Goal: Contribute content: Contribute content

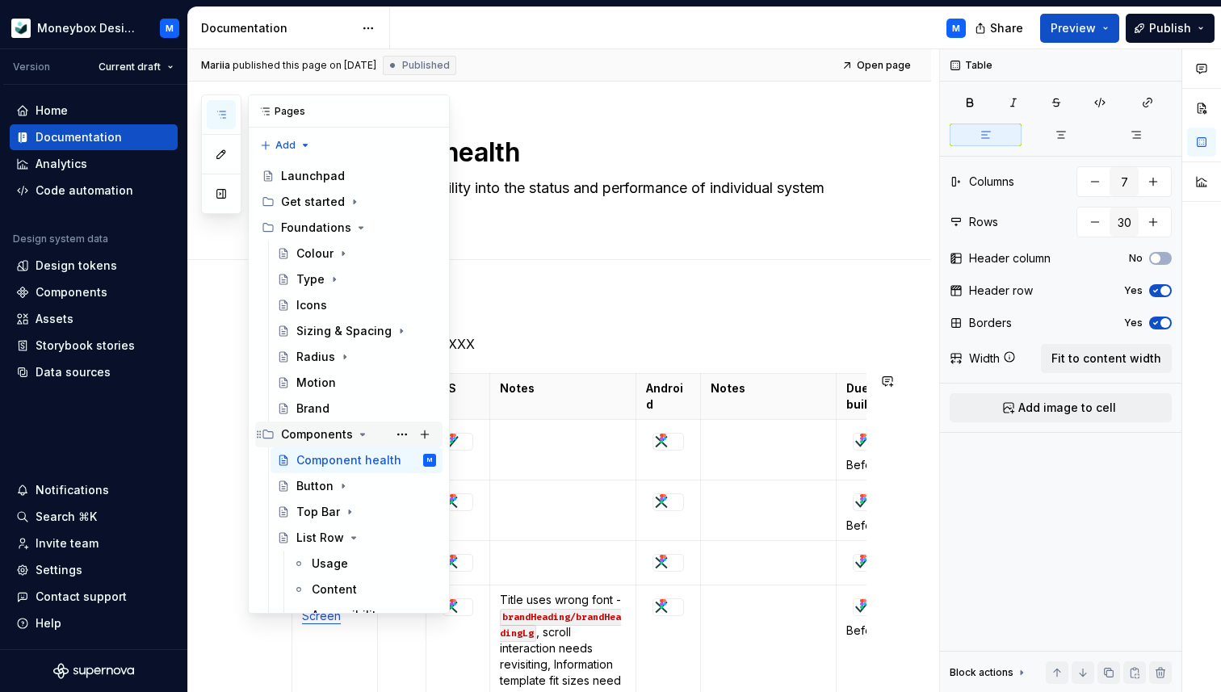
scroll to position [224, 0]
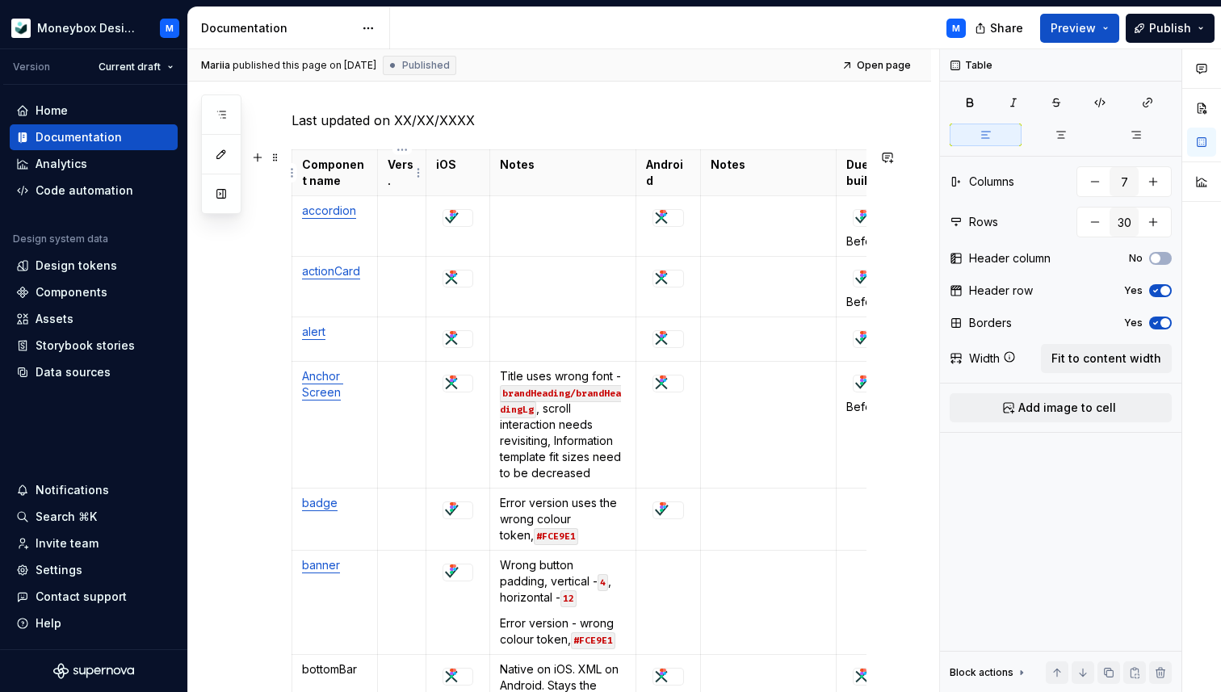
click at [408, 162] on p "Vers." at bounding box center [402, 173] width 28 height 32
click at [406, 151] on html "Moneybox Design System M Version Current draft Home Documentation Analytics Cod…" at bounding box center [610, 346] width 1221 height 692
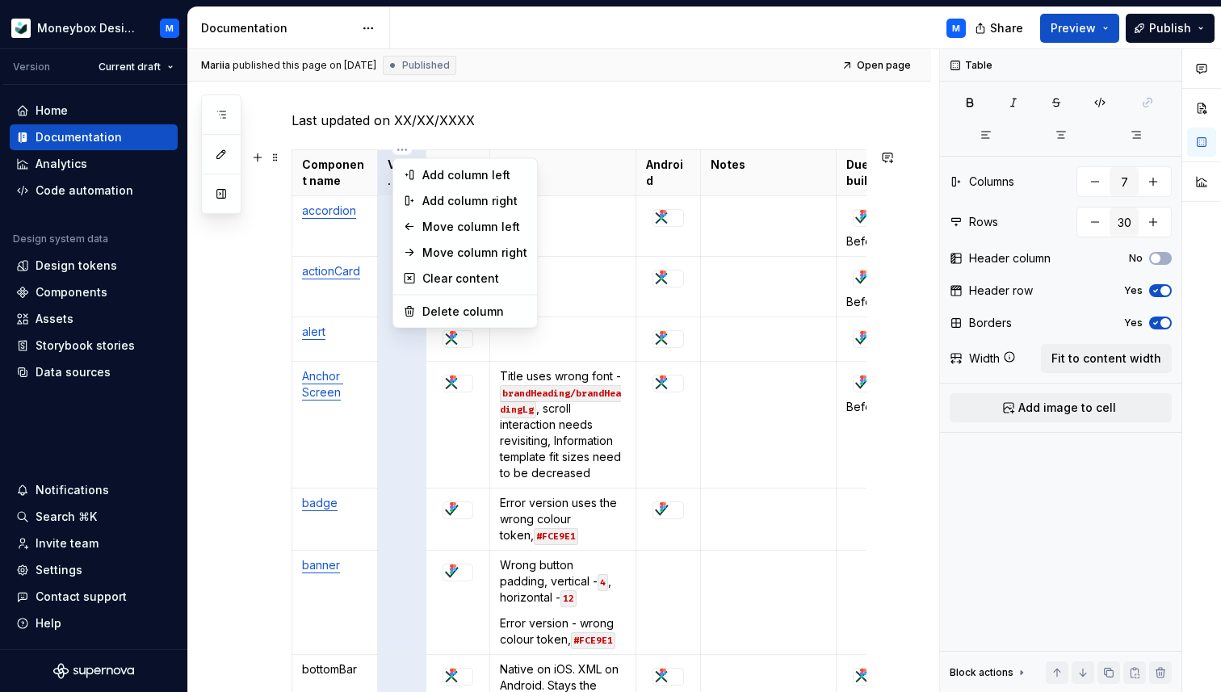
click at [380, 172] on html "Moneybox Design System M Version Current draft Home Documentation Analytics Cod…" at bounding box center [610, 346] width 1221 height 692
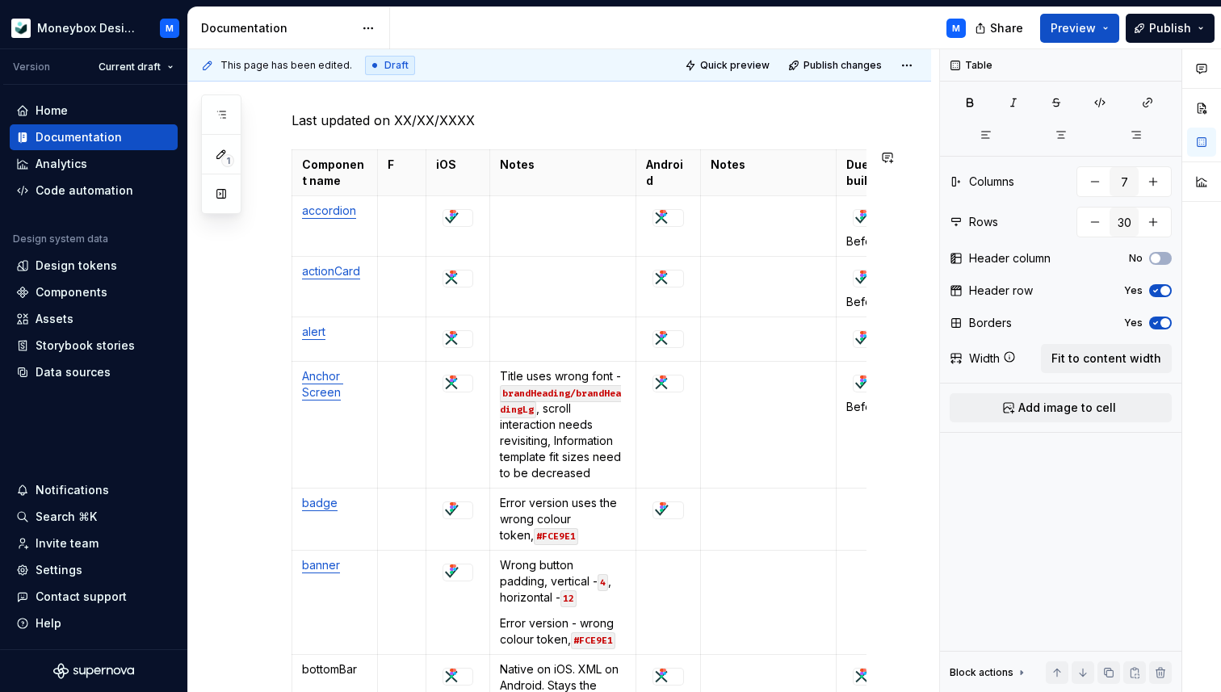
type textarea "*"
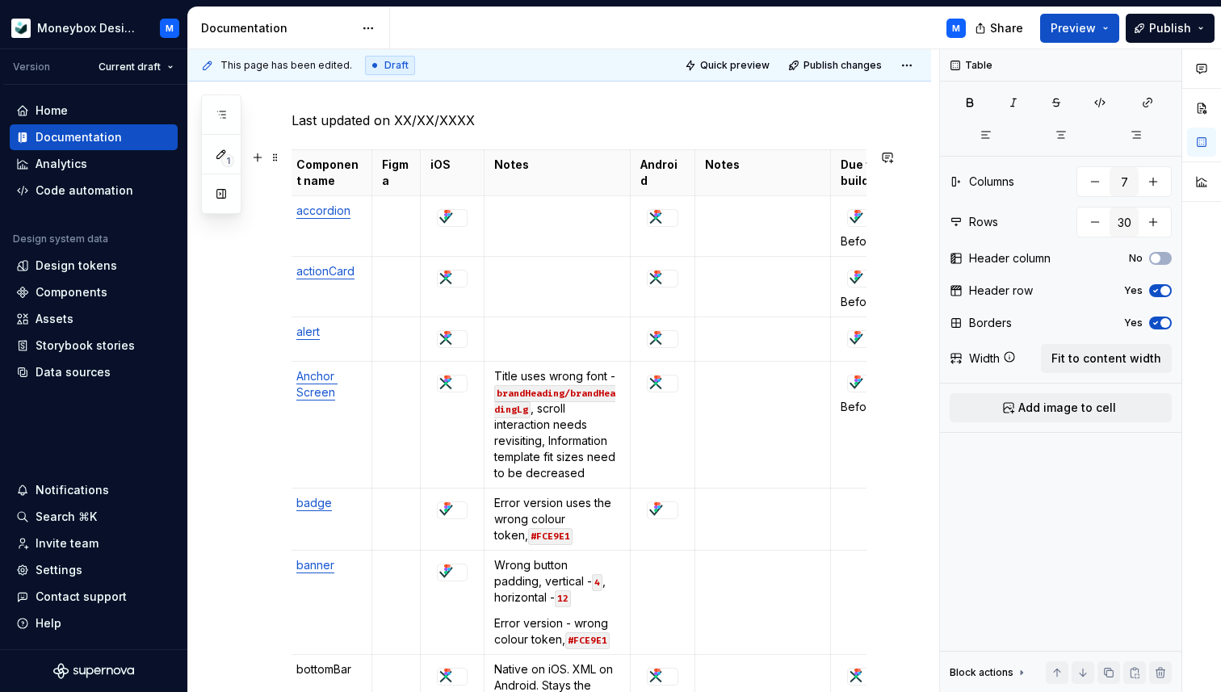
scroll to position [0, 0]
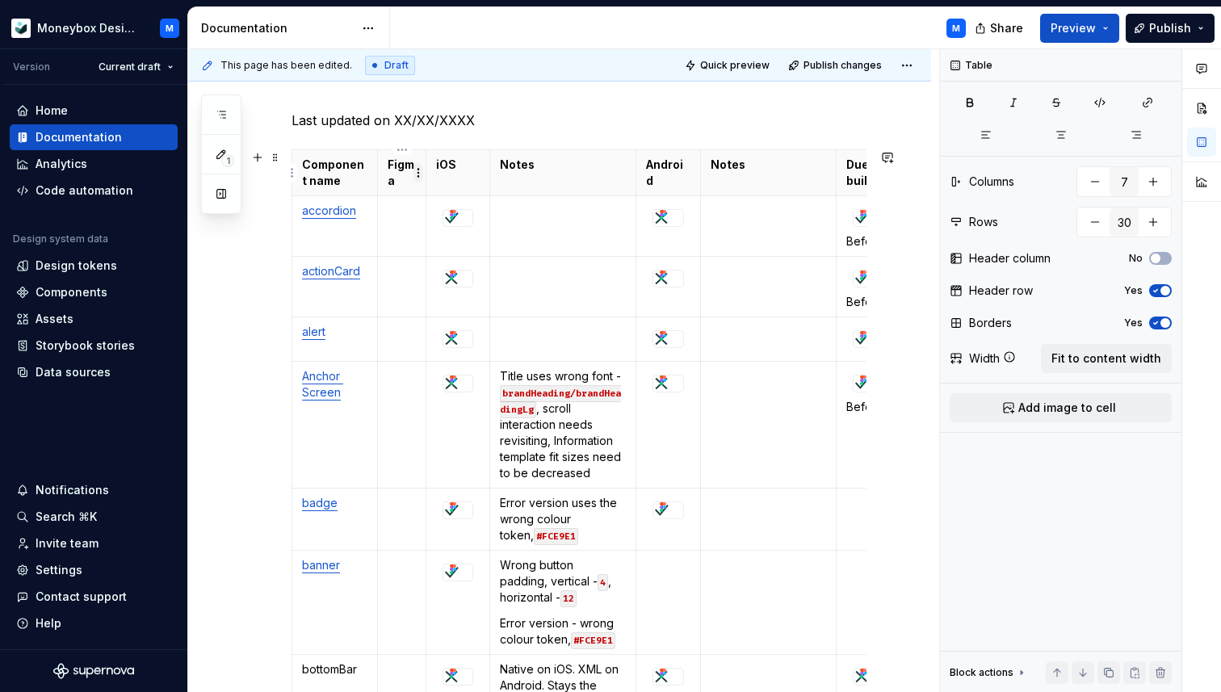
click at [421, 174] on html "Moneybox Design System M Version Current draft Home Documentation Analytics Cod…" at bounding box center [610, 346] width 1221 height 692
click at [397, 146] on html "Moneybox Design System M Version Current draft Home Documentation Analytics Cod…" at bounding box center [610, 346] width 1221 height 692
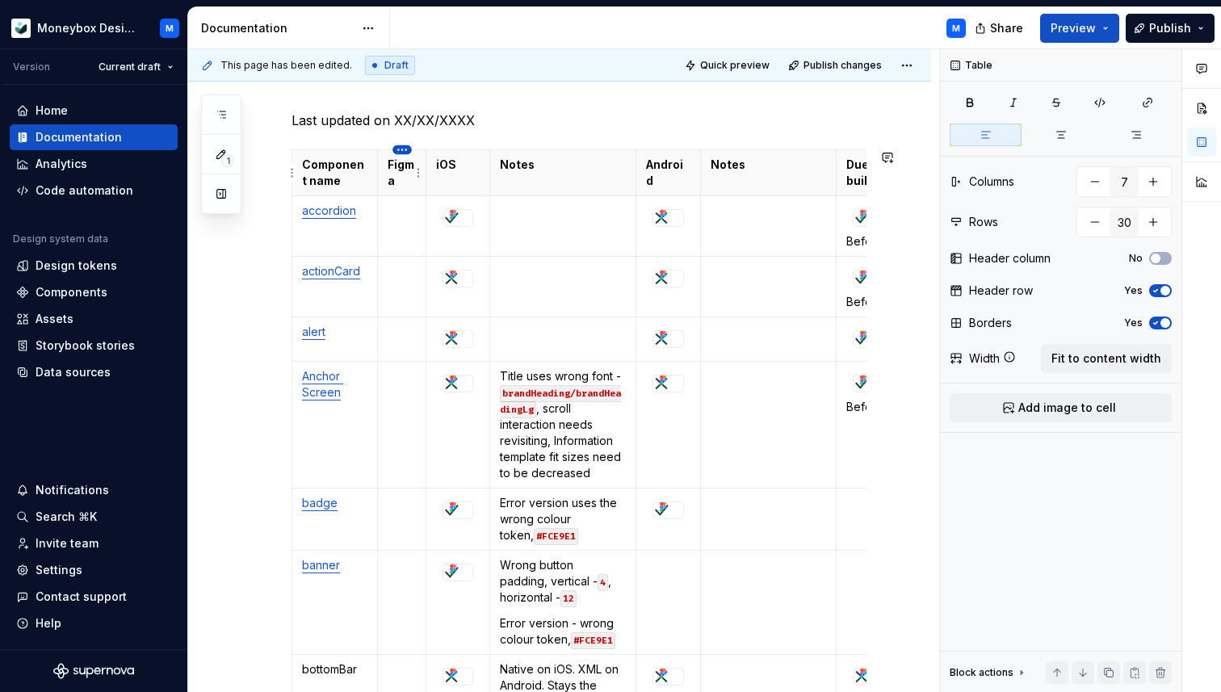
click at [398, 149] on html "Moneybox Design System M Version Current draft Home Documentation Analytics Cod…" at bounding box center [610, 346] width 1221 height 692
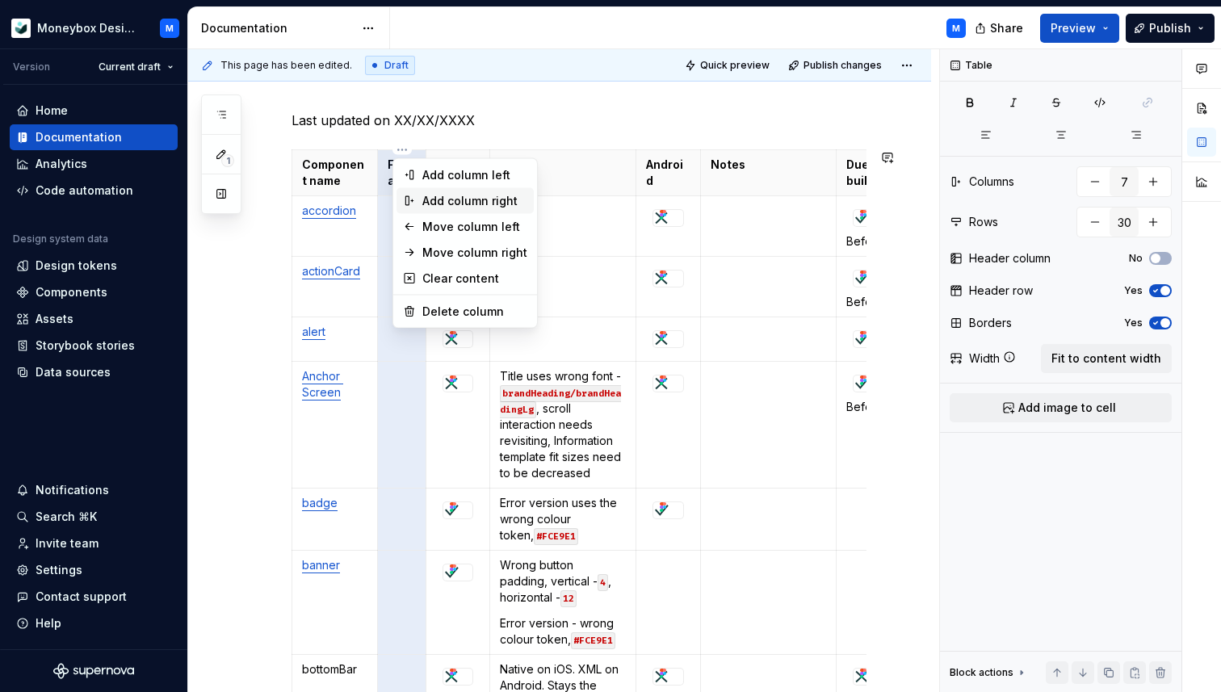
click at [452, 204] on div "Add column right" at bounding box center [474, 201] width 105 height 16
type input "8"
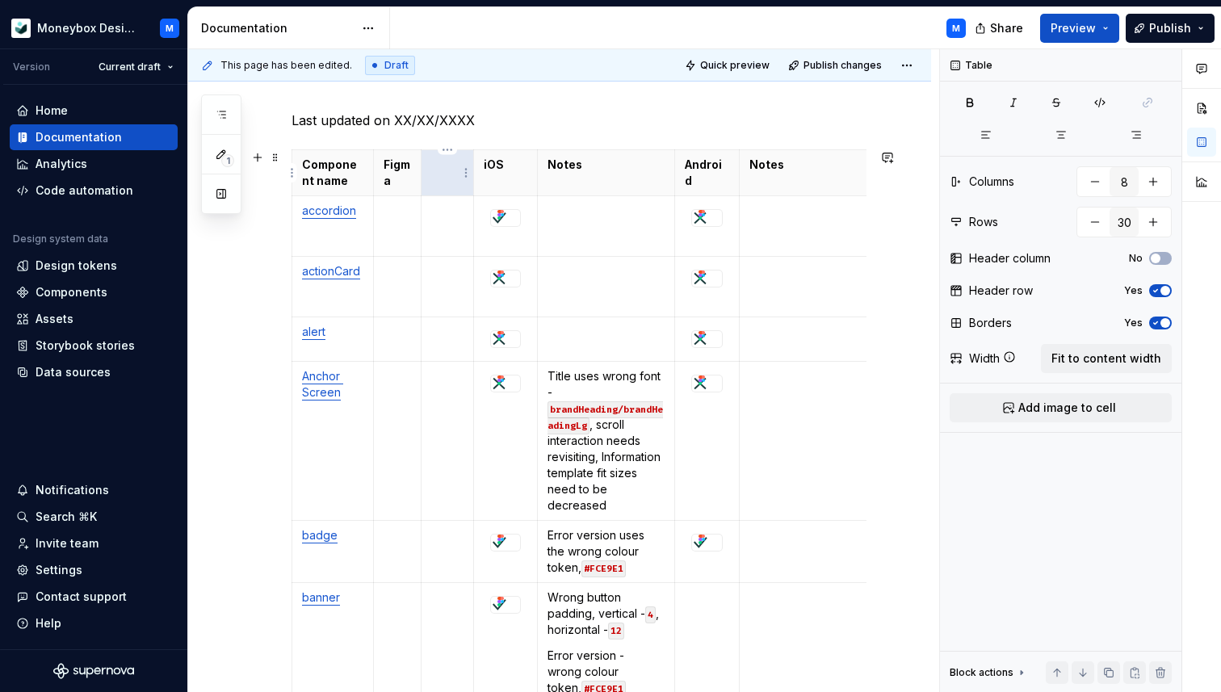
click at [449, 173] on th at bounding box center [447, 173] width 53 height 46
click at [391, 222] on td at bounding box center [397, 226] width 48 height 61
type textarea "*"
drag, startPoint x: 402, startPoint y: 211, endPoint x: 384, endPoint y: 210, distance: 18.6
click at [384, 210] on p "link" at bounding box center [397, 211] width 27 height 16
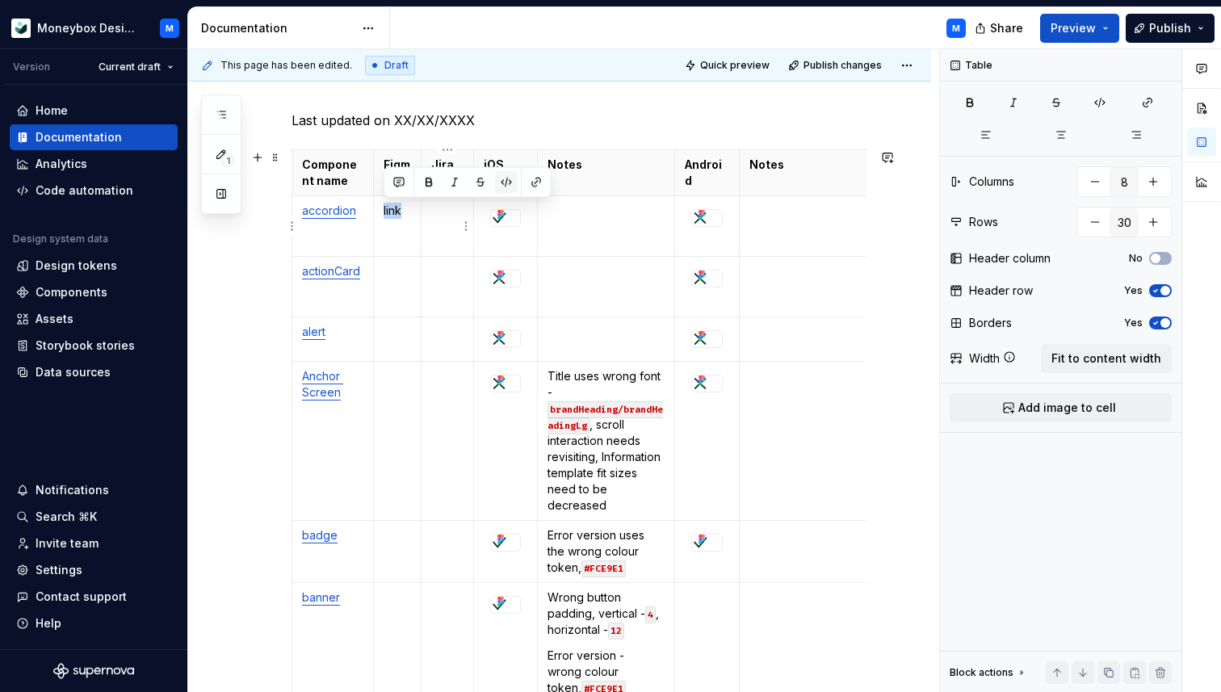
click at [508, 183] on button "button" at bounding box center [506, 182] width 23 height 23
click at [531, 184] on button "button" at bounding box center [536, 182] width 23 height 23
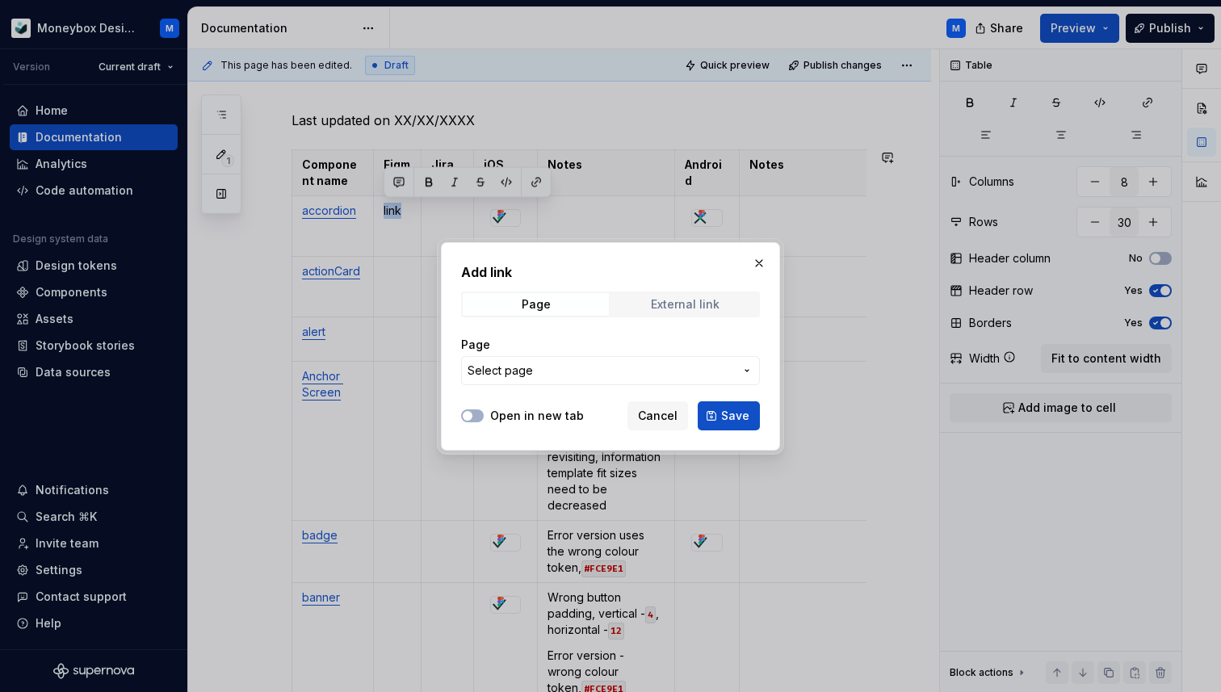
click at [683, 310] on div "External link" at bounding box center [685, 304] width 69 height 13
click at [470, 410] on button "Open in new tab" at bounding box center [472, 415] width 23 height 13
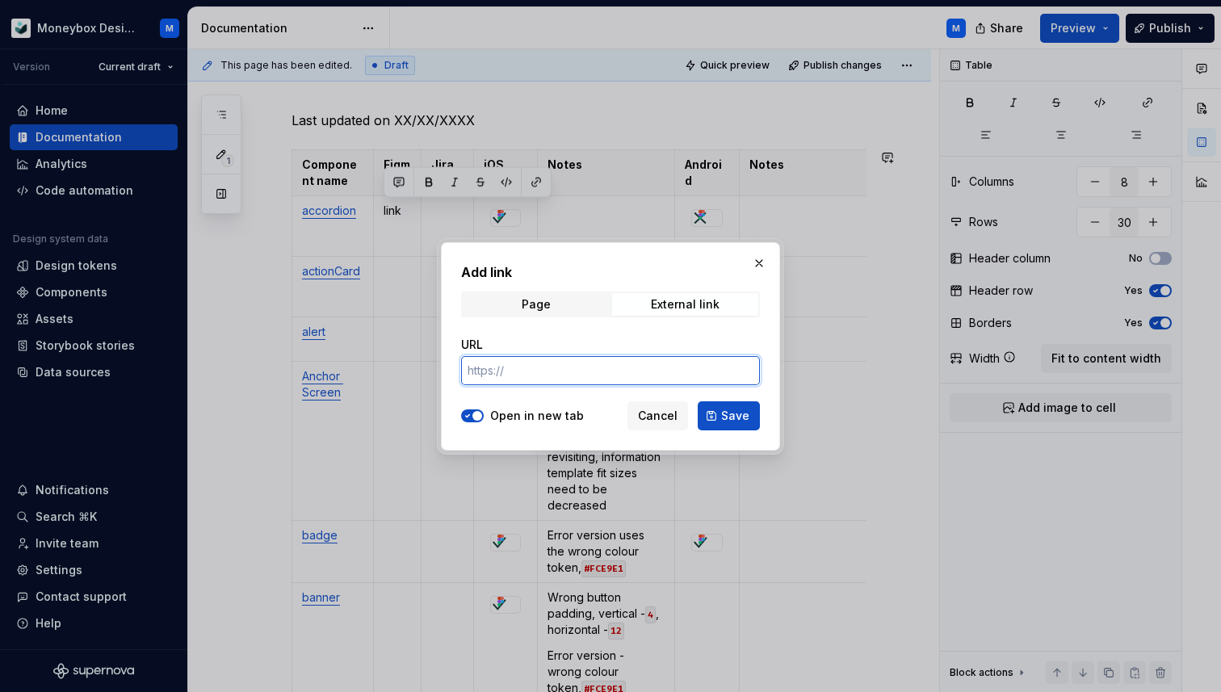
click at [501, 372] on input "URL" at bounding box center [610, 370] width 299 height 29
paste input "[URL][DOMAIN_NAME]"
type input "[URL][DOMAIN_NAME]"
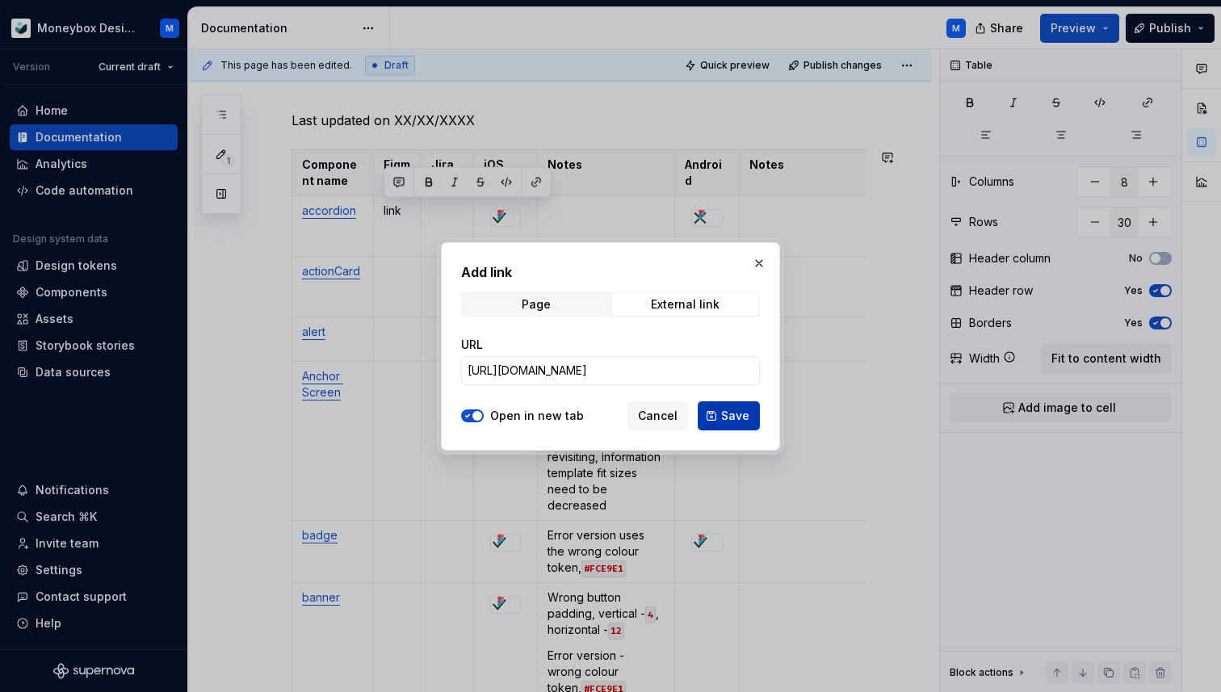
click at [735, 413] on span "Save" at bounding box center [735, 416] width 28 height 16
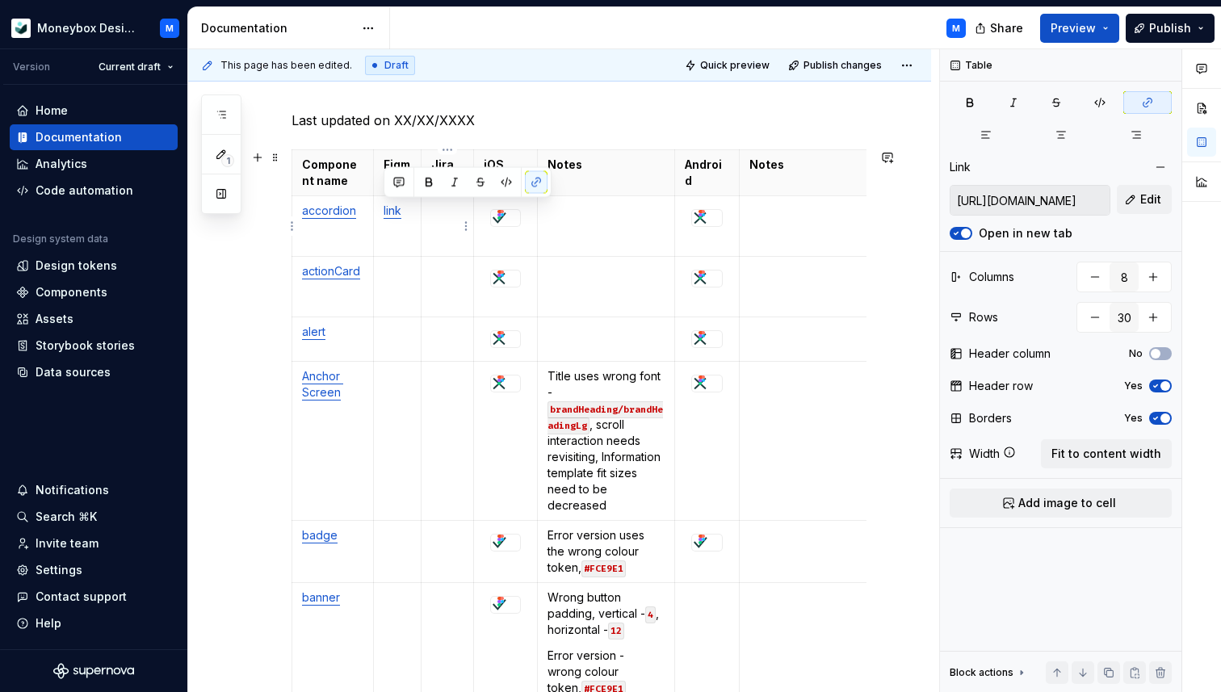
click at [441, 234] on td at bounding box center [447, 226] width 53 height 61
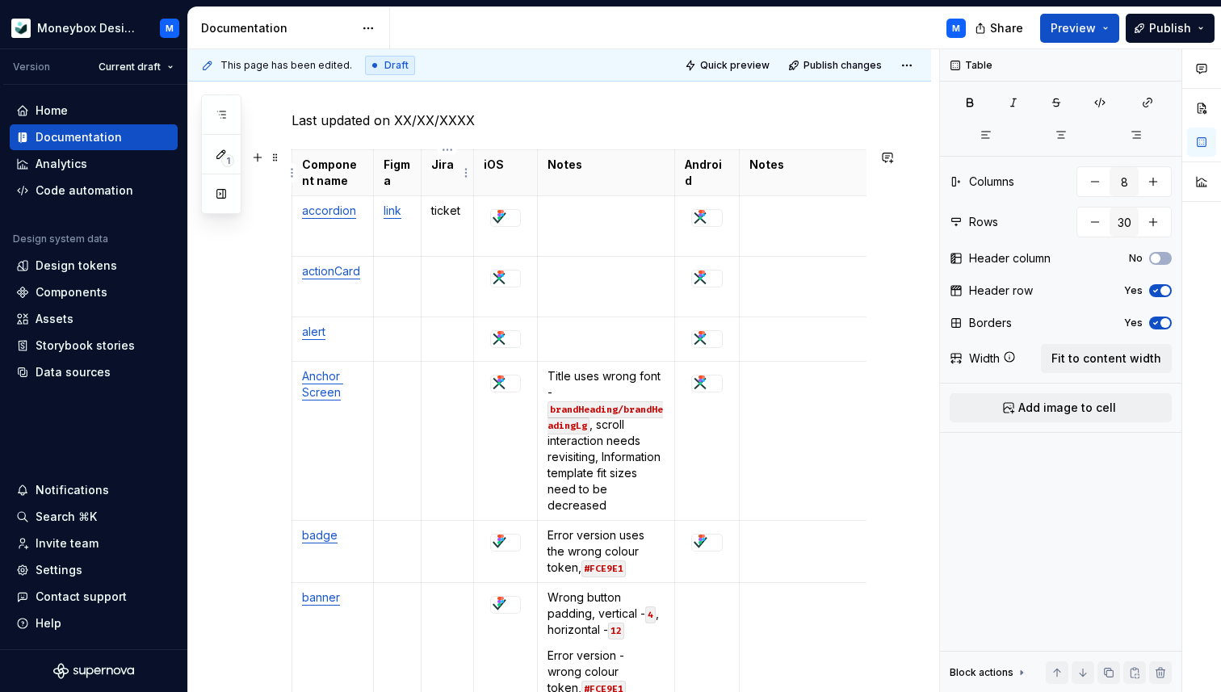
type textarea "*"
drag, startPoint x: 461, startPoint y: 207, endPoint x: 430, endPoint y: 208, distance: 31.5
click at [430, 208] on td "ticket" at bounding box center [447, 226] width 53 height 61
click at [576, 181] on button "button" at bounding box center [584, 182] width 23 height 23
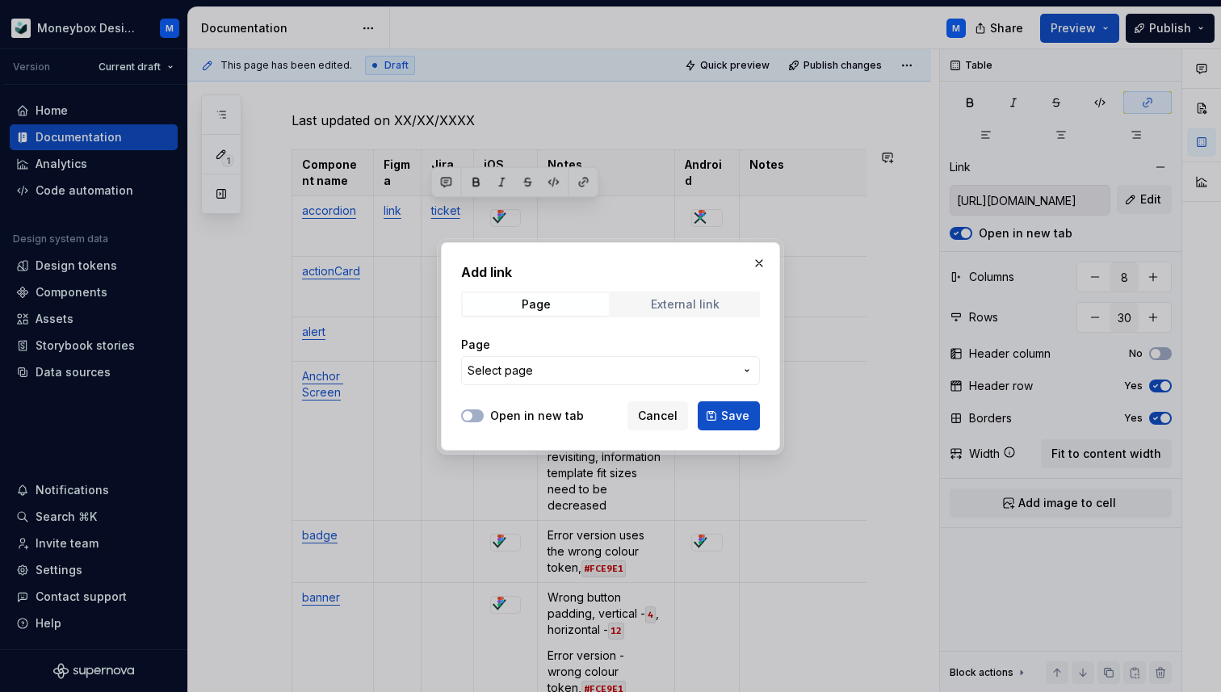
click at [663, 305] on div "External link" at bounding box center [685, 304] width 69 height 13
click at [568, 380] on input "URL" at bounding box center [610, 370] width 299 height 29
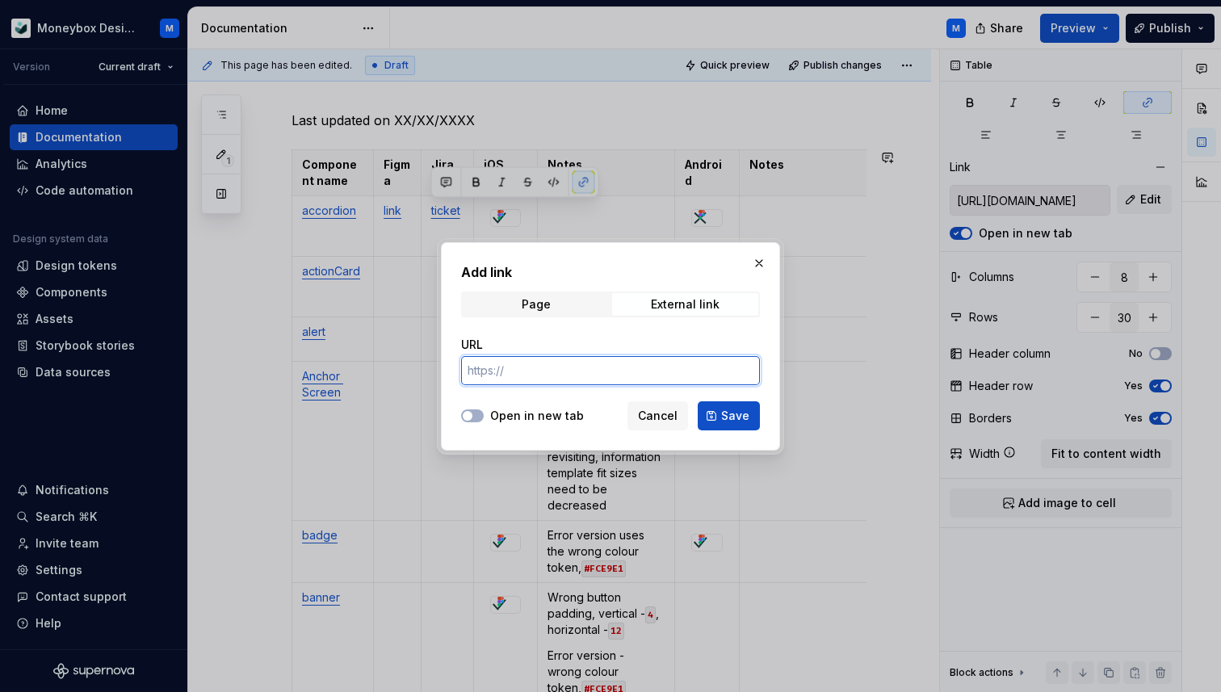
paste input "[URL][DOMAIN_NAME]"
type input "[URL][DOMAIN_NAME]"
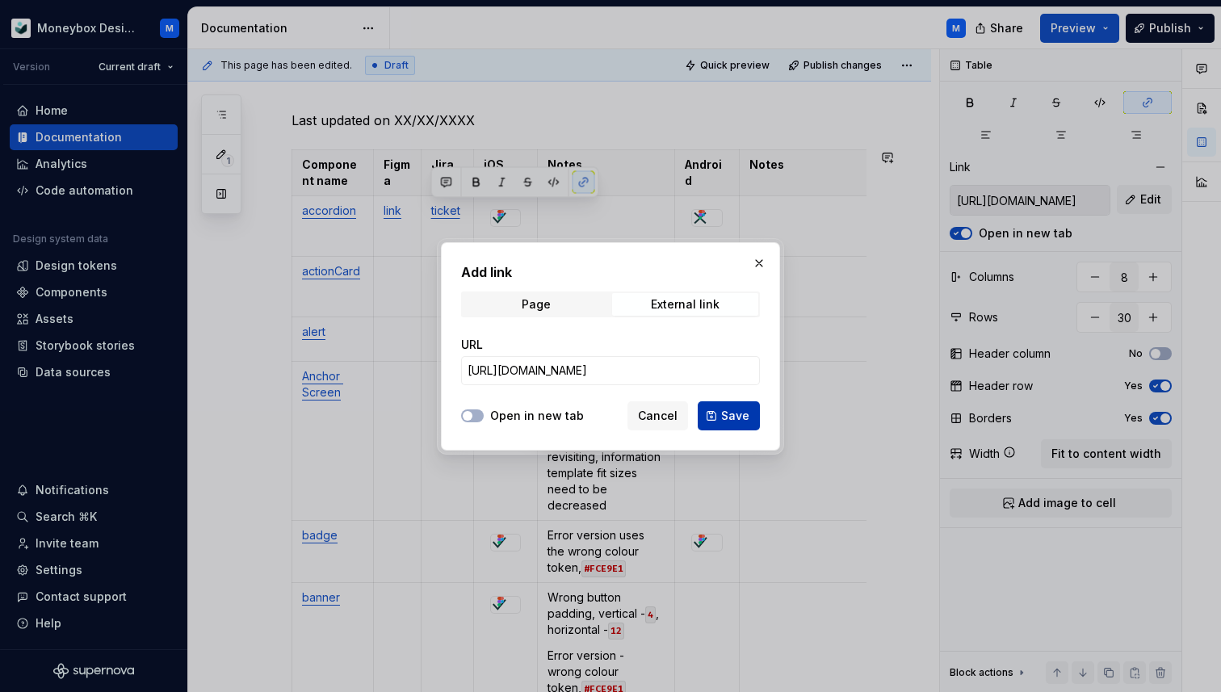
click at [720, 418] on button "Save" at bounding box center [729, 415] width 62 height 29
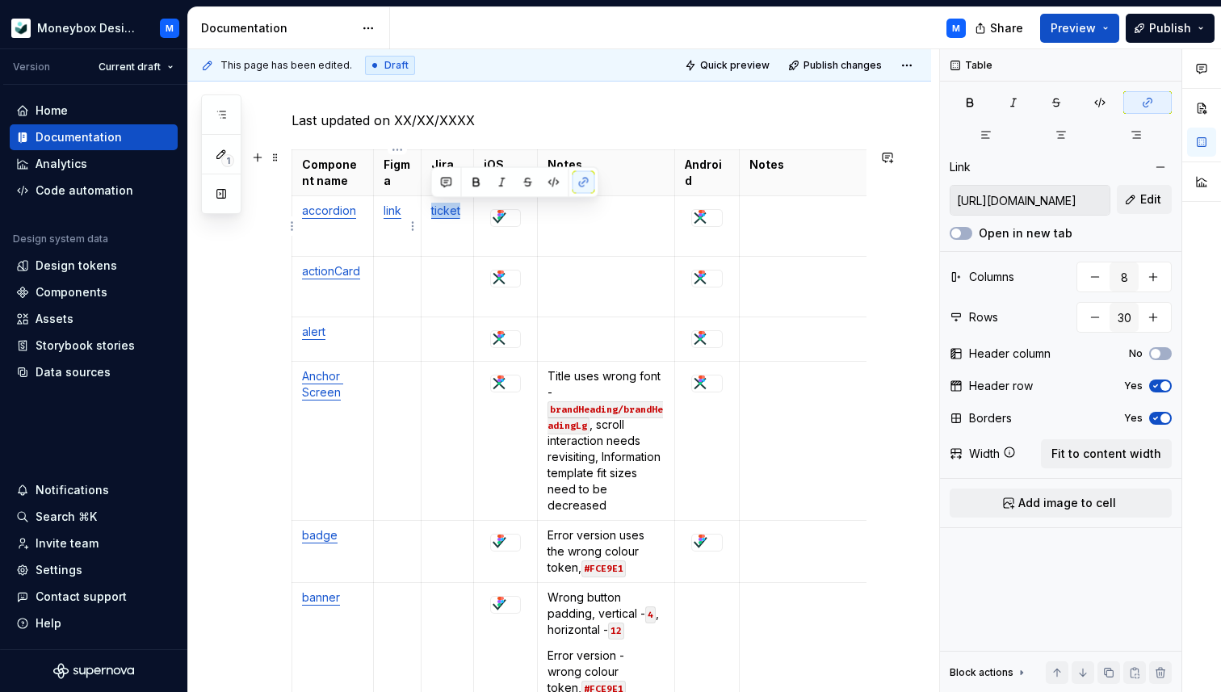
click at [409, 237] on td "link" at bounding box center [397, 226] width 48 height 61
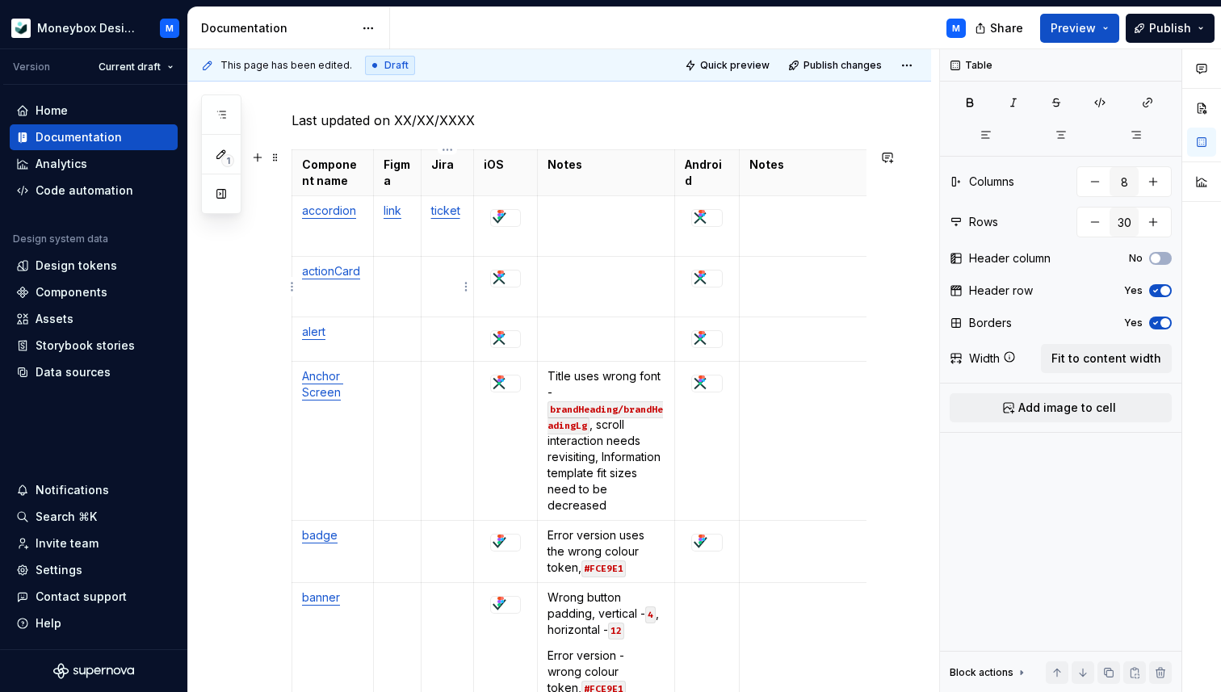
click at [443, 273] on p at bounding box center [447, 271] width 33 height 16
drag, startPoint x: 462, startPoint y: 269, endPoint x: 430, endPoint y: 269, distance: 32.3
click at [430, 269] on td "ticket" at bounding box center [447, 287] width 53 height 61
copy p "ticket"
click at [435, 347] on td at bounding box center [447, 339] width 53 height 44
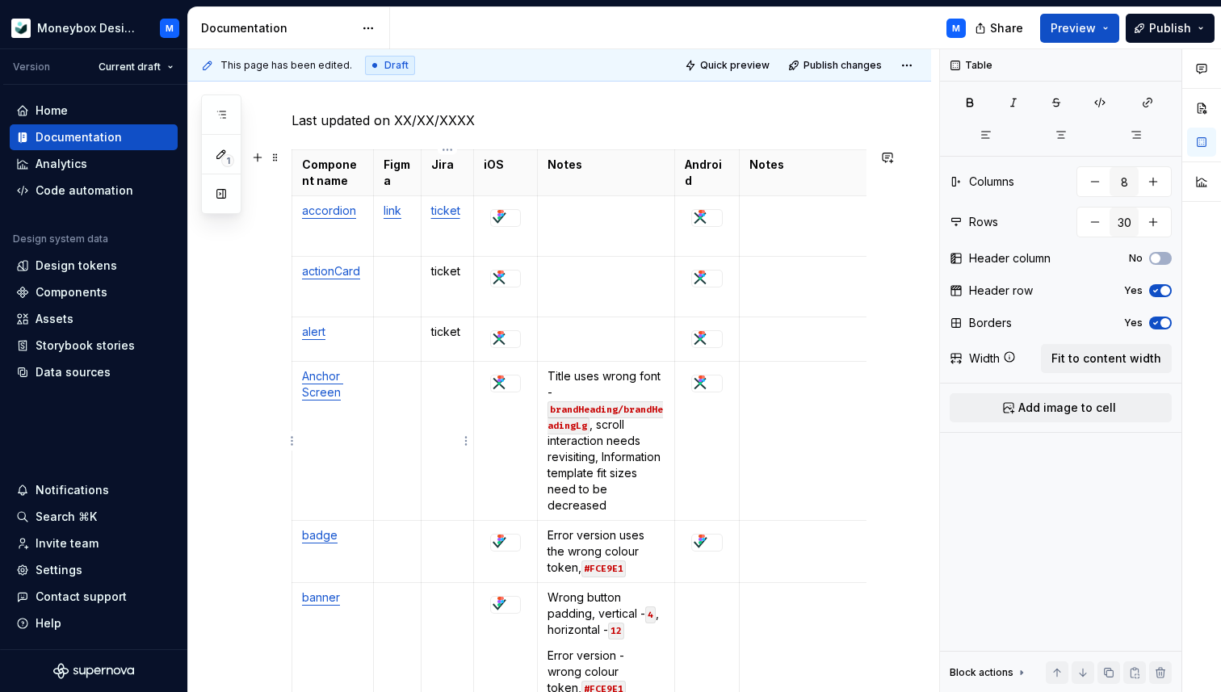
click at [439, 388] on td at bounding box center [447, 441] width 53 height 159
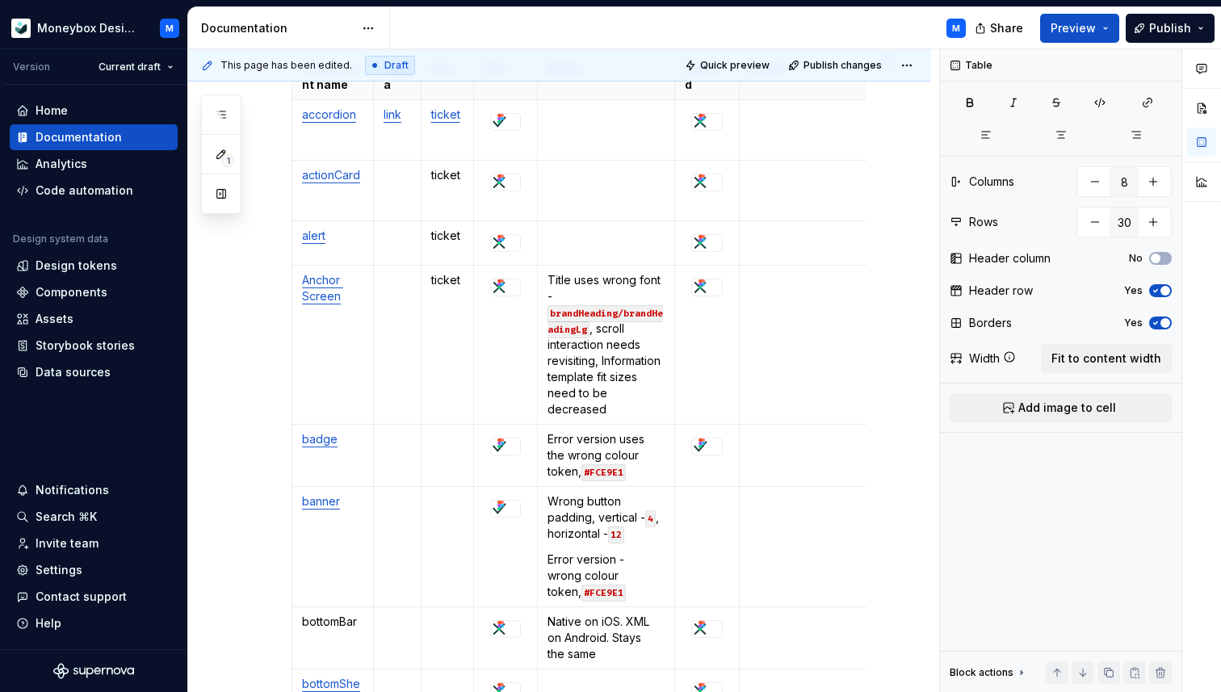
scroll to position [346, 0]
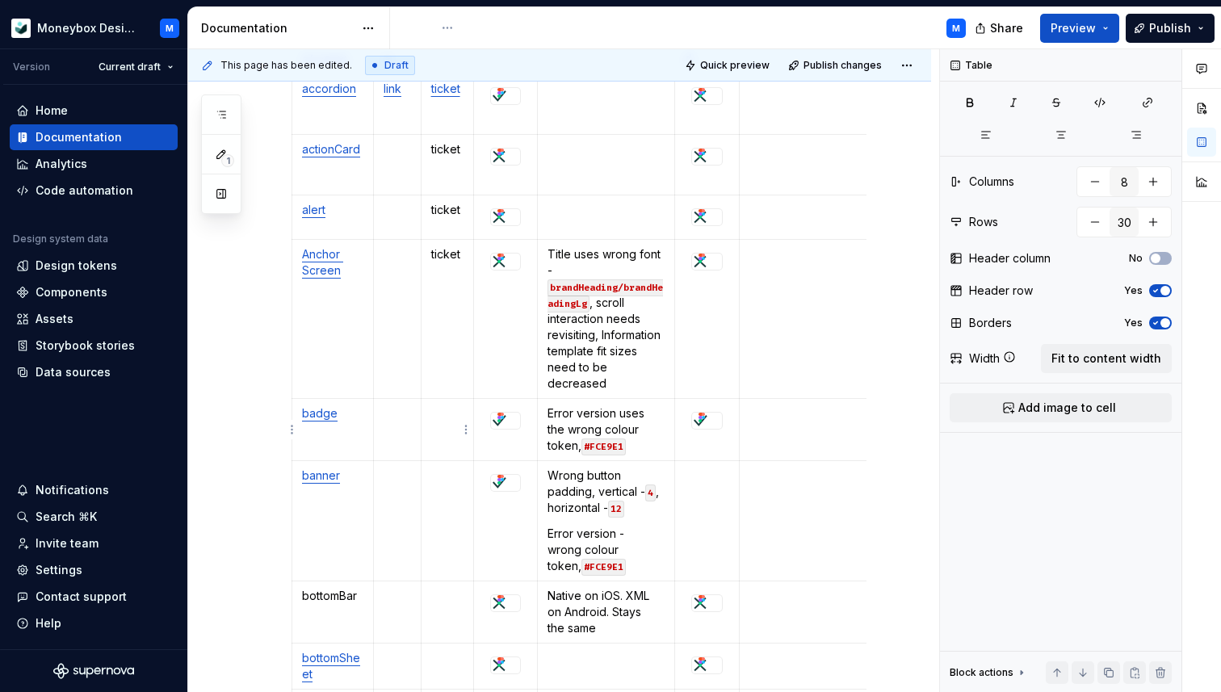
click at [434, 422] on td at bounding box center [447, 430] width 53 height 62
click at [443, 498] on td at bounding box center [447, 521] width 53 height 120
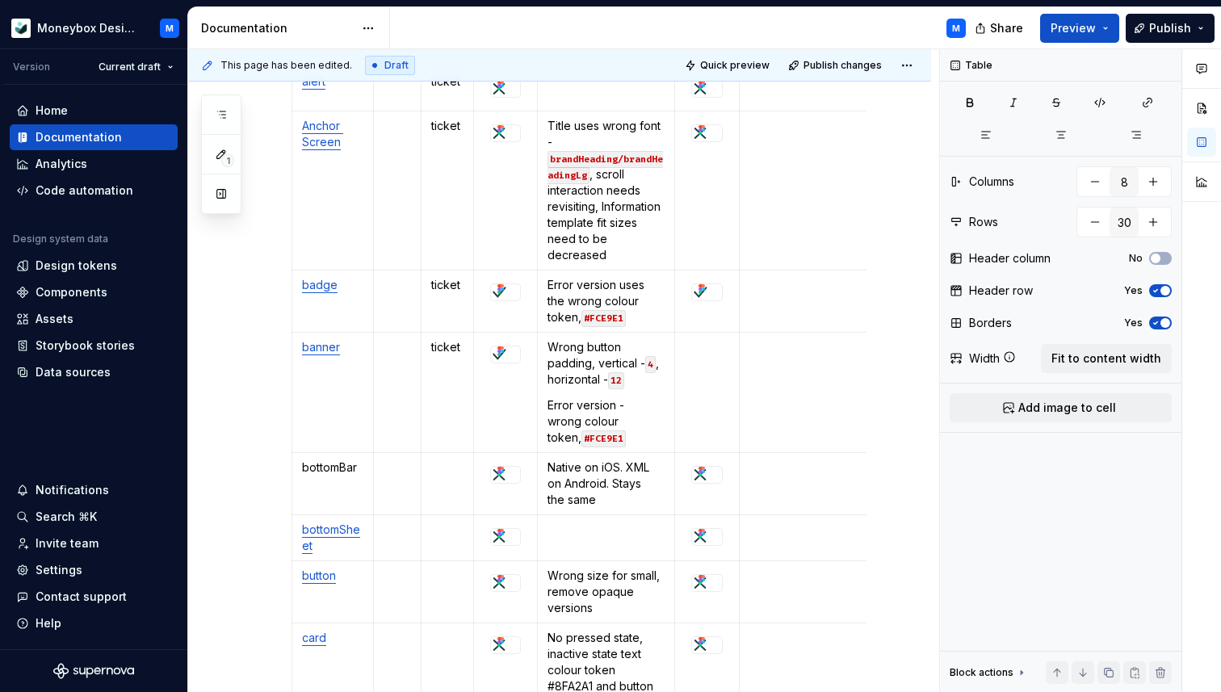
scroll to position [491, 0]
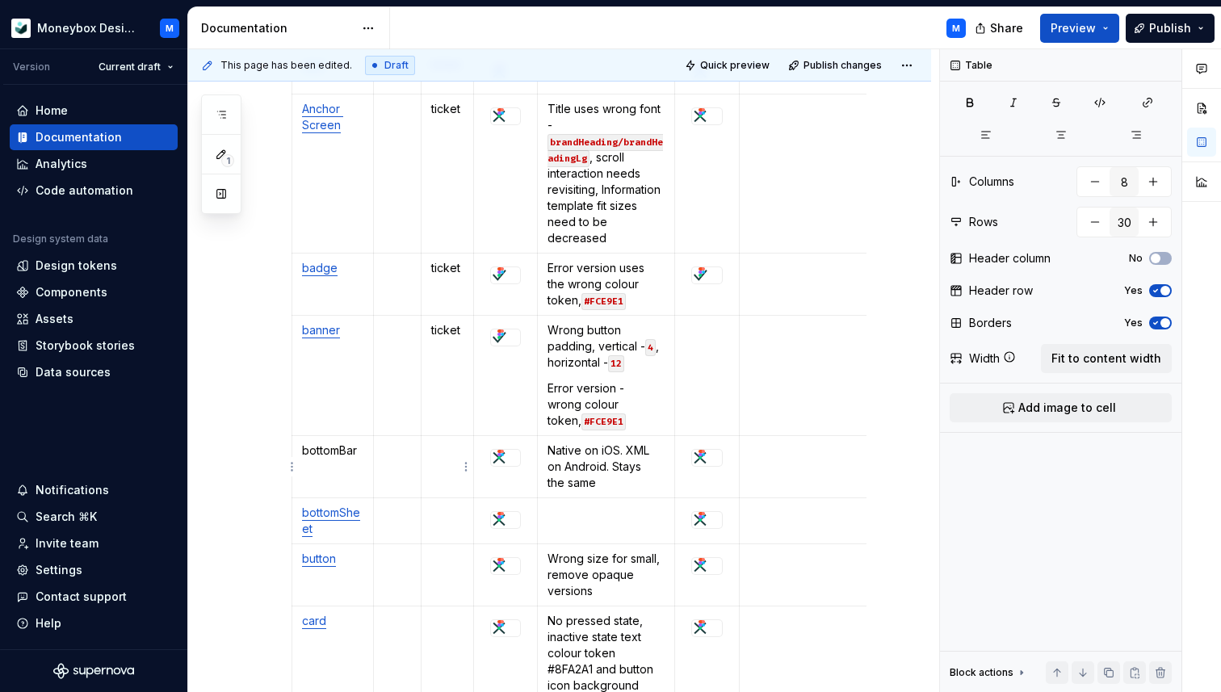
click at [443, 452] on p at bounding box center [447, 451] width 33 height 16
click at [443, 530] on td at bounding box center [447, 521] width 53 height 46
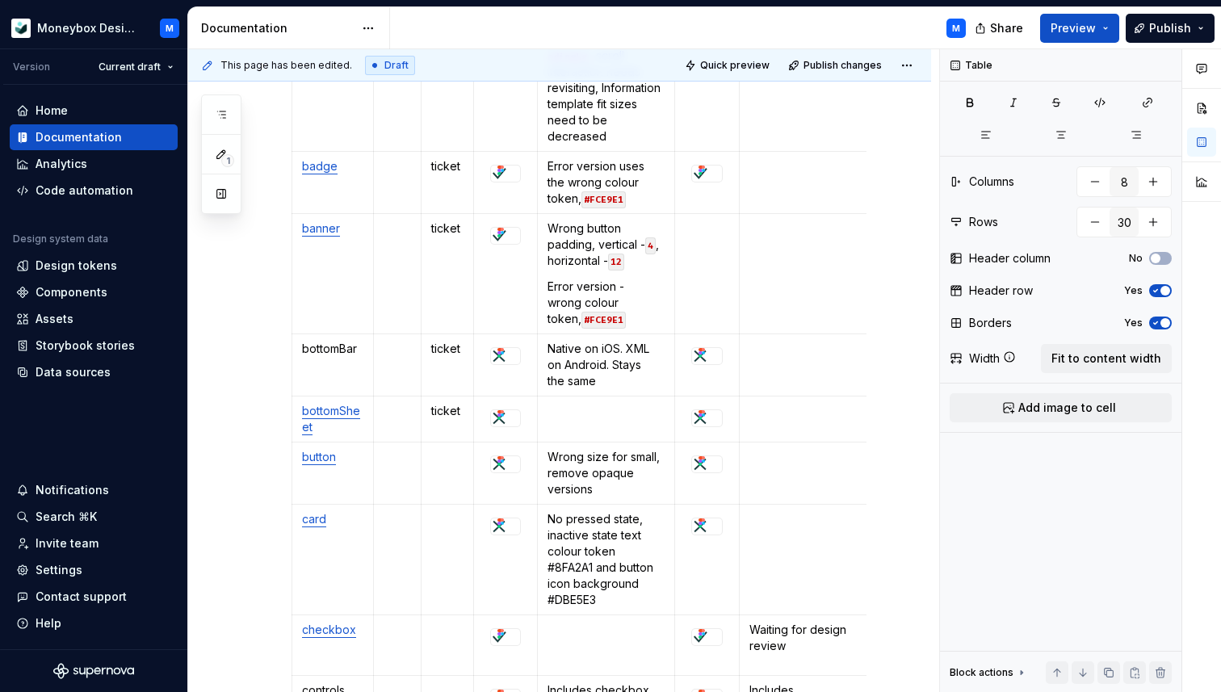
scroll to position [615, 0]
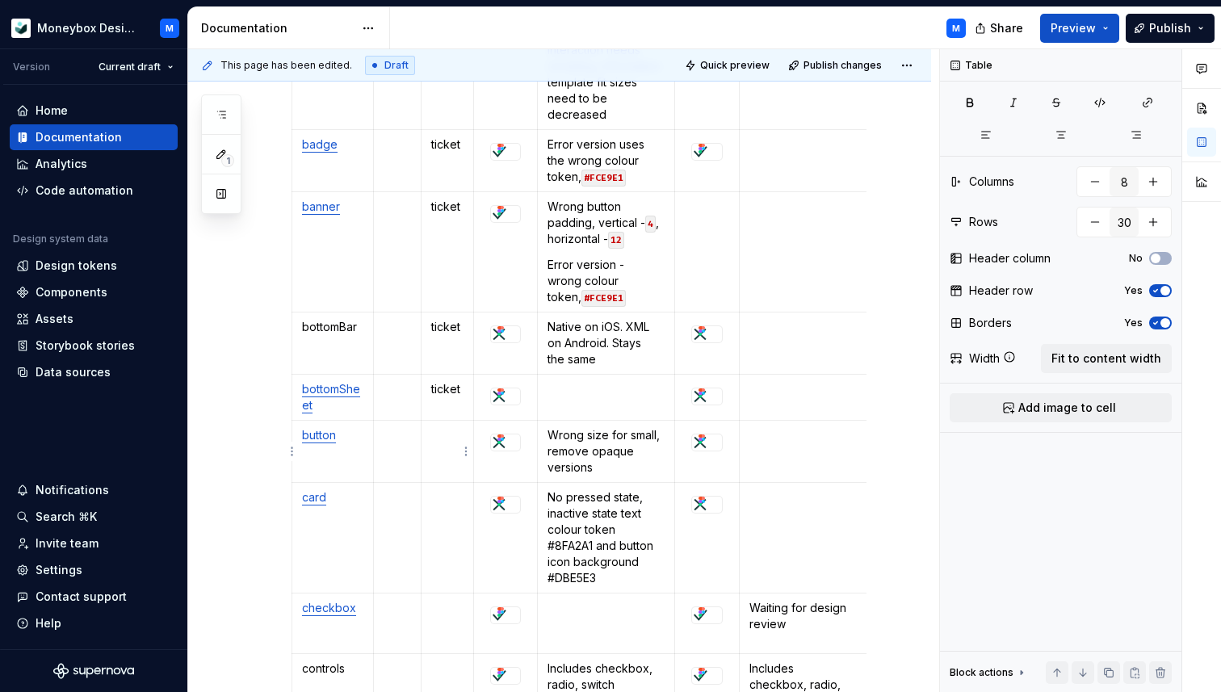
click at [444, 451] on td at bounding box center [447, 452] width 53 height 62
click at [444, 532] on td at bounding box center [447, 538] width 53 height 111
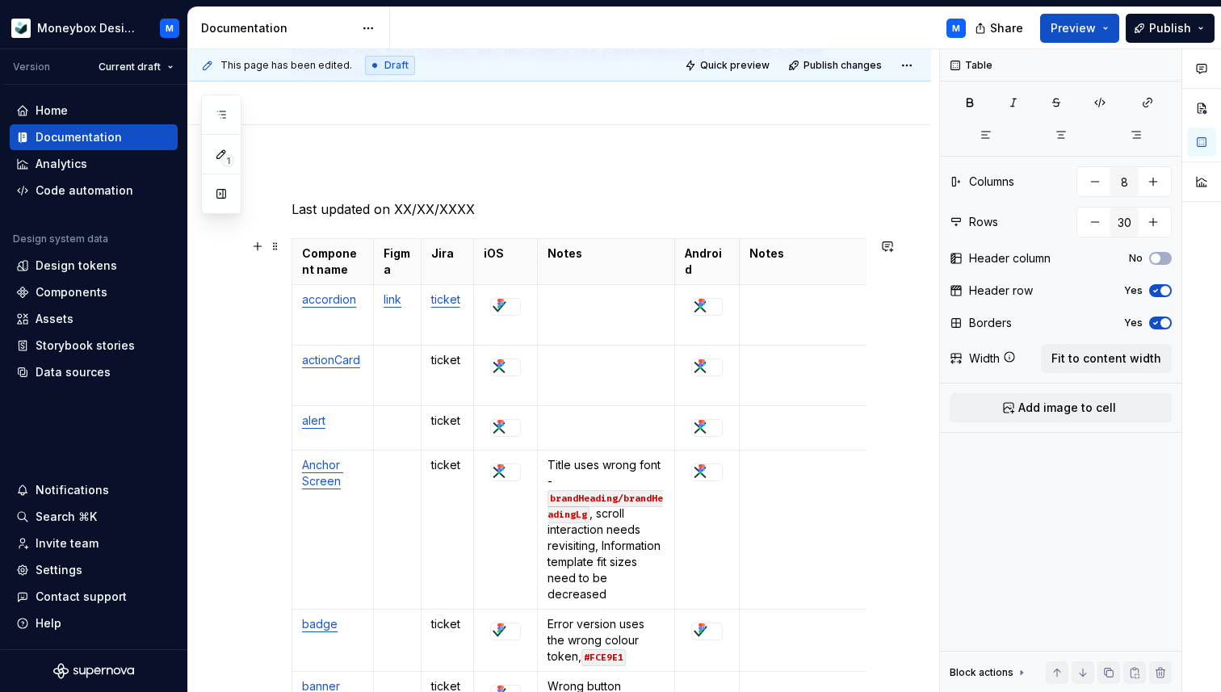
scroll to position [171, 0]
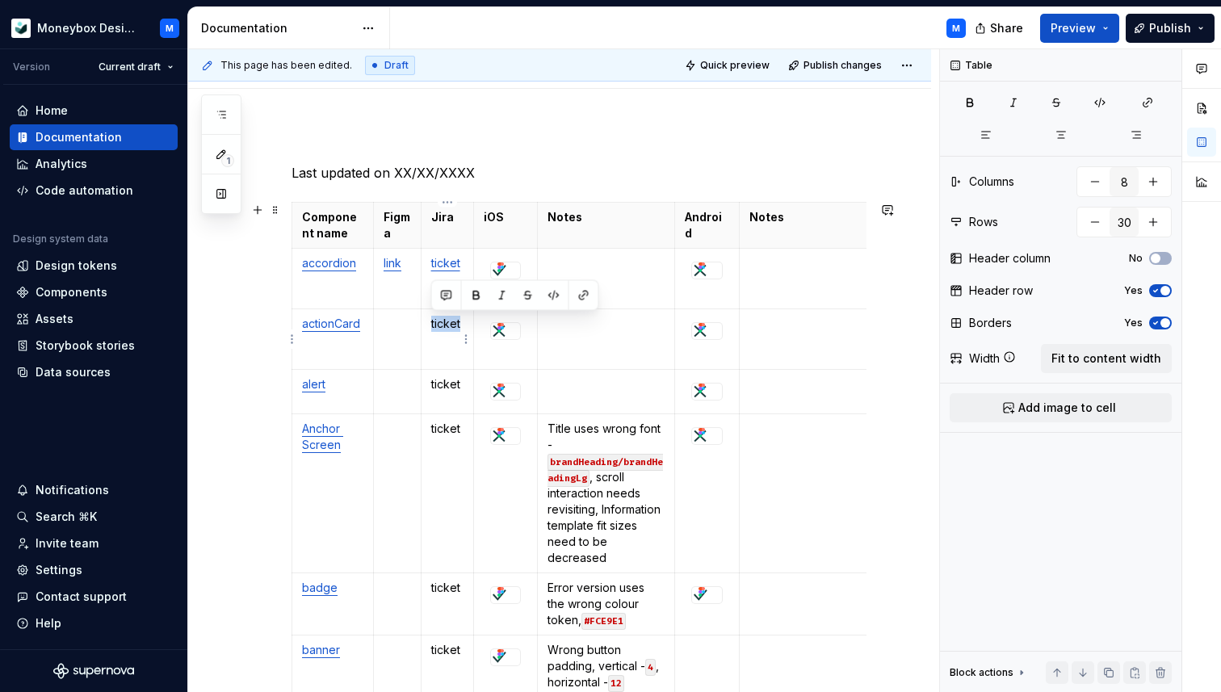
drag, startPoint x: 461, startPoint y: 322, endPoint x: 430, endPoint y: 322, distance: 31.5
click at [430, 322] on td "ticket" at bounding box center [447, 339] width 53 height 61
type textarea "*"
click at [585, 296] on button "button" at bounding box center [584, 295] width 23 height 23
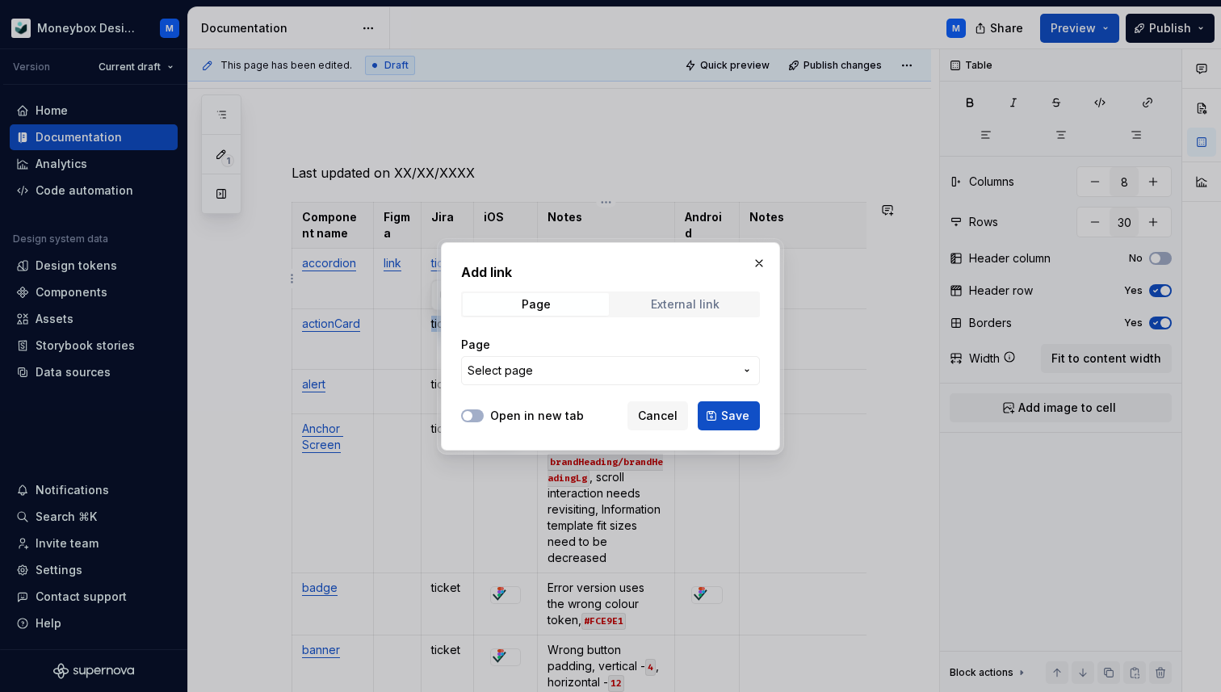
click at [657, 304] on div "External link" at bounding box center [685, 304] width 69 height 13
click at [569, 372] on input "URL" at bounding box center [610, 370] width 299 height 29
paste input "[URL][DOMAIN_NAME]"
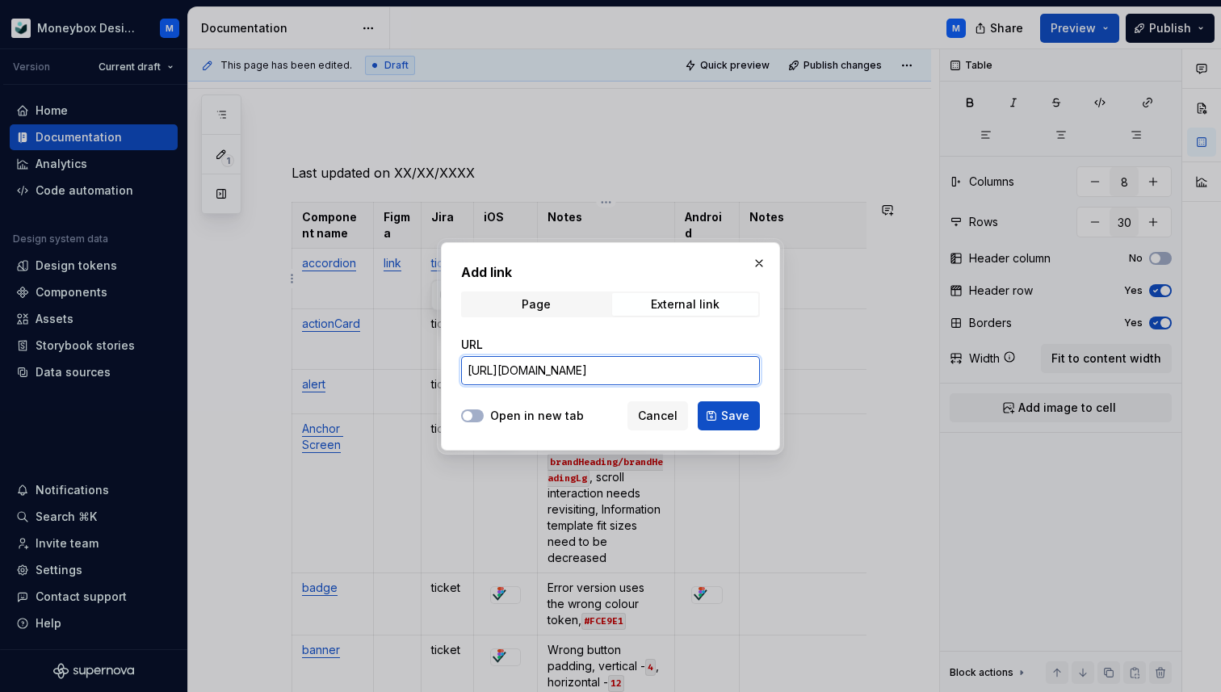
scroll to position [0, 266]
type input "[URL][DOMAIN_NAME]"
click at [472, 415] on icon "button" at bounding box center [467, 416] width 13 height 10
click at [732, 415] on span "Save" at bounding box center [735, 416] width 28 height 16
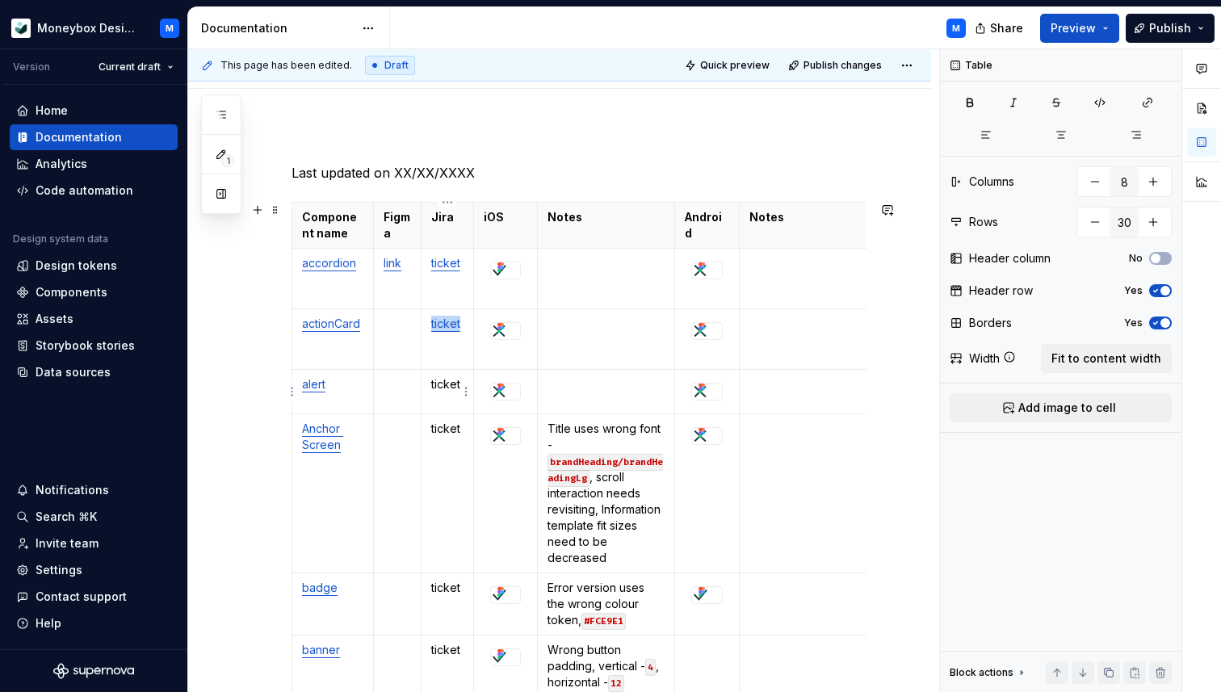
click at [447, 390] on p "ticket" at bounding box center [447, 384] width 33 height 16
type textarea "*"
click at [578, 359] on button "button" at bounding box center [584, 356] width 23 height 23
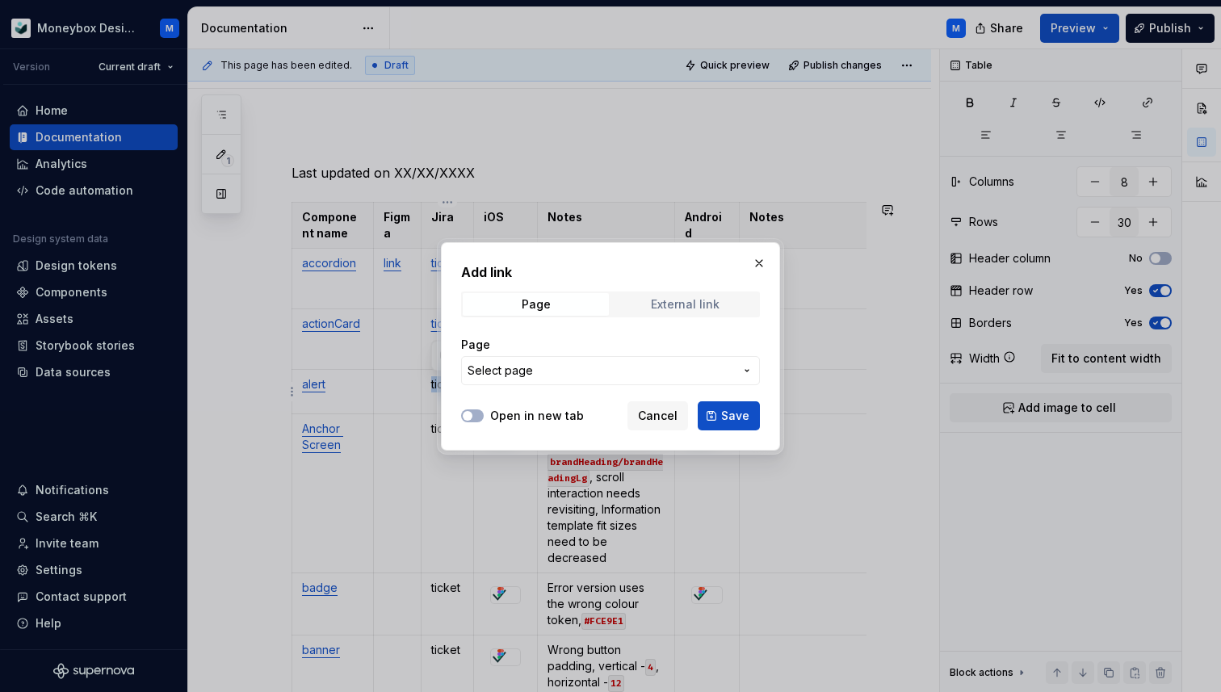
click at [665, 313] on span "External link" at bounding box center [685, 304] width 146 height 23
click at [577, 377] on input "URL" at bounding box center [610, 370] width 299 height 29
paste input "[URL][DOMAIN_NAME]"
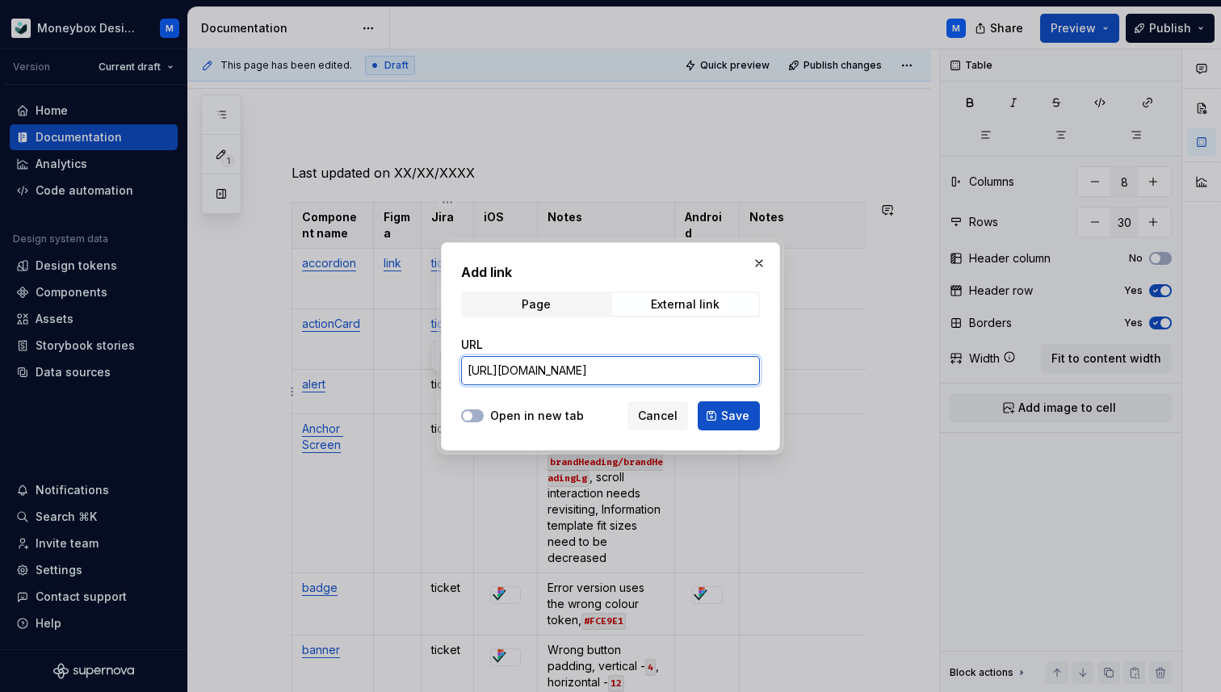
scroll to position [0, 266]
type input "[URL][DOMAIN_NAME]"
click at [720, 416] on button "Save" at bounding box center [729, 415] width 62 height 29
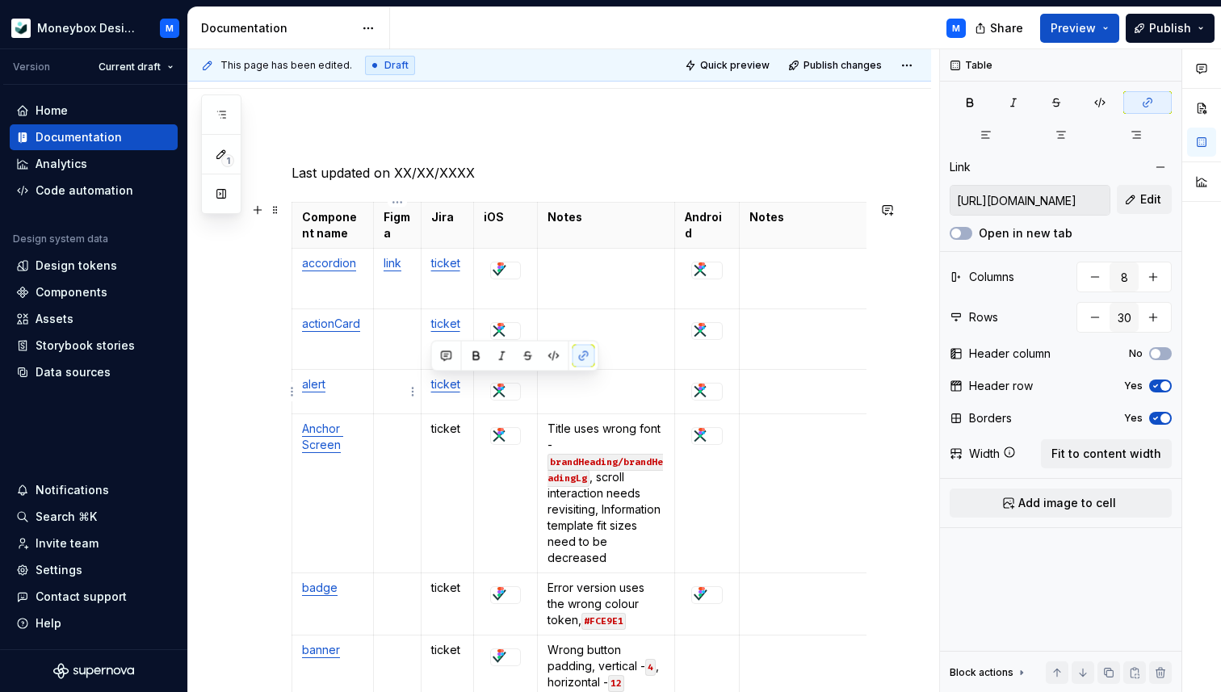
click at [397, 385] on p at bounding box center [397, 384] width 27 height 16
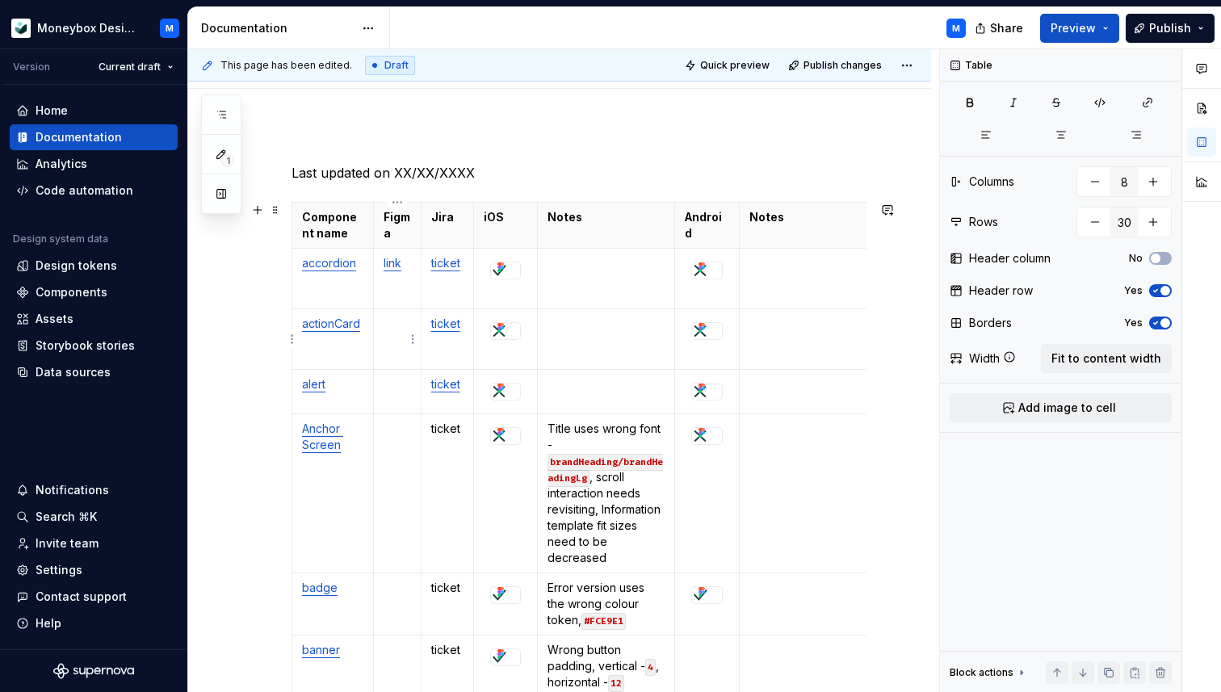
click at [400, 325] on p at bounding box center [397, 324] width 27 height 16
type textarea "*"
click at [391, 319] on p at bounding box center [397, 324] width 27 height 16
drag, startPoint x: 402, startPoint y: 325, endPoint x: 385, endPoint y: 325, distance: 17.0
click at [385, 325] on p "link" at bounding box center [397, 324] width 27 height 16
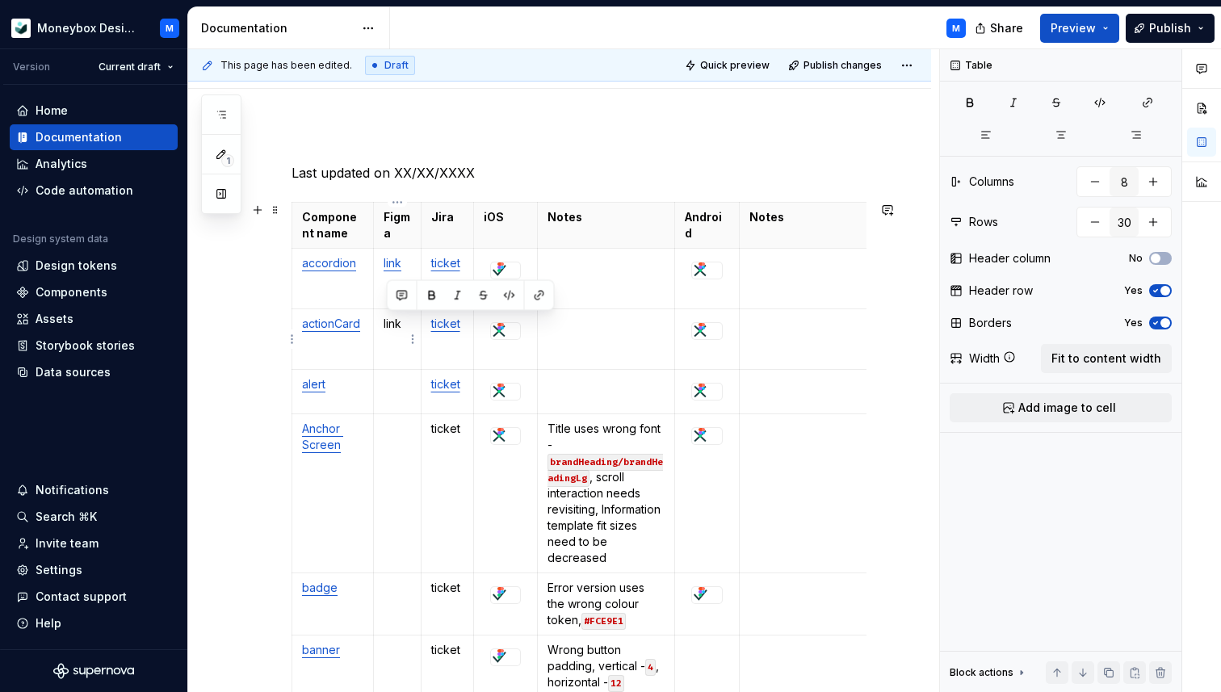
click at [384, 326] on p "link" at bounding box center [397, 324] width 27 height 16
click at [535, 300] on button "button" at bounding box center [536, 295] width 23 height 23
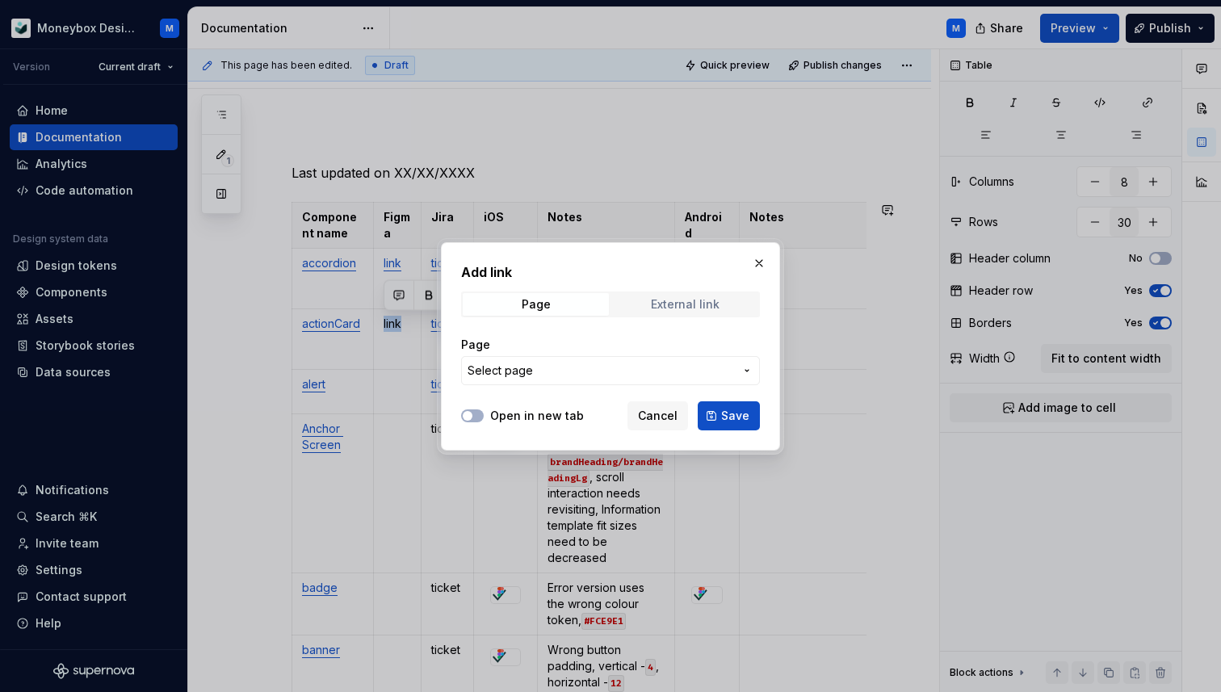
click at [662, 309] on div "External link" at bounding box center [685, 304] width 69 height 13
click at [549, 377] on input "URL" at bounding box center [610, 370] width 299 height 29
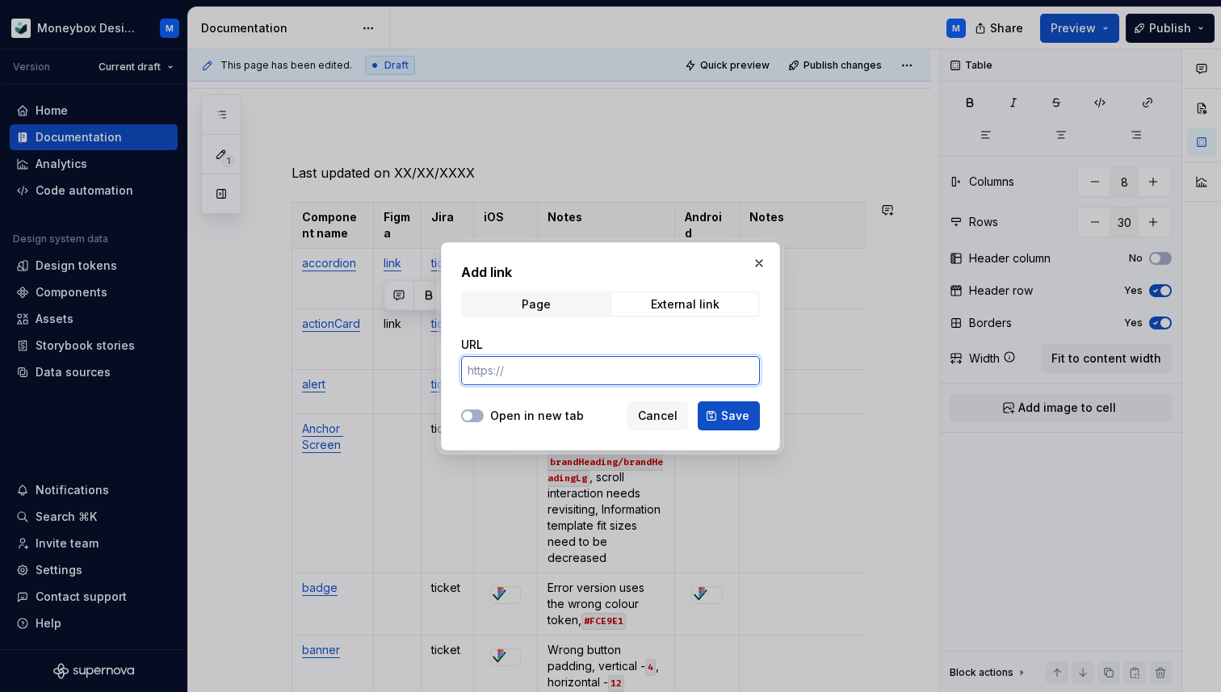
paste input "[URL][DOMAIN_NAME]"
type input "[URL][DOMAIN_NAME]"
click at [477, 414] on button "Open in new tab" at bounding box center [472, 415] width 23 height 13
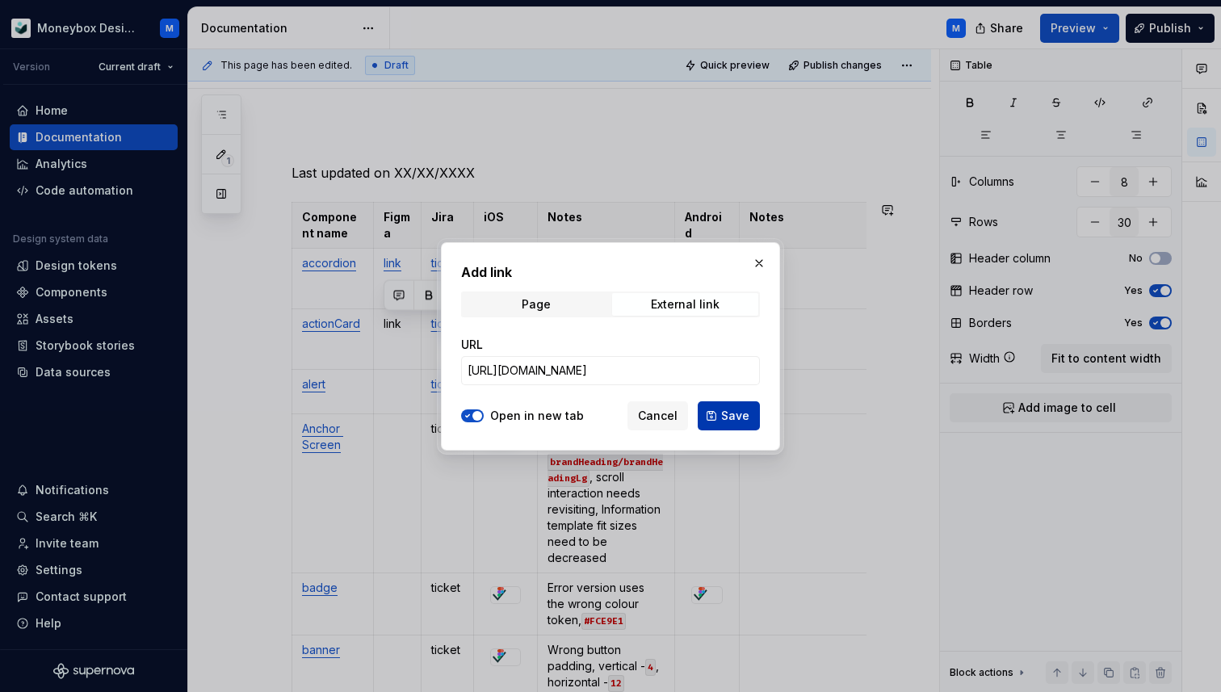
click at [734, 409] on span "Save" at bounding box center [735, 416] width 28 height 16
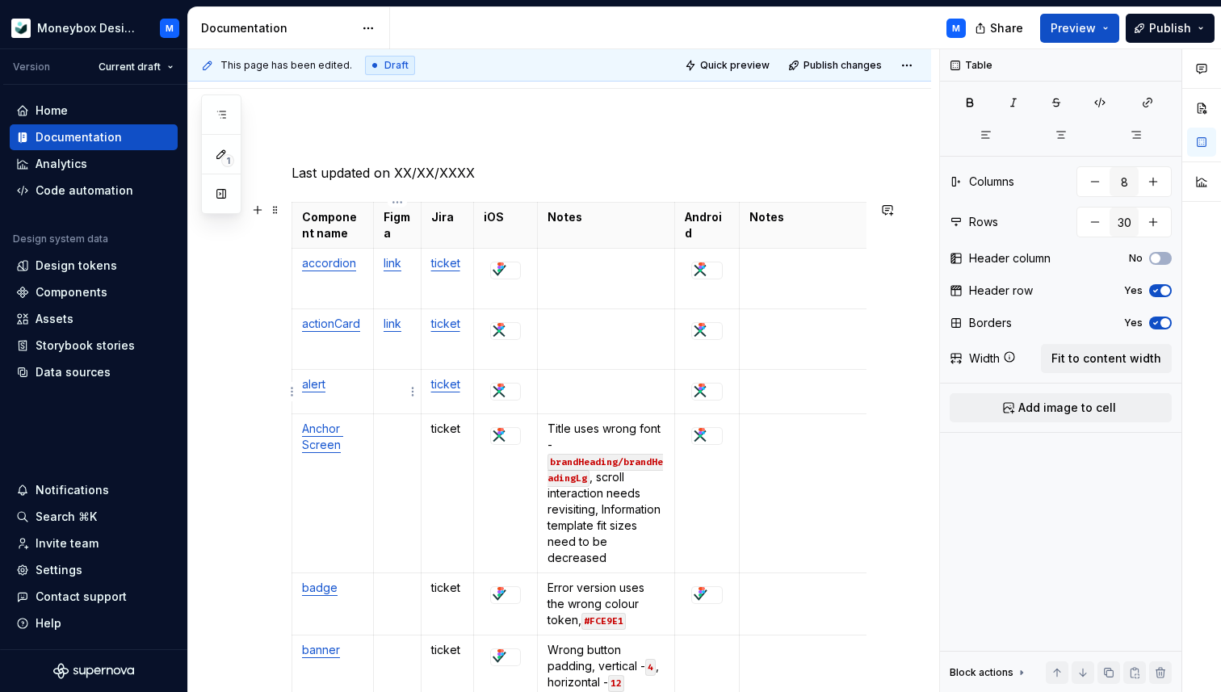
click at [398, 383] on p at bounding box center [397, 384] width 27 height 16
drag, startPoint x: 404, startPoint y: 384, endPoint x: 379, endPoint y: 380, distance: 25.2
click at [379, 380] on td "link" at bounding box center [397, 392] width 48 height 44
type textarea "*"
click at [539, 355] on button "button" at bounding box center [536, 356] width 23 height 23
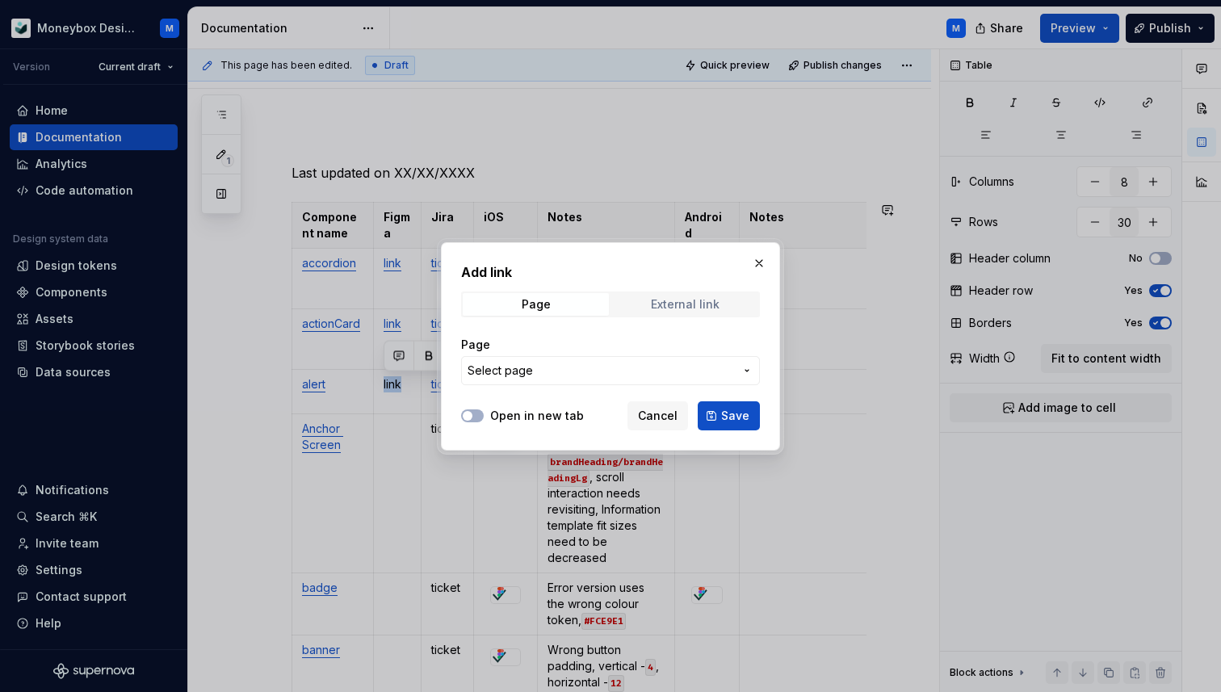
click at [661, 307] on div "External link" at bounding box center [685, 304] width 69 height 13
click at [549, 368] on input "URL" at bounding box center [610, 370] width 299 height 29
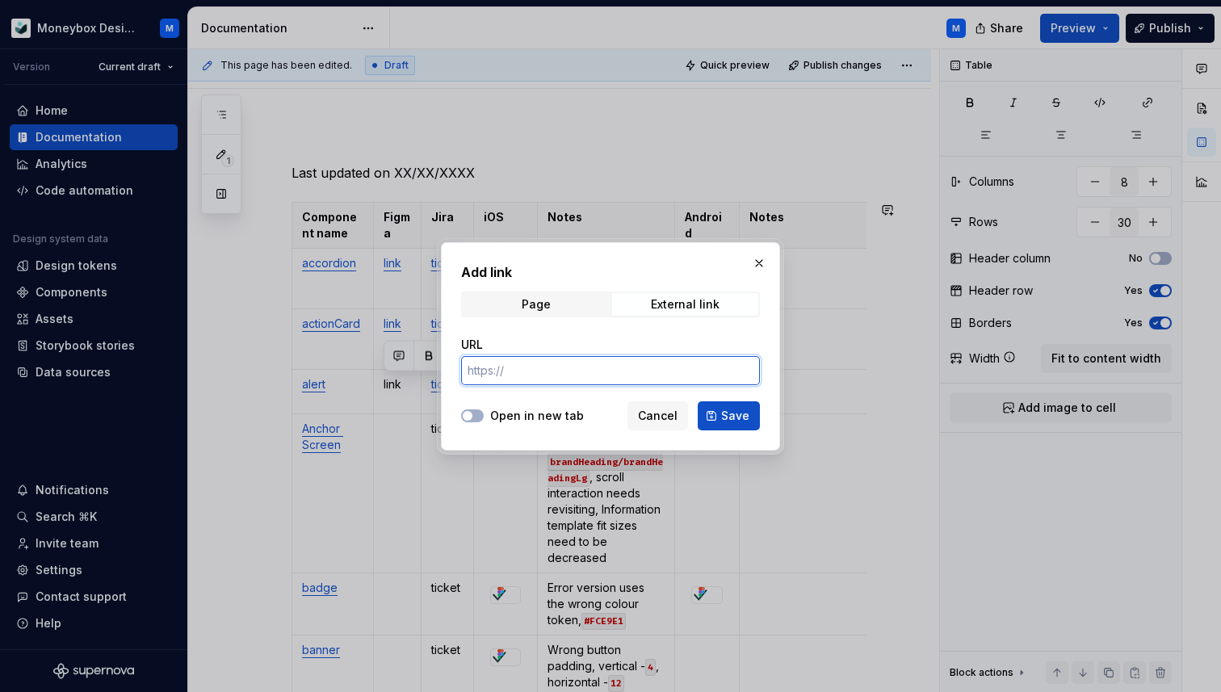
paste input "[URL][DOMAIN_NAME]"
type input "[URL][DOMAIN_NAME]"
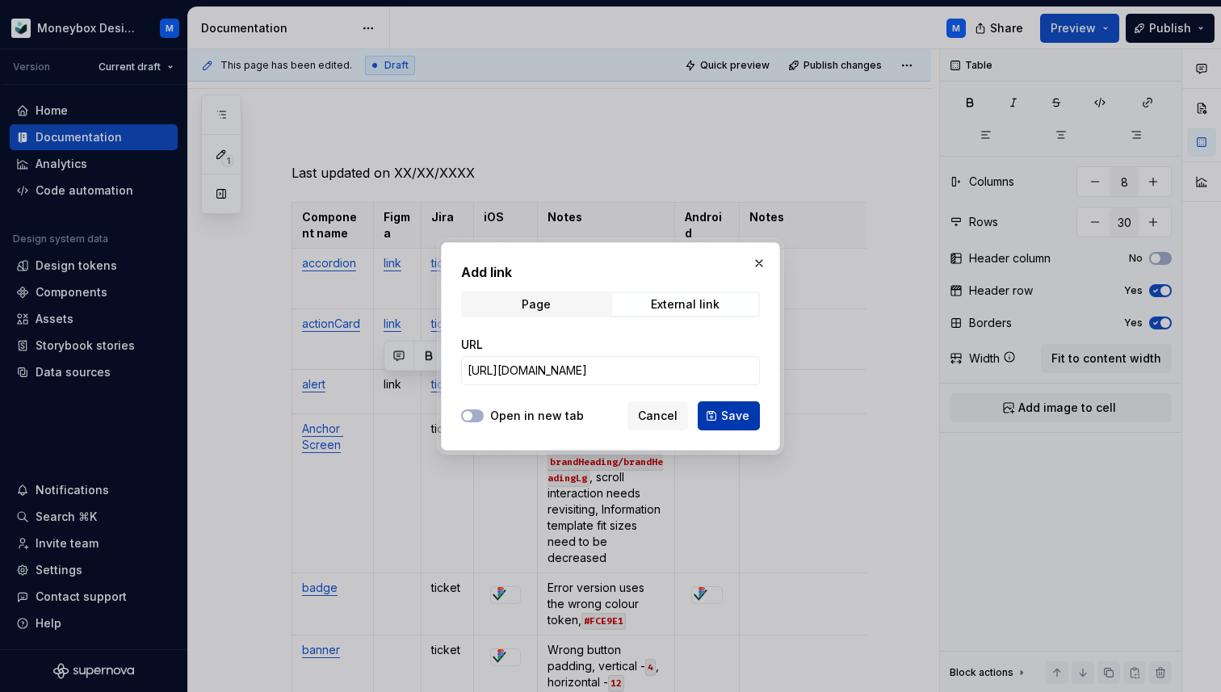
click at [724, 421] on span "Save" at bounding box center [735, 416] width 28 height 16
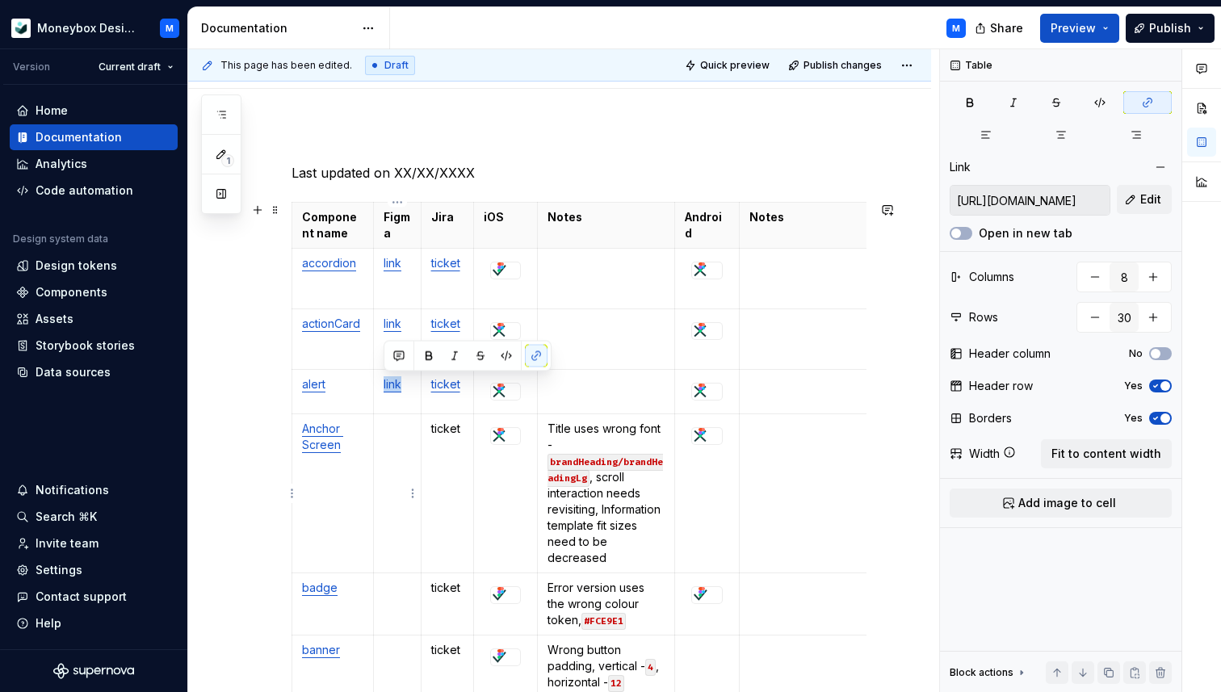
click at [390, 426] on p at bounding box center [397, 429] width 27 height 16
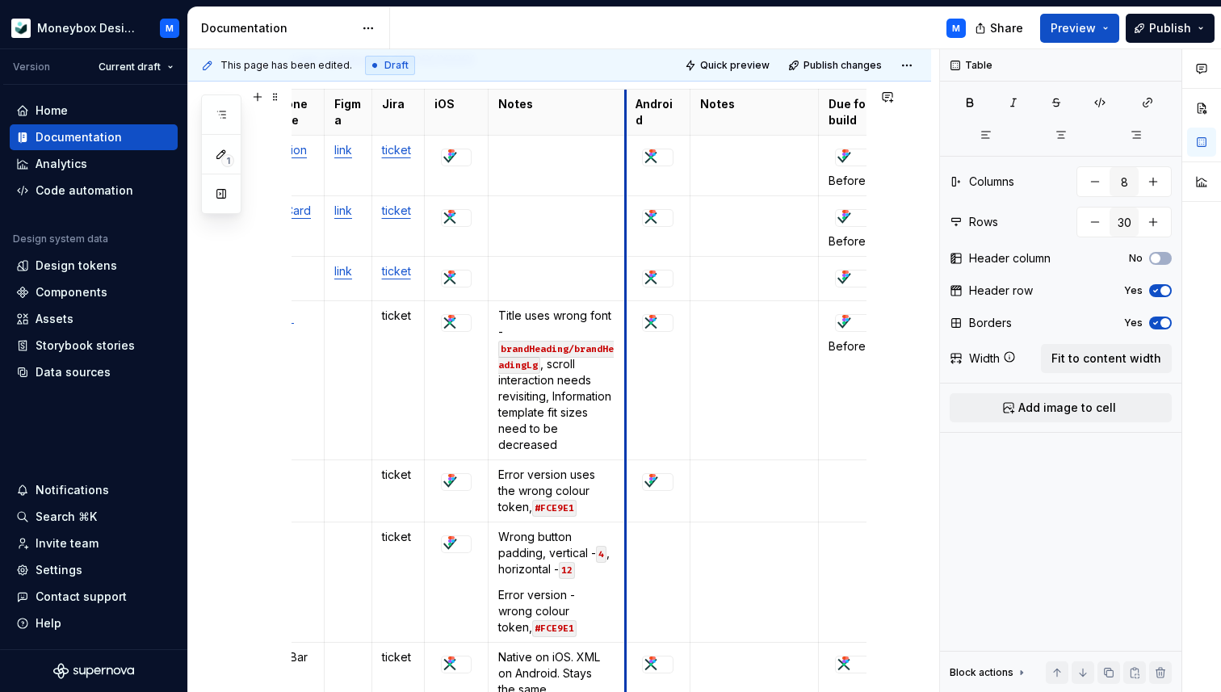
scroll to position [0, 0]
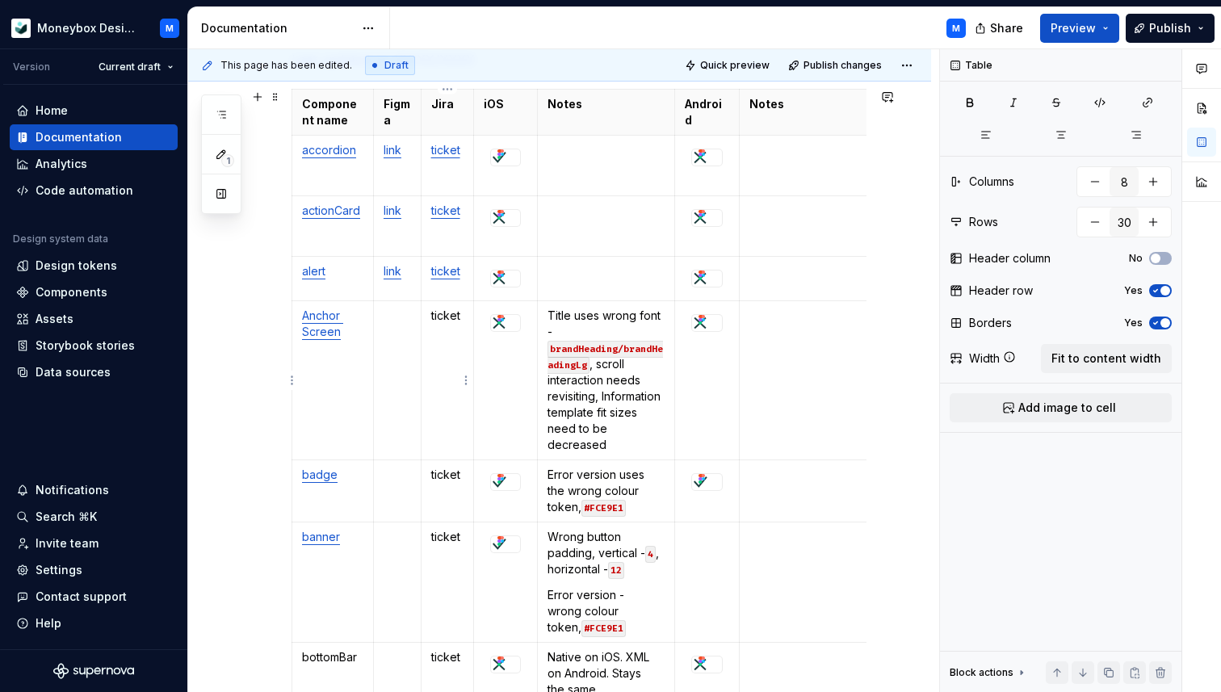
click at [443, 317] on p "ticket" at bounding box center [447, 316] width 33 height 16
click at [387, 319] on p at bounding box center [397, 316] width 27 height 16
type textarea "*"
drag, startPoint x: 406, startPoint y: 321, endPoint x: 380, endPoint y: 317, distance: 26.2
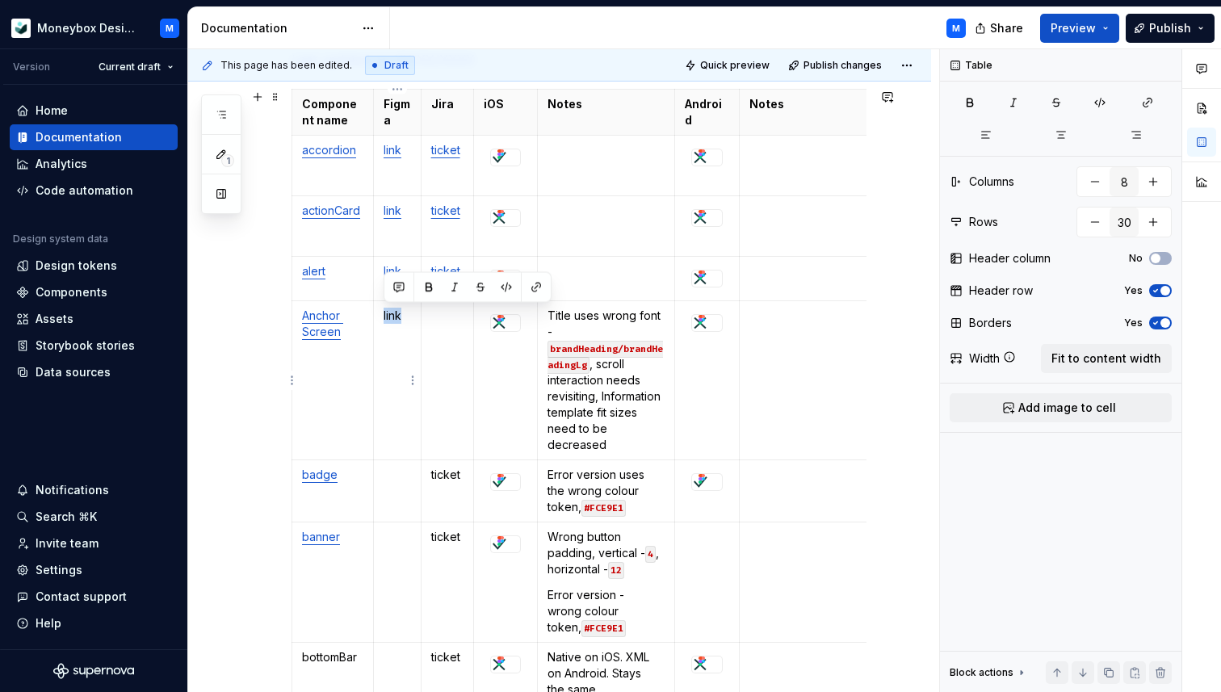
click at [380, 317] on td "link" at bounding box center [397, 380] width 48 height 159
click at [539, 289] on button "button" at bounding box center [536, 287] width 23 height 23
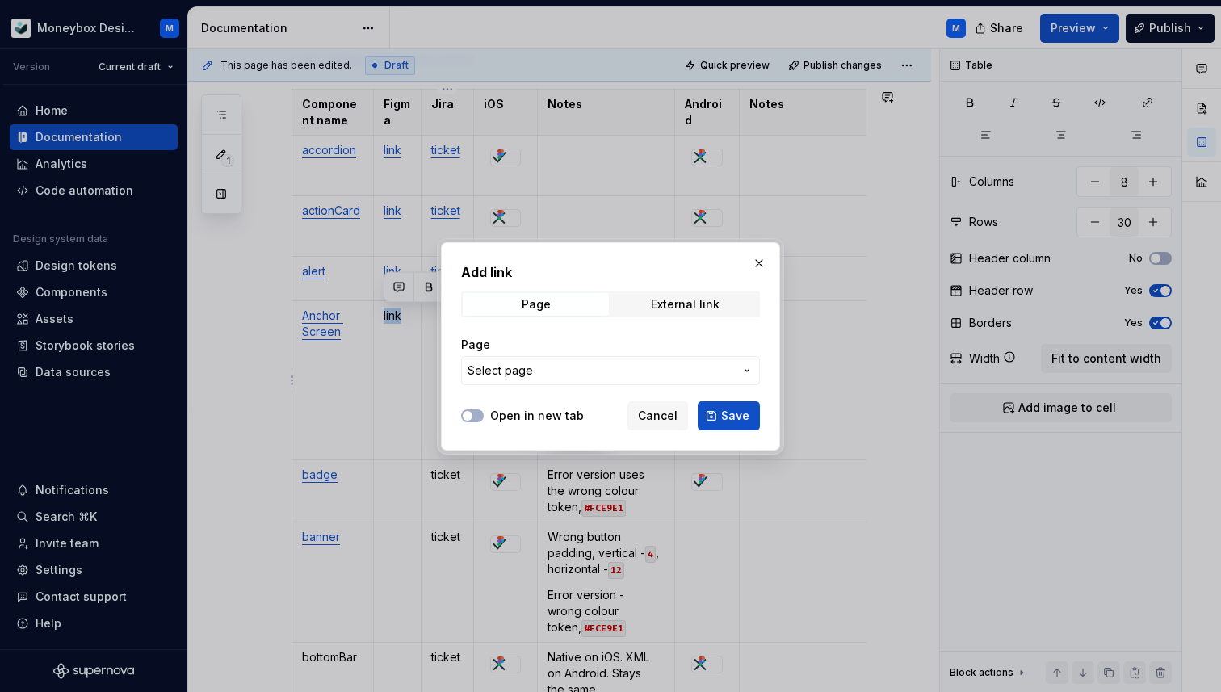
click at [561, 380] on button "Select page" at bounding box center [610, 370] width 299 height 29
click at [561, 380] on div "Add link Page External link Page Select page Open in new tab Cancel Save" at bounding box center [610, 346] width 1221 height 692
click at [663, 303] on div "External link" at bounding box center [685, 304] width 69 height 13
click at [544, 363] on input "URL" at bounding box center [610, 370] width 299 height 29
paste input "[URL][DOMAIN_NAME]"
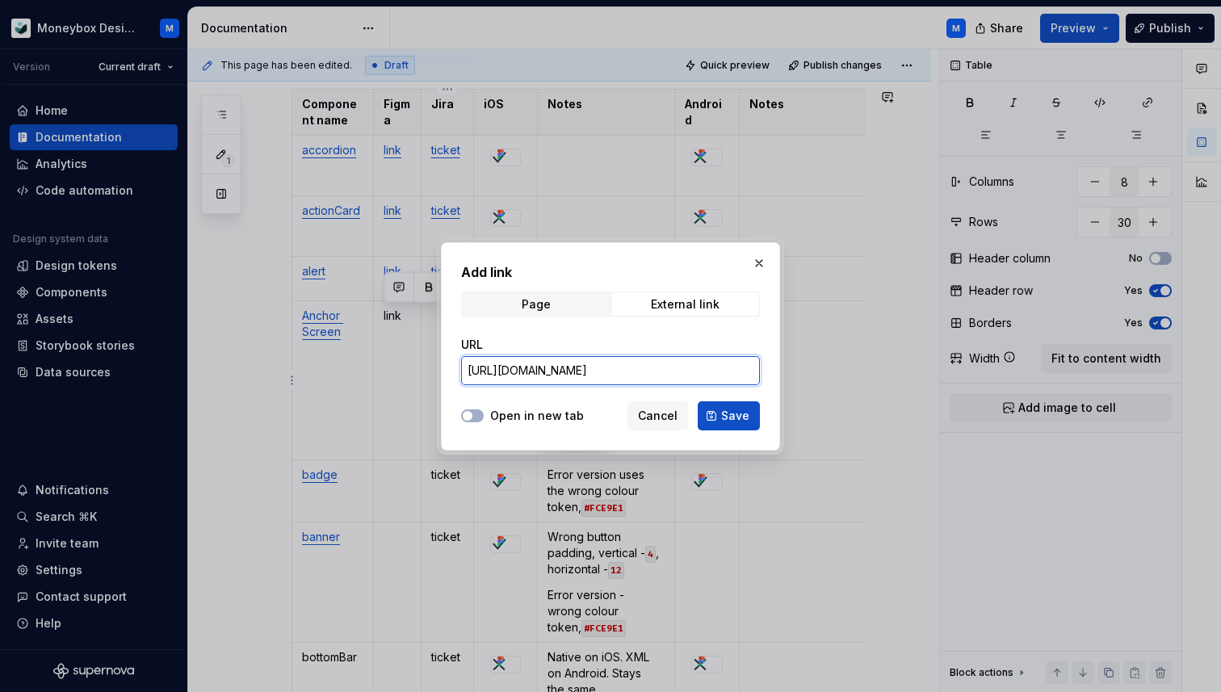
scroll to position [0, 502]
type input "[URL][DOMAIN_NAME]"
click at [464, 422] on div at bounding box center [472, 416] width 23 height 16
click at [468, 421] on button "Open in new tab" at bounding box center [472, 415] width 23 height 13
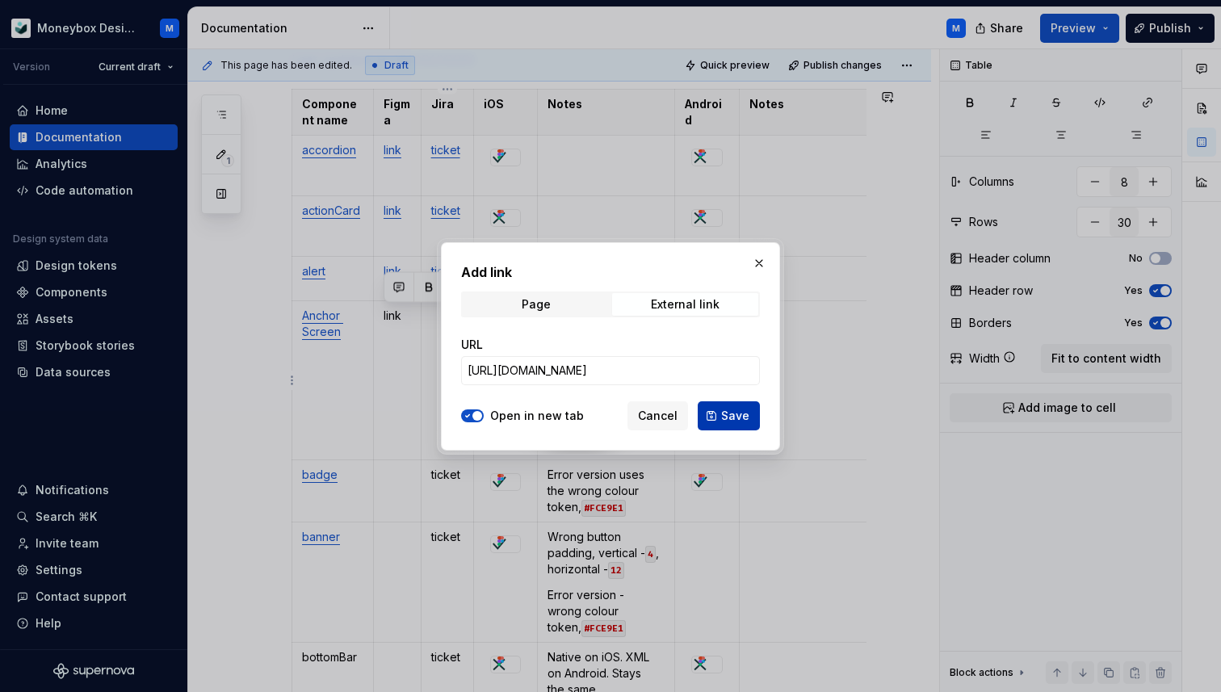
click at [740, 412] on span "Save" at bounding box center [735, 416] width 28 height 16
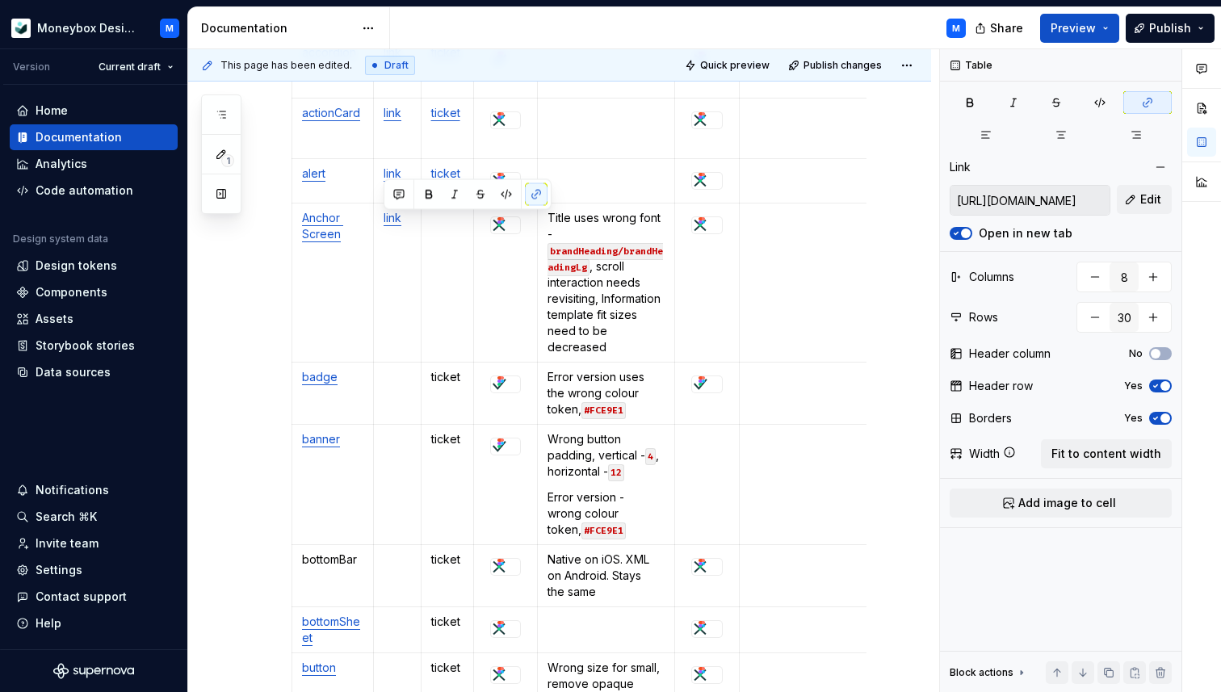
scroll to position [384, 0]
click at [446, 373] on p "ticket" at bounding box center [447, 375] width 33 height 16
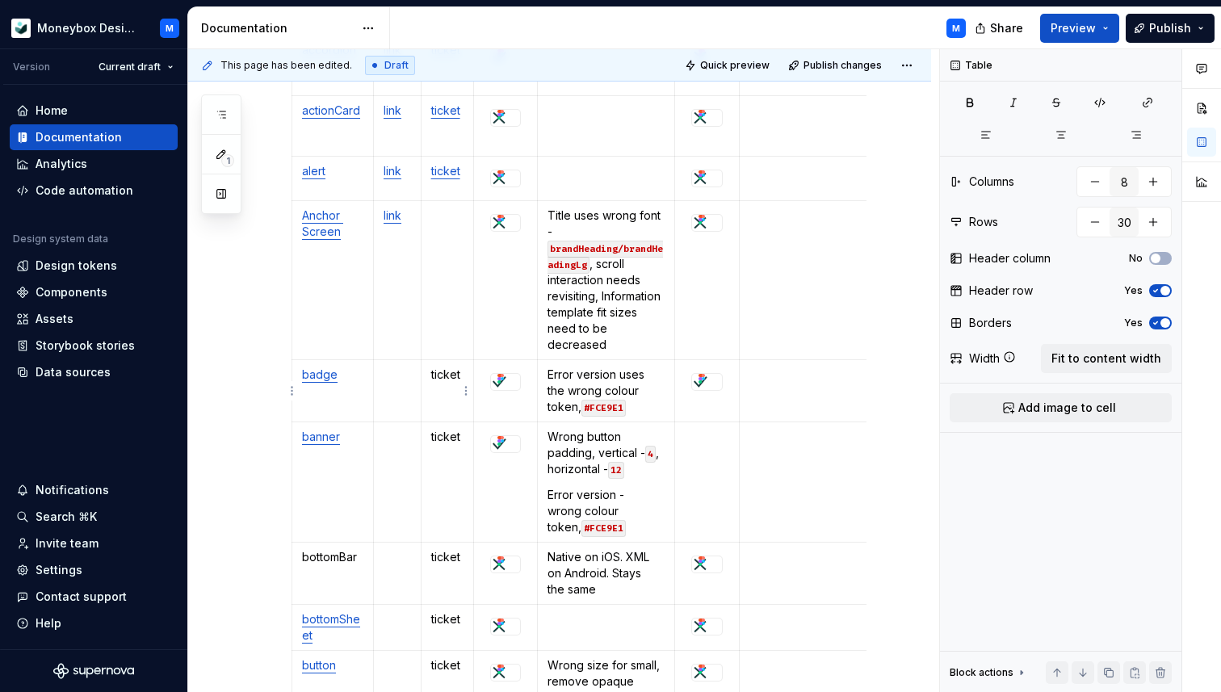
click at [446, 373] on p "ticket" at bounding box center [447, 375] width 33 height 16
click at [447, 376] on p "ticket" at bounding box center [447, 375] width 33 height 16
click at [397, 375] on p at bounding box center [397, 375] width 27 height 16
drag, startPoint x: 405, startPoint y: 376, endPoint x: 384, endPoint y: 376, distance: 21.8
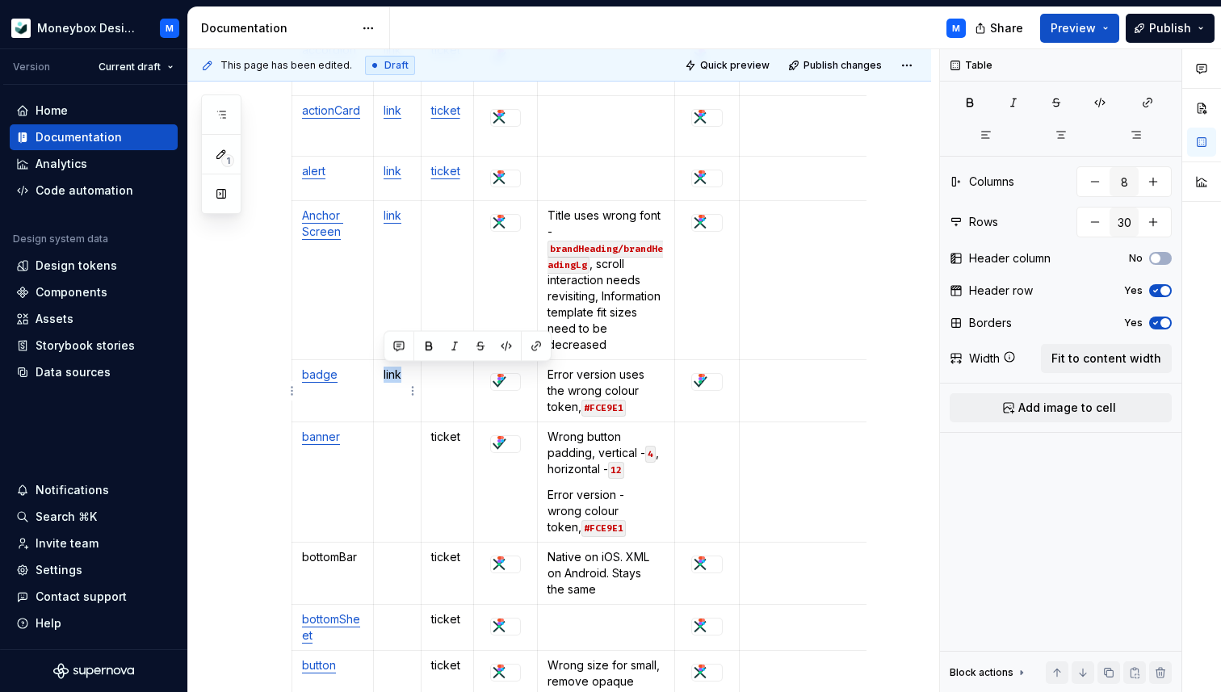
click at [384, 376] on p "link" at bounding box center [397, 375] width 27 height 16
click at [534, 346] on button "button" at bounding box center [536, 346] width 23 height 23
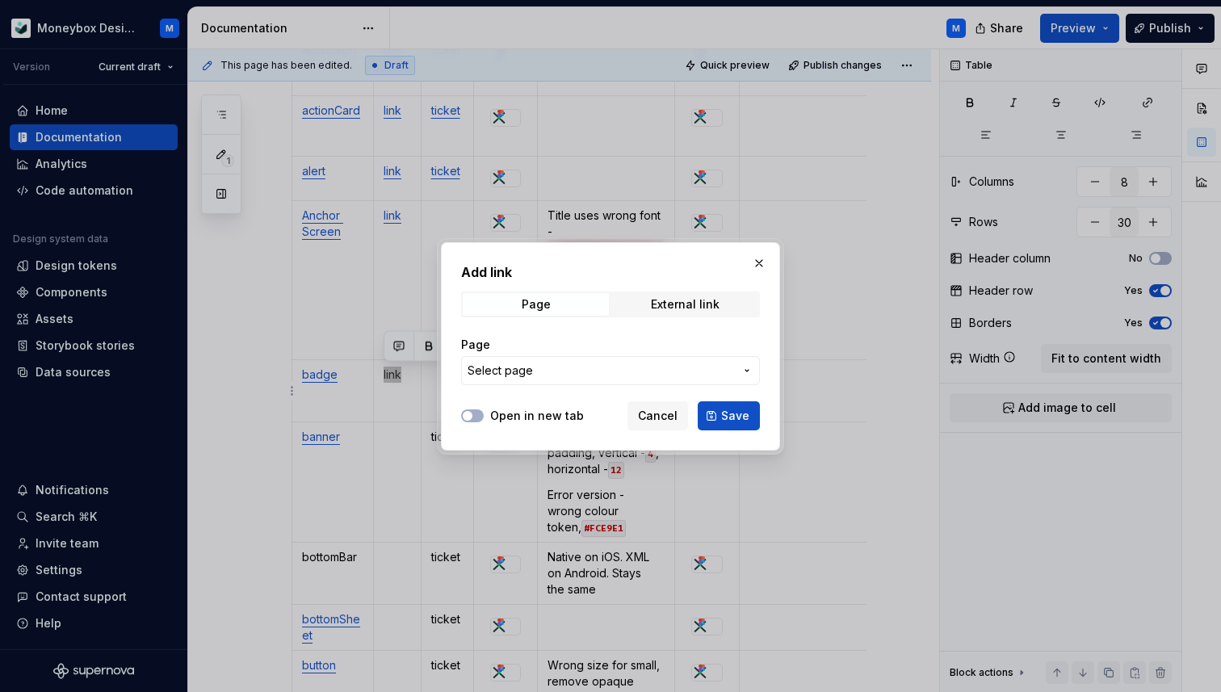
type textarea "*"
click at [665, 298] on div "External link" at bounding box center [685, 304] width 69 height 13
click at [548, 369] on input "URL" at bounding box center [610, 370] width 299 height 29
paste input "[URL][DOMAIN_NAME]"
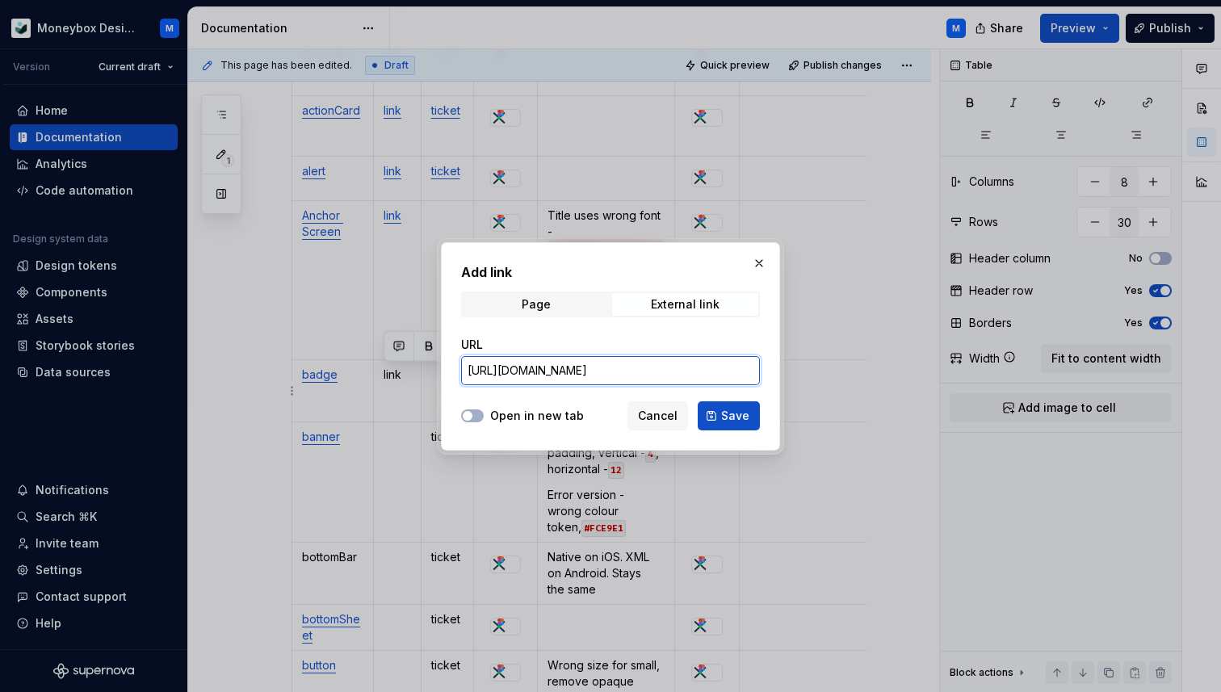
scroll to position [0, 504]
type input "[URL][DOMAIN_NAME]"
click at [473, 414] on icon "button" at bounding box center [467, 416] width 13 height 10
click at [737, 412] on span "Save" at bounding box center [735, 416] width 28 height 16
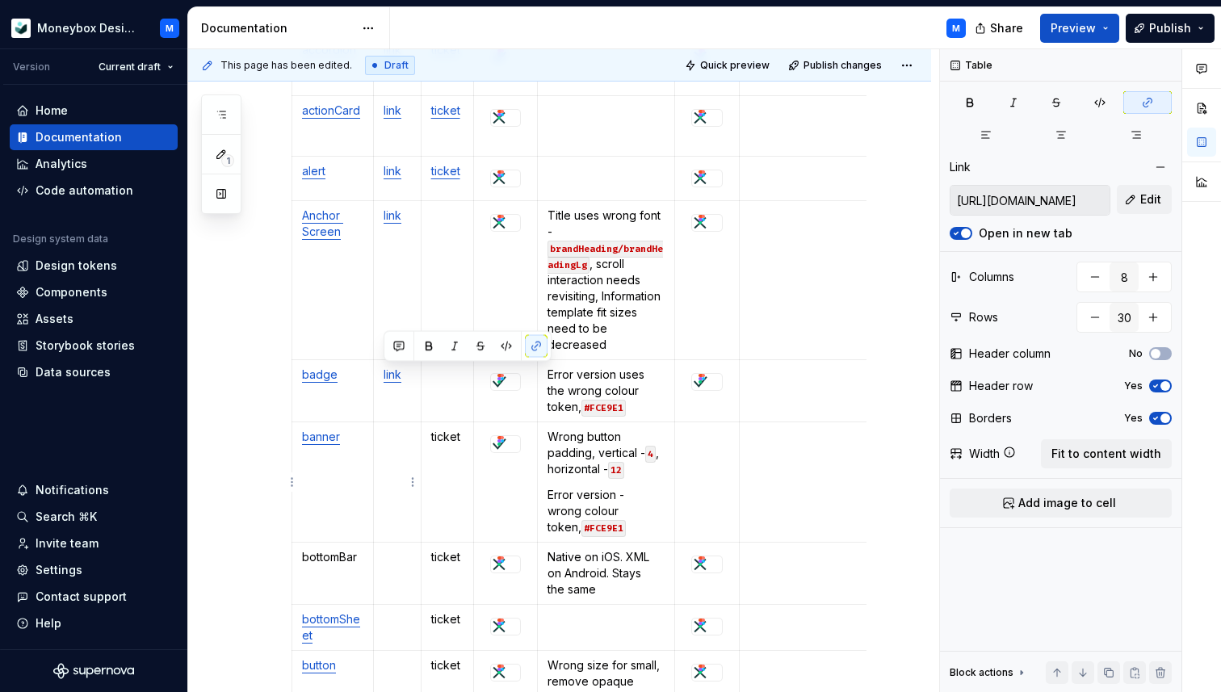
click at [401, 448] on td at bounding box center [397, 482] width 48 height 120
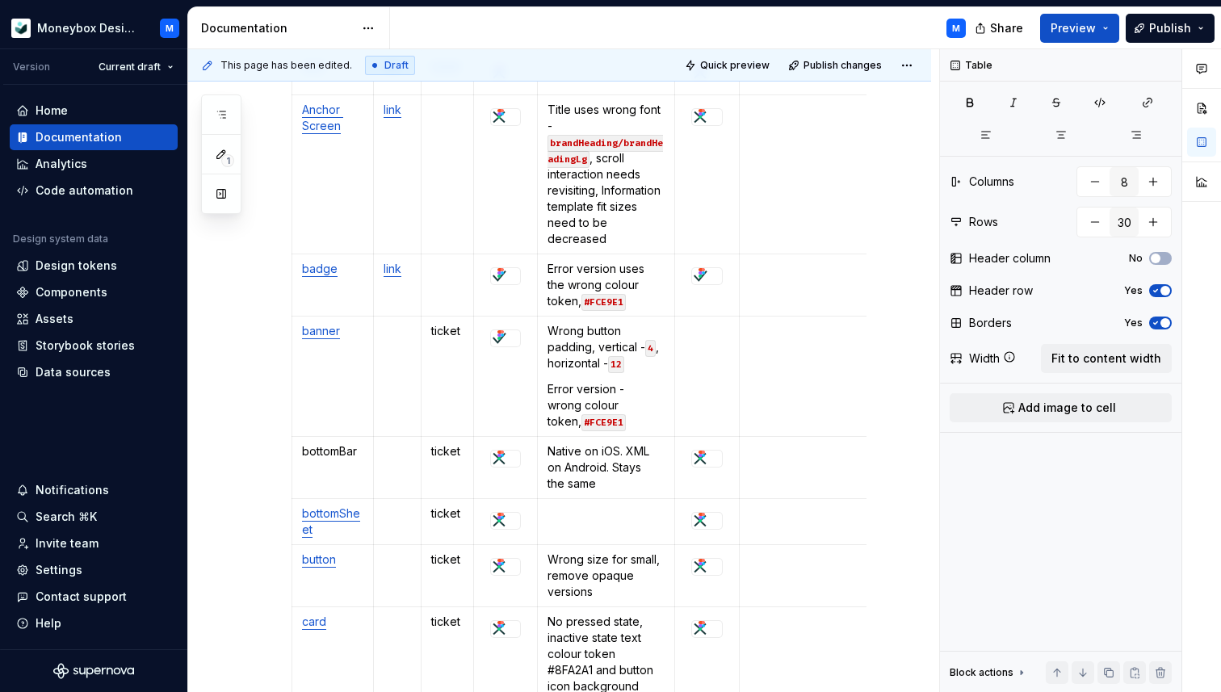
scroll to position [540, 0]
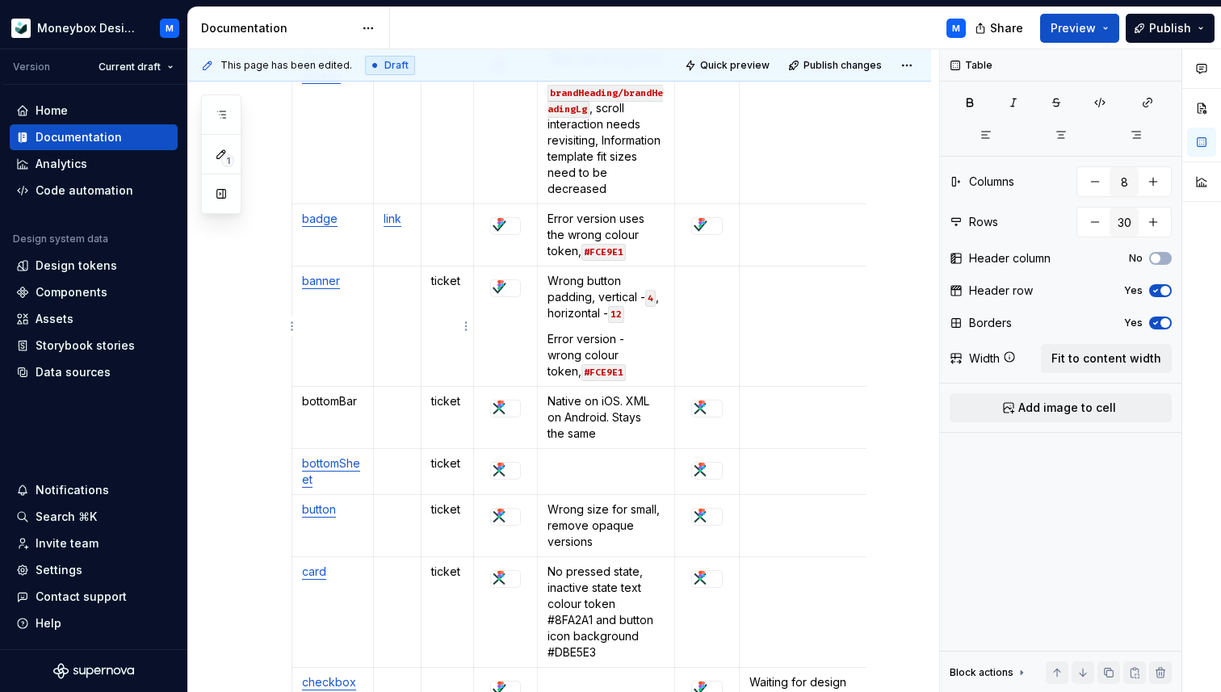
click at [448, 282] on p "ticket" at bounding box center [447, 281] width 33 height 16
type textarea "*"
click at [586, 252] on button "button" at bounding box center [584, 252] width 23 height 23
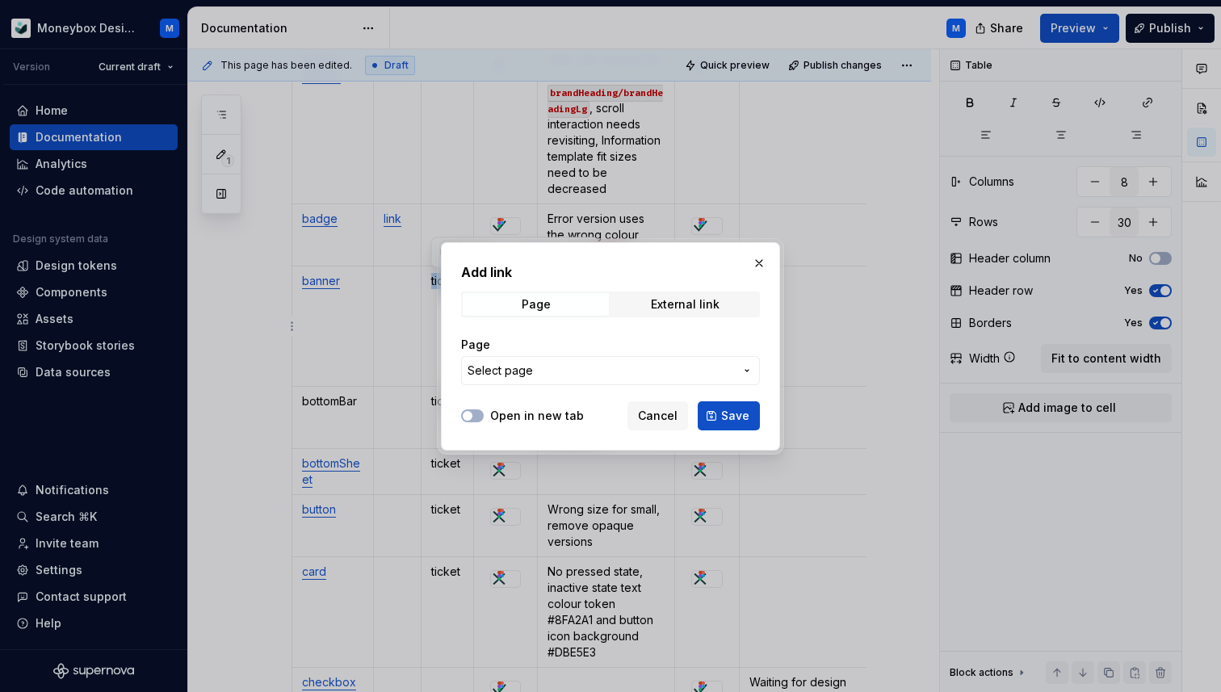
click at [567, 370] on span "Select page" at bounding box center [601, 371] width 267 height 16
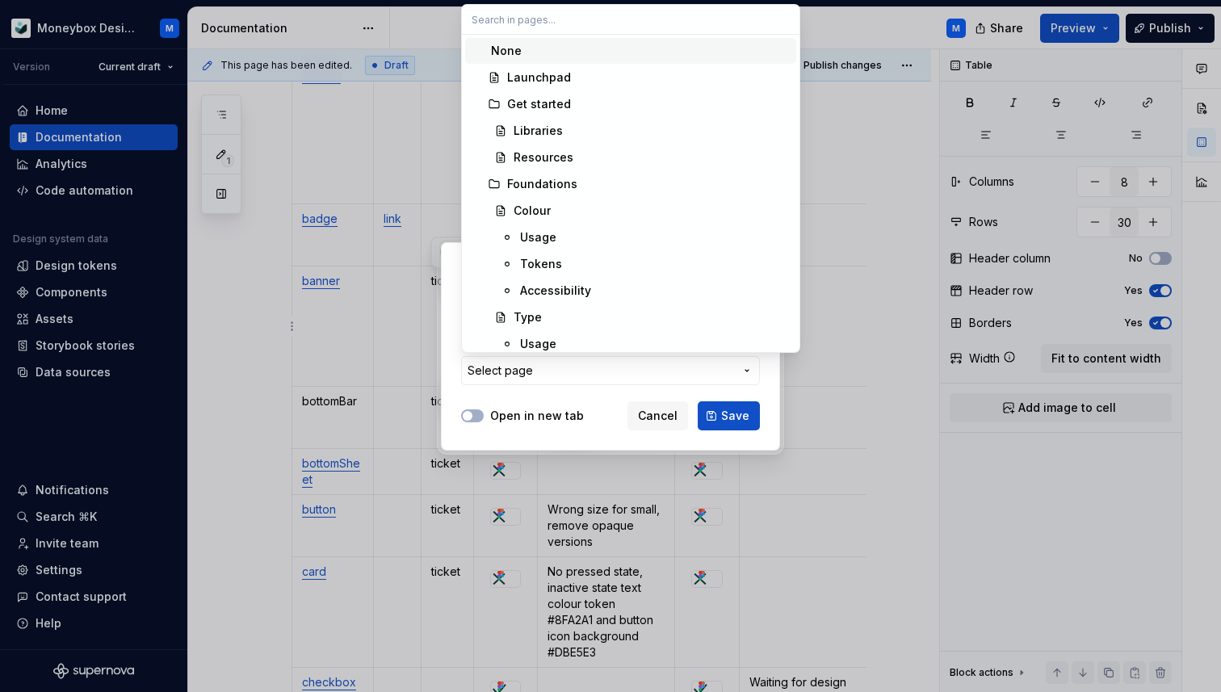
click at [567, 370] on div "Add link Page External link Page Select page Open in new tab Cancel Save" at bounding box center [610, 346] width 1221 height 692
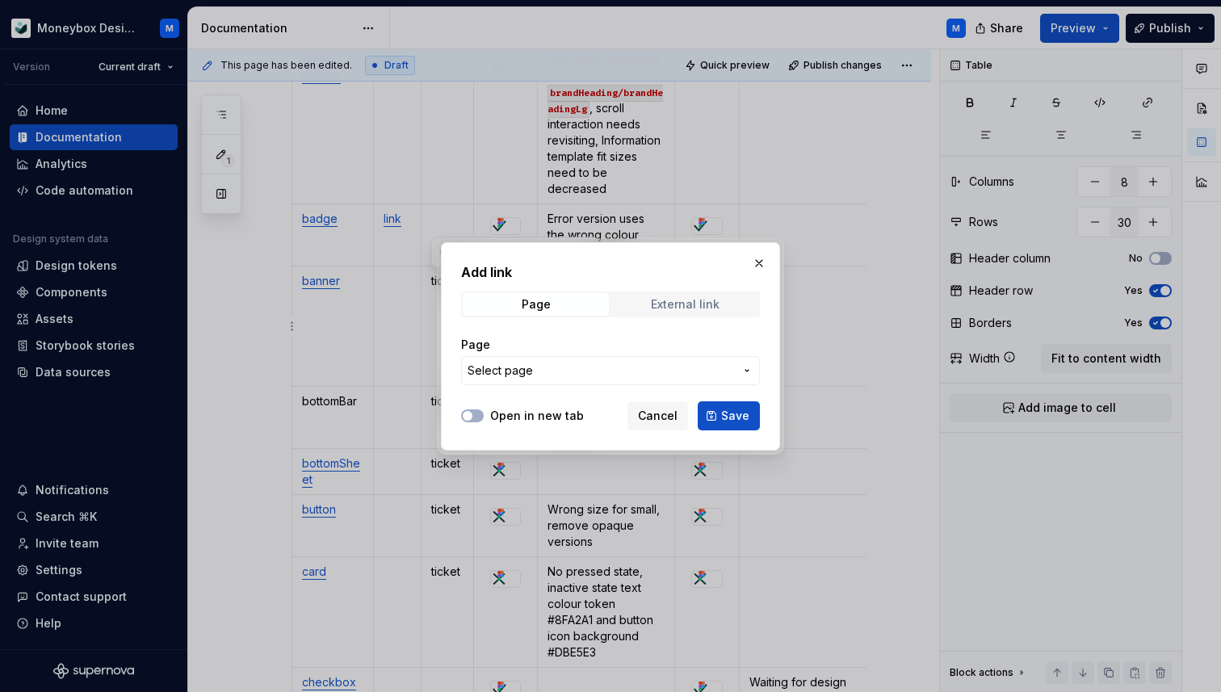
click at [645, 309] on span "External link" at bounding box center [685, 304] width 146 height 23
click at [472, 420] on icon "button" at bounding box center [467, 416] width 13 height 10
click at [522, 376] on input "URL" at bounding box center [610, 370] width 299 height 29
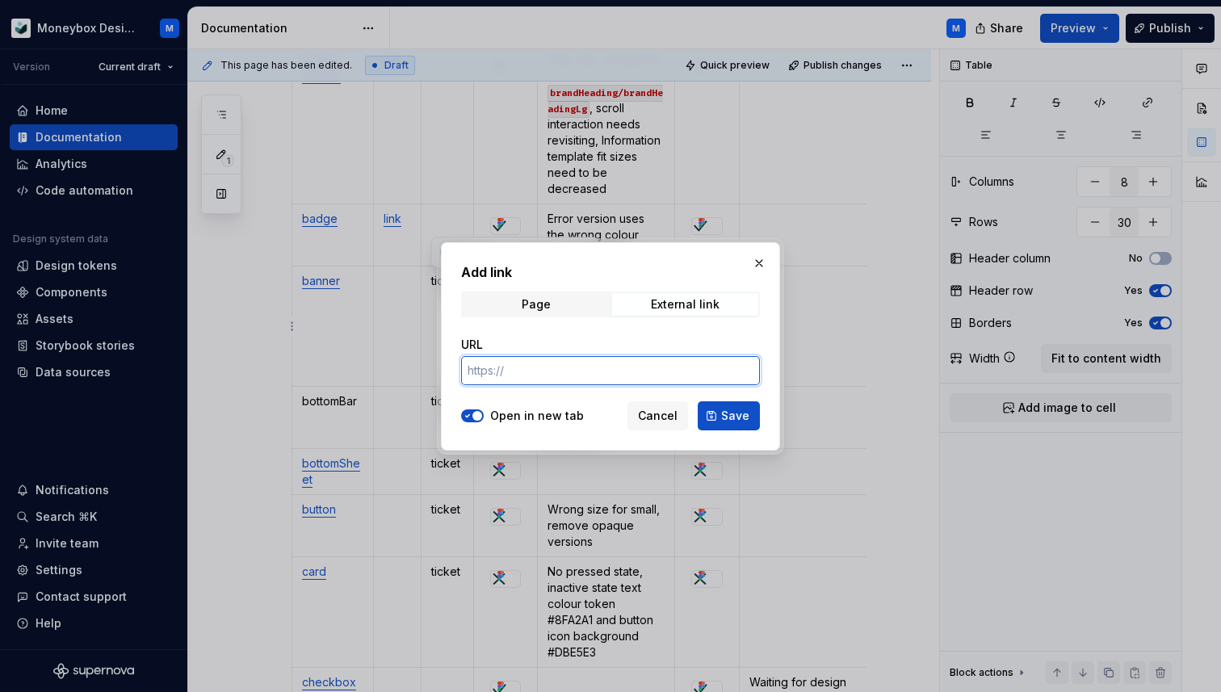
paste input "[URL][DOMAIN_NAME]"
type input "[URL][DOMAIN_NAME]"
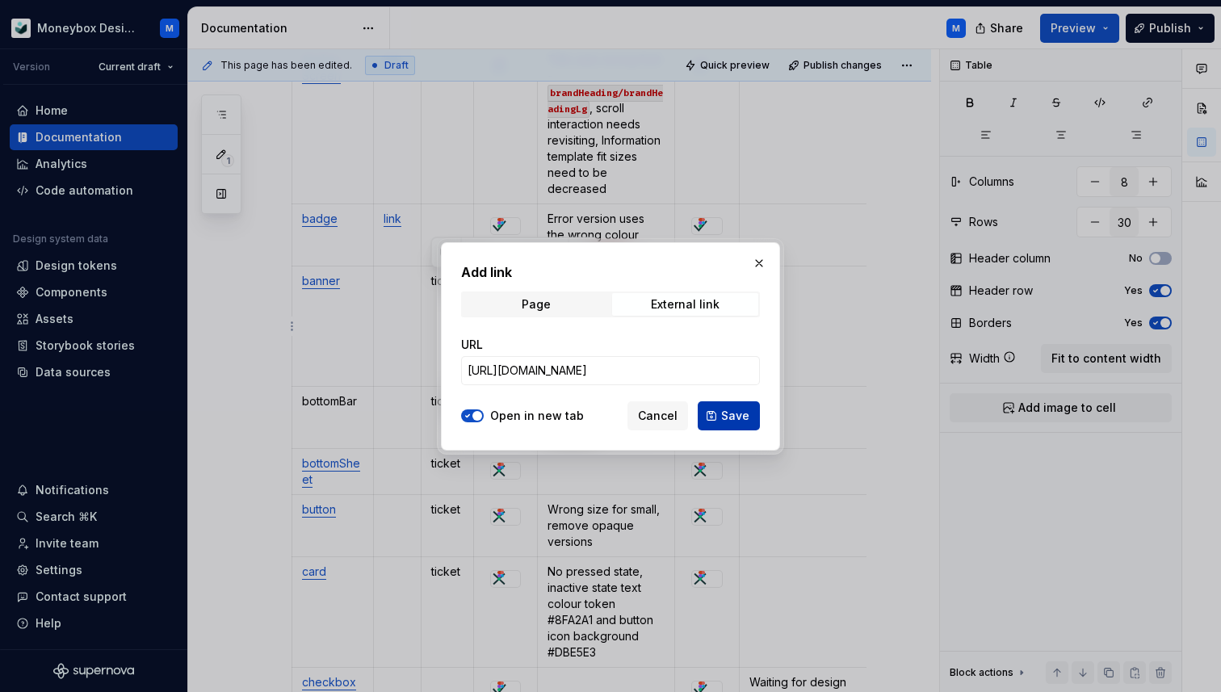
click at [754, 425] on button "Save" at bounding box center [729, 415] width 62 height 29
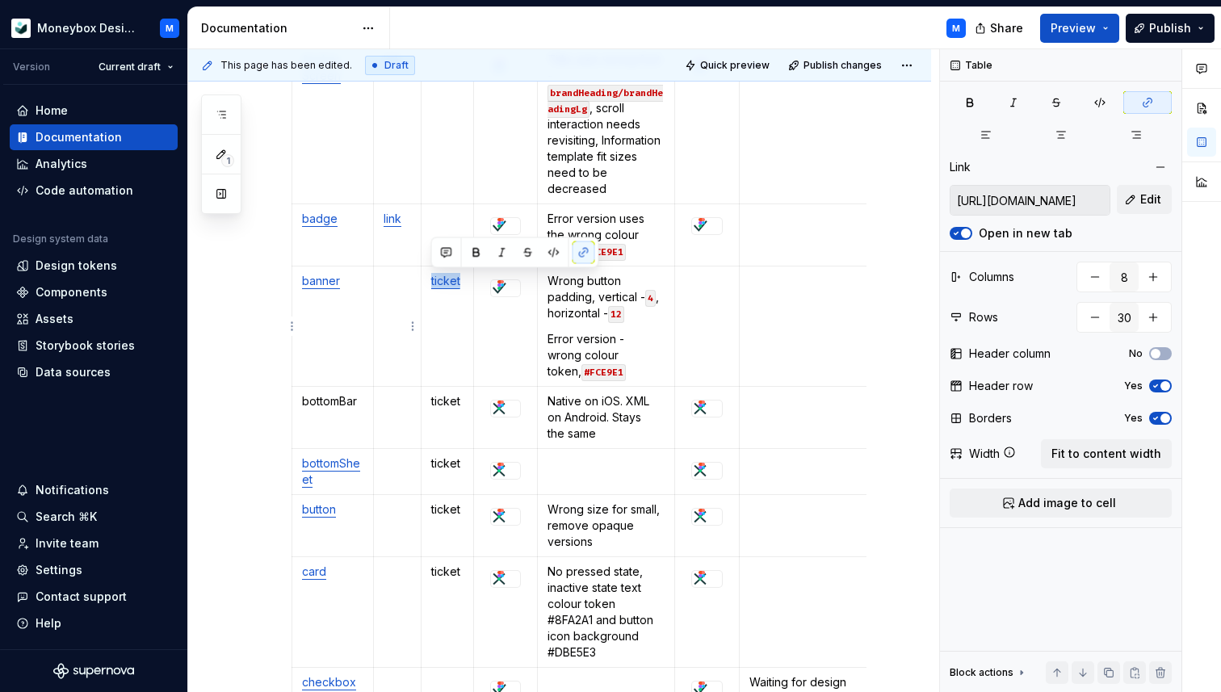
click at [385, 285] on p at bounding box center [397, 281] width 27 height 16
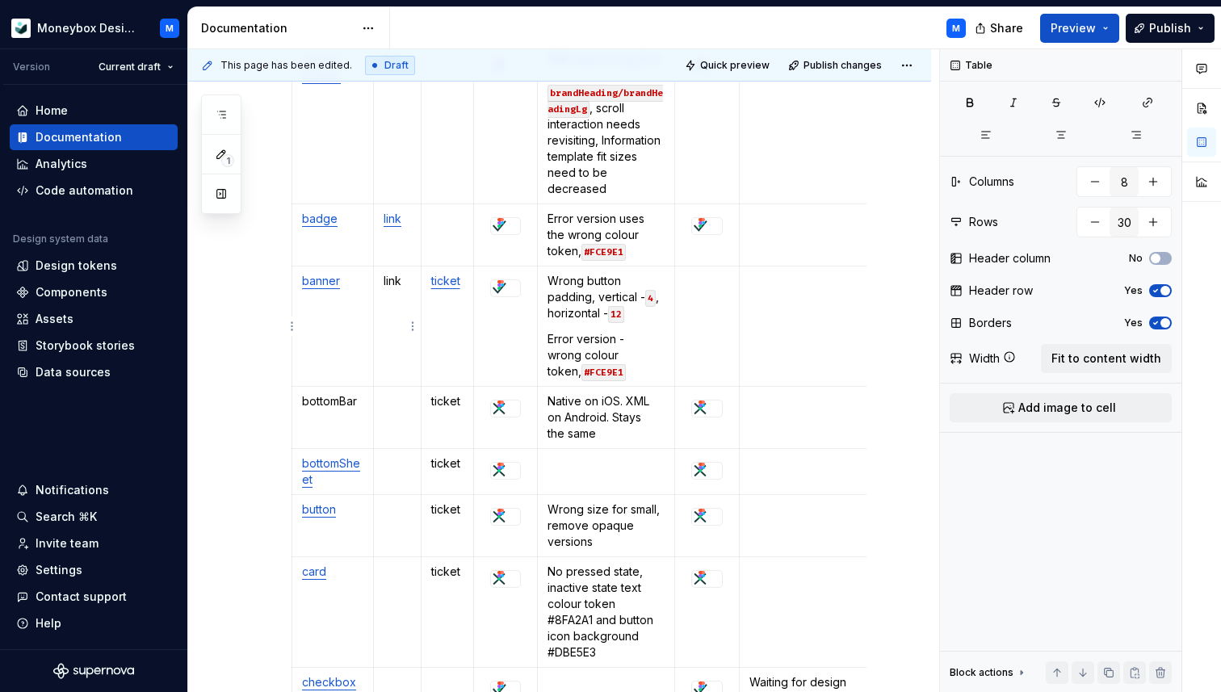
click at [398, 282] on p "link" at bounding box center [397, 281] width 27 height 16
type textarea "*"
click at [535, 254] on button "button" at bounding box center [536, 252] width 23 height 23
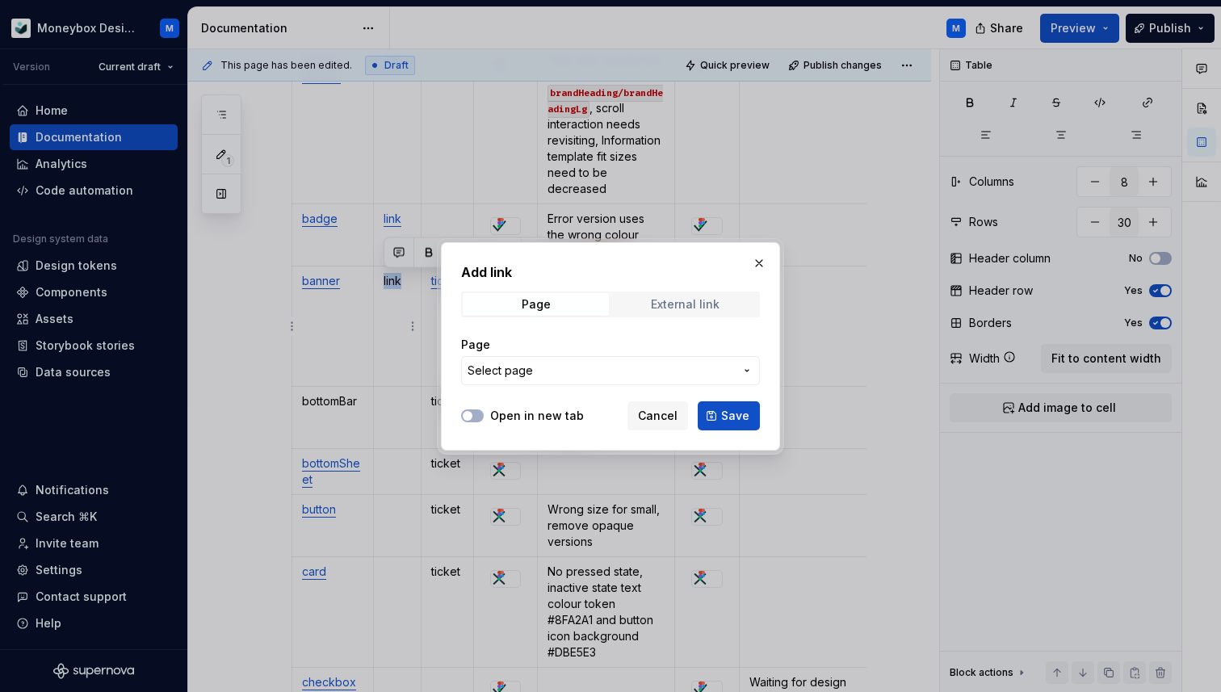
click at [660, 300] on div "External link" at bounding box center [685, 304] width 69 height 13
click at [548, 372] on input "URL" at bounding box center [610, 370] width 299 height 29
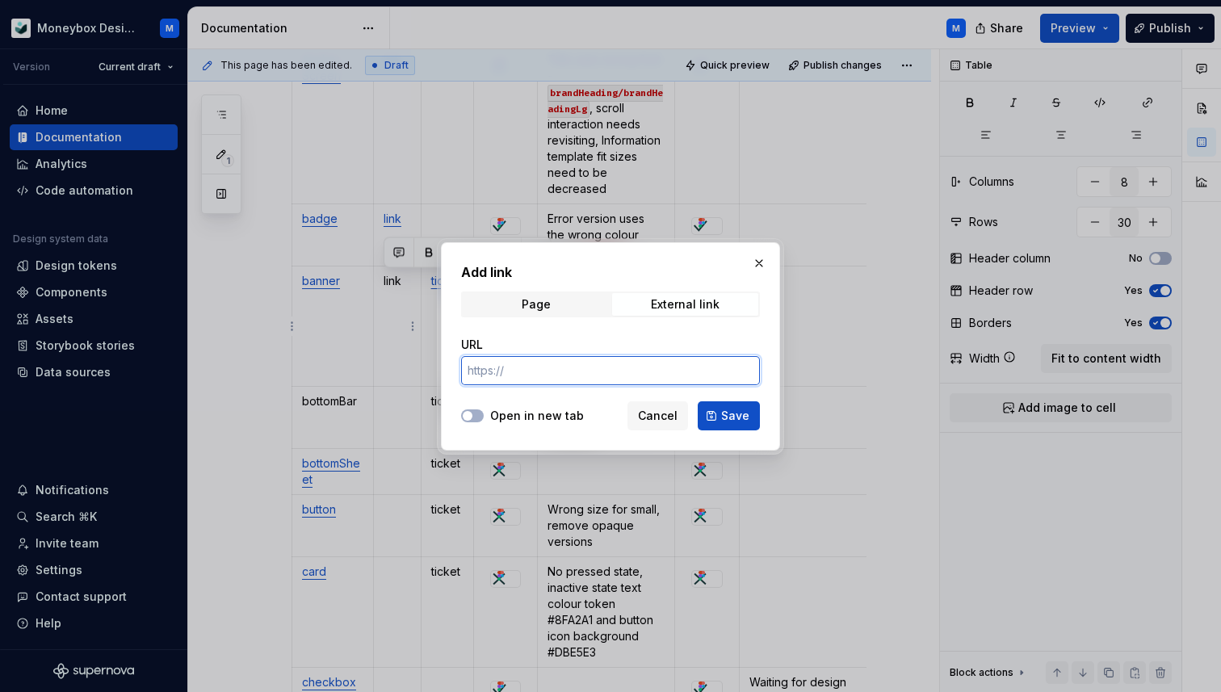
paste input "[URL][DOMAIN_NAME]"
type input "[URL][DOMAIN_NAME]"
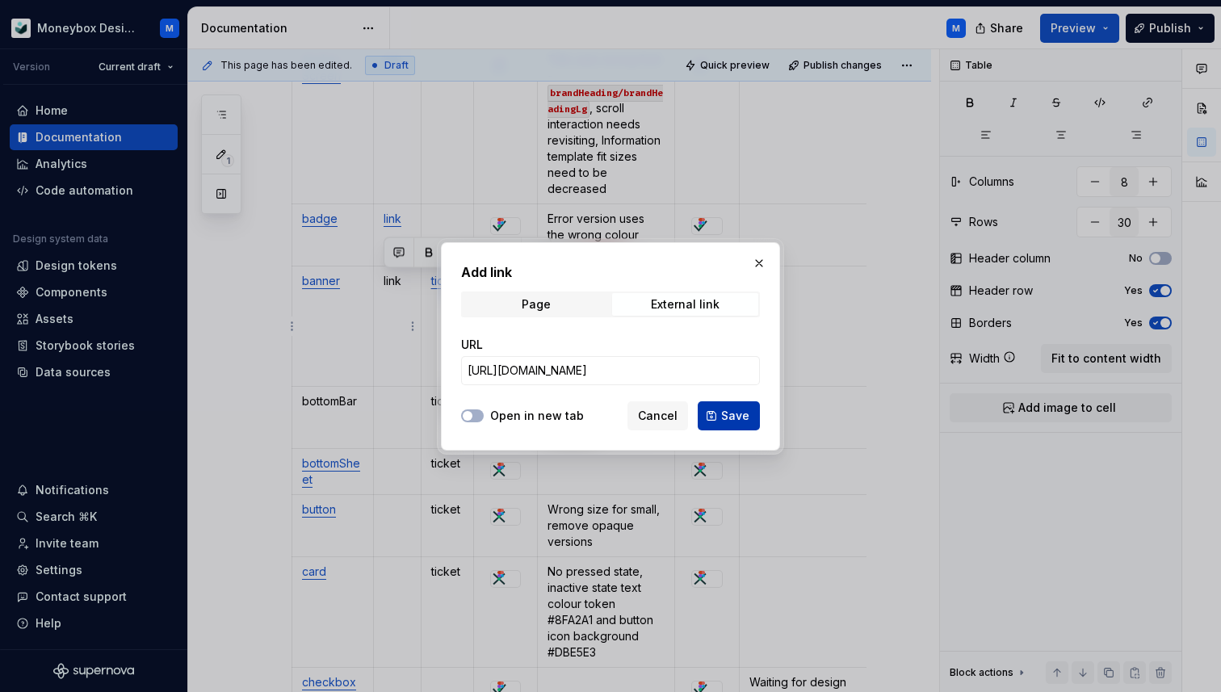
click at [728, 411] on span "Save" at bounding box center [735, 416] width 28 height 16
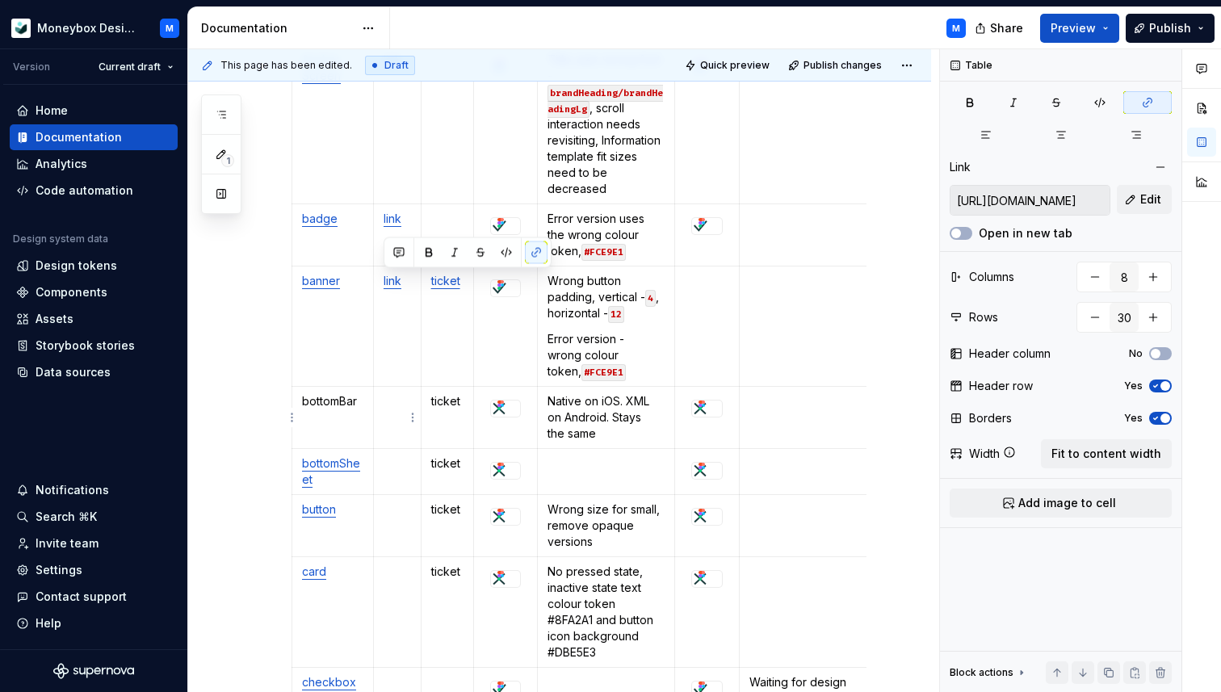
click at [394, 418] on td at bounding box center [397, 418] width 48 height 62
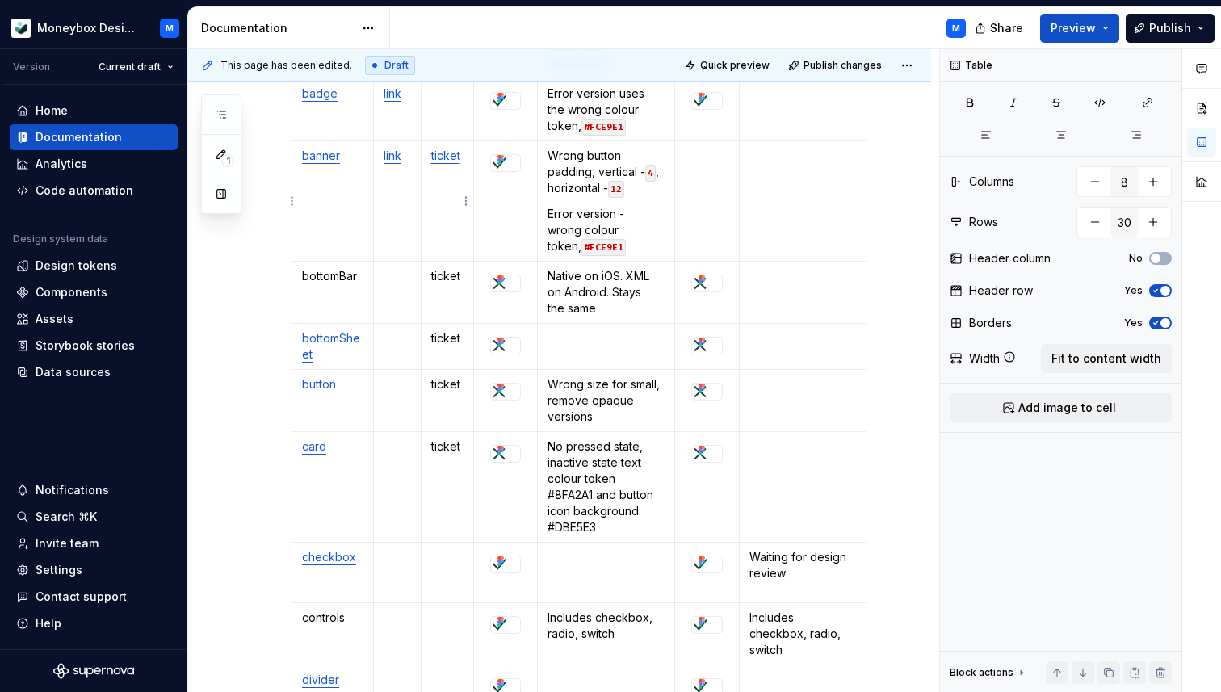
type textarea "*"
click at [394, 280] on p "link" at bounding box center [397, 276] width 27 height 16
click at [537, 246] on button "button" at bounding box center [536, 248] width 23 height 23
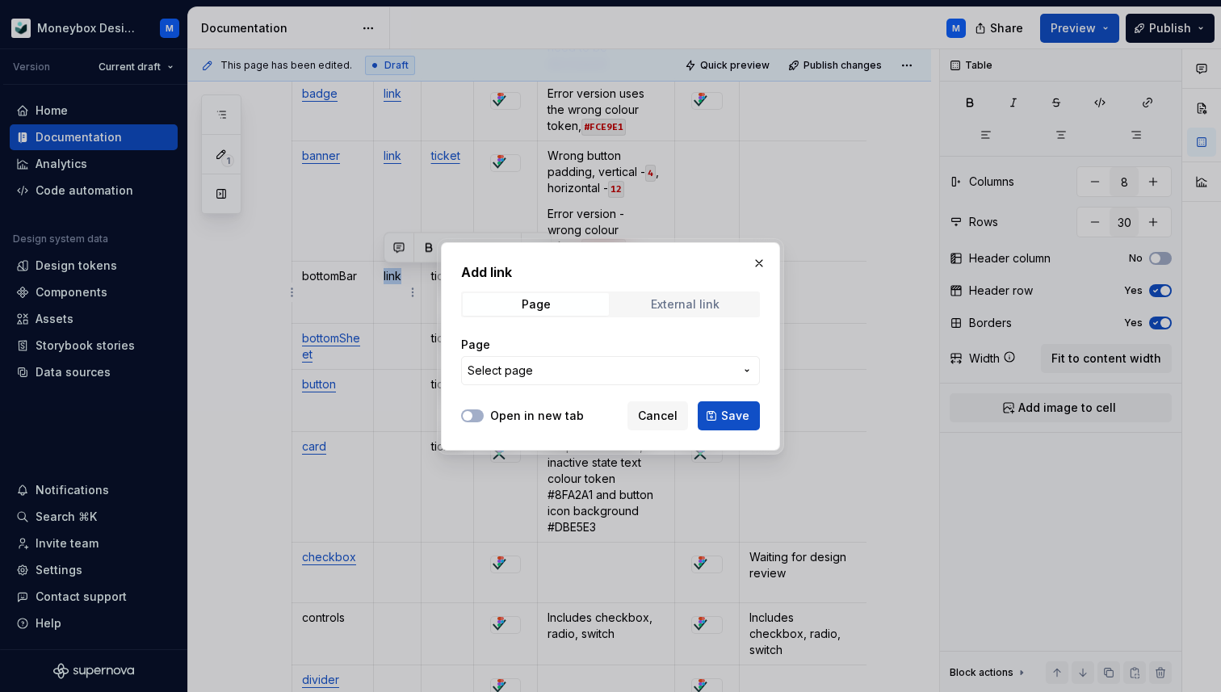
click at [649, 304] on span "External link" at bounding box center [685, 304] width 146 height 23
click at [552, 379] on input "URL" at bounding box center [610, 370] width 299 height 29
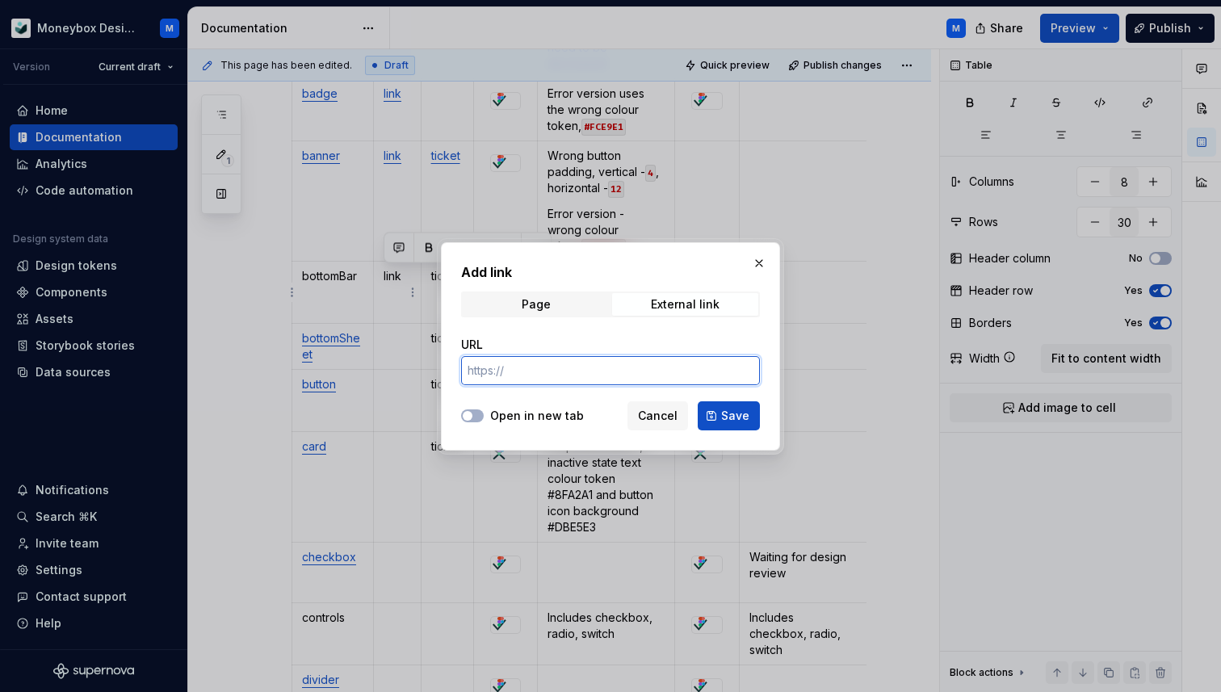
paste input "[URL][DOMAIN_NAME]"
type input "[URL][DOMAIN_NAME]"
click at [471, 415] on span "button" at bounding box center [468, 416] width 10 height 10
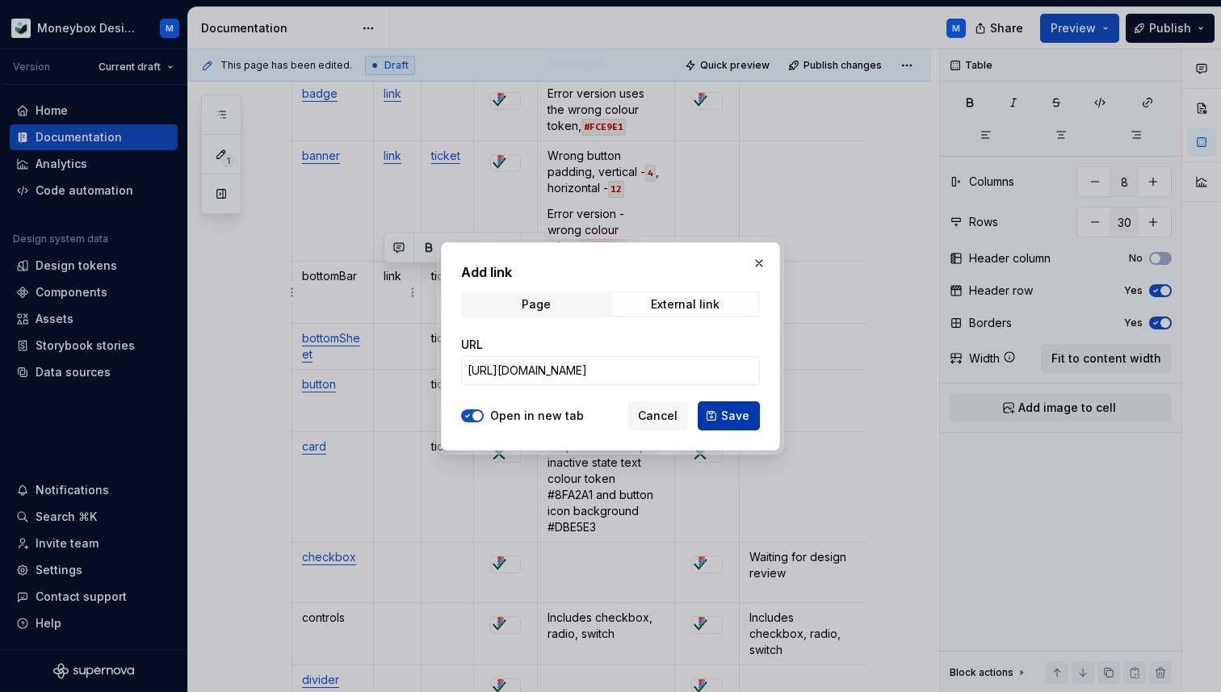
click at [740, 413] on span "Save" at bounding box center [735, 416] width 28 height 16
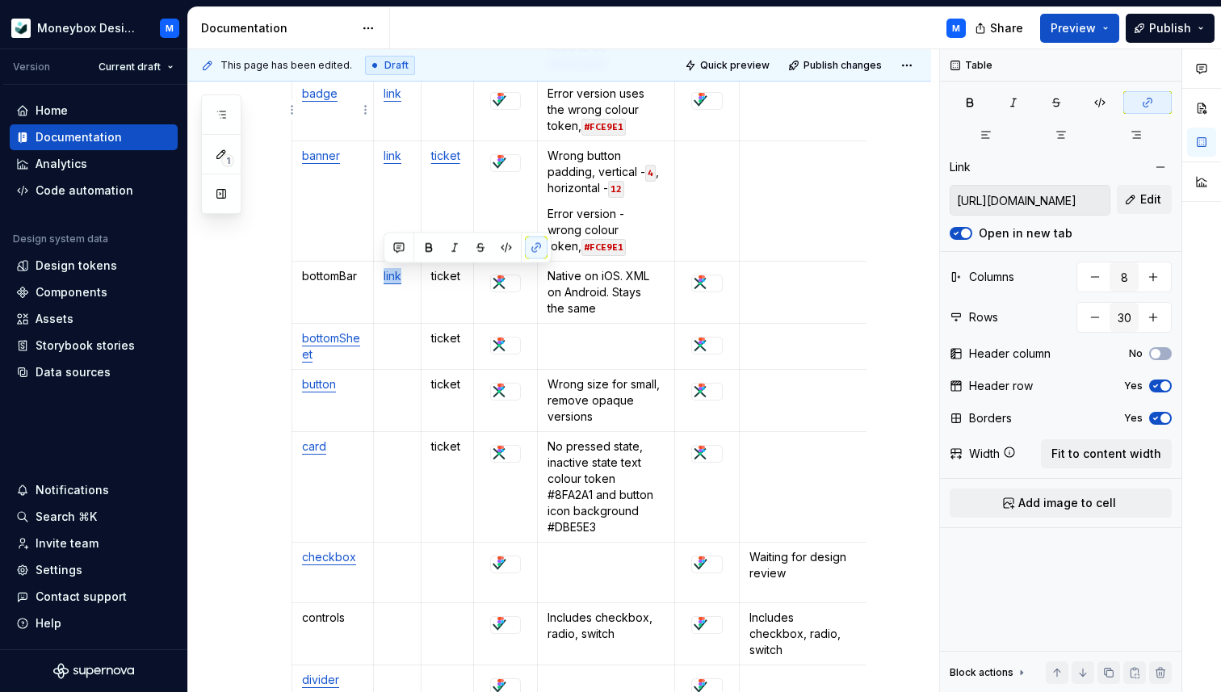
type textarea "*"
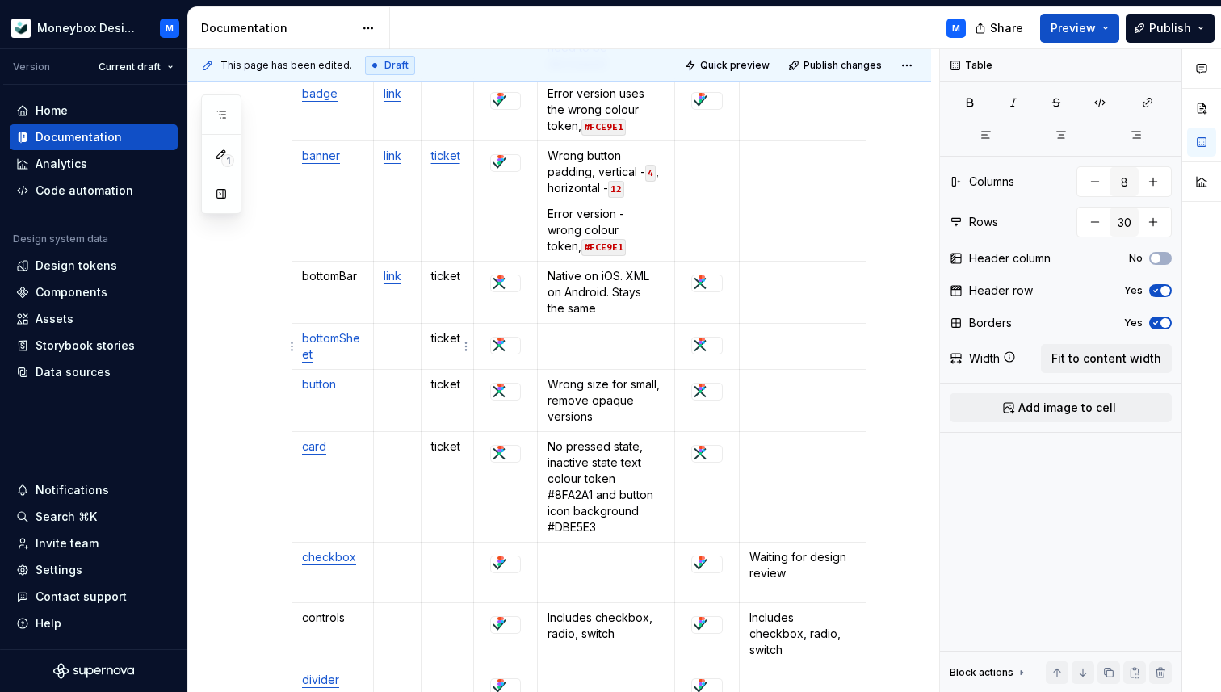
click at [454, 342] on p "ticket" at bounding box center [447, 338] width 33 height 16
click at [583, 307] on button "button" at bounding box center [584, 310] width 23 height 23
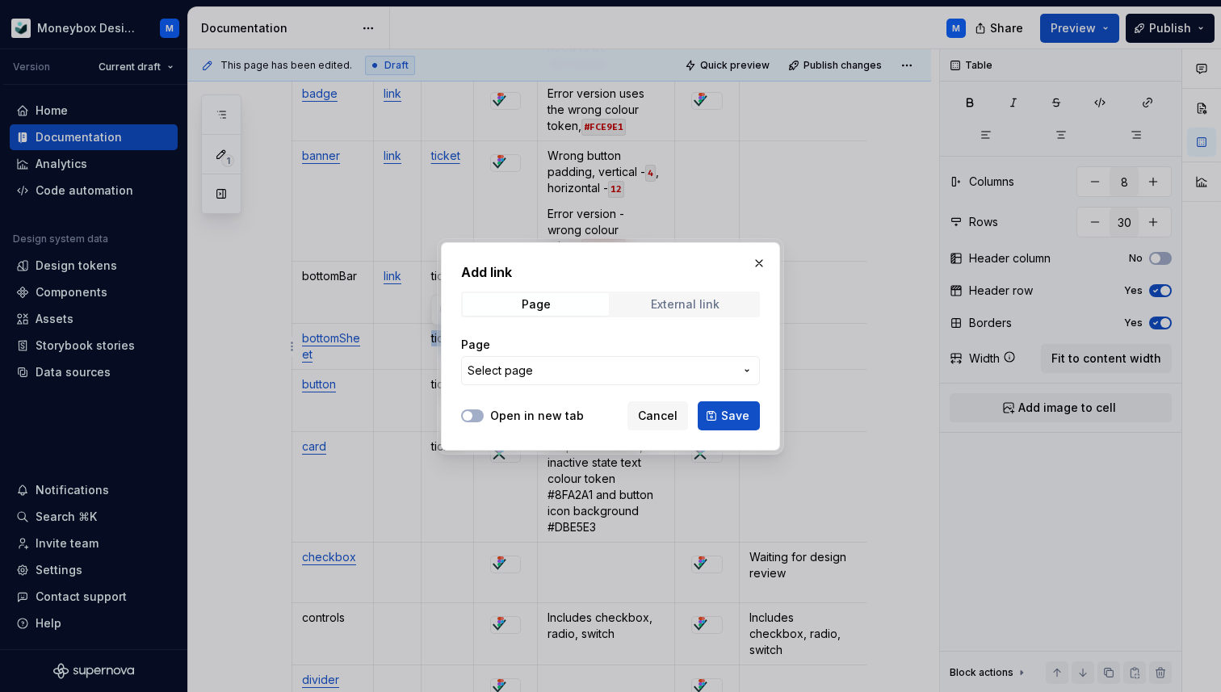
click at [664, 313] on span "External link" at bounding box center [685, 304] width 146 height 23
click at [576, 372] on input "URL" at bounding box center [610, 370] width 299 height 29
paste input "[URL][DOMAIN_NAME]"
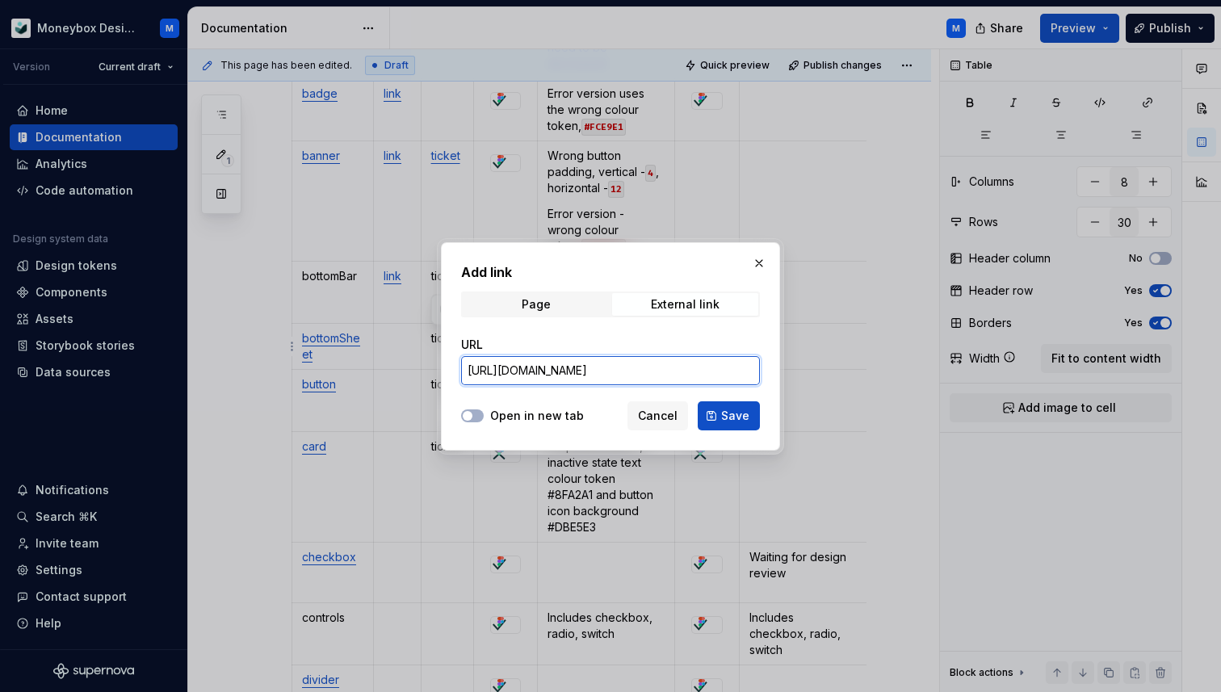
scroll to position [0, 268]
type input "[URL][DOMAIN_NAME]"
click at [752, 410] on button "Save" at bounding box center [729, 415] width 62 height 29
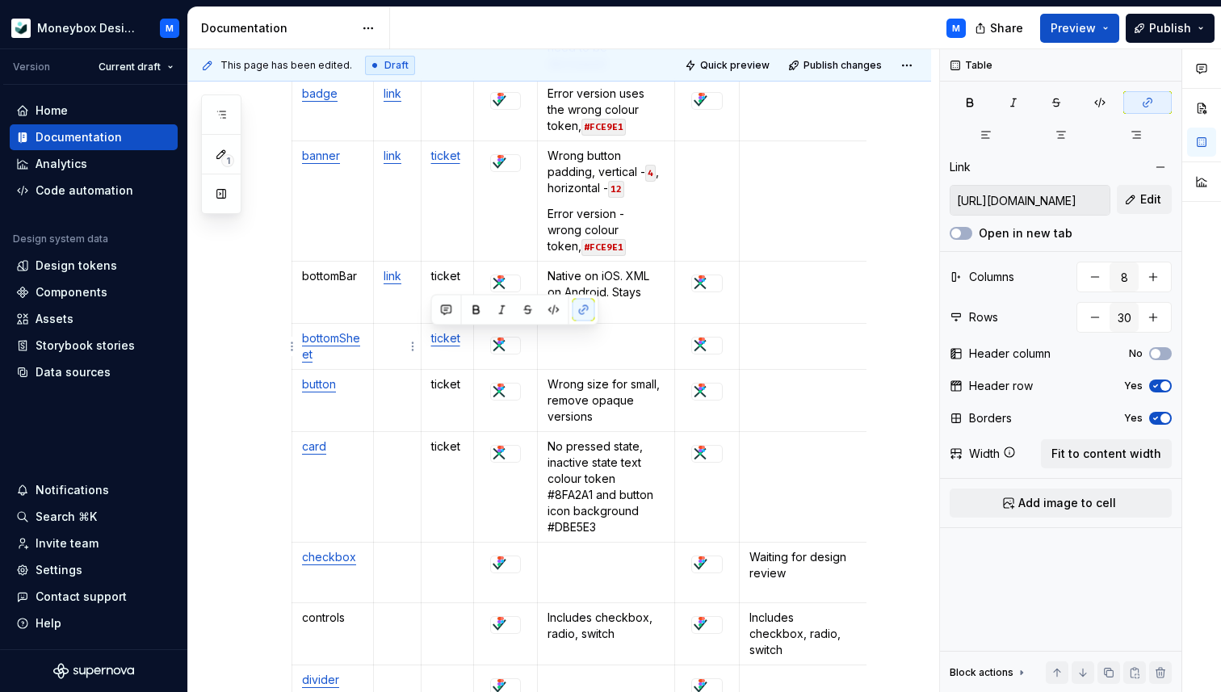
click at [396, 338] on p at bounding box center [397, 338] width 27 height 16
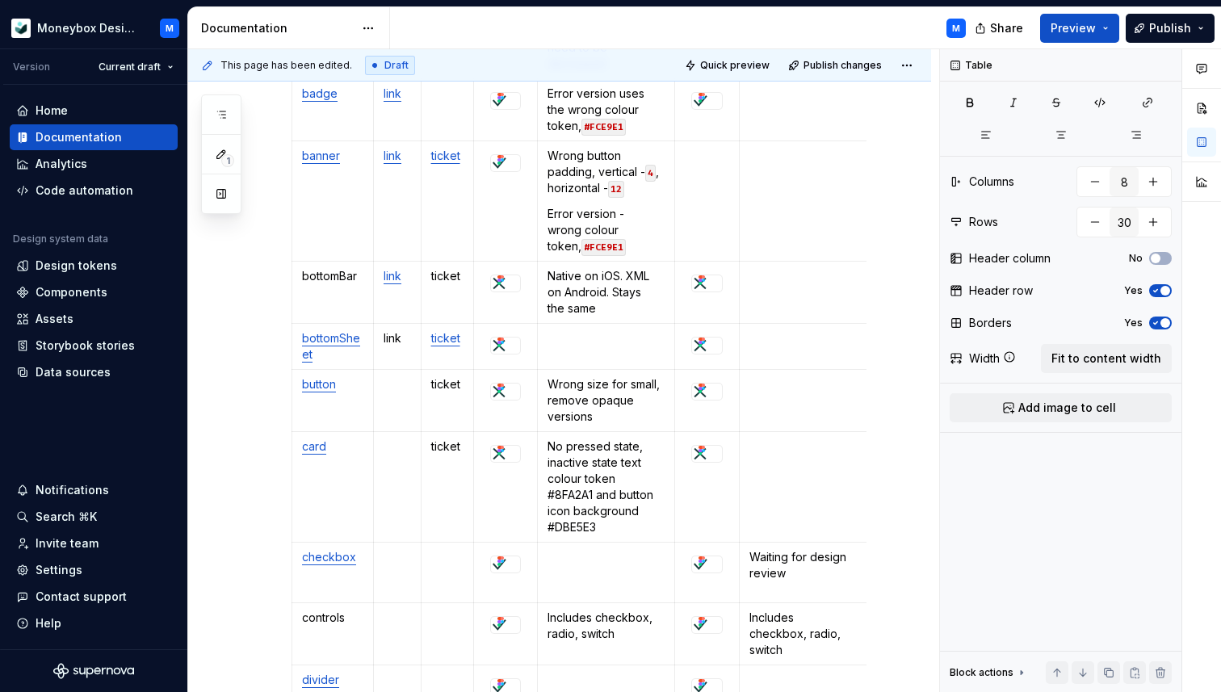
type textarea "*"
click at [391, 340] on p "link" at bounding box center [397, 338] width 27 height 16
click at [537, 305] on button "button" at bounding box center [536, 310] width 23 height 23
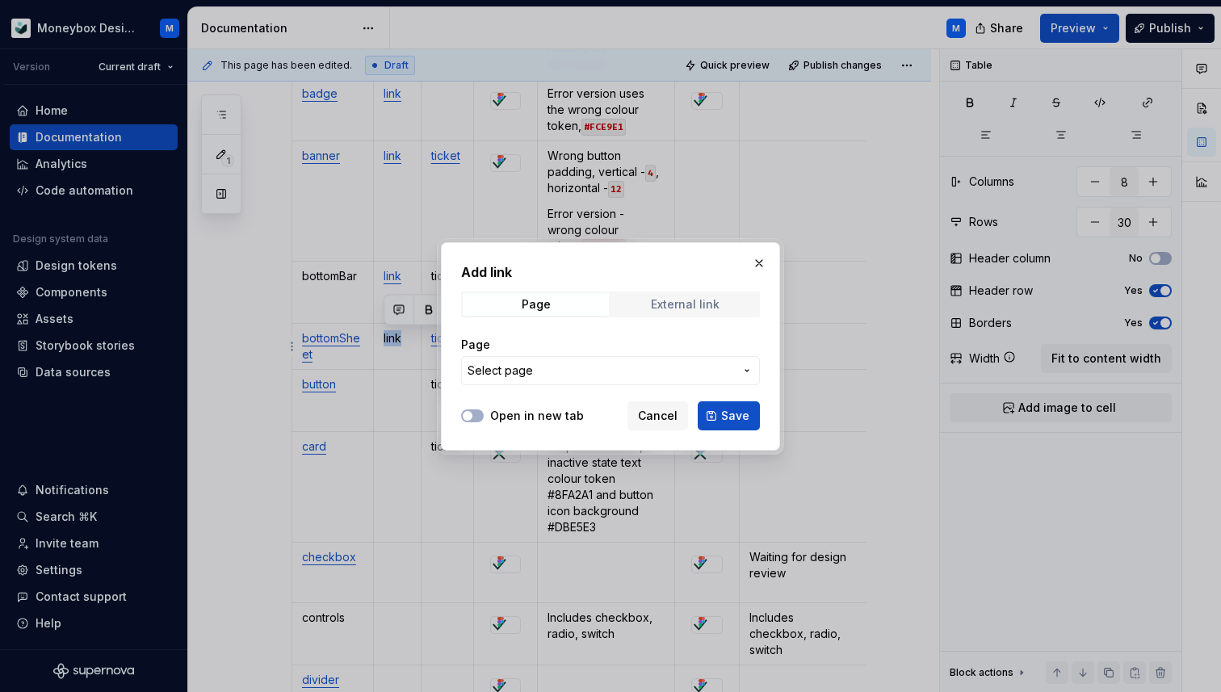
click at [674, 304] on div "External link" at bounding box center [685, 304] width 69 height 13
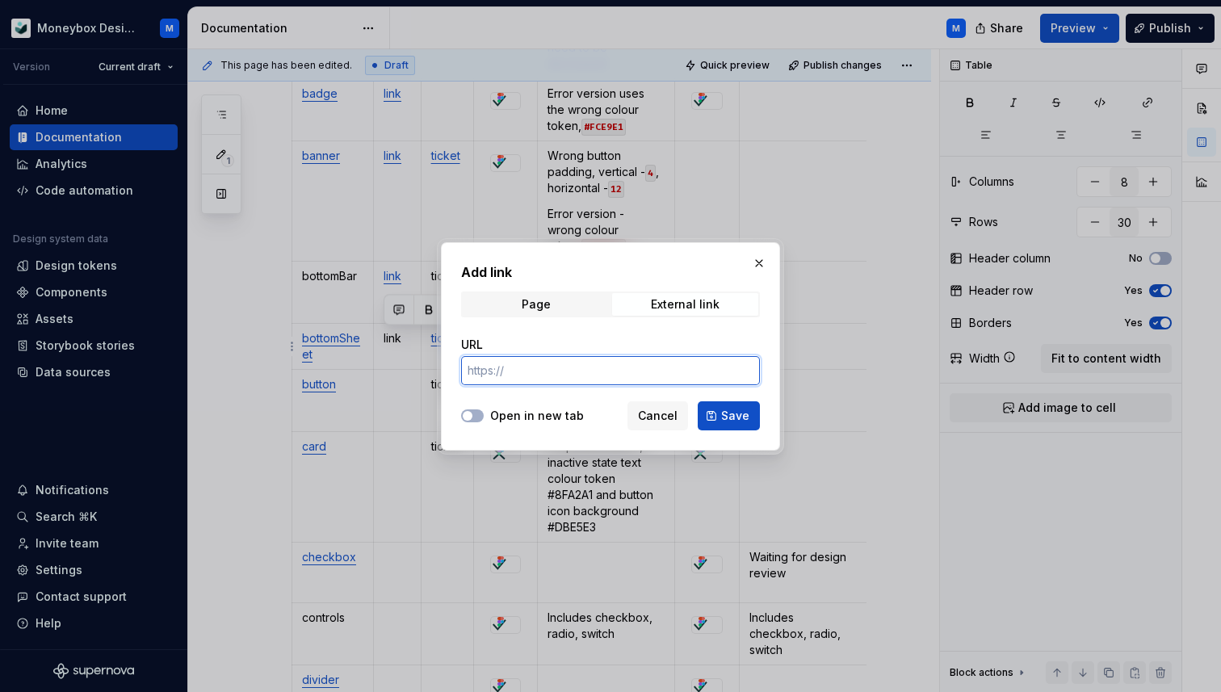
click at [580, 378] on input "URL" at bounding box center [610, 370] width 299 height 29
paste input "[URL][DOMAIN_NAME]"
type input "[URL][DOMAIN_NAME]"
click at [476, 413] on button "Open in new tab" at bounding box center [472, 415] width 23 height 13
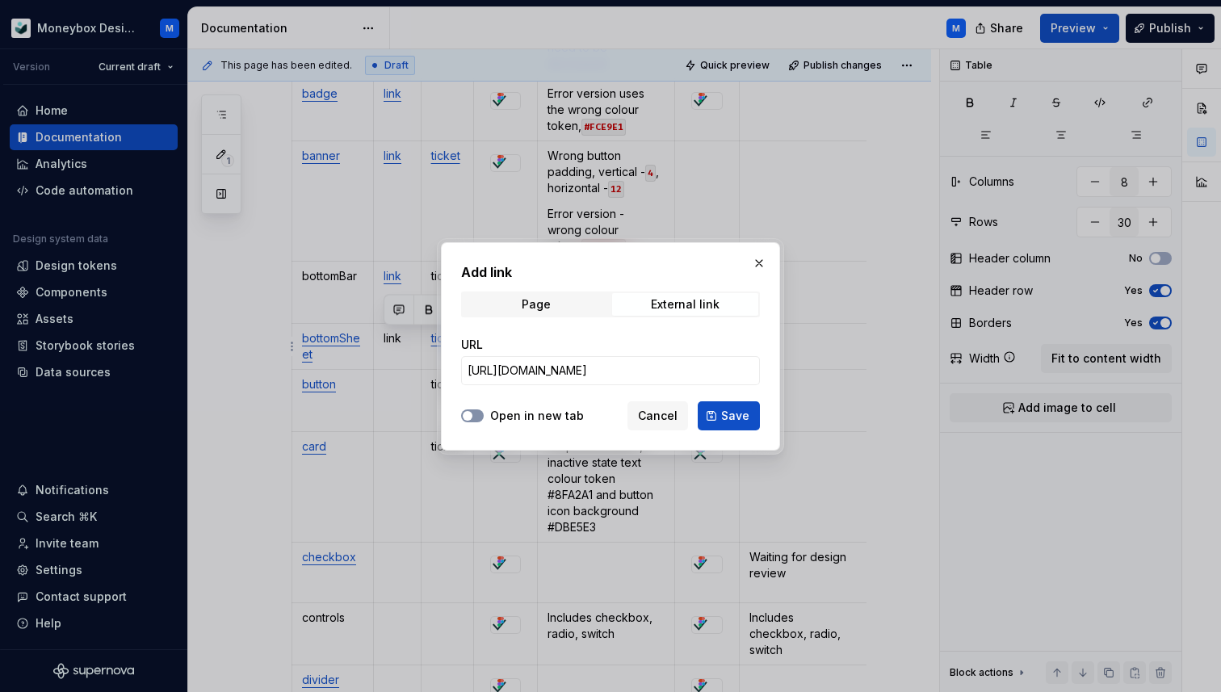
scroll to position [0, 0]
click at [754, 419] on button "Save" at bounding box center [729, 415] width 62 height 29
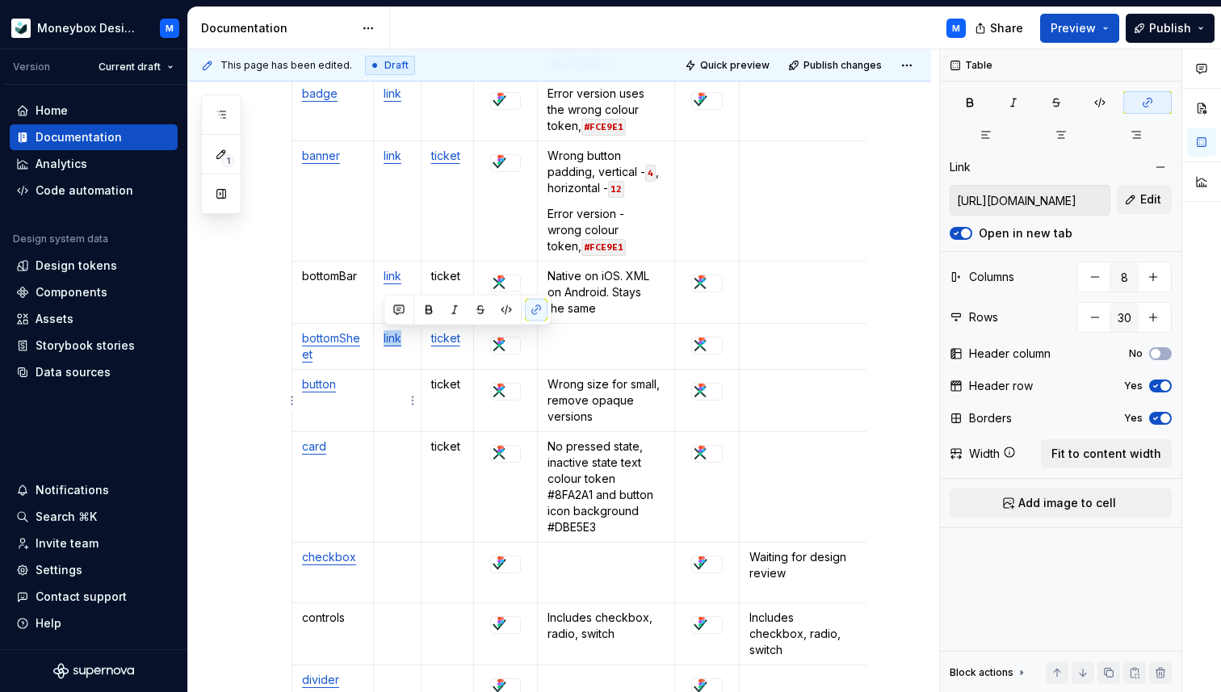
click at [397, 388] on p at bounding box center [397, 384] width 27 height 16
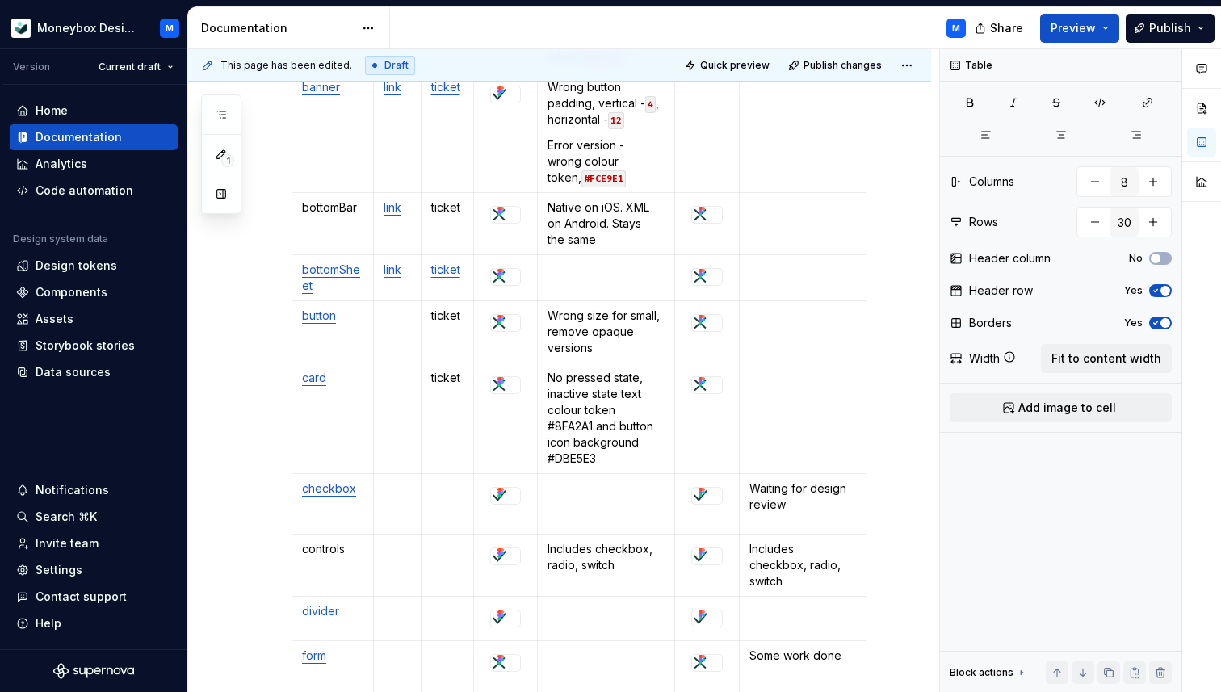
scroll to position [741, 0]
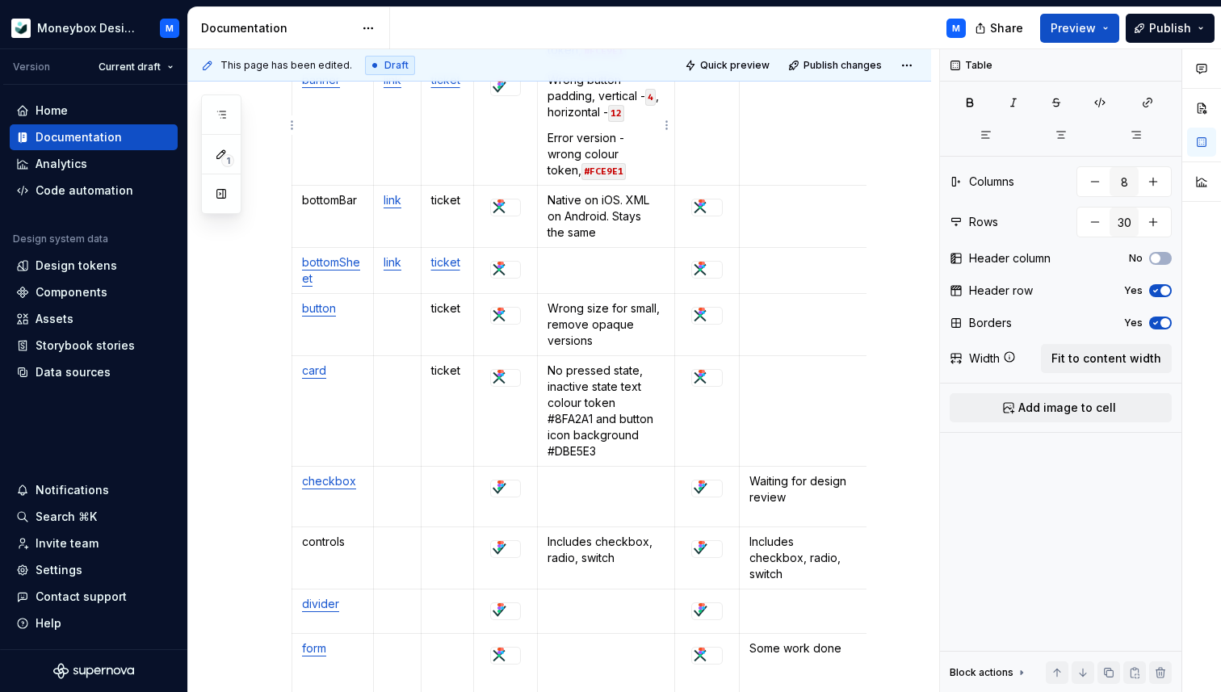
type textarea "*"
click at [450, 309] on p "ticket" at bounding box center [447, 308] width 33 height 16
click at [581, 281] on button "button" at bounding box center [584, 280] width 23 height 23
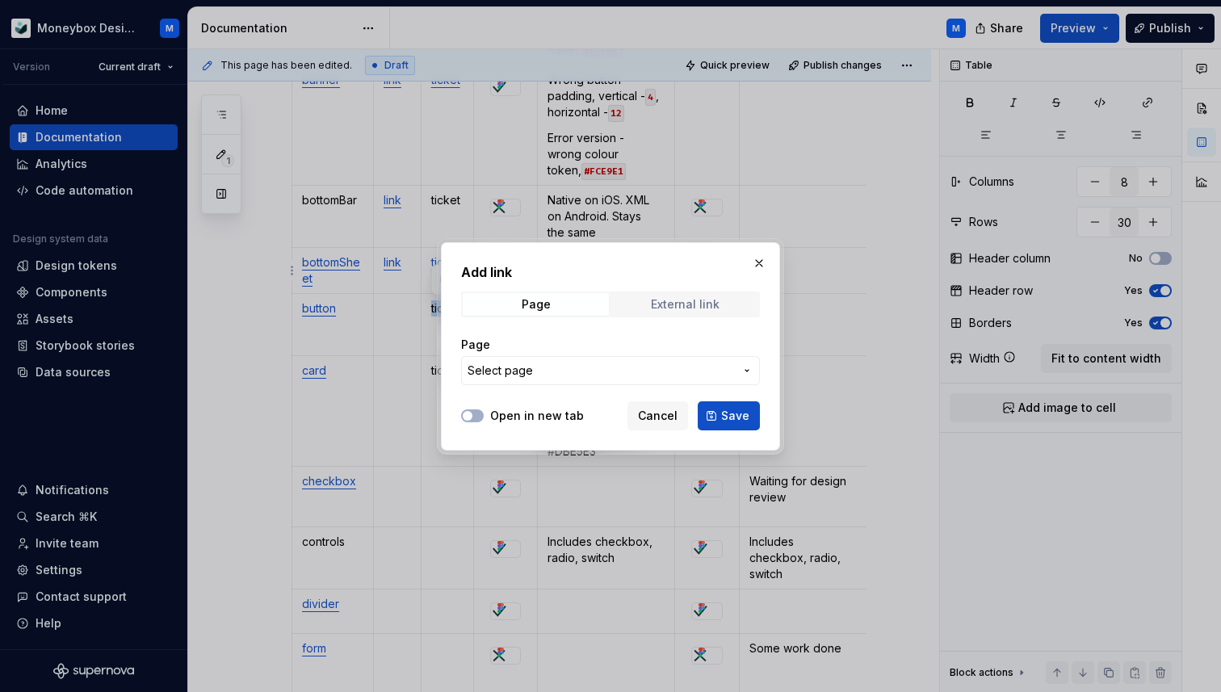
click at [656, 309] on div "External link" at bounding box center [685, 304] width 69 height 13
click at [588, 366] on input "URL" at bounding box center [610, 370] width 299 height 29
paste input "[URL][DOMAIN_NAME]"
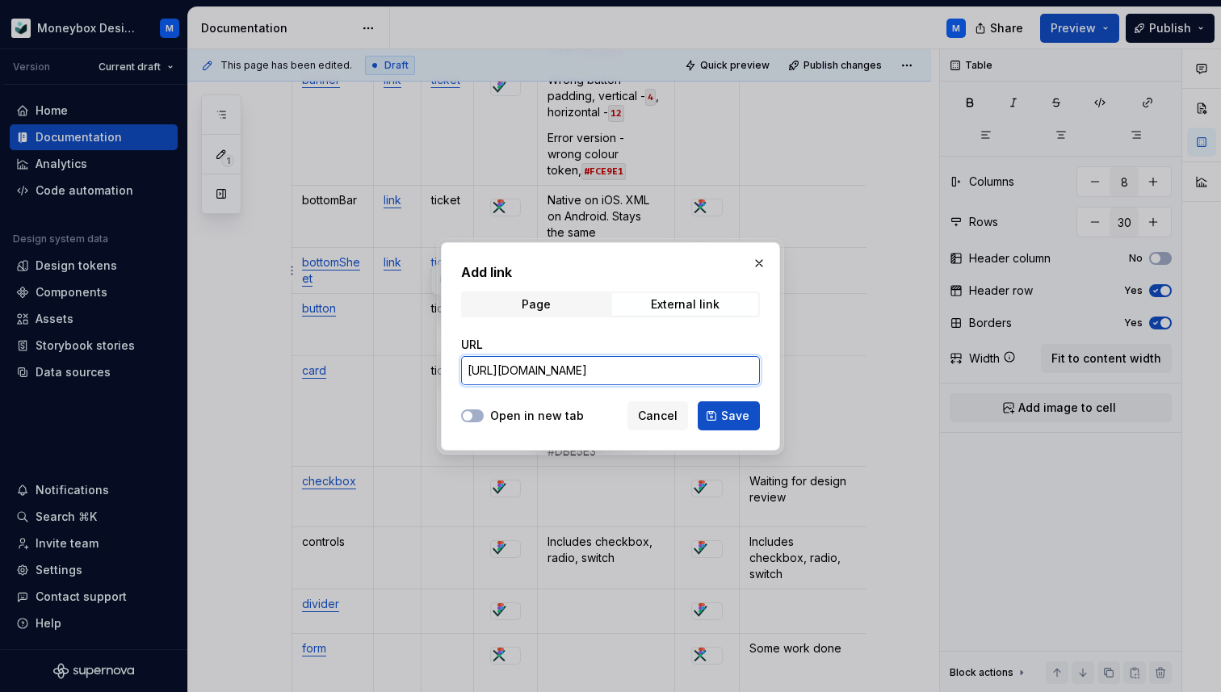
scroll to position [0, 266]
type input "[URL][DOMAIN_NAME]"
click at [473, 411] on icon "button" at bounding box center [467, 416] width 13 height 10
click at [728, 415] on span "Save" at bounding box center [735, 416] width 28 height 16
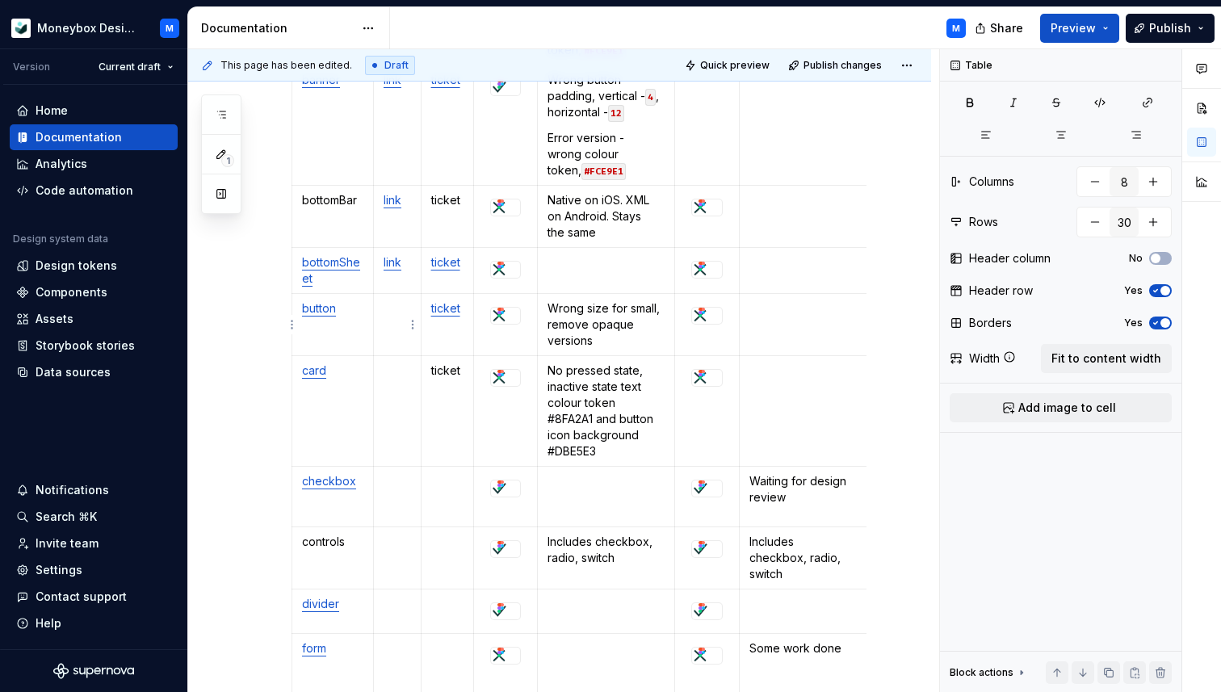
click at [399, 316] on p at bounding box center [397, 308] width 27 height 16
type textarea "*"
click at [391, 308] on p "link" at bounding box center [397, 308] width 27 height 16
click at [538, 278] on button "button" at bounding box center [536, 280] width 23 height 23
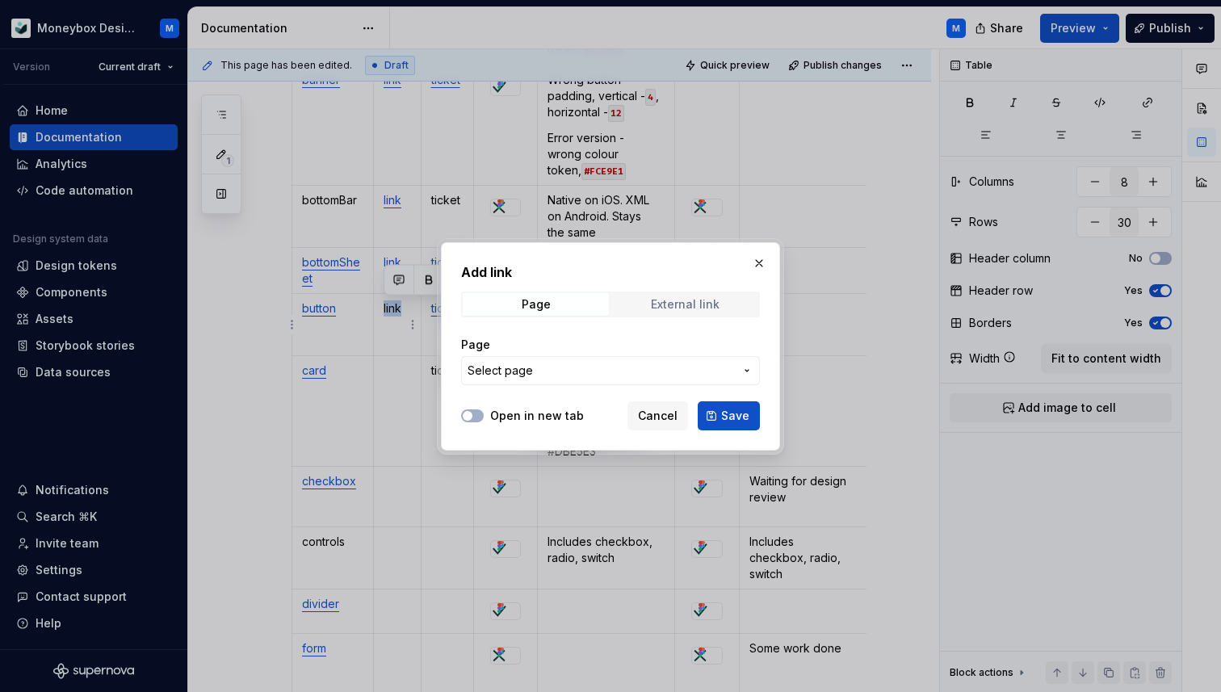
click at [673, 304] on div "External link" at bounding box center [685, 304] width 69 height 13
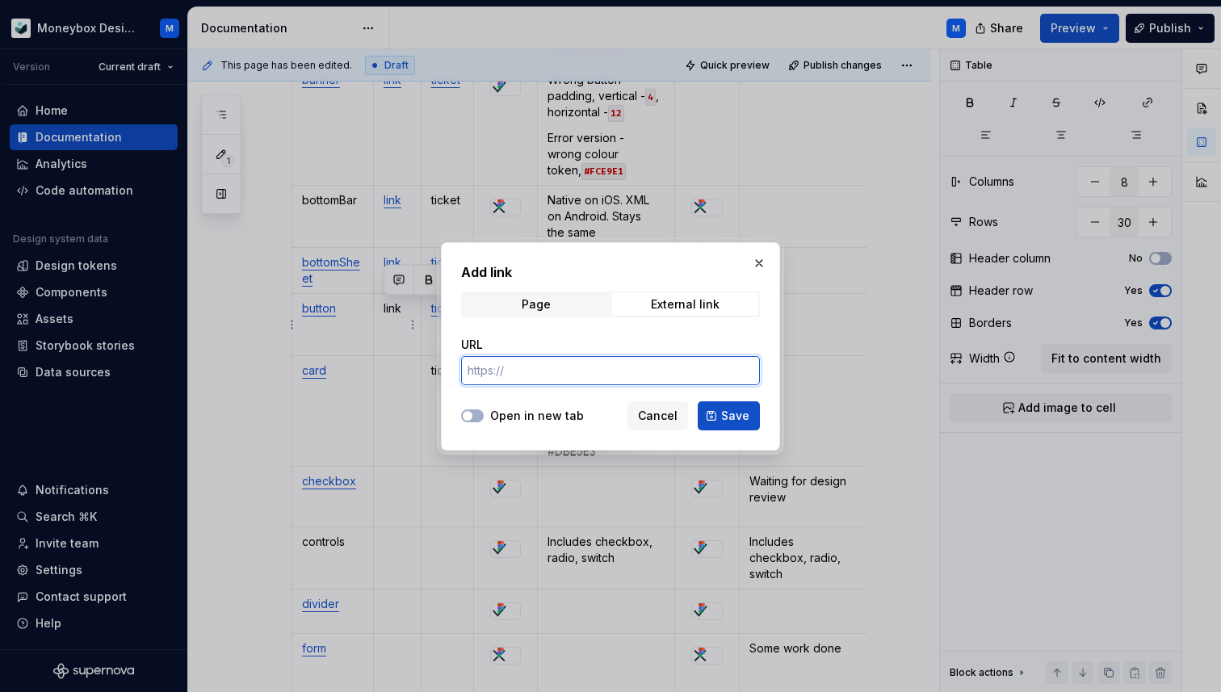
click at [556, 363] on input "URL" at bounding box center [610, 370] width 299 height 29
paste input "[URL][DOMAIN_NAME]"
type input "[URL][DOMAIN_NAME]"
click at [456, 417] on div "Add link Page External link URL [URL][DOMAIN_NAME] Open in new tab Cancel Save" at bounding box center [610, 346] width 339 height 208
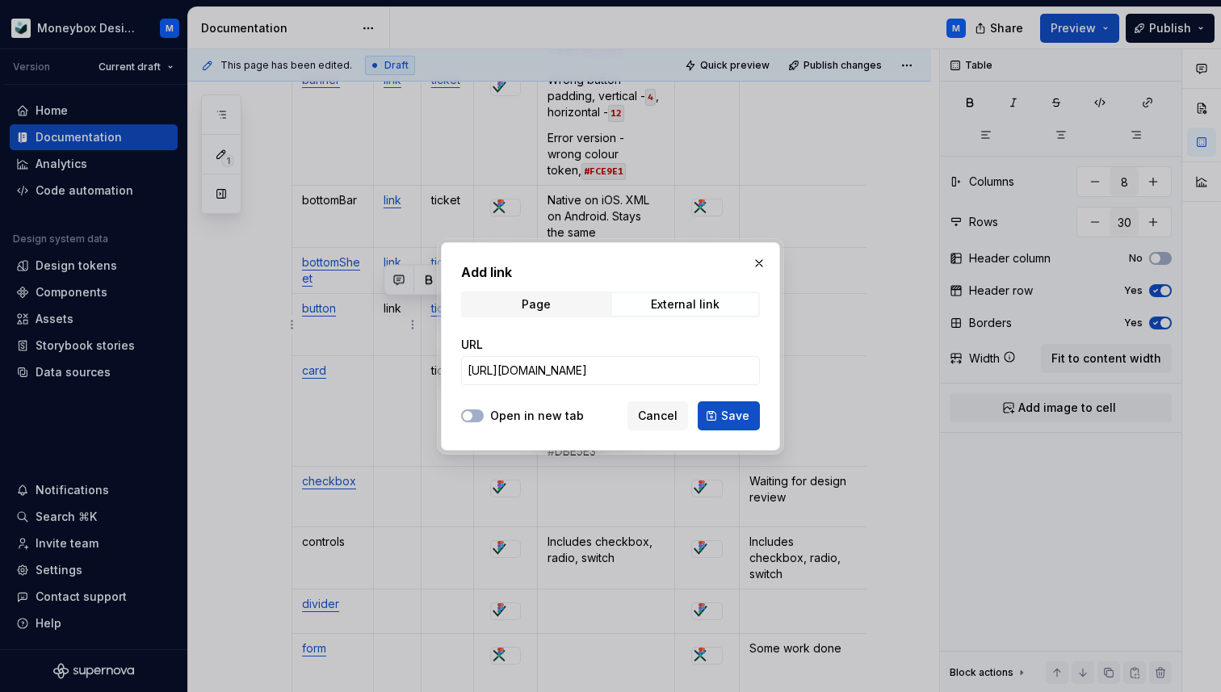
scroll to position [0, 0]
click at [466, 417] on span "button" at bounding box center [468, 416] width 10 height 10
click at [719, 422] on button "Save" at bounding box center [729, 415] width 62 height 29
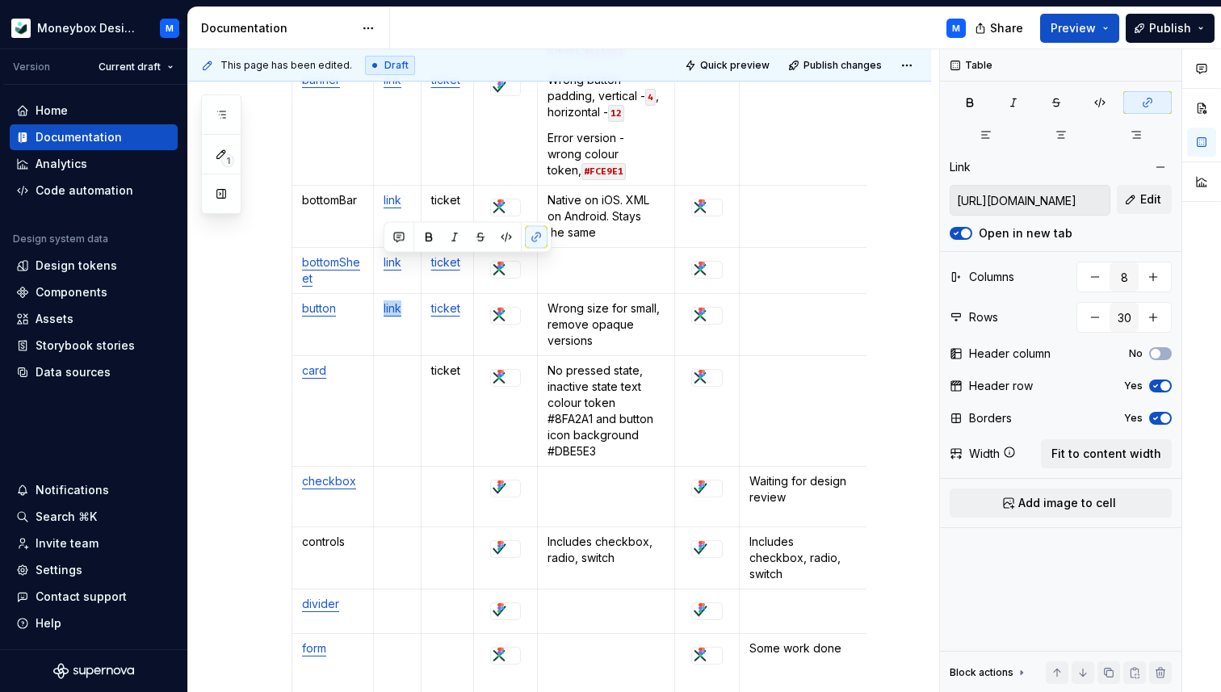
scroll to position [795, 0]
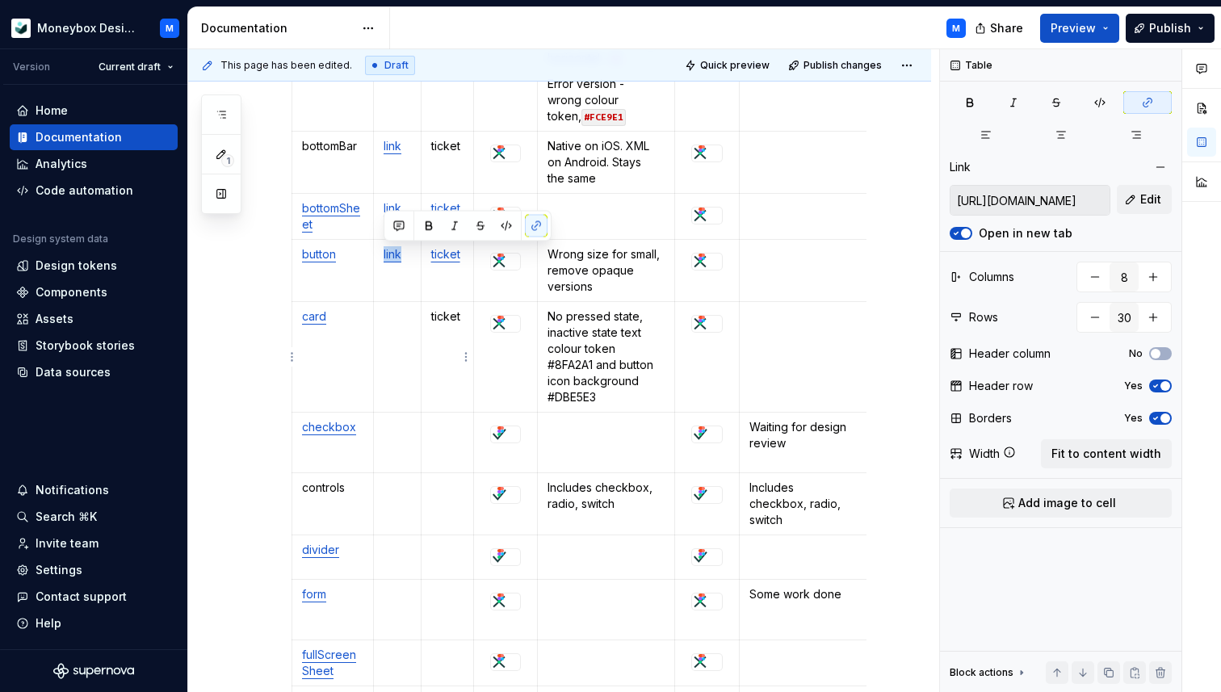
click at [445, 320] on p "ticket" at bounding box center [447, 317] width 33 height 16
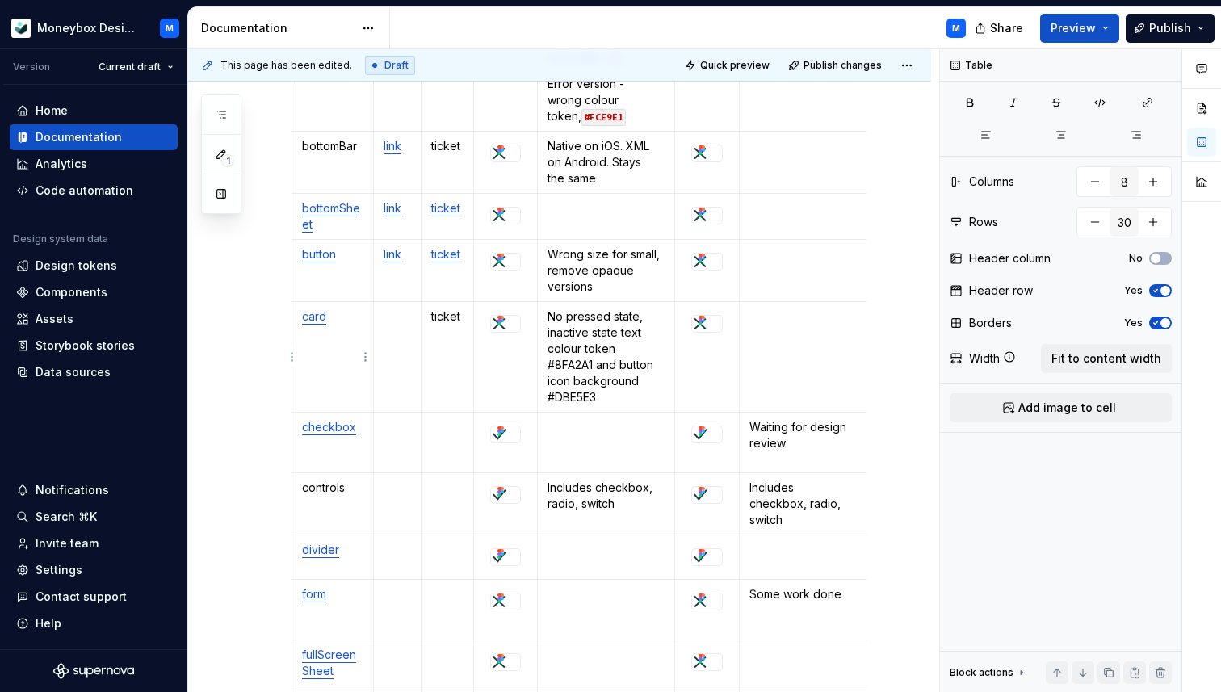
click at [314, 321] on link "card" at bounding box center [314, 316] width 24 height 14
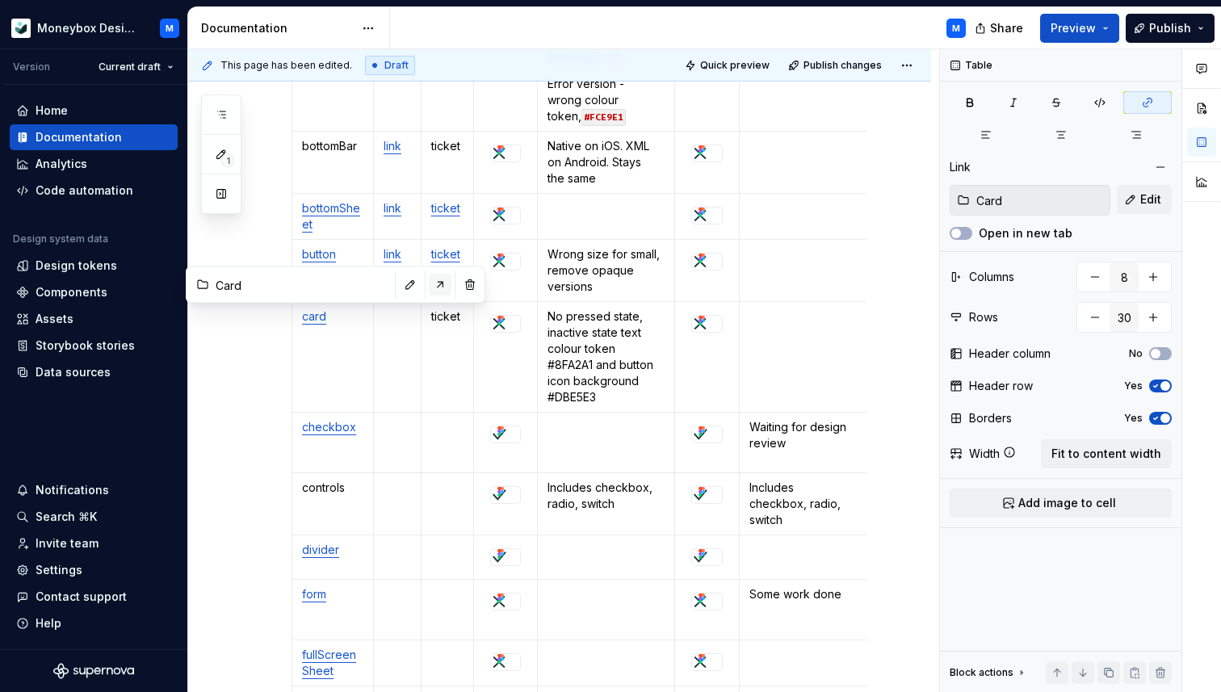
click at [429, 285] on button "button" at bounding box center [440, 285] width 23 height 23
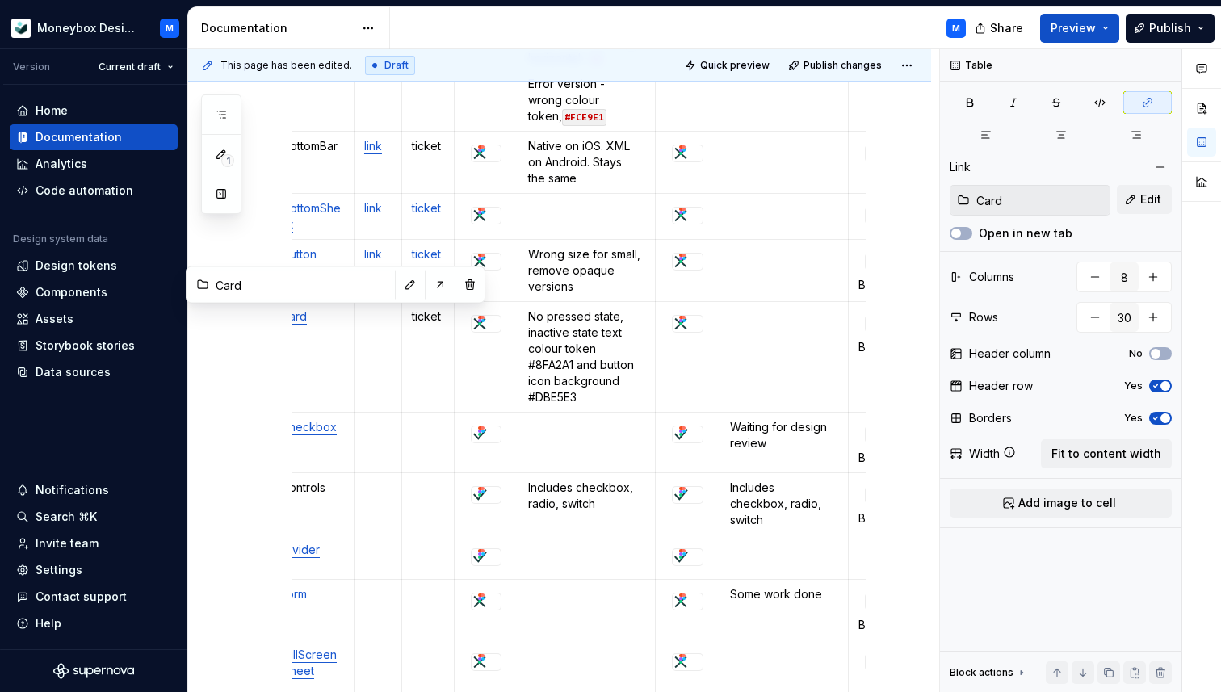
scroll to position [0, 0]
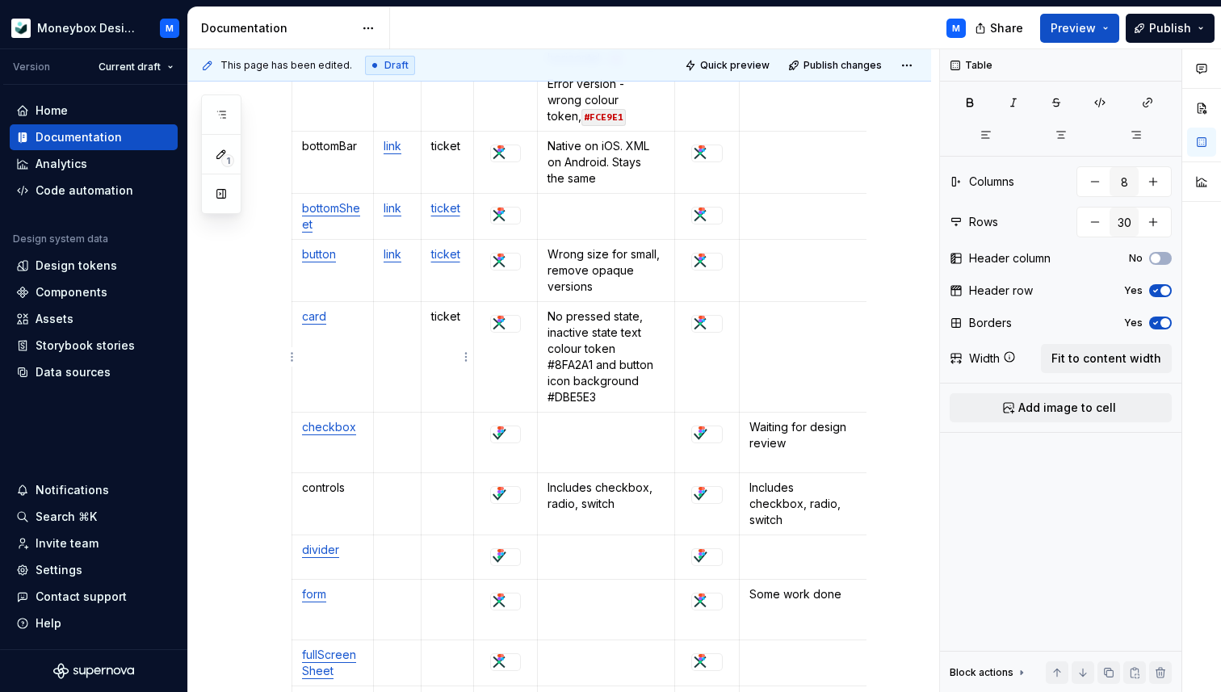
click at [434, 363] on td "ticket" at bounding box center [447, 357] width 53 height 111
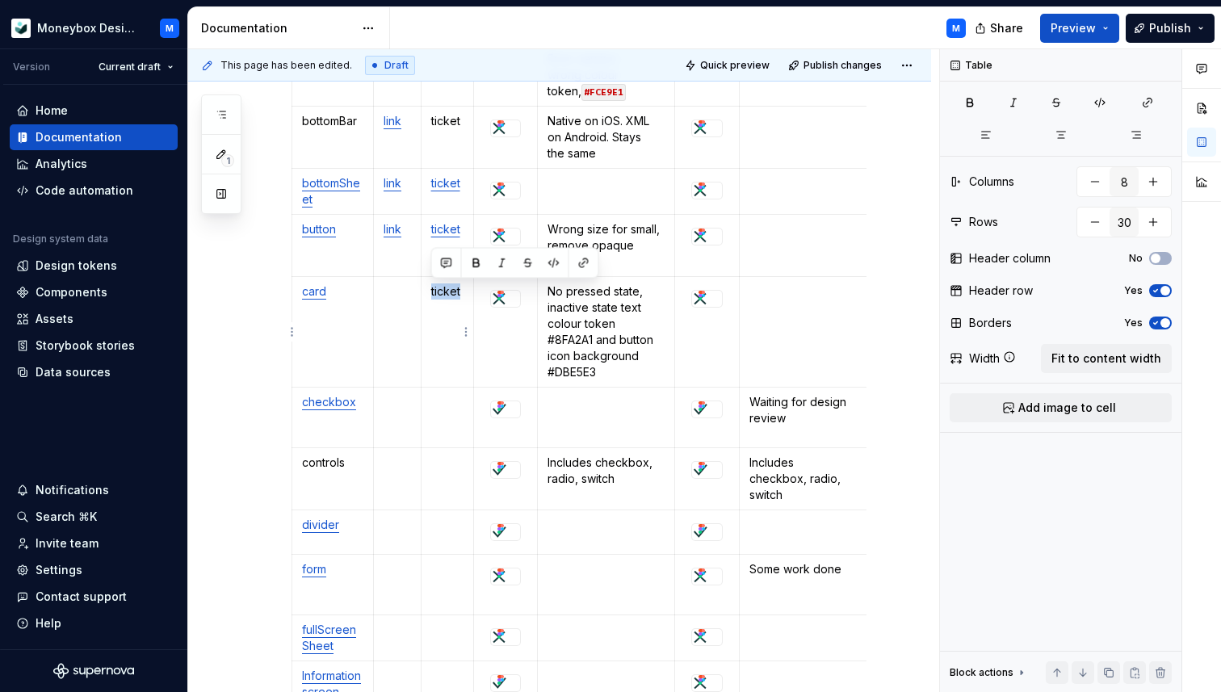
drag, startPoint x: 462, startPoint y: 291, endPoint x: 428, endPoint y: 291, distance: 33.9
click at [428, 291] on td "ticket" at bounding box center [447, 332] width 53 height 111
click at [388, 290] on p at bounding box center [397, 291] width 27 height 16
type textarea "*"
click at [393, 292] on p "link" at bounding box center [397, 291] width 27 height 16
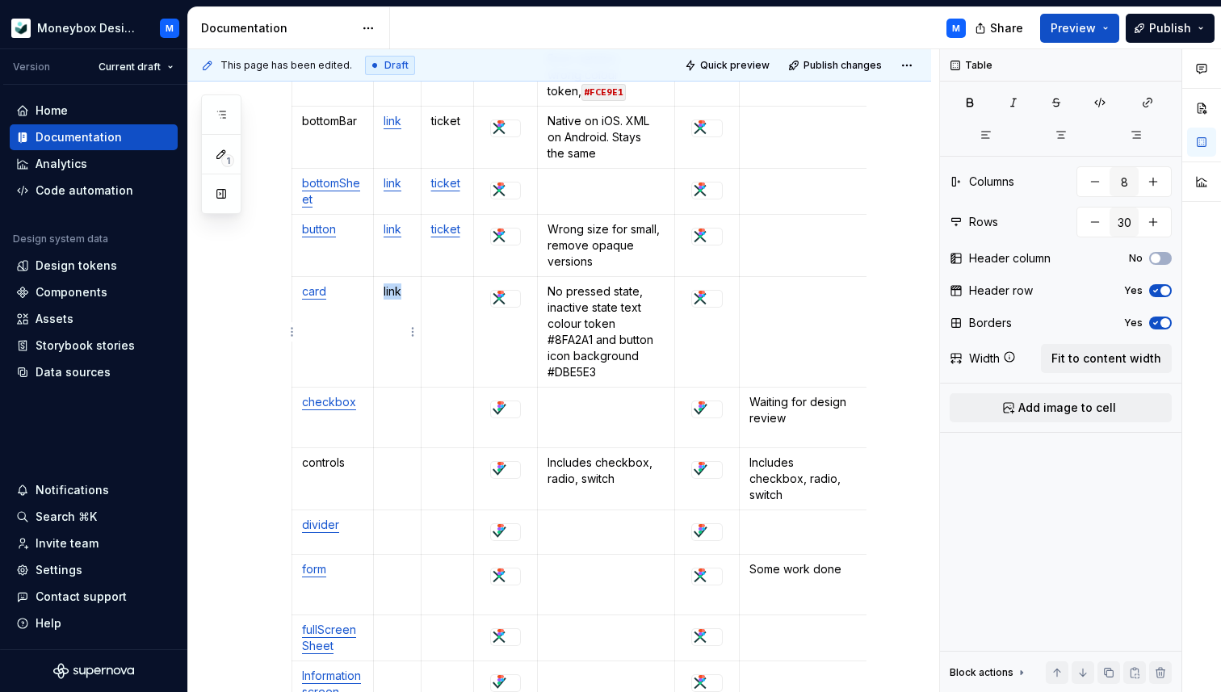
click at [393, 292] on p "link" at bounding box center [397, 291] width 27 height 16
click at [535, 261] on button "button" at bounding box center [536, 263] width 23 height 23
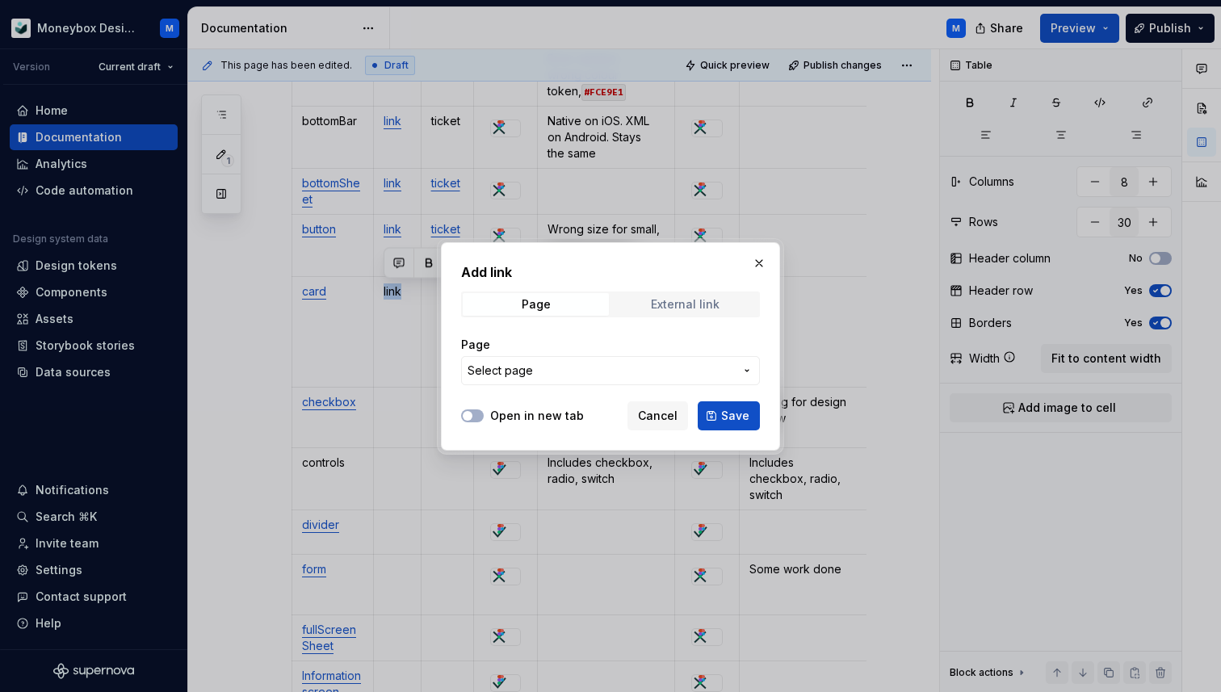
click at [634, 309] on span "External link" at bounding box center [685, 304] width 146 height 23
click at [518, 369] on input "URL" at bounding box center [610, 370] width 299 height 29
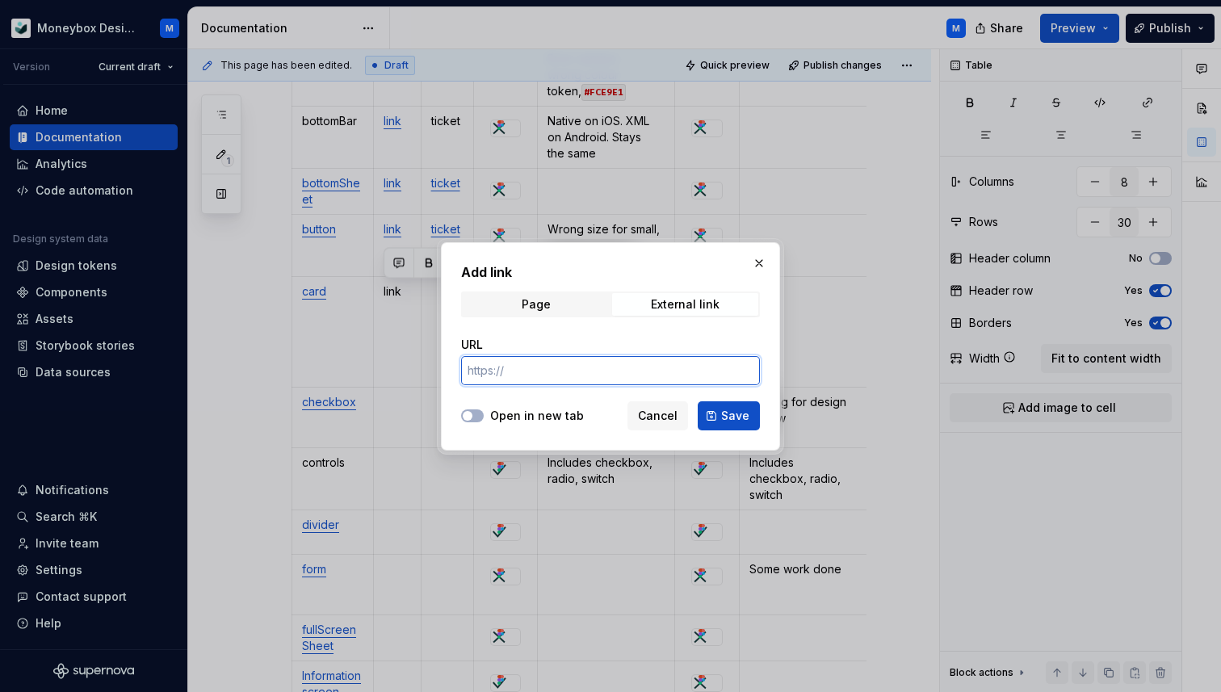
paste input "[URL][DOMAIN_NAME]"
type input "[URL][DOMAIN_NAME]"
click at [469, 408] on div at bounding box center [472, 416] width 23 height 16
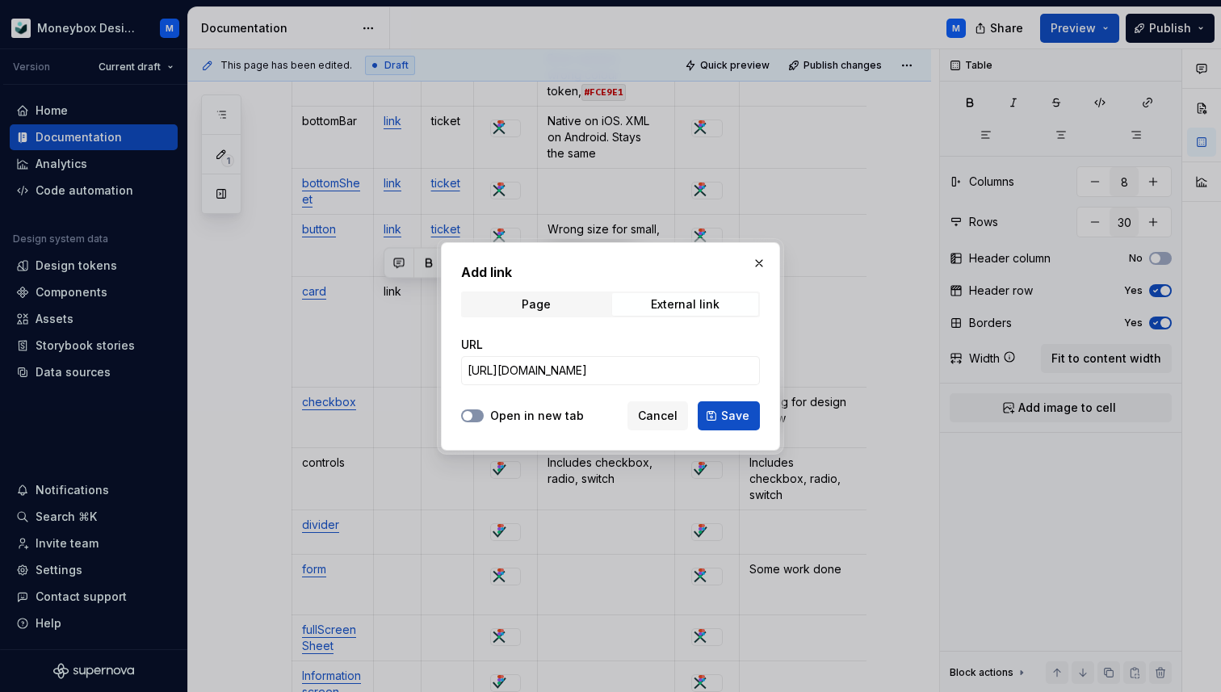
click at [472, 413] on span "button" at bounding box center [468, 416] width 10 height 10
click at [730, 408] on span "Save" at bounding box center [735, 416] width 28 height 16
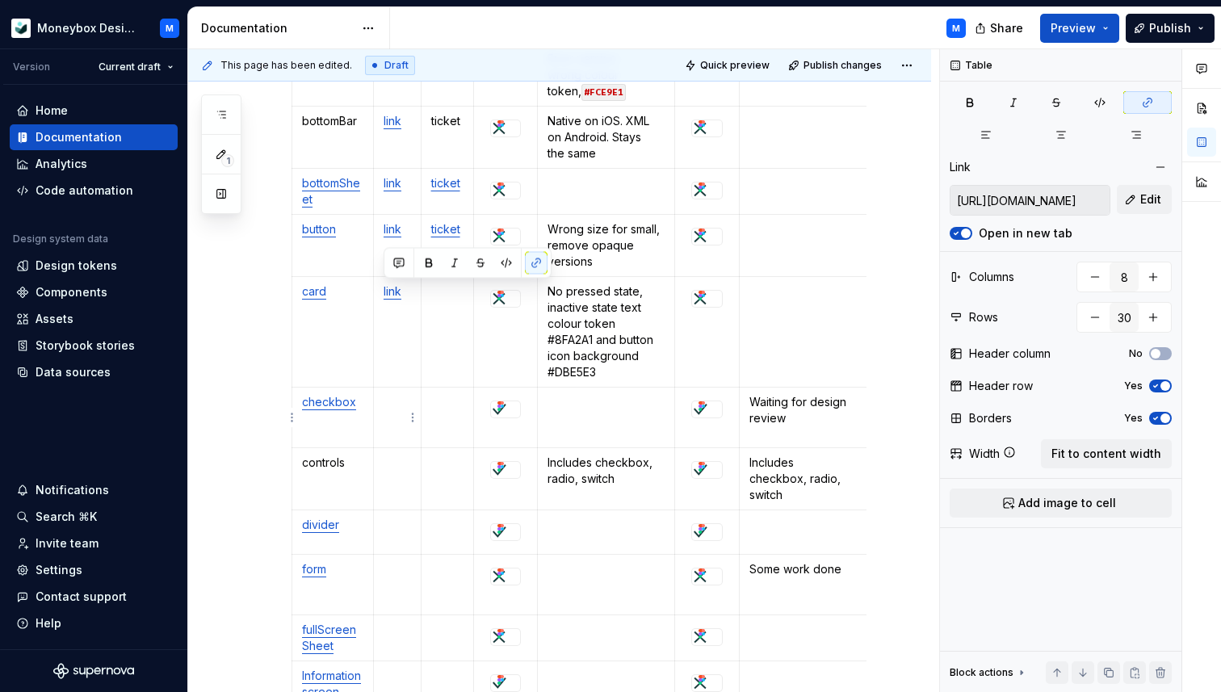
click at [398, 392] on td at bounding box center [397, 418] width 48 height 61
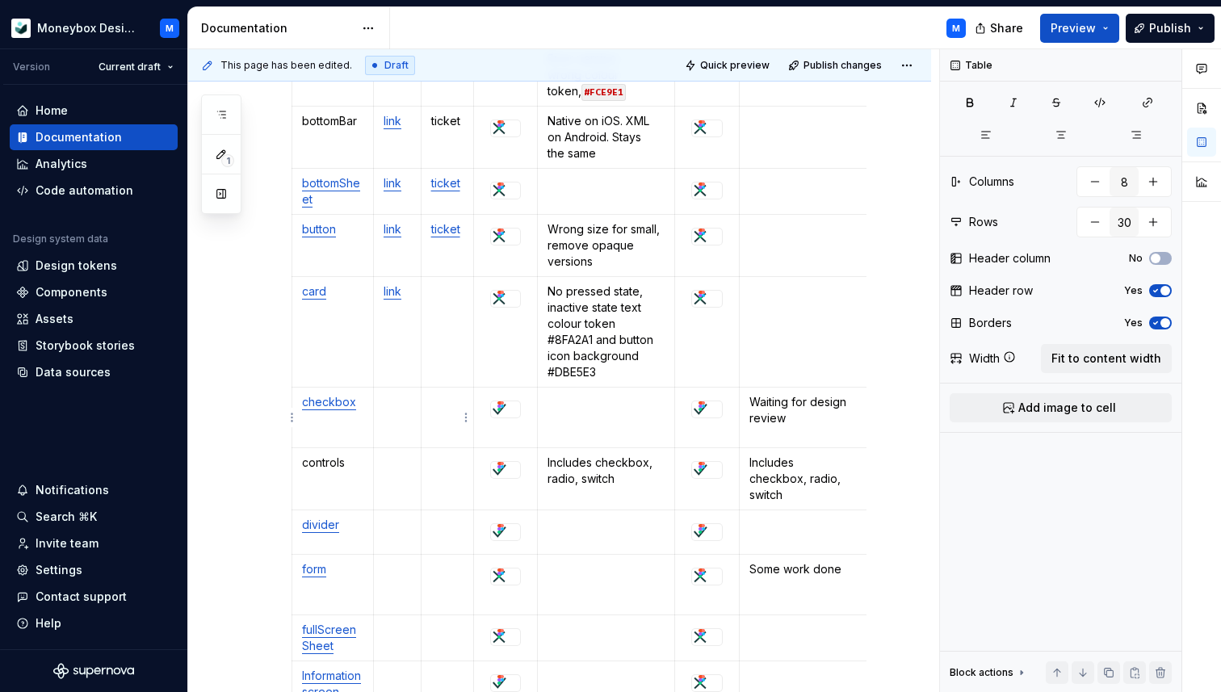
click at [443, 402] on p at bounding box center [447, 402] width 33 height 16
type textarea "*"
click at [441, 394] on p "ticket" at bounding box center [447, 402] width 33 height 16
click at [582, 372] on button "button" at bounding box center [584, 374] width 23 height 23
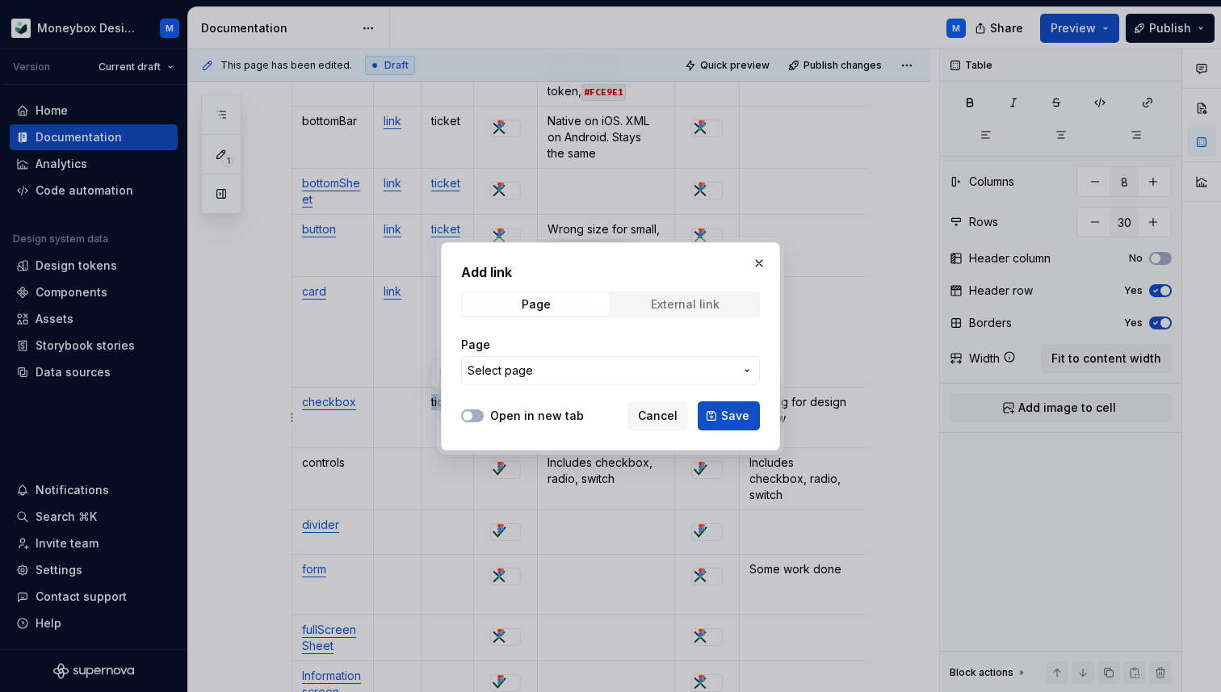
click at [682, 293] on span "External link" at bounding box center [685, 304] width 146 height 23
click at [572, 367] on input "URL" at bounding box center [610, 370] width 299 height 29
paste input "[URL][DOMAIN_NAME]"
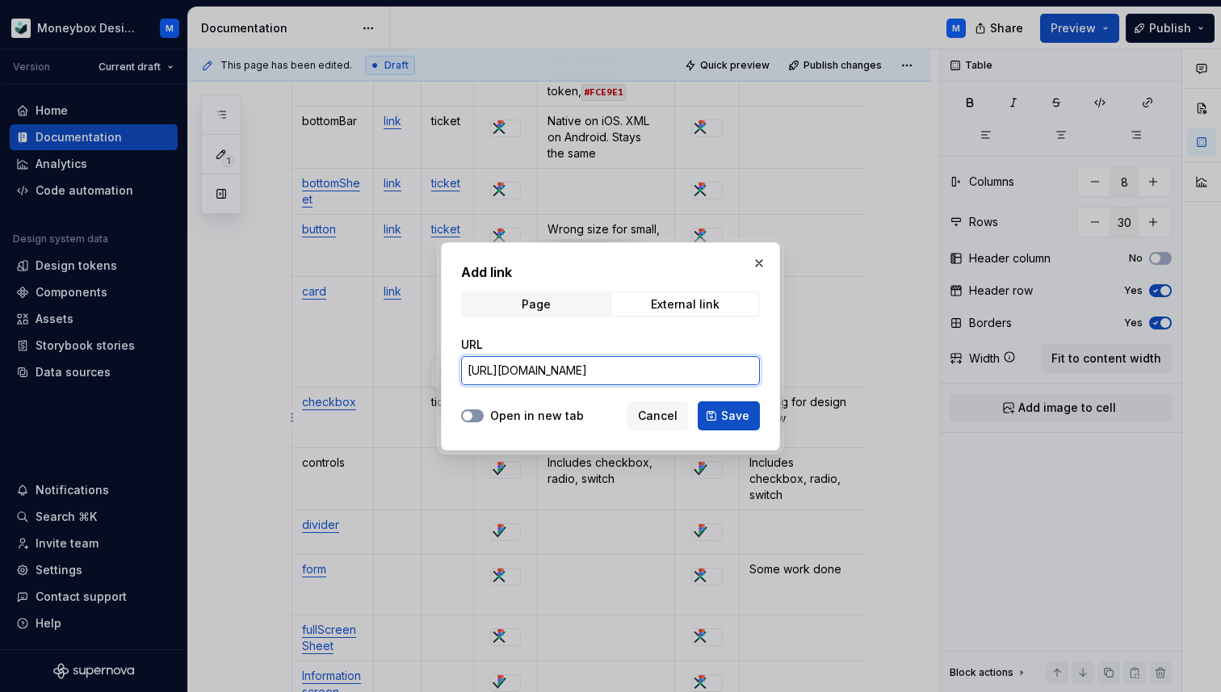
scroll to position [0, 266]
type input "[URL][DOMAIN_NAME]"
click at [464, 420] on button "Open in new tab" at bounding box center [472, 415] width 23 height 13
click at [733, 427] on button "Save" at bounding box center [729, 415] width 62 height 29
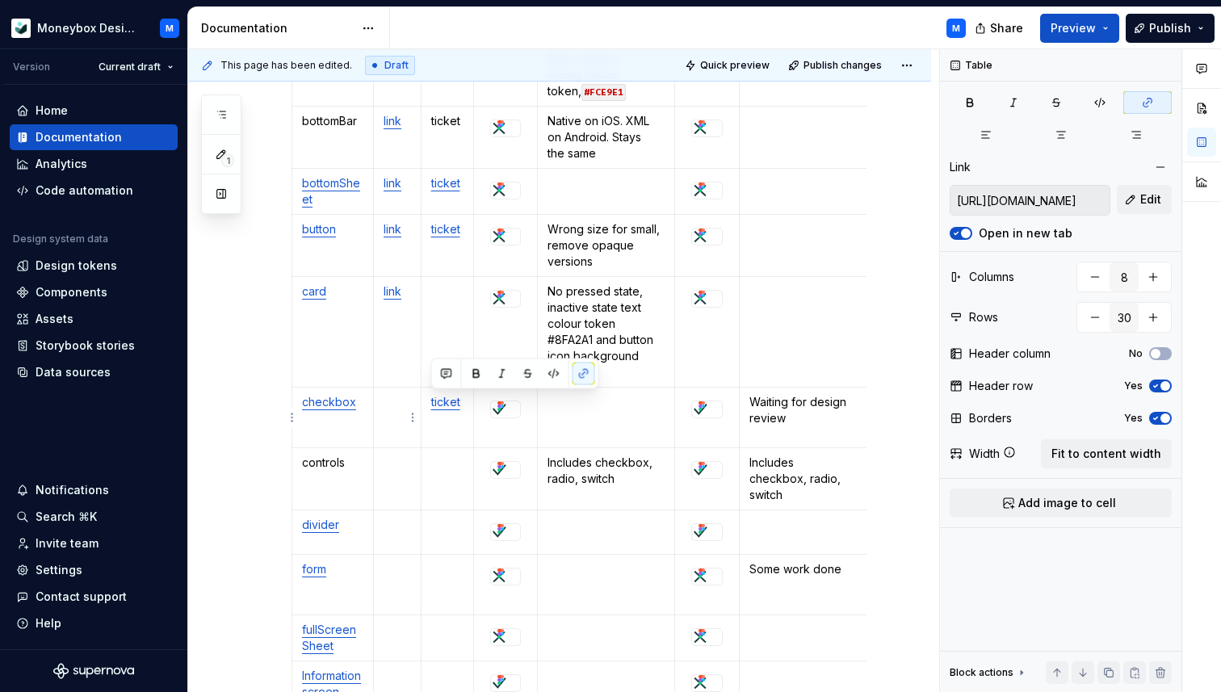
click at [397, 413] on td at bounding box center [397, 418] width 48 height 61
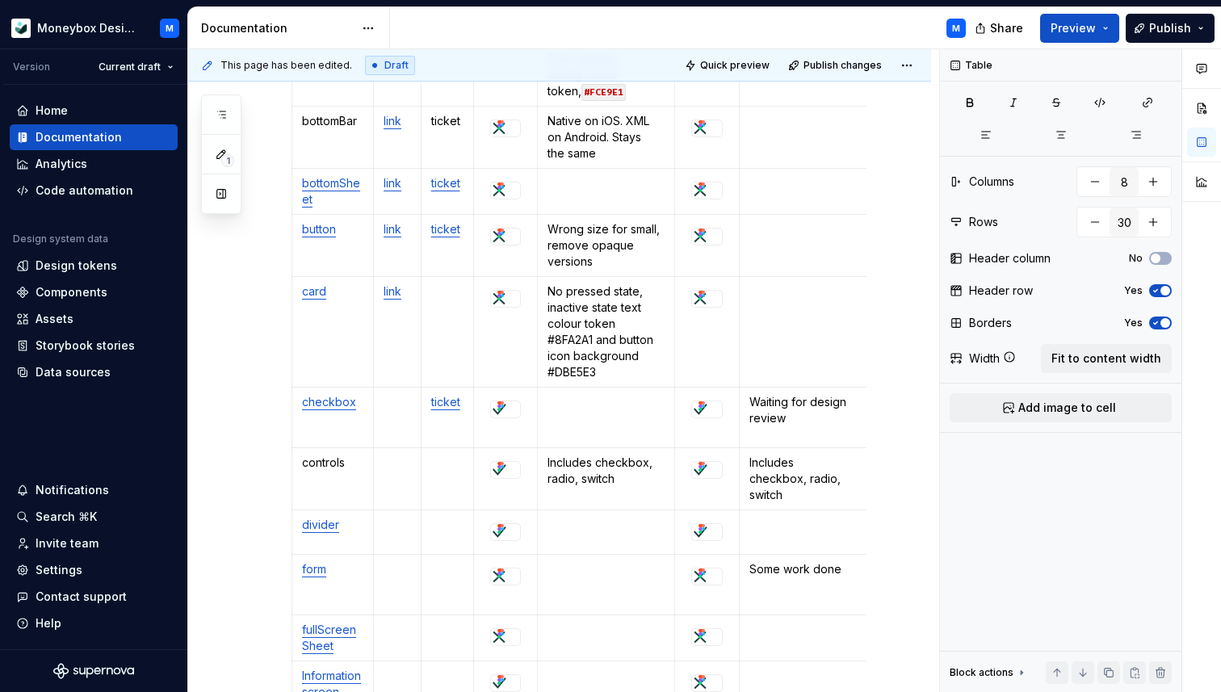
type textarea "*"
click at [395, 404] on p "link" at bounding box center [397, 402] width 27 height 16
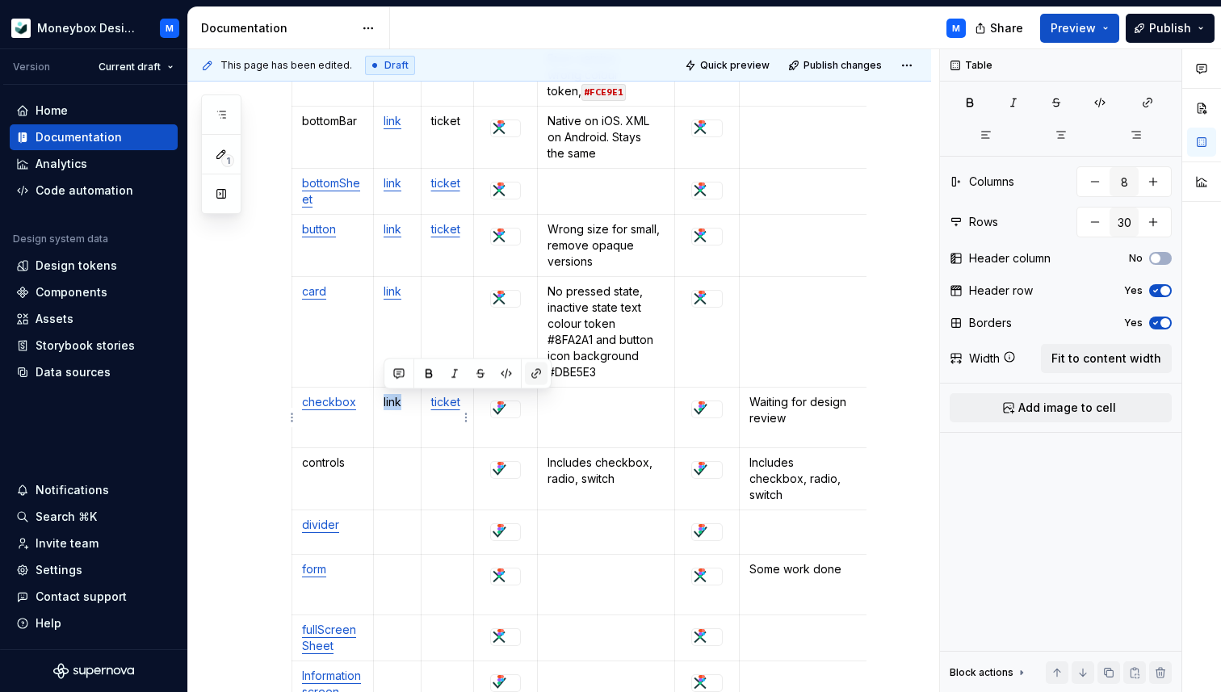
click at [540, 374] on button "button" at bounding box center [536, 374] width 23 height 23
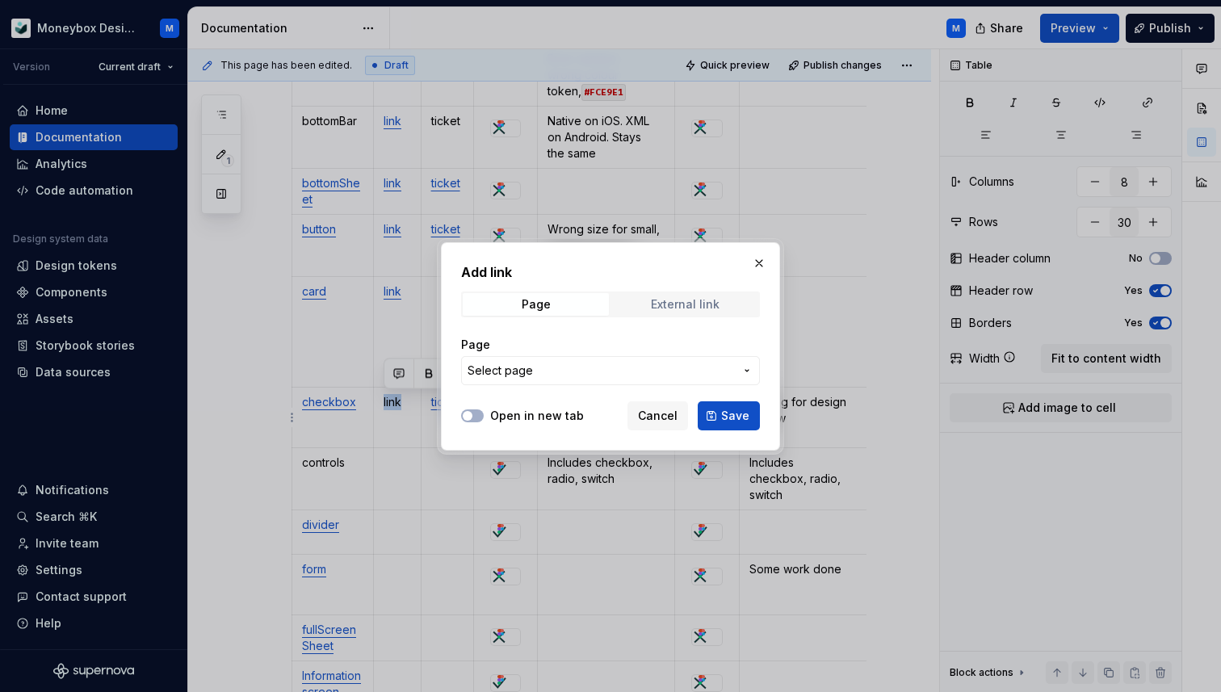
click at [684, 301] on div "External link" at bounding box center [685, 304] width 69 height 13
click at [544, 365] on input "URL" at bounding box center [610, 370] width 299 height 29
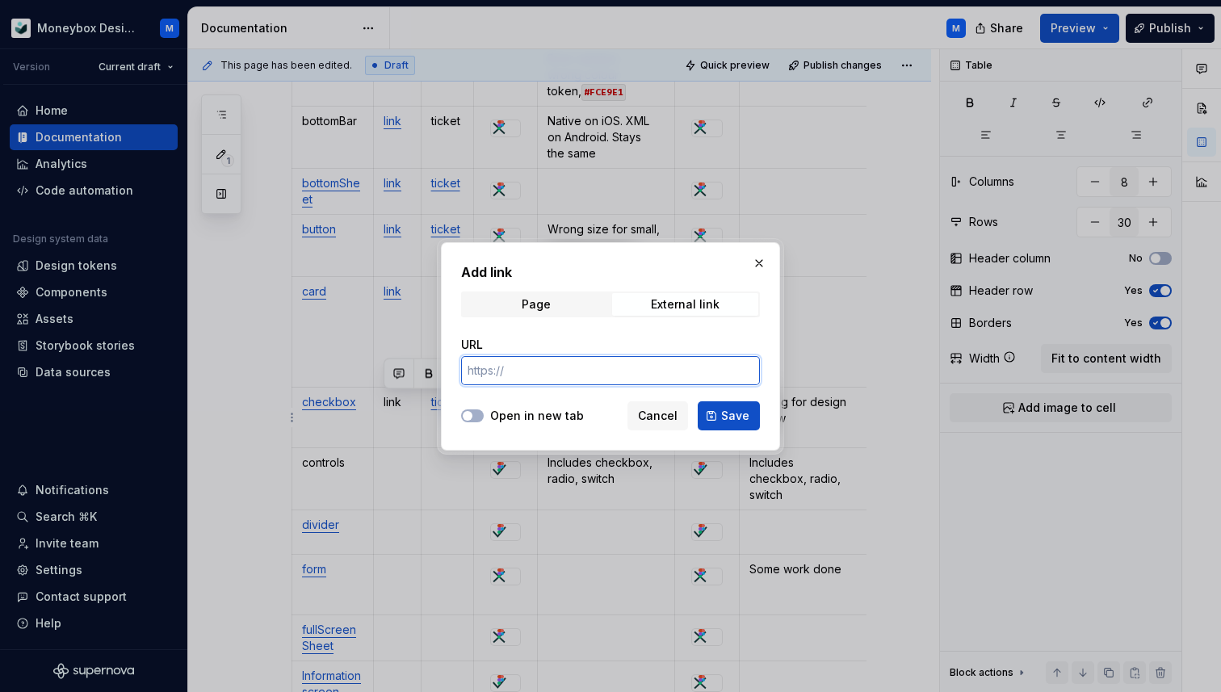
paste input "[URL][DOMAIN_NAME]"
type input "[URL][DOMAIN_NAME]"
click at [472, 411] on icon "button" at bounding box center [467, 416] width 13 height 10
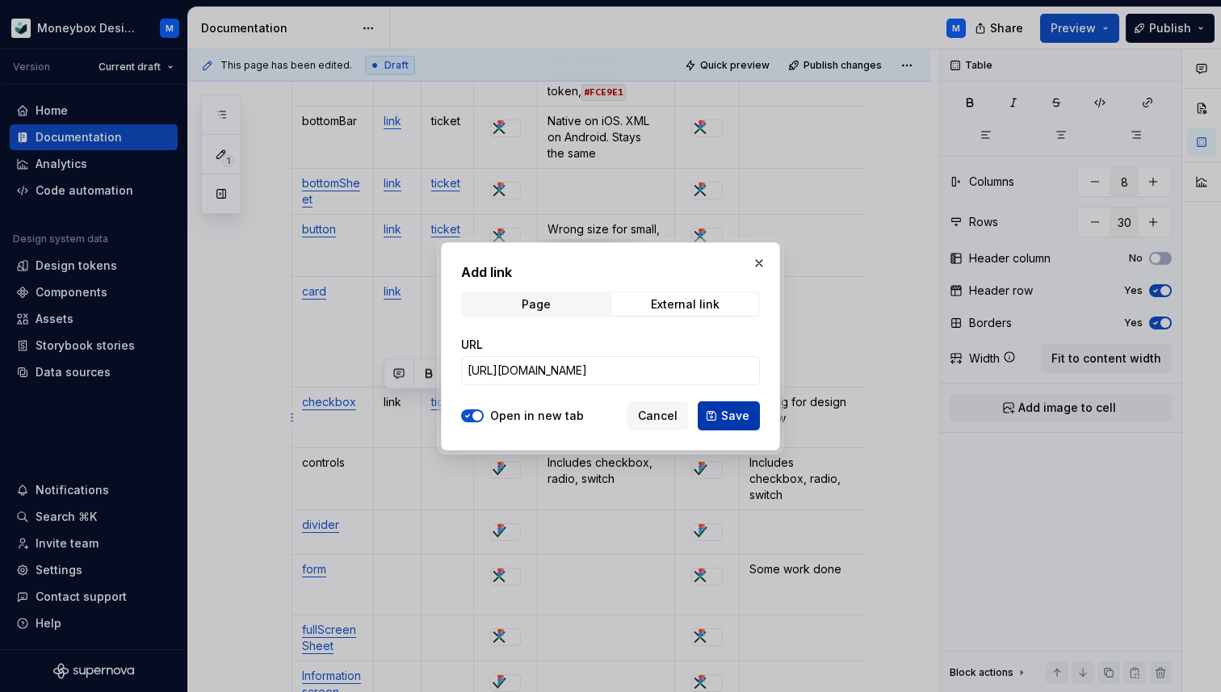
click at [730, 413] on span "Save" at bounding box center [735, 416] width 28 height 16
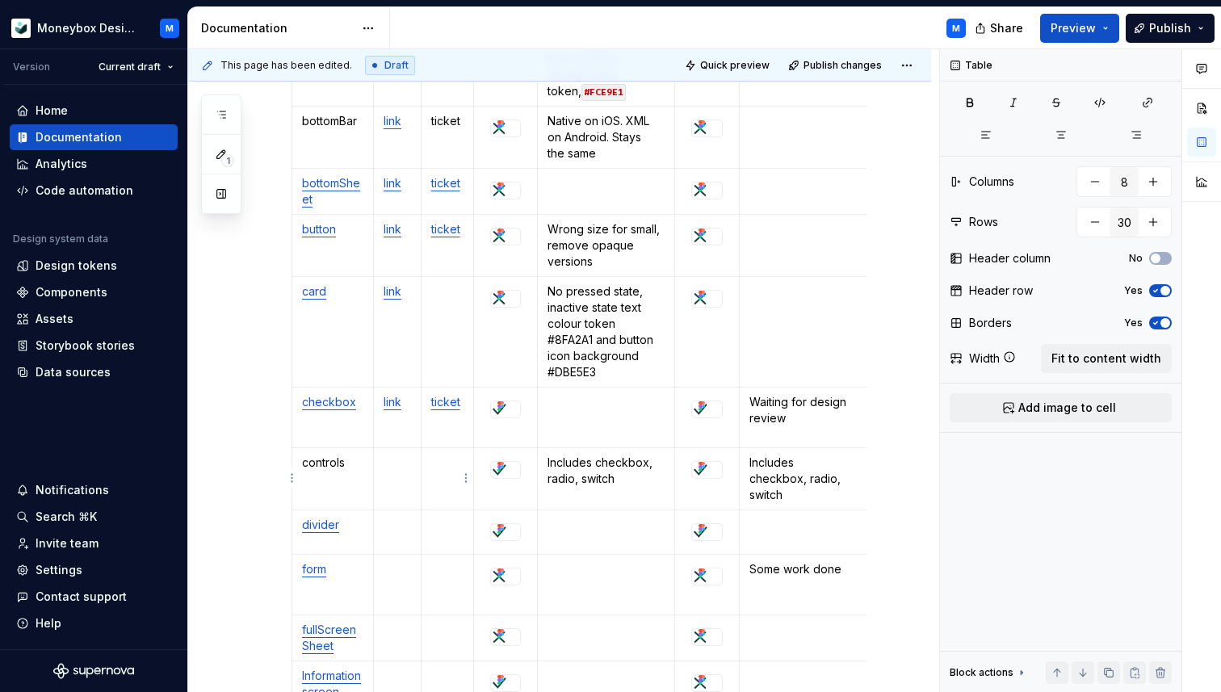
click at [445, 467] on p at bounding box center [447, 463] width 33 height 16
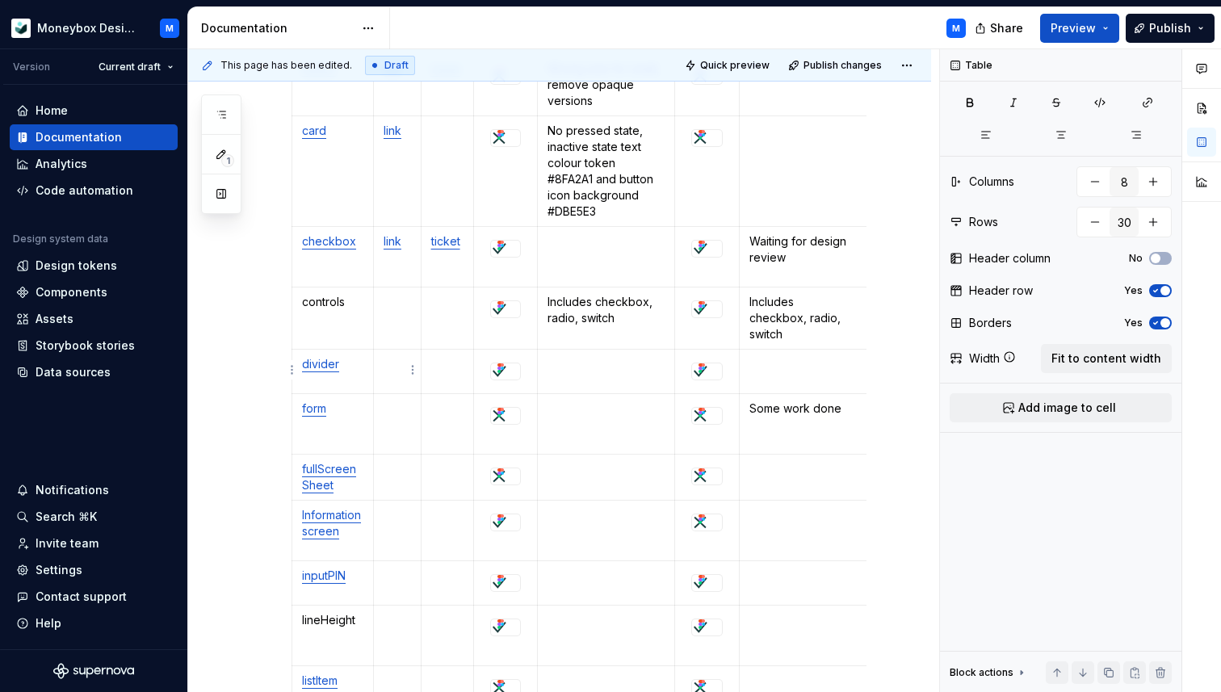
click at [399, 381] on td at bounding box center [397, 372] width 48 height 44
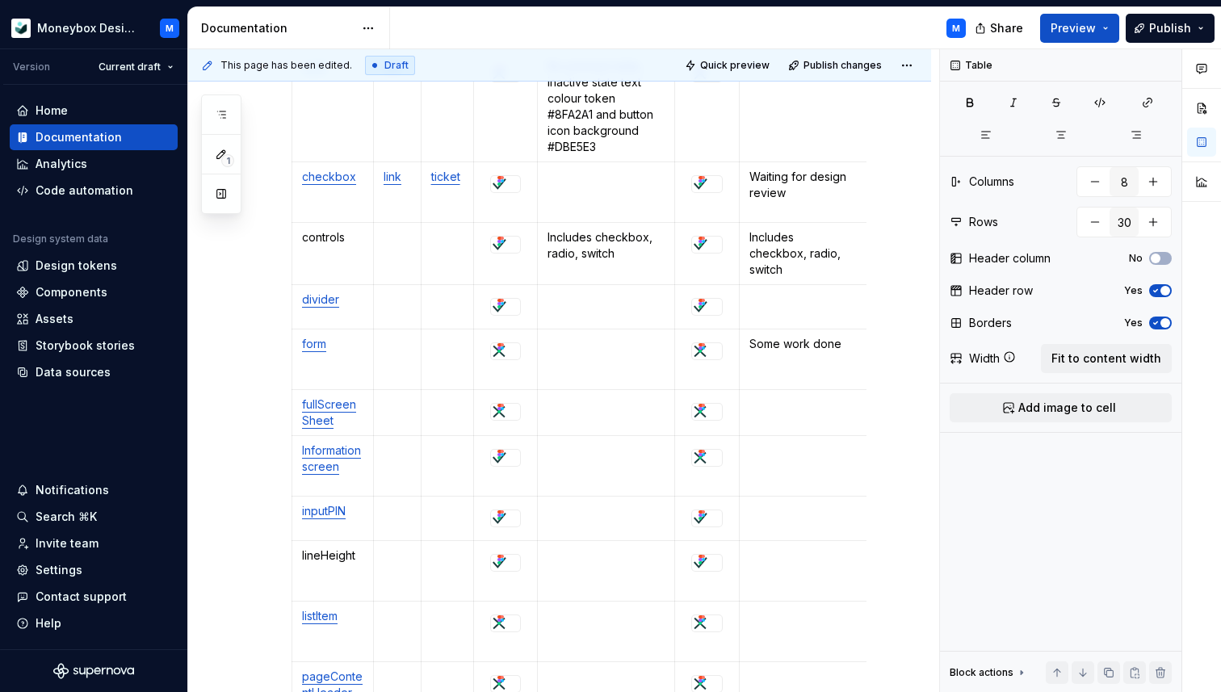
scroll to position [1052, 0]
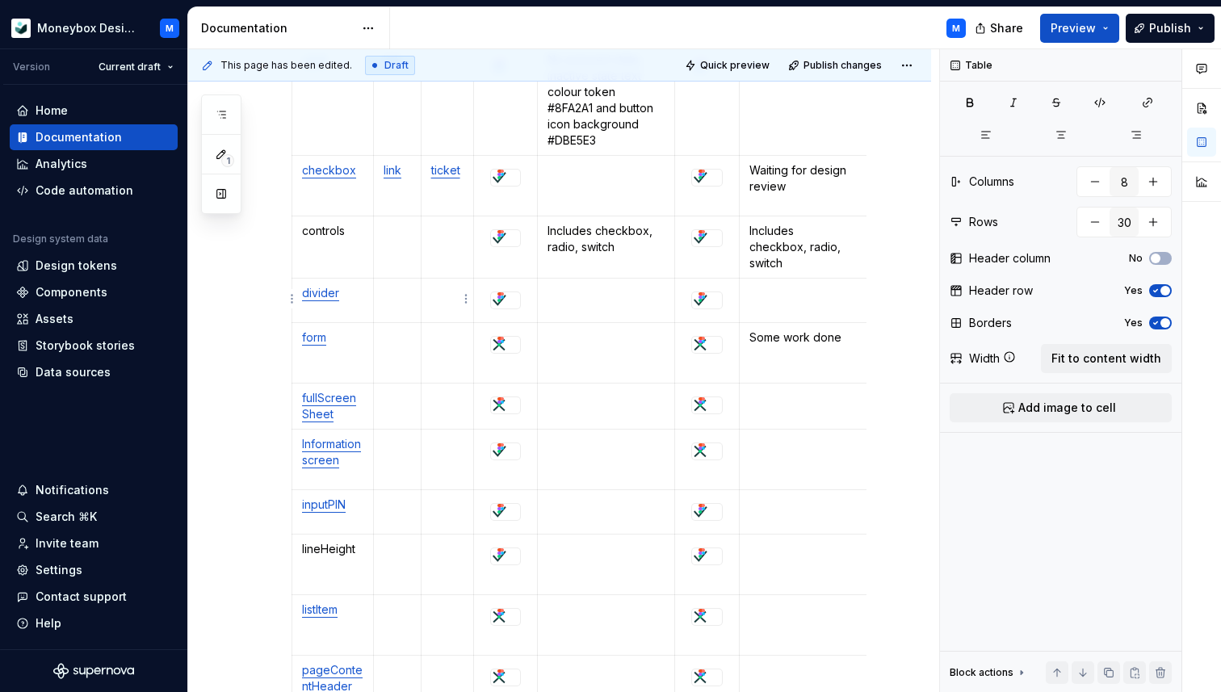
click at [447, 299] on p at bounding box center [447, 293] width 33 height 16
click at [389, 295] on p at bounding box center [397, 293] width 27 height 16
type textarea "*"
click at [394, 288] on p "link" at bounding box center [397, 293] width 27 height 16
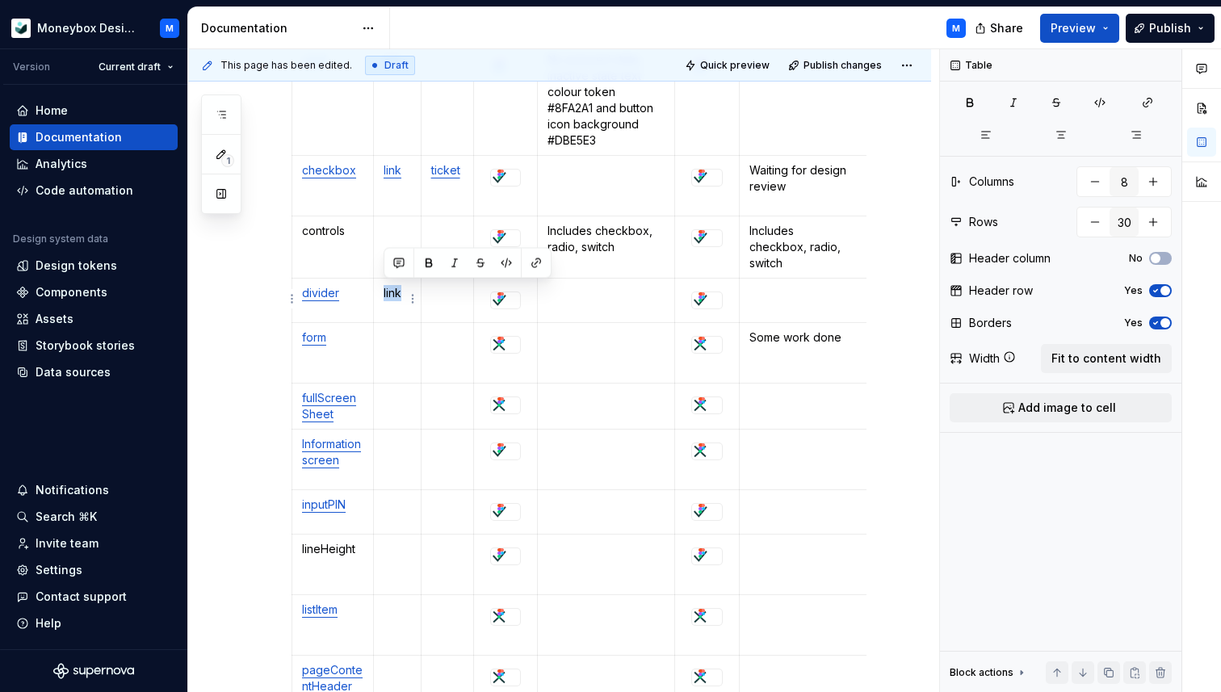
click at [394, 288] on p "link" at bounding box center [397, 293] width 27 height 16
click at [390, 291] on p "link" at bounding box center [397, 293] width 27 height 16
click at [535, 257] on button "button" at bounding box center [536, 263] width 23 height 23
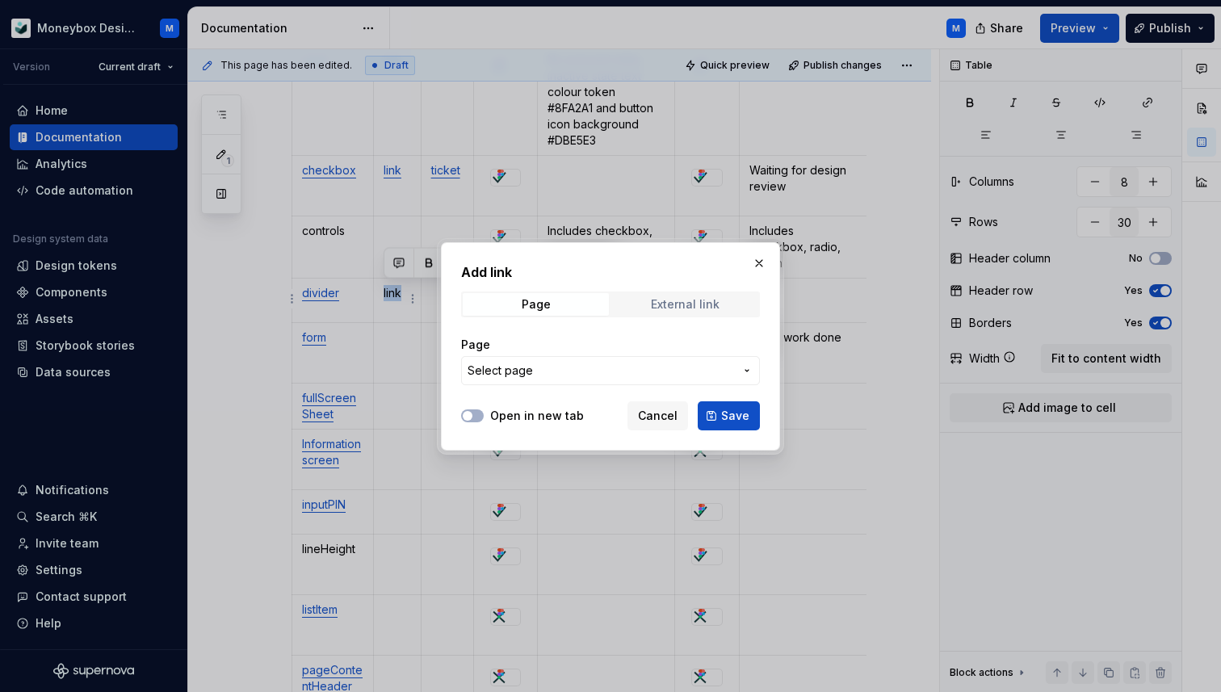
click at [670, 304] on div "External link" at bounding box center [685, 304] width 69 height 13
click at [531, 377] on input "URL" at bounding box center [610, 370] width 299 height 29
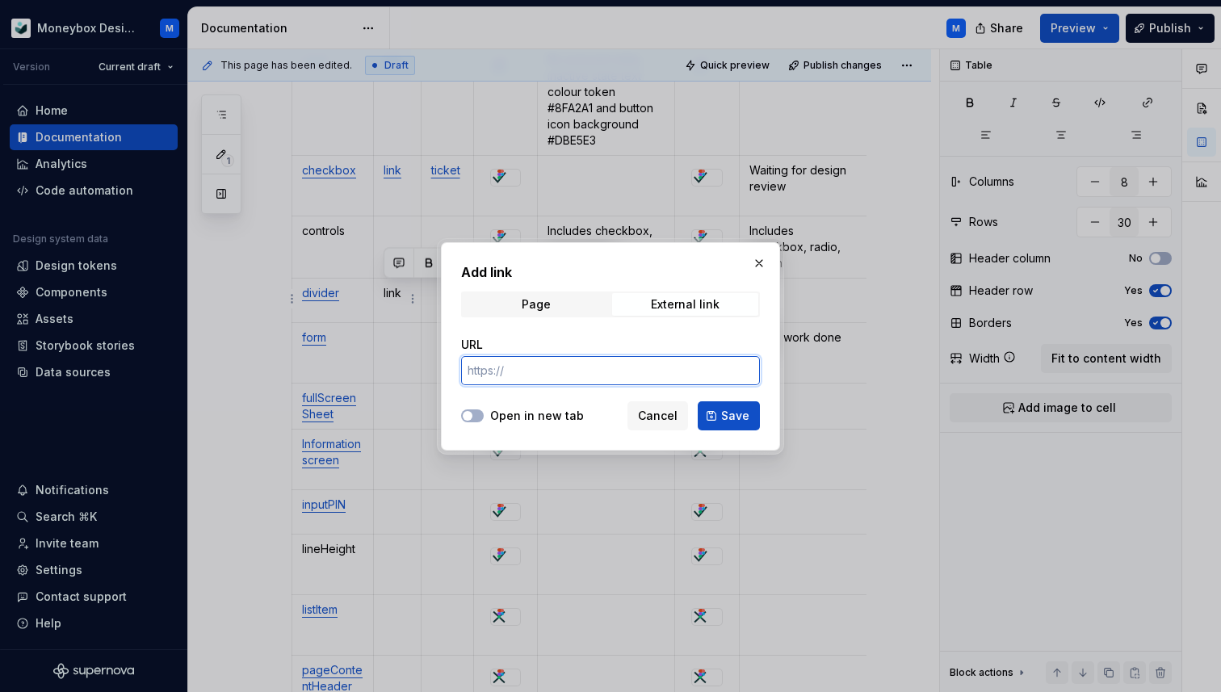
paste input "[URL][DOMAIN_NAME]"
type input "[URL][DOMAIN_NAME]"
click at [471, 414] on span "button" at bounding box center [468, 416] width 10 height 10
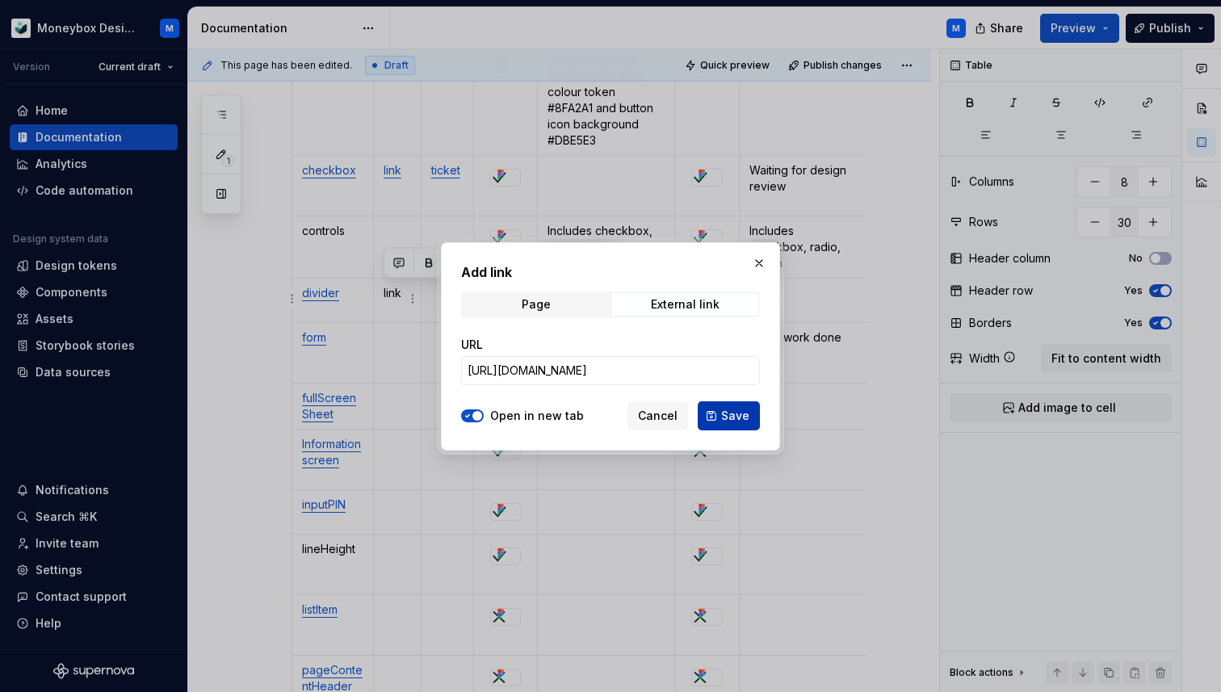
click at [737, 416] on span "Save" at bounding box center [735, 416] width 28 height 16
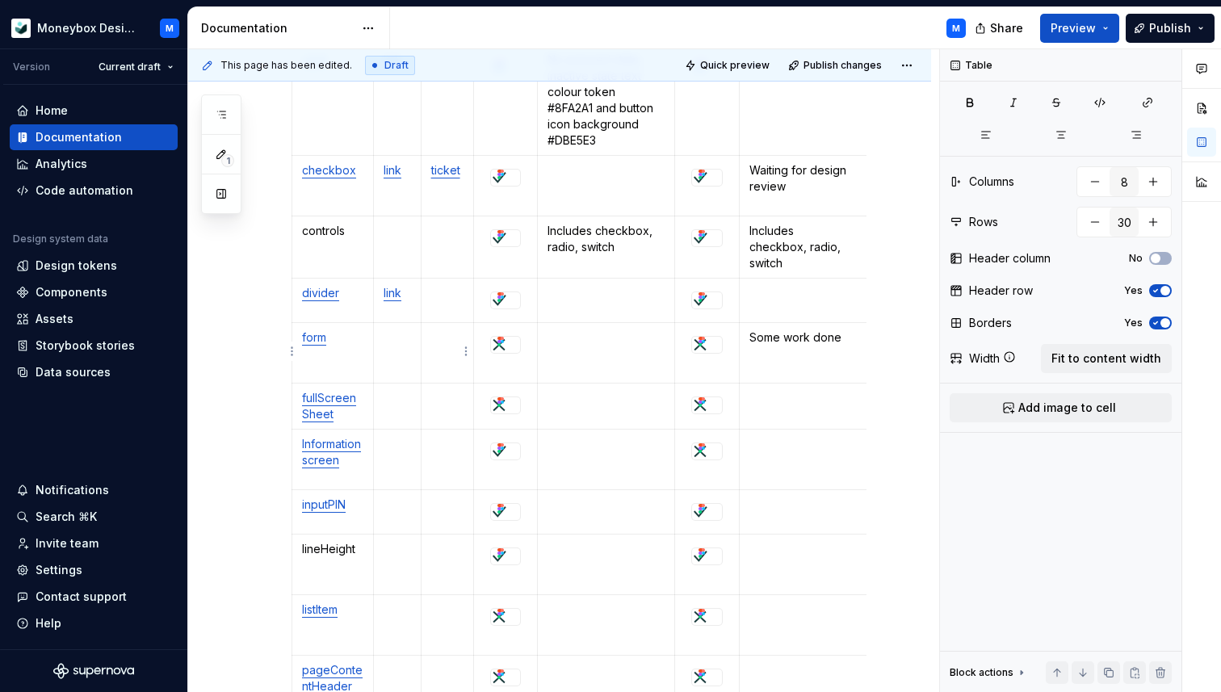
click at [446, 334] on p at bounding box center [447, 338] width 33 height 16
type textarea "*"
click at [448, 338] on p "ticket" at bounding box center [447, 338] width 33 height 16
click at [582, 304] on button "button" at bounding box center [584, 307] width 23 height 23
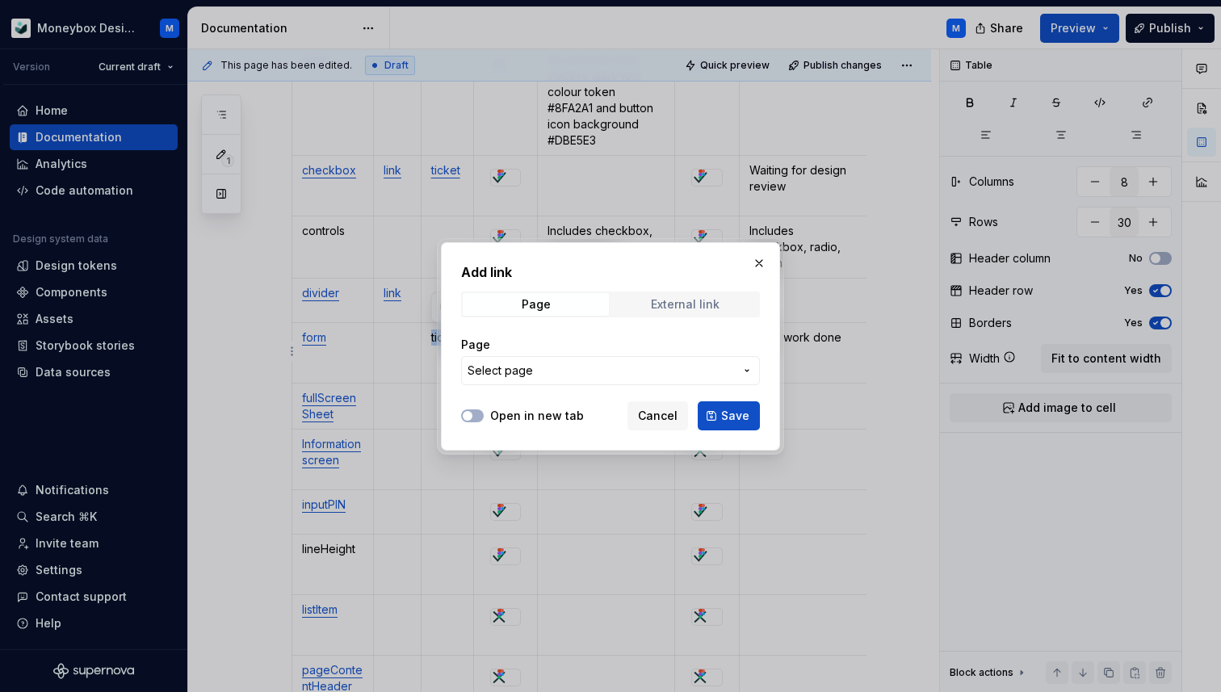
click at [657, 309] on div "External link" at bounding box center [685, 304] width 69 height 13
click at [560, 376] on input "URL" at bounding box center [610, 370] width 299 height 29
paste input "[URL][DOMAIN_NAME]"
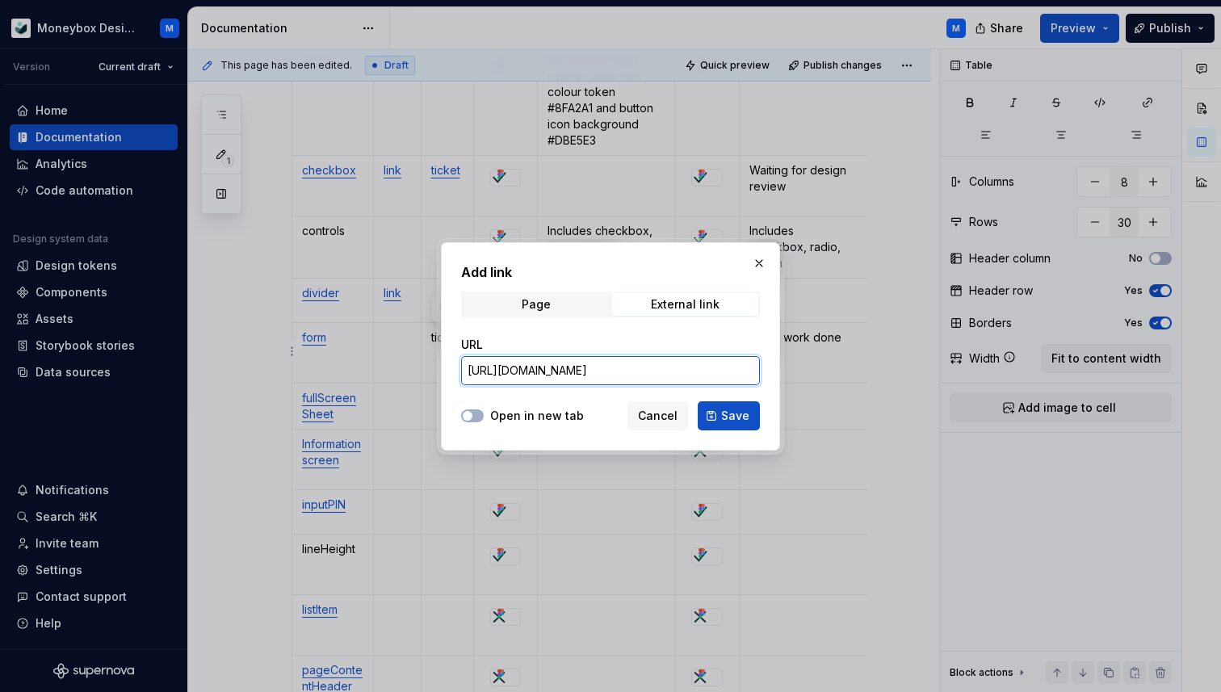
scroll to position [0, 265]
type input "[URL][DOMAIN_NAME]"
click at [470, 413] on span "button" at bounding box center [468, 416] width 10 height 10
click at [751, 417] on button "Save" at bounding box center [729, 415] width 62 height 29
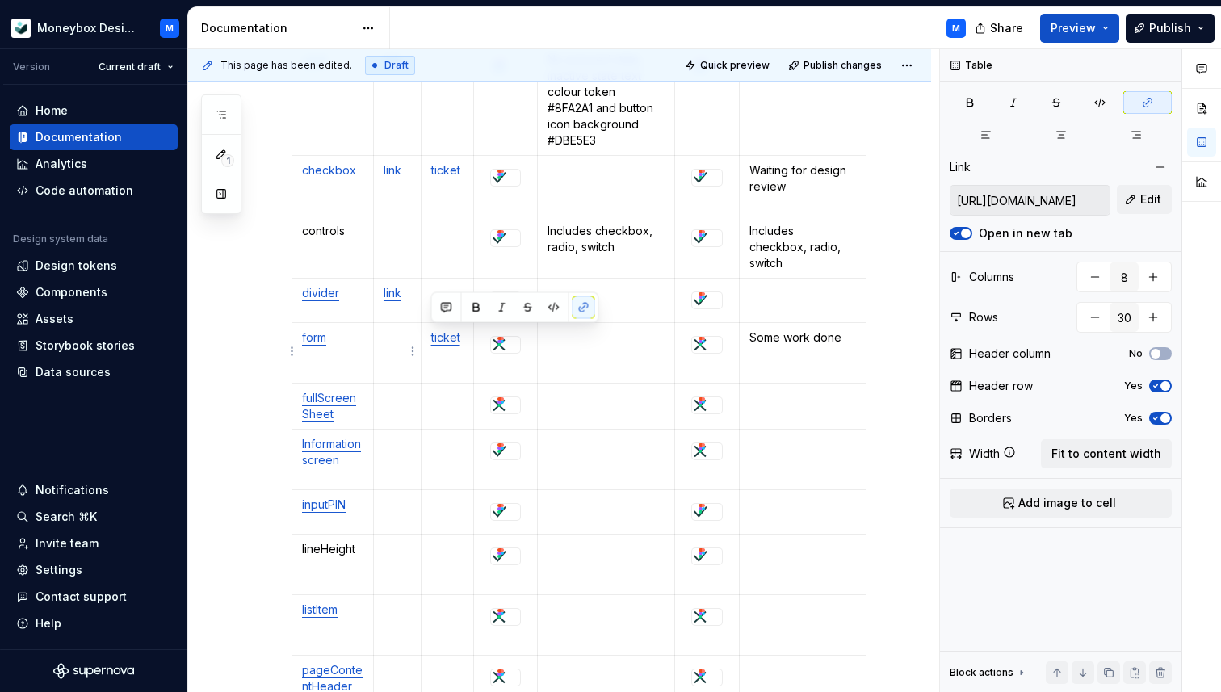
click at [399, 353] on td at bounding box center [397, 353] width 48 height 61
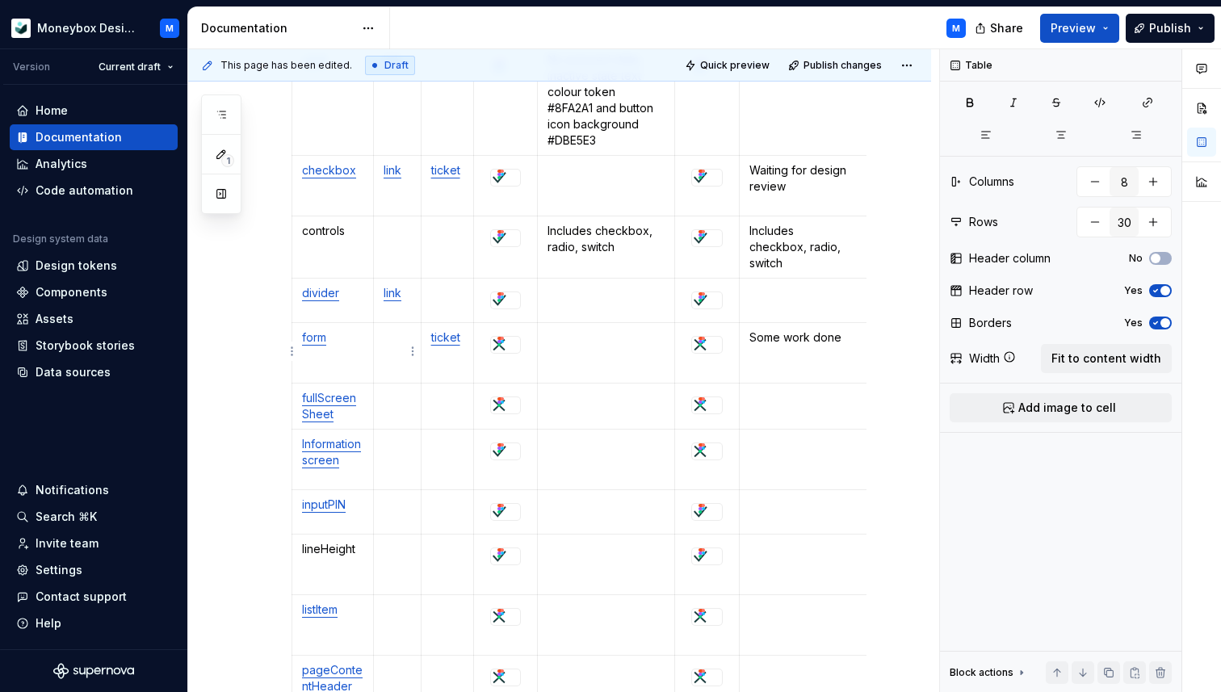
type textarea "*"
click at [391, 338] on p "link" at bounding box center [397, 338] width 27 height 16
click at [544, 311] on button "button" at bounding box center [536, 307] width 23 height 23
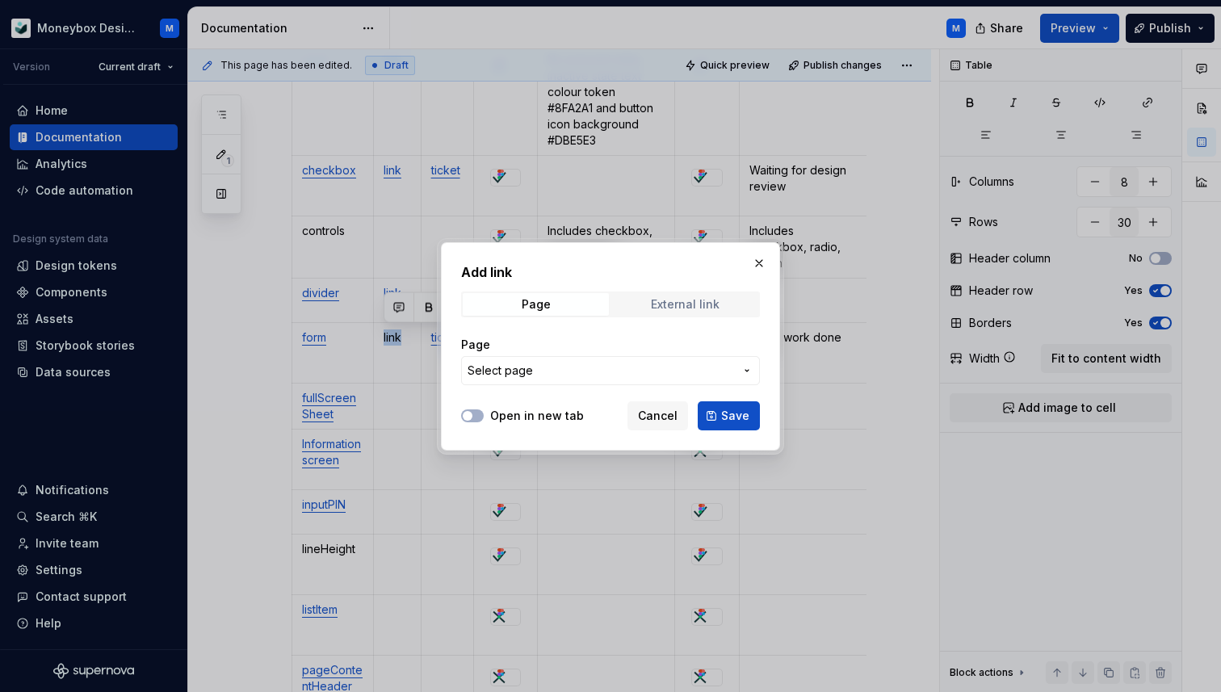
click at [702, 304] on div "External link" at bounding box center [685, 304] width 69 height 13
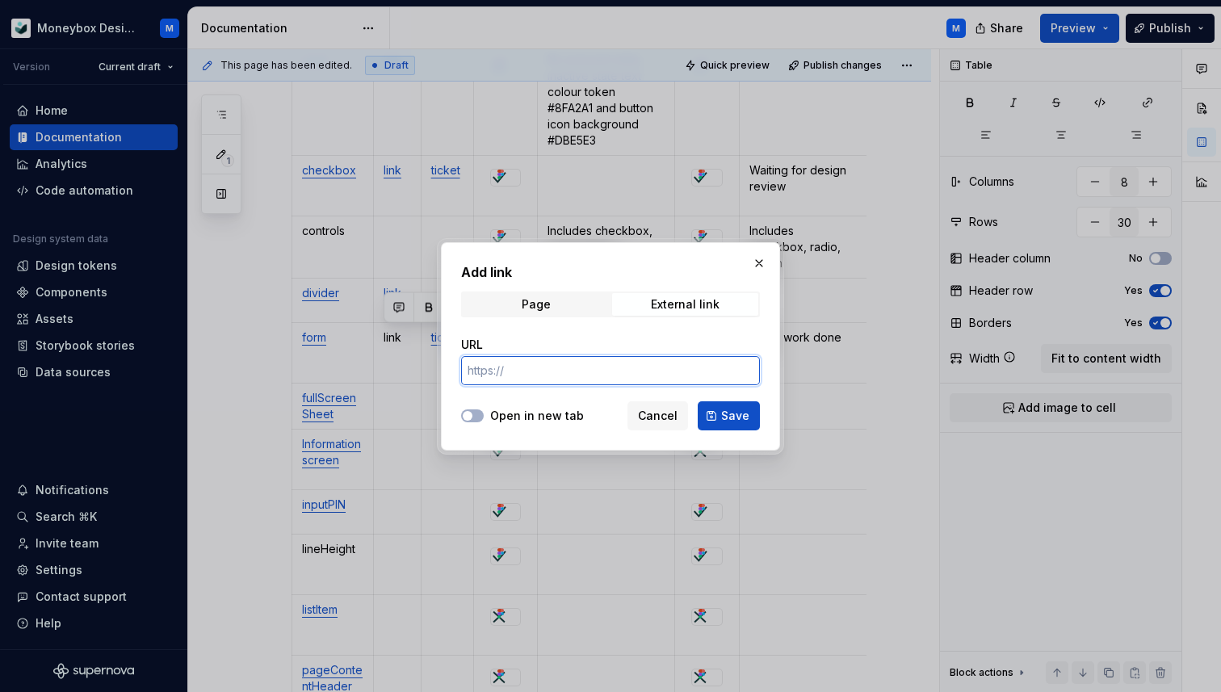
click at [579, 376] on input "URL" at bounding box center [610, 370] width 299 height 29
paste input "[URL][DOMAIN_NAME]"
type input "[URL][DOMAIN_NAME]"
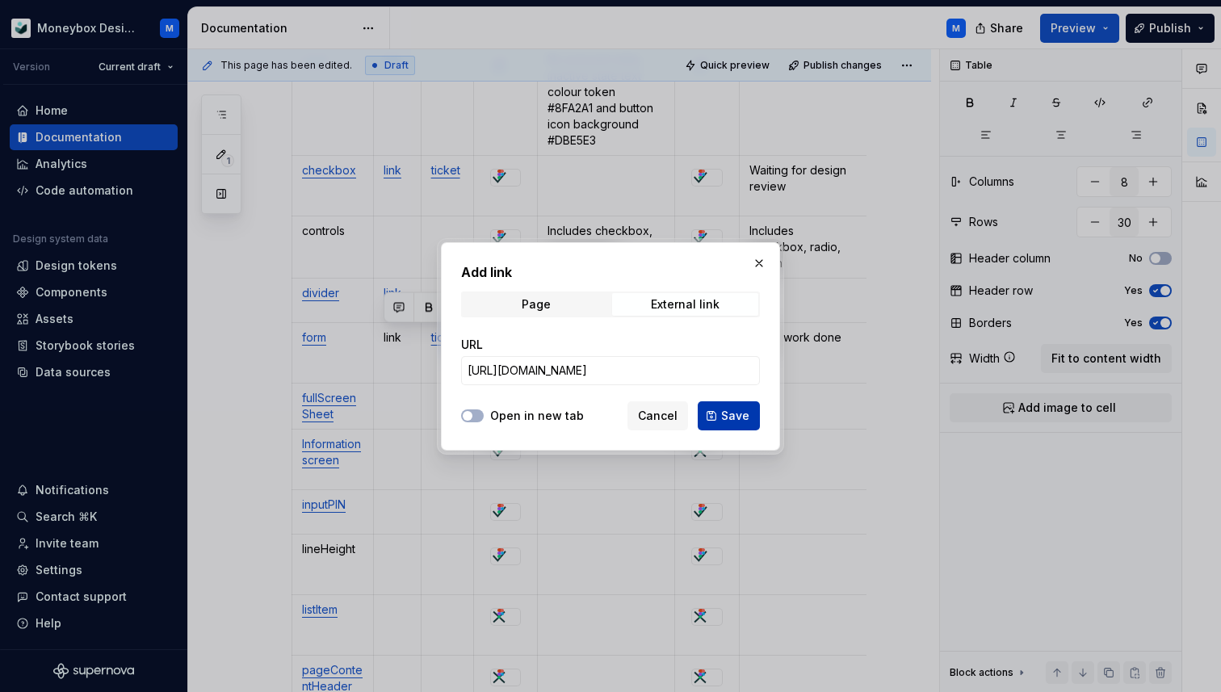
click at [716, 413] on button "Save" at bounding box center [729, 415] width 62 height 29
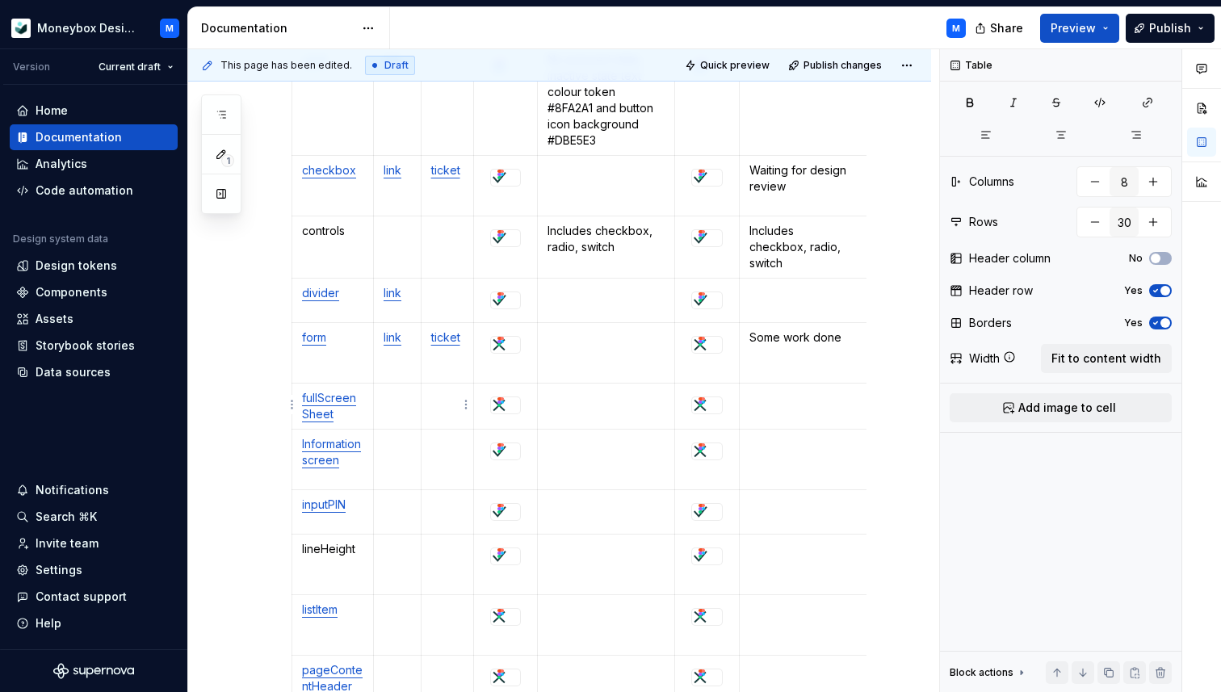
click at [445, 391] on p at bounding box center [447, 398] width 33 height 16
click at [448, 443] on p at bounding box center [447, 444] width 33 height 16
click at [443, 443] on p "ticket" at bounding box center [447, 444] width 33 height 16
copy p "ticket"
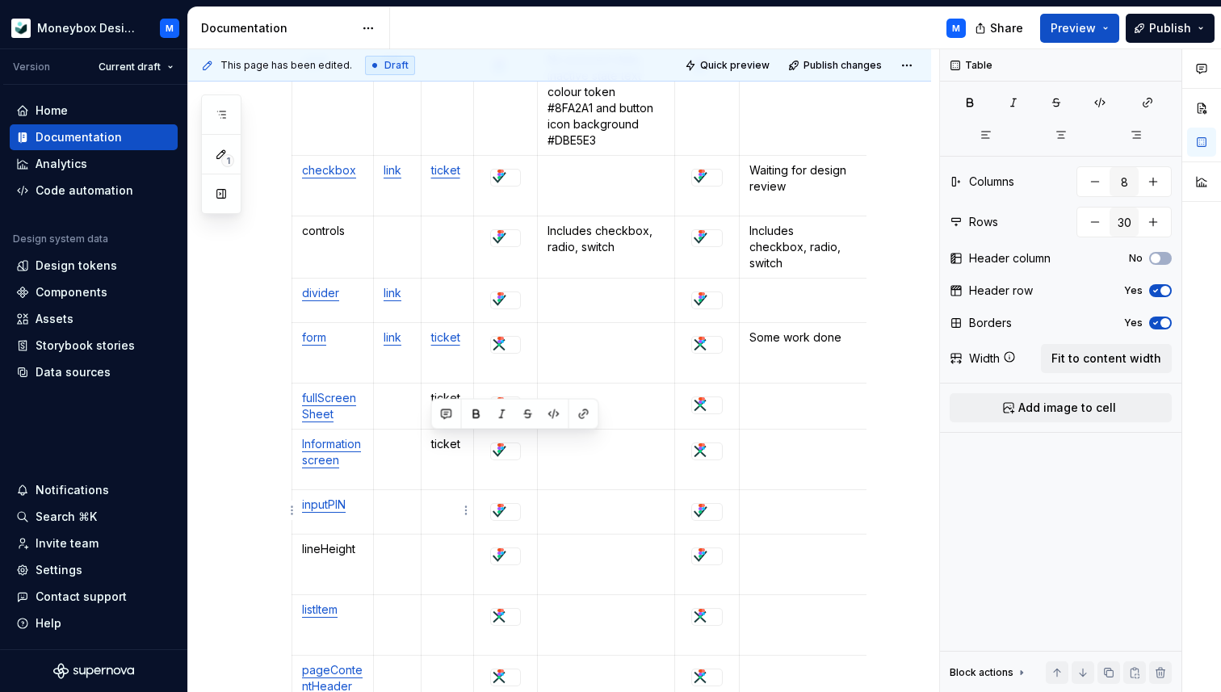
click at [445, 505] on p at bounding box center [447, 505] width 33 height 16
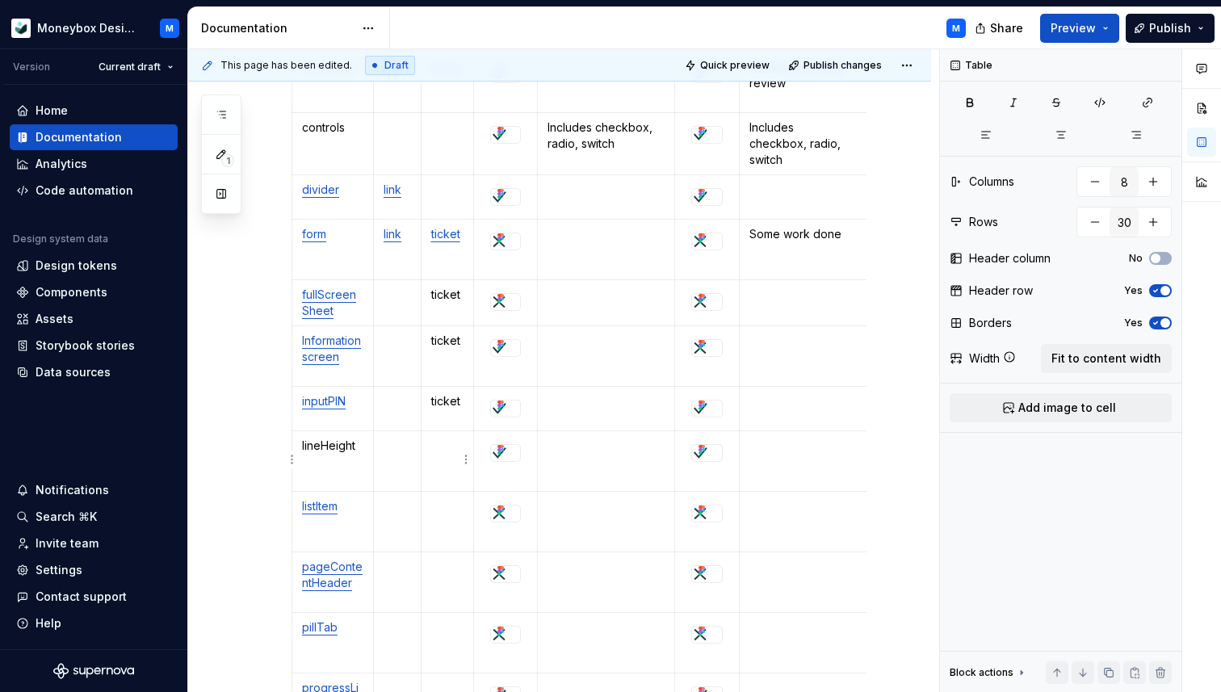
click at [443, 450] on p at bounding box center [447, 446] width 33 height 16
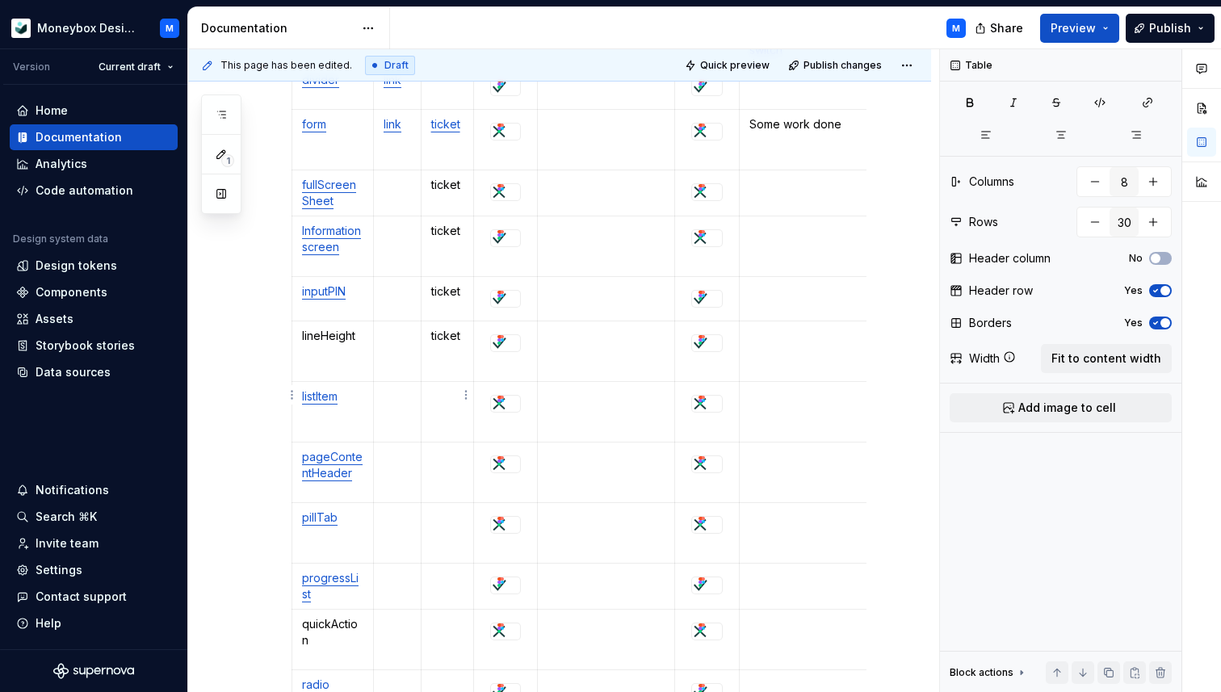
scroll to position [1286, 0]
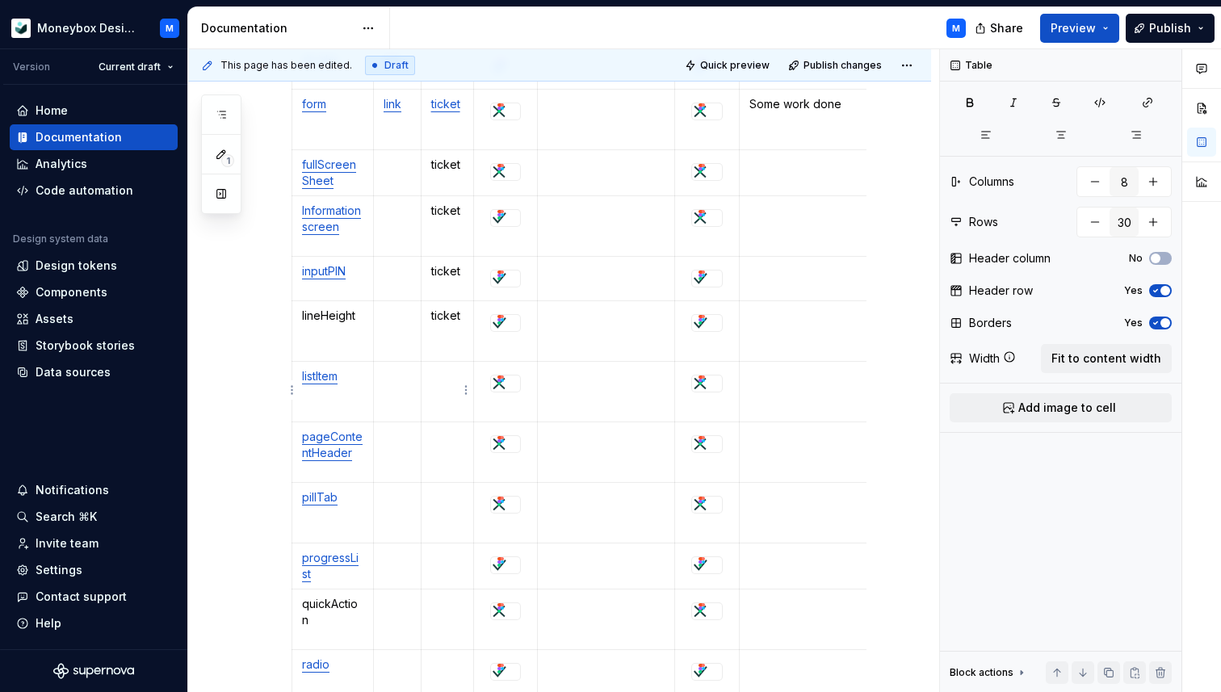
click at [437, 369] on p at bounding box center [447, 376] width 33 height 16
click at [393, 167] on p at bounding box center [397, 165] width 27 height 16
click at [392, 157] on p "link" at bounding box center [397, 165] width 27 height 16
copy p "link"
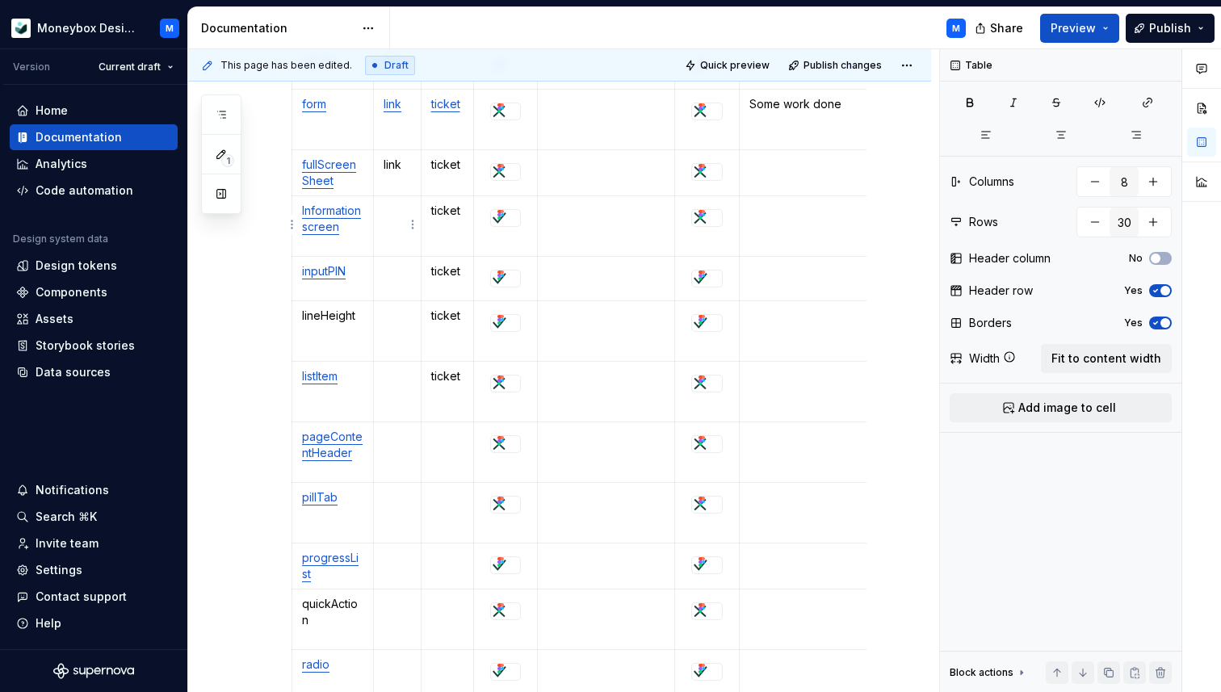
click at [390, 204] on p at bounding box center [397, 211] width 27 height 16
click at [395, 275] on p at bounding box center [397, 271] width 27 height 16
click at [395, 310] on p at bounding box center [397, 316] width 27 height 16
click at [390, 382] on p at bounding box center [397, 376] width 27 height 16
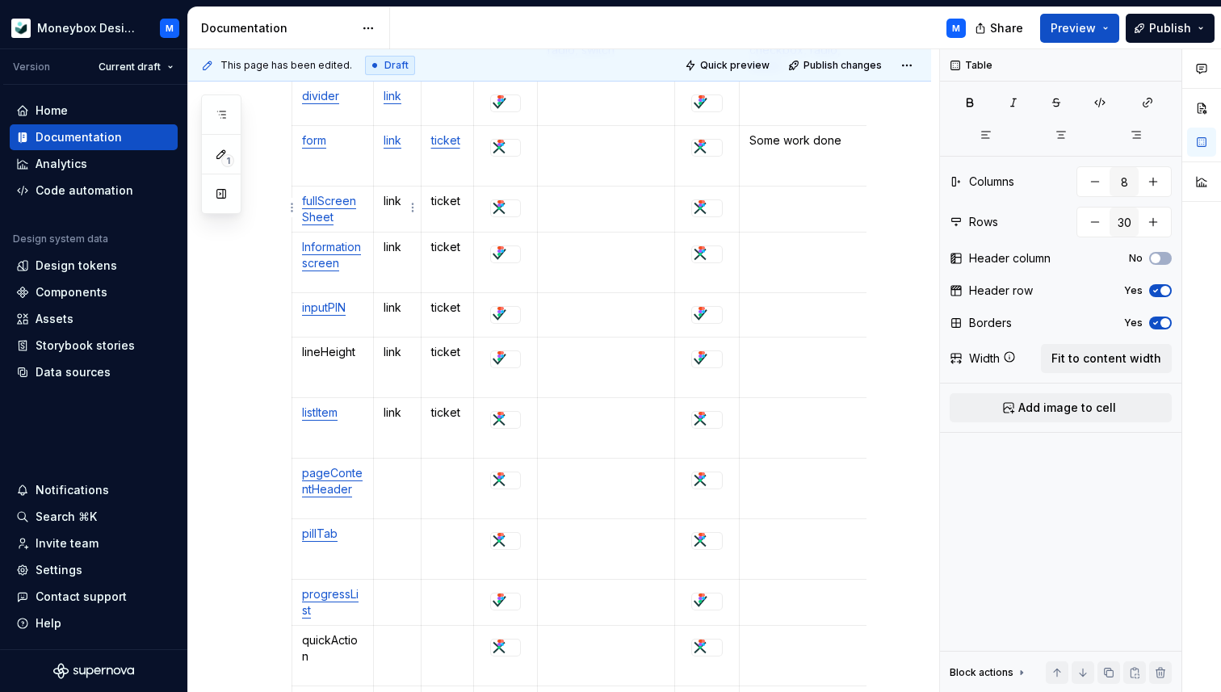
click at [396, 199] on p "link" at bounding box center [397, 201] width 27 height 16
click at [446, 199] on p "ticket" at bounding box center [447, 201] width 33 height 16
click at [393, 200] on p "link" at bounding box center [397, 201] width 27 height 16
type textarea "*"
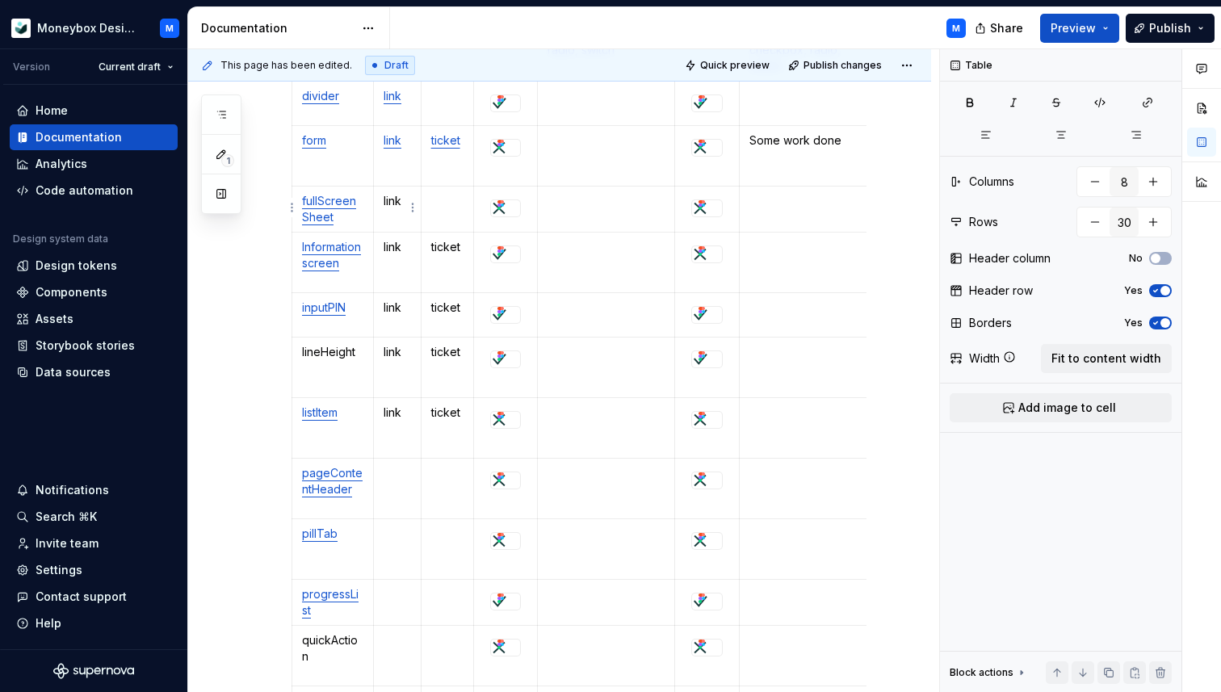
click at [394, 200] on p "link" at bounding box center [397, 201] width 27 height 16
click at [538, 178] on button "button" at bounding box center [536, 171] width 23 height 23
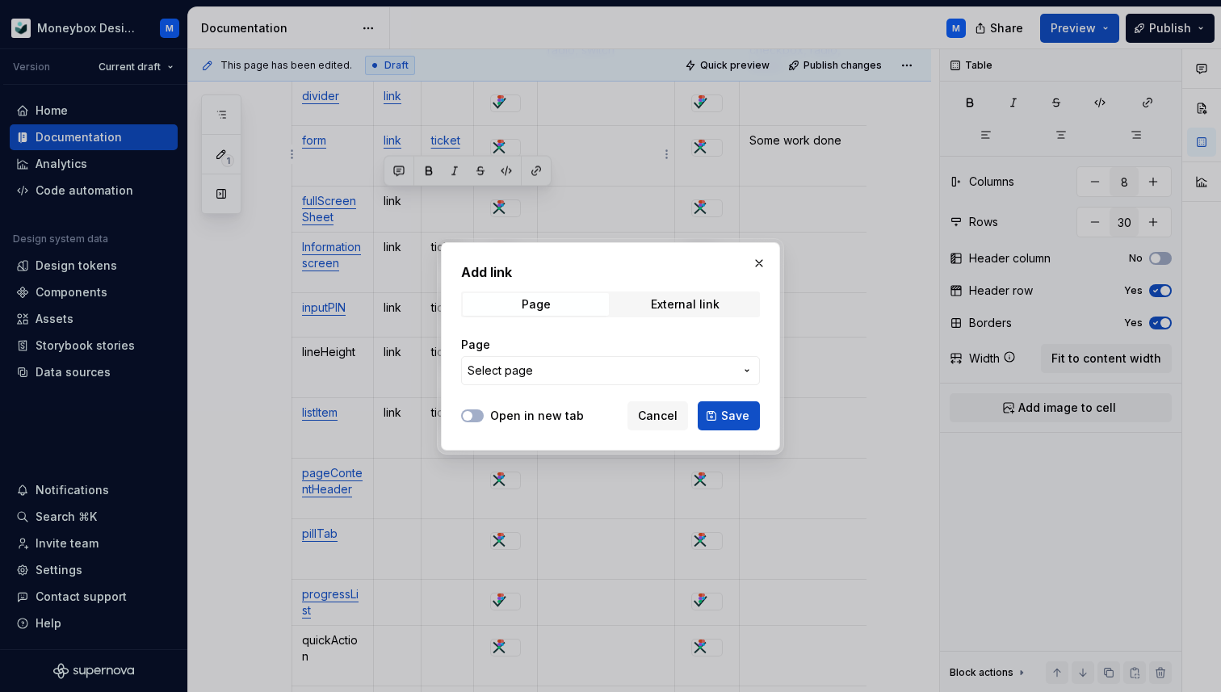
click at [691, 317] on div "Page External link" at bounding box center [610, 305] width 299 height 26
click at [682, 306] on div "External link" at bounding box center [685, 304] width 69 height 13
click at [581, 368] on input "URL" at bounding box center [610, 370] width 299 height 29
paste input "[URL][DOMAIN_NAME]"
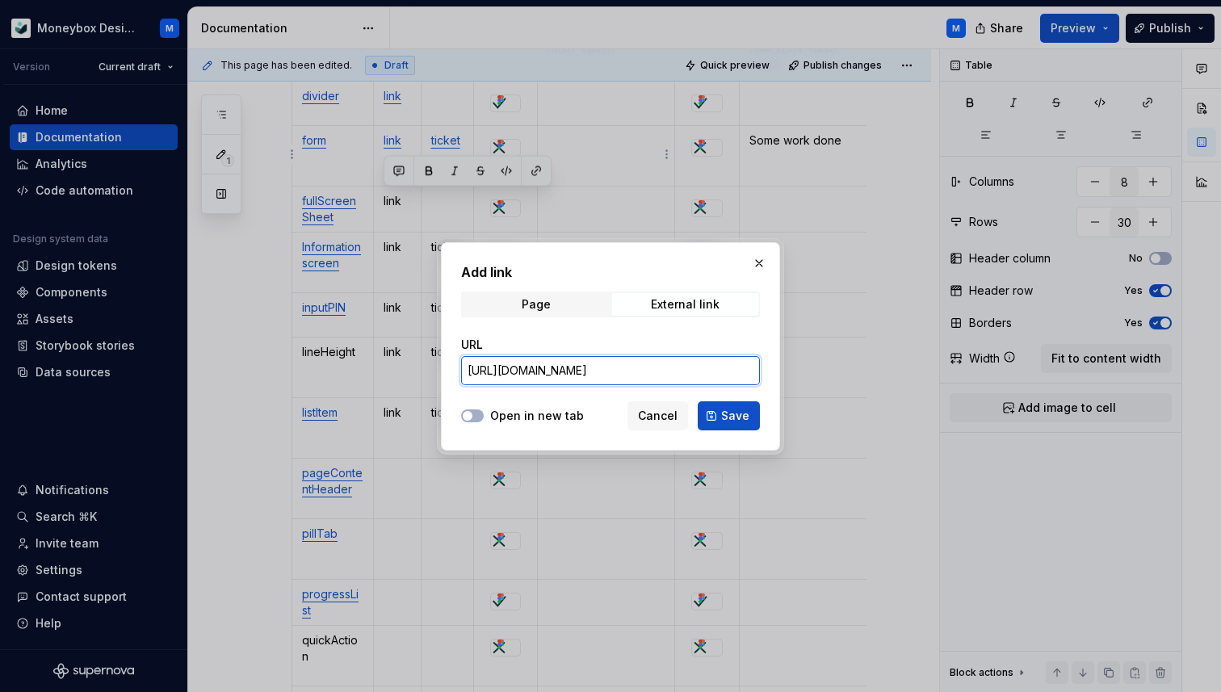
type input "[URL][DOMAIN_NAME]"
click at [481, 405] on div "Open in new tab Cancel Save" at bounding box center [610, 413] width 299 height 36
click at [474, 412] on button "Open in new tab" at bounding box center [472, 415] width 23 height 13
click at [739, 411] on span "Save" at bounding box center [735, 416] width 28 height 16
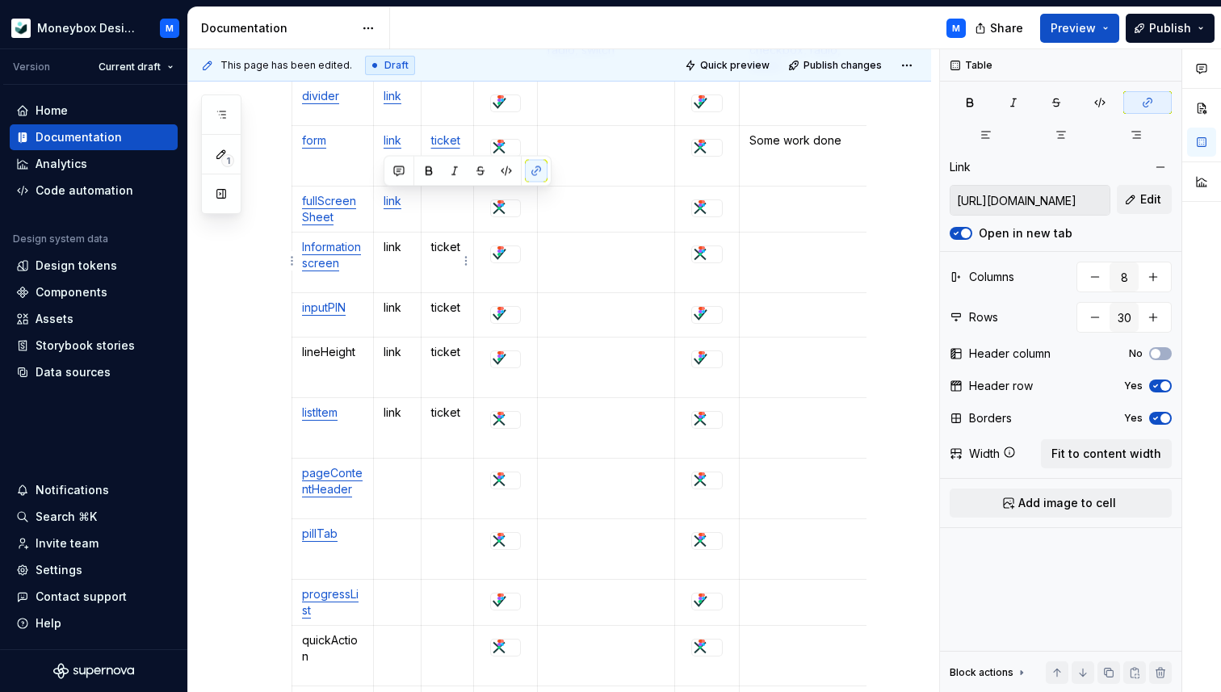
click at [446, 250] on p "ticket" at bounding box center [447, 247] width 33 height 16
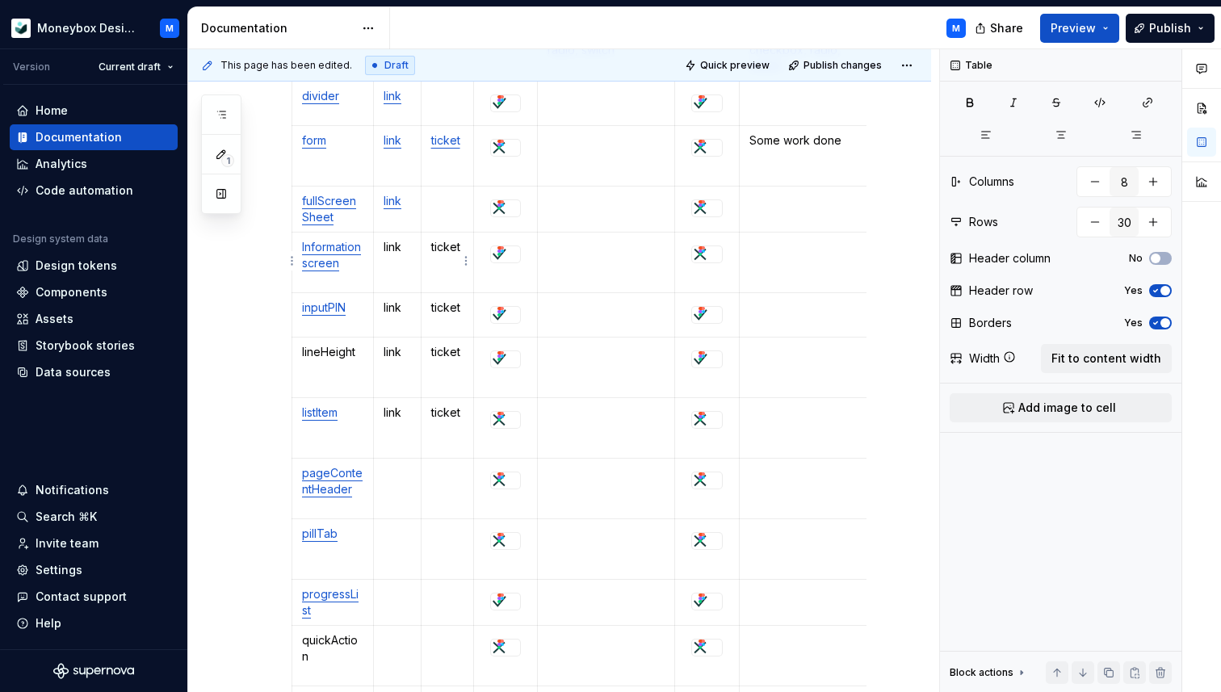
type textarea "*"
click at [446, 249] on p "ticket" at bounding box center [447, 247] width 33 height 16
click at [587, 215] on button "button" at bounding box center [584, 217] width 23 height 23
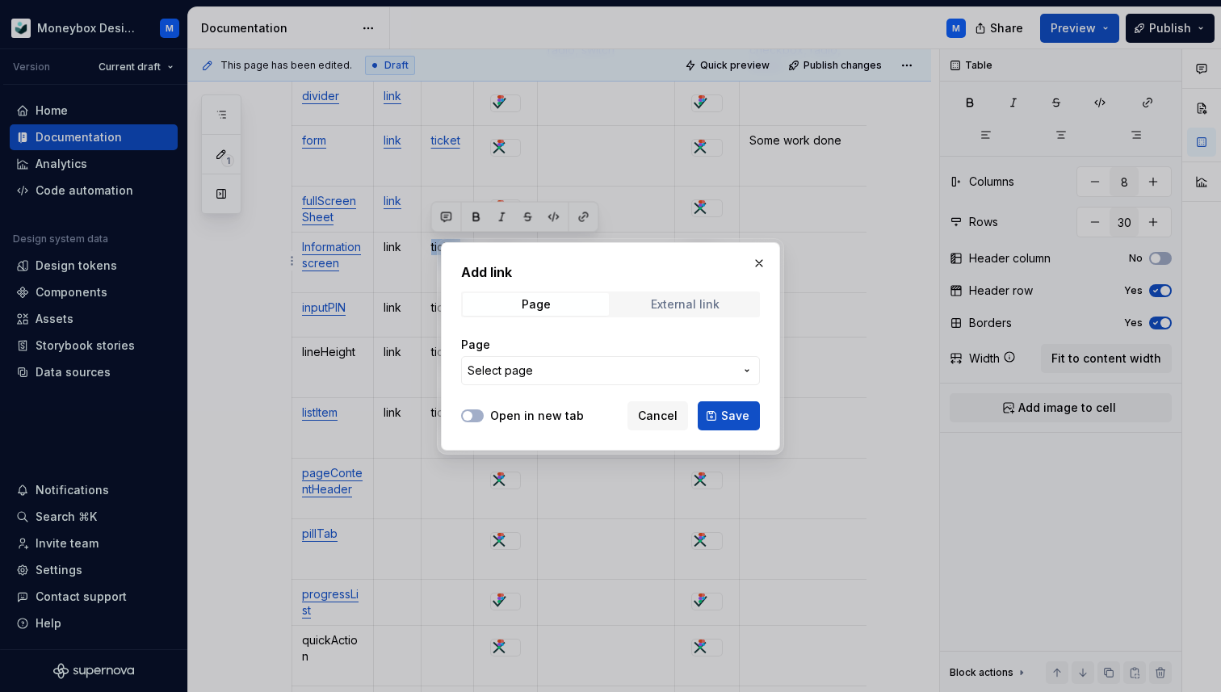
click at [657, 301] on div "External link" at bounding box center [685, 304] width 69 height 13
click at [502, 376] on input "URL" at bounding box center [610, 370] width 299 height 29
paste input "[URL][DOMAIN_NAME]"
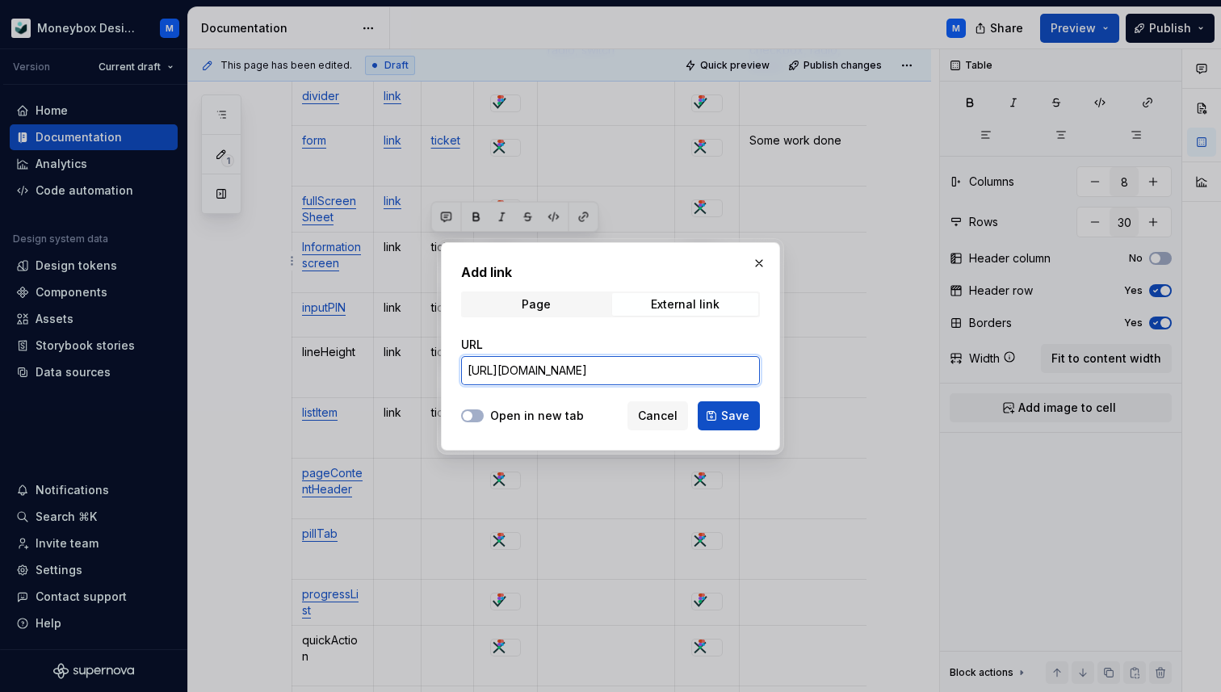
scroll to position [0, 266]
type input "[URL][DOMAIN_NAME]"
click at [472, 419] on icon "button" at bounding box center [467, 416] width 13 height 10
click at [743, 412] on span "Save" at bounding box center [735, 416] width 28 height 16
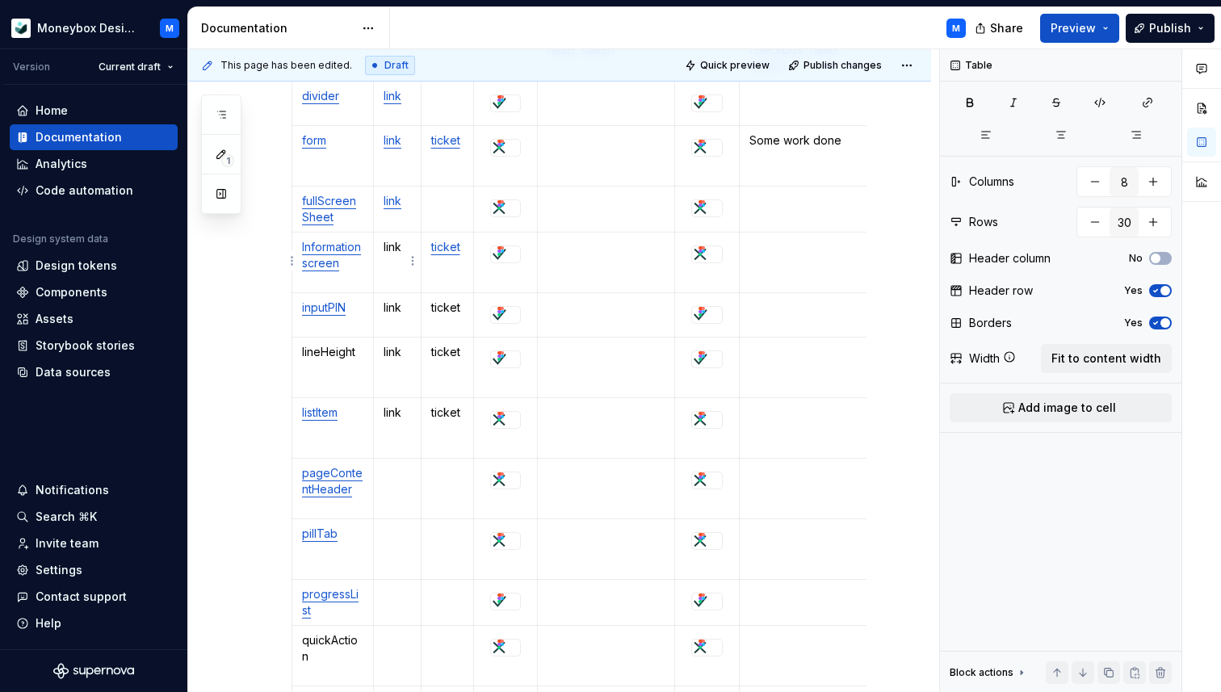
click at [393, 249] on p "link" at bounding box center [397, 247] width 27 height 16
type textarea "*"
click at [395, 247] on p "link" at bounding box center [397, 247] width 27 height 16
click at [538, 214] on button "button" at bounding box center [536, 217] width 23 height 23
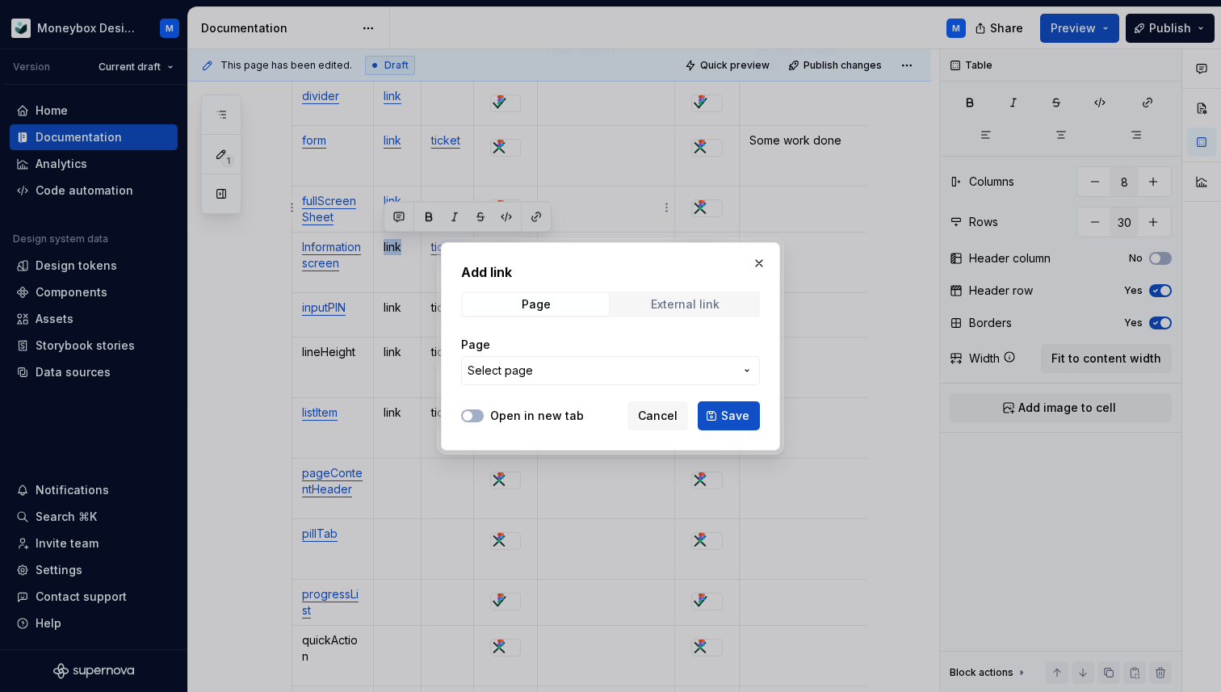
click at [699, 309] on div "External link" at bounding box center [685, 304] width 69 height 13
click at [582, 380] on input "URL" at bounding box center [610, 370] width 299 height 29
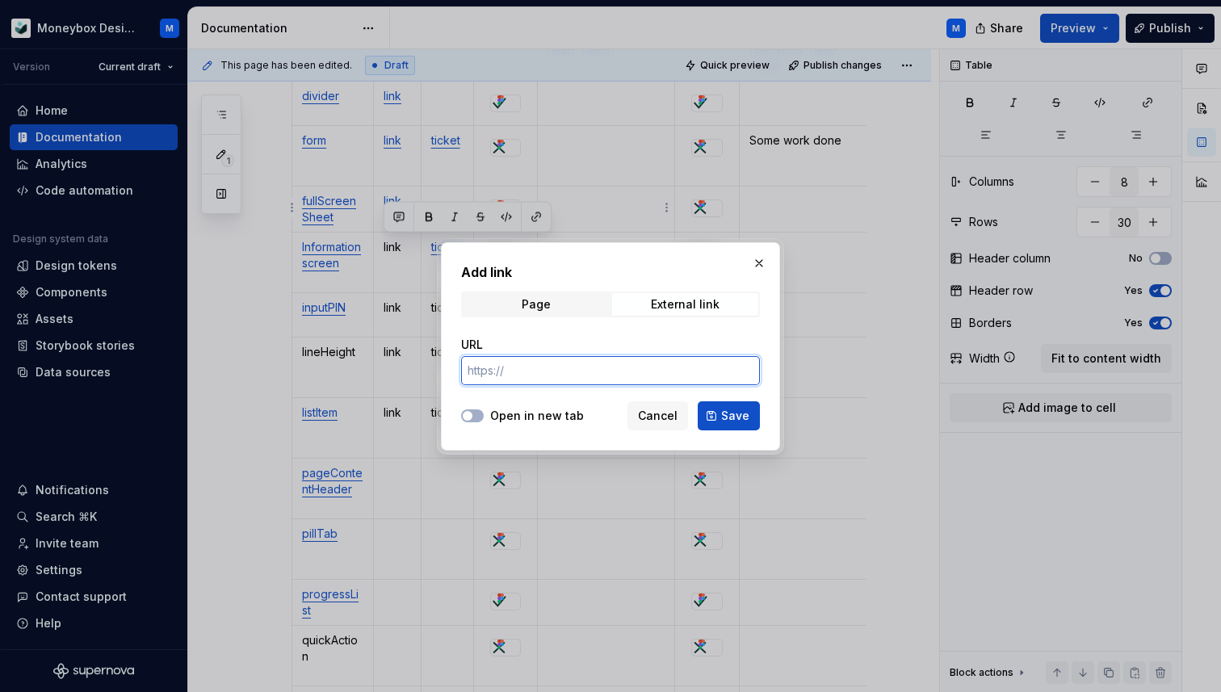
paste input "[URL][DOMAIN_NAME]"
type input "[URL][DOMAIN_NAME]"
click at [473, 412] on icon "button" at bounding box center [467, 416] width 13 height 10
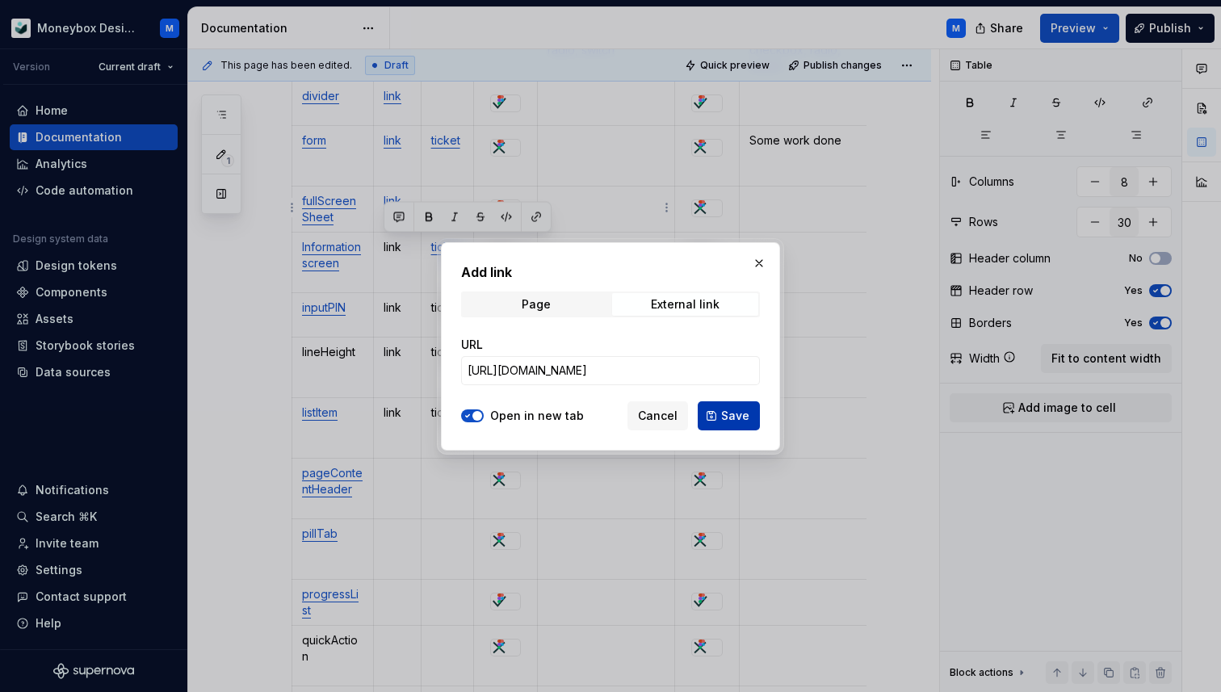
click at [733, 416] on span "Save" at bounding box center [735, 416] width 28 height 16
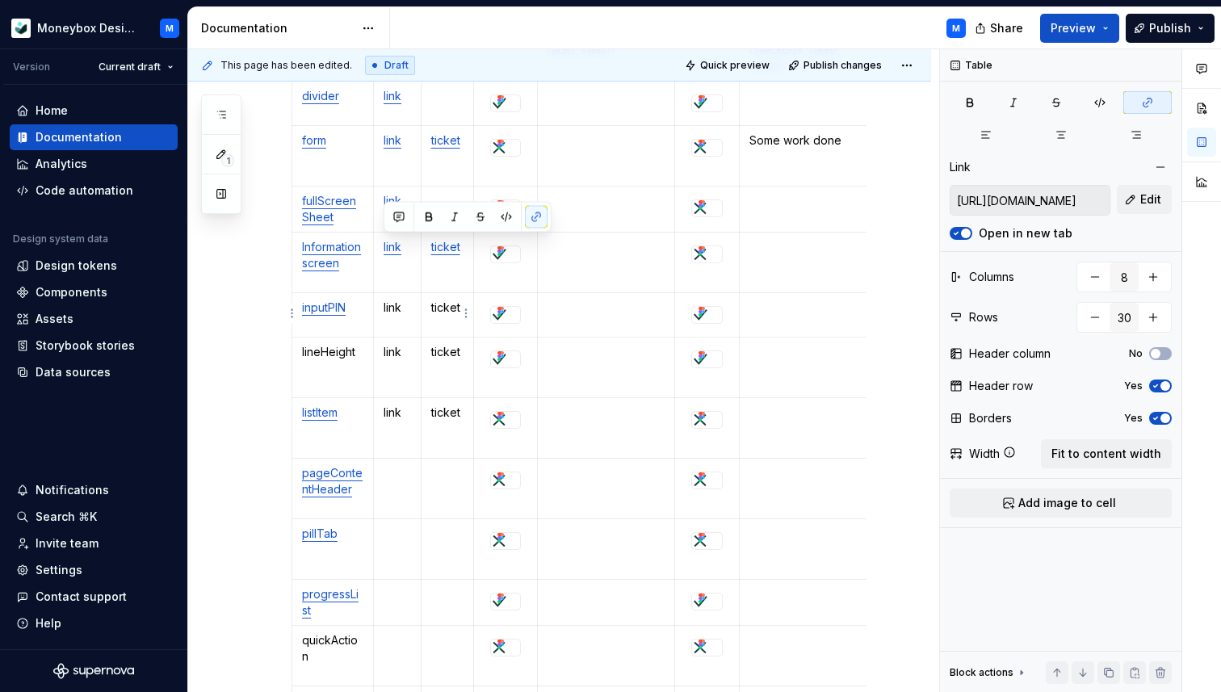
click at [443, 306] on p "ticket" at bounding box center [447, 308] width 33 height 16
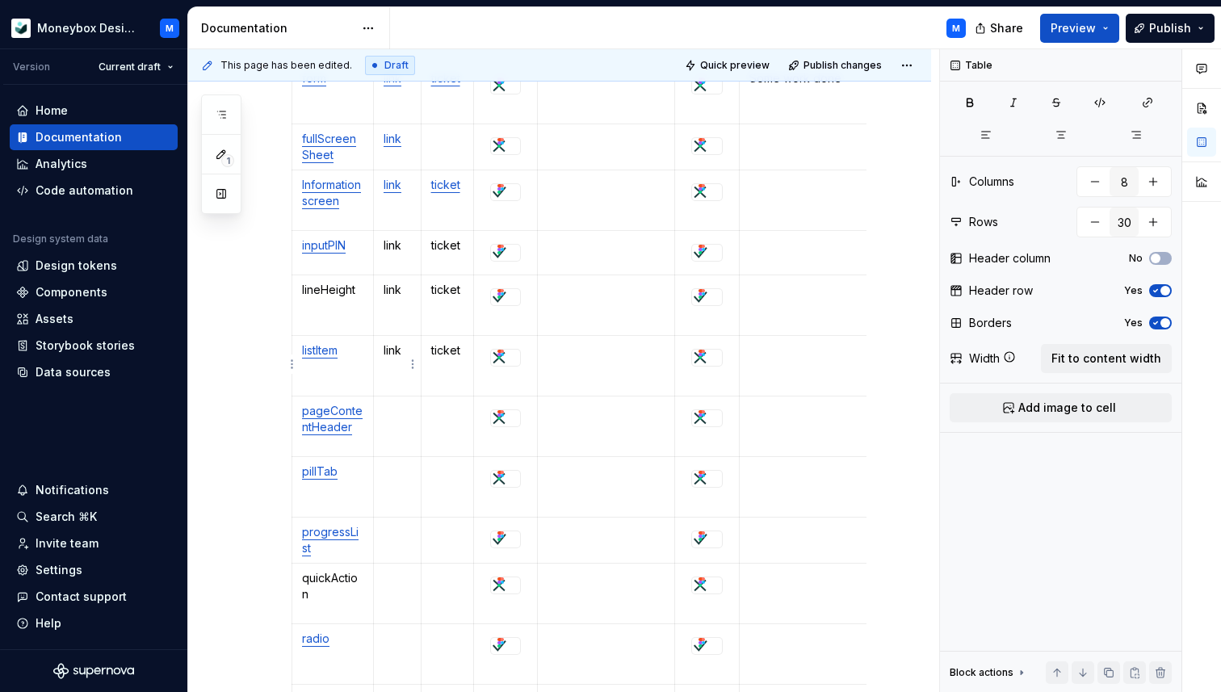
scroll to position [1296, 0]
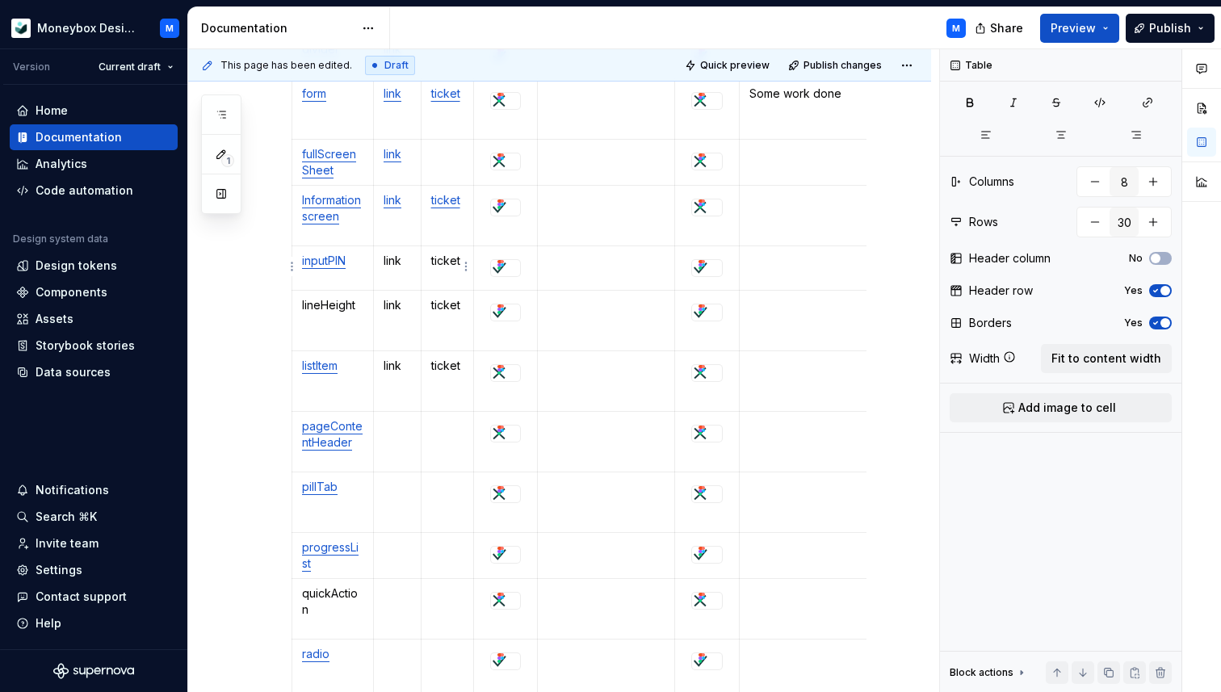
click at [445, 262] on p "ticket" at bounding box center [447, 261] width 33 height 16
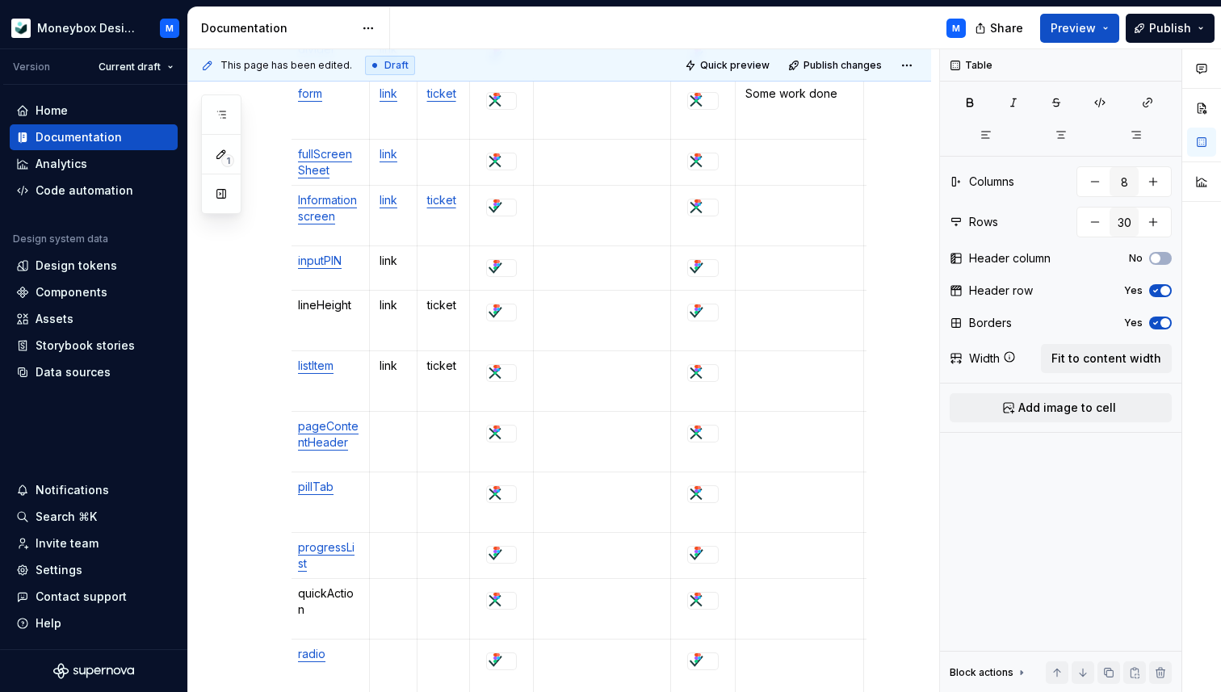
scroll to position [0, 0]
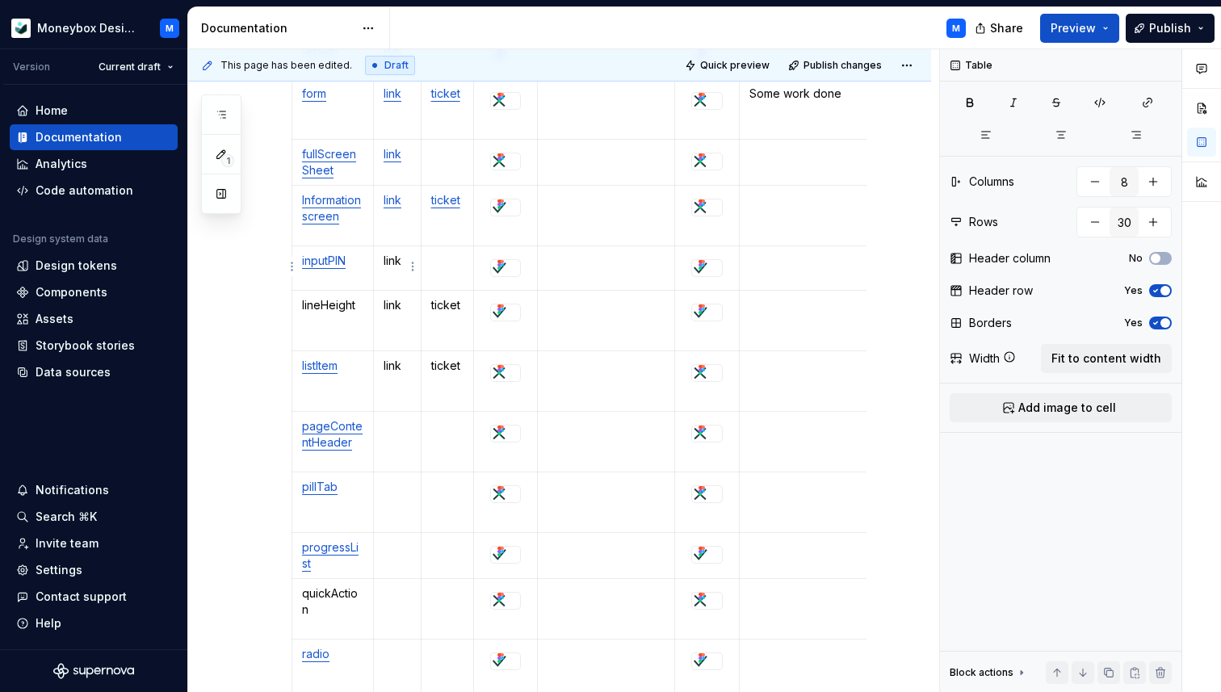
click at [399, 262] on p "link" at bounding box center [397, 261] width 27 height 16
type textarea "*"
click at [393, 258] on p "link" at bounding box center [397, 261] width 27 height 16
click at [532, 232] on button "button" at bounding box center [536, 231] width 23 height 23
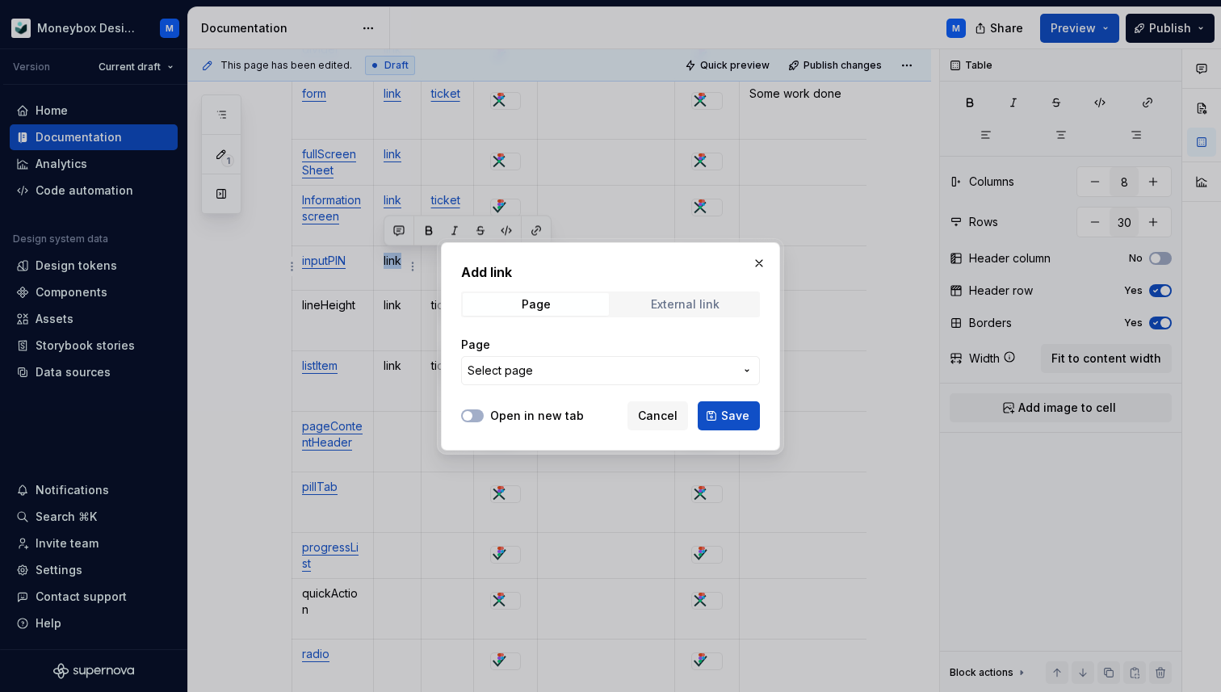
click at [691, 300] on div "External link" at bounding box center [685, 304] width 69 height 13
click at [575, 378] on input "URL" at bounding box center [610, 370] width 299 height 29
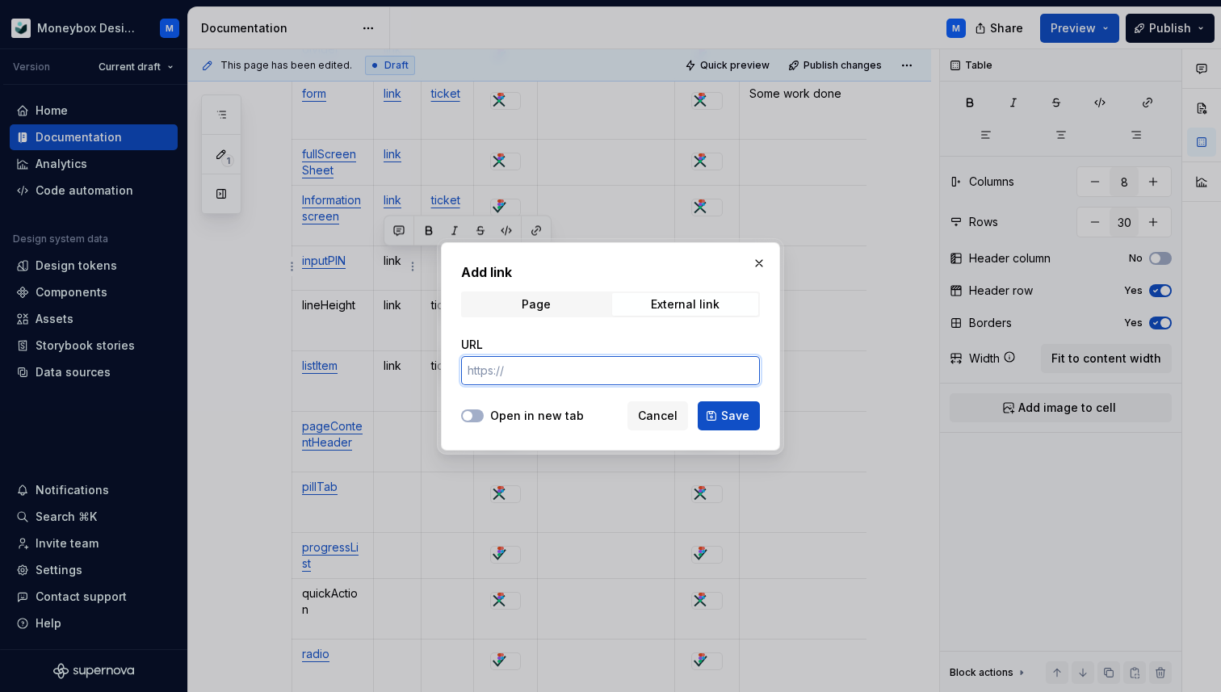
paste input "[URL][DOMAIN_NAME]"
type input "[URL][DOMAIN_NAME]"
click at [467, 411] on span "button" at bounding box center [468, 416] width 10 height 10
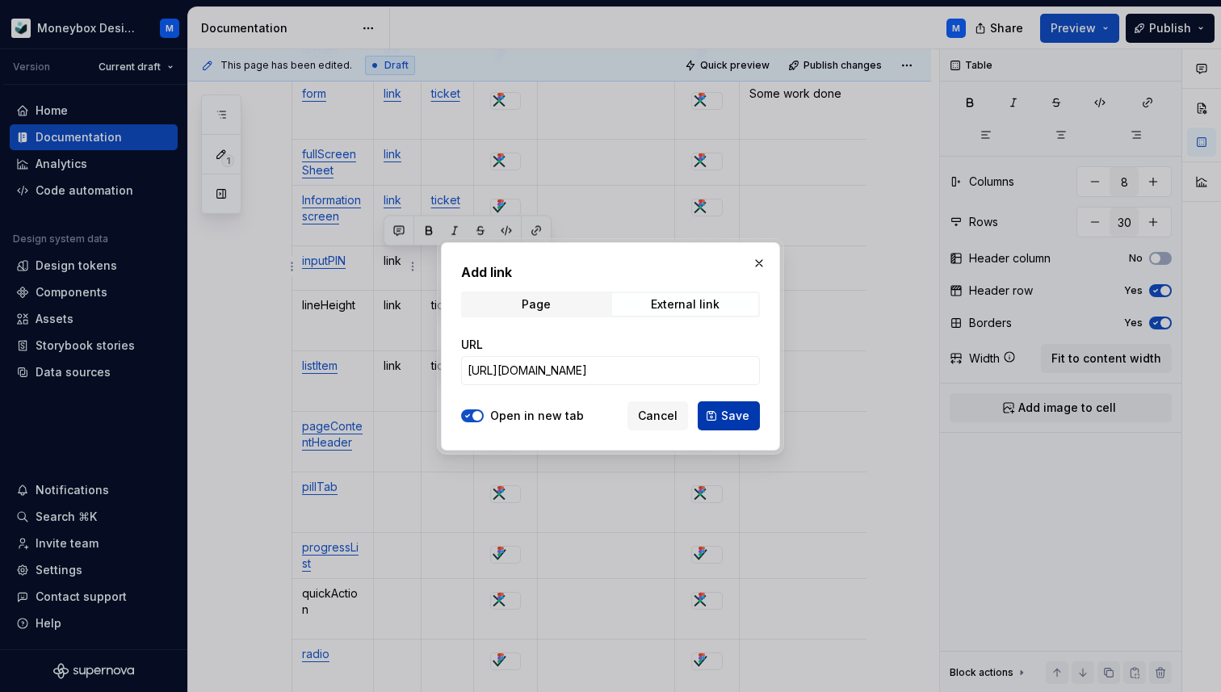
click at [715, 412] on button "Save" at bounding box center [729, 415] width 62 height 29
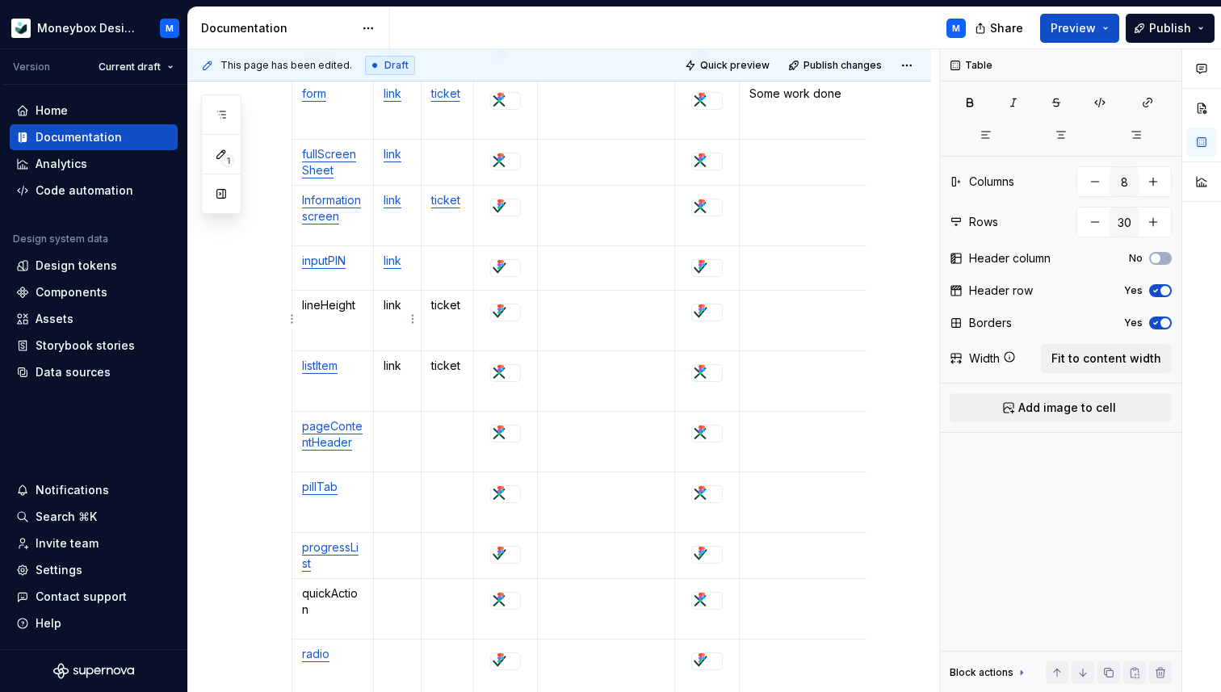
click at [393, 304] on p "link" at bounding box center [397, 305] width 27 height 16
click at [444, 301] on p "ticket" at bounding box center [447, 305] width 33 height 16
click at [394, 305] on p "link" at bounding box center [397, 305] width 27 height 16
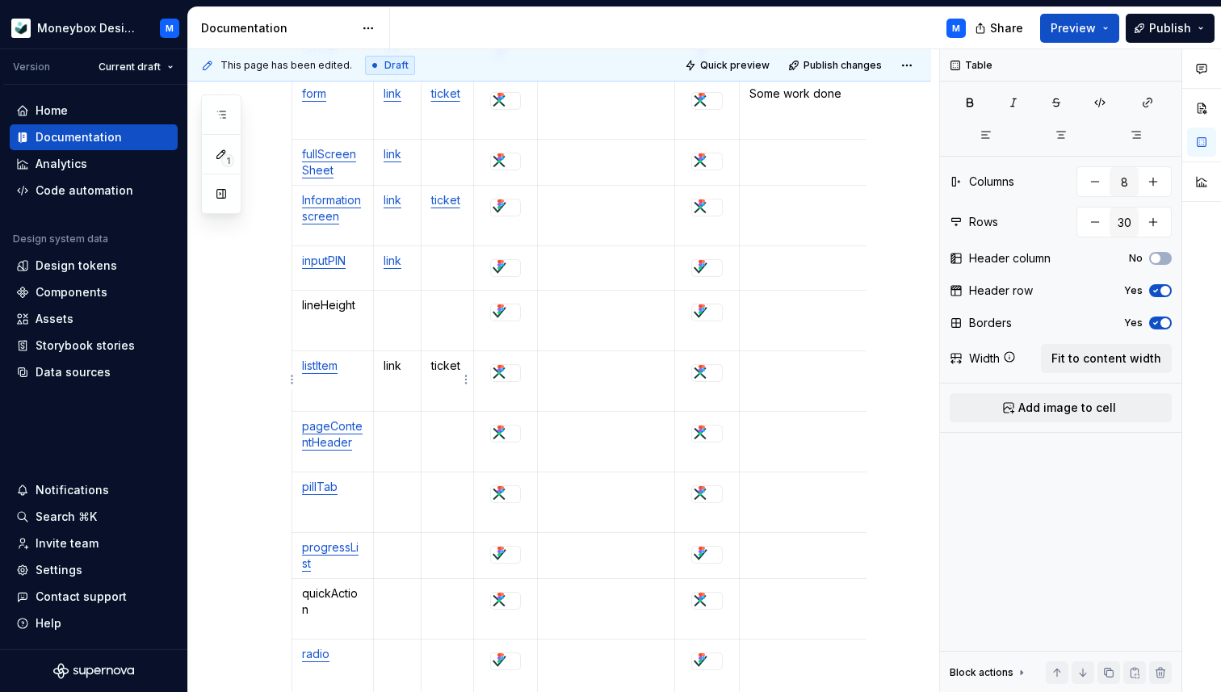
click at [444, 367] on p "ticket" at bounding box center [447, 366] width 33 height 16
copy p "ticket"
click at [444, 430] on p at bounding box center [447, 426] width 33 height 16
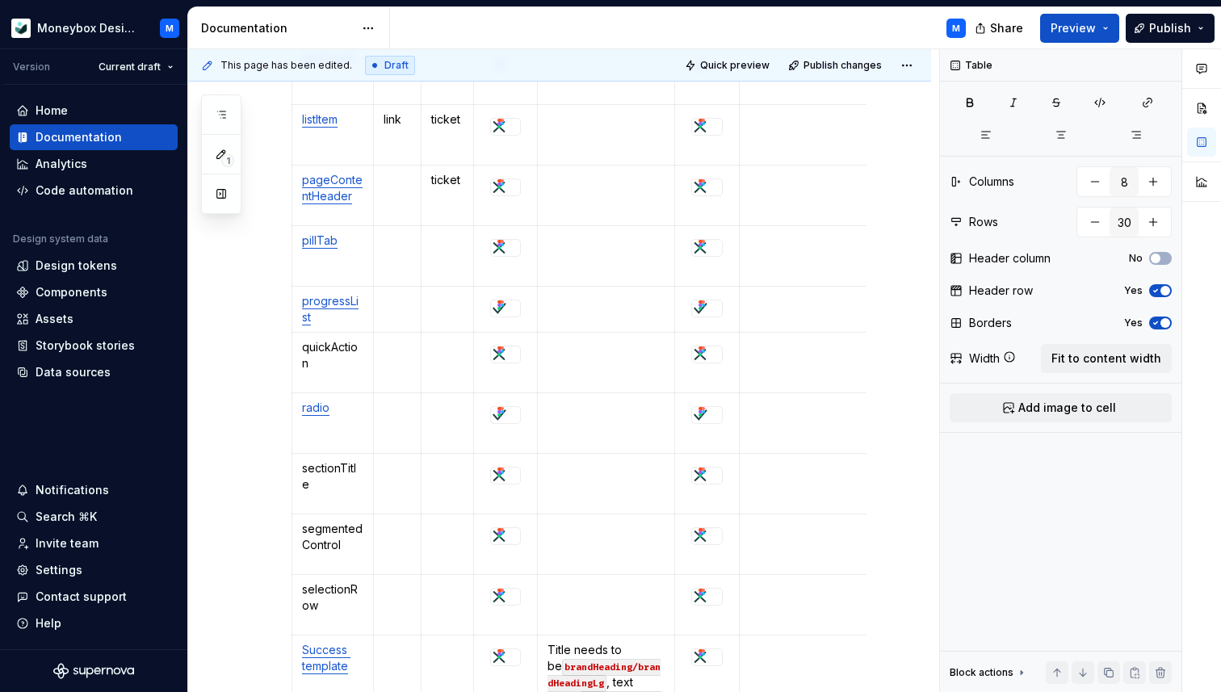
scroll to position [1526, 0]
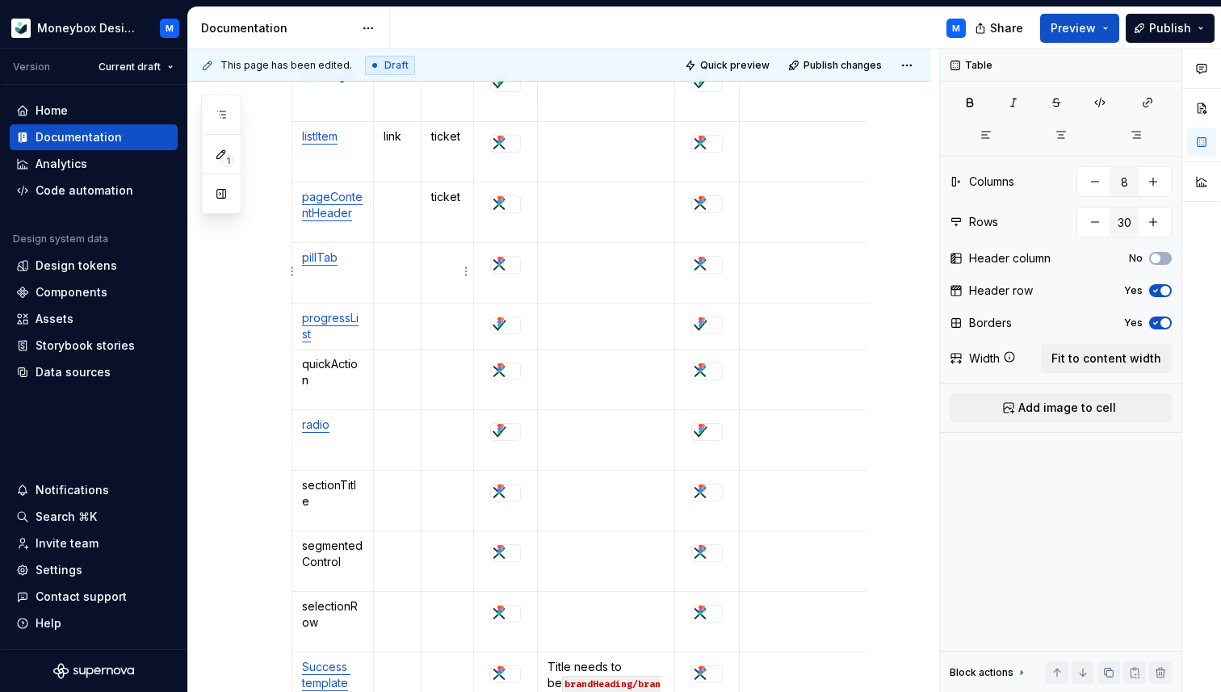
click at [443, 270] on td at bounding box center [447, 273] width 53 height 61
click at [441, 323] on p at bounding box center [447, 318] width 33 height 16
click at [443, 381] on td at bounding box center [447, 380] width 53 height 61
click at [390, 139] on p "link" at bounding box center [397, 136] width 27 height 16
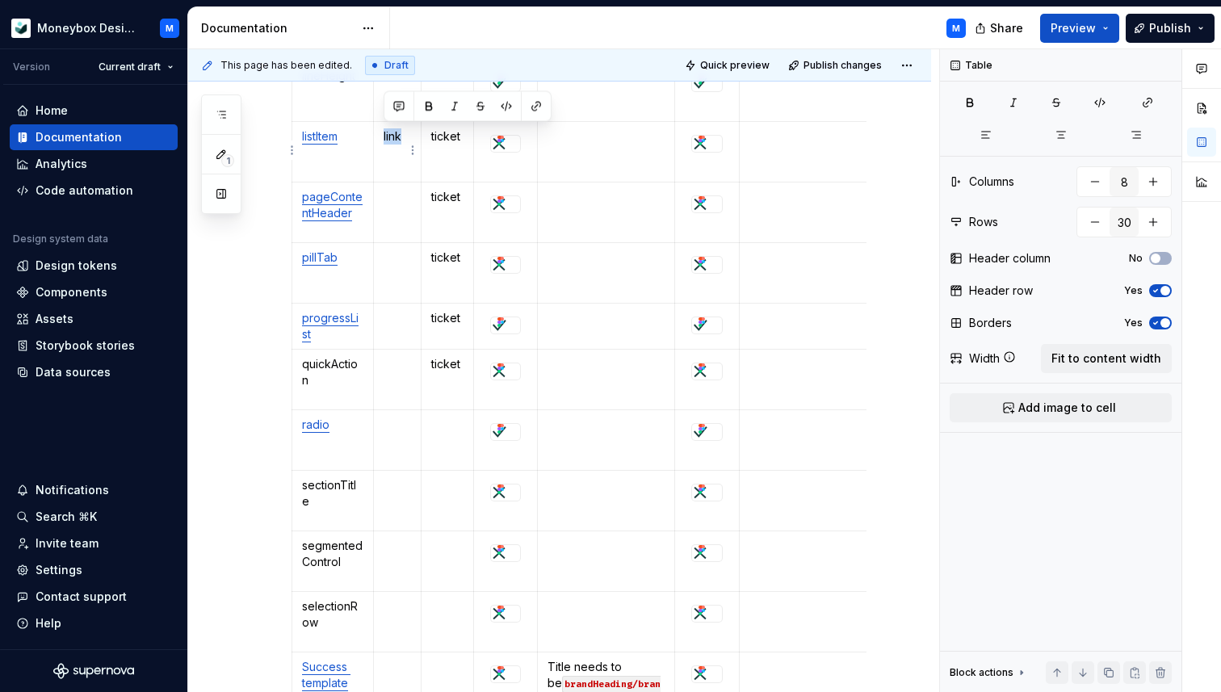
copy p "link"
click at [393, 200] on p at bounding box center [397, 197] width 27 height 16
click at [393, 273] on td at bounding box center [397, 273] width 48 height 61
click at [397, 312] on p at bounding box center [397, 318] width 27 height 16
click at [394, 363] on p at bounding box center [397, 364] width 27 height 16
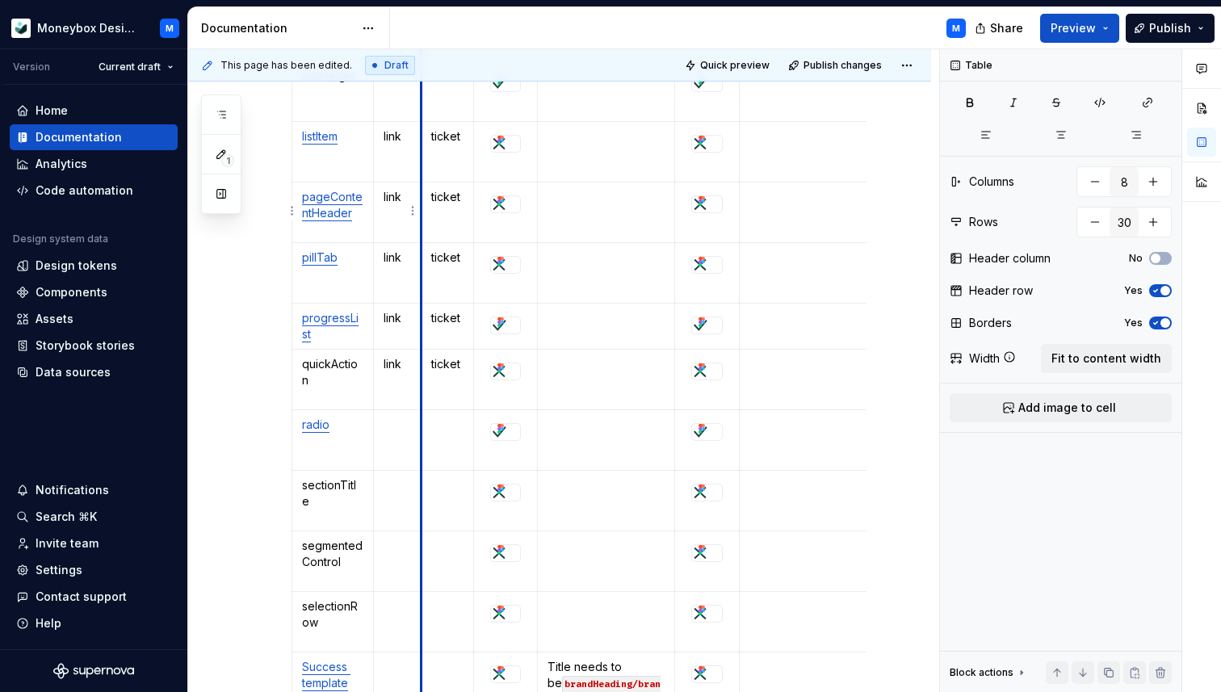
scroll to position [1509, 0]
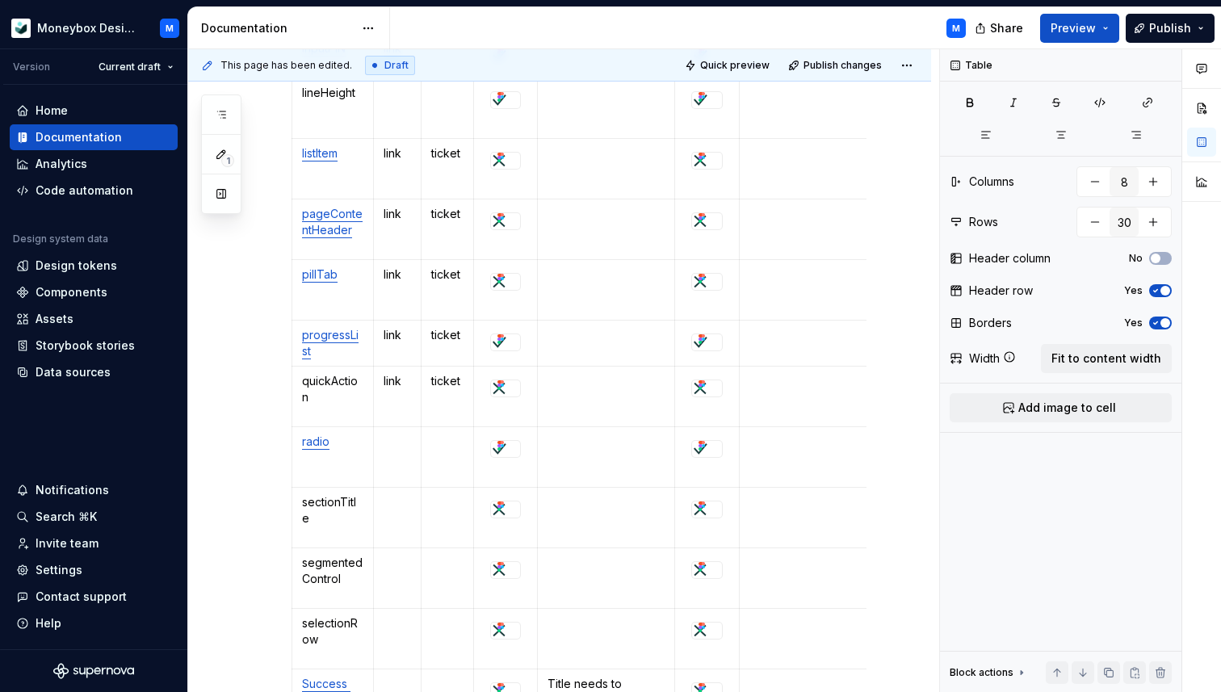
type textarea "*"
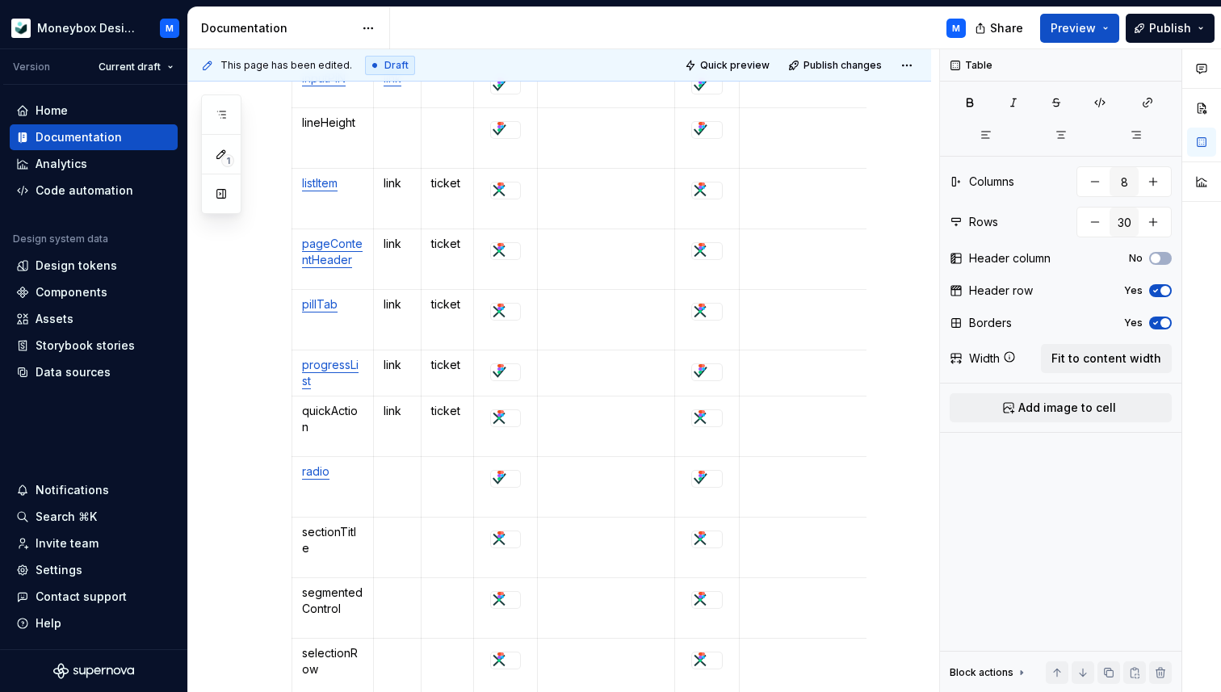
scroll to position [1473, 0]
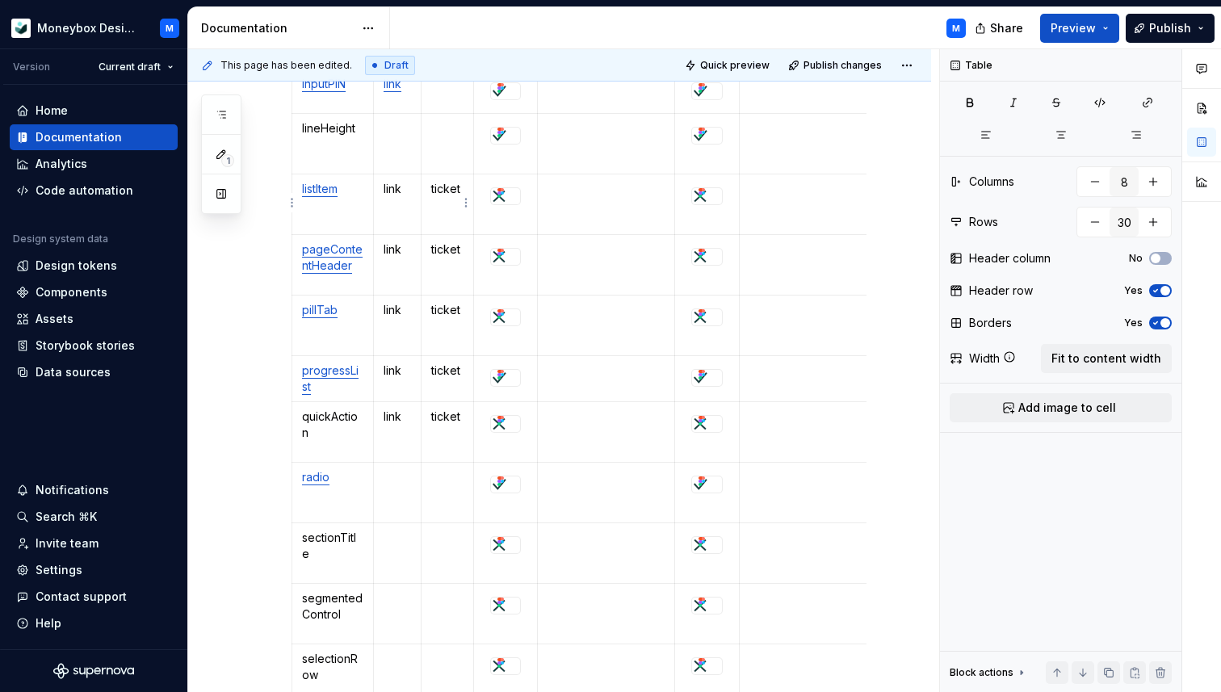
click at [447, 184] on p "ticket" at bounding box center [447, 189] width 33 height 16
click at [578, 157] on button "button" at bounding box center [584, 159] width 23 height 23
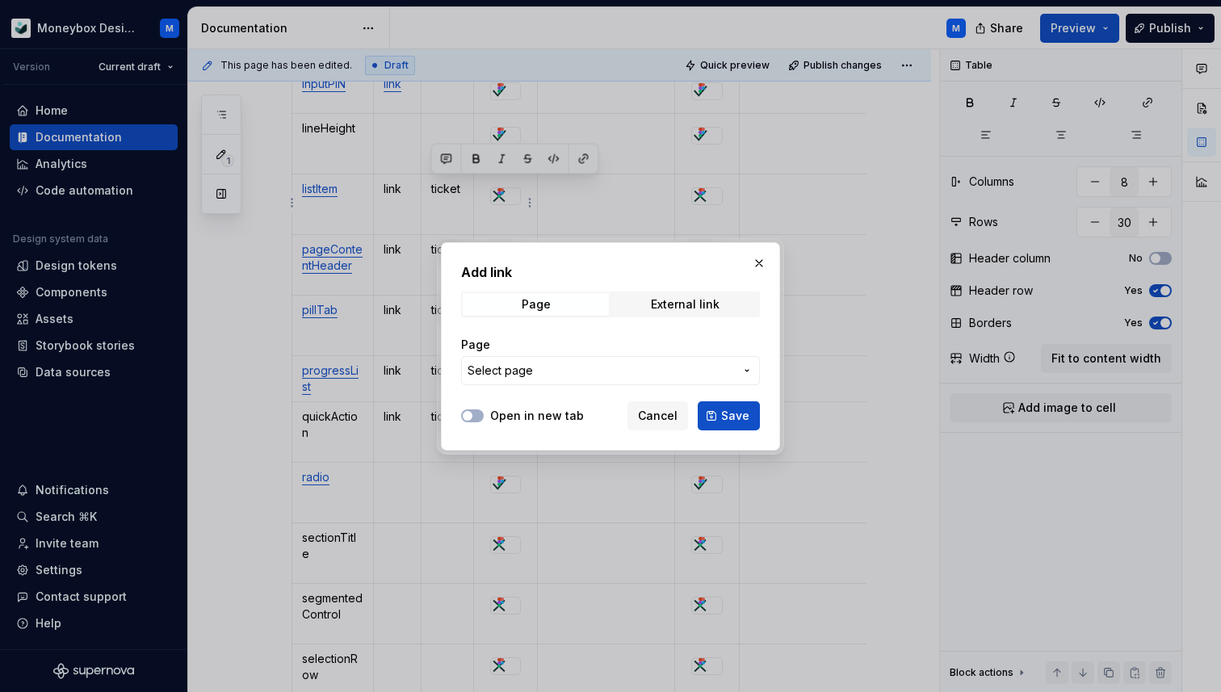
click at [657, 292] on div "Page External link" at bounding box center [610, 305] width 299 height 26
click at [657, 305] on div "External link" at bounding box center [685, 304] width 69 height 13
click at [547, 369] on input "URL" at bounding box center [610, 370] width 299 height 29
paste input "[URL][DOMAIN_NAME]"
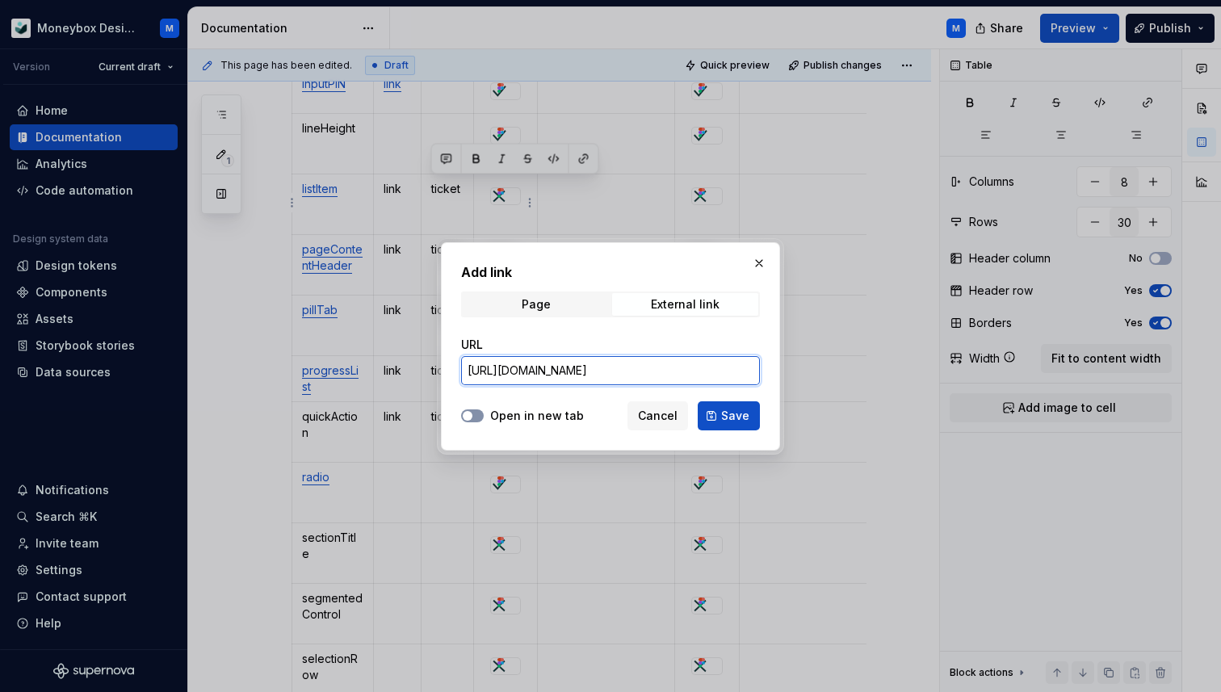
type input "[URL][DOMAIN_NAME]"
click at [472, 413] on span "button" at bounding box center [468, 416] width 10 height 10
click at [727, 416] on span "Save" at bounding box center [735, 416] width 28 height 16
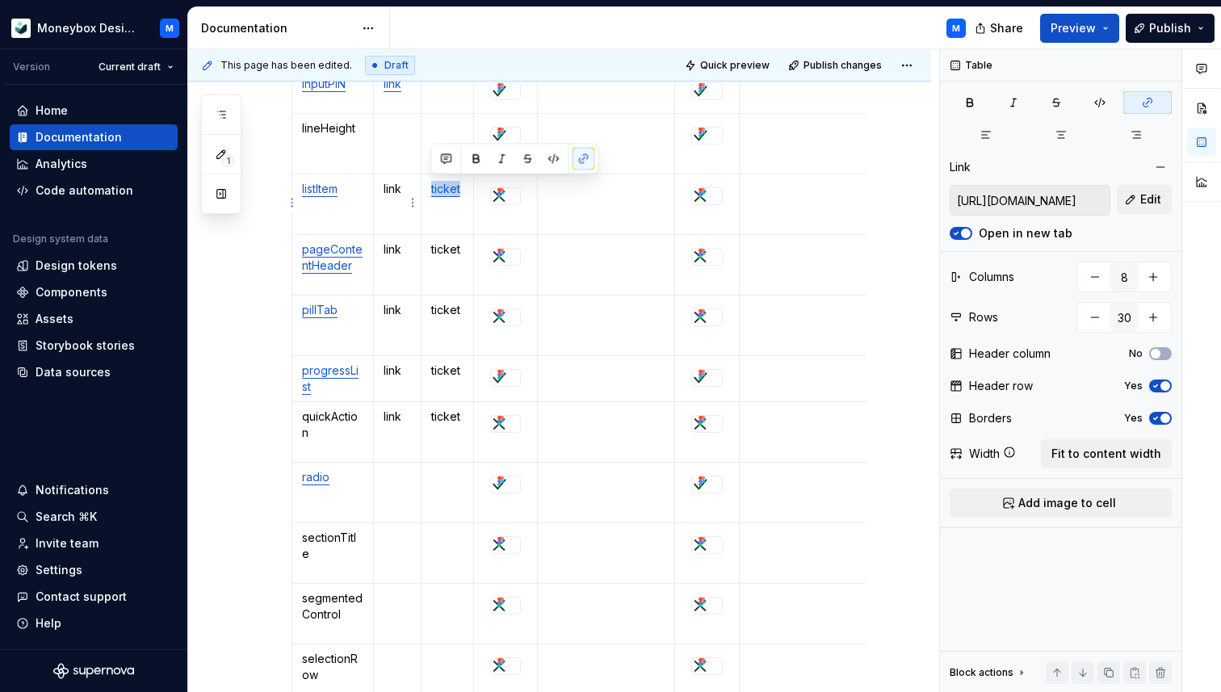
click at [392, 190] on p "link" at bounding box center [397, 189] width 27 height 16
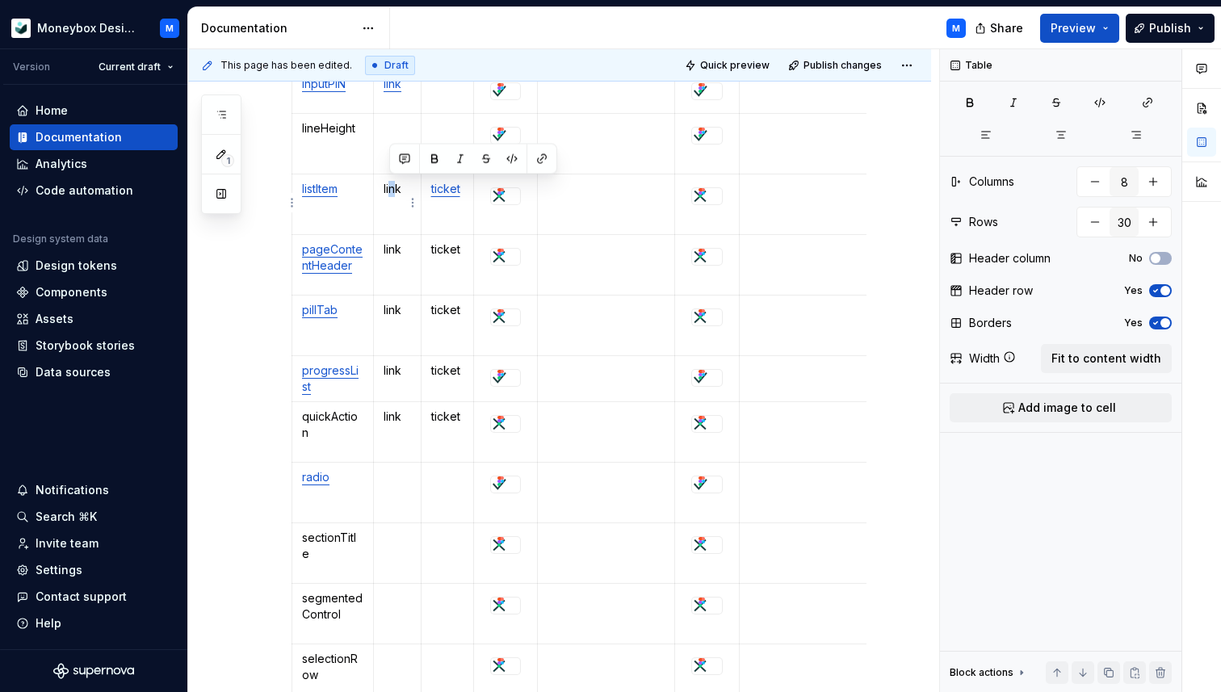
click at [392, 190] on p "link" at bounding box center [397, 189] width 27 height 16
type textarea "*"
click at [388, 187] on p "link" at bounding box center [397, 189] width 27 height 16
click at [536, 155] on button "button" at bounding box center [536, 159] width 23 height 23
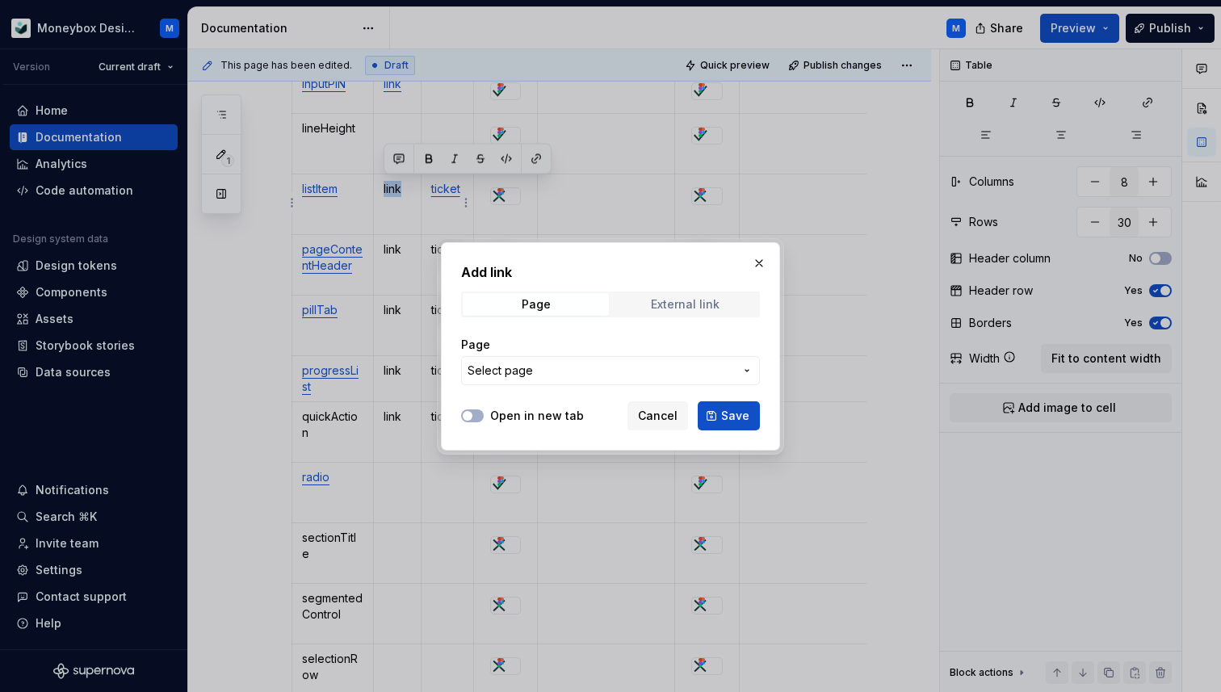
click at [657, 307] on div "External link" at bounding box center [685, 304] width 69 height 13
click at [552, 376] on input "URL" at bounding box center [610, 370] width 299 height 29
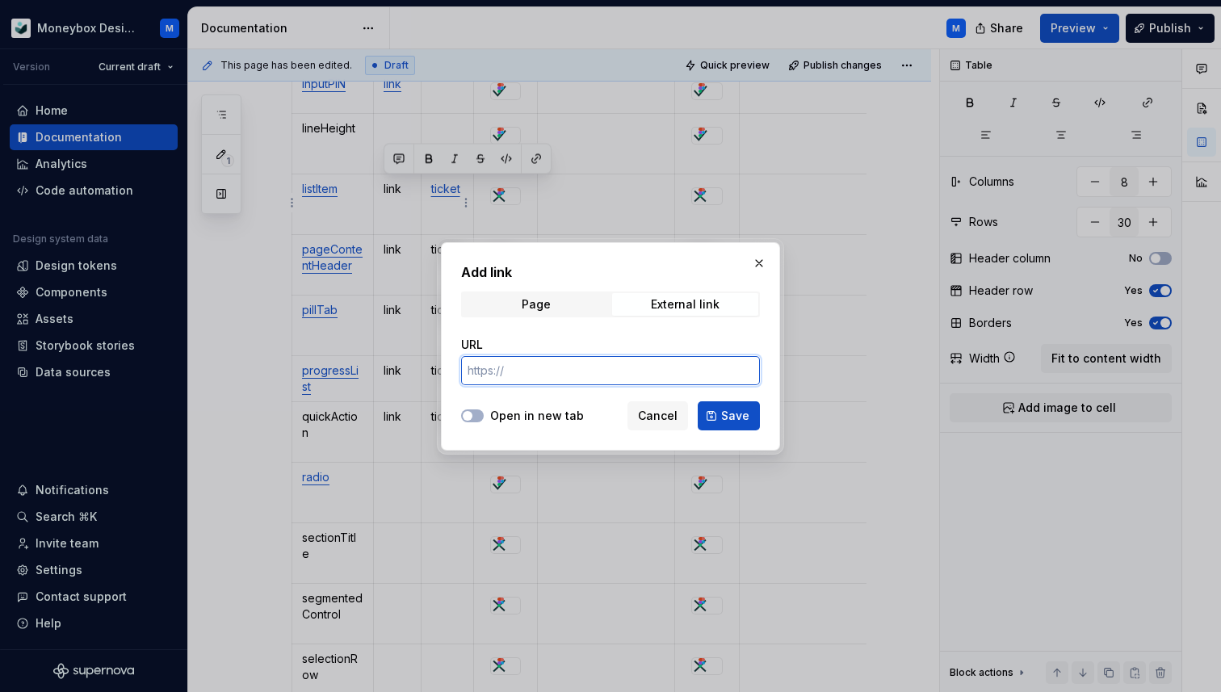
paste input "[URL][DOMAIN_NAME]"
type input "[URL][DOMAIN_NAME]"
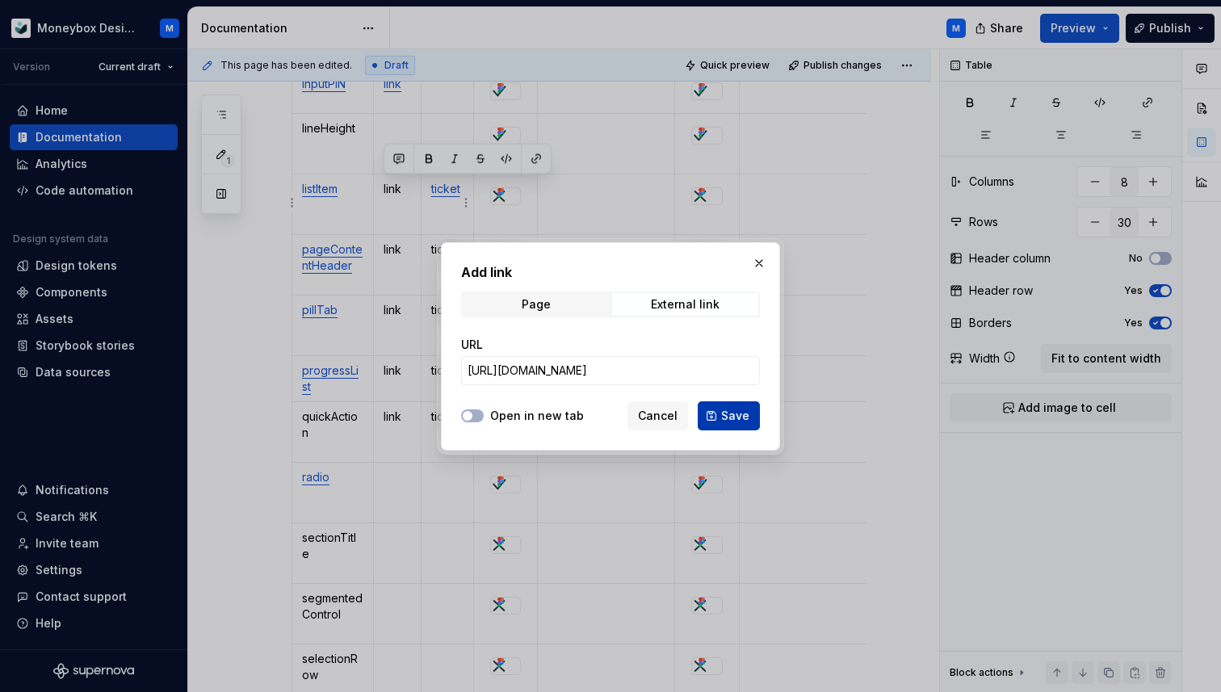
click at [716, 414] on button "Save" at bounding box center [729, 415] width 62 height 29
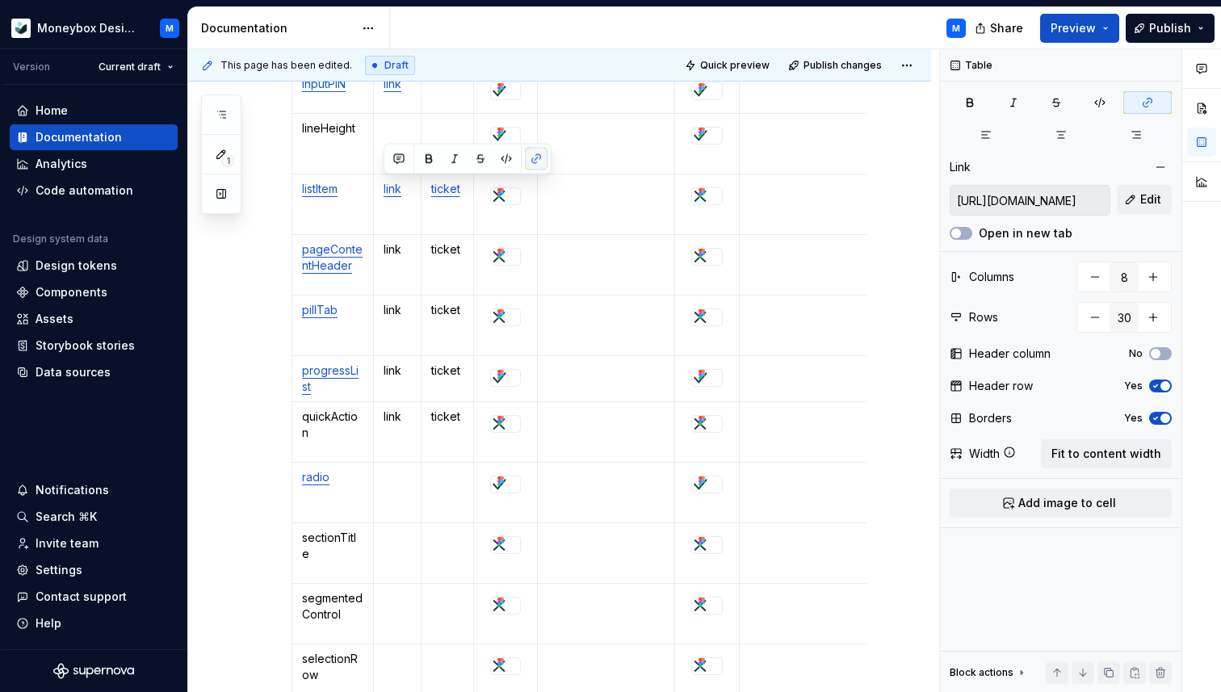
click at [531, 161] on button "button" at bounding box center [536, 159] width 23 height 23
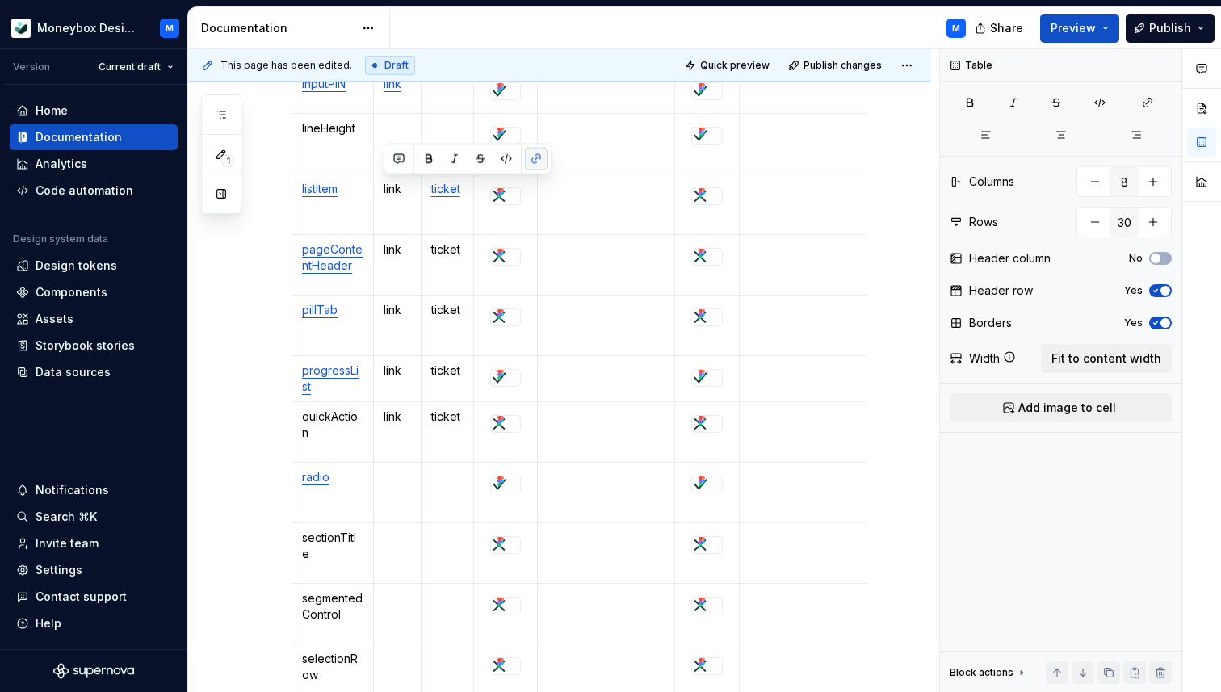
click at [536, 160] on button "button" at bounding box center [536, 159] width 23 height 23
click at [534, 159] on button "button" at bounding box center [536, 159] width 23 height 23
click at [396, 194] on p "link" at bounding box center [397, 189] width 27 height 16
click at [393, 185] on p "link" at bounding box center [397, 189] width 27 height 16
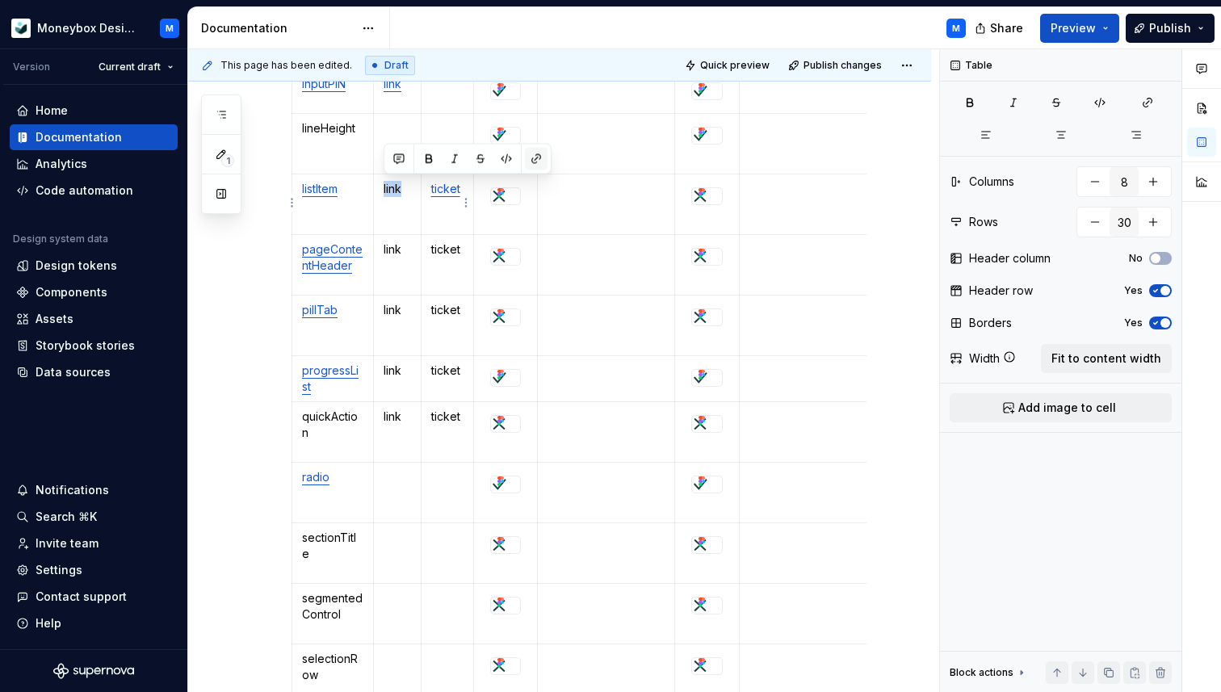
click at [536, 160] on button "button" at bounding box center [536, 159] width 23 height 23
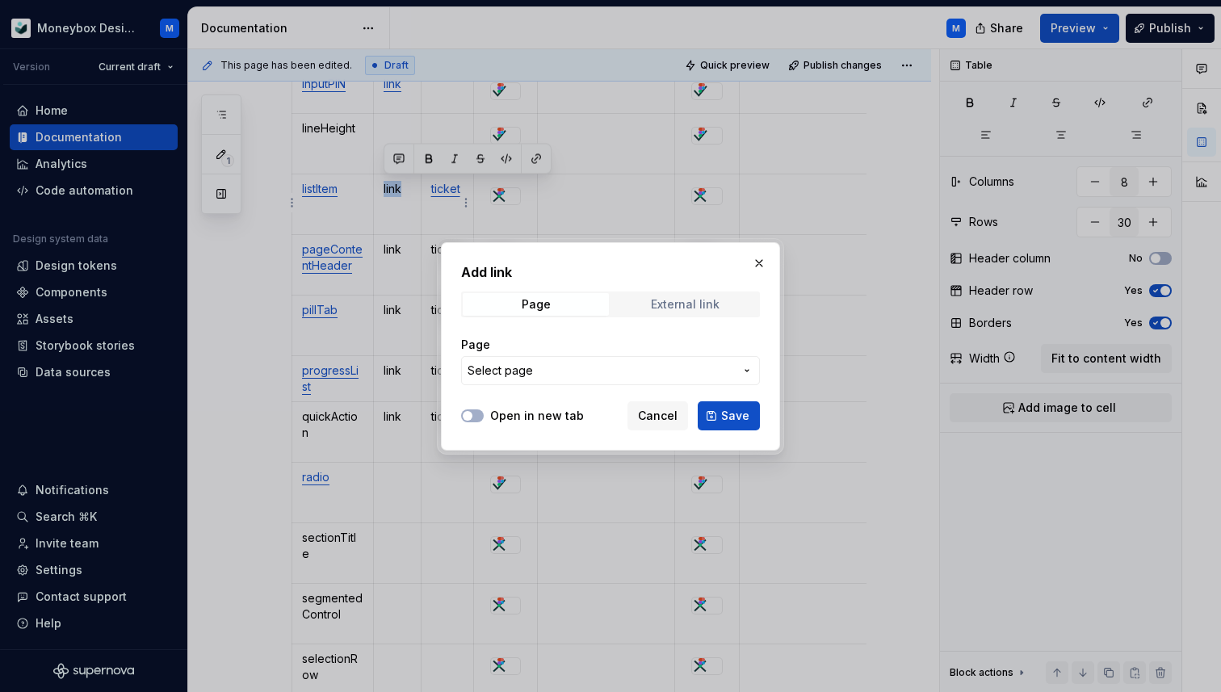
click at [668, 303] on div "External link" at bounding box center [685, 304] width 69 height 13
click at [569, 379] on input "URL" at bounding box center [610, 370] width 299 height 29
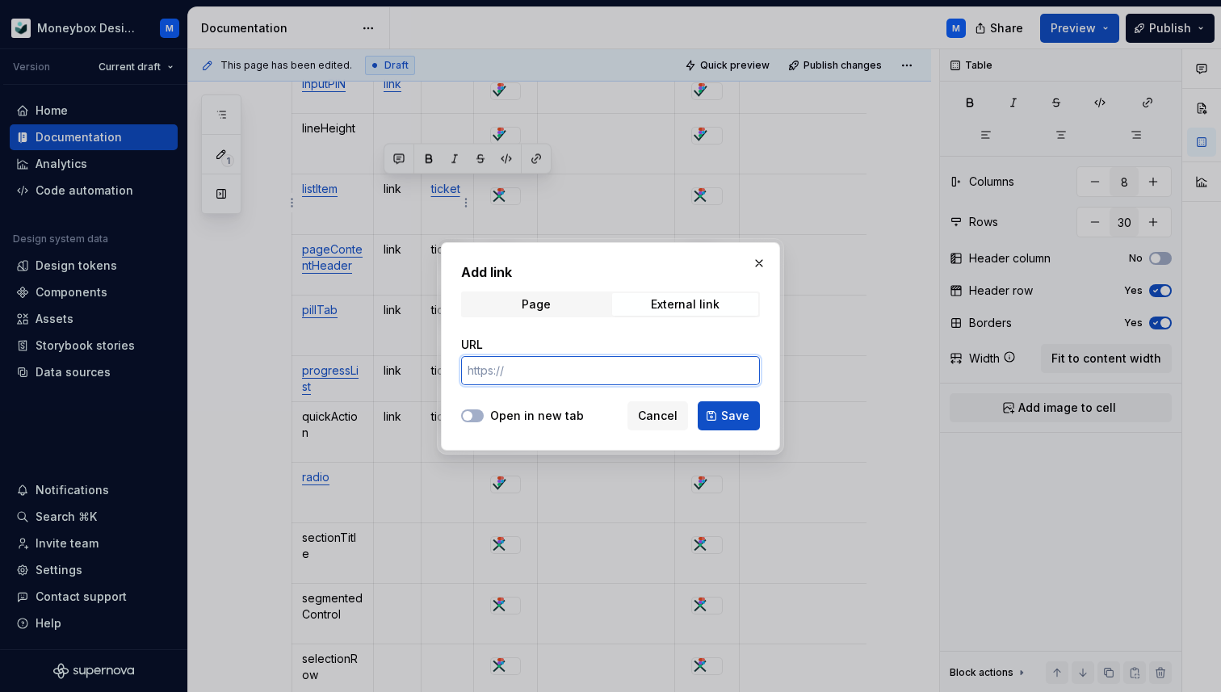
paste input "[URL][DOMAIN_NAME]"
type input "[URL][DOMAIN_NAME]"
click at [468, 413] on span "button" at bounding box center [468, 416] width 10 height 10
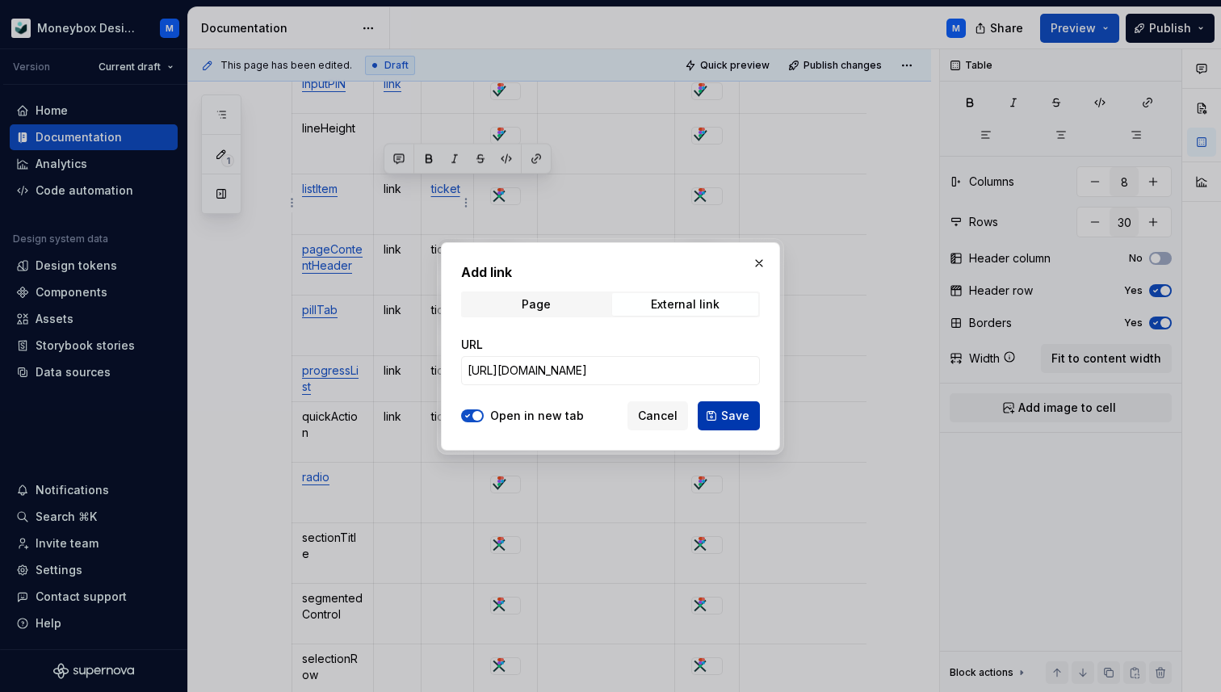
click at [749, 418] on button "Save" at bounding box center [729, 415] width 62 height 29
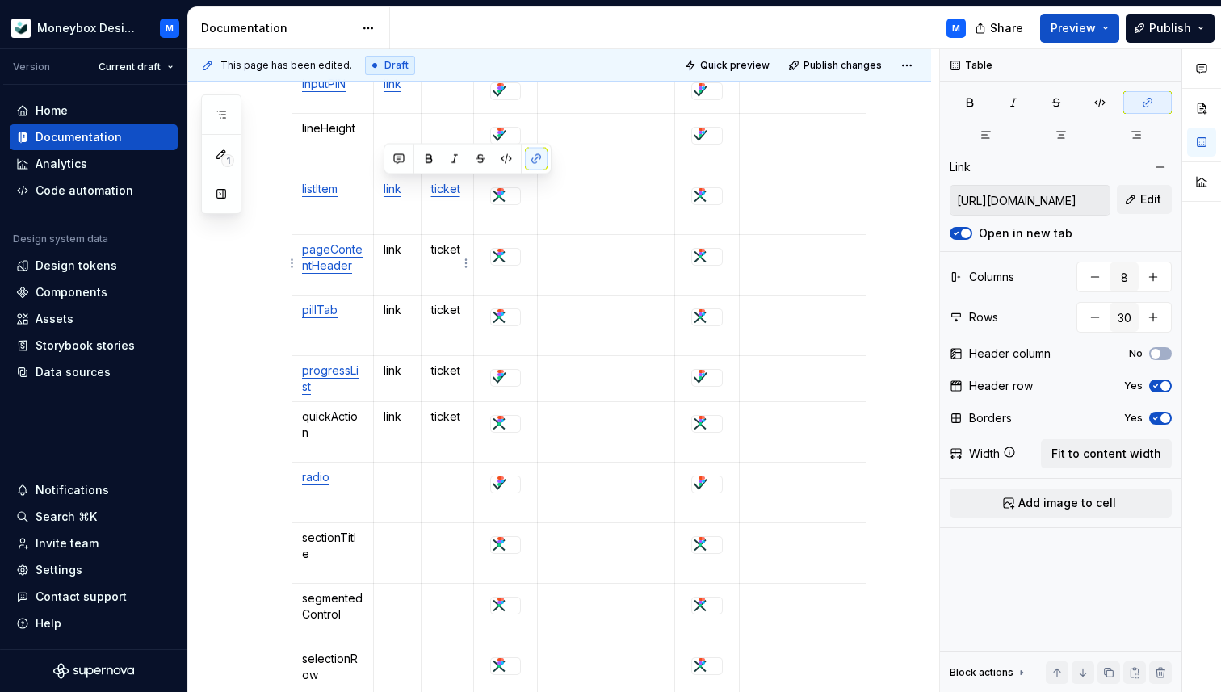
click at [441, 245] on p "ticket" at bounding box center [447, 249] width 33 height 16
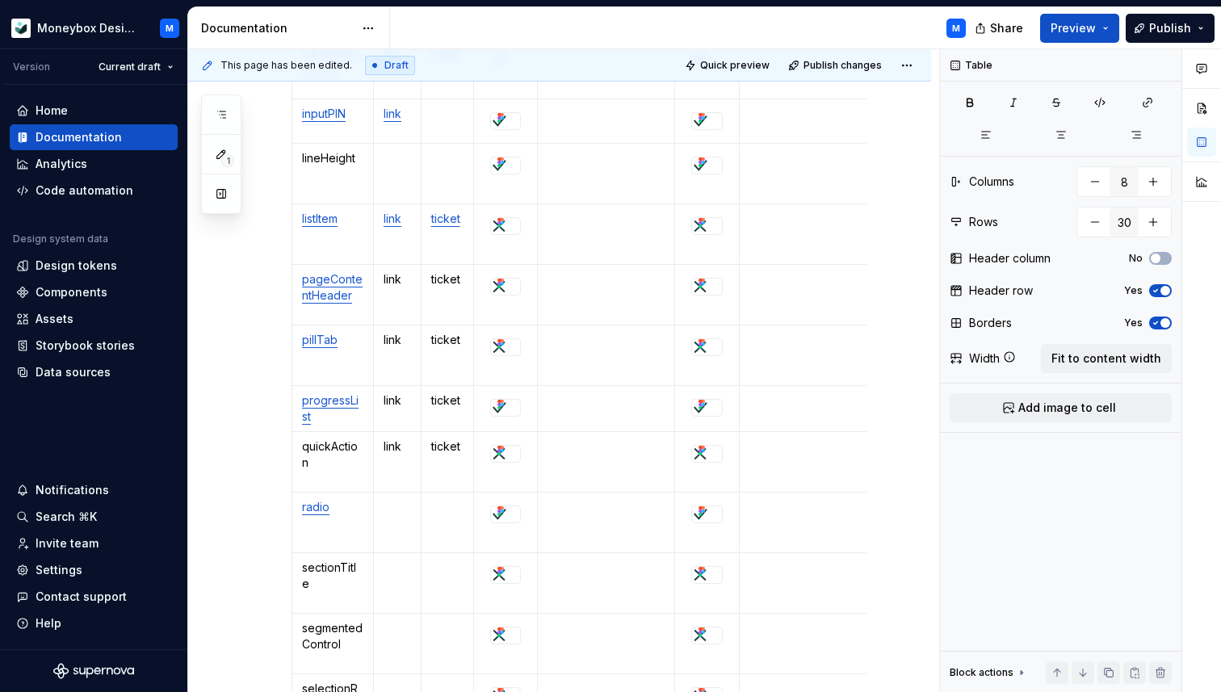
scroll to position [1446, 0]
click at [391, 270] on p "link" at bounding box center [397, 277] width 27 height 16
click at [443, 275] on p "ticket" at bounding box center [447, 277] width 33 height 16
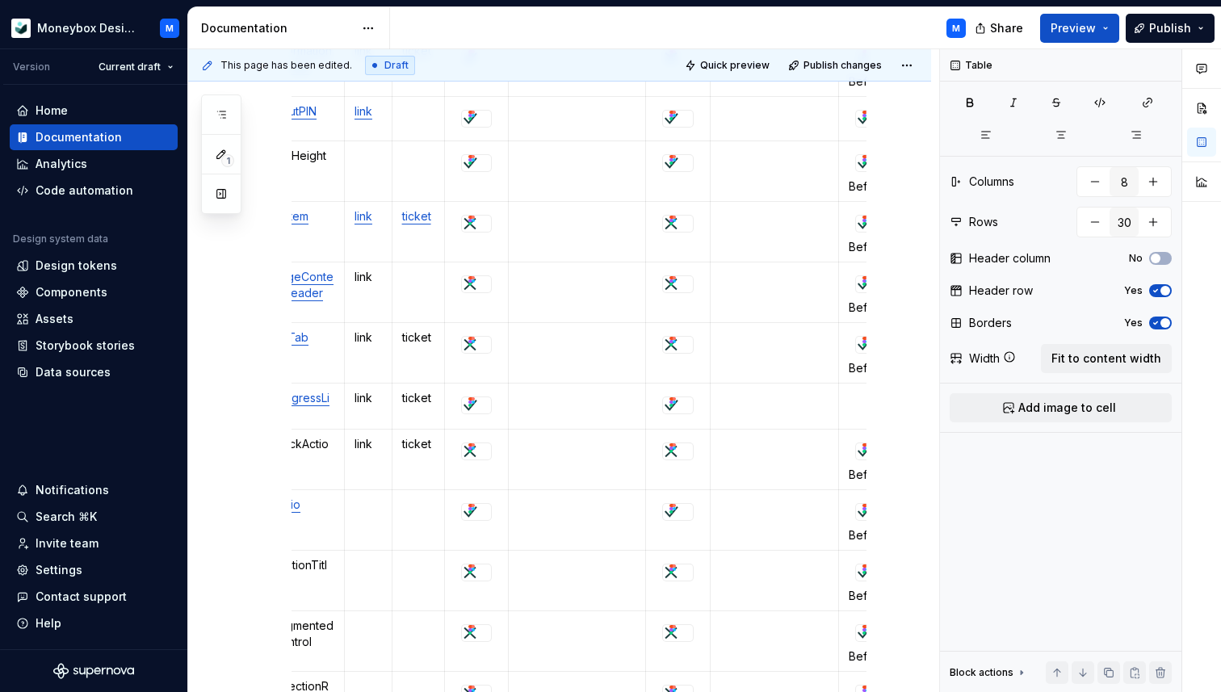
scroll to position [0, 0]
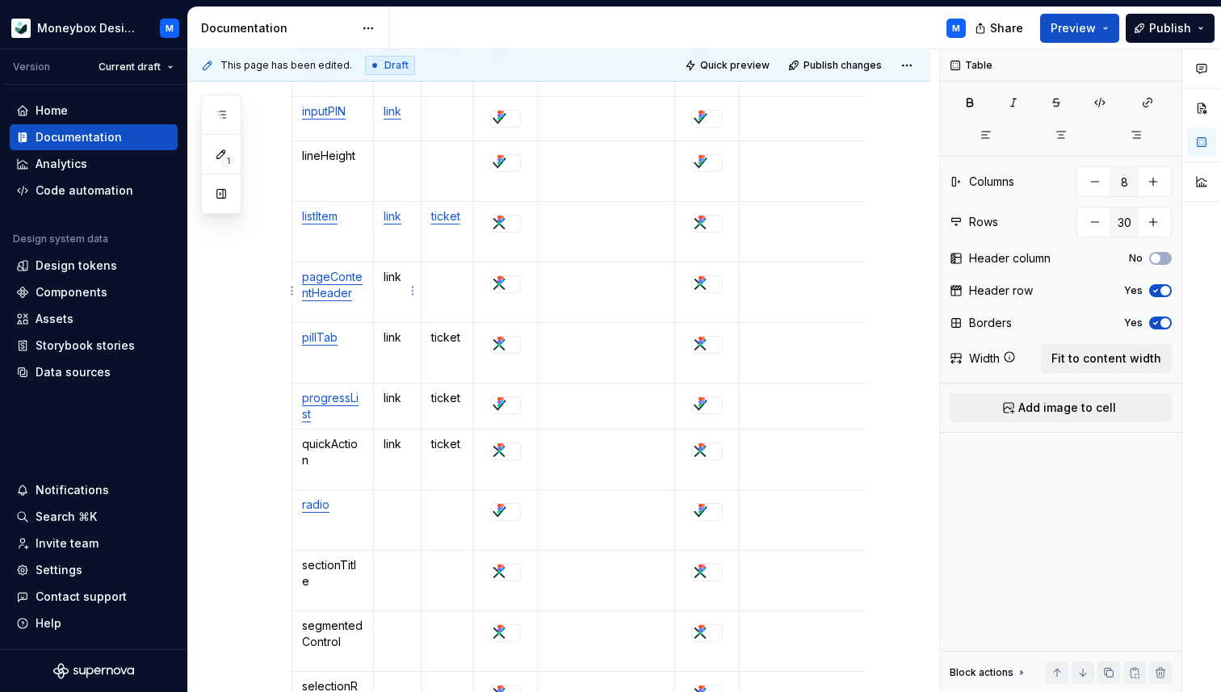
type textarea "*"
click at [391, 275] on p "link" at bounding box center [397, 277] width 27 height 16
click at [535, 246] on button "button" at bounding box center [536, 247] width 23 height 23
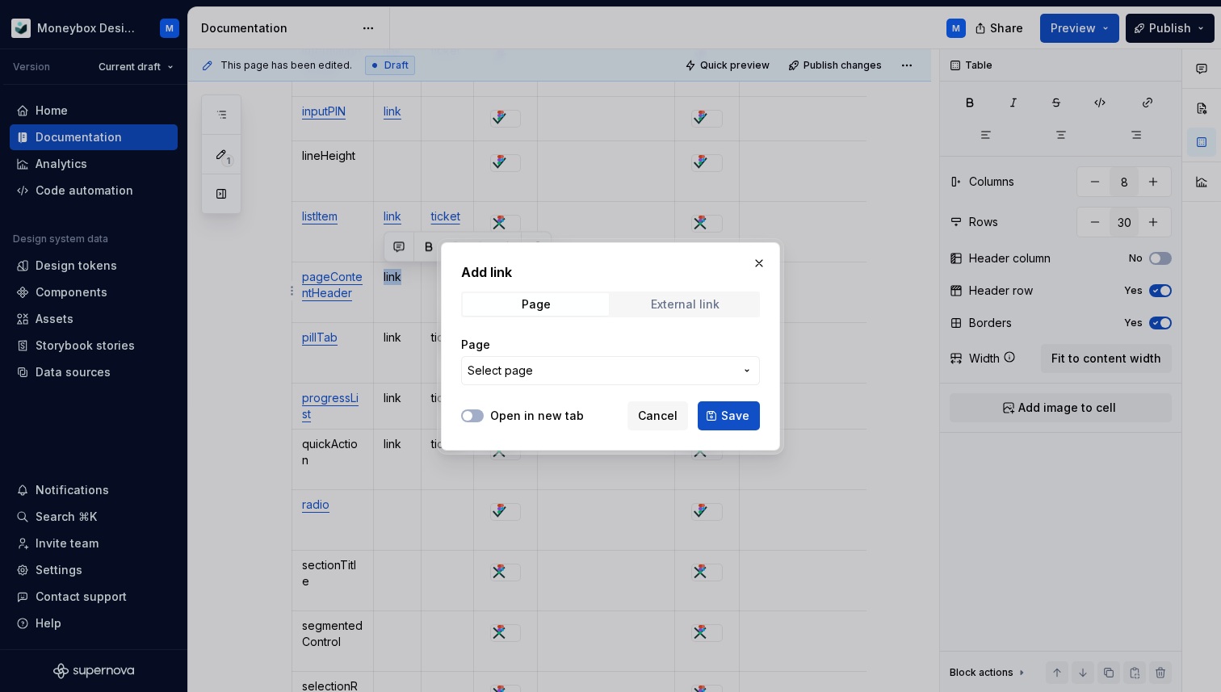
click at [685, 314] on span "External link" at bounding box center [685, 304] width 146 height 23
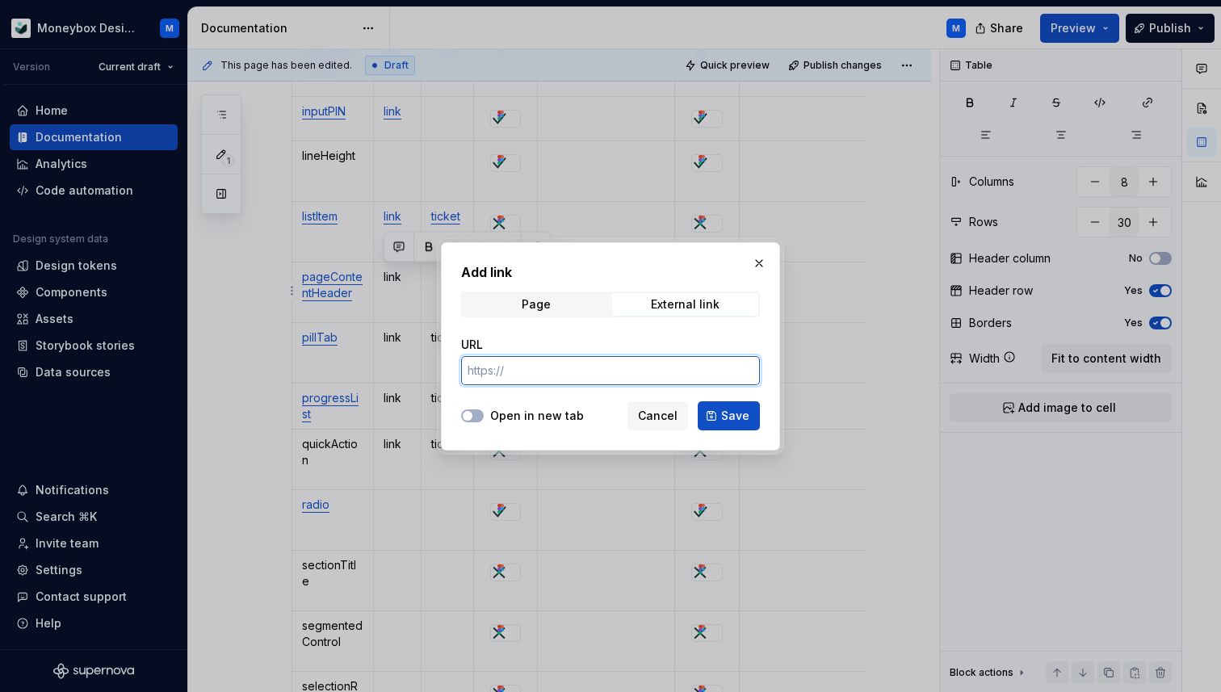
click at [603, 363] on input "URL" at bounding box center [610, 370] width 299 height 29
paste input "[URL][DOMAIN_NAME]"
type input "[URL][DOMAIN_NAME]"
click at [476, 417] on button "Open in new tab" at bounding box center [472, 415] width 23 height 13
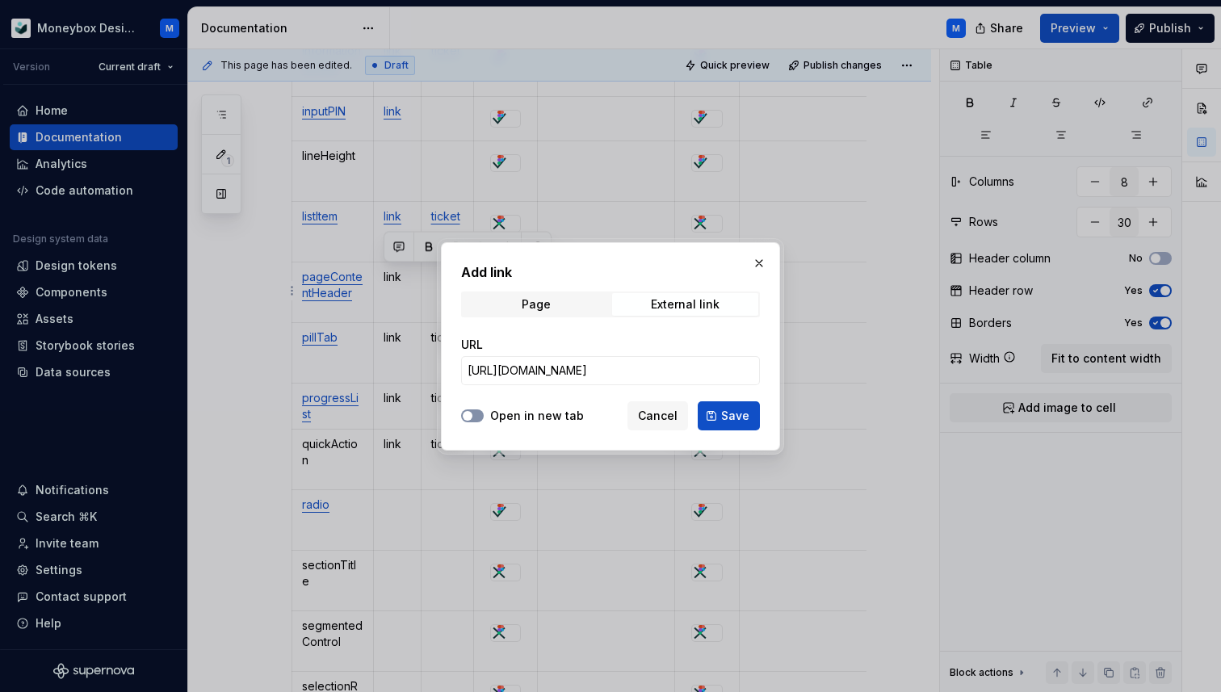
scroll to position [0, 0]
click at [726, 415] on span "Save" at bounding box center [735, 416] width 28 height 16
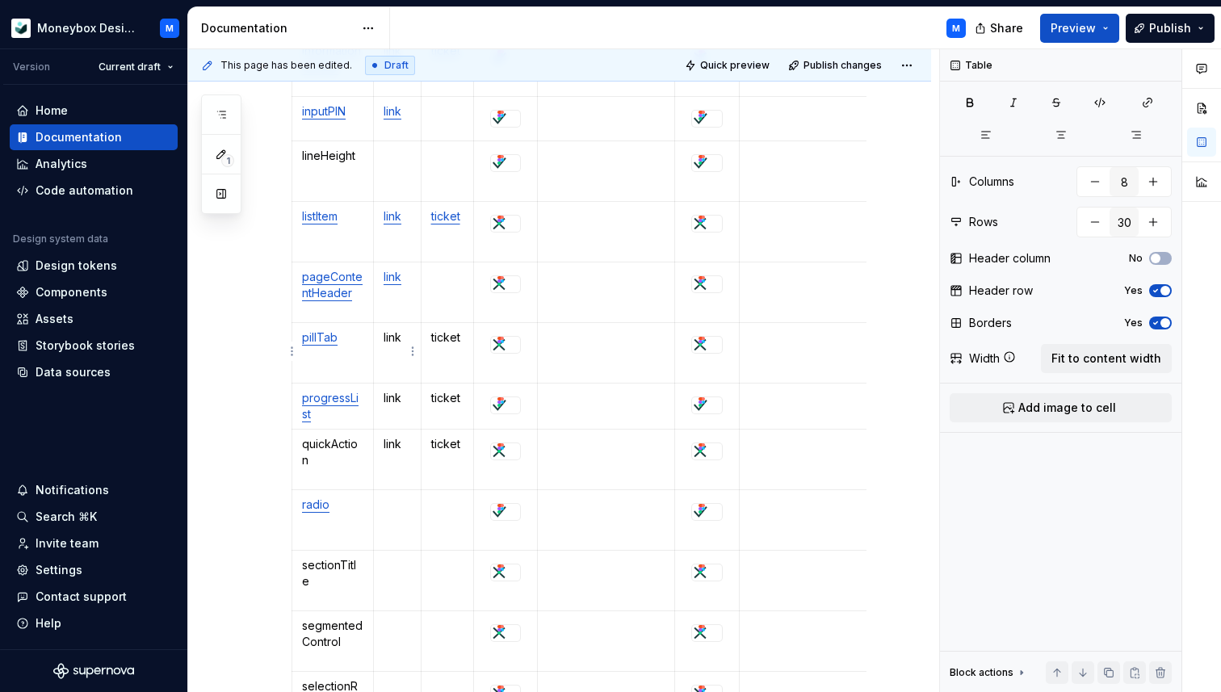
click at [401, 330] on p "link" at bounding box center [397, 338] width 27 height 16
type textarea "*"
click at [447, 324] on td "ticket" at bounding box center [447, 353] width 53 height 61
click at [580, 313] on button "button" at bounding box center [584, 307] width 23 height 23
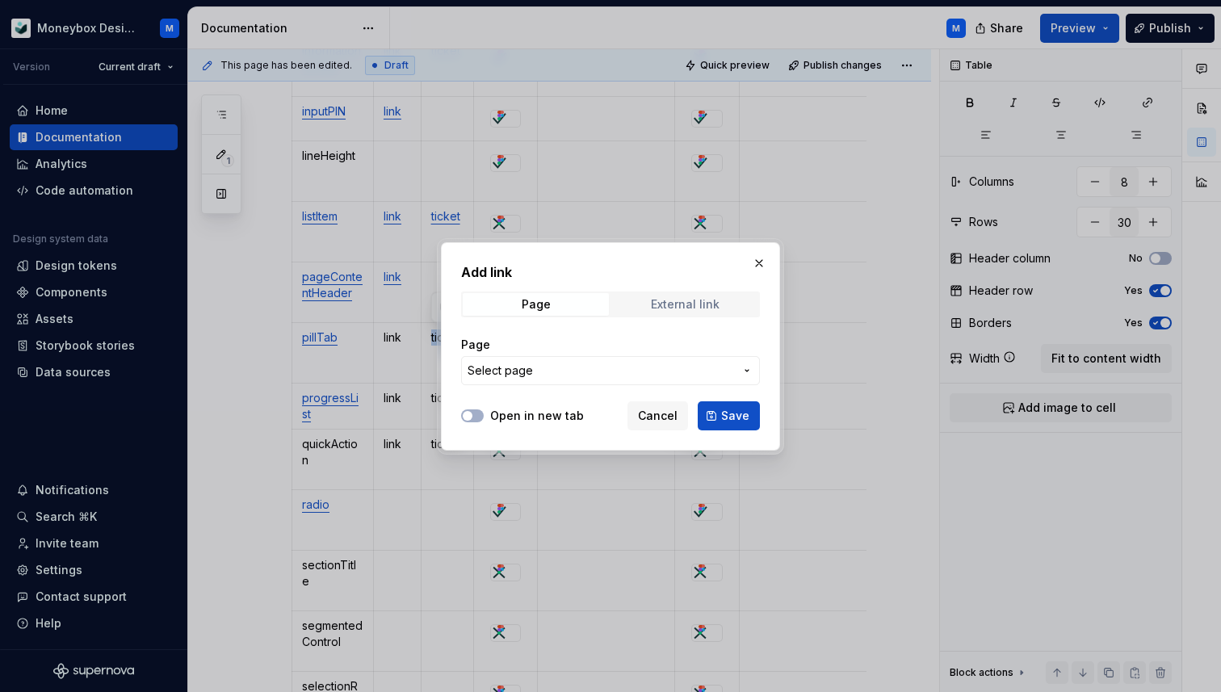
click at [695, 294] on span "External link" at bounding box center [685, 304] width 146 height 23
click at [579, 380] on input "URL" at bounding box center [610, 370] width 299 height 29
paste input "[URL][DOMAIN_NAME]"
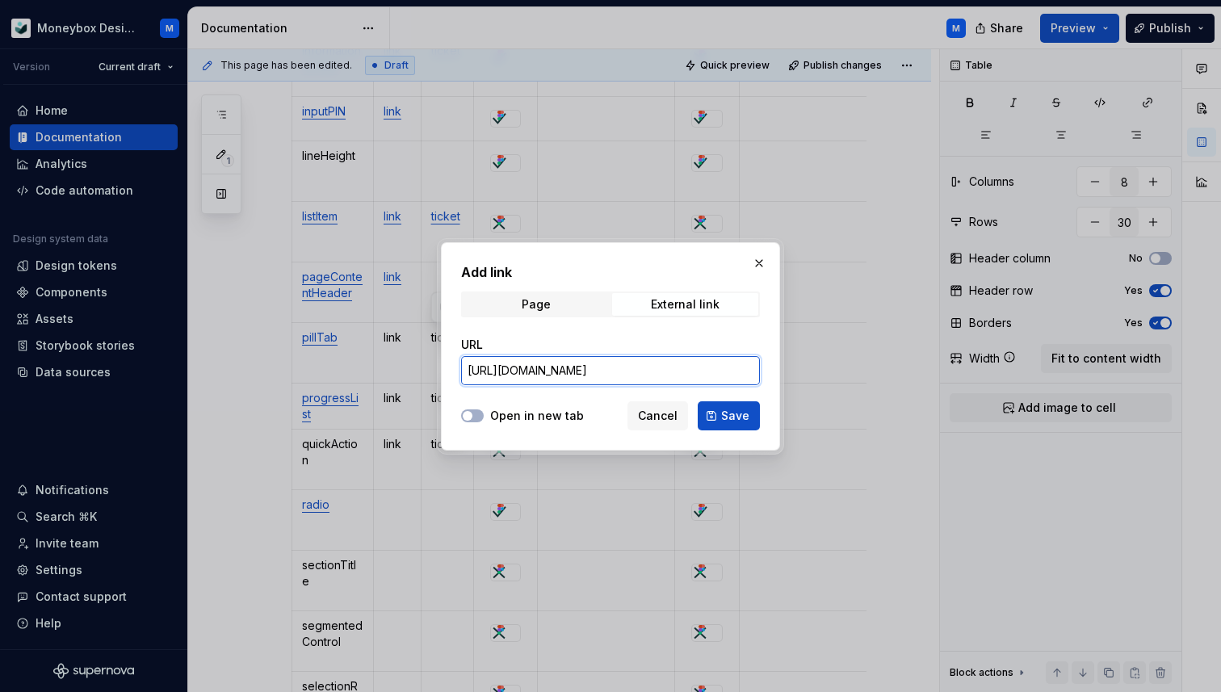
scroll to position [0, 266]
type input "[URL][DOMAIN_NAME]"
click at [733, 408] on span "Save" at bounding box center [735, 416] width 28 height 16
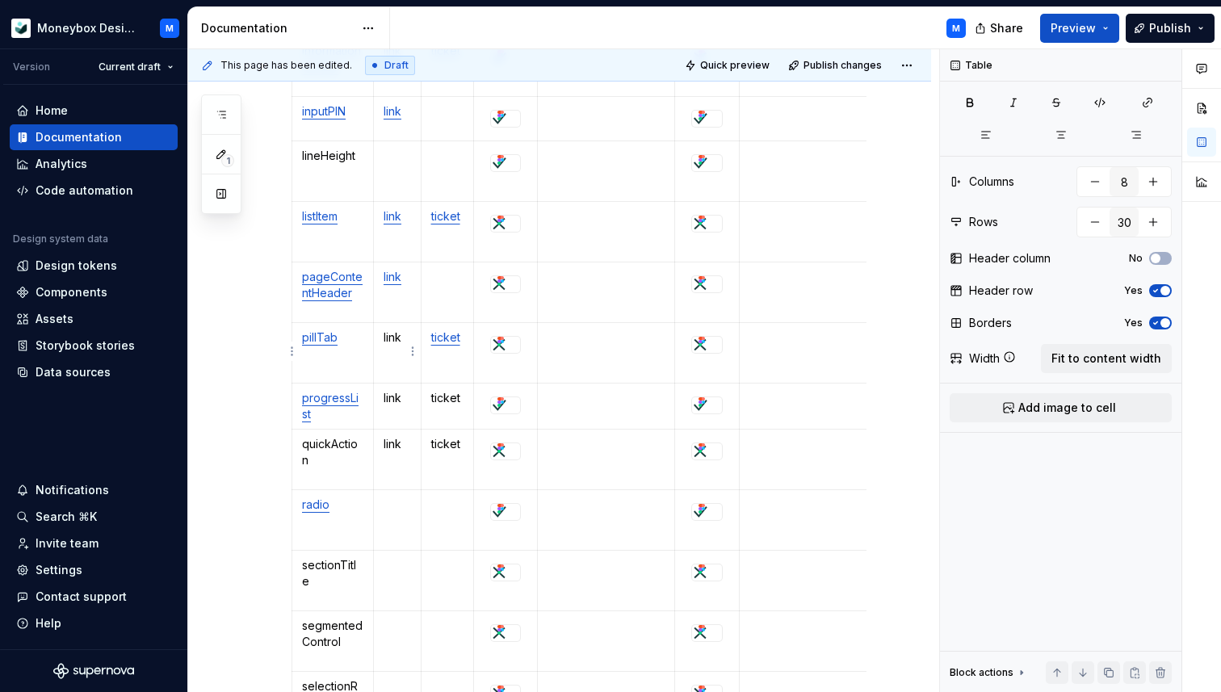
click at [396, 342] on p "link" at bounding box center [397, 338] width 27 height 16
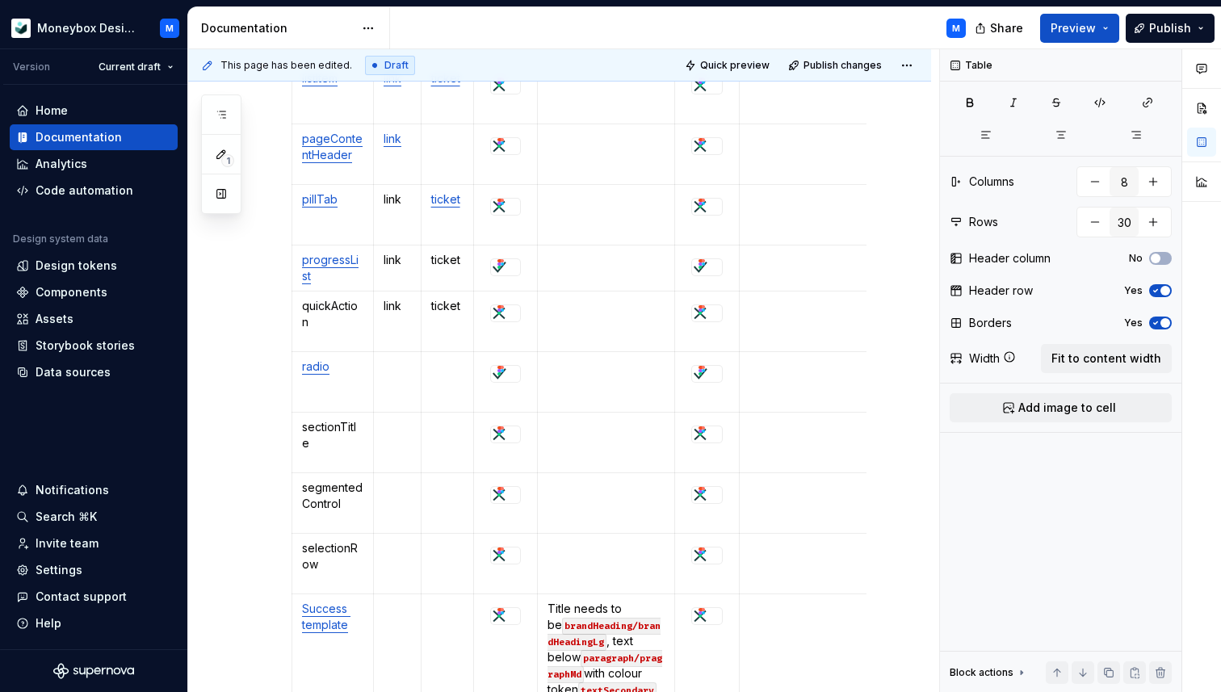
scroll to position [1566, 0]
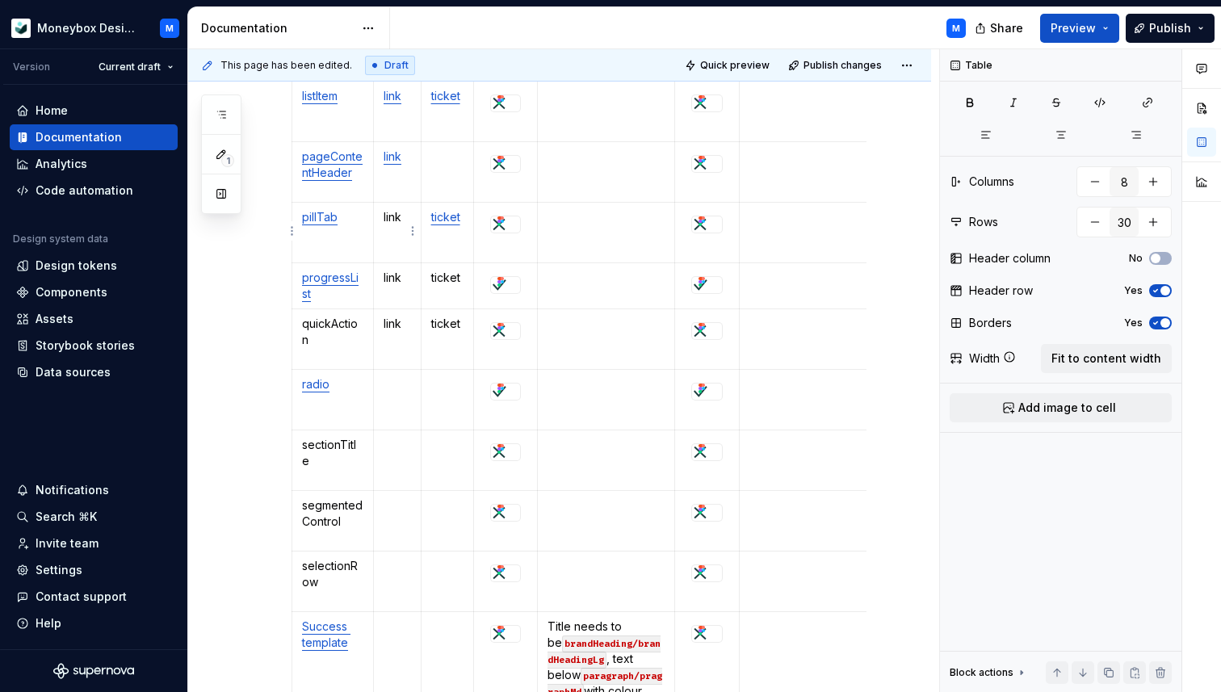
type textarea "*"
click at [392, 214] on p "link" at bounding box center [397, 217] width 27 height 16
click at [544, 187] on button "button" at bounding box center [536, 187] width 23 height 23
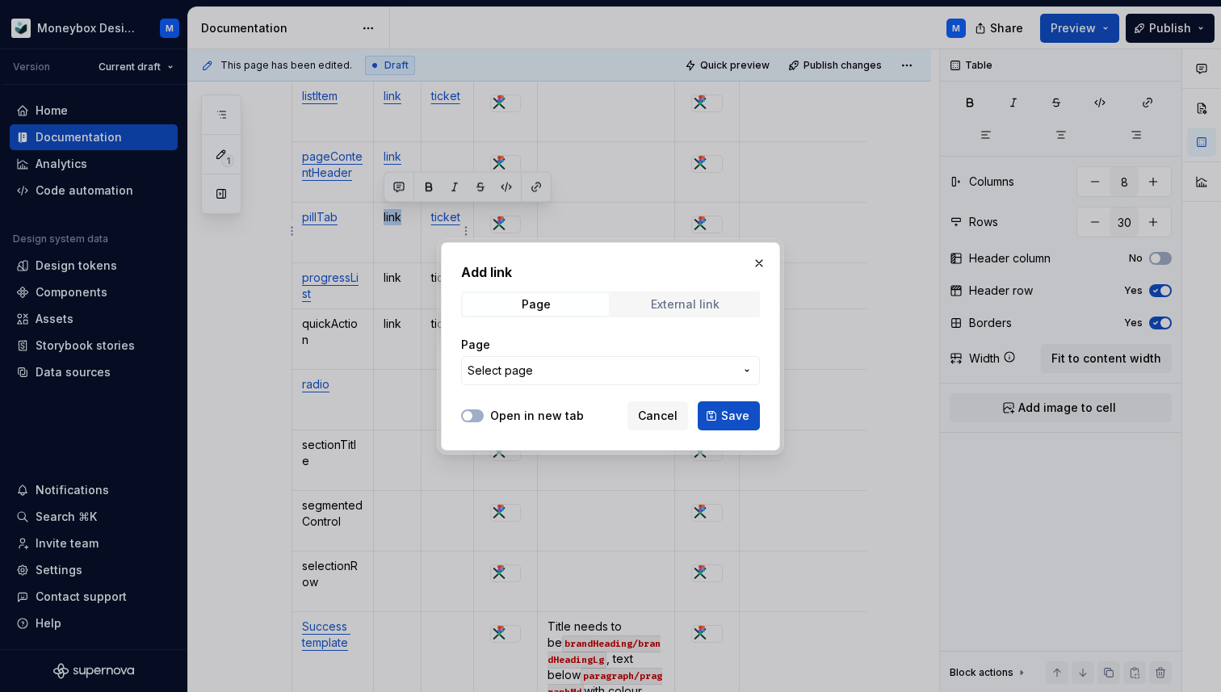
click at [682, 298] on div "External link" at bounding box center [685, 304] width 69 height 13
click at [559, 374] on input "URL" at bounding box center [610, 370] width 299 height 29
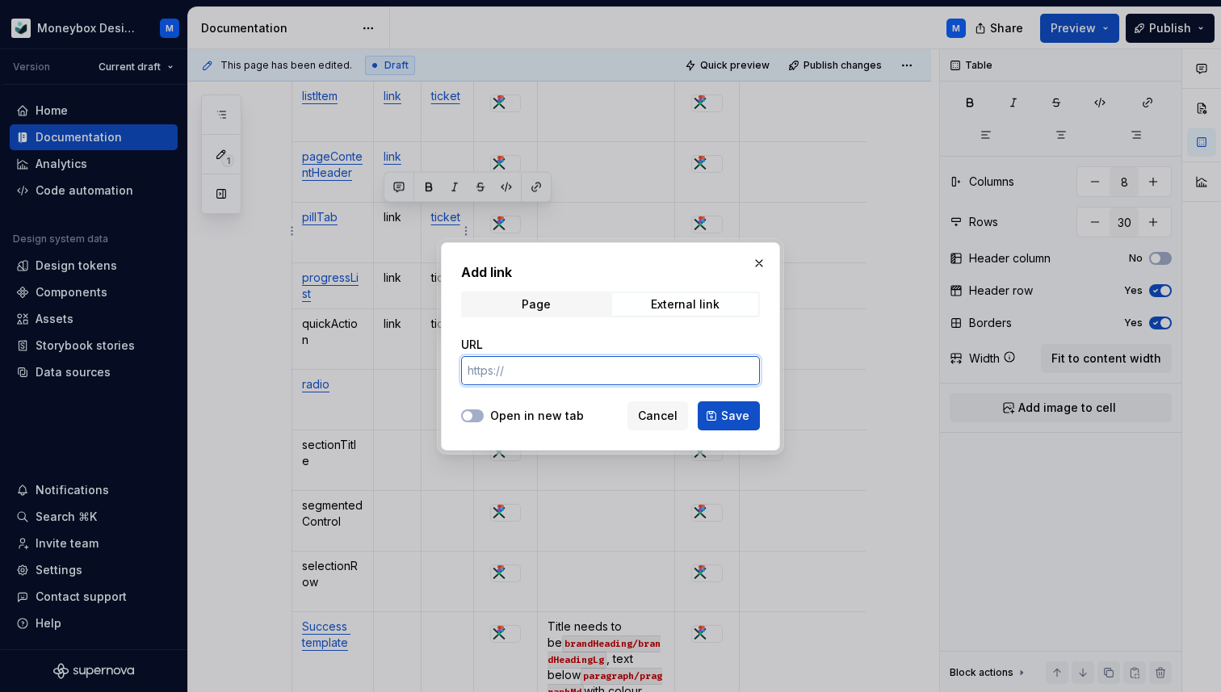
paste input "[URL][DOMAIN_NAME]"
type input "[URL][DOMAIN_NAME]"
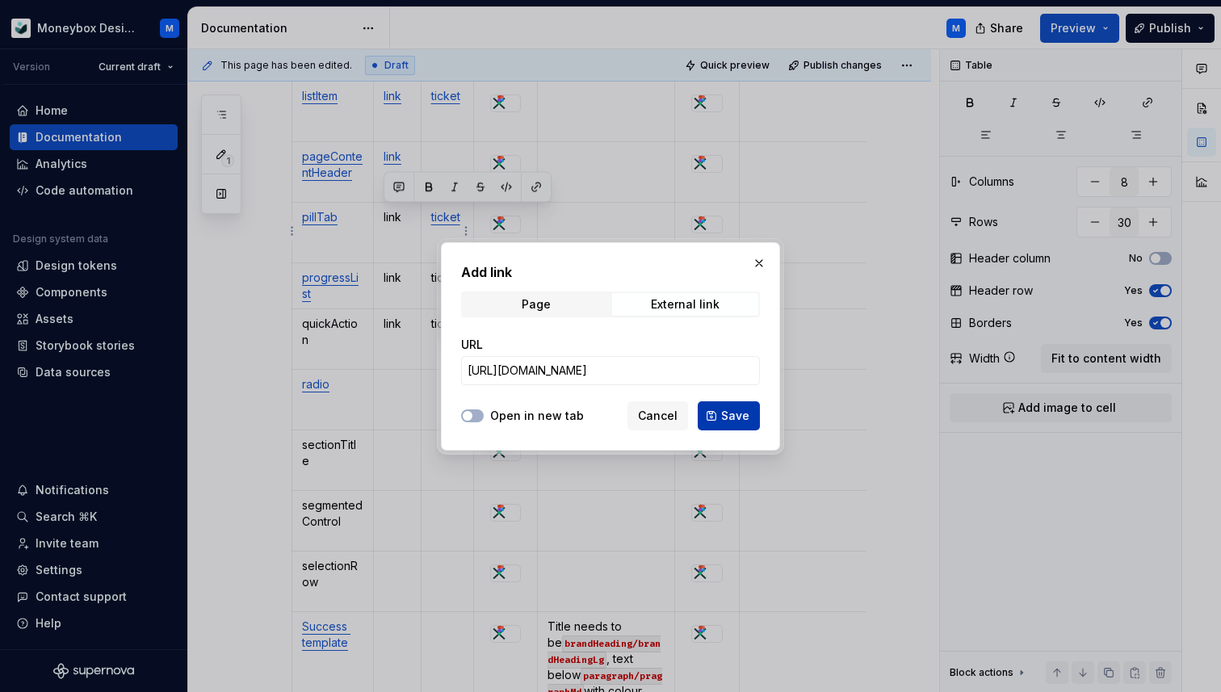
click at [728, 412] on span "Save" at bounding box center [735, 416] width 28 height 16
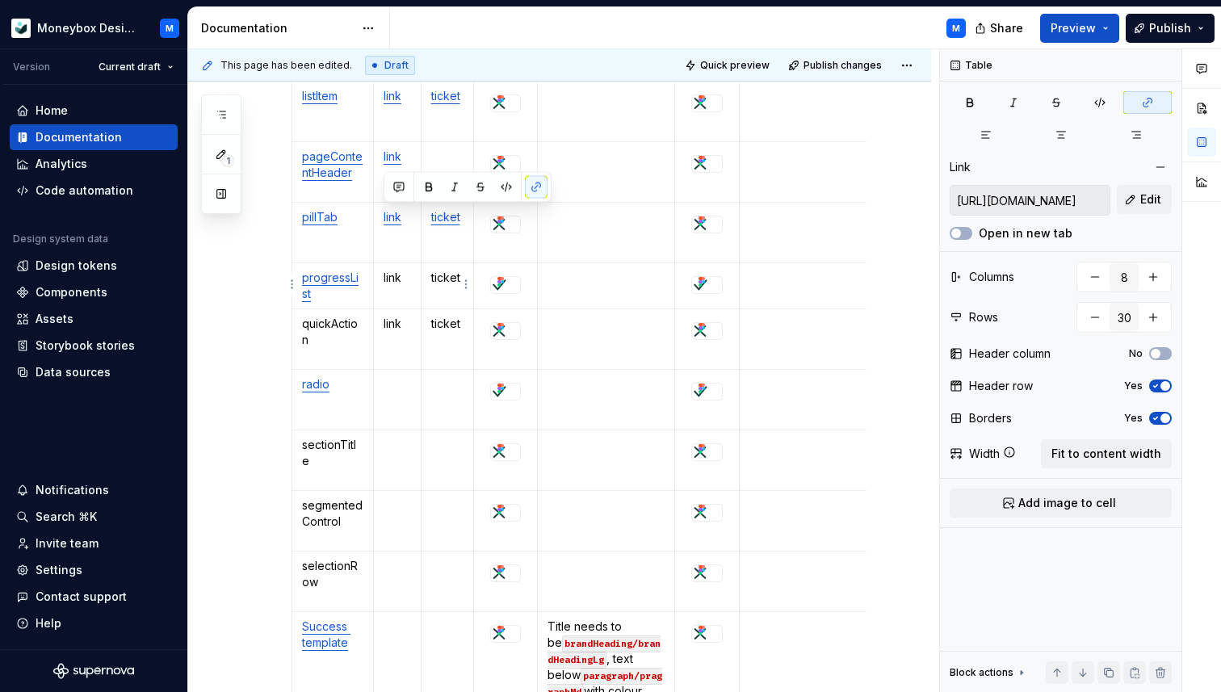
click at [446, 283] on td "ticket" at bounding box center [447, 286] width 53 height 46
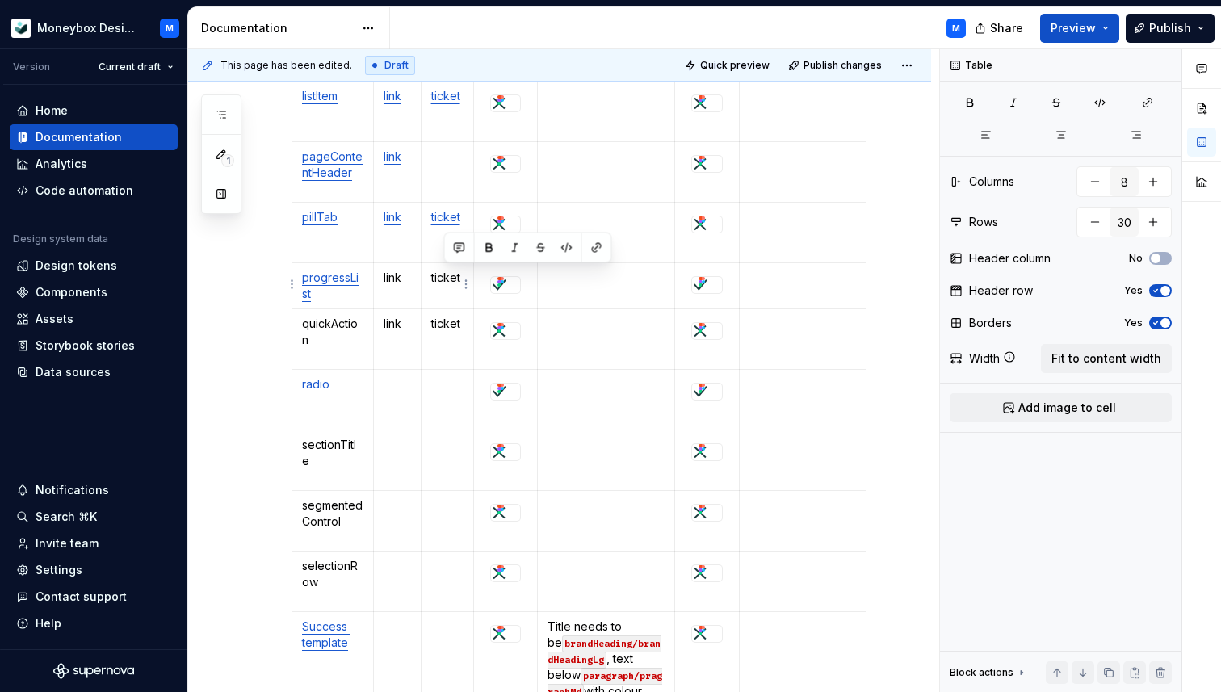
click at [429, 280] on td "ticket" at bounding box center [447, 286] width 53 height 46
type textarea "*"
click at [449, 279] on p "ticket" at bounding box center [447, 278] width 33 height 16
click at [590, 247] on button "button" at bounding box center [584, 248] width 23 height 23
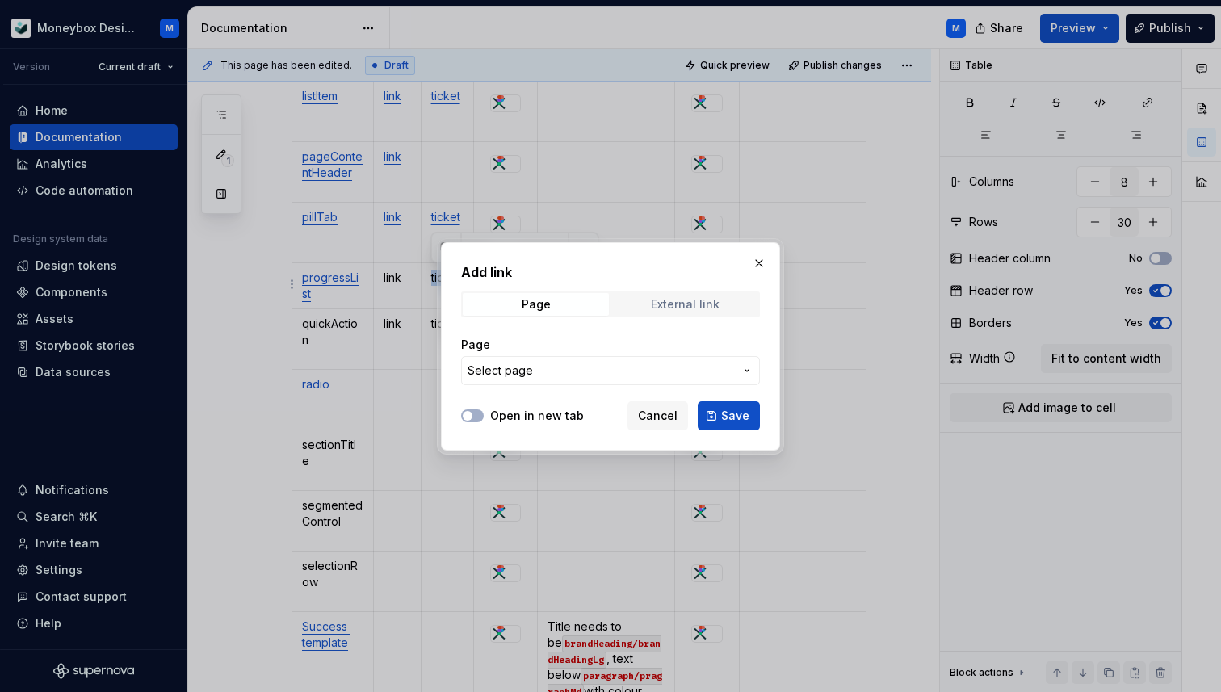
click at [665, 304] on div "External link" at bounding box center [685, 304] width 69 height 13
click at [602, 365] on input "URL" at bounding box center [610, 370] width 299 height 29
paste input "[URL][DOMAIN_NAME]"
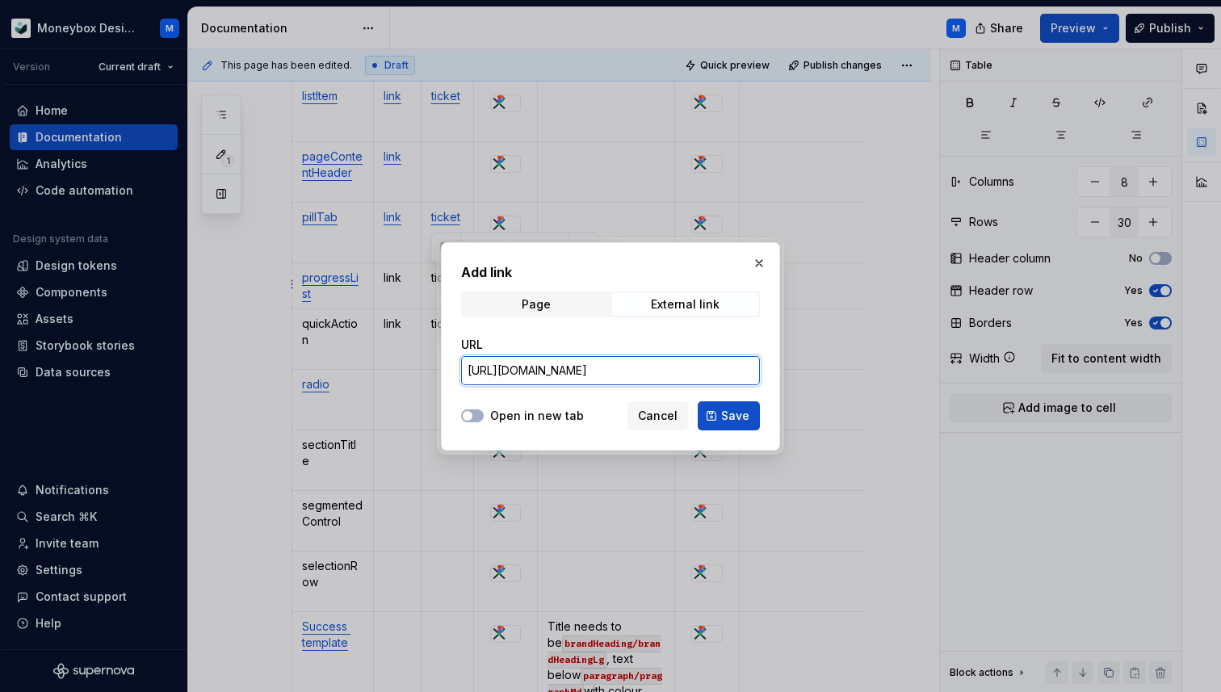
scroll to position [0, 266]
type input "[URL][DOMAIN_NAME]"
click at [480, 415] on button "Open in new tab" at bounding box center [472, 415] width 23 height 13
click at [731, 422] on span "Save" at bounding box center [735, 416] width 28 height 16
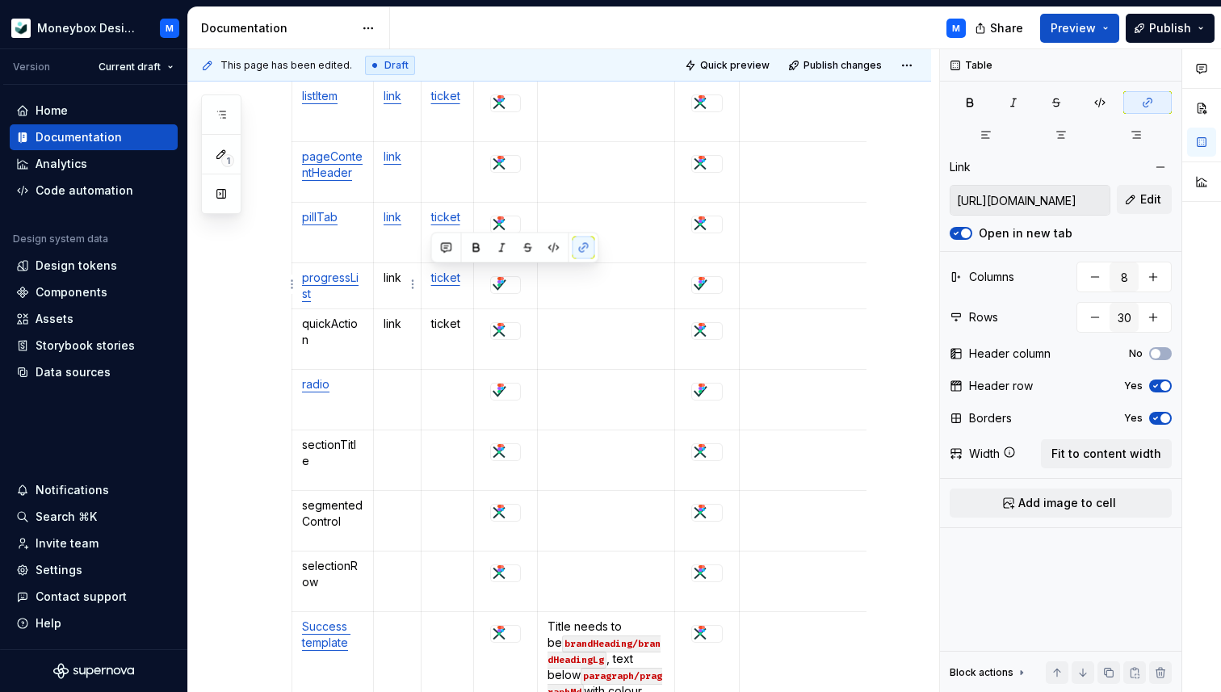
click at [397, 272] on p "link" at bounding box center [397, 278] width 27 height 16
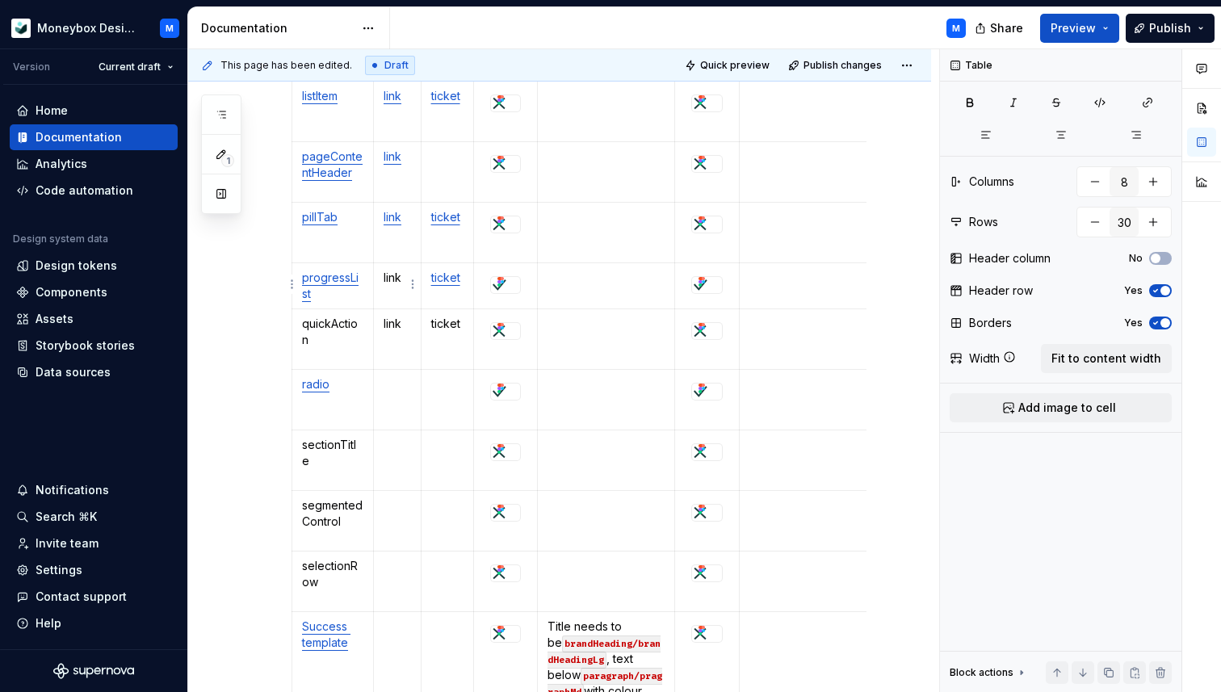
click at [392, 279] on p "link" at bounding box center [397, 278] width 27 height 16
click at [536, 246] on button "button" at bounding box center [536, 248] width 23 height 23
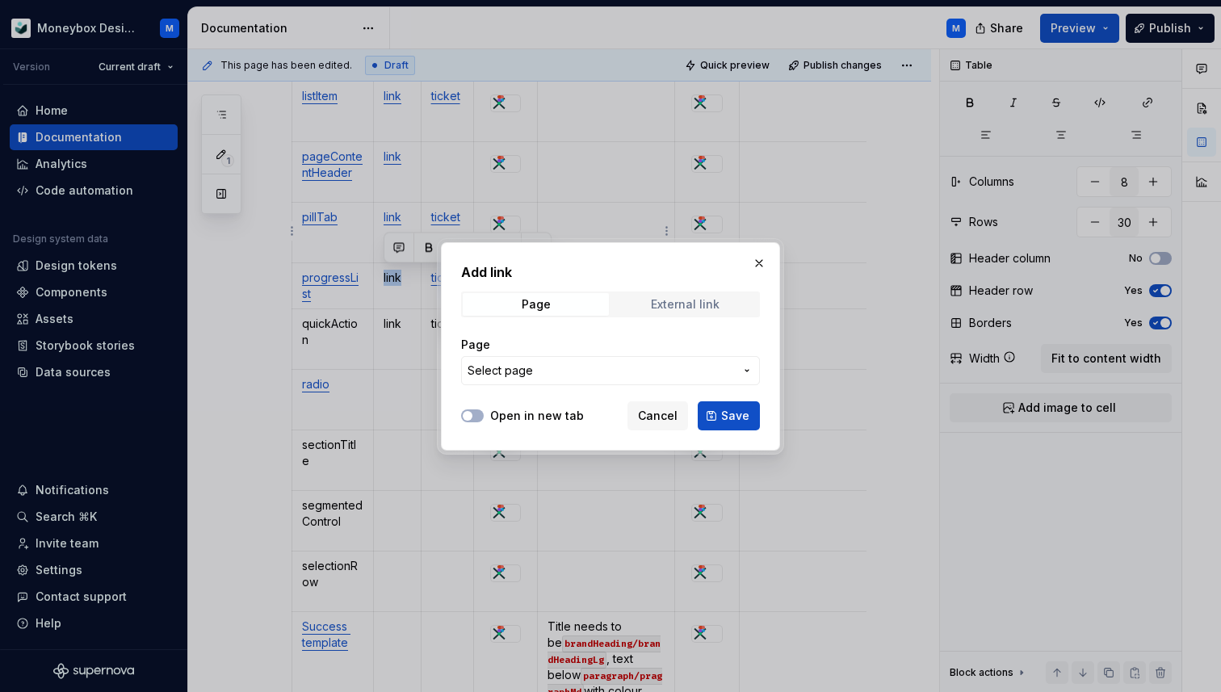
click at [699, 299] on div "External link" at bounding box center [685, 304] width 69 height 13
type textarea "*"
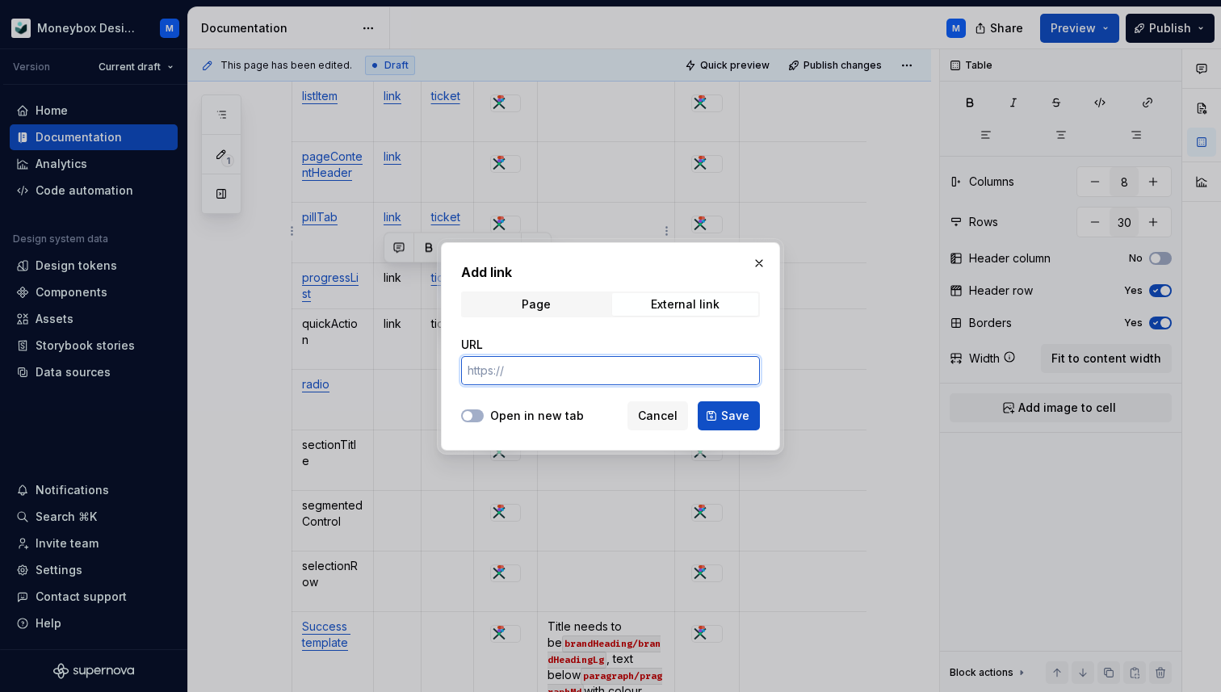
click at [574, 365] on input "URL" at bounding box center [610, 370] width 299 height 29
paste input "[URL][DOMAIN_NAME]"
type input "[URL][DOMAIN_NAME]"
click at [473, 416] on icon "button" at bounding box center [467, 416] width 13 height 10
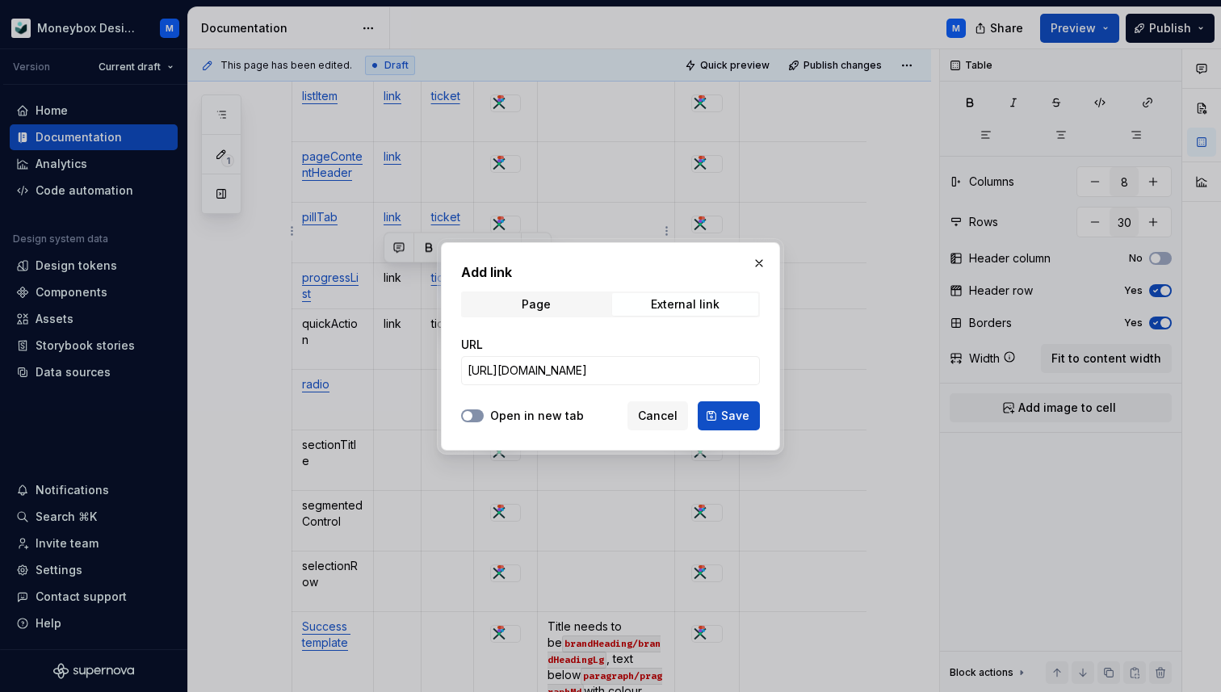
scroll to position [0, 0]
click at [743, 414] on span "Save" at bounding box center [735, 416] width 28 height 16
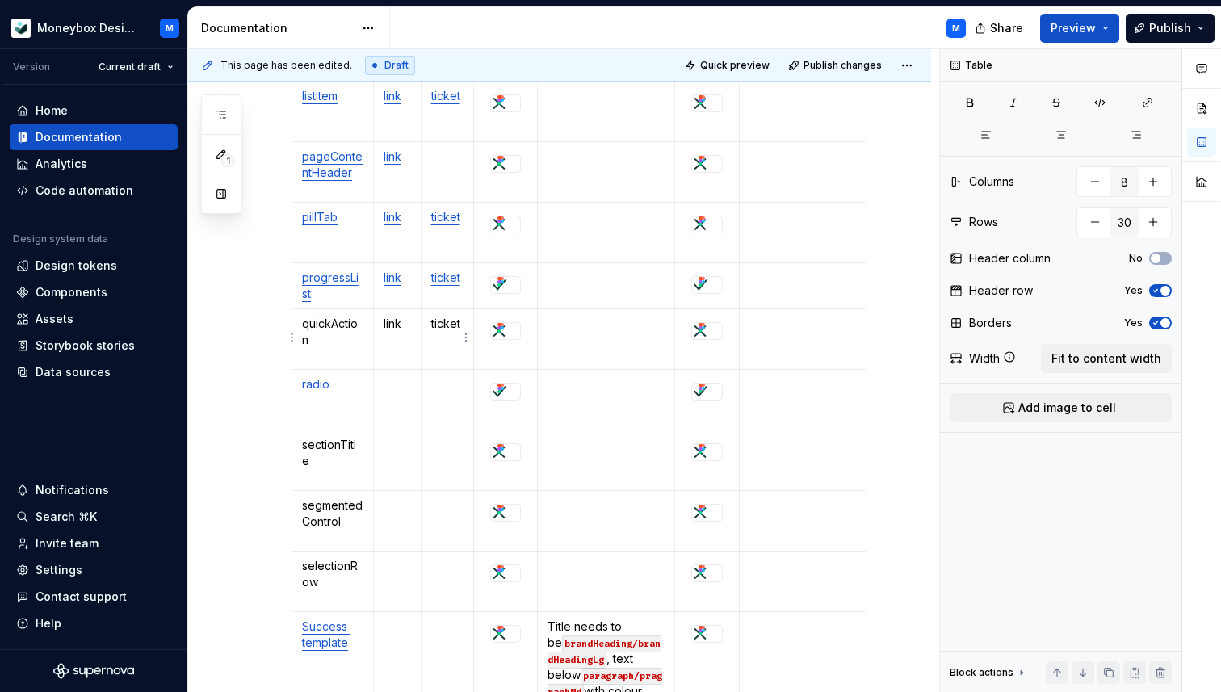
click at [447, 321] on p "ticket" at bounding box center [447, 324] width 33 height 16
copy p "ticket"
click at [446, 382] on p at bounding box center [447, 384] width 33 height 16
click at [441, 455] on td at bounding box center [447, 460] width 53 height 61
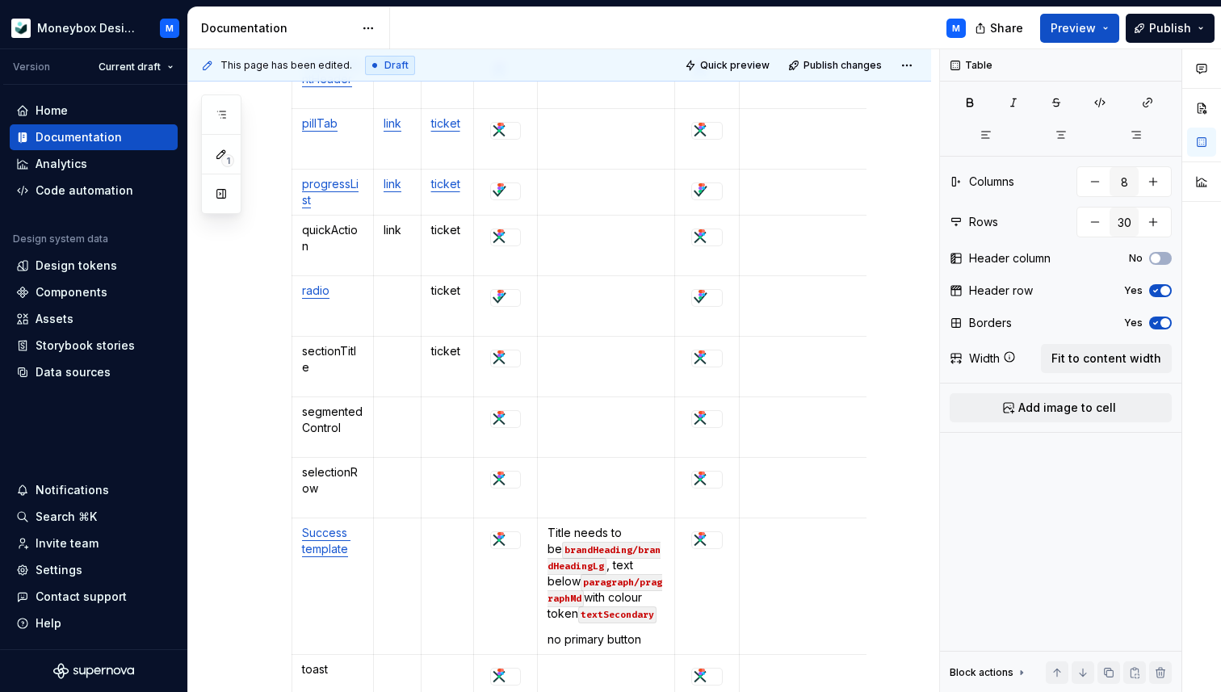
scroll to position [1672, 0]
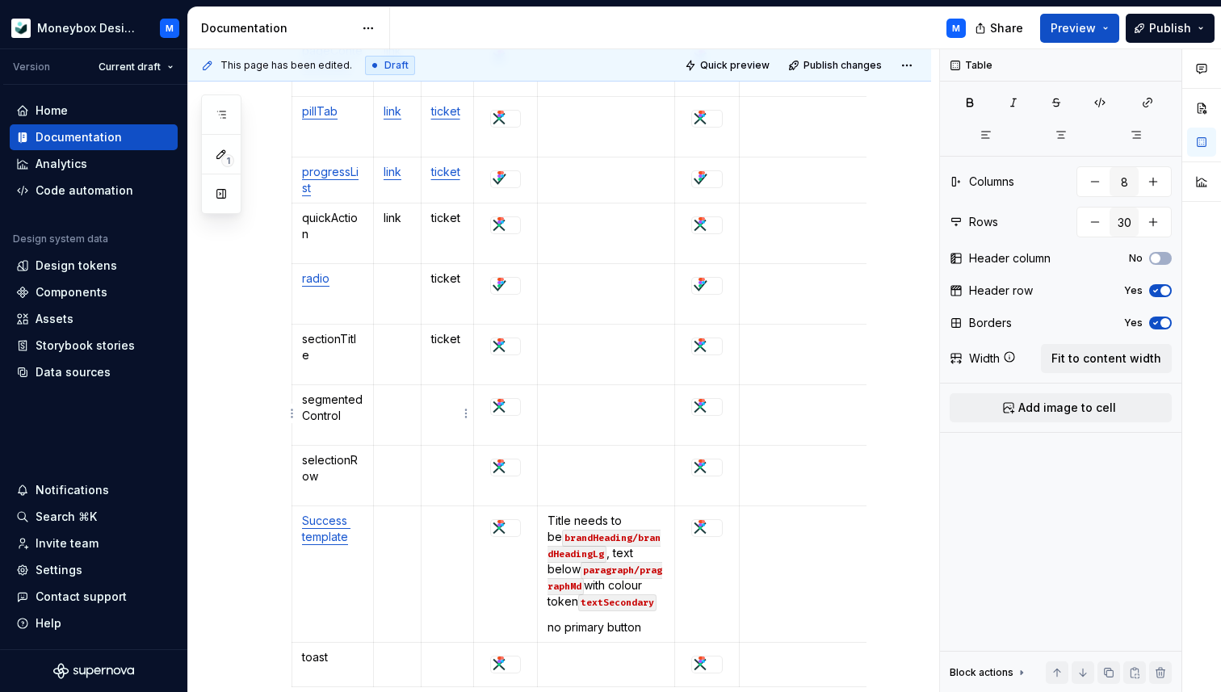
click at [444, 393] on p at bounding box center [447, 400] width 33 height 16
click at [441, 471] on td at bounding box center [447, 476] width 53 height 61
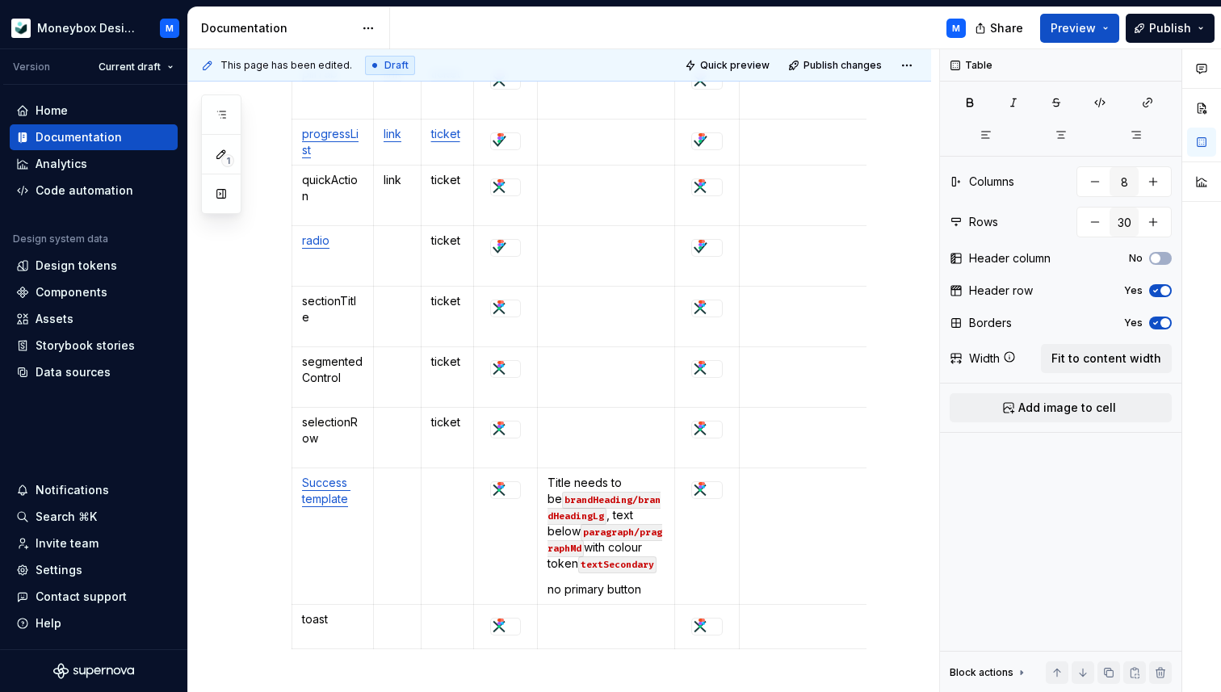
scroll to position [1707, 0]
click at [452, 489] on p at bounding box center [447, 485] width 33 height 16
click at [440, 621] on p at bounding box center [447, 622] width 33 height 16
click at [390, 180] on p "link" at bounding box center [397, 182] width 27 height 16
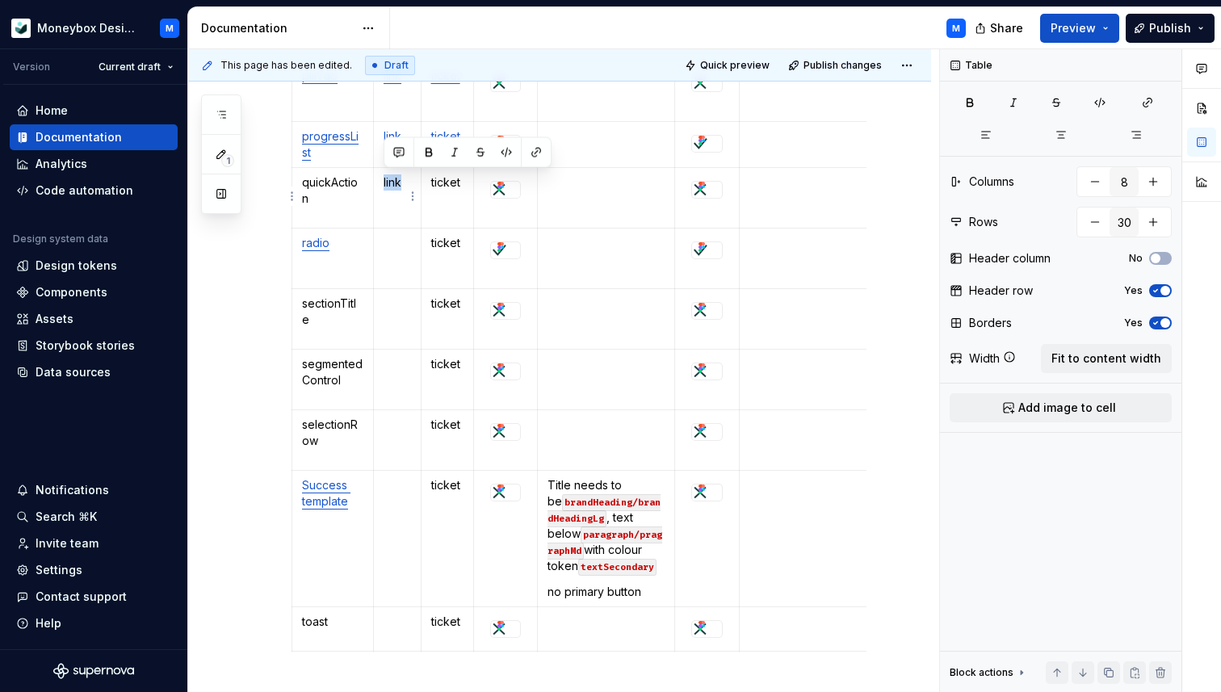
copy p "link"
click at [388, 254] on td at bounding box center [397, 259] width 48 height 61
click at [390, 317] on td at bounding box center [397, 319] width 48 height 61
click at [397, 380] on td at bounding box center [397, 380] width 48 height 61
click at [397, 451] on td at bounding box center [397, 440] width 48 height 61
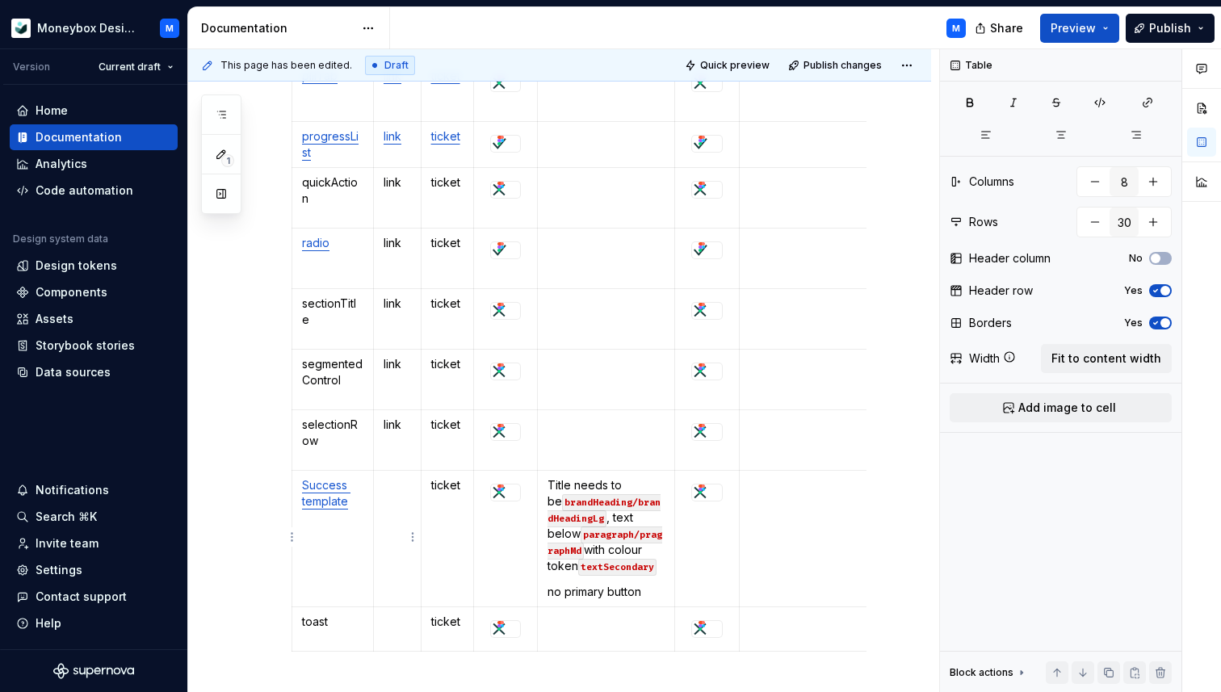
click at [398, 499] on td at bounding box center [397, 539] width 48 height 136
click at [395, 625] on p at bounding box center [397, 622] width 27 height 16
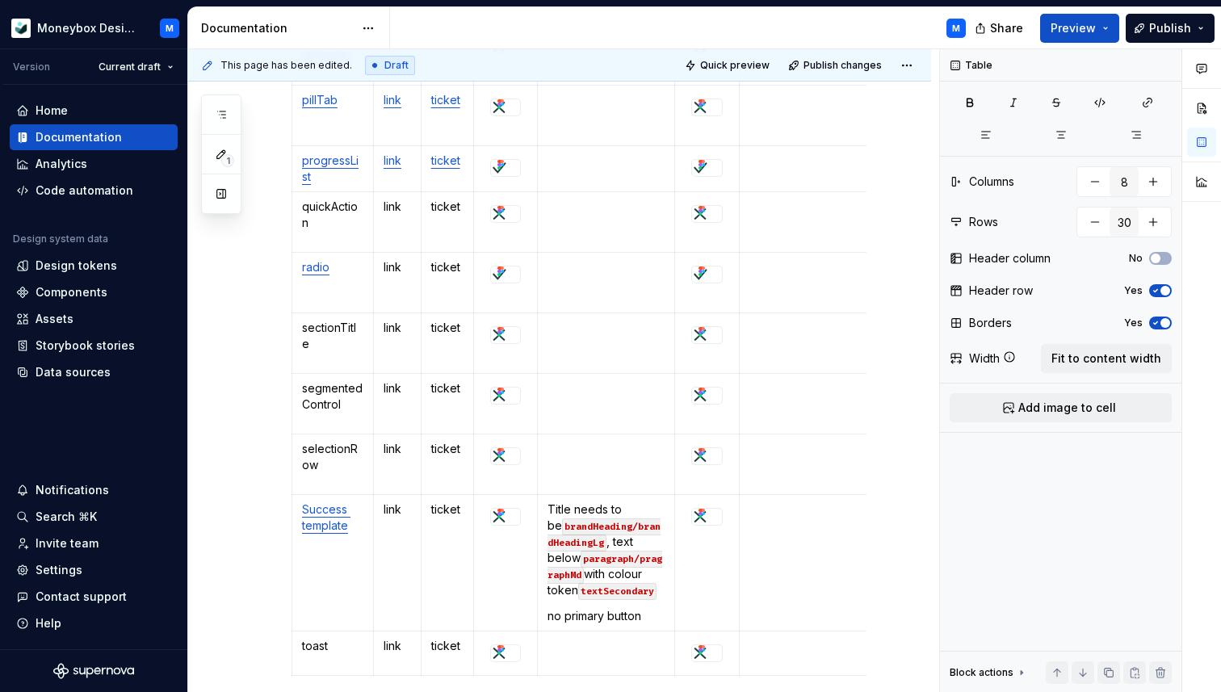
scroll to position [1703, 0]
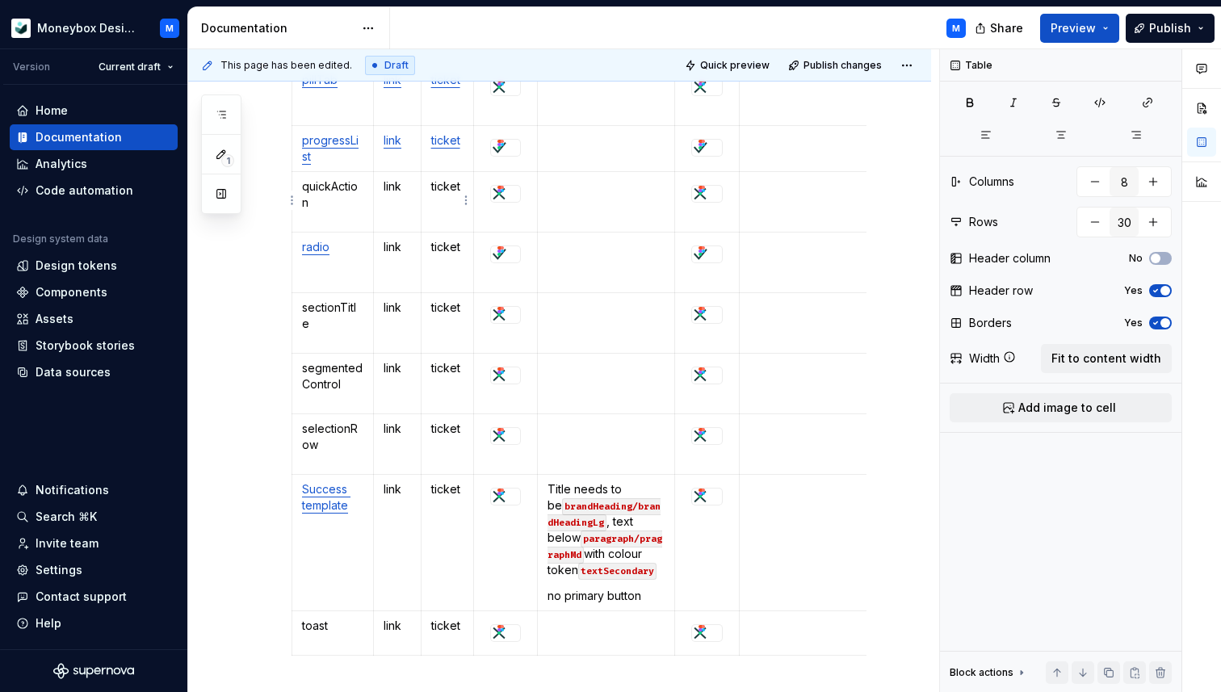
click at [456, 187] on p "ticket" at bounding box center [447, 186] width 33 height 16
type textarea "*"
click at [446, 185] on p "ticket" at bounding box center [447, 186] width 33 height 16
click at [587, 156] on button "button" at bounding box center [584, 156] width 23 height 23
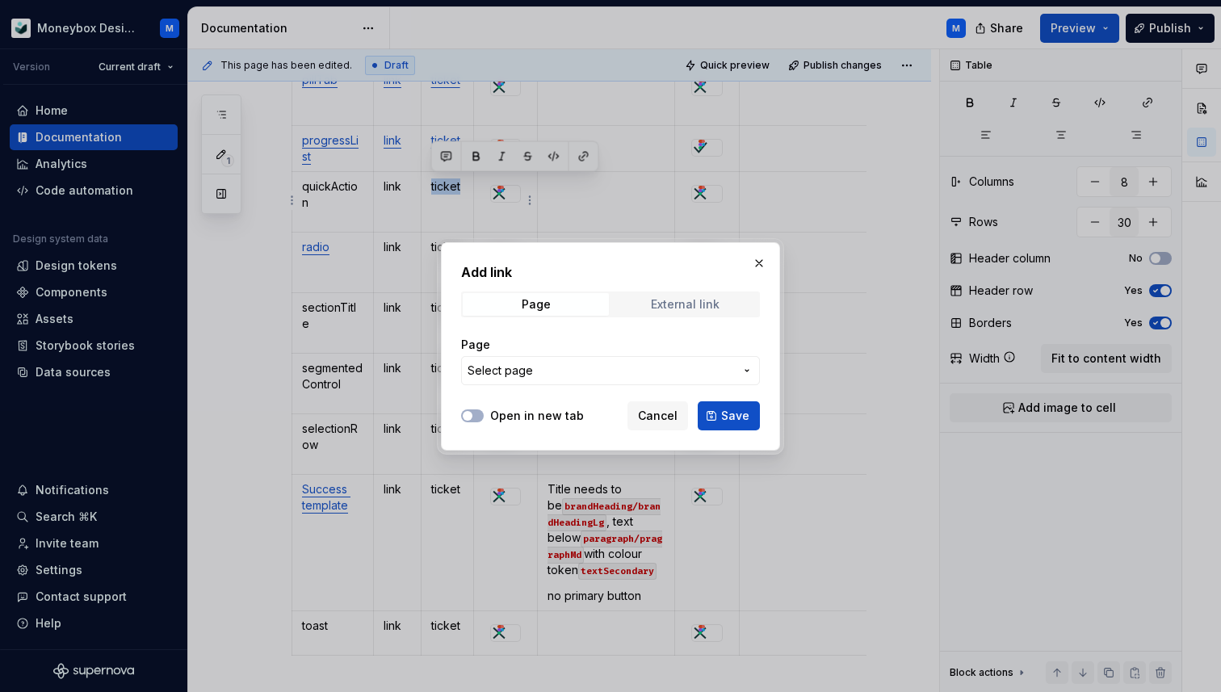
click at [667, 310] on div "External link" at bounding box center [685, 304] width 69 height 13
click at [577, 372] on input "URL" at bounding box center [610, 370] width 299 height 29
paste input "[URL][DOMAIN_NAME]"
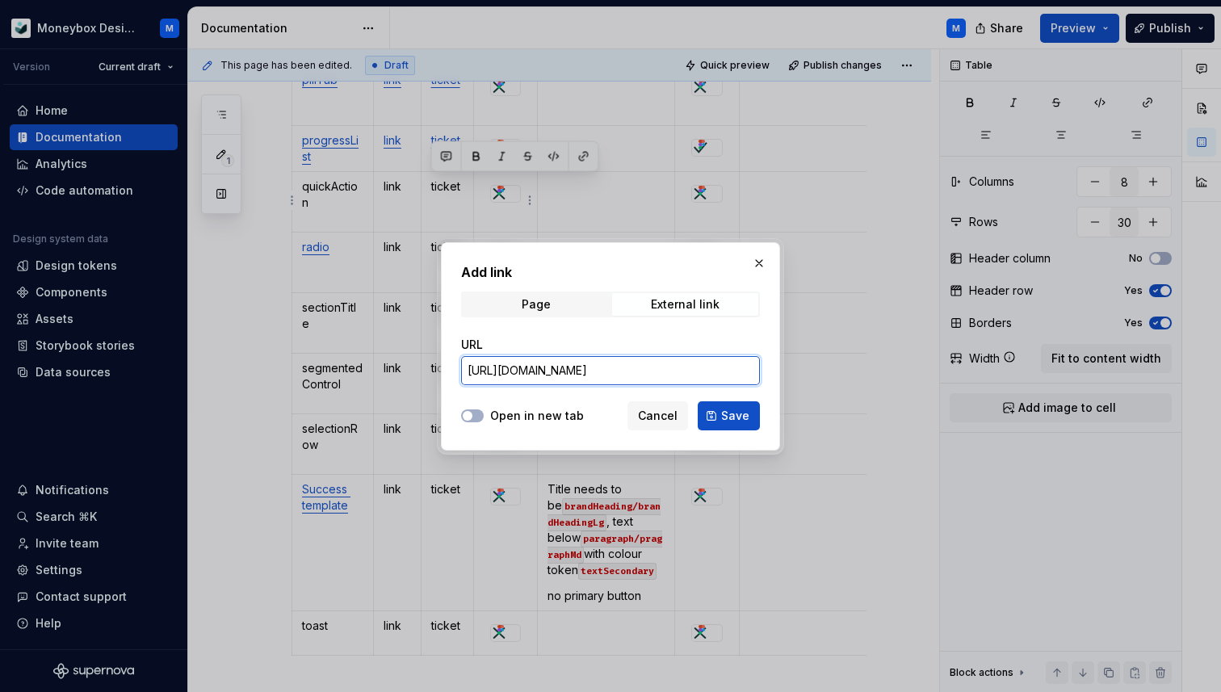
scroll to position [0, 266]
type input "[URL][DOMAIN_NAME]"
click at [473, 409] on button "Open in new tab" at bounding box center [472, 415] width 23 height 13
click at [734, 424] on button "Save" at bounding box center [729, 415] width 62 height 29
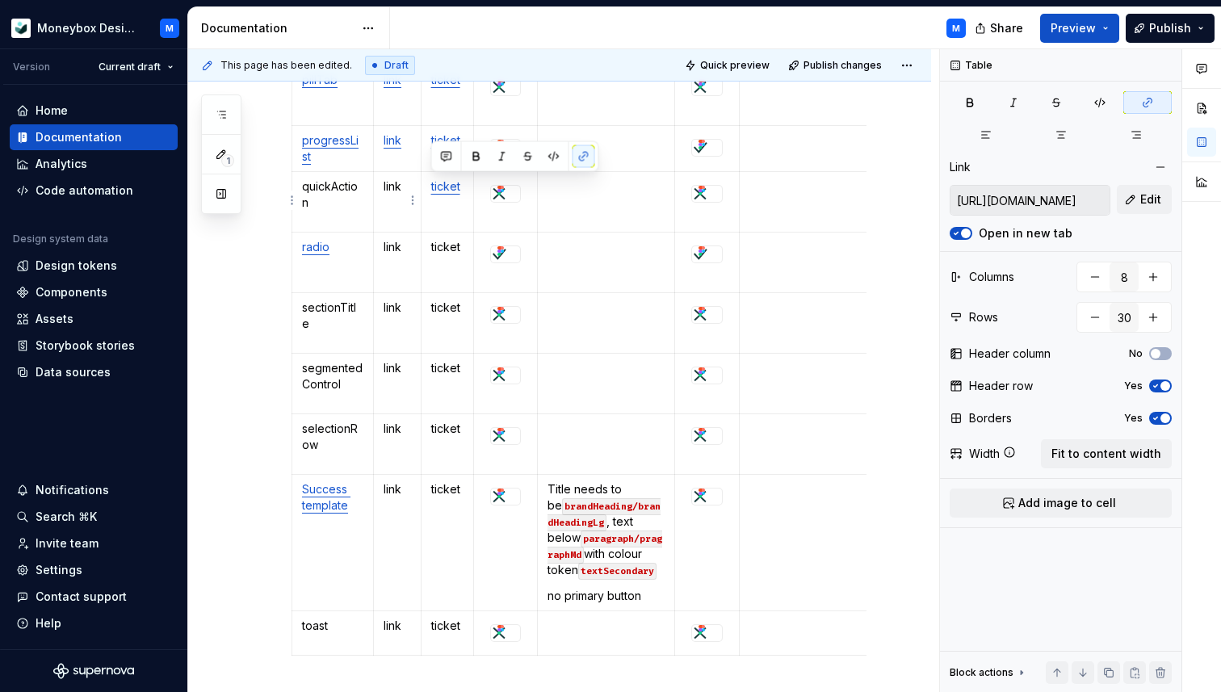
click at [392, 185] on p "link" at bounding box center [397, 186] width 27 height 16
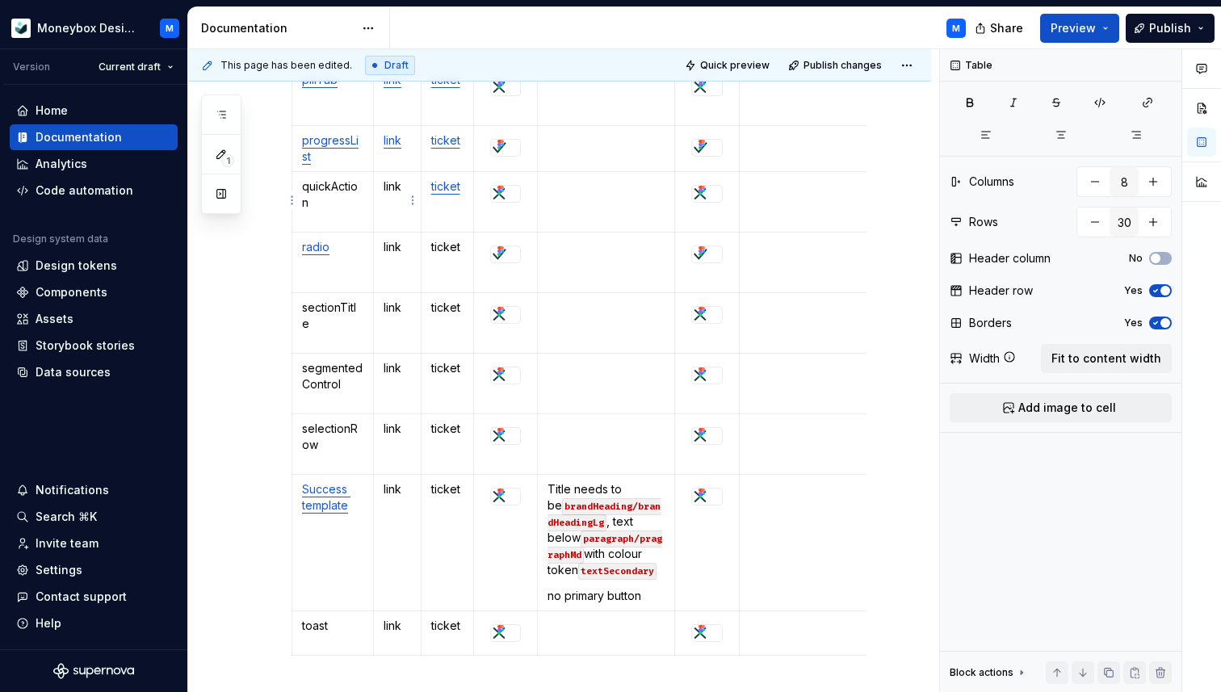
type textarea "*"
click at [396, 185] on p "link" at bounding box center [397, 186] width 27 height 16
click at [535, 157] on button "button" at bounding box center [536, 156] width 23 height 23
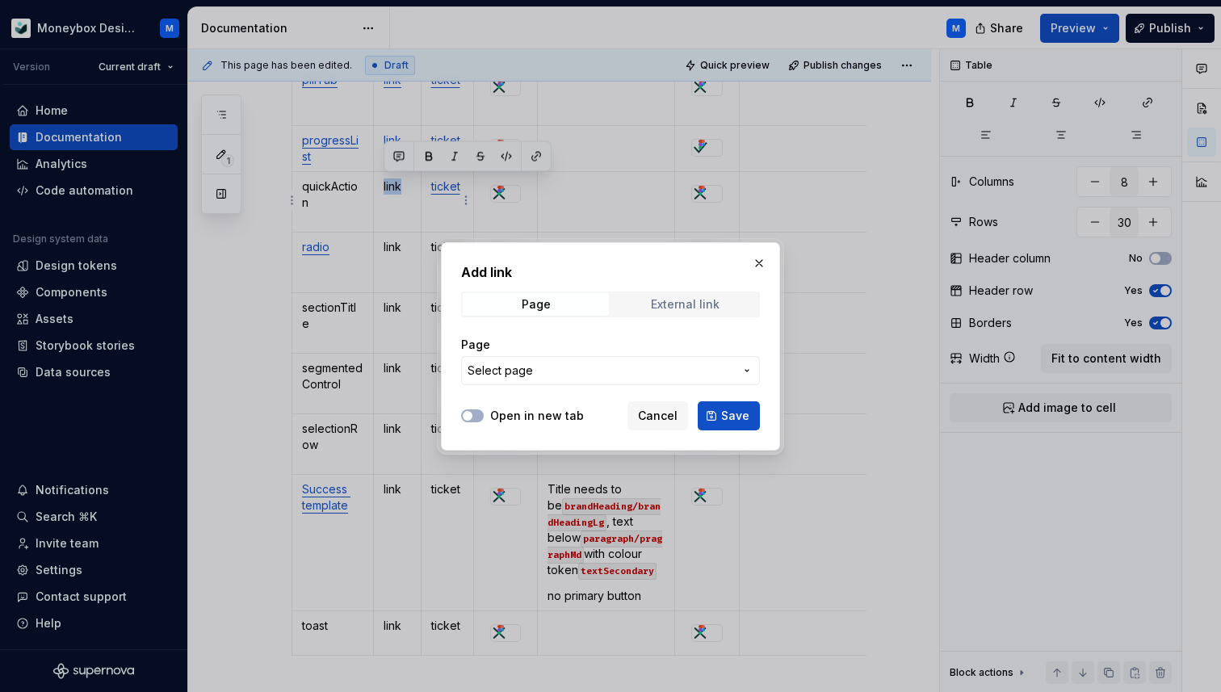
click at [662, 313] on span "External link" at bounding box center [685, 304] width 146 height 23
click at [570, 372] on input "URL" at bounding box center [610, 370] width 299 height 29
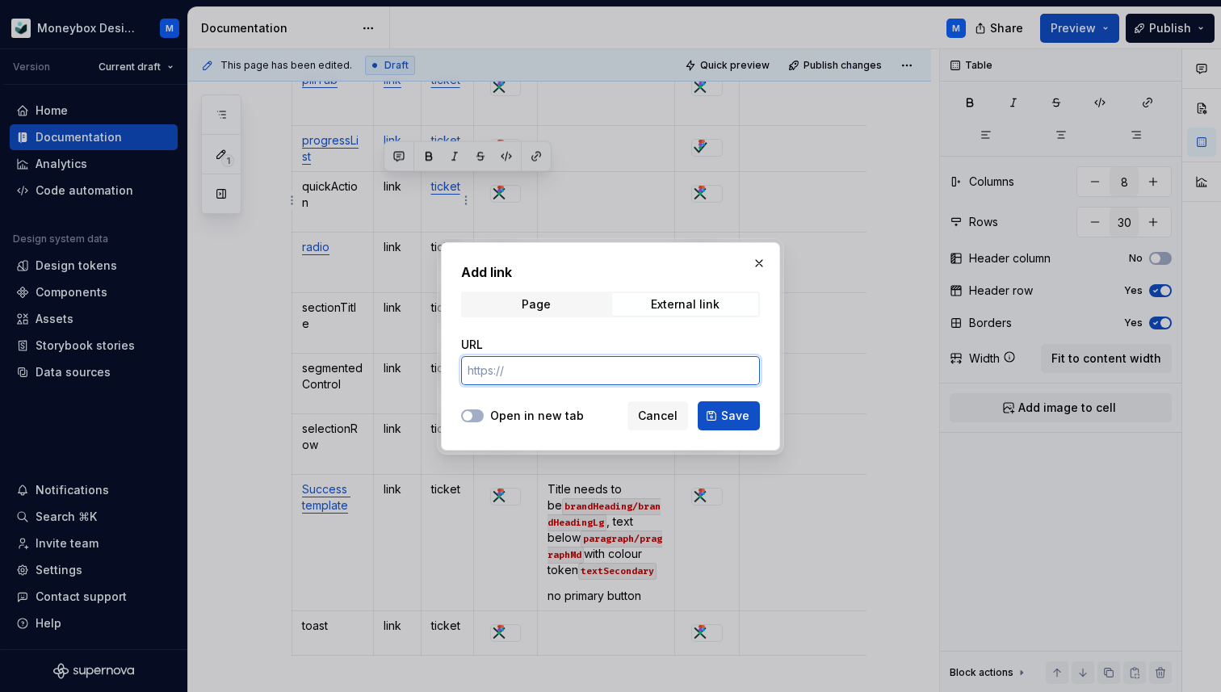
paste input "[URL][DOMAIN_NAME]"
type input "[URL][DOMAIN_NAME]"
click at [471, 416] on span "button" at bounding box center [468, 416] width 10 height 10
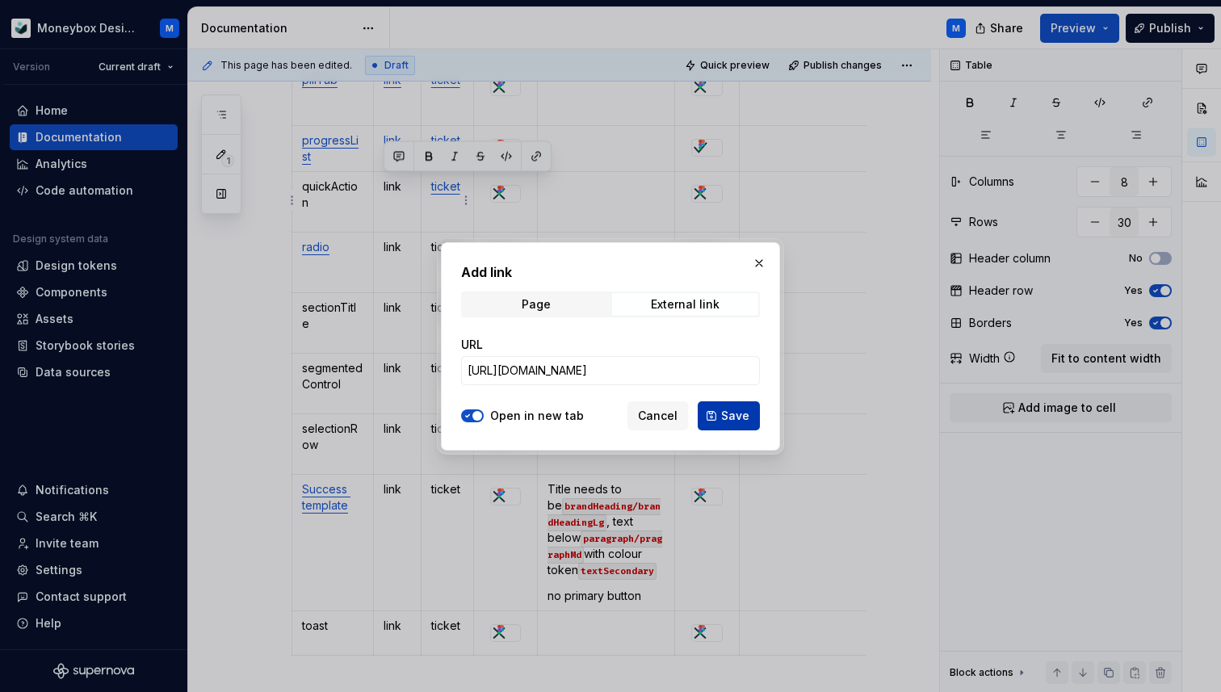
click at [730, 418] on span "Save" at bounding box center [735, 416] width 28 height 16
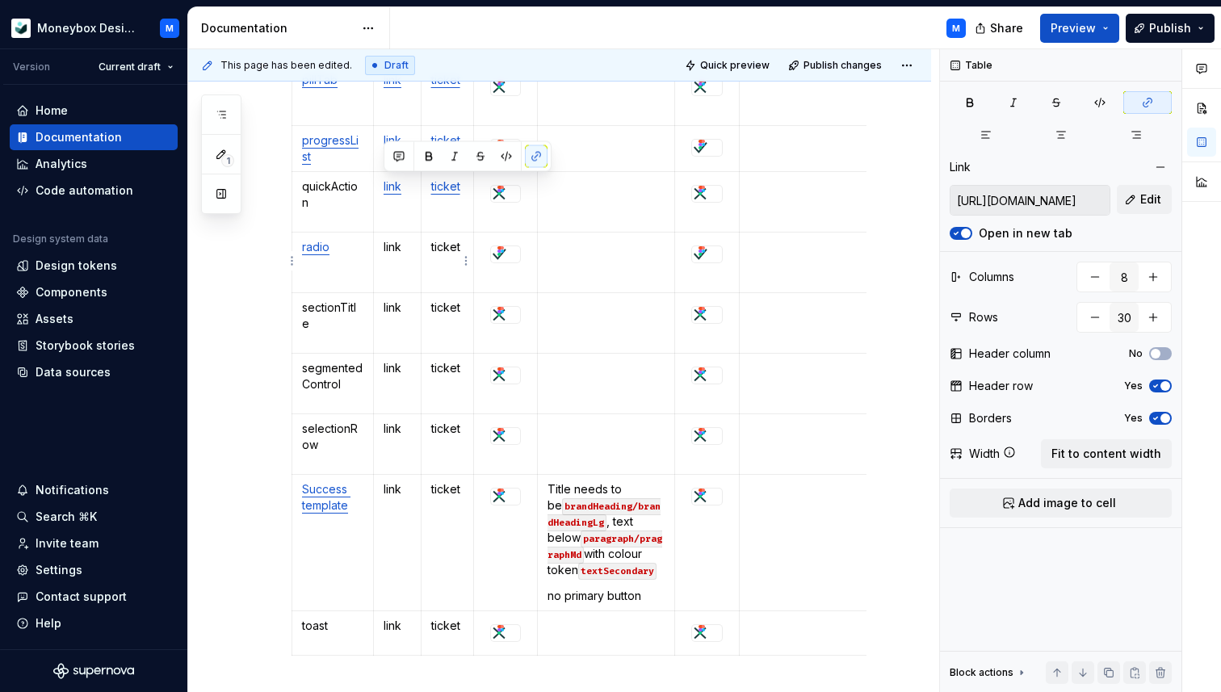
click at [451, 242] on p "ticket" at bounding box center [447, 247] width 33 height 16
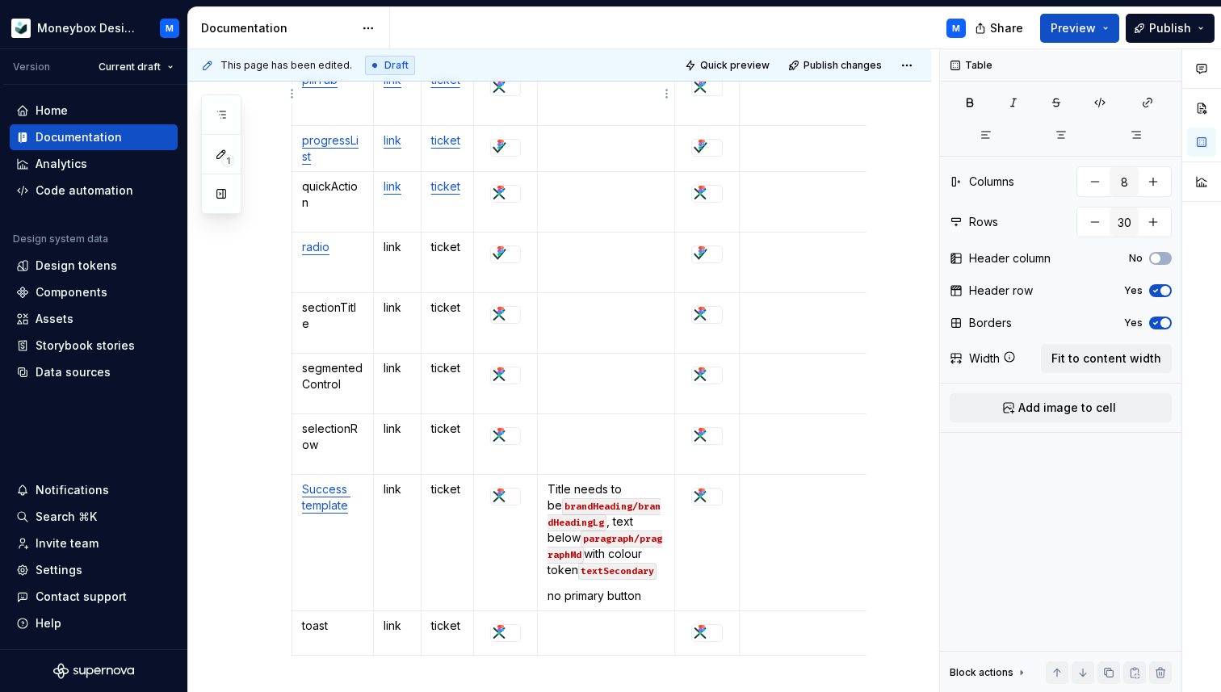
type textarea "*"
click at [443, 247] on p "ticket" at bounding box center [447, 247] width 33 height 16
click at [579, 218] on button "button" at bounding box center [584, 217] width 23 height 23
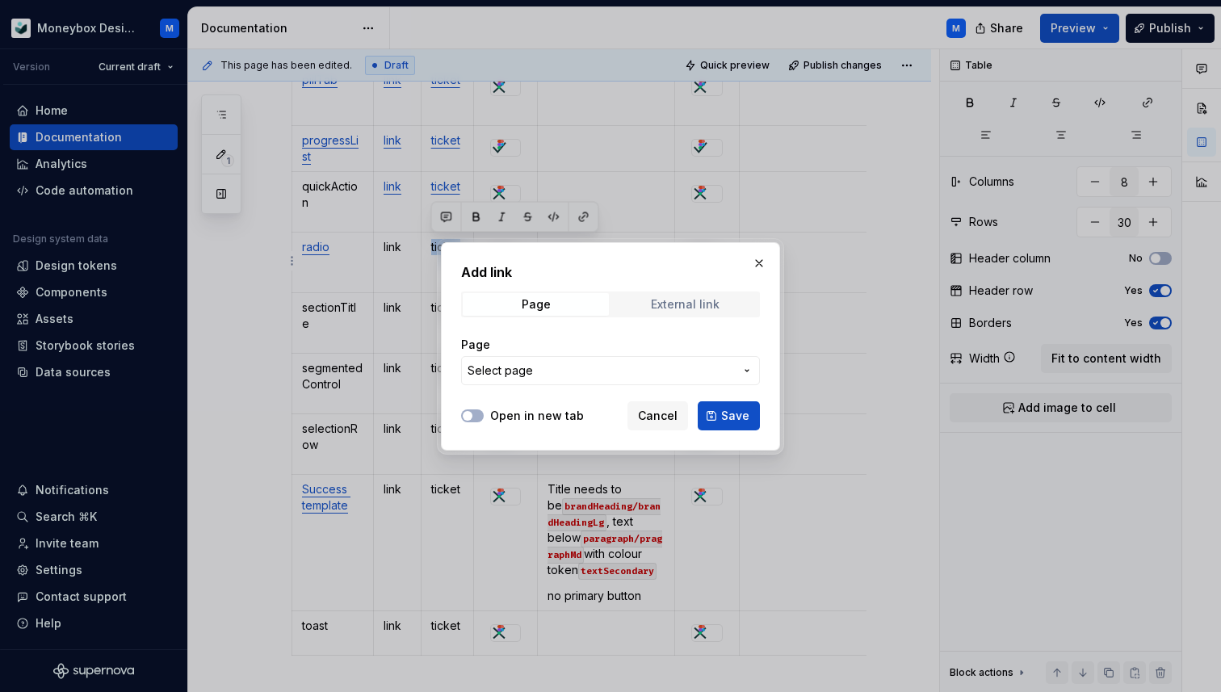
click at [673, 300] on div "External link" at bounding box center [685, 304] width 69 height 13
click at [591, 367] on input "URL" at bounding box center [610, 370] width 299 height 29
paste input "[URL][DOMAIN_NAME]"
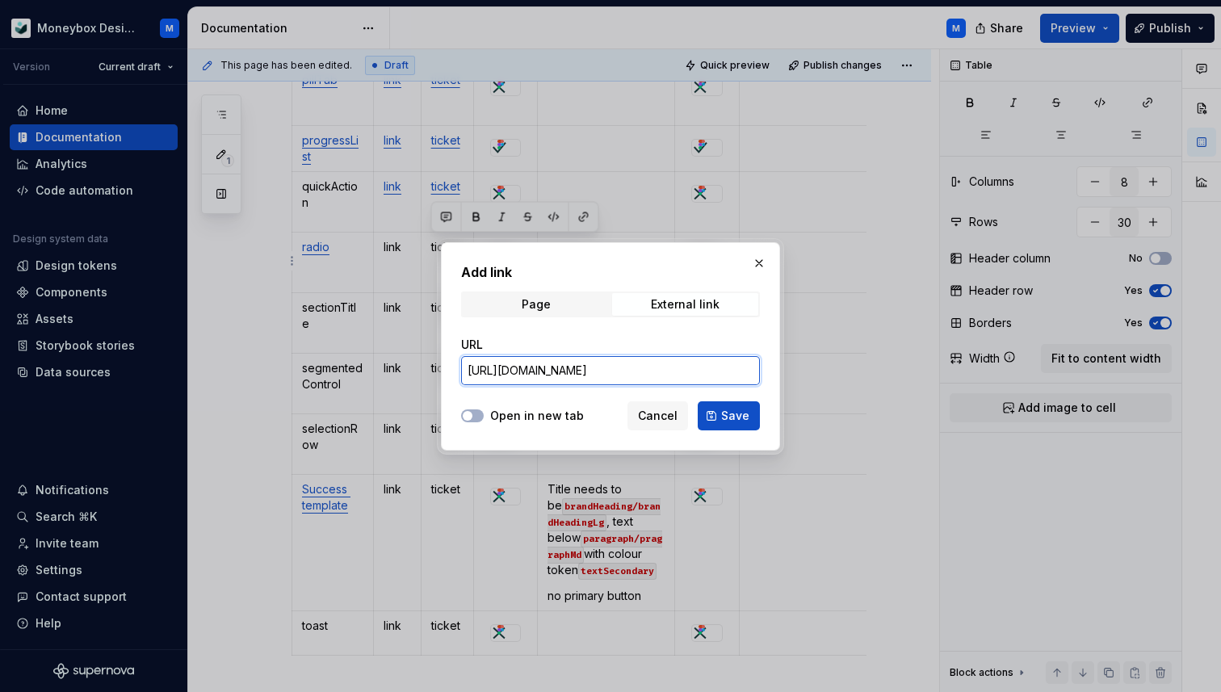
scroll to position [0, 266]
type input "[URL][DOMAIN_NAME]"
click at [472, 409] on button "Open in new tab" at bounding box center [472, 415] width 23 height 13
click at [748, 416] on span "Save" at bounding box center [735, 416] width 28 height 16
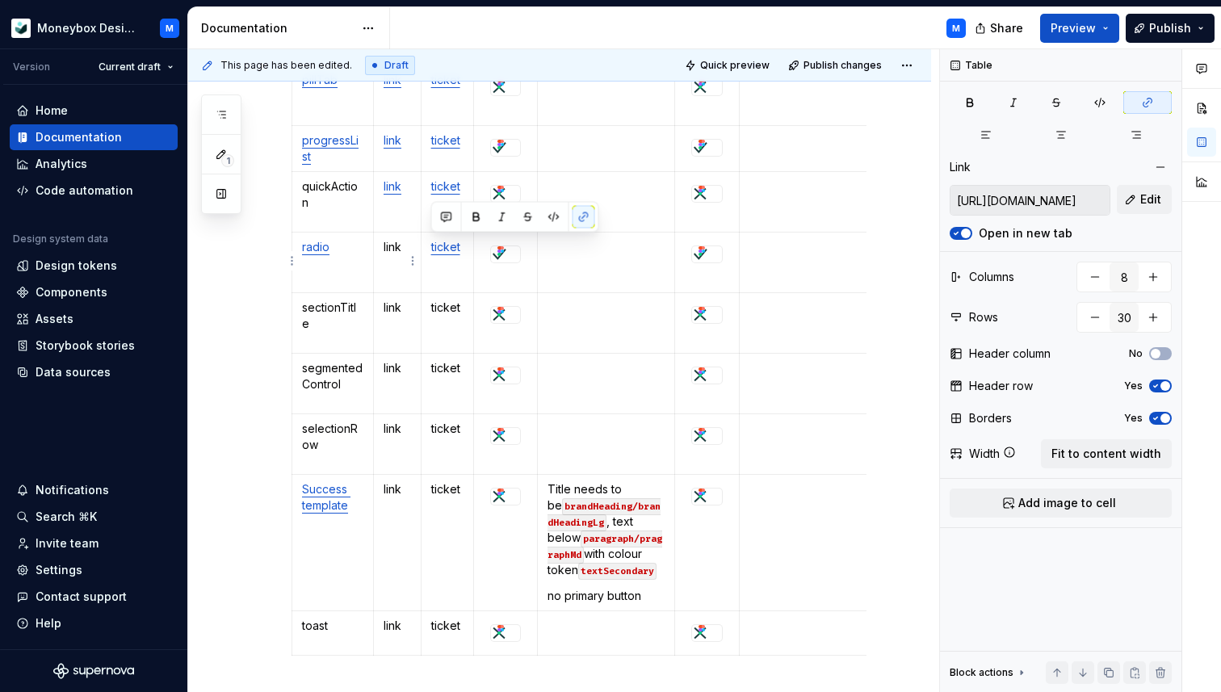
click at [397, 246] on p "link" at bounding box center [397, 247] width 27 height 16
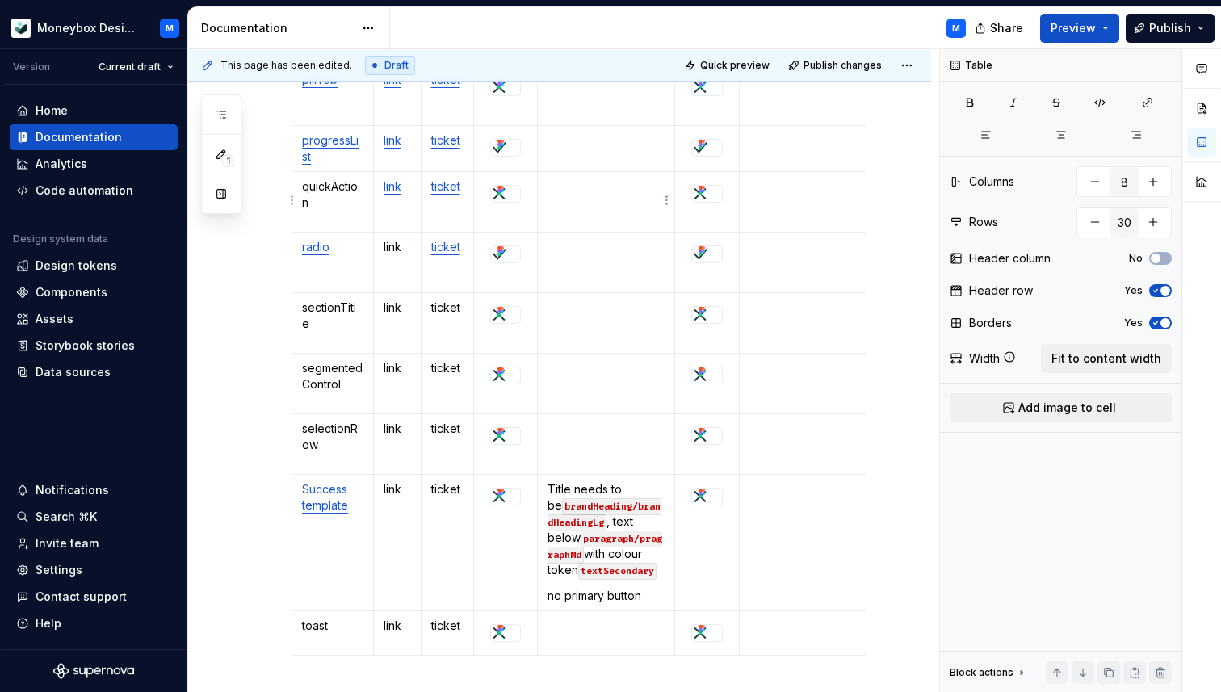
type textarea "*"
click at [395, 246] on p "link" at bounding box center [397, 247] width 27 height 16
click at [539, 220] on button "button" at bounding box center [536, 217] width 23 height 23
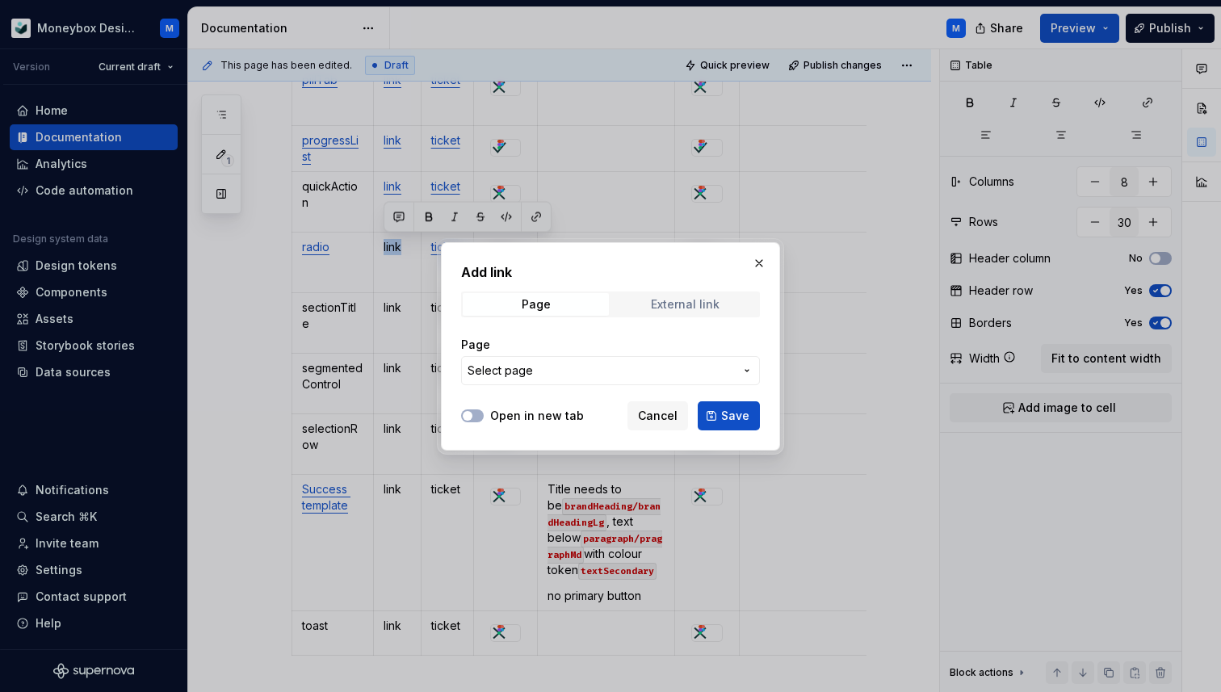
click at [679, 300] on div "External link" at bounding box center [685, 304] width 69 height 13
click at [594, 364] on input "URL" at bounding box center [610, 370] width 299 height 29
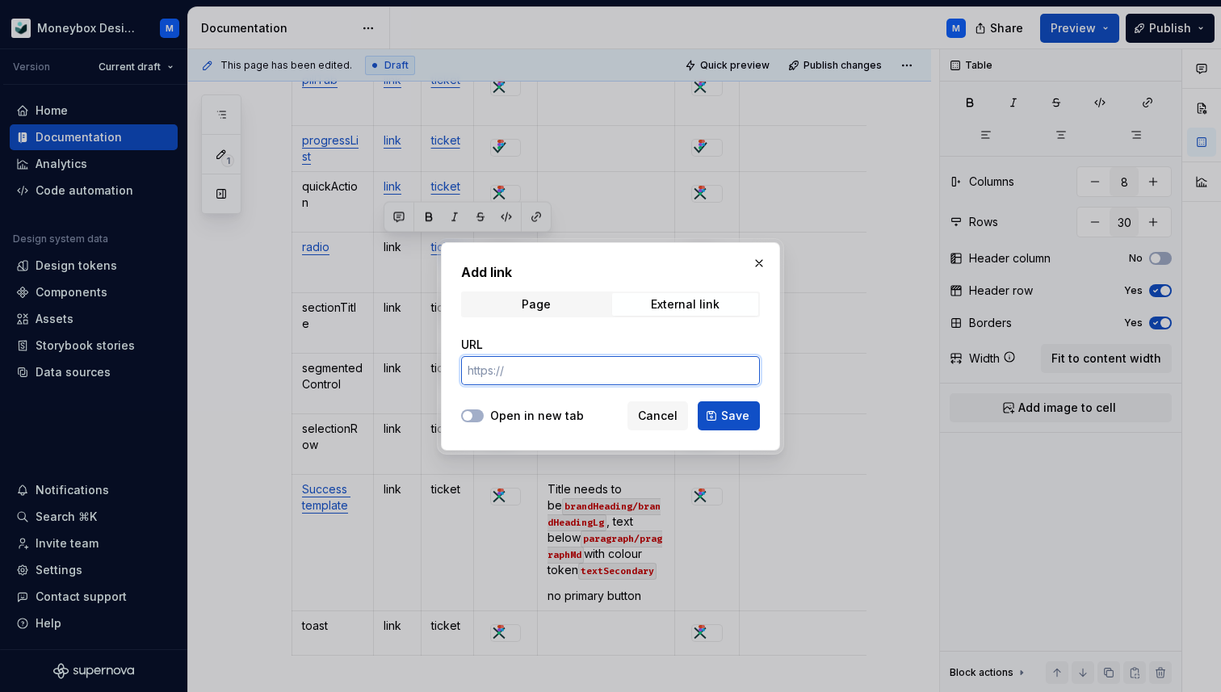
paste input "[URL][DOMAIN_NAME]"
type input "[URL][DOMAIN_NAME]"
click at [476, 413] on button "Open in new tab" at bounding box center [472, 415] width 23 height 13
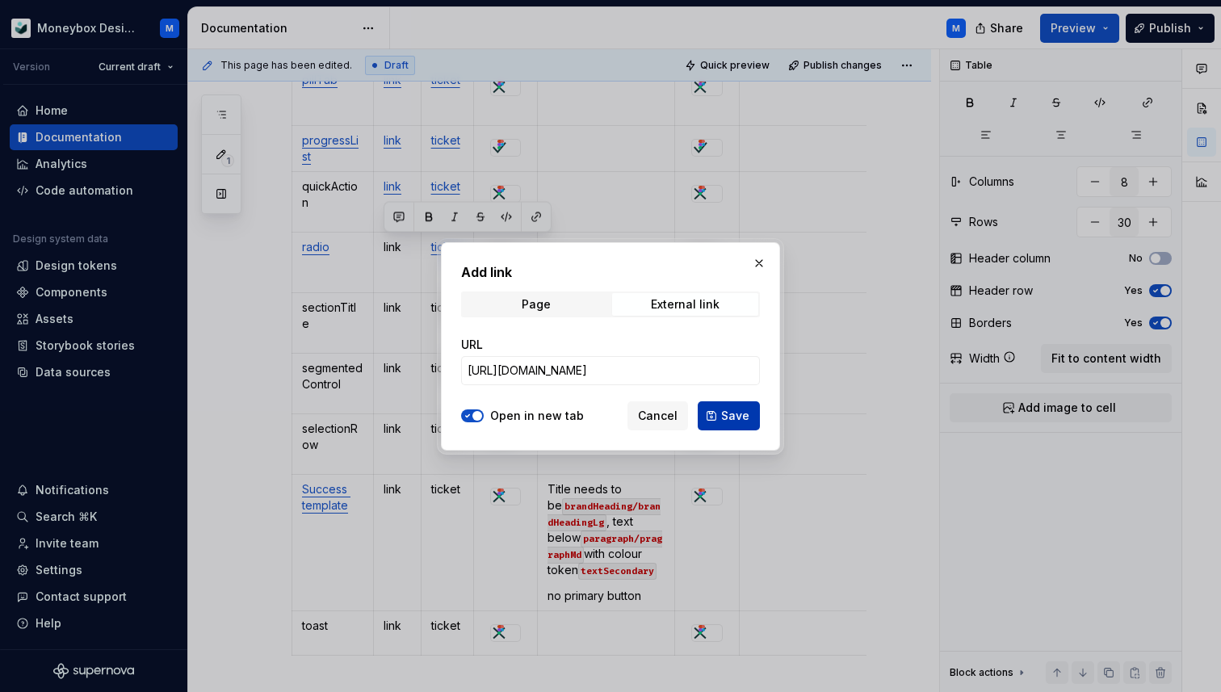
click at [739, 416] on span "Save" at bounding box center [735, 416] width 28 height 16
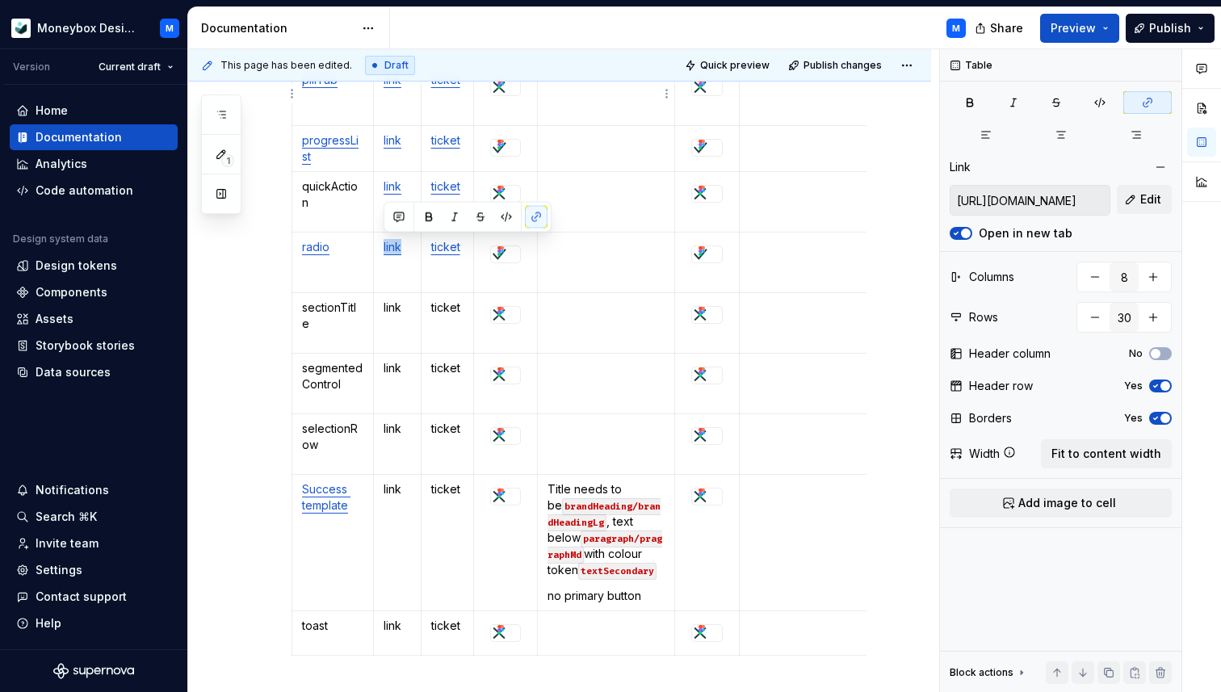
type textarea "*"
click at [447, 301] on p "ticket" at bounding box center [447, 308] width 33 height 16
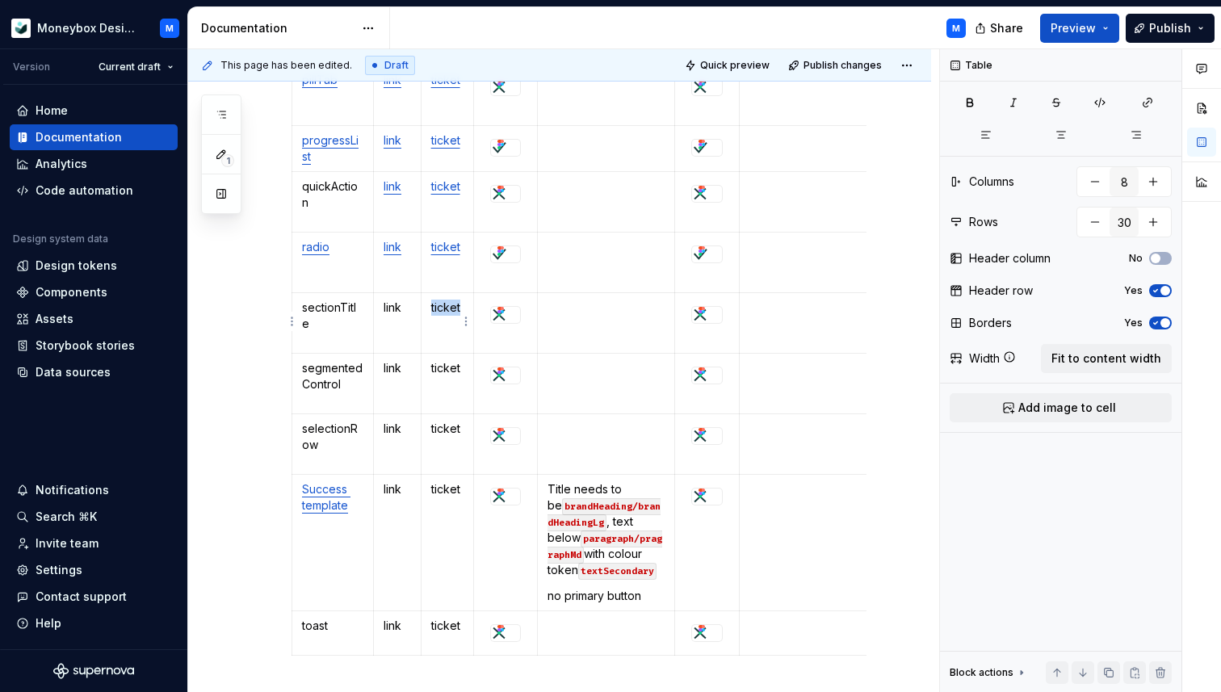
click at [447, 301] on p "ticket" at bounding box center [447, 308] width 33 height 16
click at [581, 275] on button "button" at bounding box center [584, 278] width 23 height 23
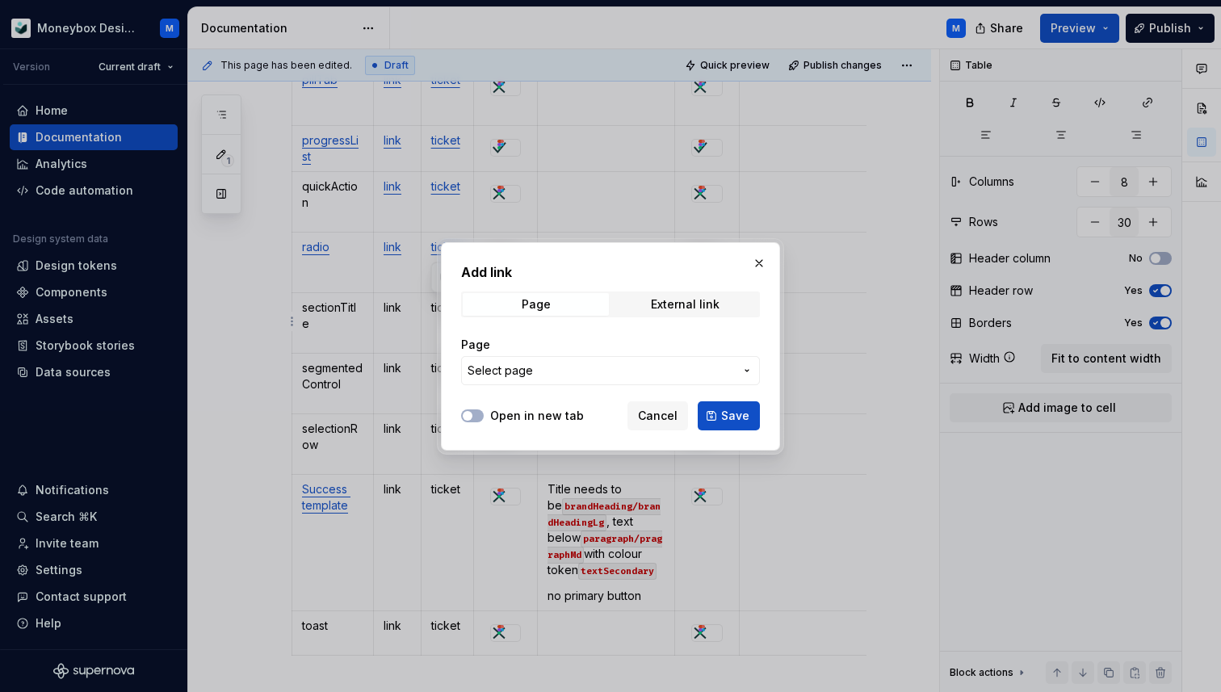
click at [677, 317] on div "Add link Page External link Page Select page" at bounding box center [610, 328] width 299 height 132
click at [665, 308] on div "External link" at bounding box center [685, 304] width 69 height 13
click at [552, 379] on input "URL" at bounding box center [610, 370] width 299 height 29
paste input "[URL][DOMAIN_NAME]"
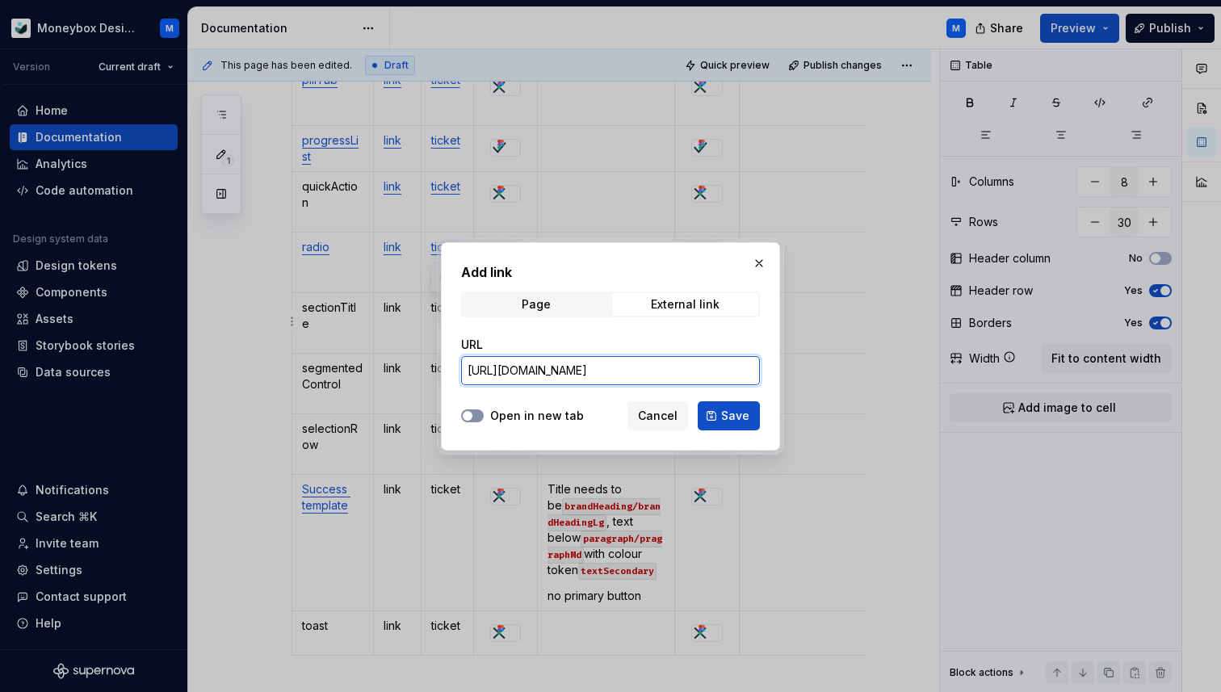
type input "[URL][DOMAIN_NAME]"
click at [478, 414] on button "Open in new tab" at bounding box center [472, 415] width 23 height 13
click at [741, 417] on span "Save" at bounding box center [735, 416] width 28 height 16
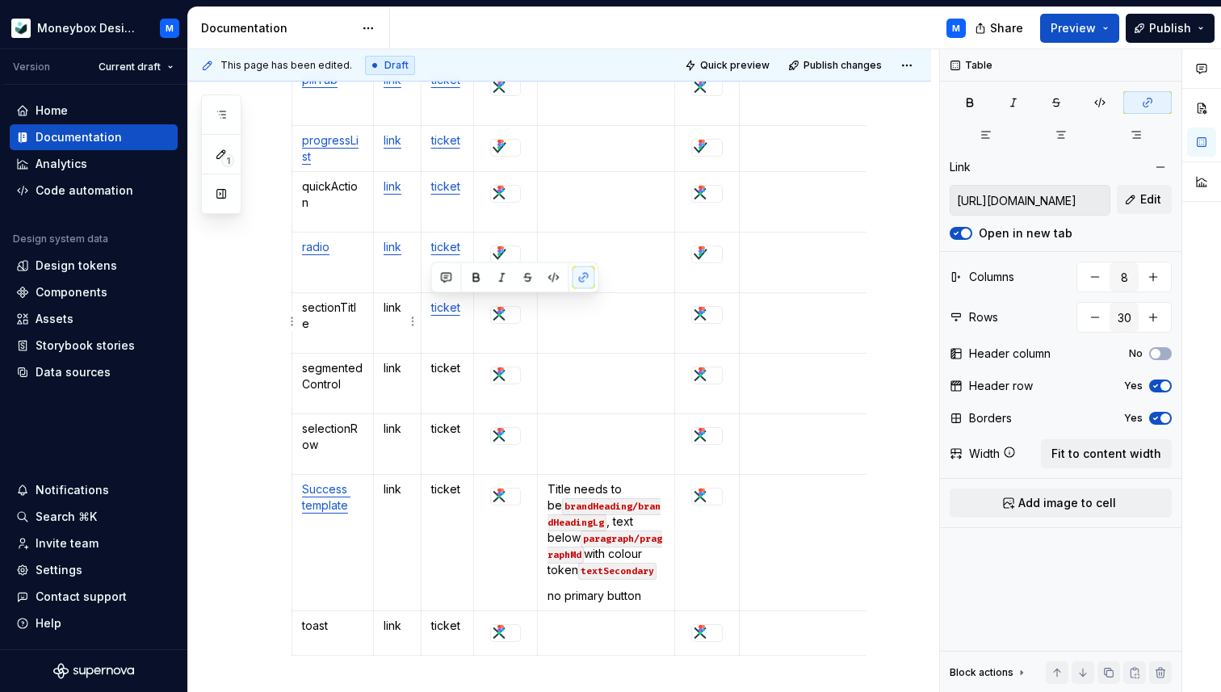
click at [392, 306] on p "link" at bounding box center [397, 308] width 27 height 16
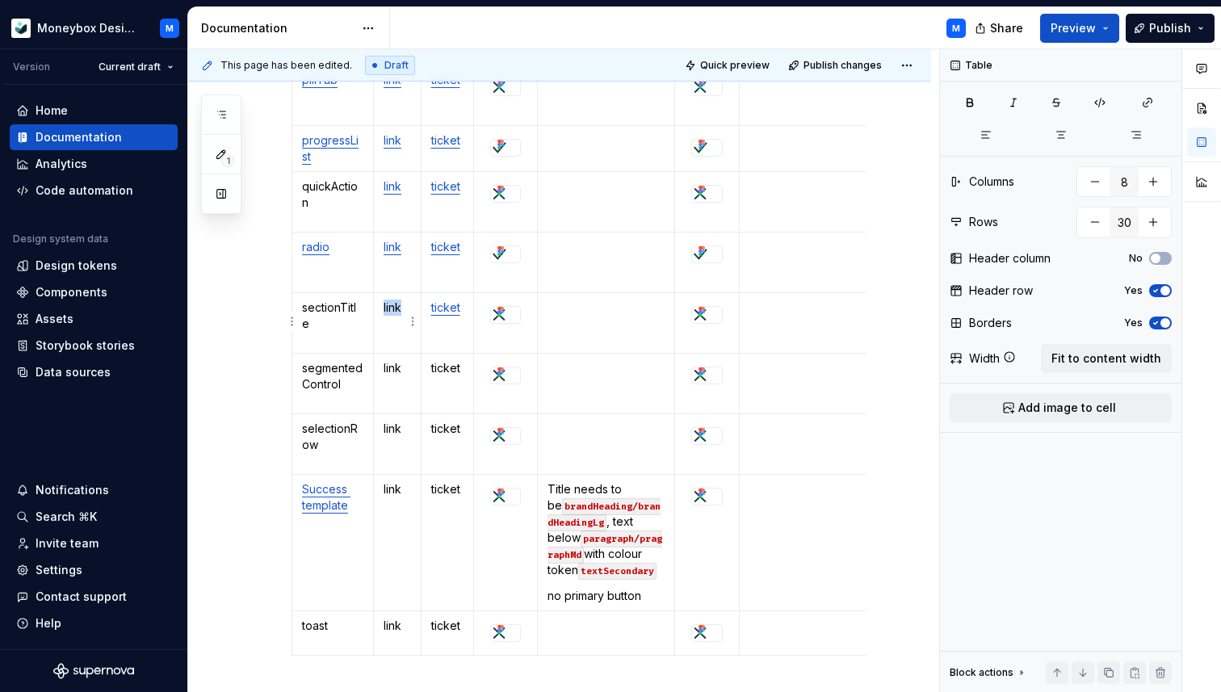
click at [392, 306] on p "link" at bounding box center [397, 308] width 27 height 16
type textarea "*"
click at [536, 271] on button "button" at bounding box center [536, 278] width 23 height 23
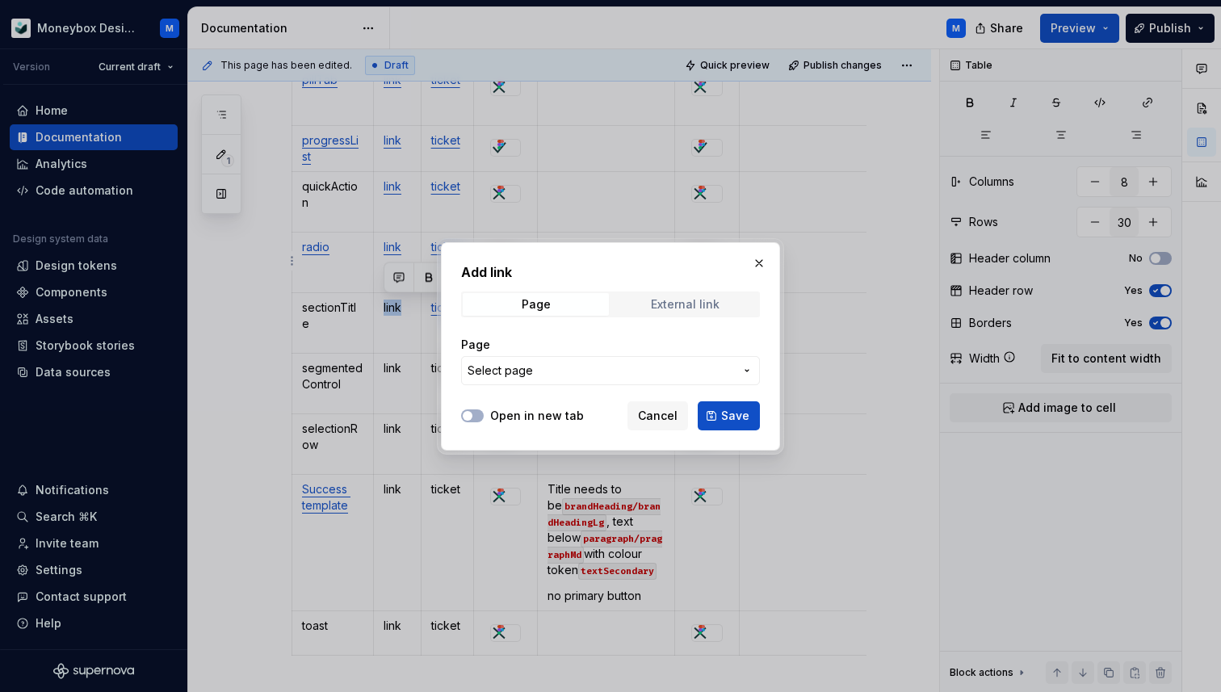
click at [685, 308] on div "External link" at bounding box center [685, 304] width 69 height 13
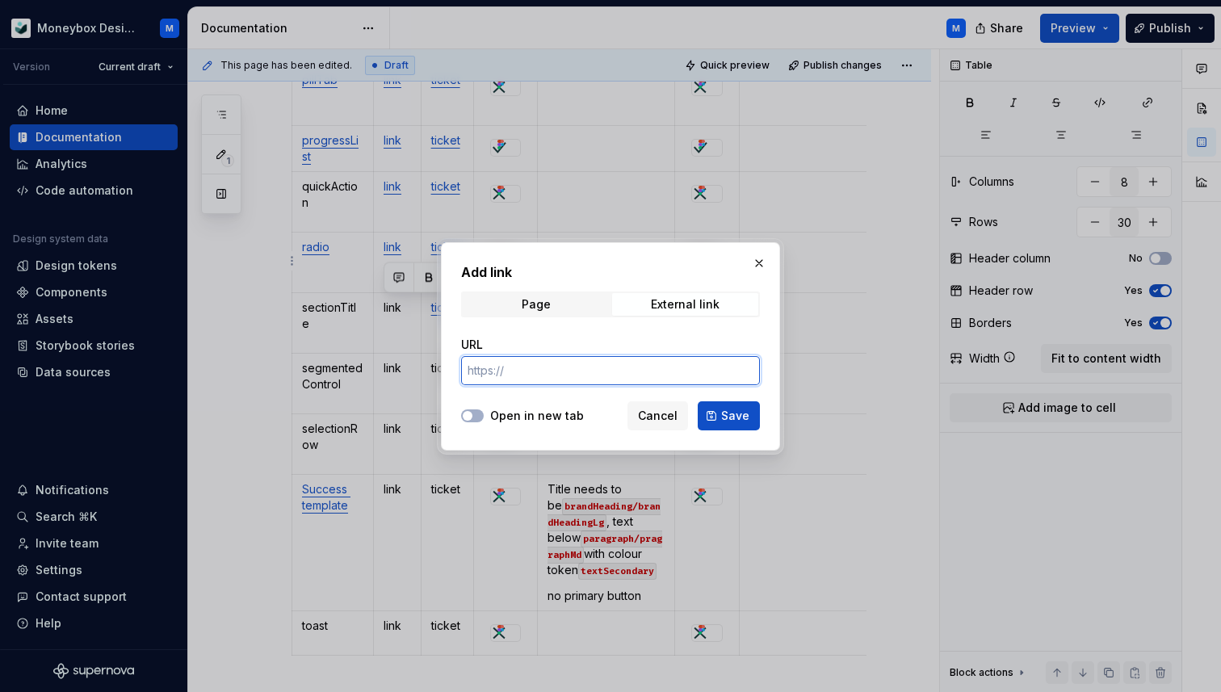
click at [522, 377] on input "URL" at bounding box center [610, 370] width 299 height 29
paste input "[URL][DOMAIN_NAME]"
type input "[URL][DOMAIN_NAME]"
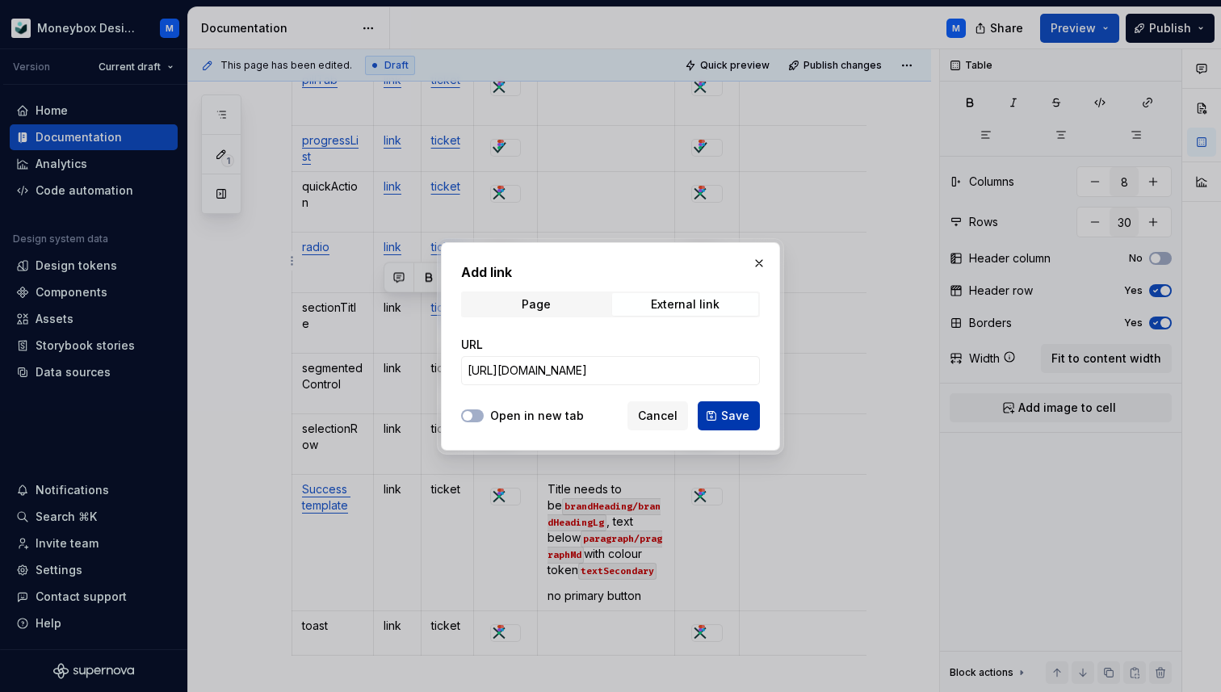
click at [732, 415] on span "Save" at bounding box center [735, 416] width 28 height 16
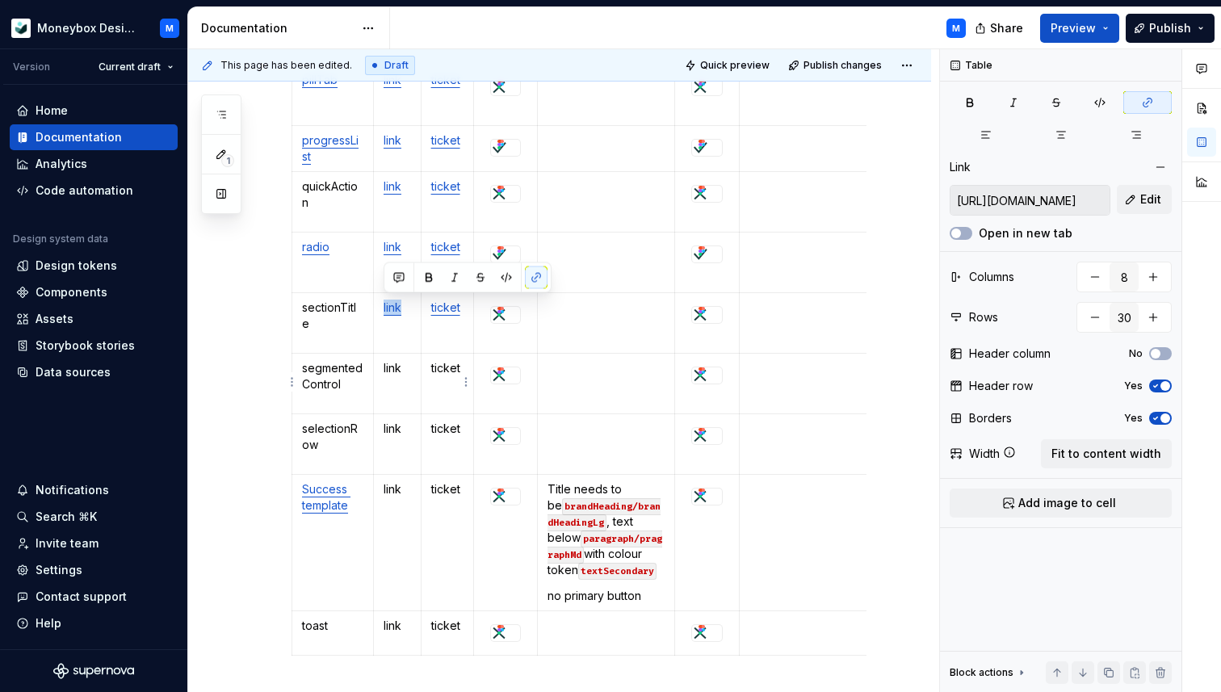
click at [453, 367] on p "ticket" at bounding box center [447, 368] width 33 height 16
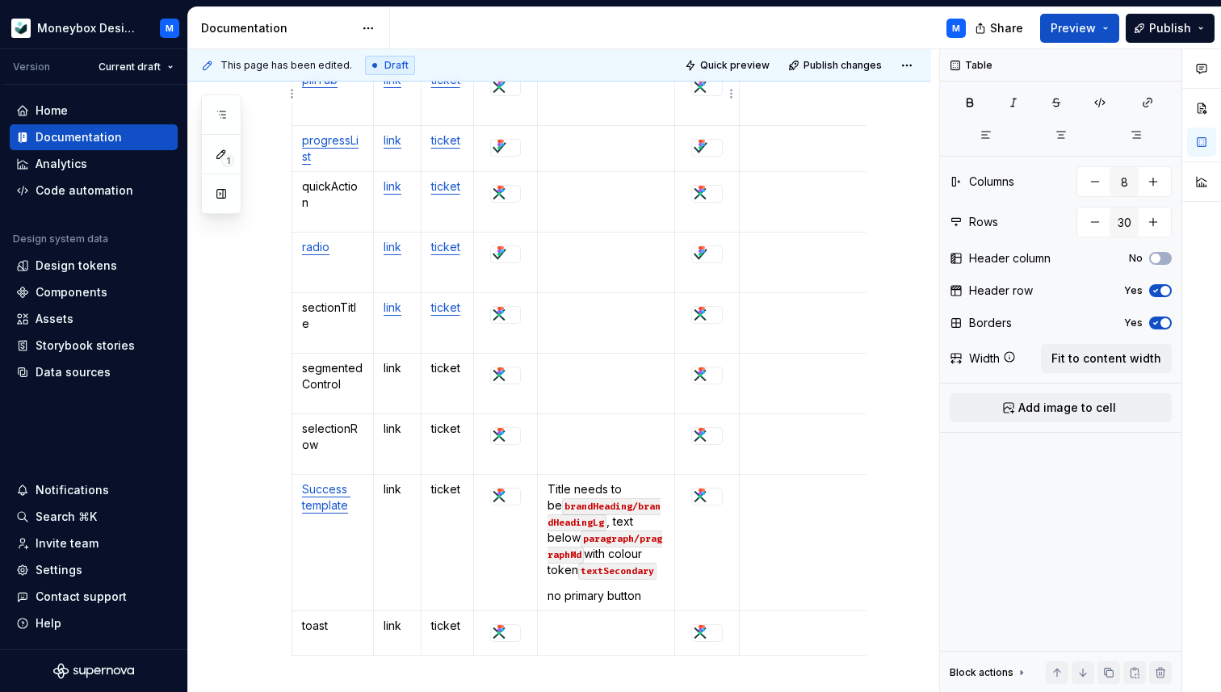
type textarea "*"
click at [443, 367] on p "ticket" at bounding box center [447, 368] width 33 height 16
click at [586, 334] on button "button" at bounding box center [584, 338] width 23 height 23
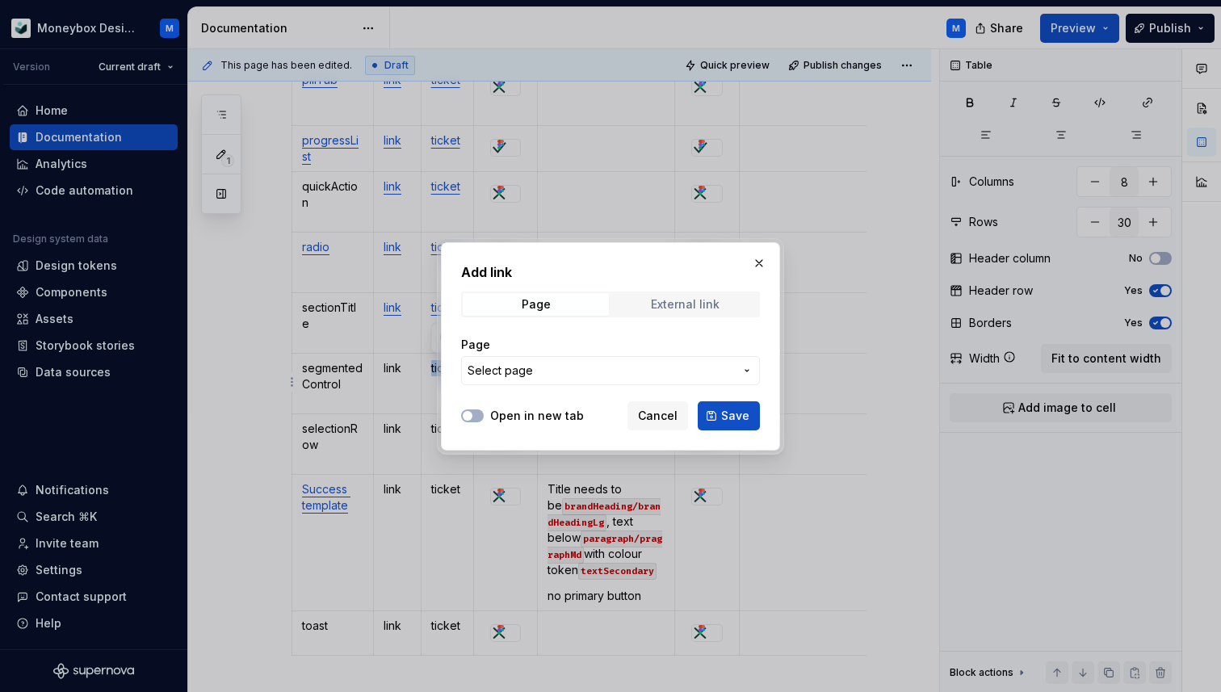
click at [681, 310] on div "External link" at bounding box center [685, 304] width 69 height 13
click at [562, 367] on input "URL" at bounding box center [610, 370] width 299 height 29
paste input "[URL][DOMAIN_NAME]"
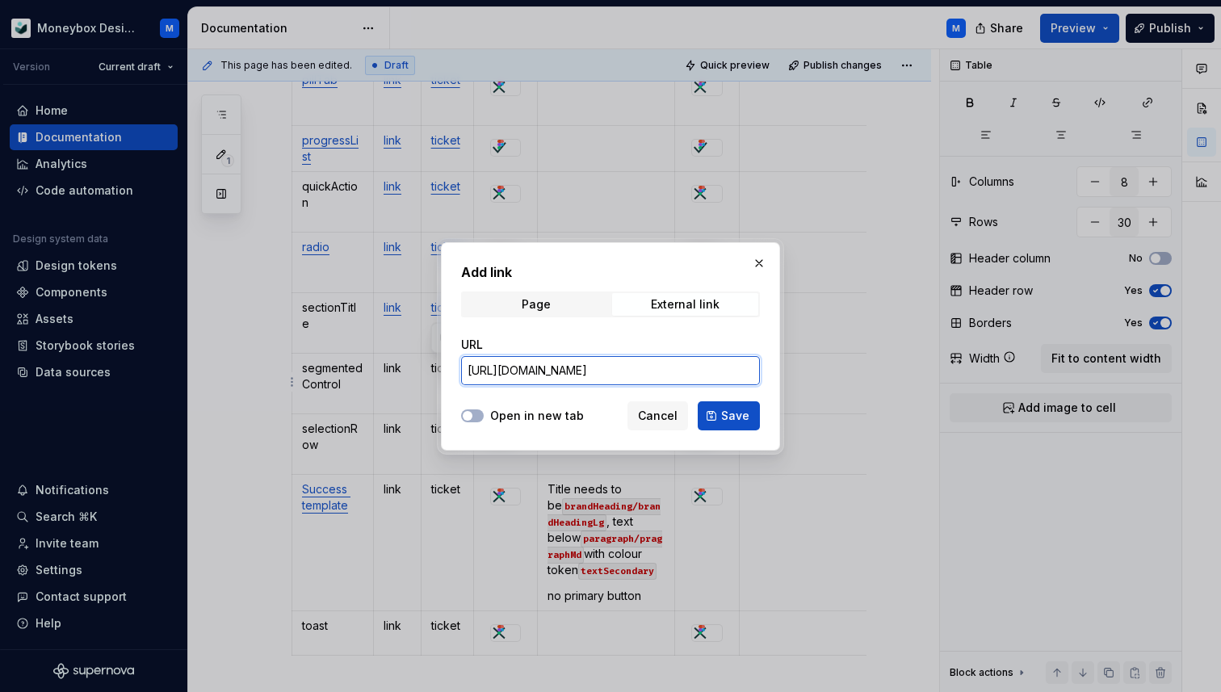
scroll to position [0, 263]
type input "[URL][DOMAIN_NAME]"
click at [474, 422] on div at bounding box center [472, 416] width 23 height 16
click at [474, 413] on button "Open in new tab" at bounding box center [472, 415] width 23 height 13
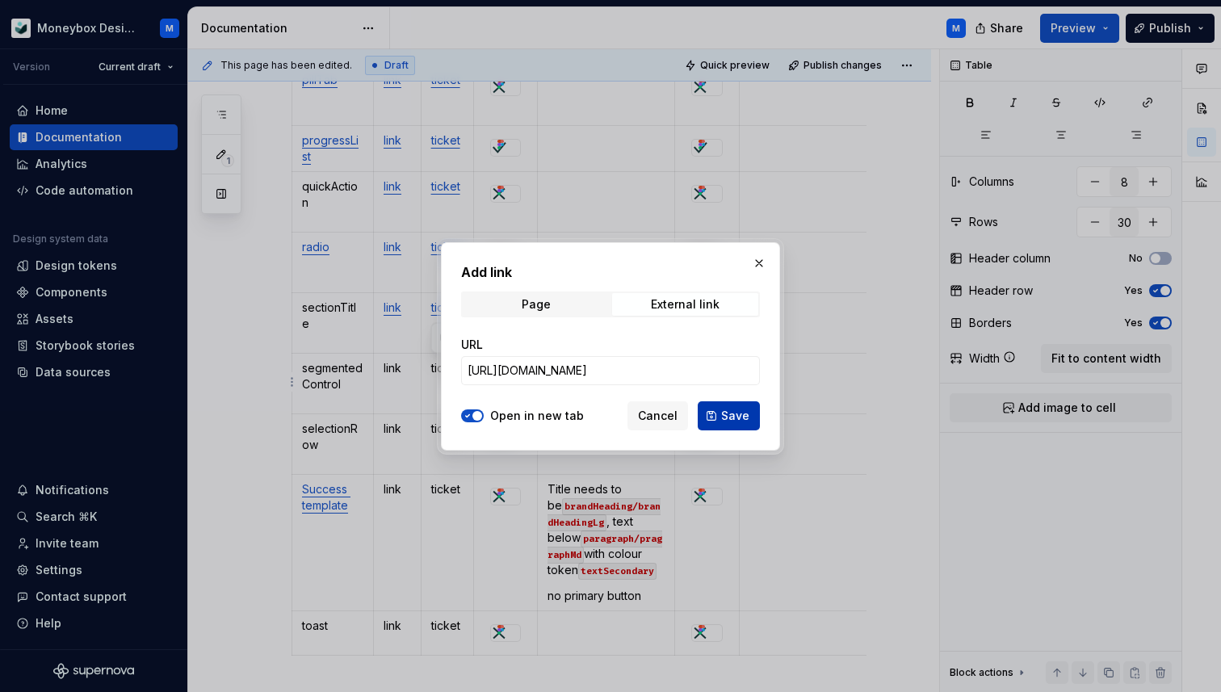
click at [735, 410] on span "Save" at bounding box center [735, 416] width 28 height 16
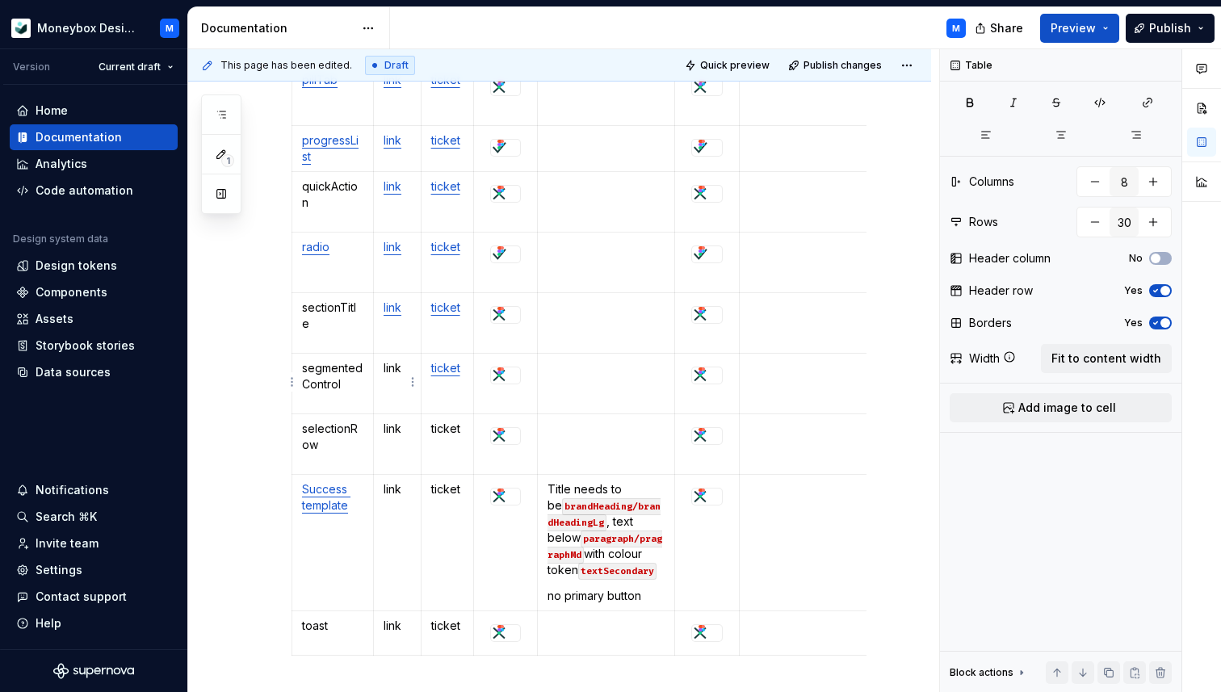
click at [400, 364] on p "link" at bounding box center [397, 368] width 27 height 16
type textarea "*"
click at [392, 367] on p "link" at bounding box center [397, 368] width 27 height 16
click at [536, 332] on button "button" at bounding box center [536, 338] width 23 height 23
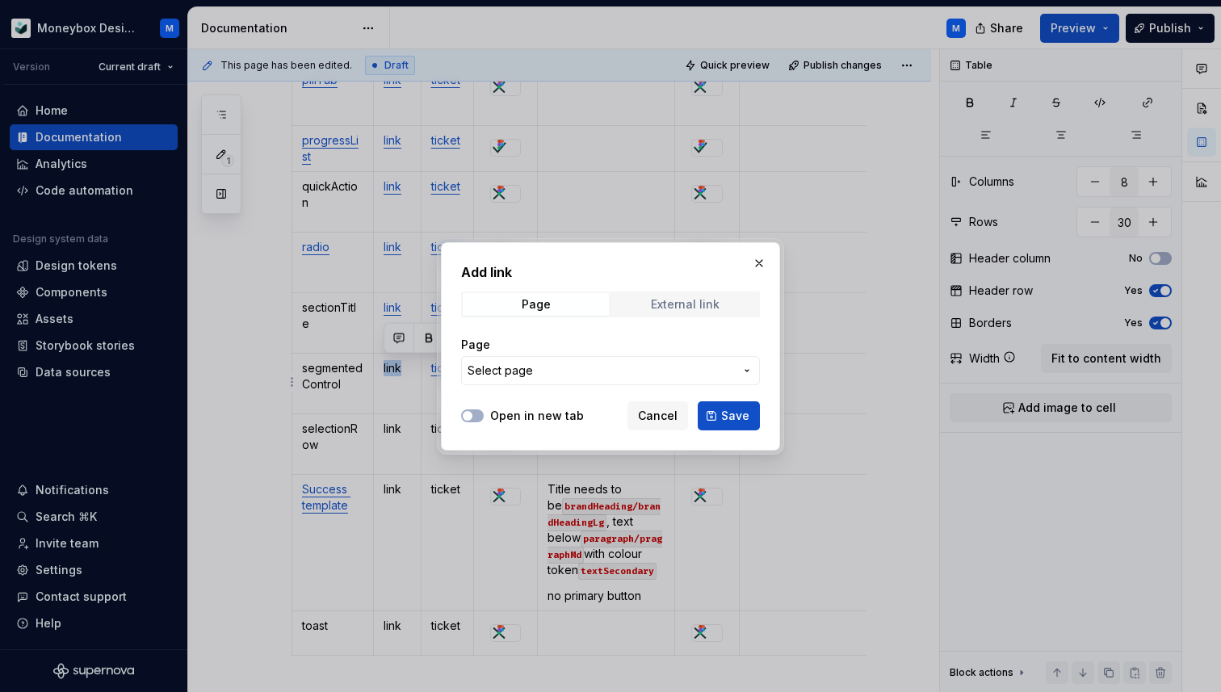
click at [666, 309] on div "External link" at bounding box center [685, 304] width 69 height 13
click at [563, 376] on input "URL" at bounding box center [610, 370] width 299 height 29
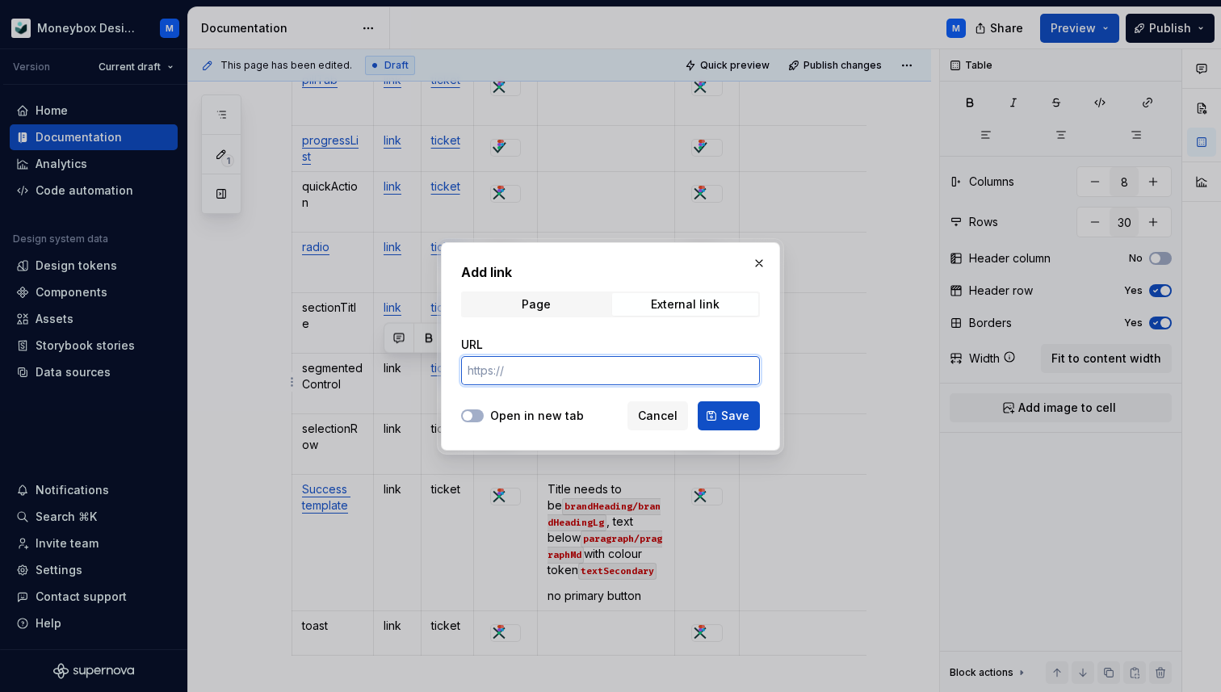
paste input "[URL][DOMAIN_NAME]"
type input "[URL][DOMAIN_NAME]"
click at [481, 413] on button "Open in new tab" at bounding box center [472, 415] width 23 height 13
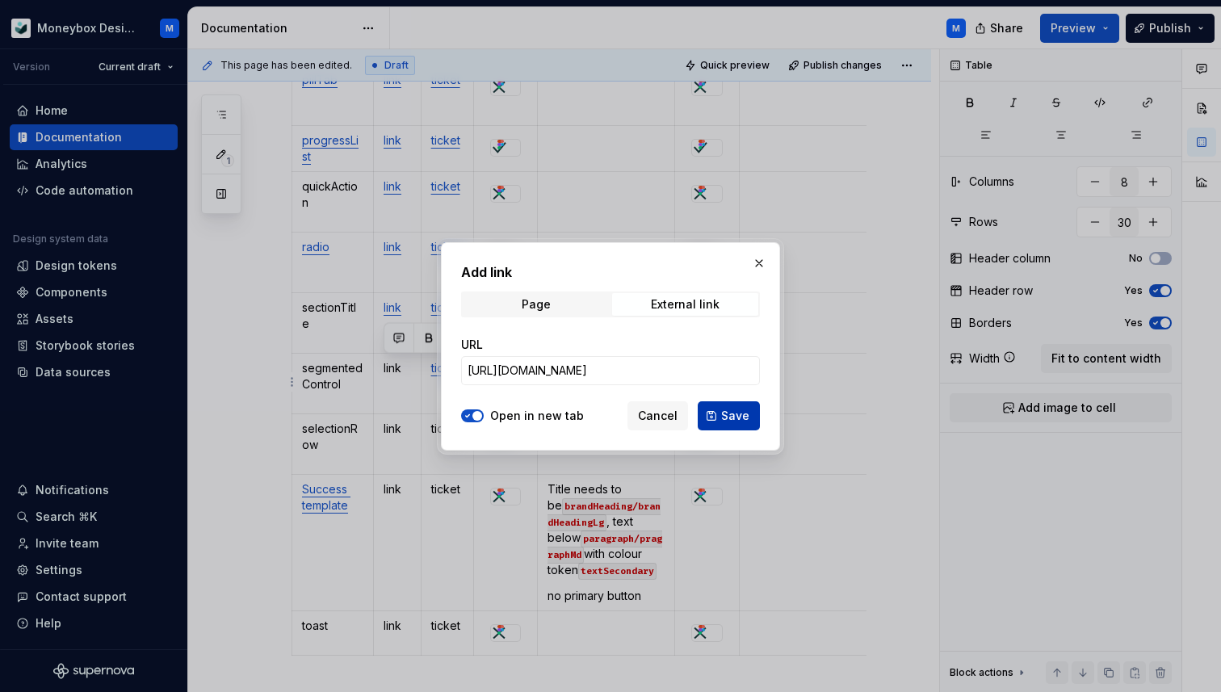
click at [737, 413] on span "Save" at bounding box center [735, 416] width 28 height 16
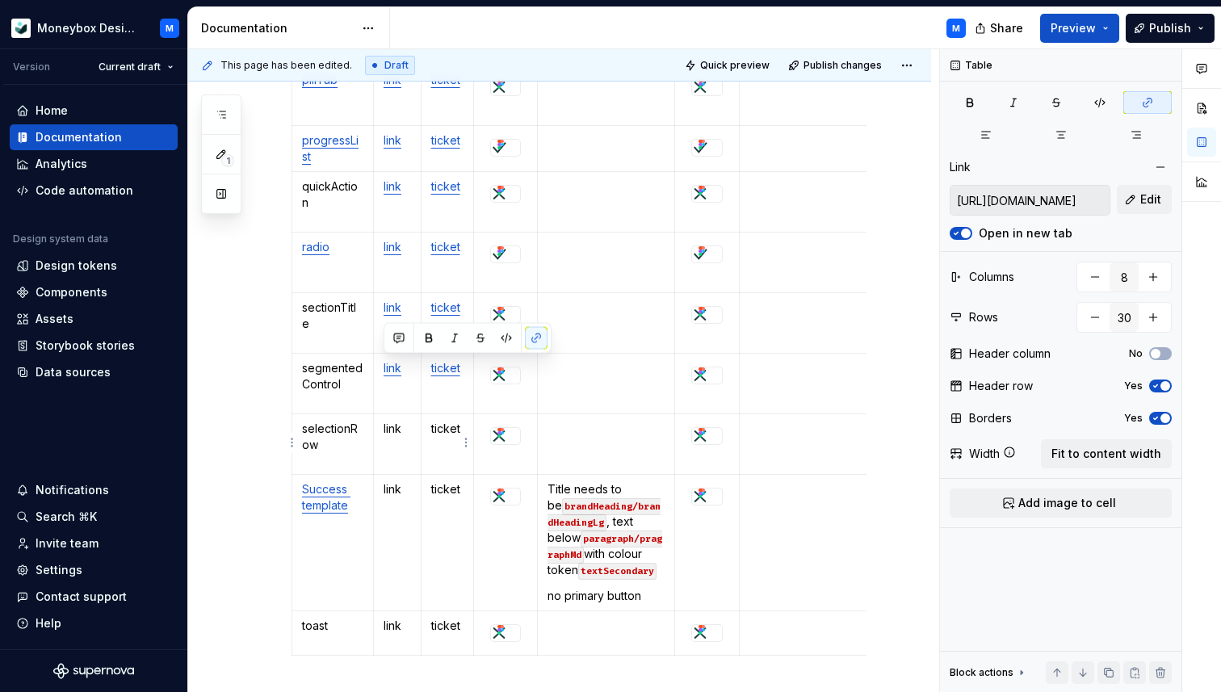
click at [450, 429] on p "ticket" at bounding box center [447, 429] width 33 height 16
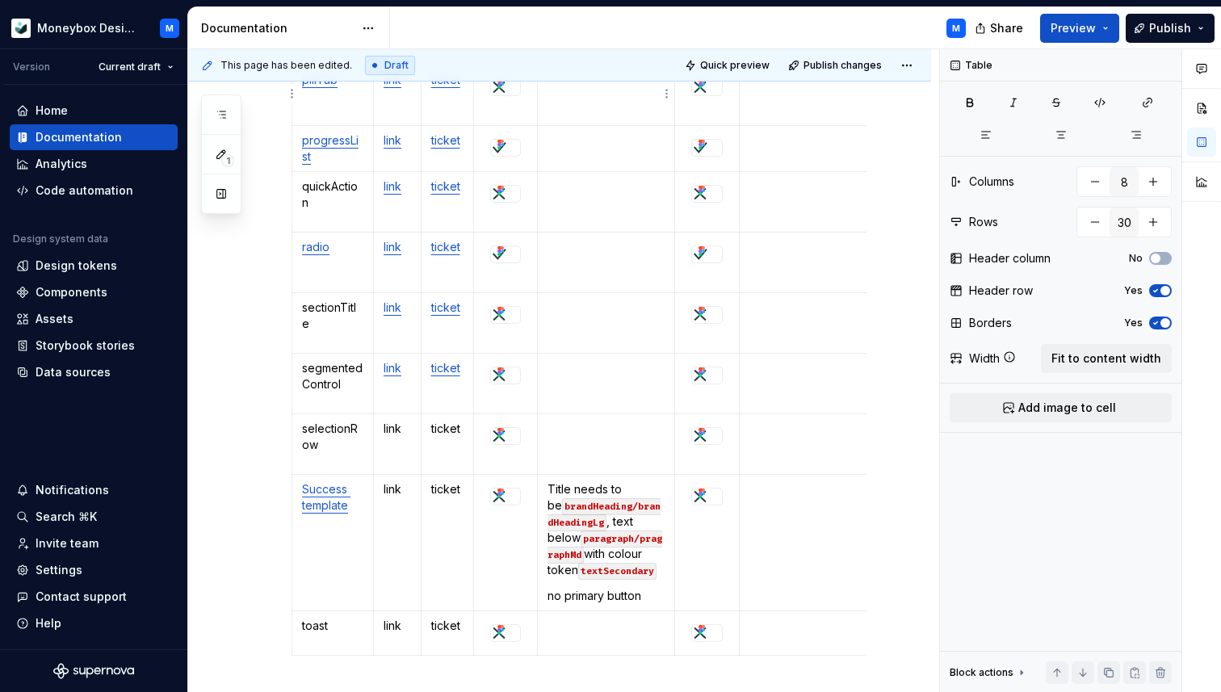
type textarea "*"
click at [447, 425] on p "ticket" at bounding box center [447, 429] width 33 height 16
click at [586, 394] on button "button" at bounding box center [584, 399] width 23 height 23
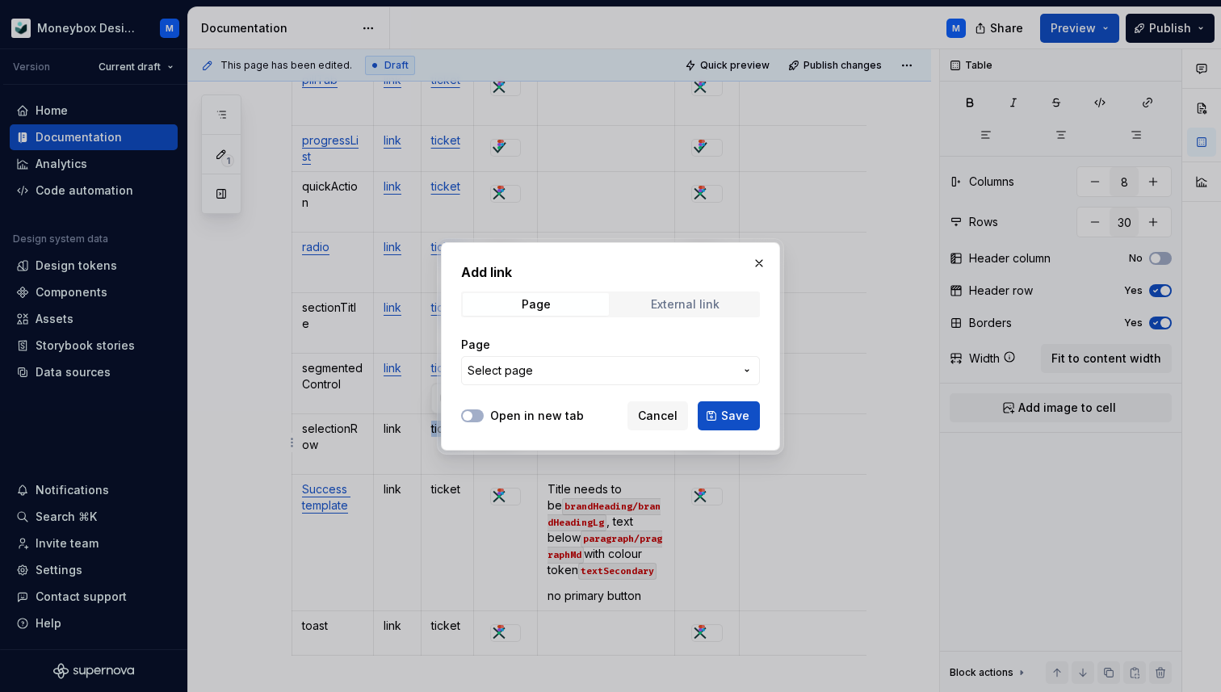
click at [668, 300] on div "External link" at bounding box center [685, 304] width 69 height 13
click at [558, 371] on input "URL" at bounding box center [610, 370] width 299 height 29
paste input "[URL][DOMAIN_NAME]"
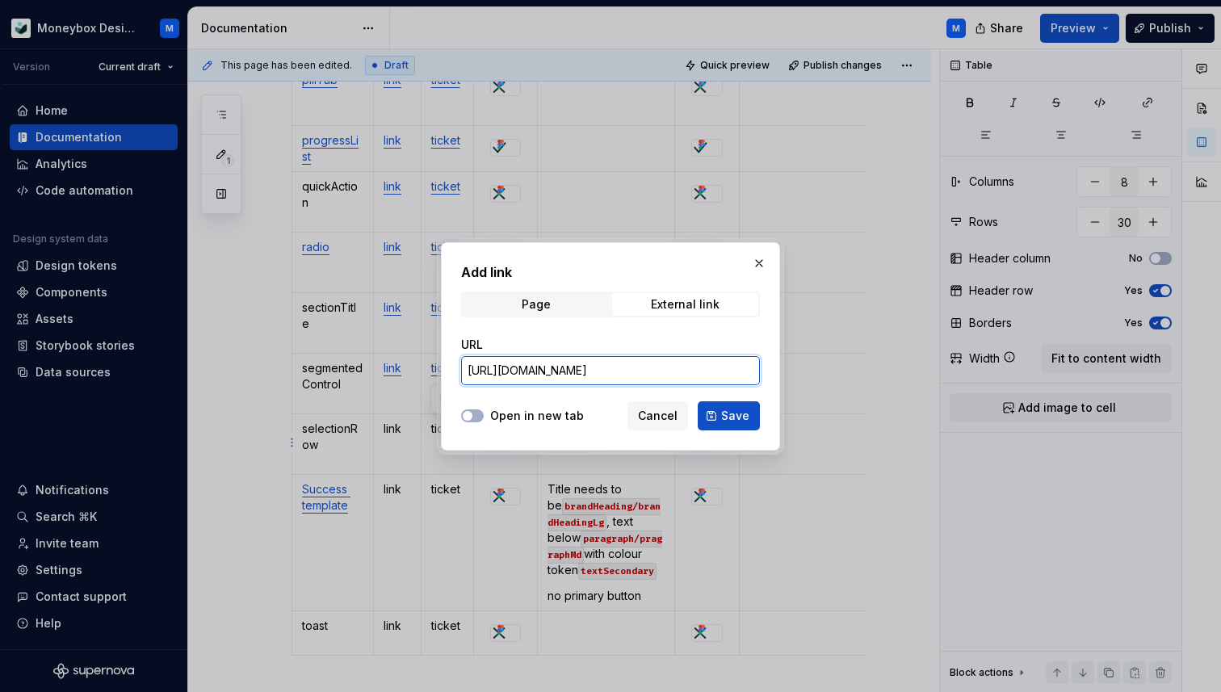
scroll to position [0, 268]
type input "[URL][DOMAIN_NAME]"
click at [470, 420] on button "Open in new tab" at bounding box center [472, 415] width 23 height 13
click at [740, 411] on span "Save" at bounding box center [735, 416] width 28 height 16
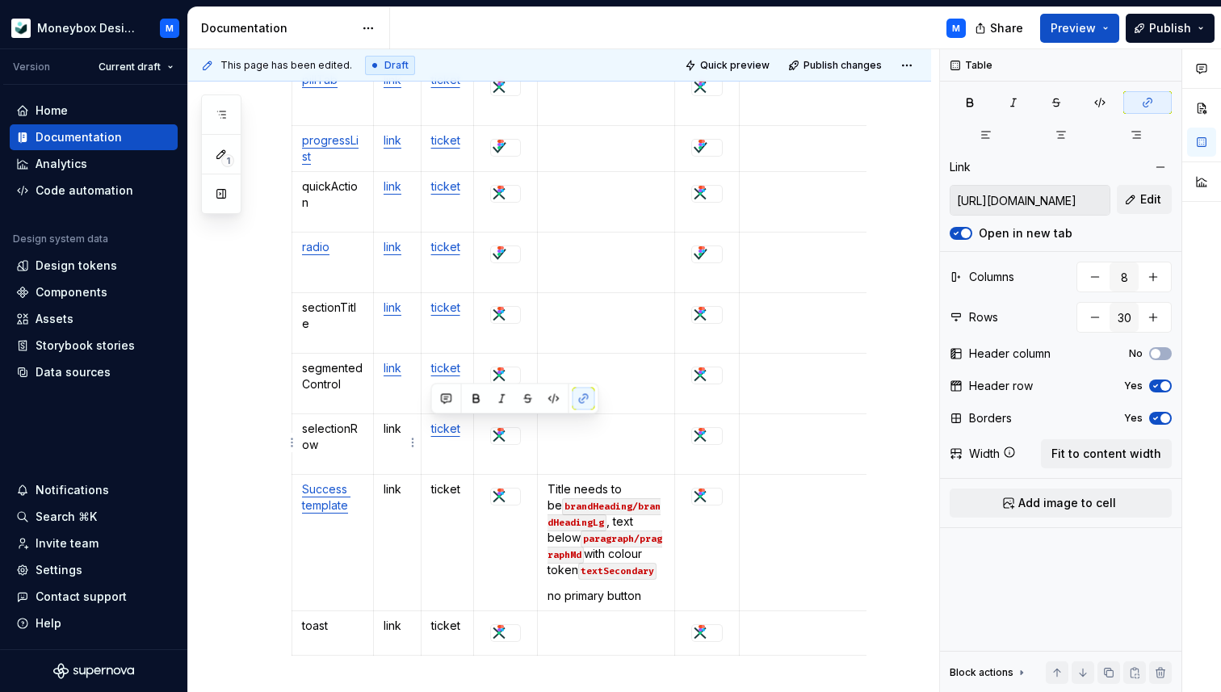
click at [394, 439] on td "link" at bounding box center [397, 444] width 48 height 61
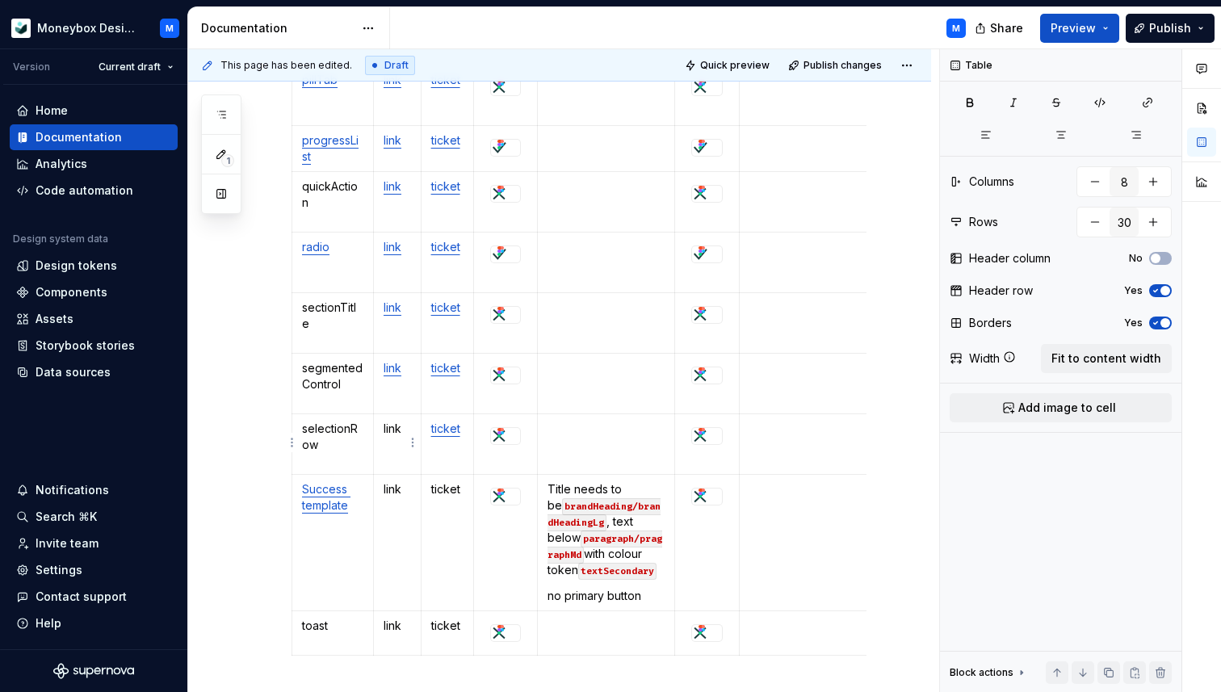
type textarea "*"
click at [388, 430] on p "link" at bounding box center [397, 429] width 27 height 16
click at [538, 395] on button "button" at bounding box center [536, 399] width 23 height 23
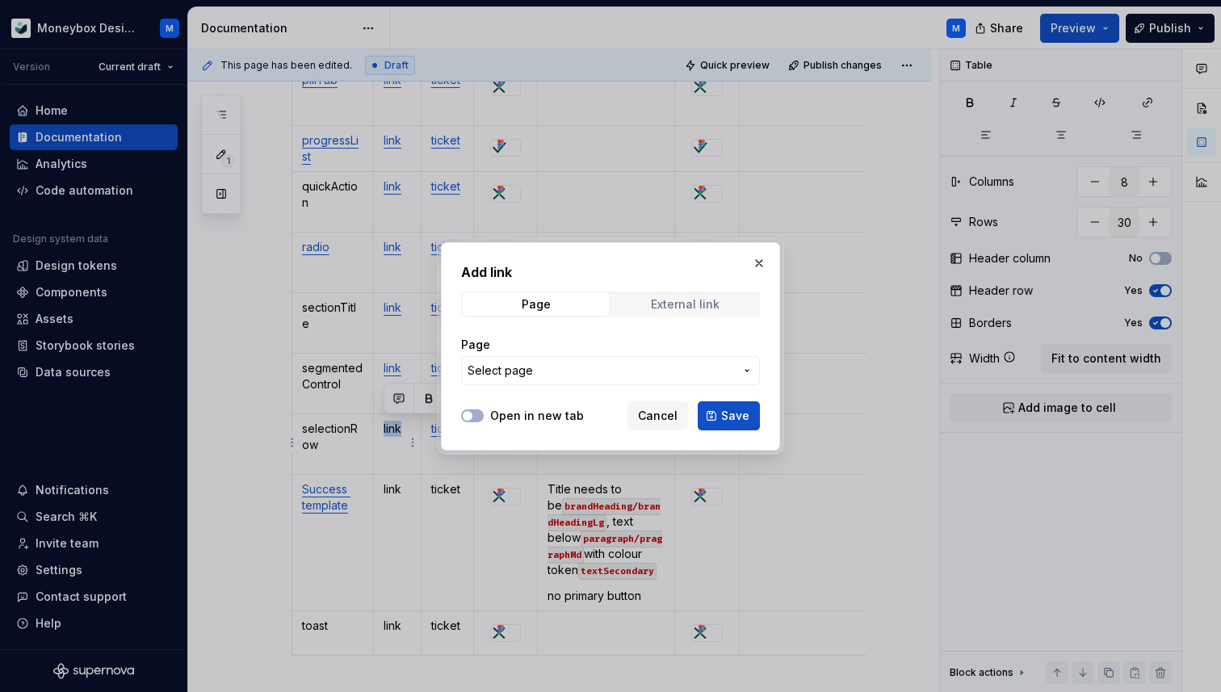
click at [696, 308] on div "External link" at bounding box center [685, 304] width 69 height 13
click at [547, 371] on input "URL" at bounding box center [610, 370] width 299 height 29
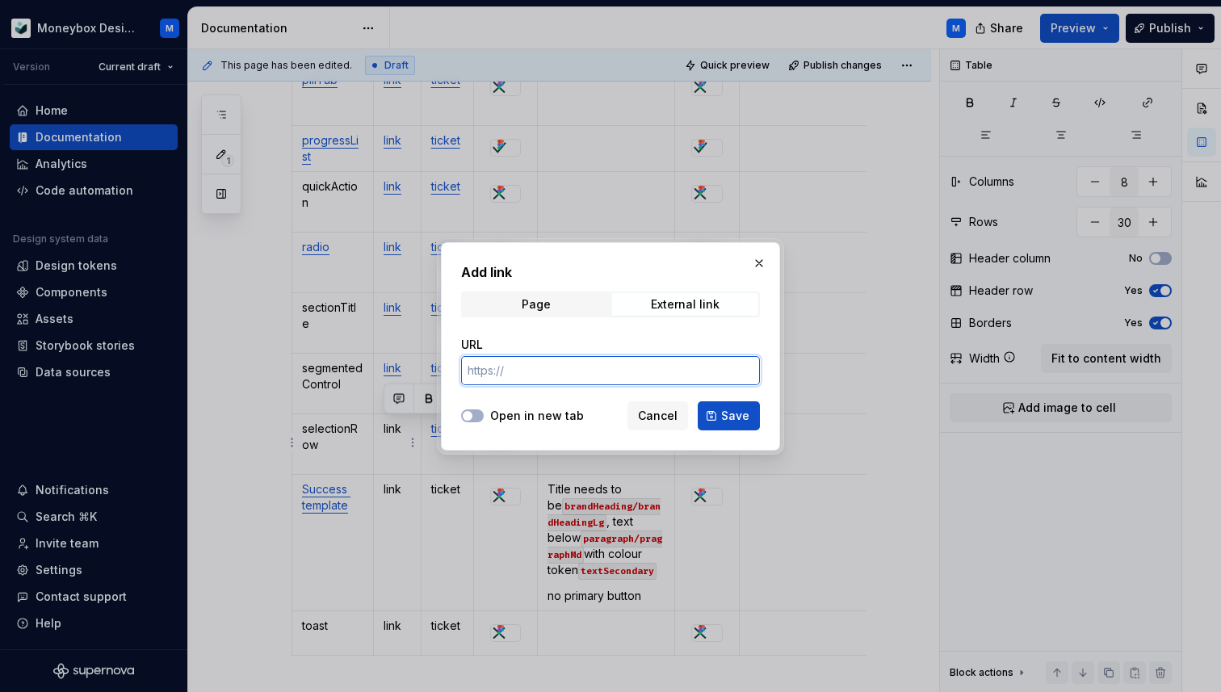
paste input "[URL][DOMAIN_NAME]"
type input "[URL][DOMAIN_NAME]"
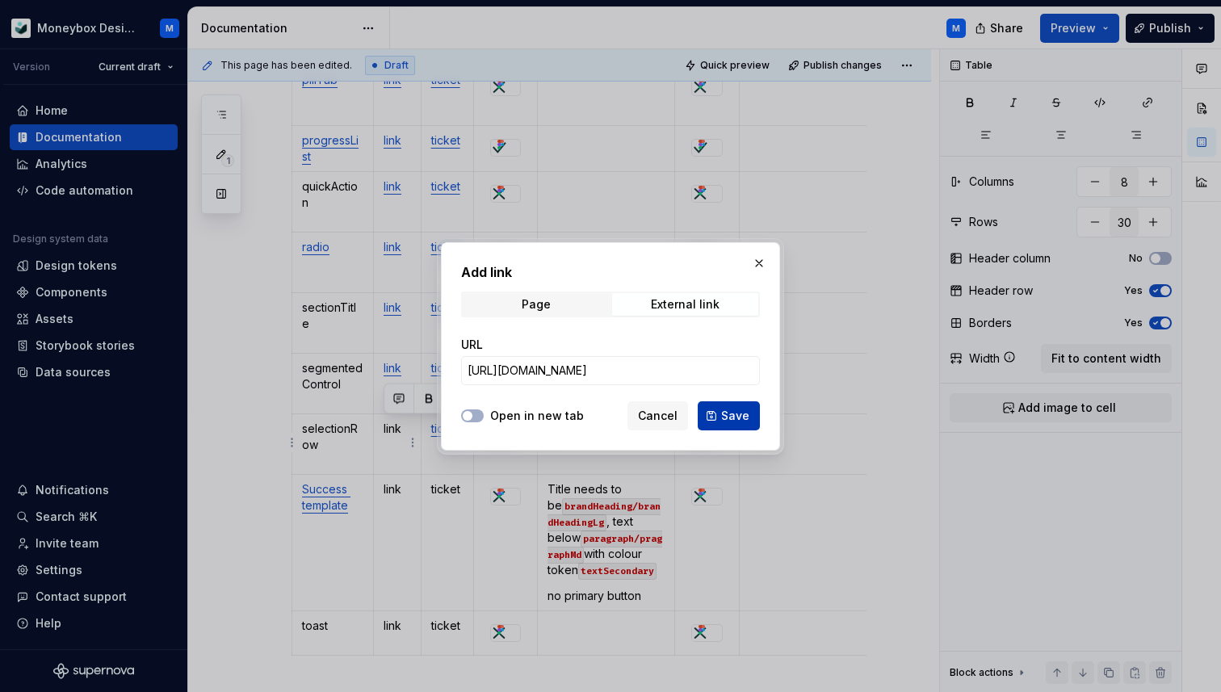
click at [716, 418] on button "Save" at bounding box center [729, 415] width 62 height 29
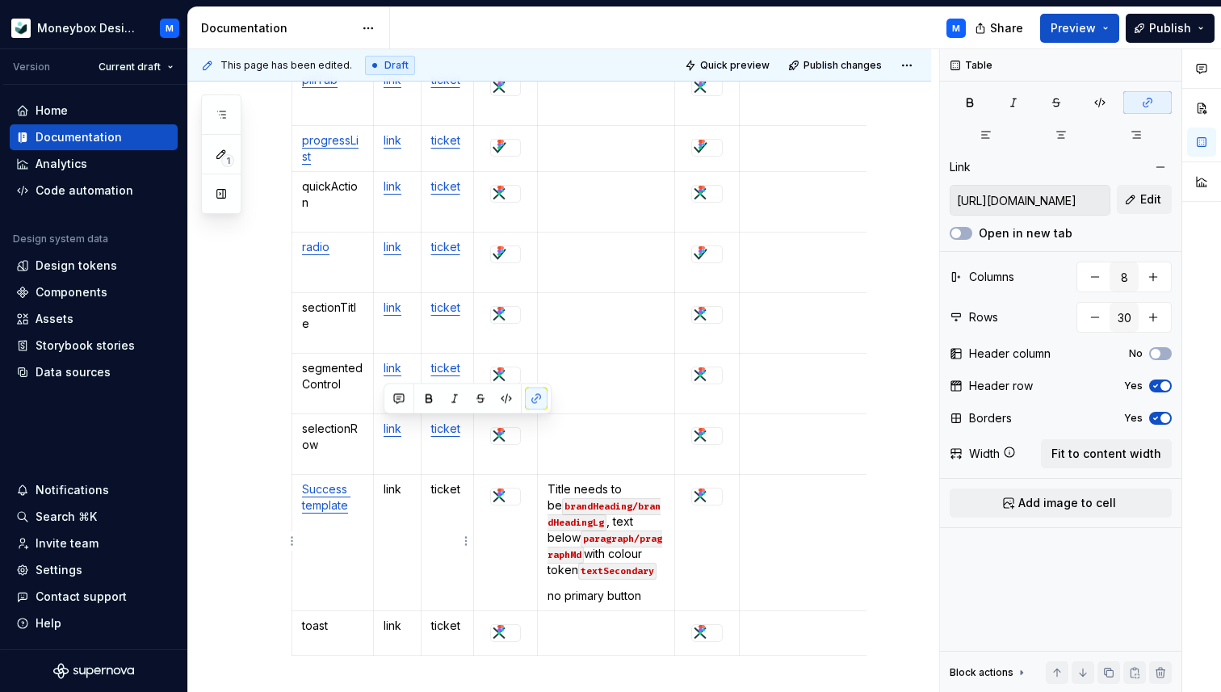
click at [445, 490] on p "ticket" at bounding box center [447, 489] width 33 height 16
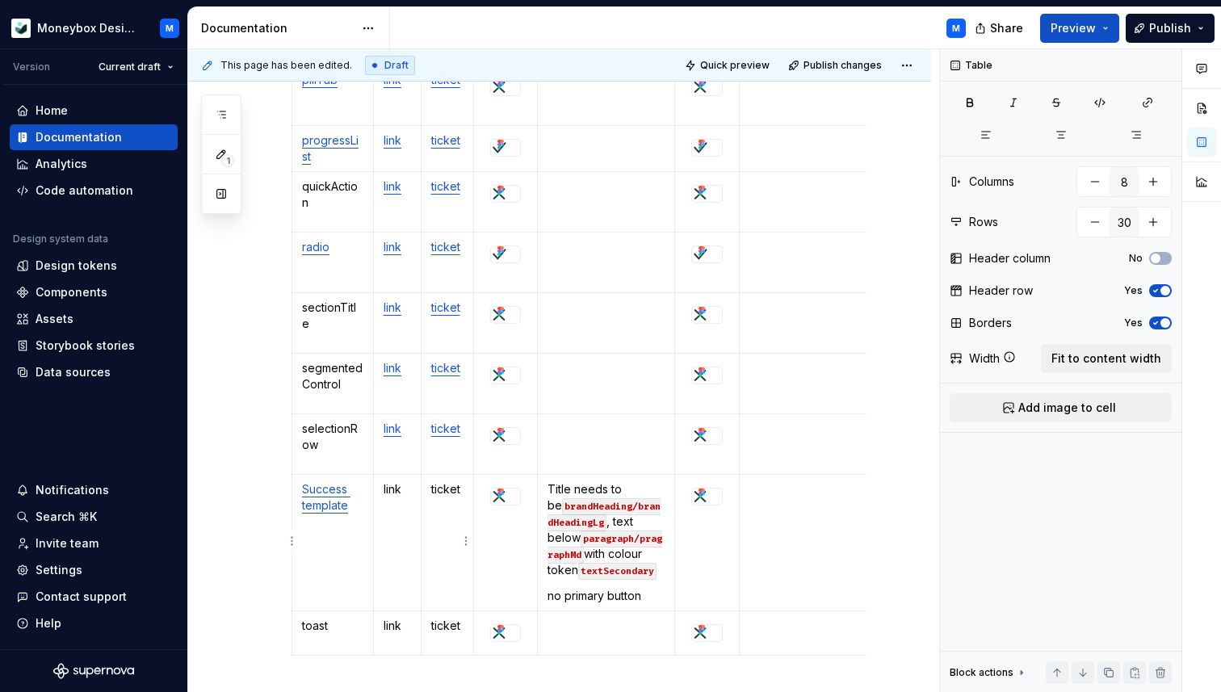
click at [452, 489] on p "ticket" at bounding box center [447, 489] width 33 height 16
type textarea "*"
click at [392, 487] on p "link" at bounding box center [397, 489] width 27 height 16
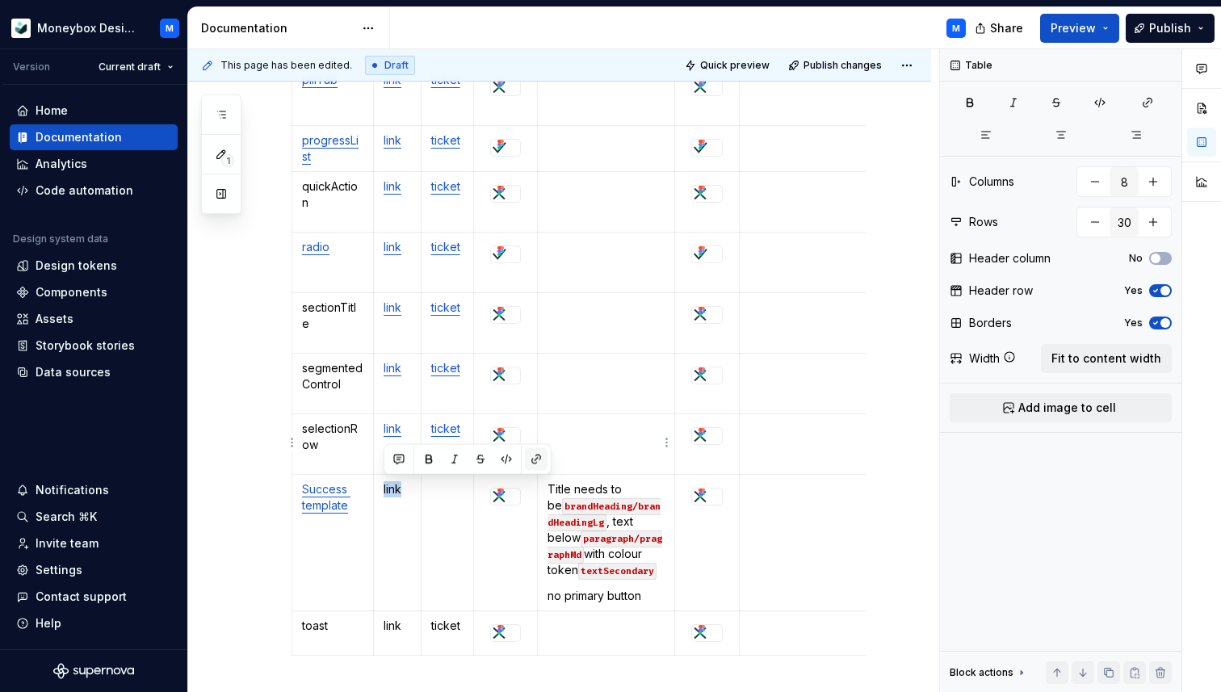
click at [540, 456] on button "button" at bounding box center [536, 459] width 23 height 23
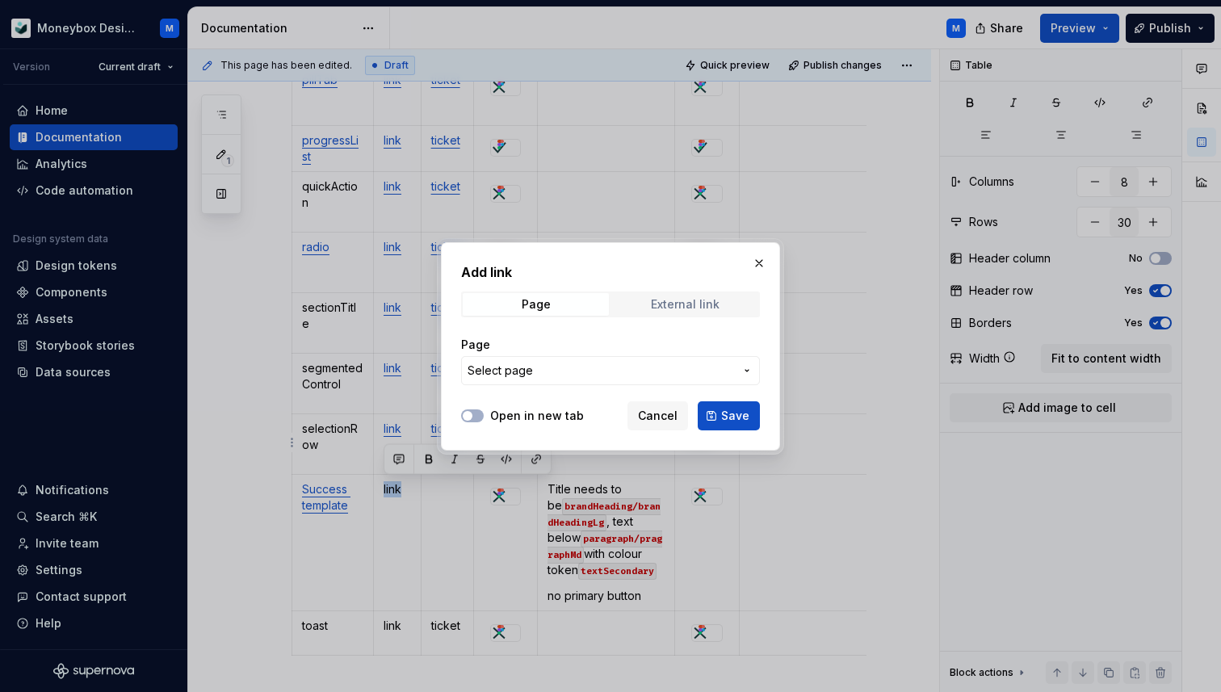
click at [681, 304] on div "External link" at bounding box center [685, 304] width 69 height 13
click at [574, 361] on input "URL" at bounding box center [610, 370] width 299 height 29
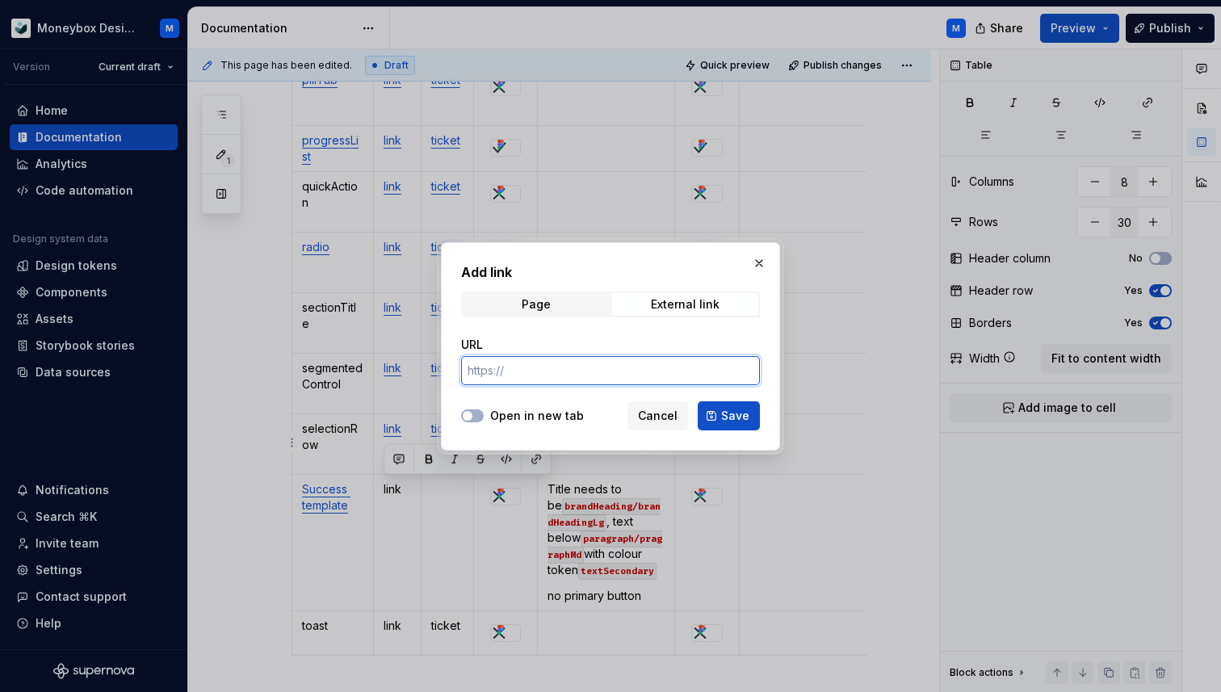
paste input "[URL][DOMAIN_NAME]"
type input "[URL][DOMAIN_NAME]"
click at [476, 415] on button "Open in new tab" at bounding box center [472, 415] width 23 height 13
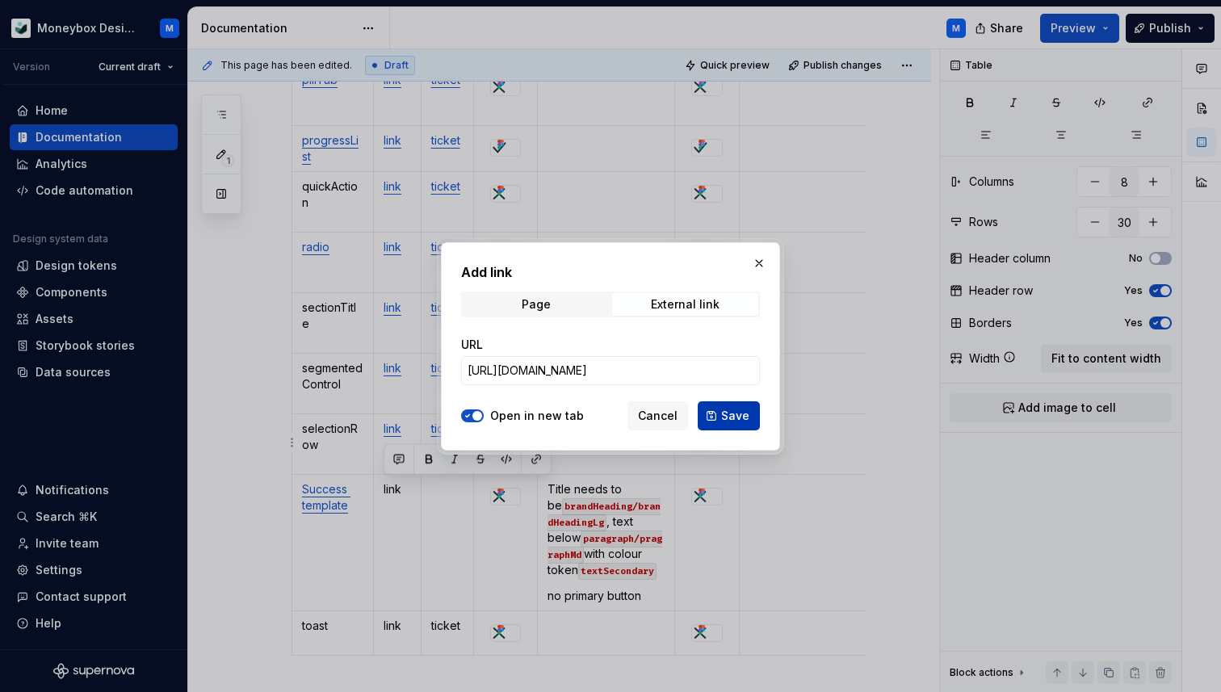
click at [730, 415] on span "Save" at bounding box center [735, 416] width 28 height 16
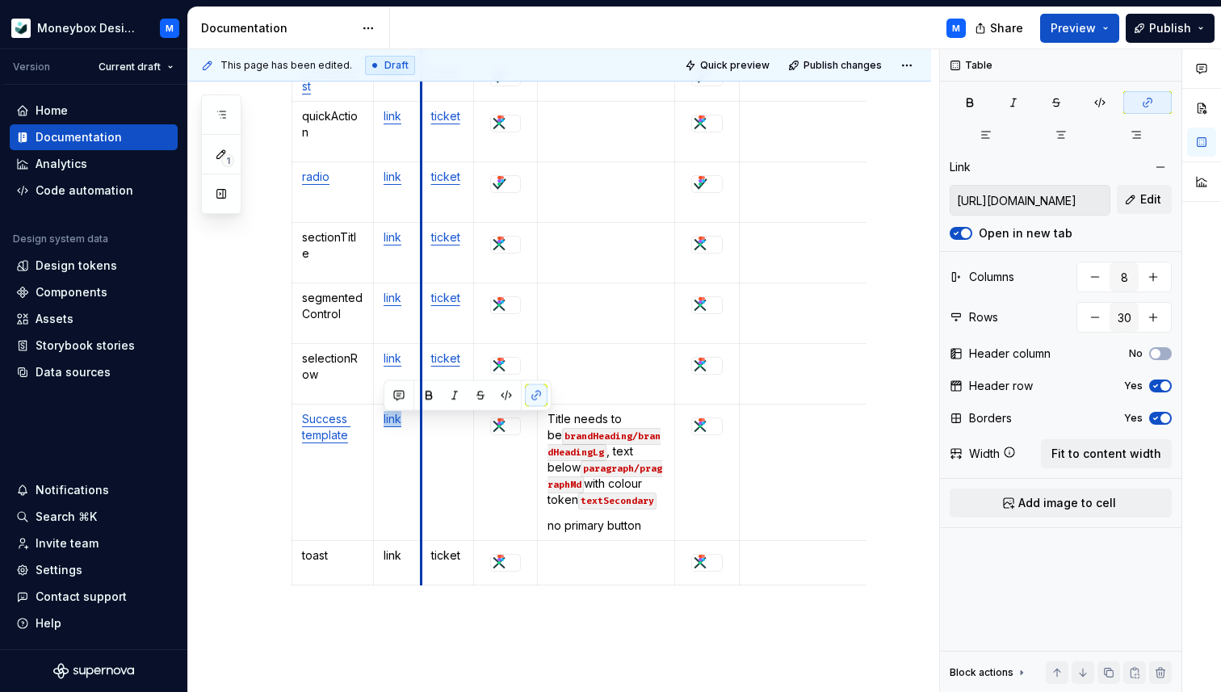
scroll to position [1777, 0]
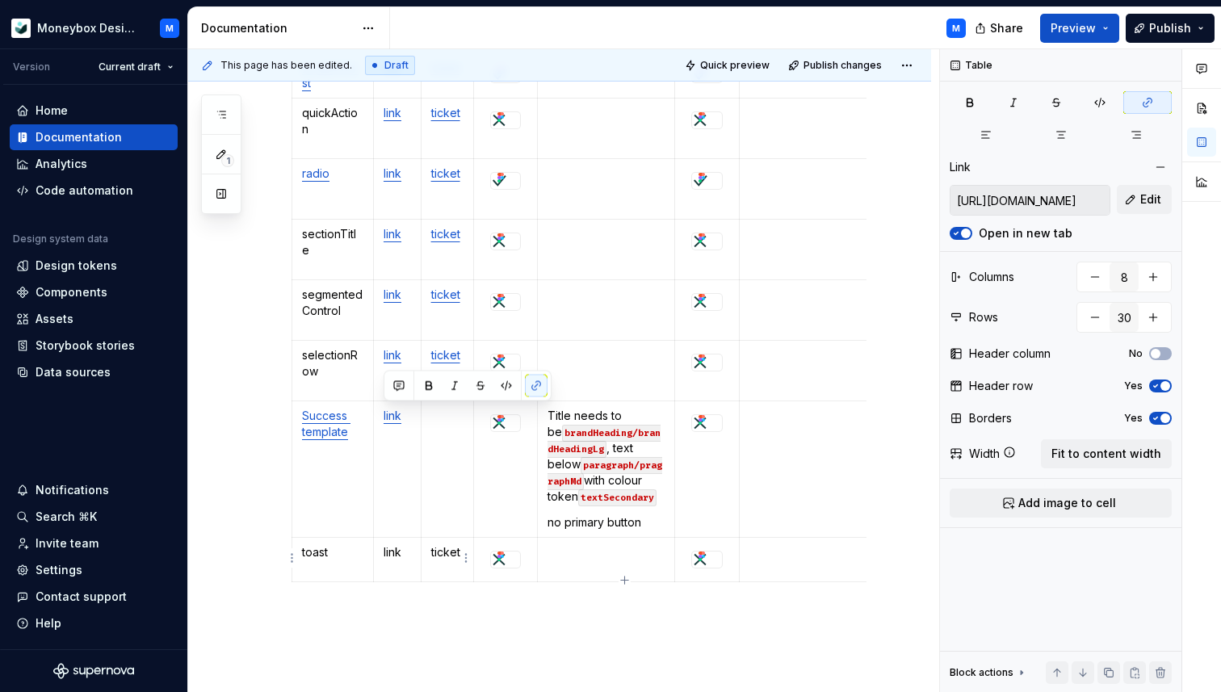
click at [444, 552] on p "ticket" at bounding box center [447, 552] width 33 height 16
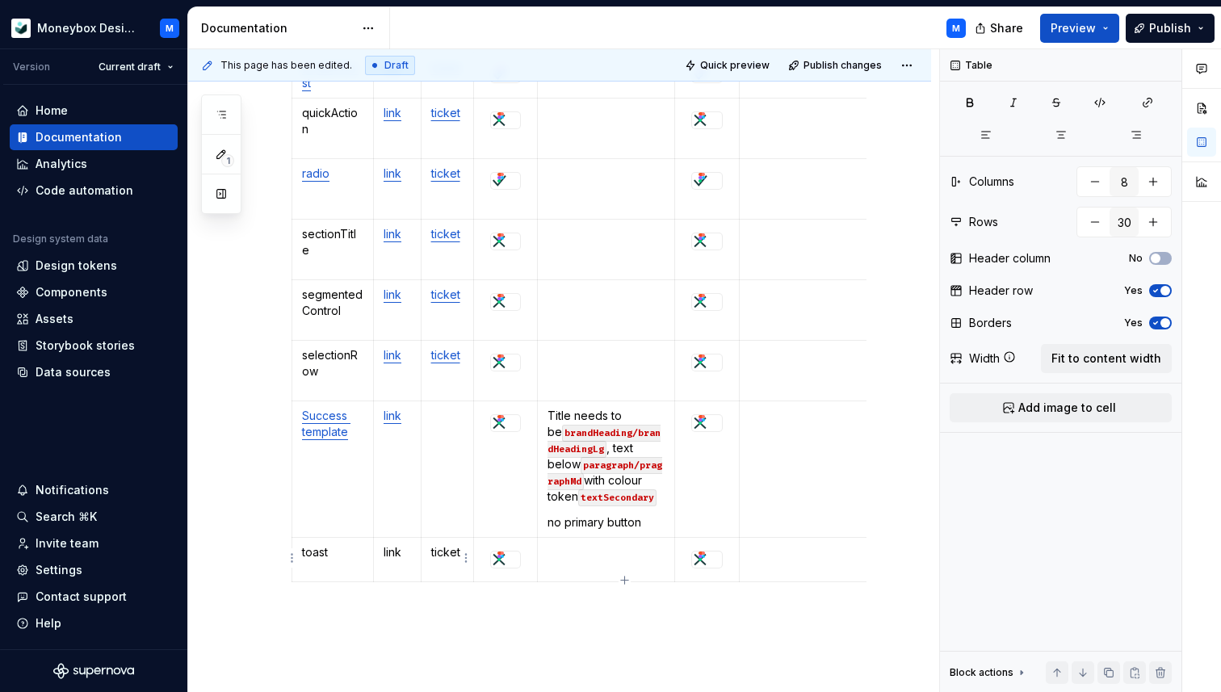
click at [444, 552] on p "ticket" at bounding box center [447, 552] width 33 height 16
type textarea "*"
click at [397, 553] on p "link" at bounding box center [397, 552] width 27 height 16
click at [539, 527] on button "button" at bounding box center [536, 522] width 23 height 23
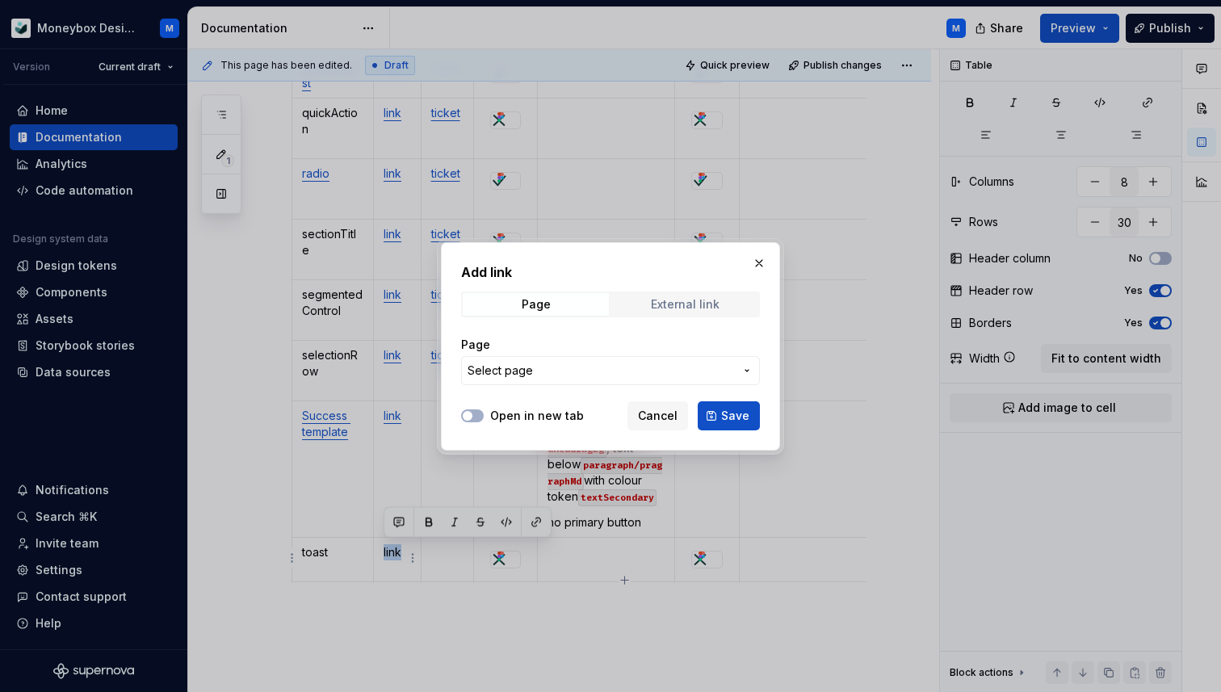
click at [663, 307] on div "External link" at bounding box center [685, 304] width 69 height 13
click at [574, 370] on input "URL" at bounding box center [610, 370] width 299 height 29
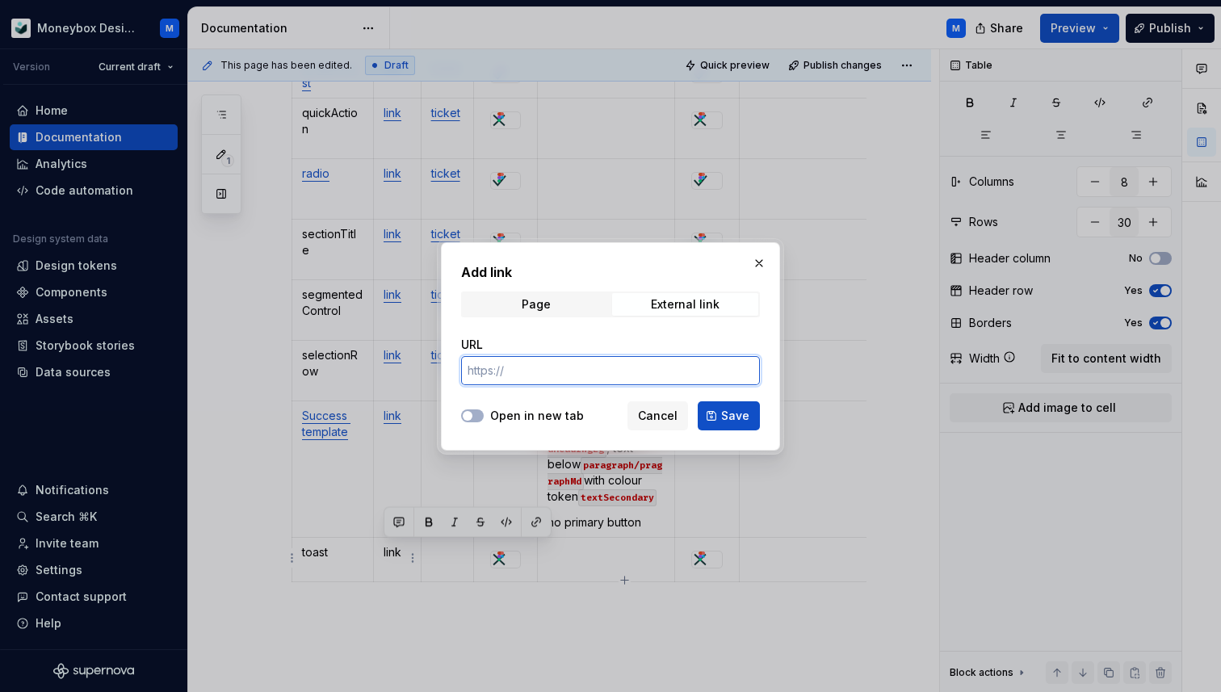
paste input "[URL][DOMAIN_NAME]"
type input "[URL][DOMAIN_NAME]"
click at [469, 418] on span "button" at bounding box center [468, 416] width 10 height 10
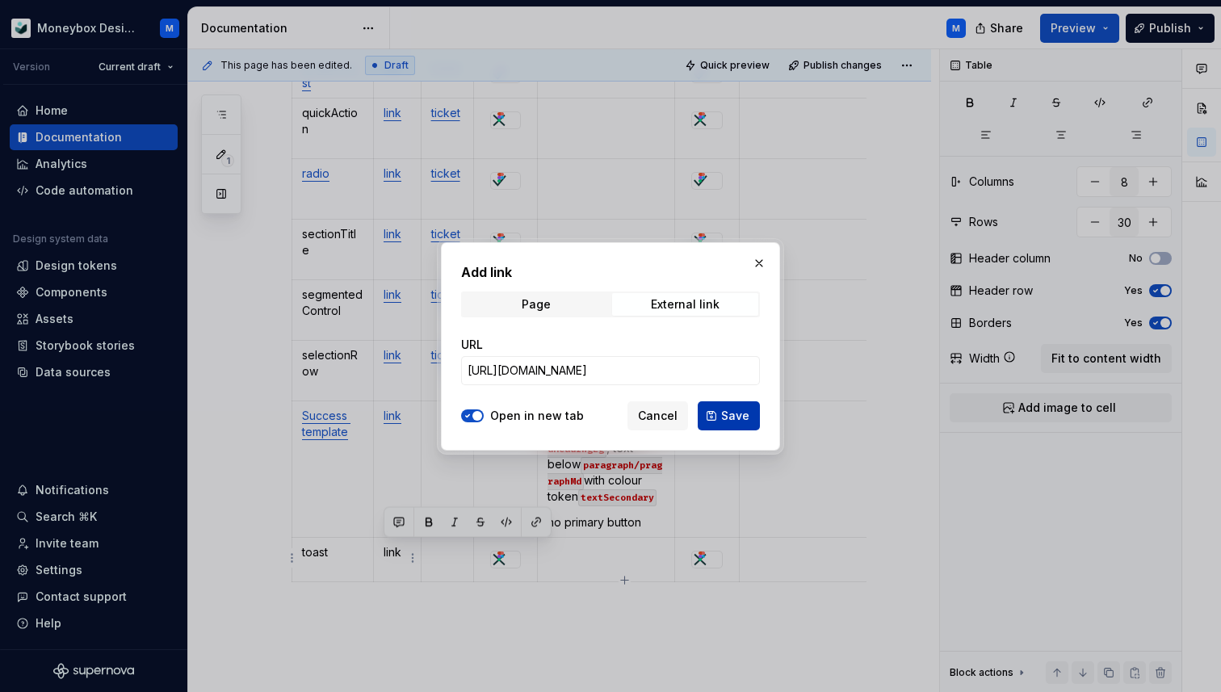
click at [721, 414] on button "Save" at bounding box center [729, 415] width 62 height 29
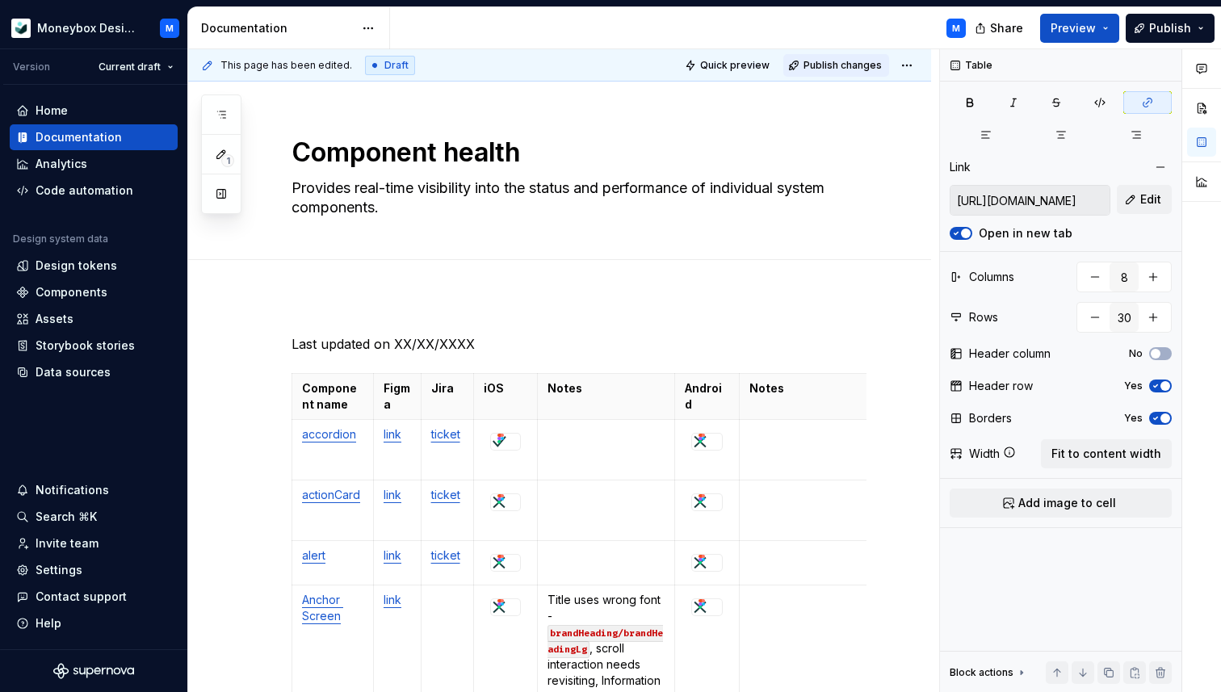
click at [856, 61] on span "Publish changes" at bounding box center [843, 65] width 78 height 13
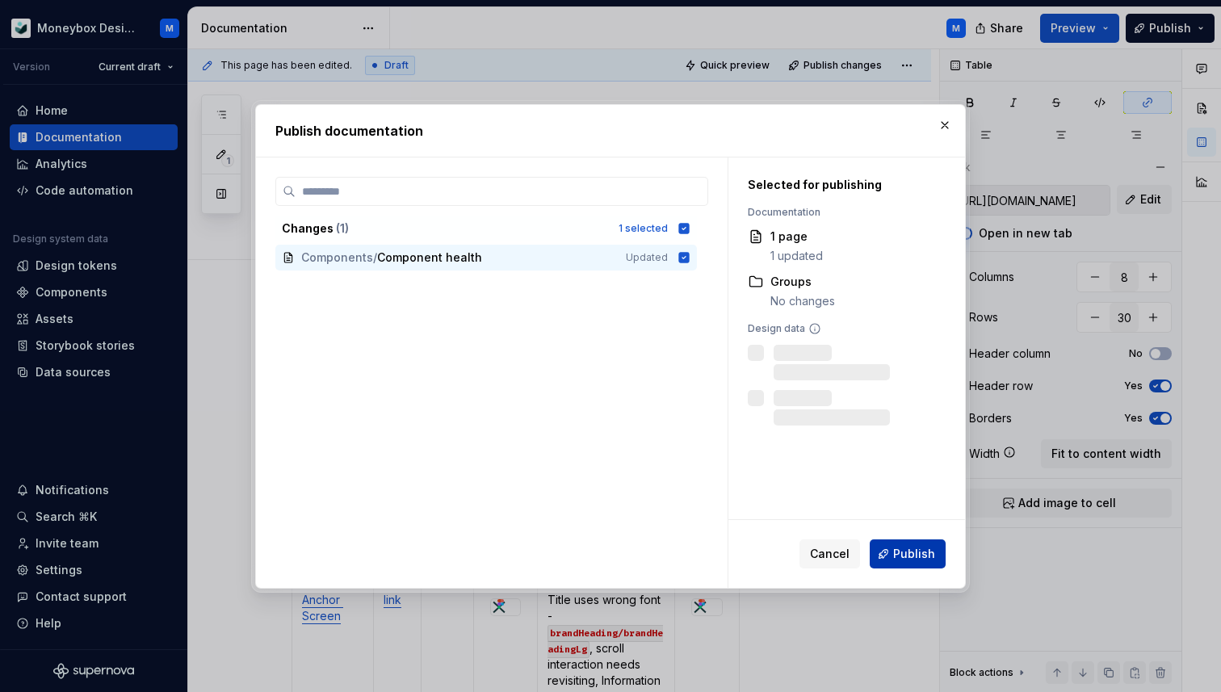
click at [890, 544] on button "Publish" at bounding box center [908, 553] width 76 height 29
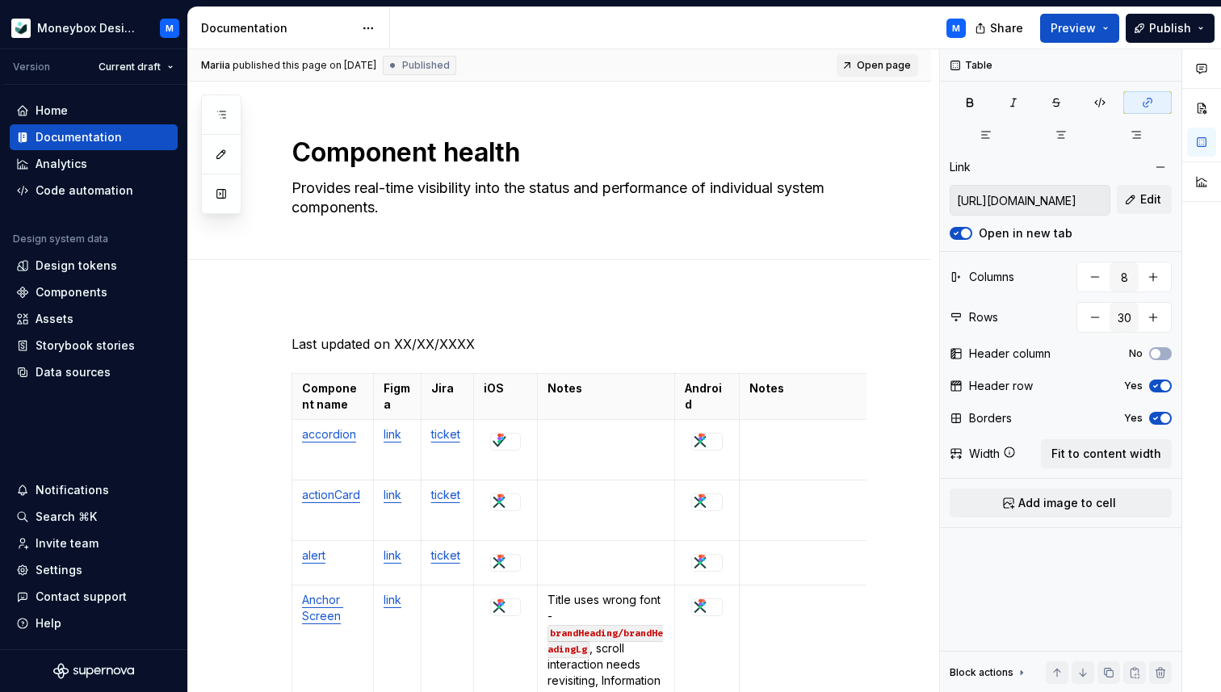
click at [891, 61] on span "Open page" at bounding box center [884, 65] width 54 height 13
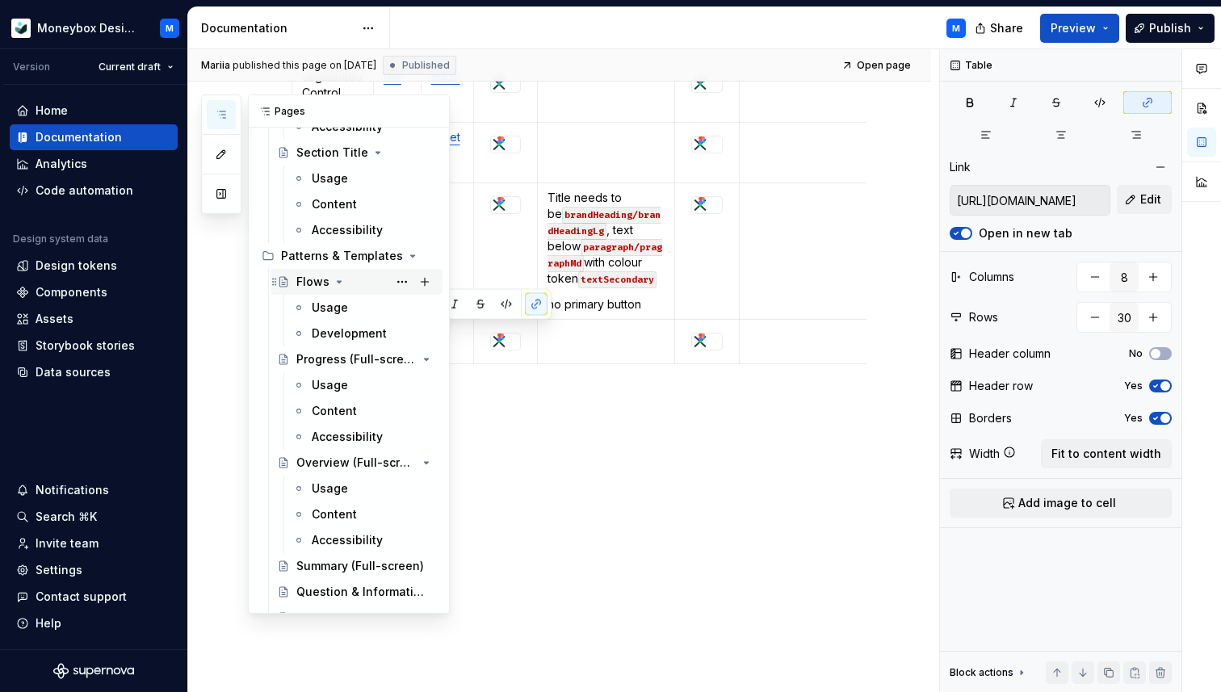
scroll to position [1388, 0]
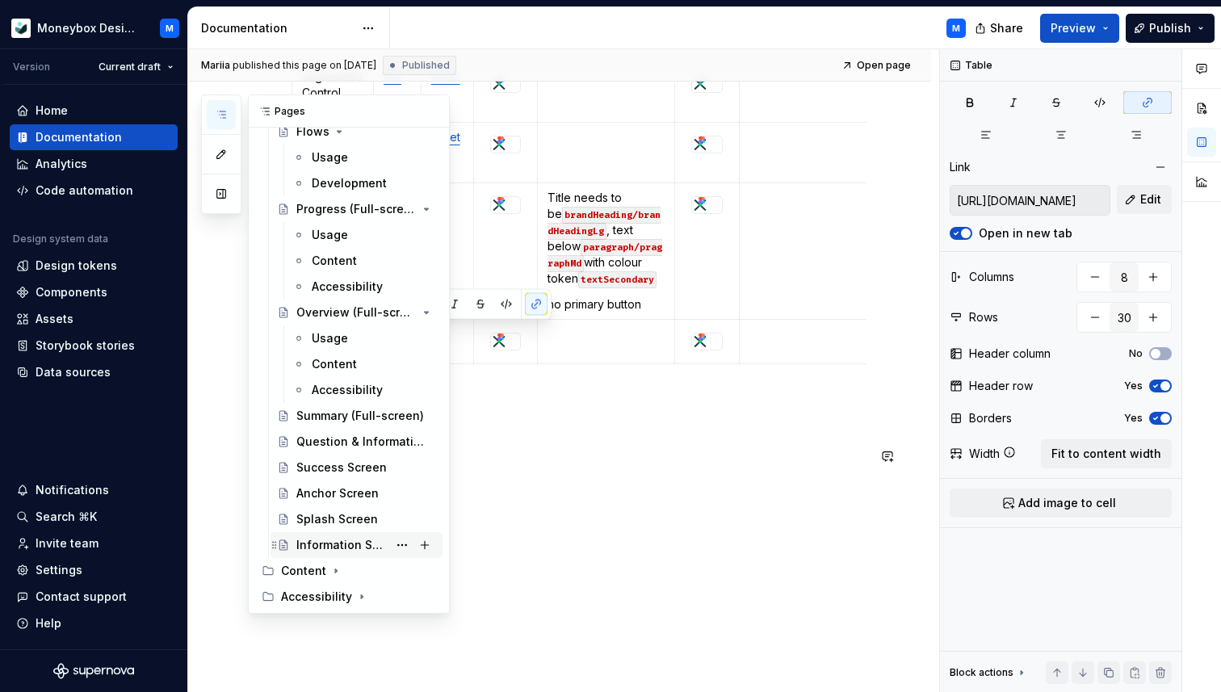
click at [337, 540] on div "Information Screen" at bounding box center [341, 545] width 91 height 16
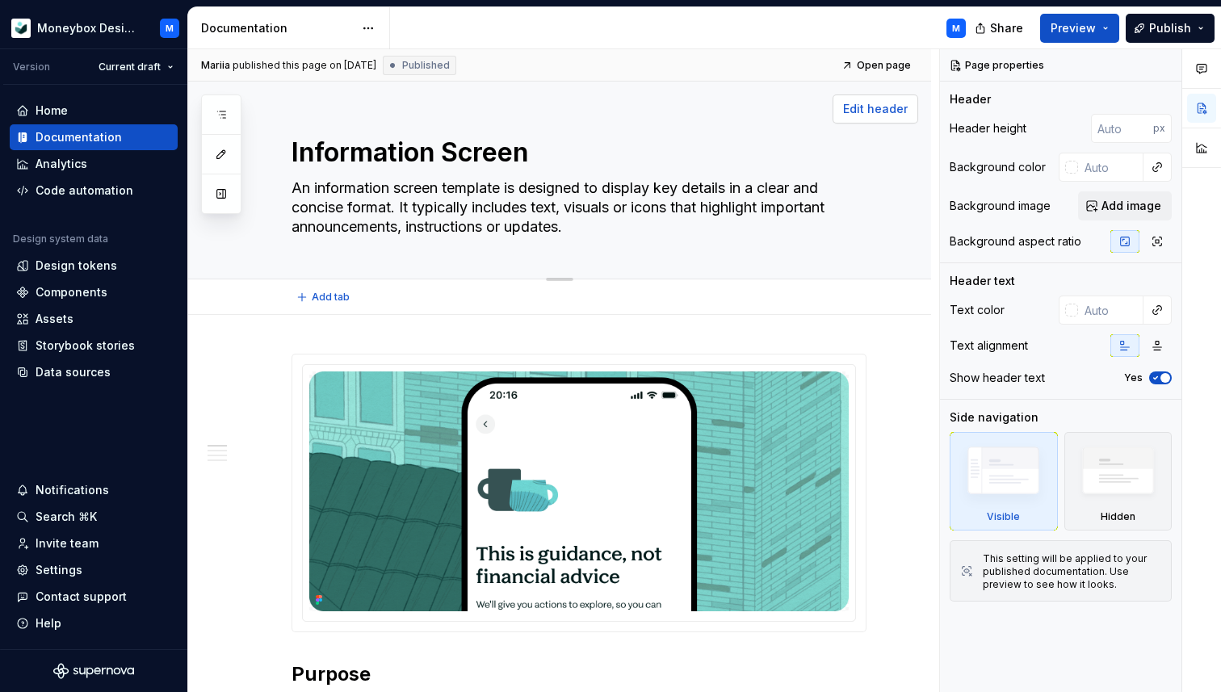
click at [892, 112] on span "Edit header" at bounding box center [875, 109] width 65 height 16
click at [903, 111] on span "Edit header" at bounding box center [875, 109] width 65 height 16
type textarea "*"
click at [1072, 170] on div at bounding box center [1071, 167] width 13 height 13
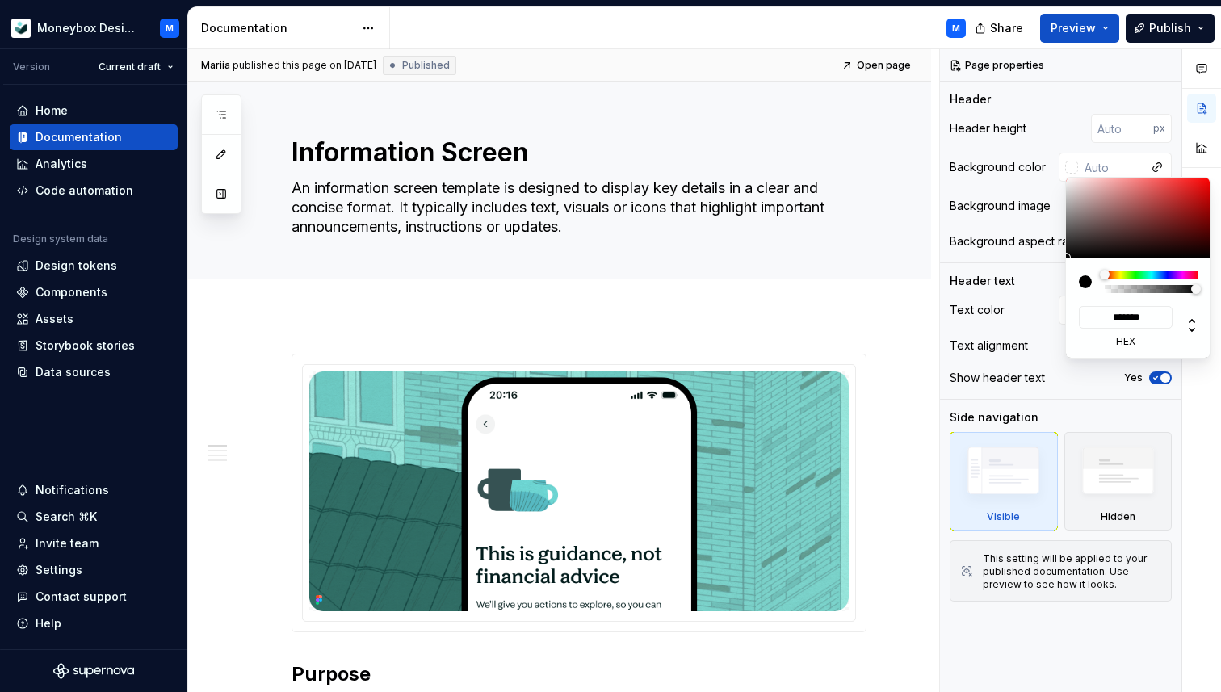
type input "#8E7C7C"
type input "*******"
type input "#A59696"
type input "*******"
type input "#D1CDCD"
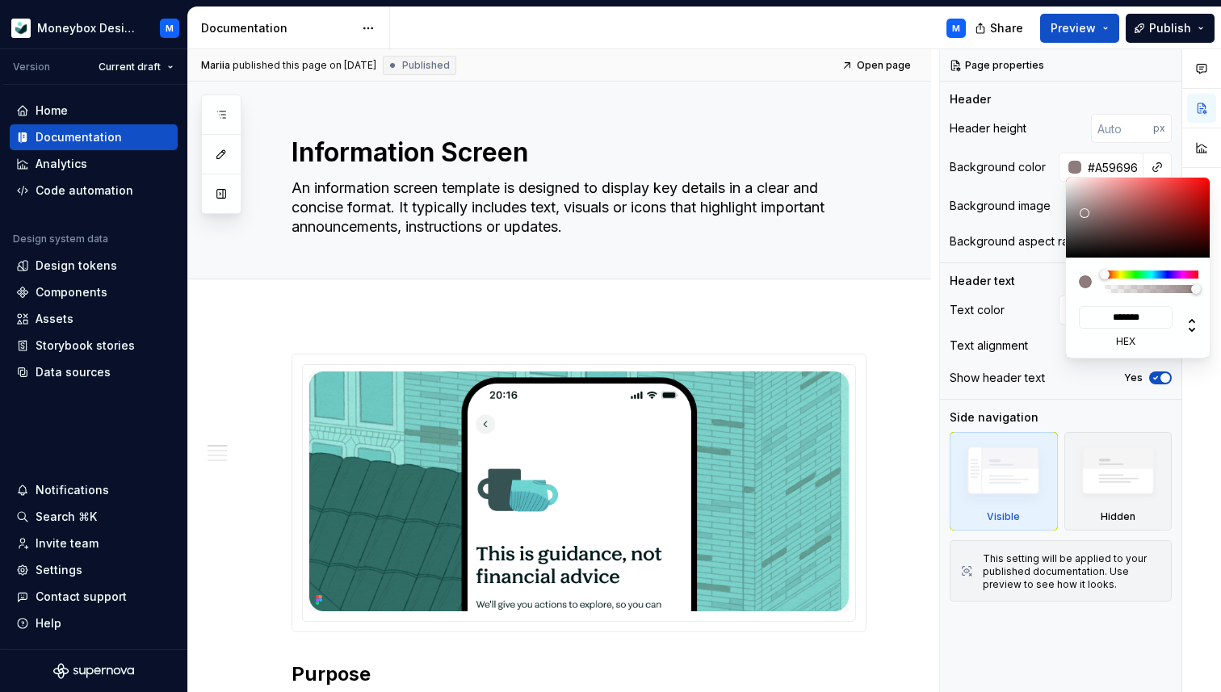
type input "*******"
type input "#E8E8E8"
type input "*******"
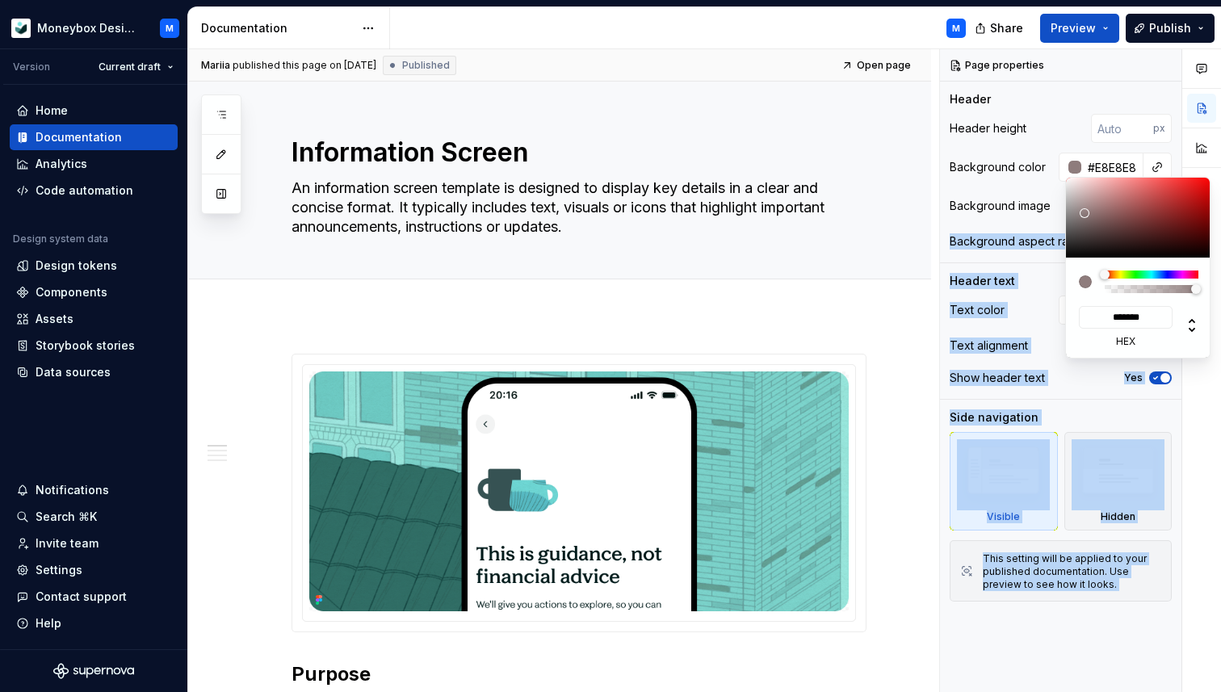
type input "#EDEDED"
type input "*******"
type input "#F7F7F7"
type input "*******"
type input "#FFFFFF"
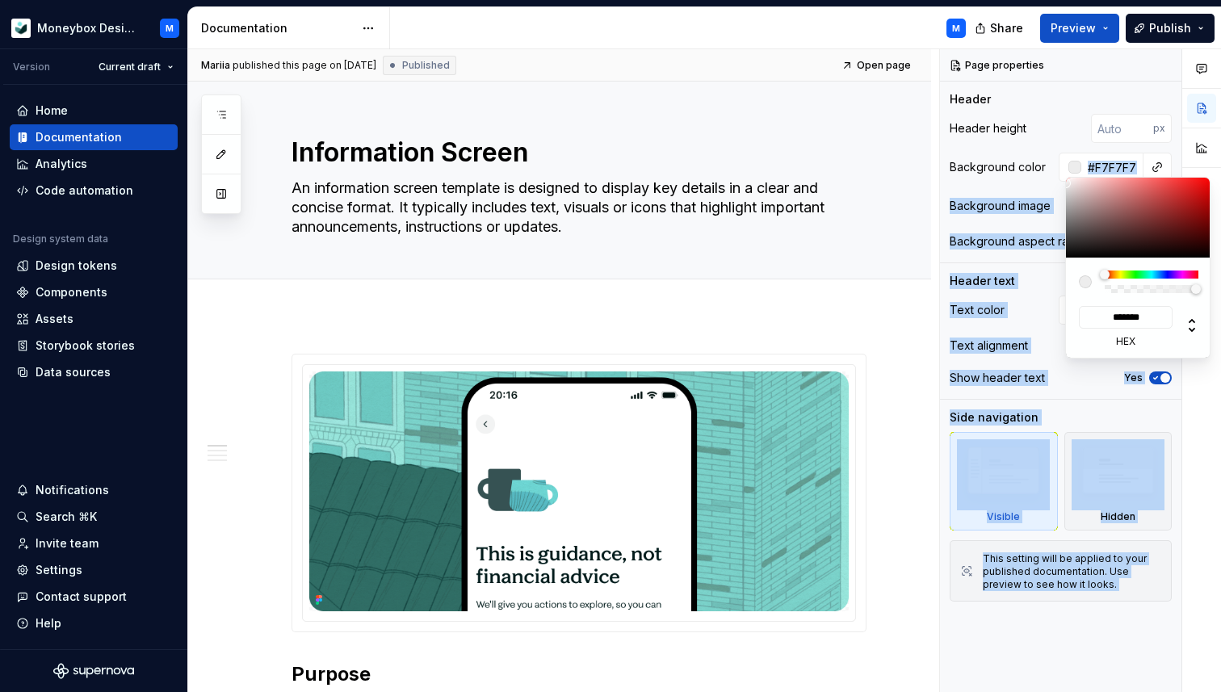
type input "*******"
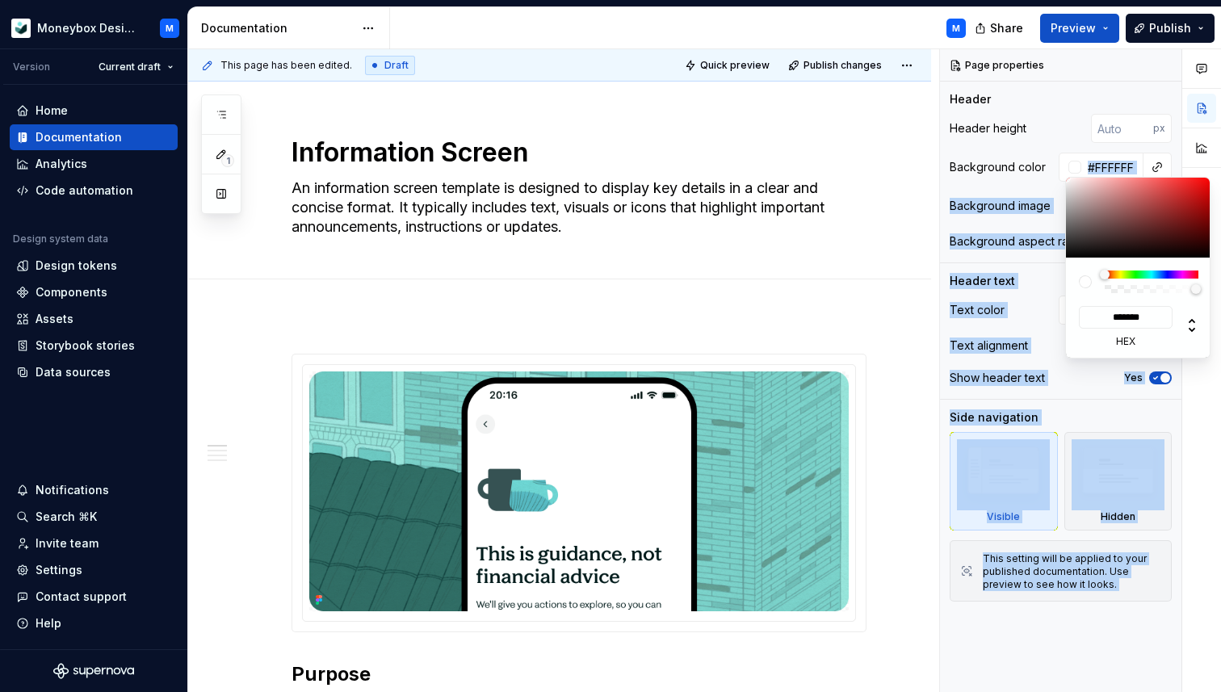
drag, startPoint x: 1084, startPoint y: 213, endPoint x: 1059, endPoint y: 173, distance: 47.5
click at [1059, 173] on body "Moneybox Design System M Version Current draft Home Documentation Analytics Cod…" at bounding box center [610, 346] width 1221 height 692
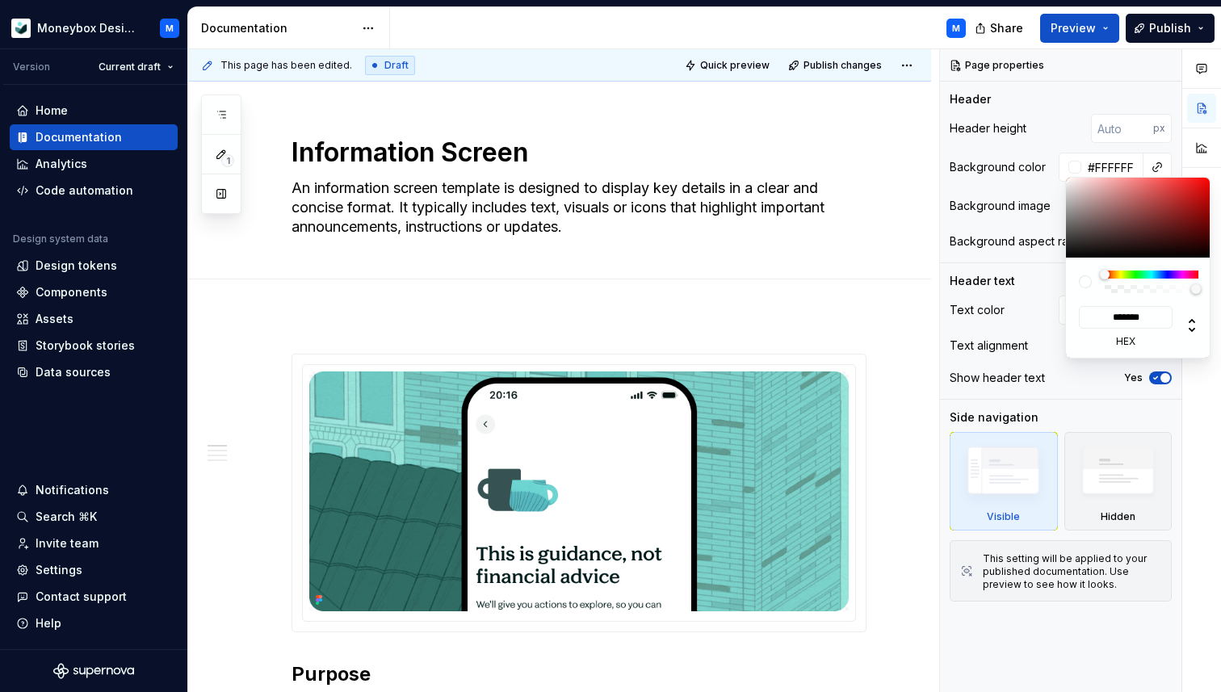
click at [833, 205] on html "Moneybox Design System M Version Current draft Home Documentation Analytics Cod…" at bounding box center [610, 346] width 1221 height 692
click at [794, 205] on html "Moneybox Design System M Version Current draft Home Documentation Analytics Cod…" at bounding box center [610, 346] width 1221 height 692
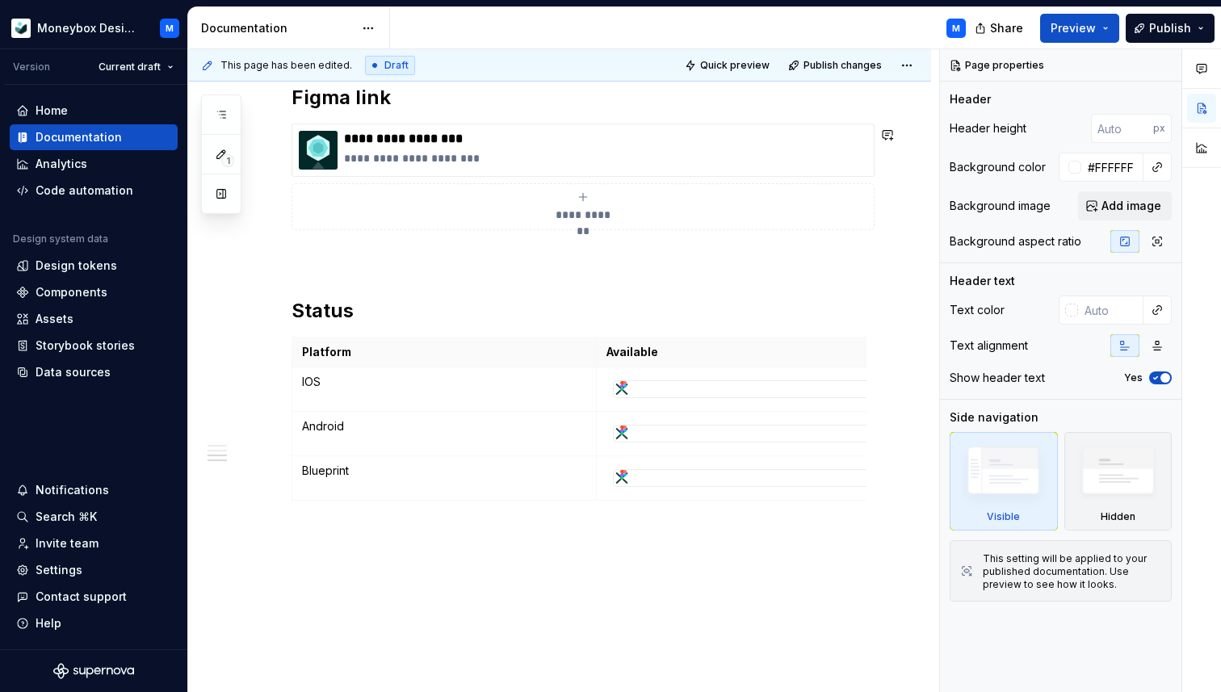
scroll to position [1958, 0]
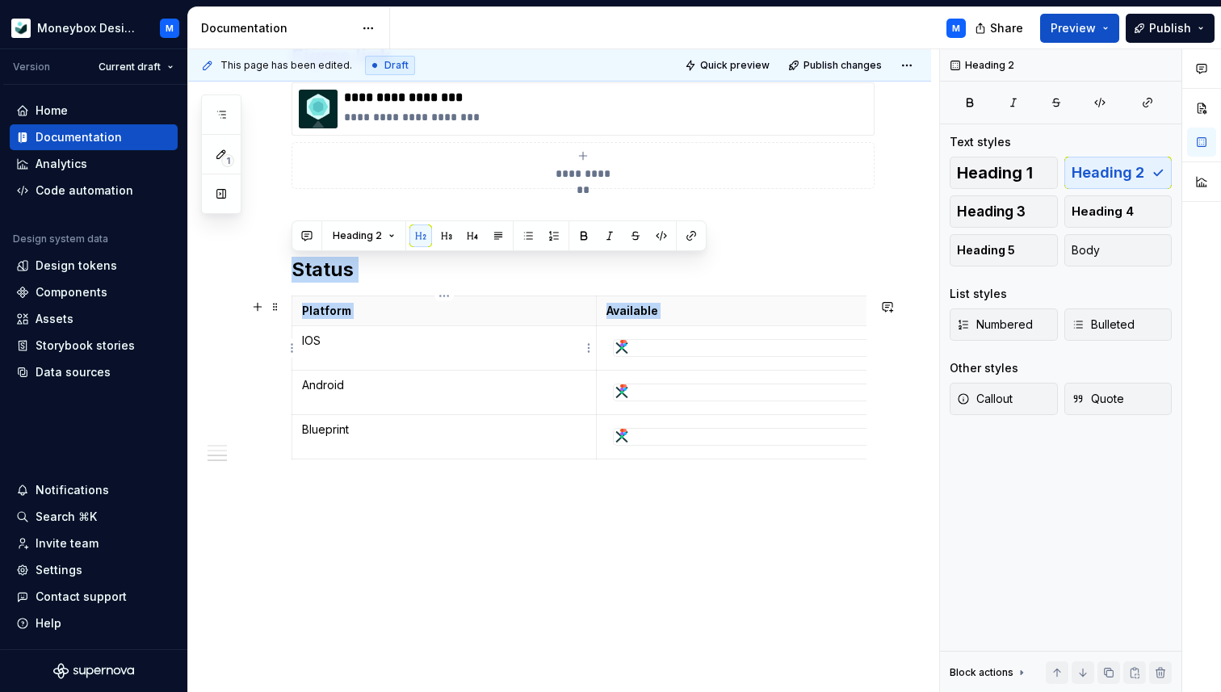
drag, startPoint x: 296, startPoint y: 231, endPoint x: 388, endPoint y: 329, distance: 134.8
click at [260, 224] on div "**********" at bounding box center [563, 371] width 751 height 644
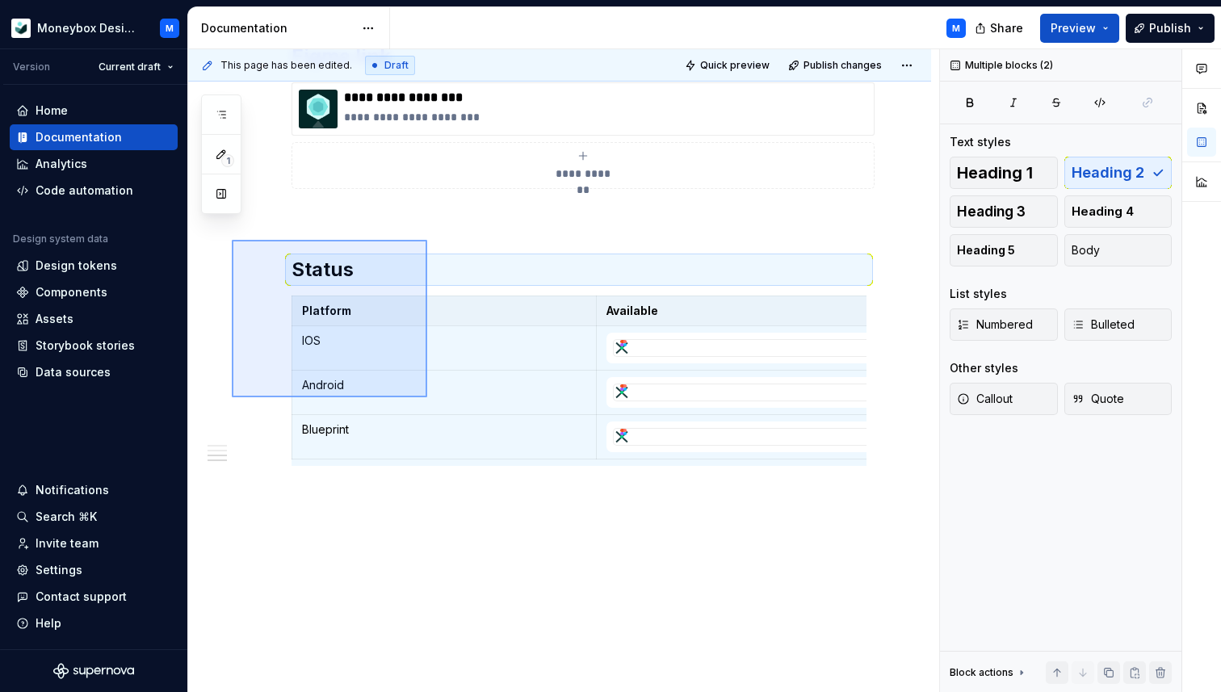
drag, startPoint x: 232, startPoint y: 240, endPoint x: 428, endPoint y: 400, distance: 253.1
click at [428, 400] on div "**********" at bounding box center [563, 371] width 751 height 644
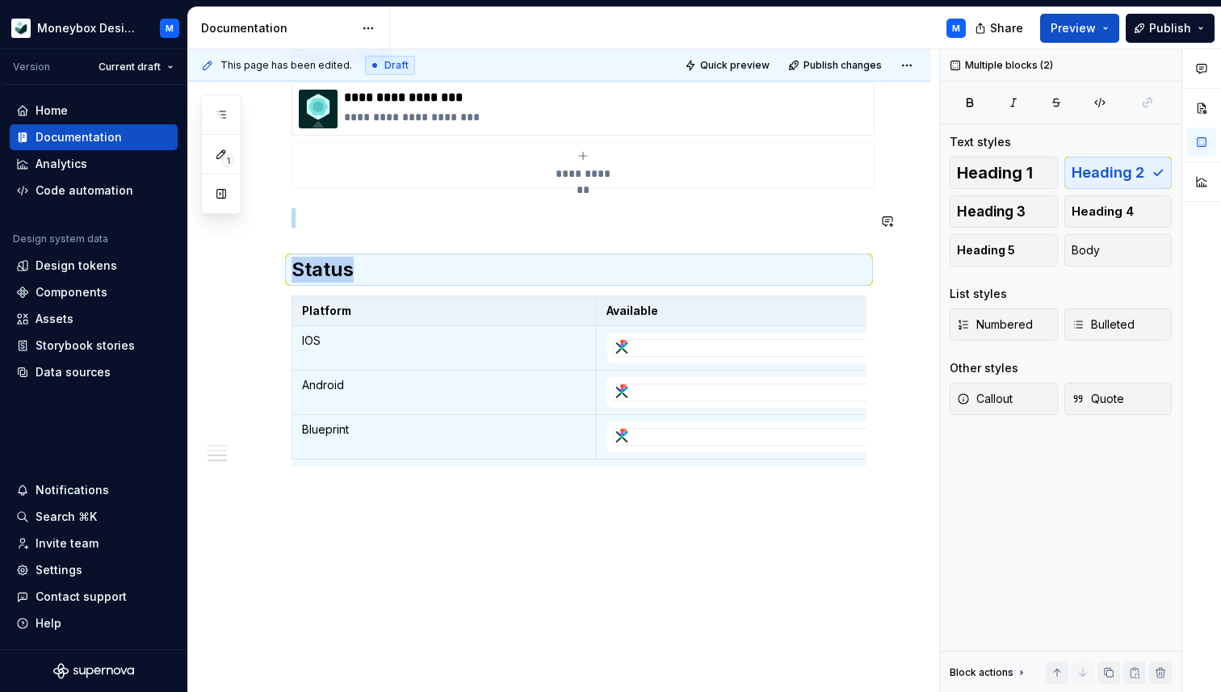
copy div "Status"
click at [335, 222] on p at bounding box center [579, 217] width 575 height 19
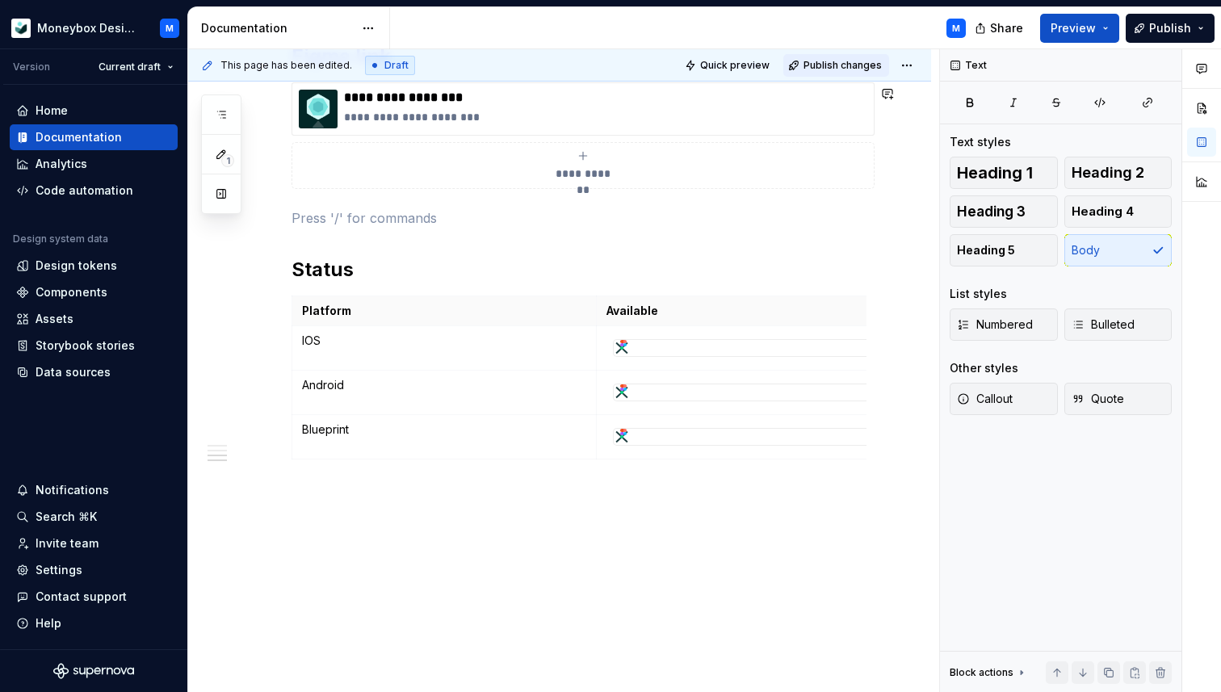
click at [861, 61] on span "Publish changes" at bounding box center [843, 65] width 78 height 13
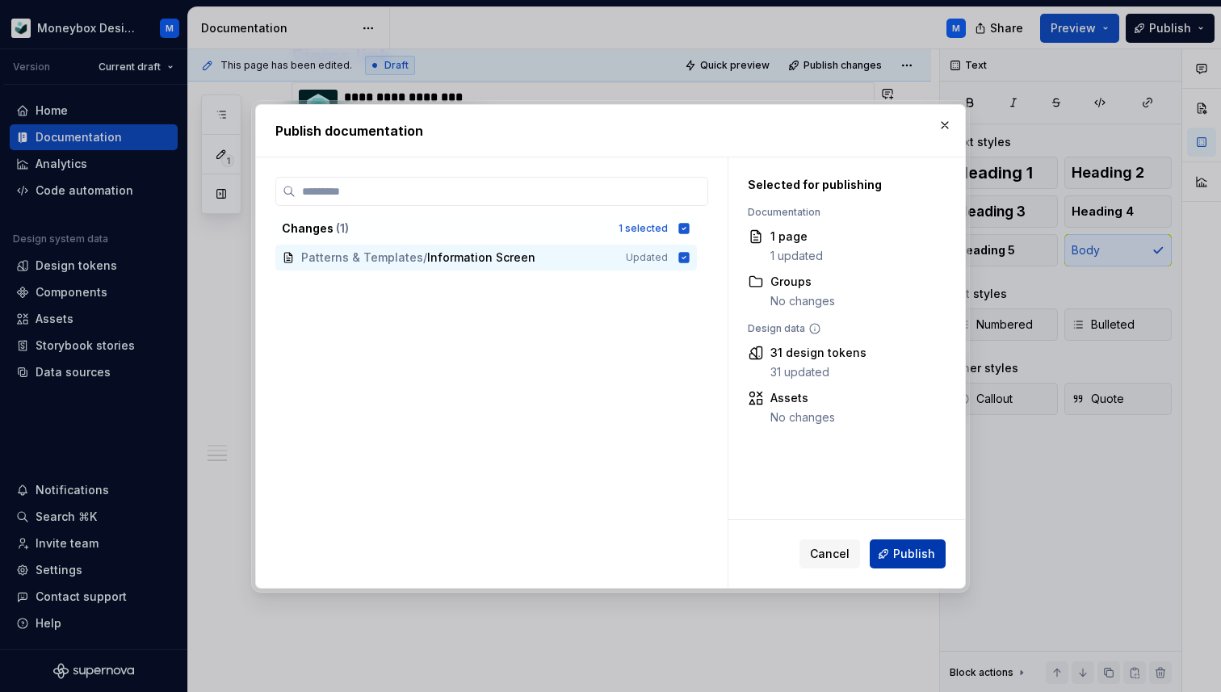
click at [904, 560] on span "Publish" at bounding box center [914, 554] width 42 height 16
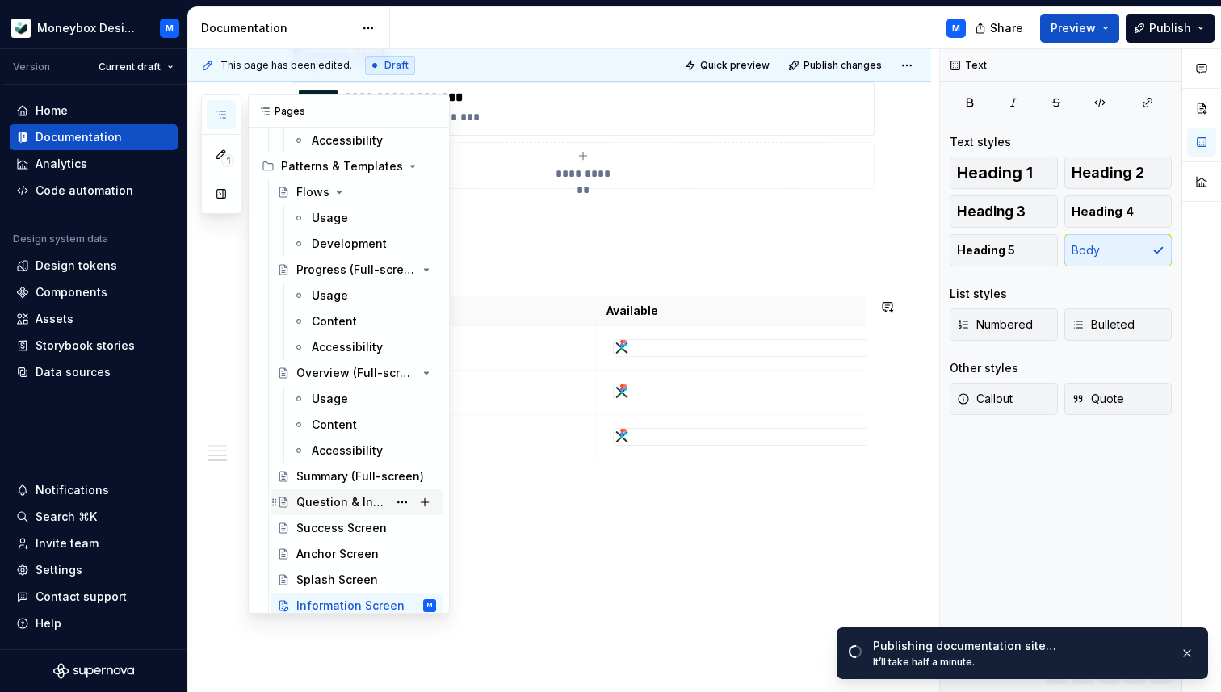
scroll to position [1326, 0]
click at [322, 271] on div "Progress (Full-screen)" at bounding box center [333, 271] width 75 height 16
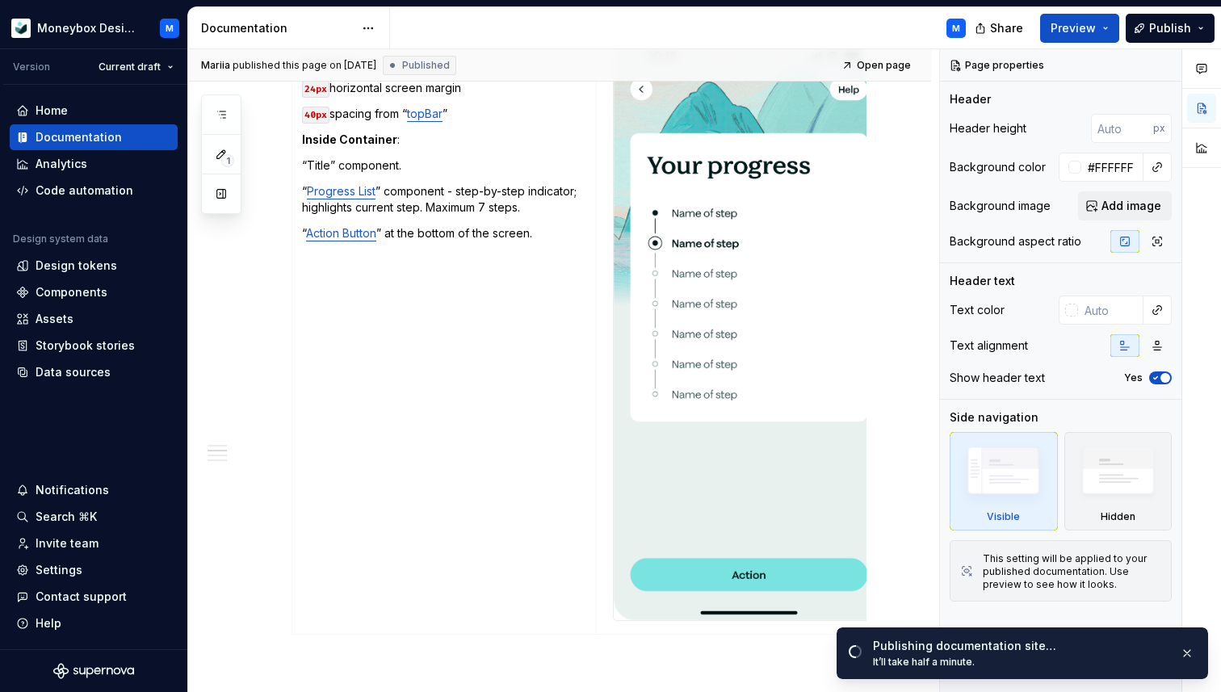
scroll to position [1707, 0]
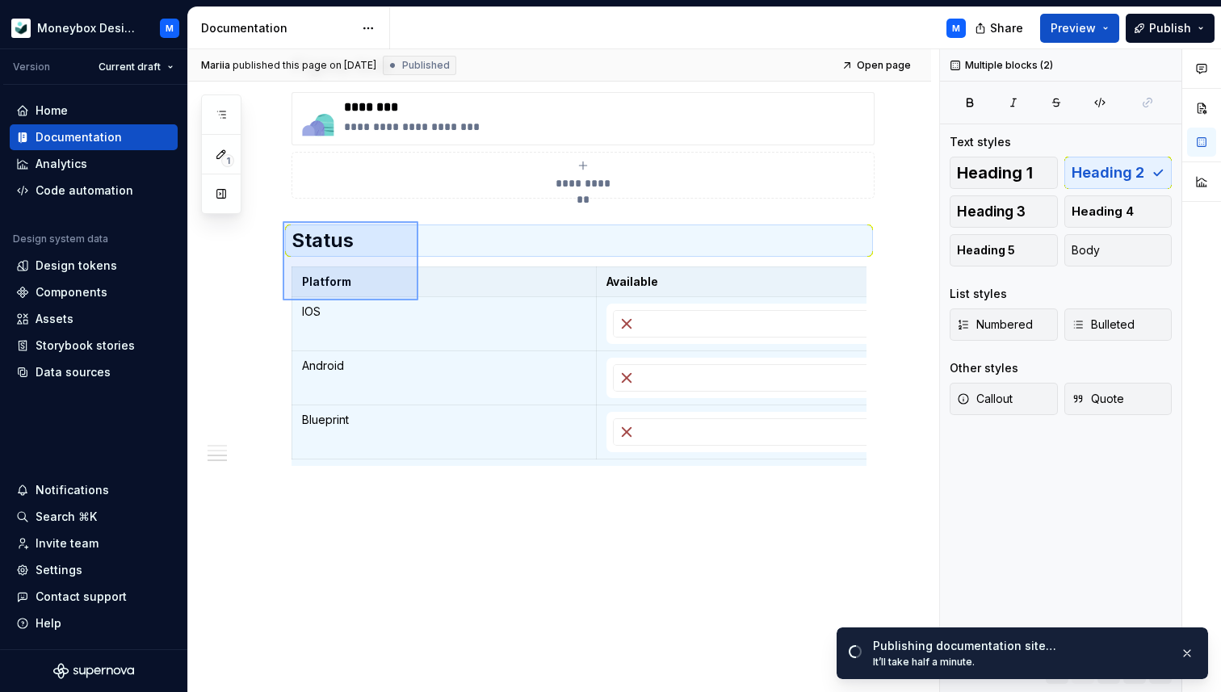
drag, startPoint x: 283, startPoint y: 221, endPoint x: 418, endPoint y: 300, distance: 157.1
click at [418, 300] on div "[PERSON_NAME] published this page on [DATE] Published Open page Progress (Full-…" at bounding box center [563, 371] width 751 height 644
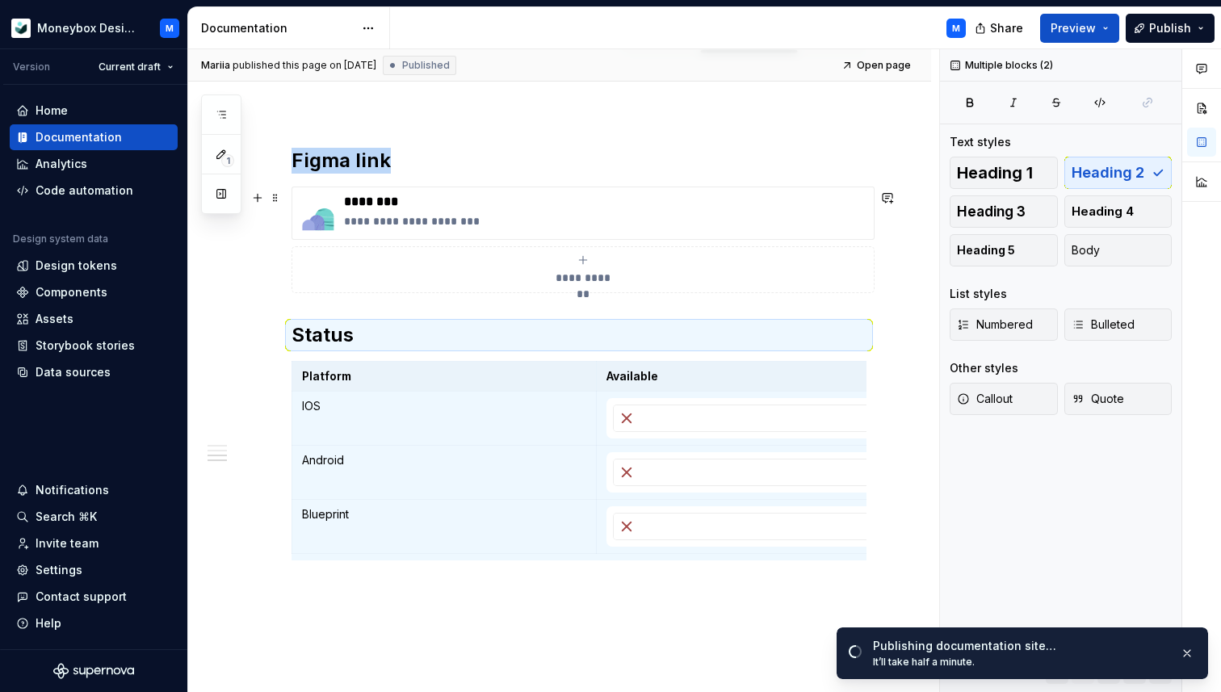
scroll to position [1440, 0]
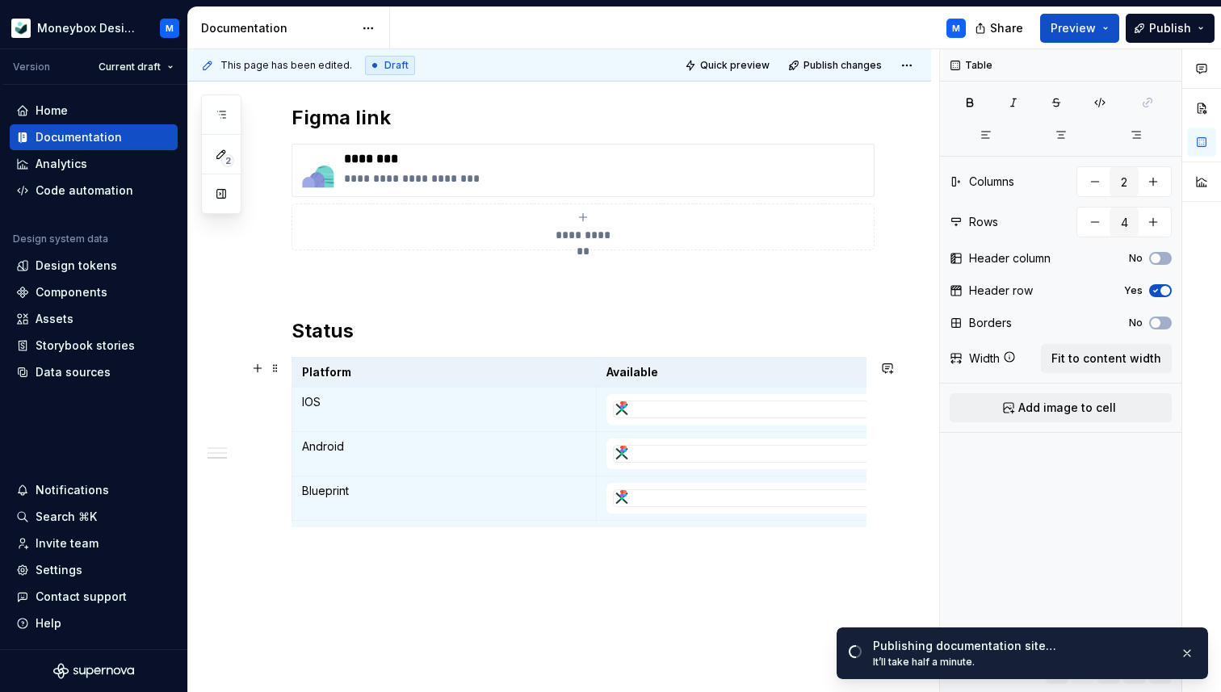
scroll to position [1717, 0]
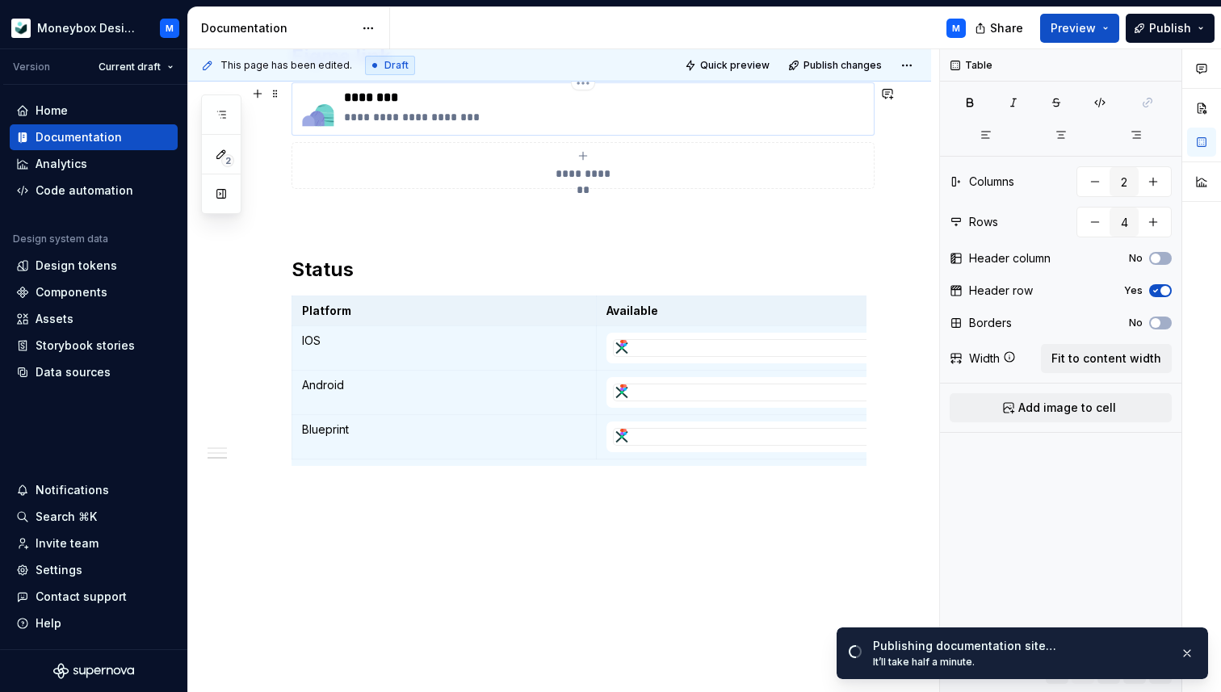
click at [320, 111] on img at bounding box center [318, 109] width 39 height 39
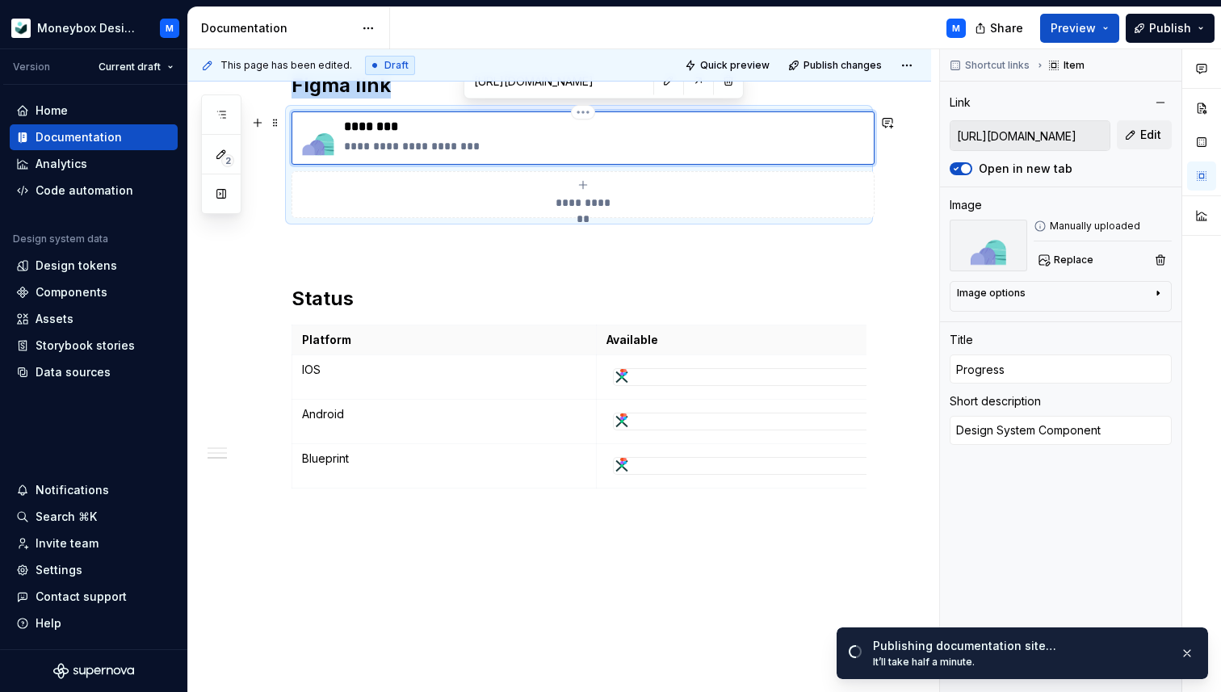
scroll to position [1641, 0]
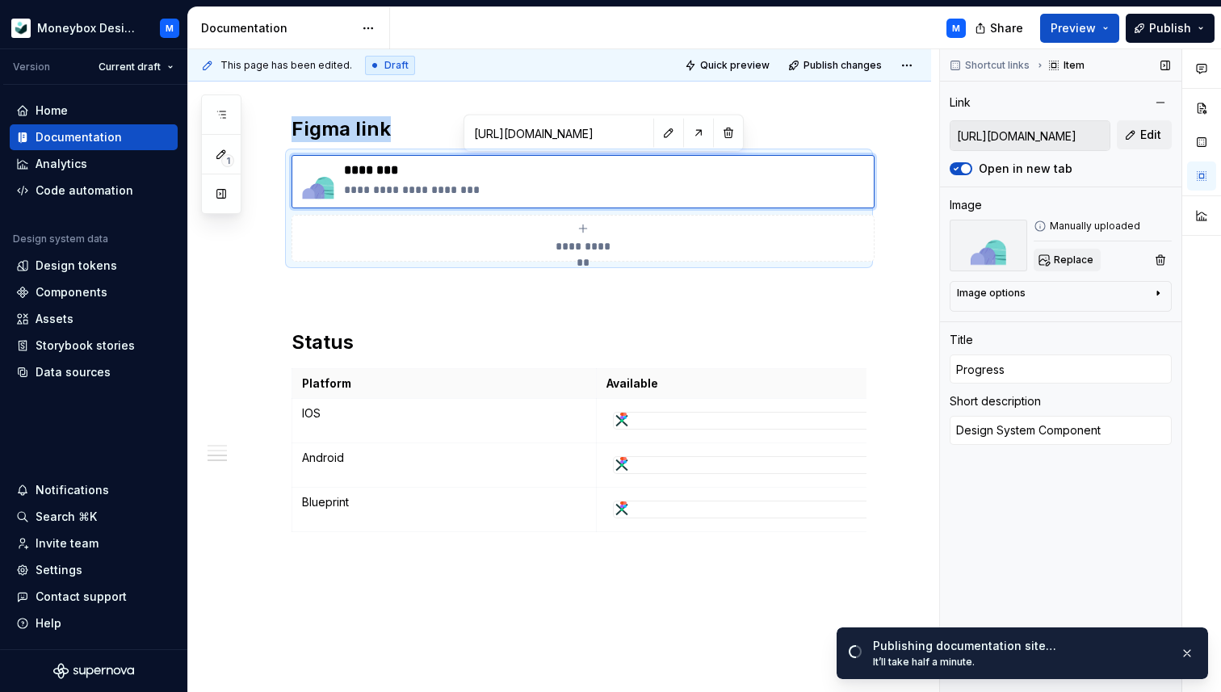
click at [1074, 256] on span "Replace" at bounding box center [1074, 260] width 40 height 13
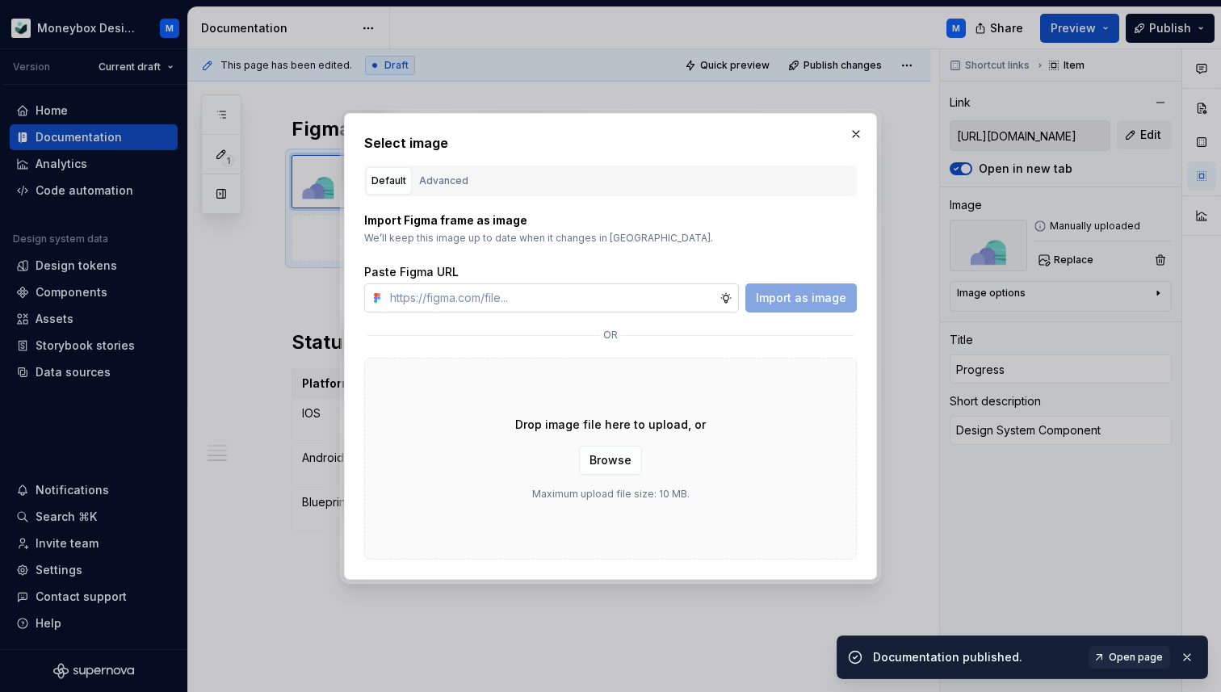
type textarea "*"
type input "[URL][DOMAIN_NAME]"
click at [789, 307] on button "Import as image" at bounding box center [800, 297] width 111 height 29
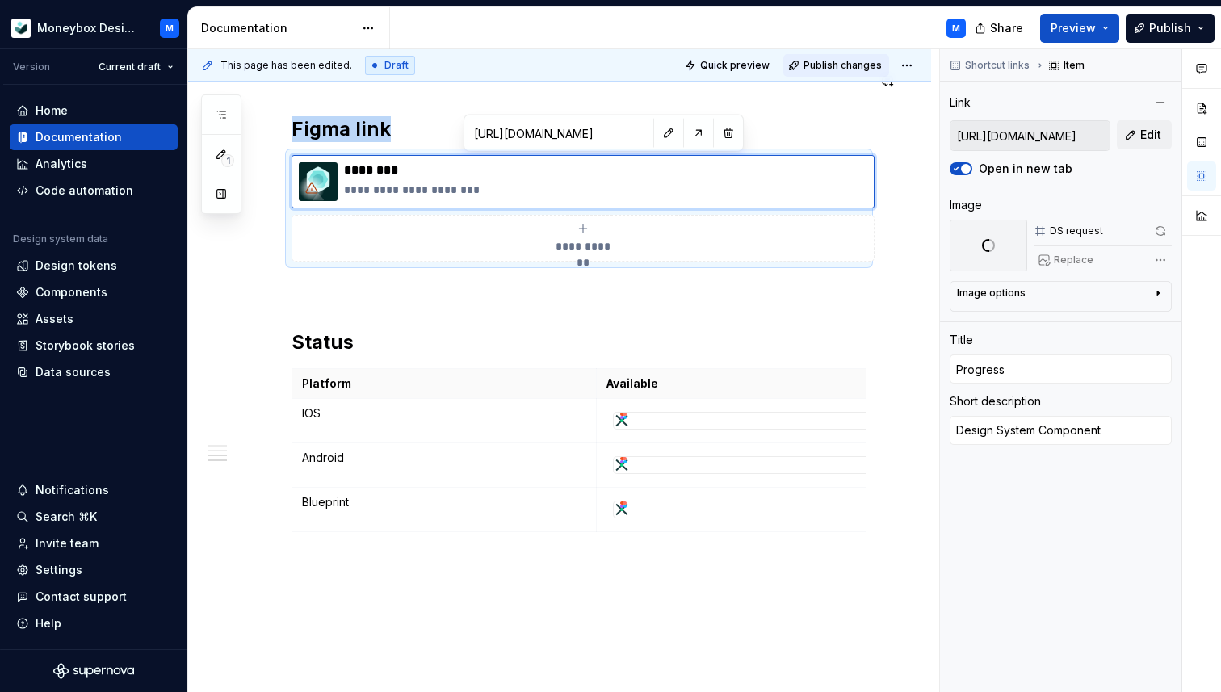
click at [850, 67] on span "Publish changes" at bounding box center [843, 65] width 78 height 13
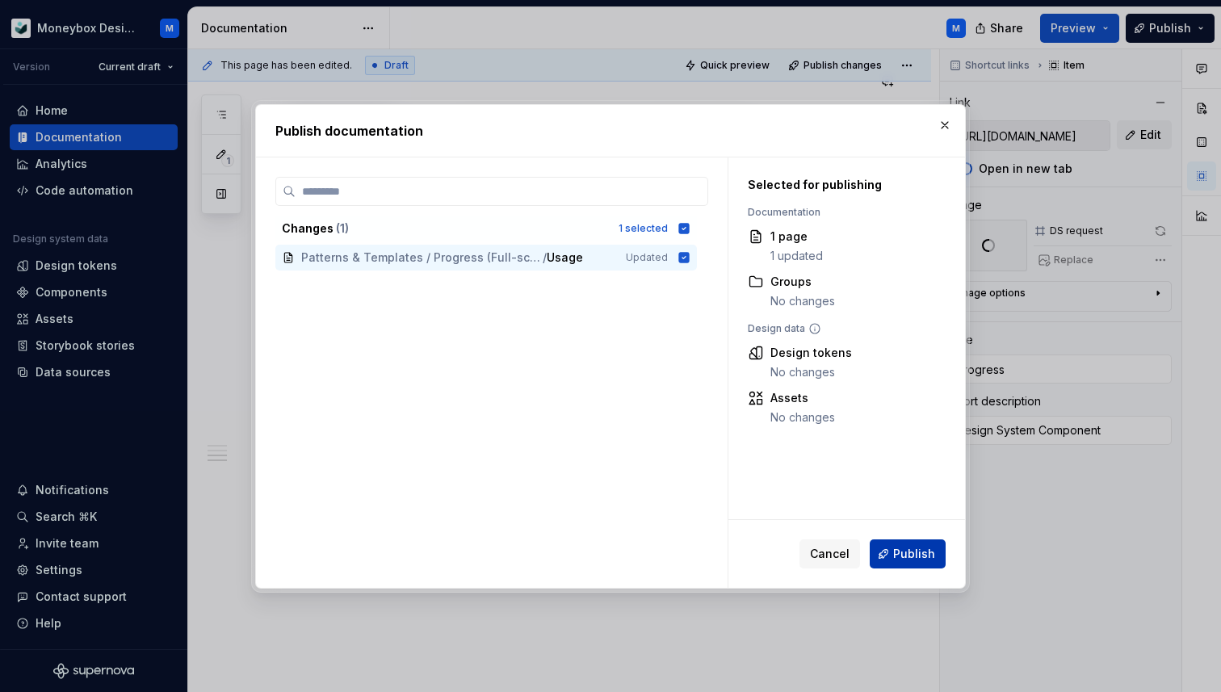
click at [905, 551] on span "Publish" at bounding box center [914, 554] width 42 height 16
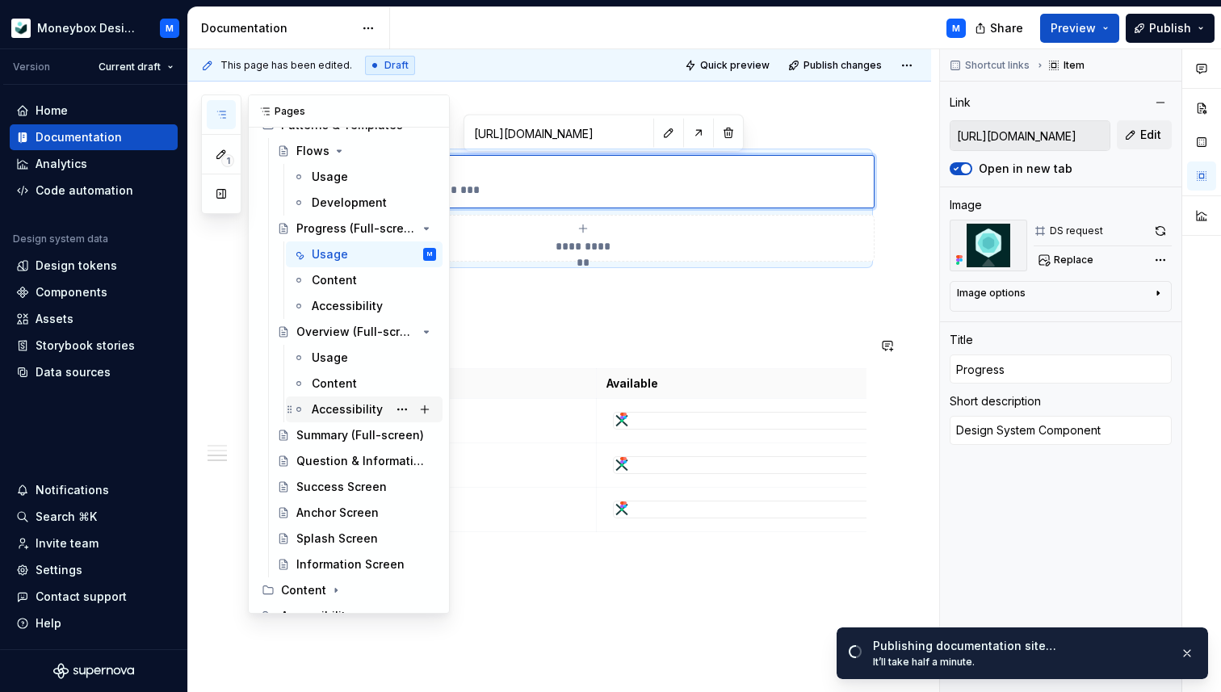
scroll to position [1374, 0]
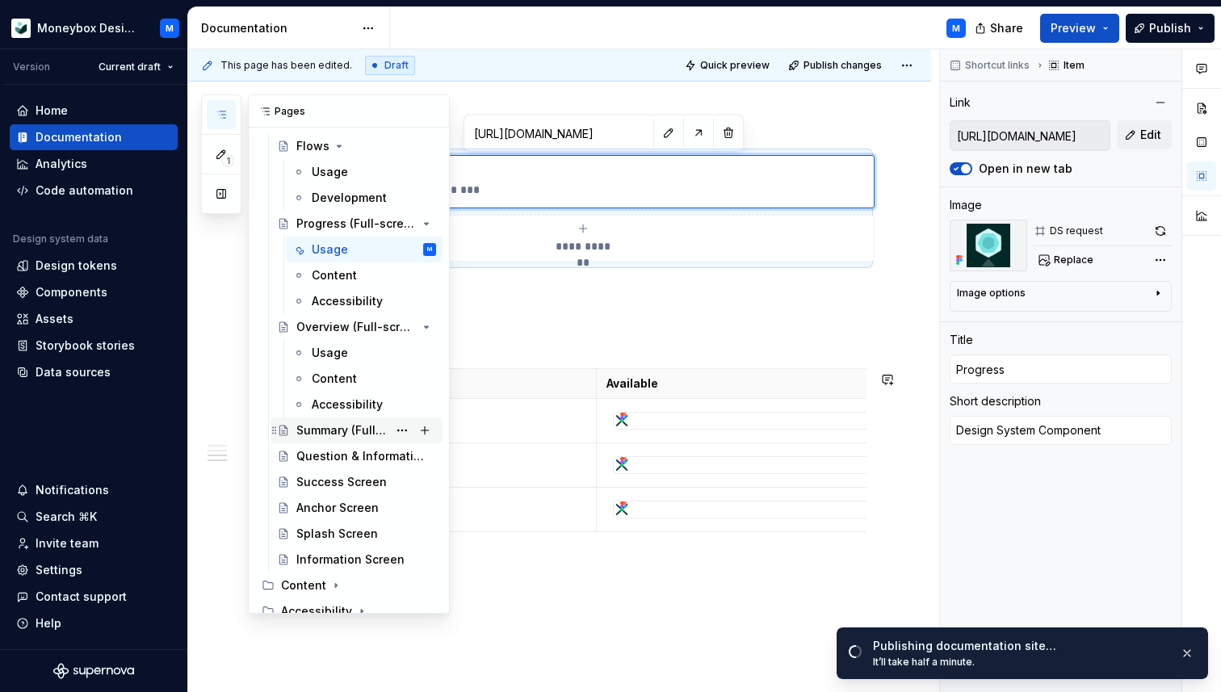
click at [319, 437] on div "Summary (Full-screen)" at bounding box center [341, 430] width 91 height 16
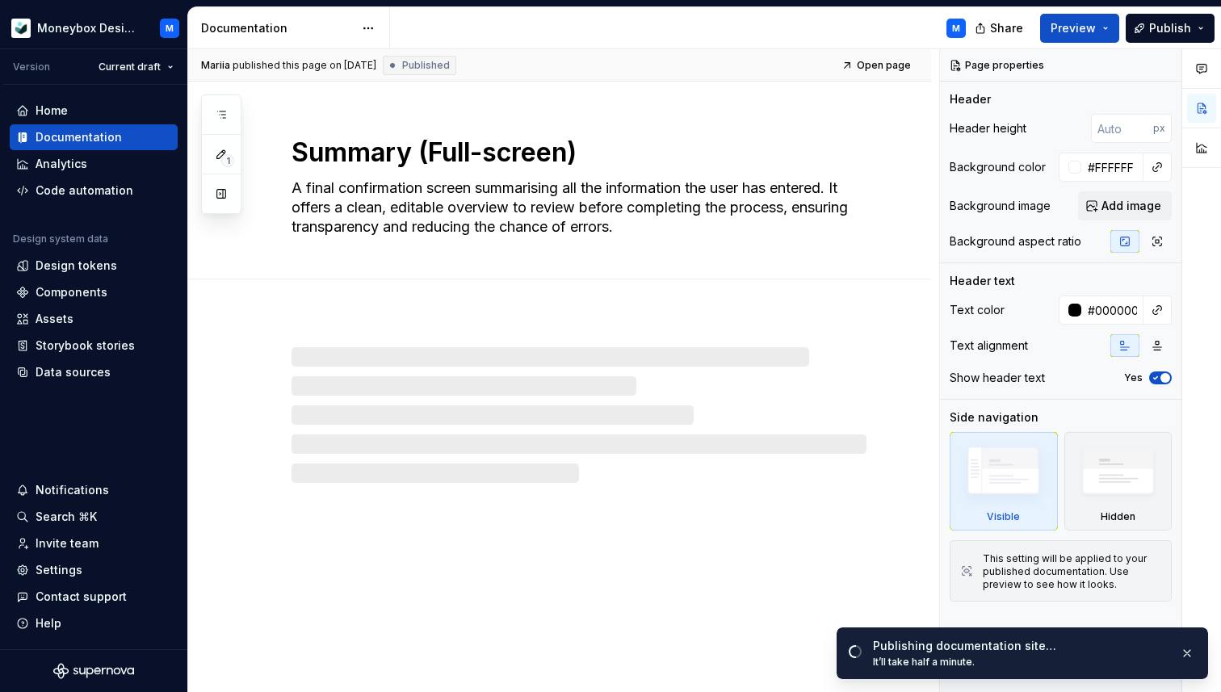
type textarea "*"
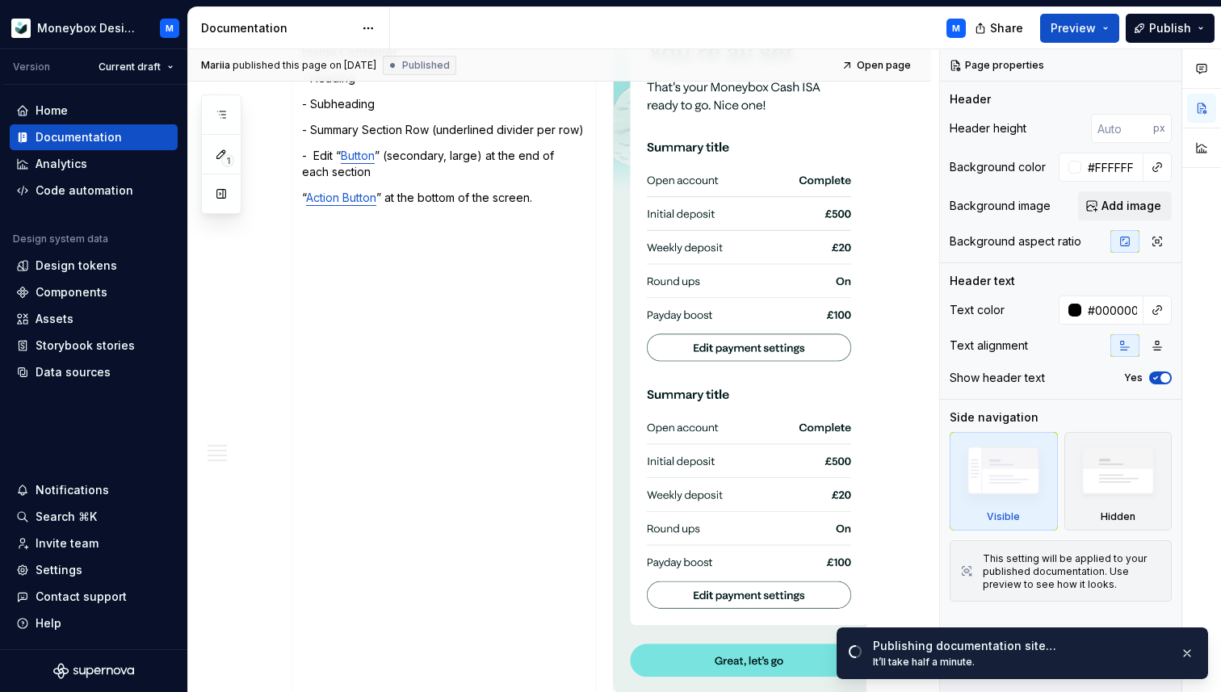
scroll to position [1673, 0]
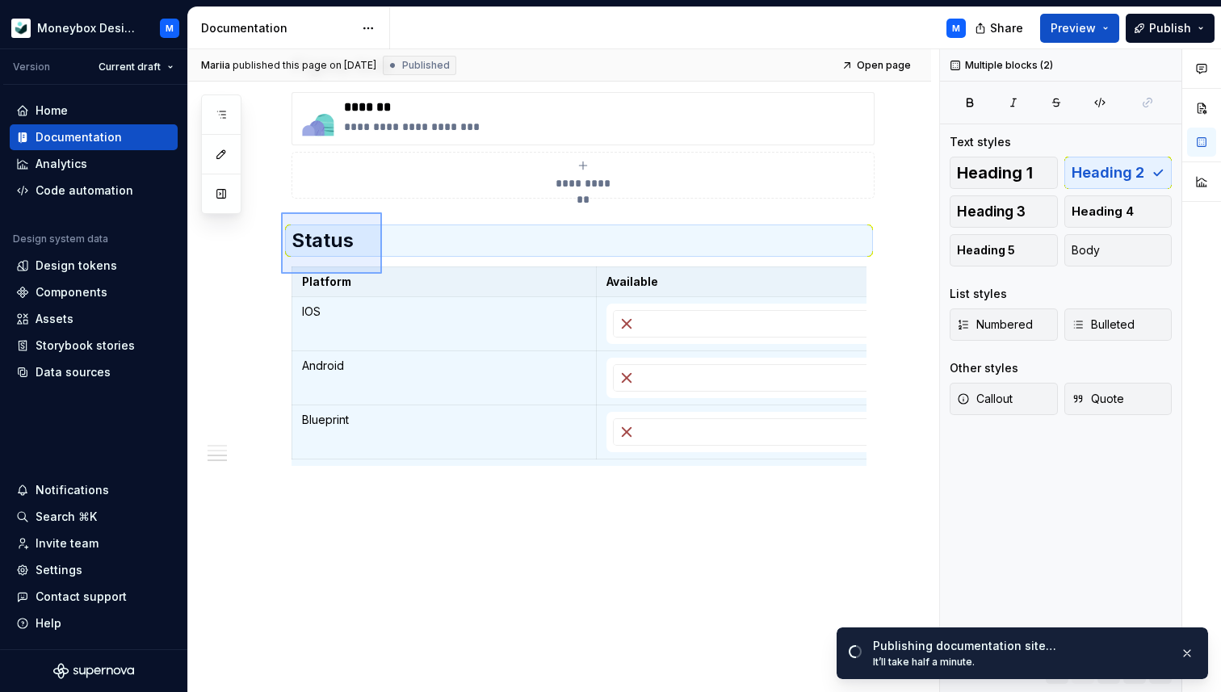
drag, startPoint x: 281, startPoint y: 212, endPoint x: 382, endPoint y: 274, distance: 118.1
click at [382, 274] on div "**********" at bounding box center [563, 371] width 751 height 644
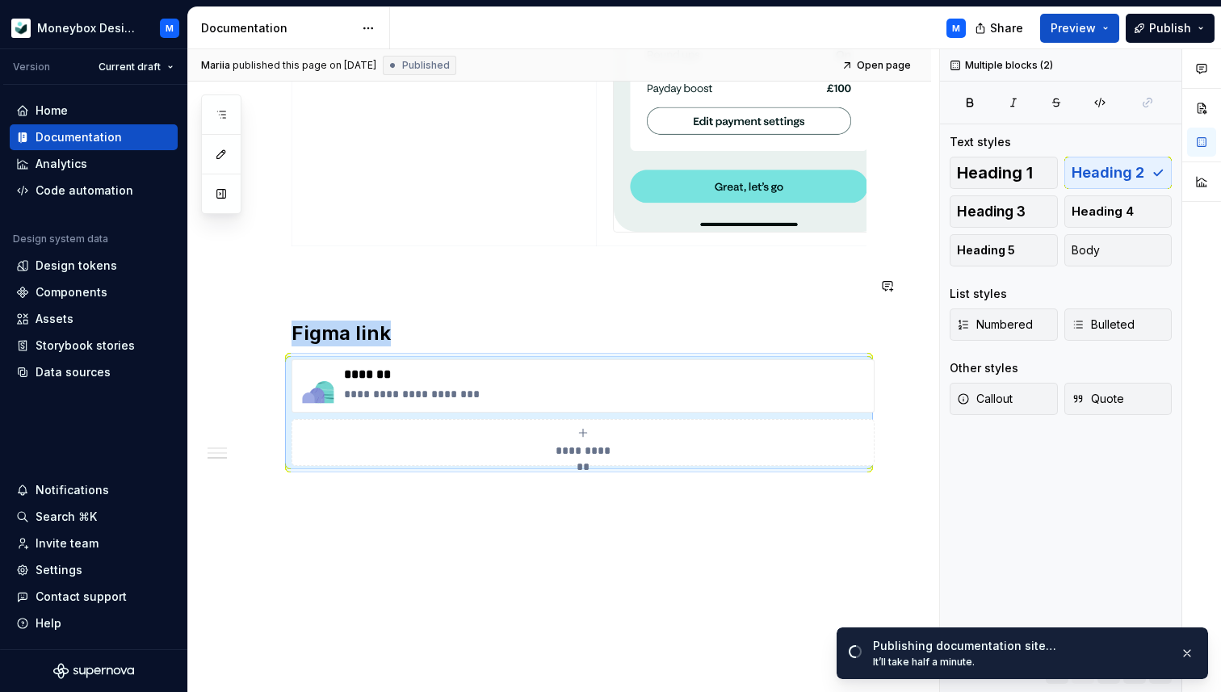
scroll to position [1406, 0]
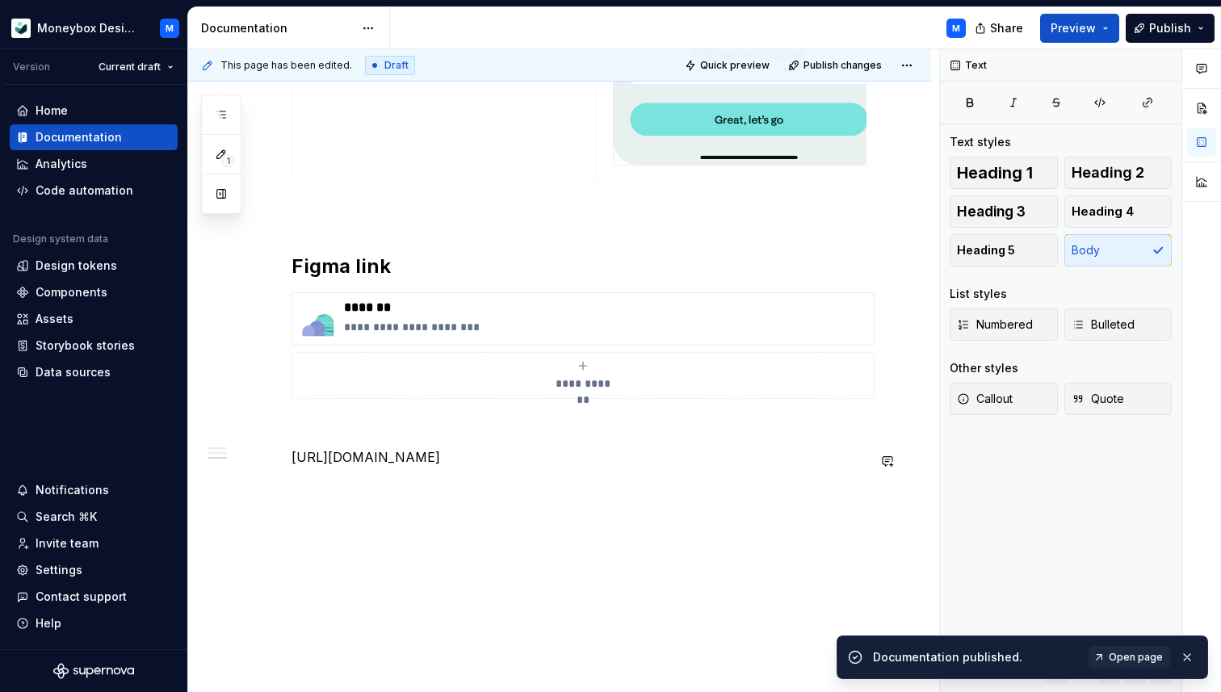
scroll to position [1445, 0]
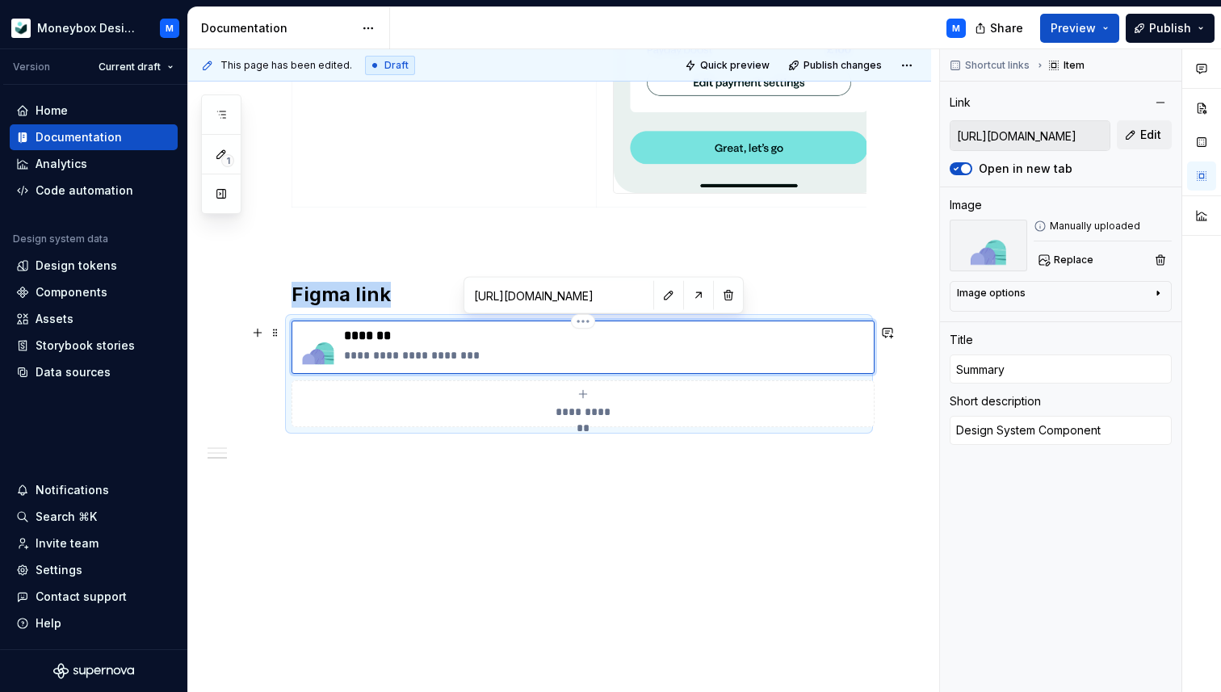
click at [313, 340] on img at bounding box center [318, 347] width 39 height 39
click at [1068, 263] on span "Replace" at bounding box center [1074, 260] width 40 height 13
type textarea "*"
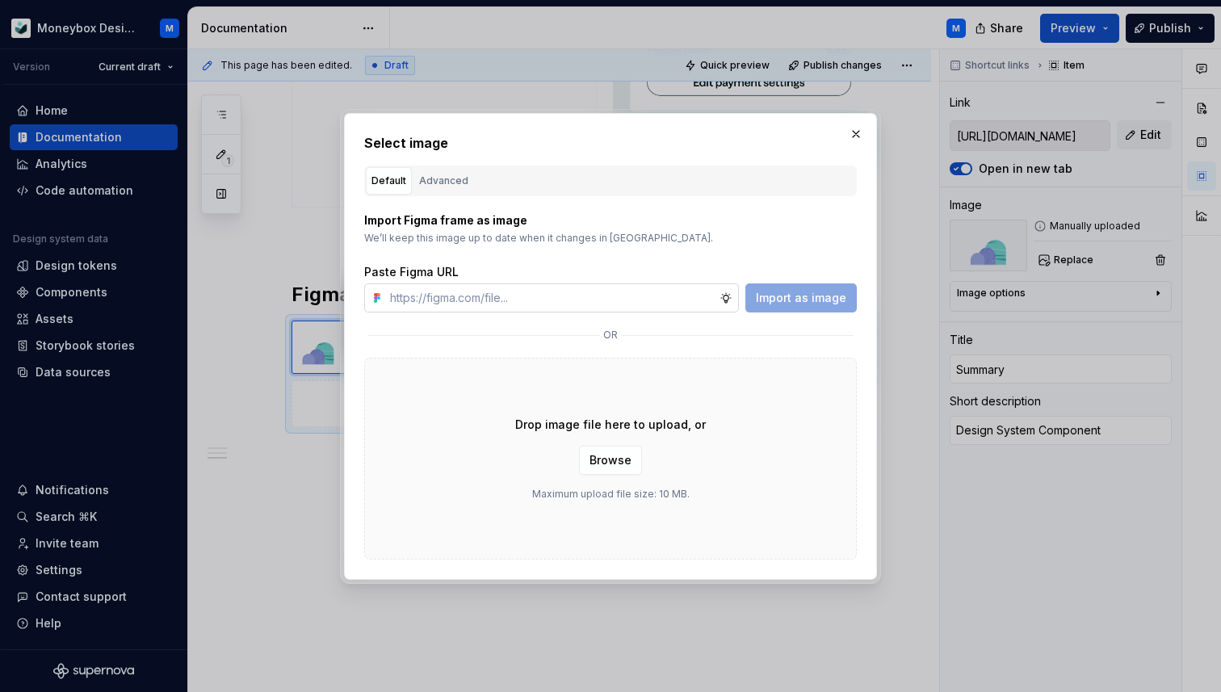
type input "[URL][DOMAIN_NAME]"
click at [646, 297] on input "[URL][DOMAIN_NAME]" at bounding box center [552, 297] width 336 height 29
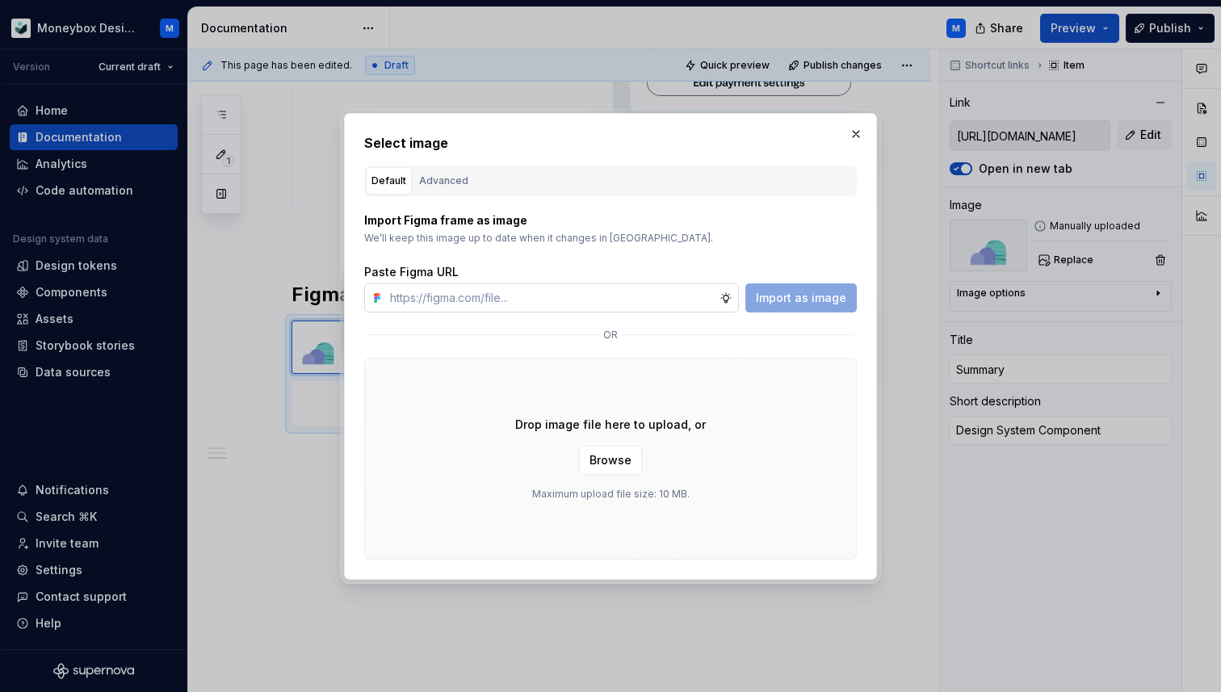
scroll to position [0, 0]
type textarea "*"
paste input "[URL][DOMAIN_NAME]"
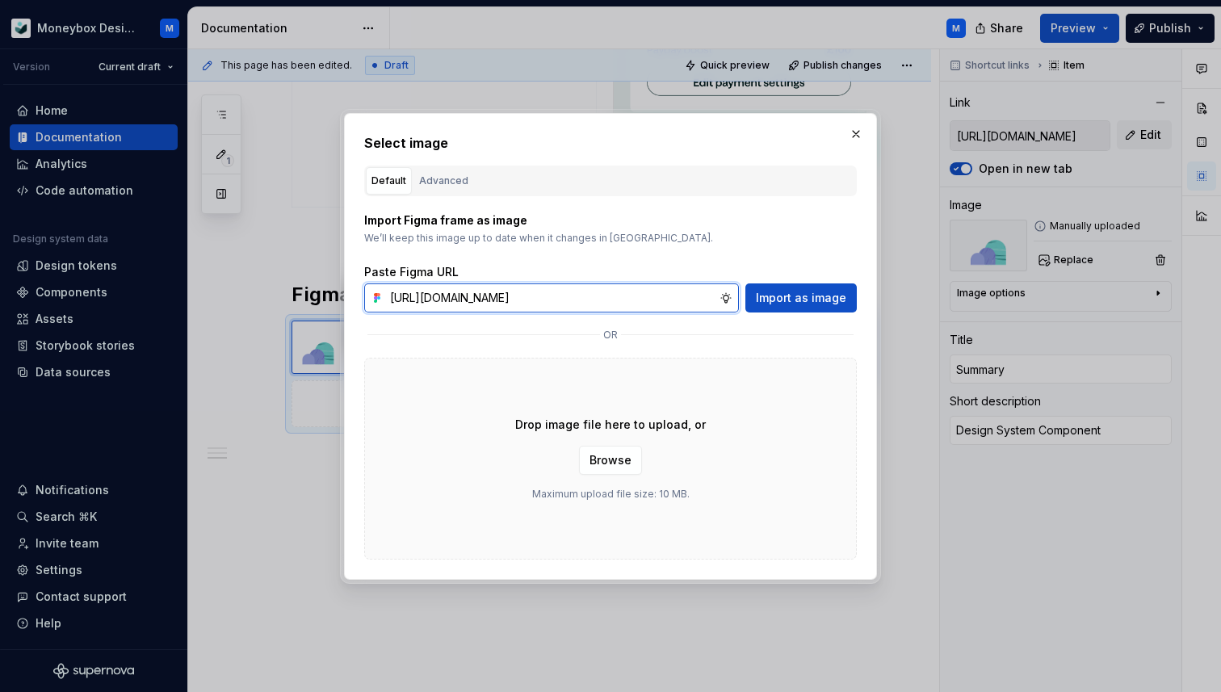
scroll to position [0, 345]
type input "[URL][DOMAIN_NAME]"
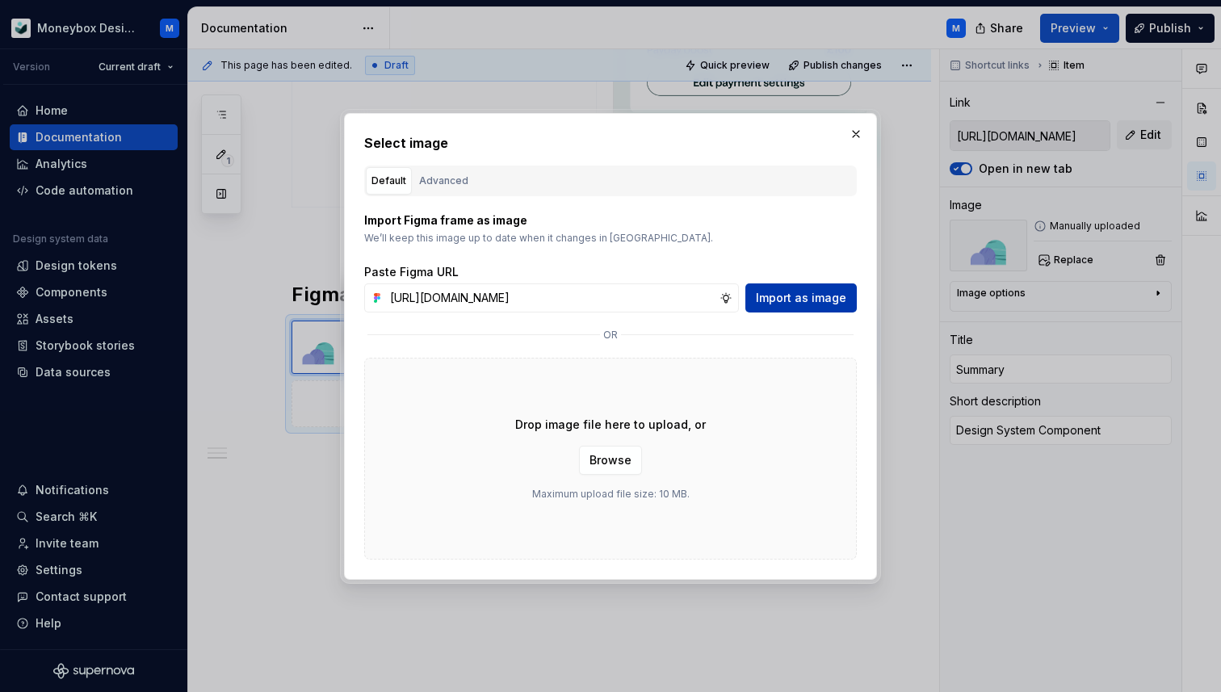
click at [791, 303] on span "Import as image" at bounding box center [801, 298] width 90 height 16
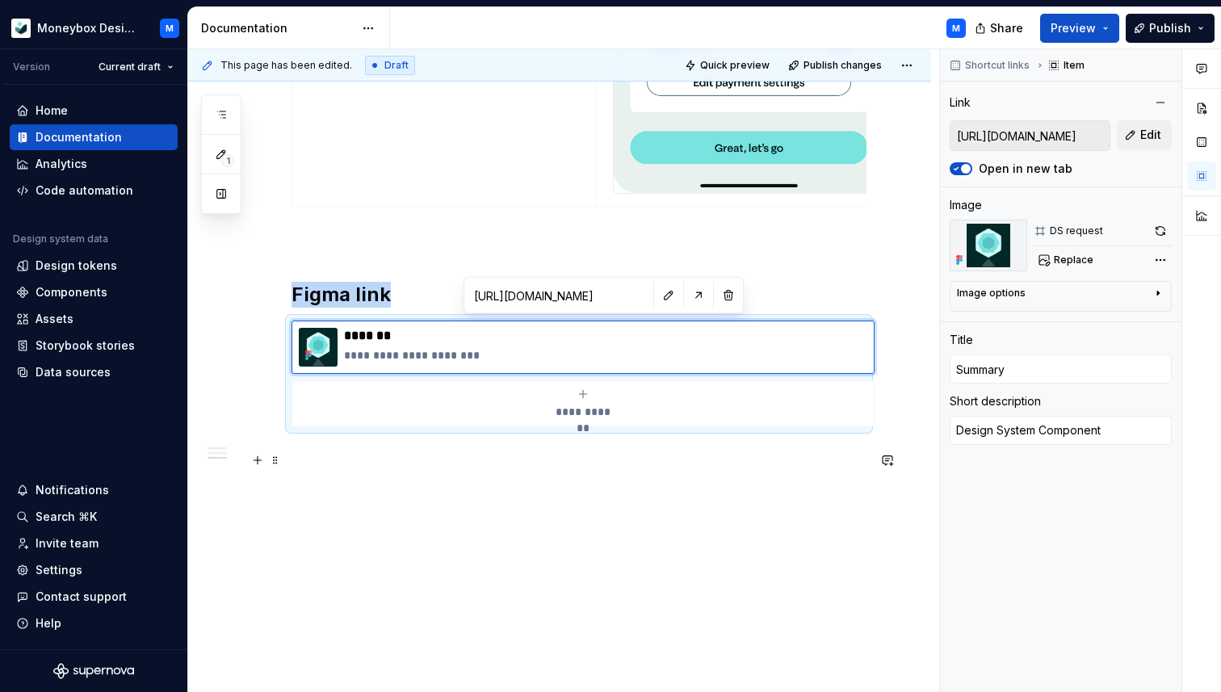
click at [317, 454] on p at bounding box center [579, 456] width 575 height 19
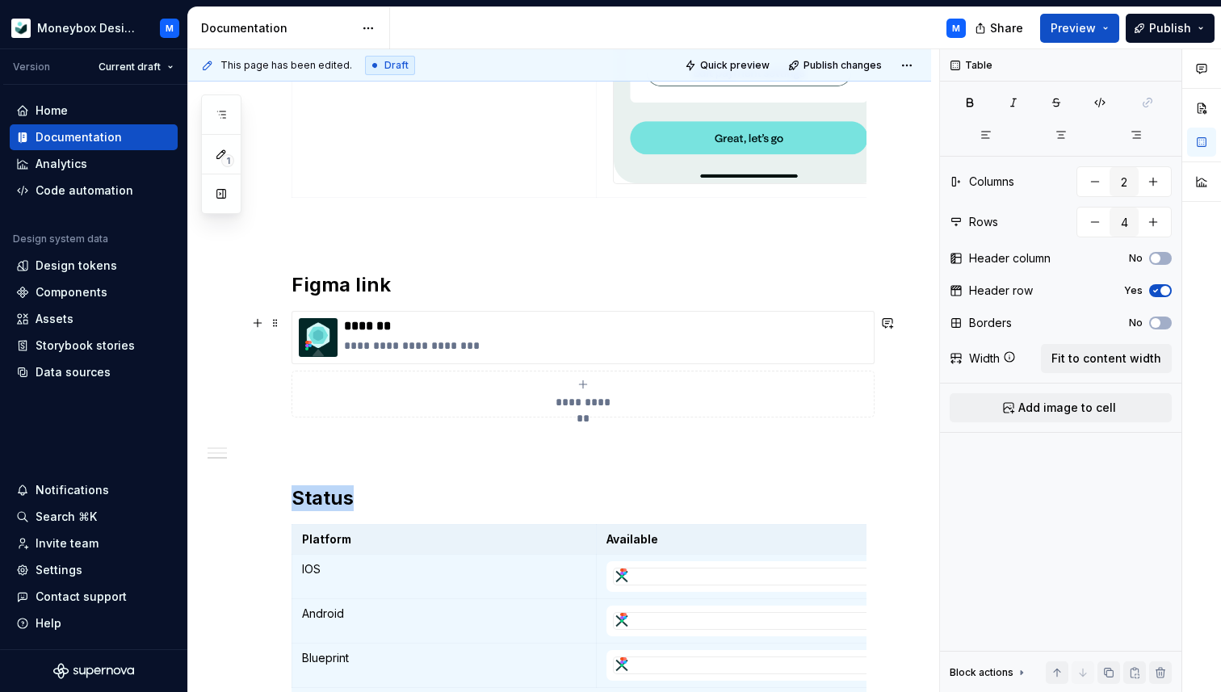
scroll to position [1603, 0]
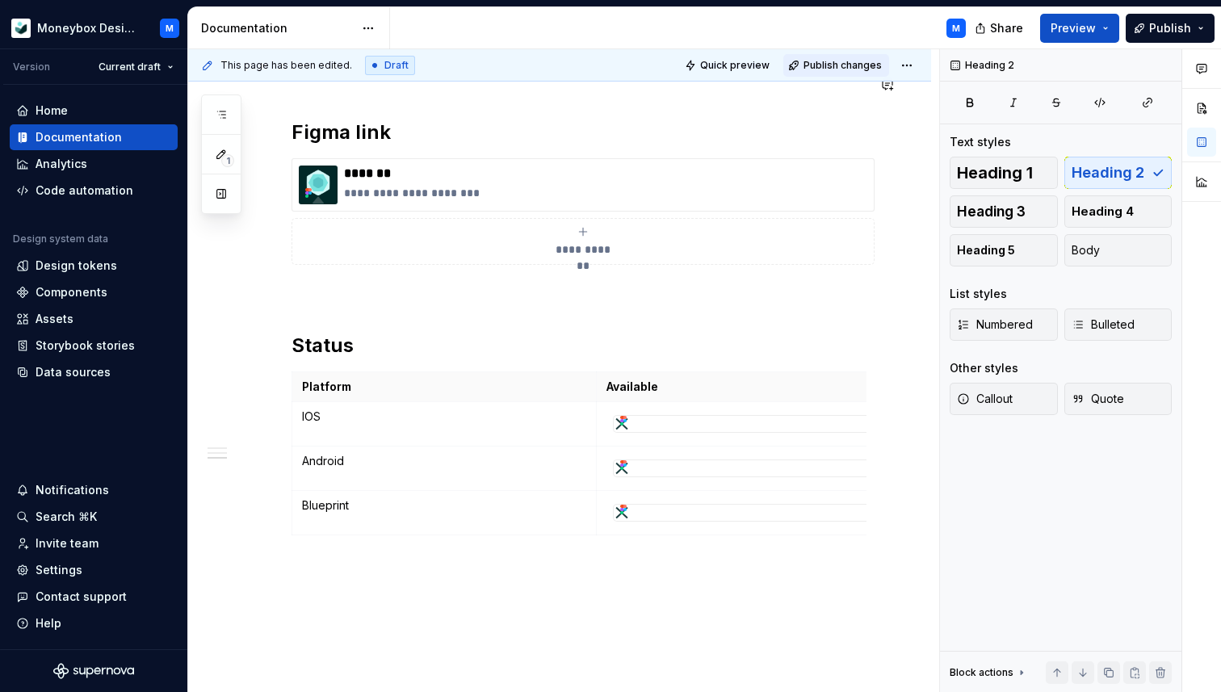
click at [850, 57] on button "Publish changes" at bounding box center [836, 65] width 106 height 23
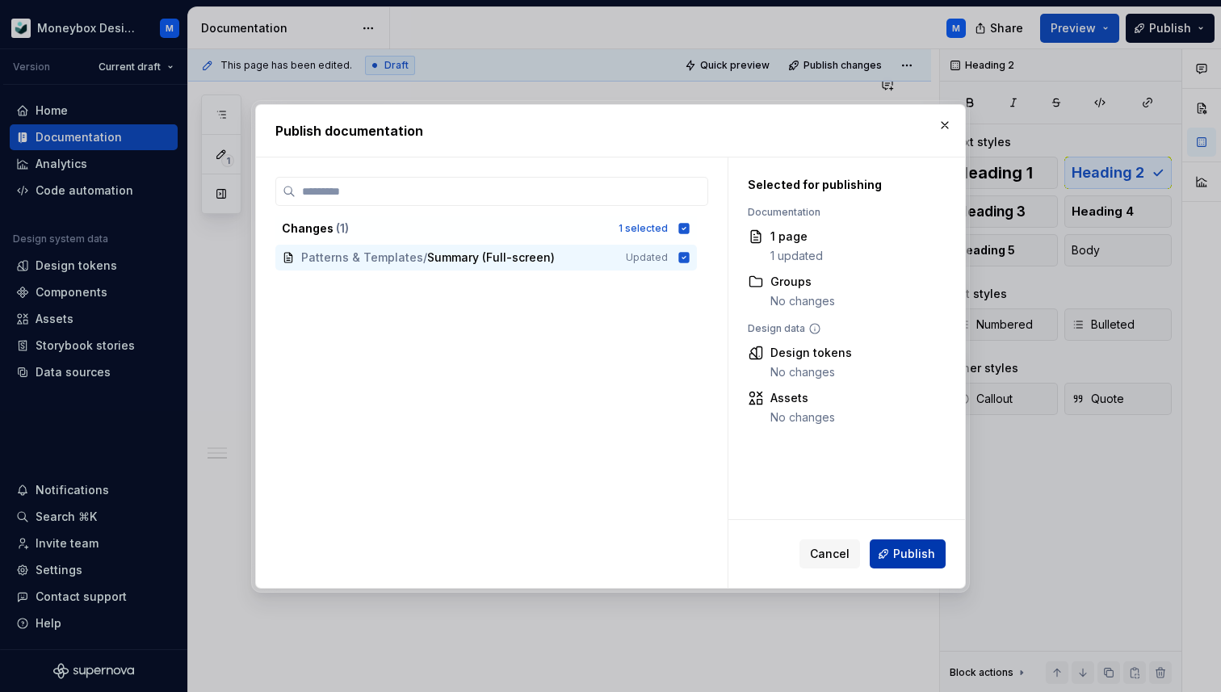
click at [908, 543] on button "Publish" at bounding box center [908, 553] width 76 height 29
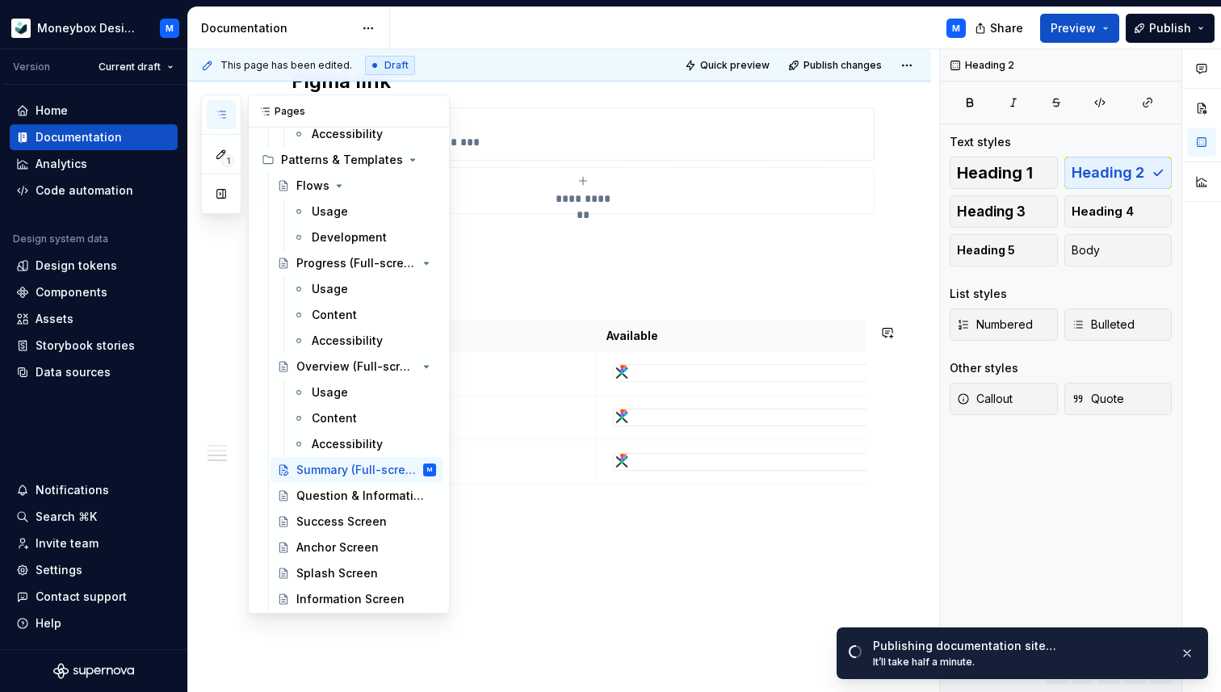
scroll to position [1388, 0]
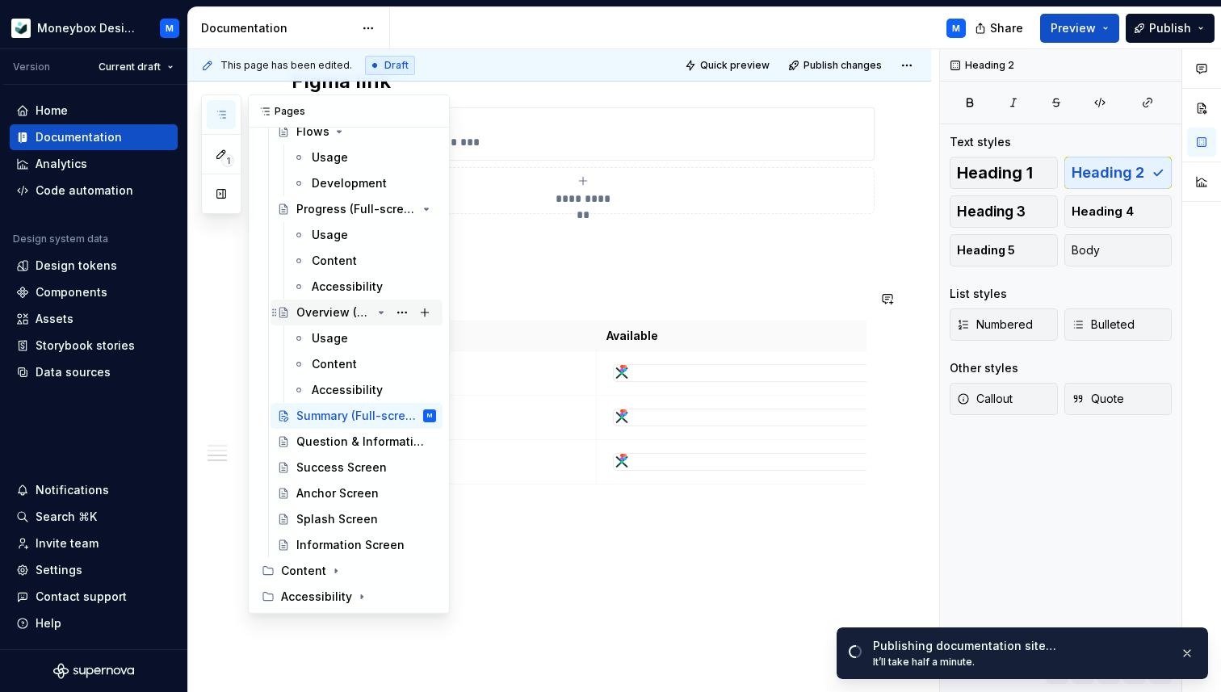
click at [331, 305] on div "Overview (Full-screen)" at bounding box center [333, 312] width 75 height 16
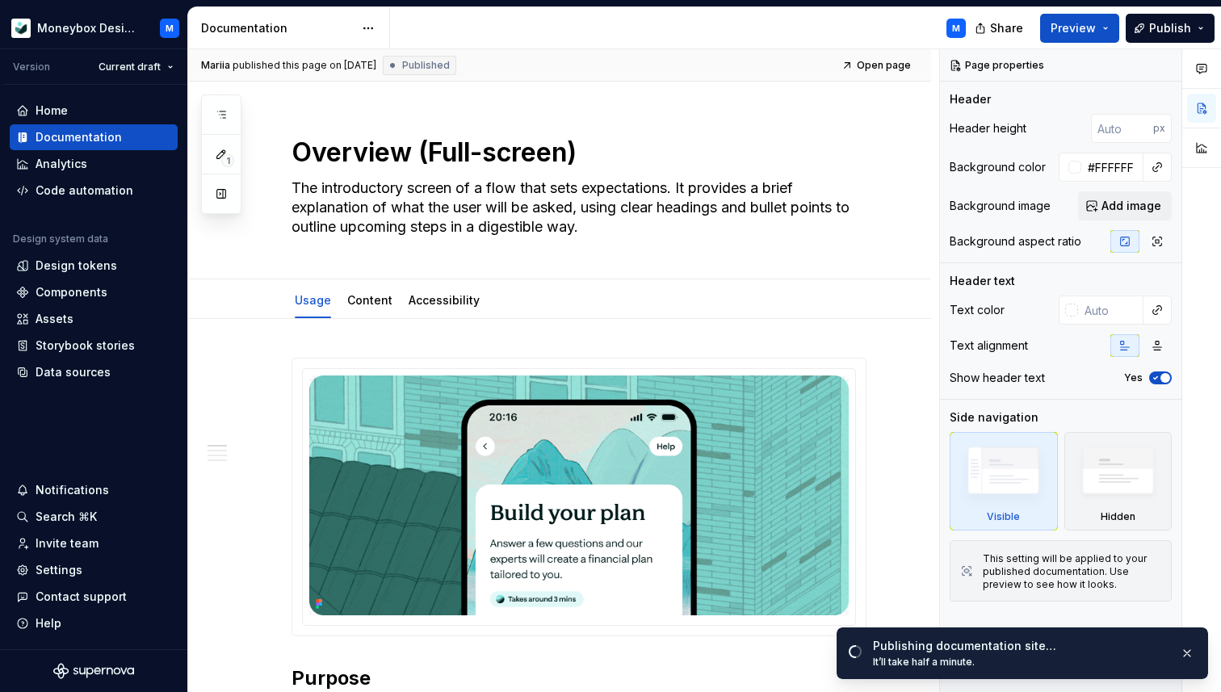
type textarea "*"
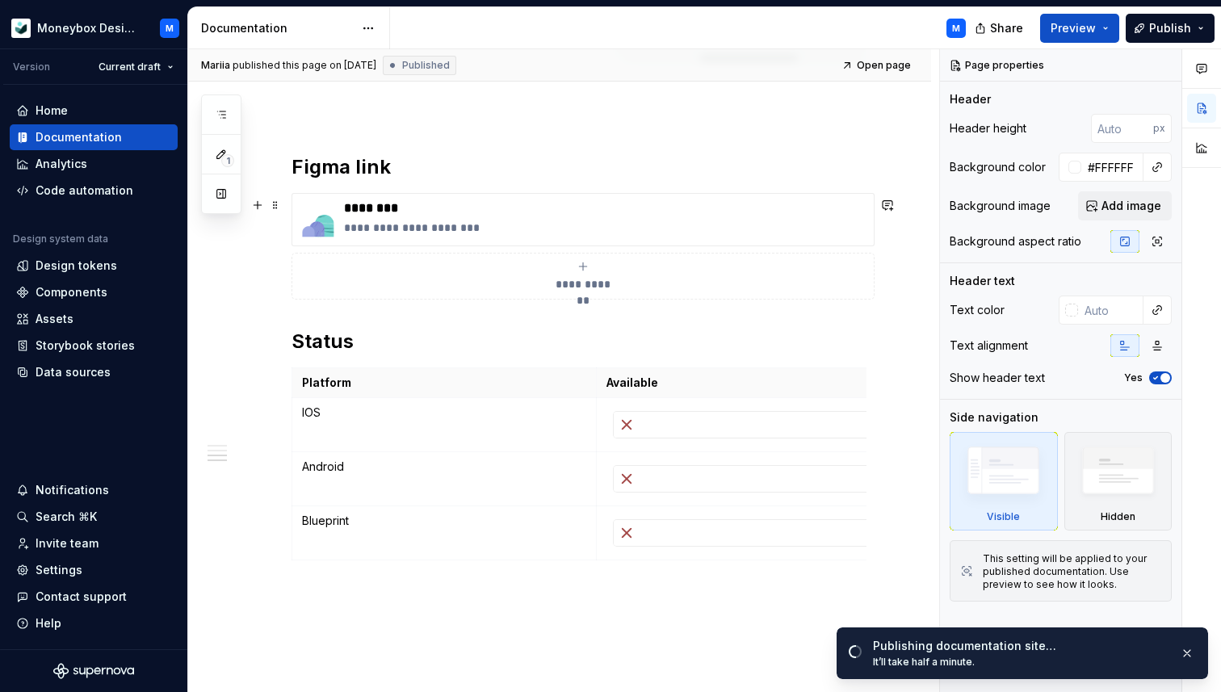
scroll to position [1352, 0]
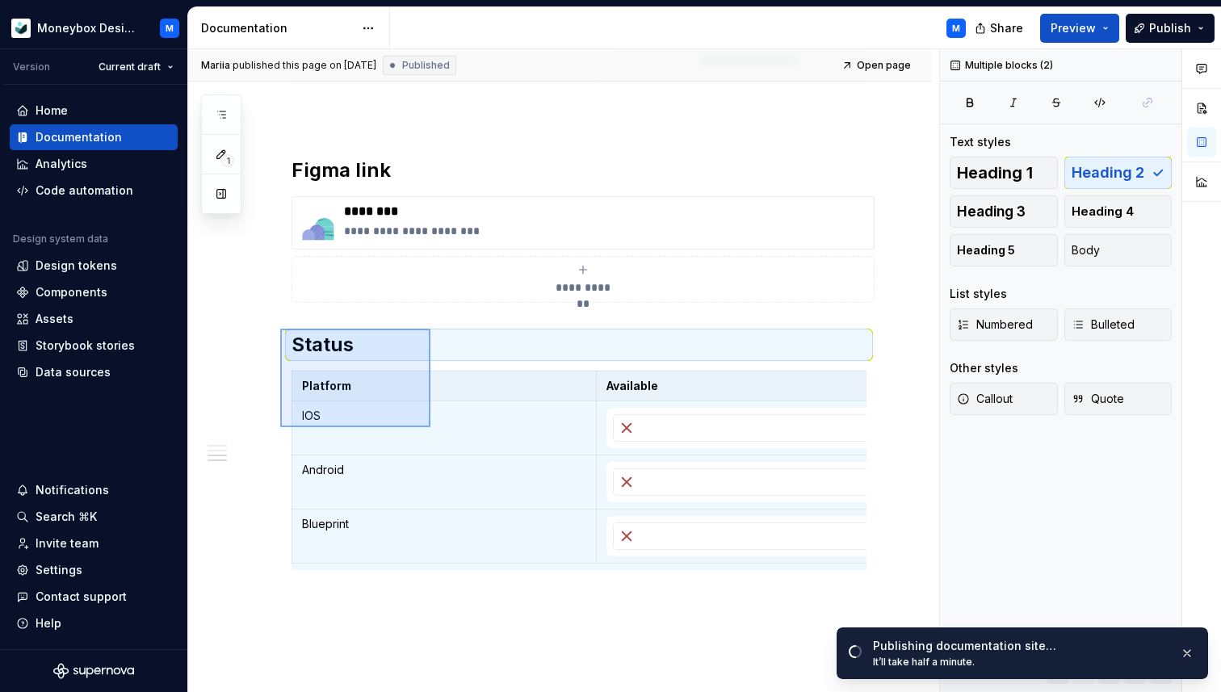
drag, startPoint x: 280, startPoint y: 329, endPoint x: 430, endPoint y: 427, distance: 179.6
click at [430, 427] on div "**********" at bounding box center [563, 371] width 751 height 644
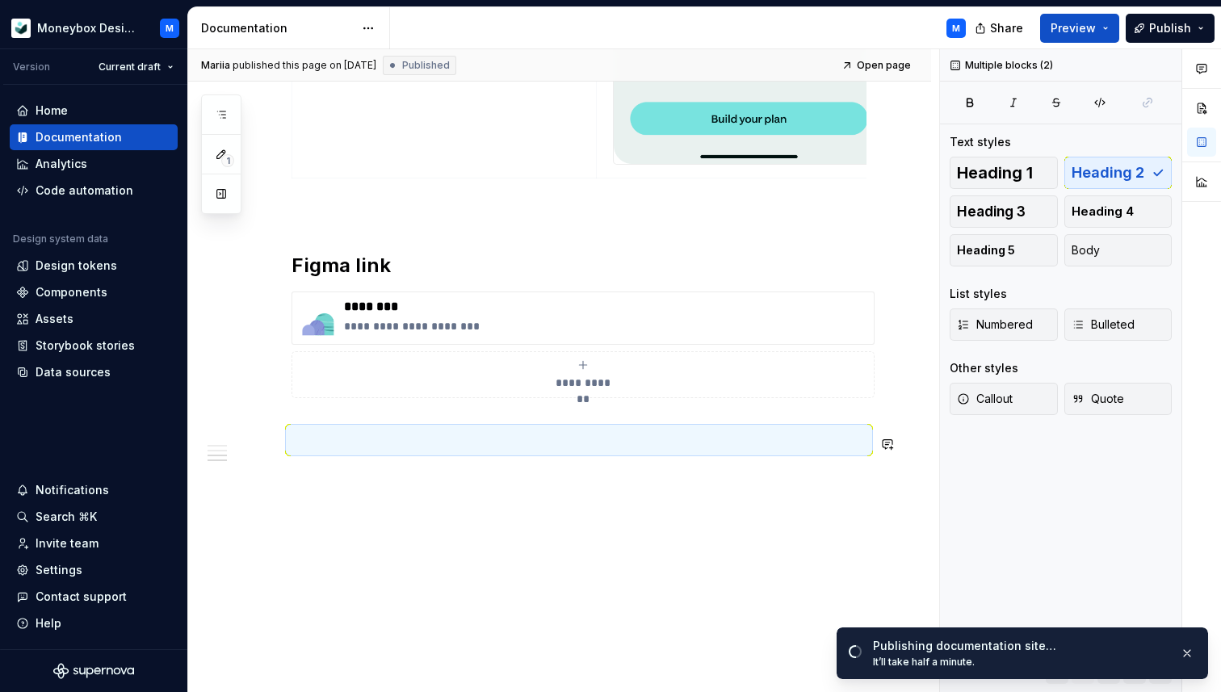
click at [330, 450] on h2 at bounding box center [579, 440] width 575 height 26
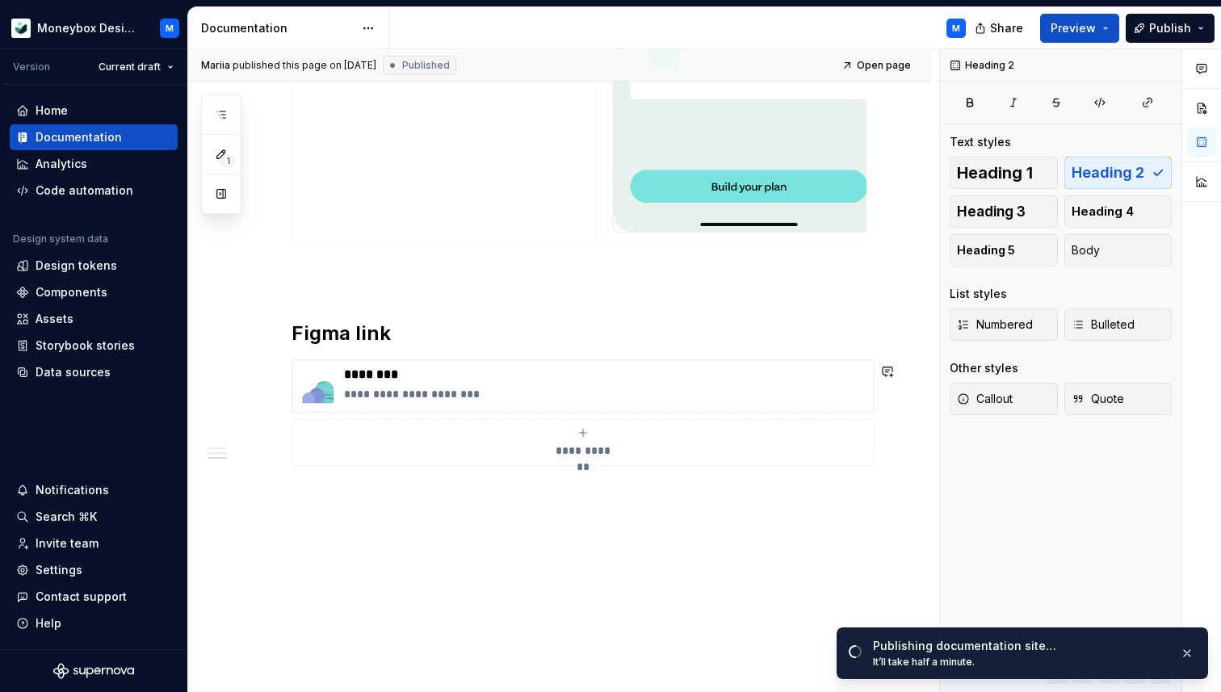
click at [308, 487] on div "**********" at bounding box center [563, 371] width 751 height 644
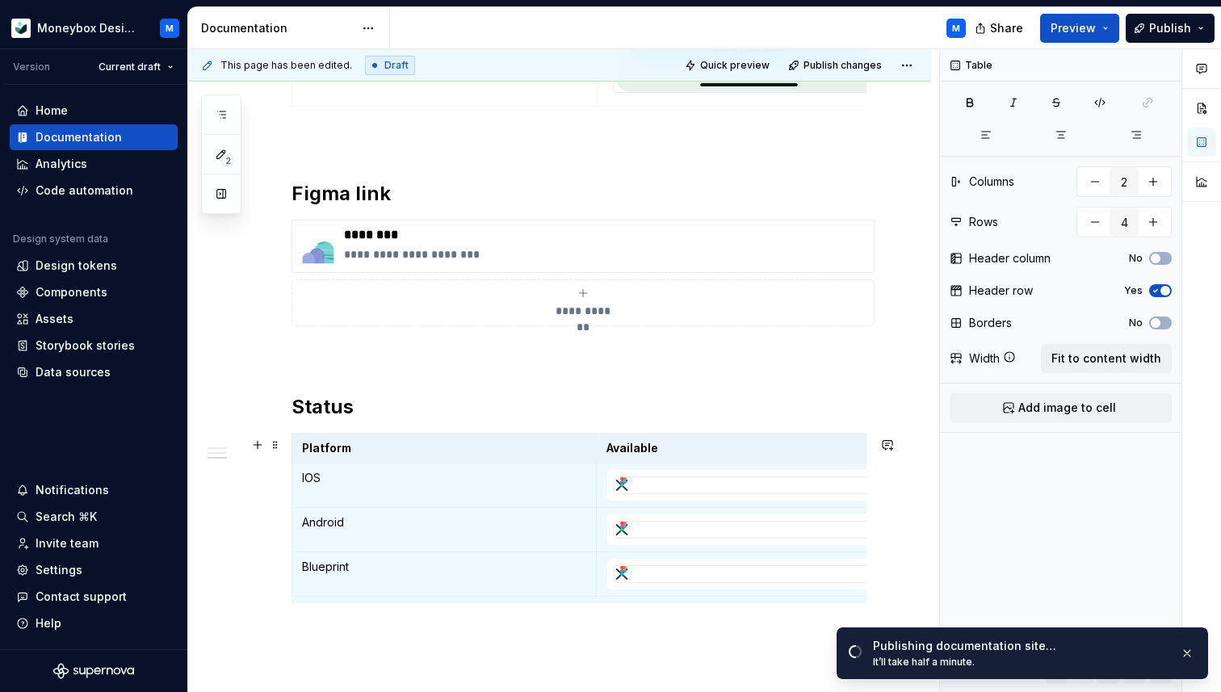
scroll to position [1469, 0]
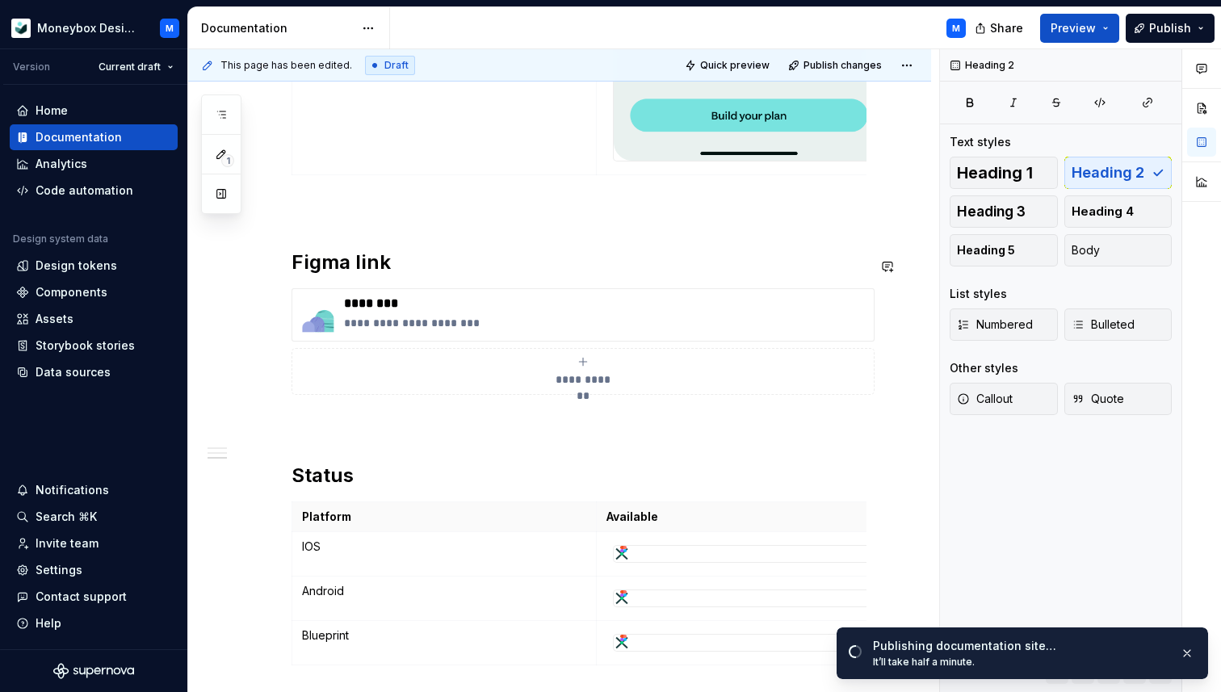
scroll to position [1261, 0]
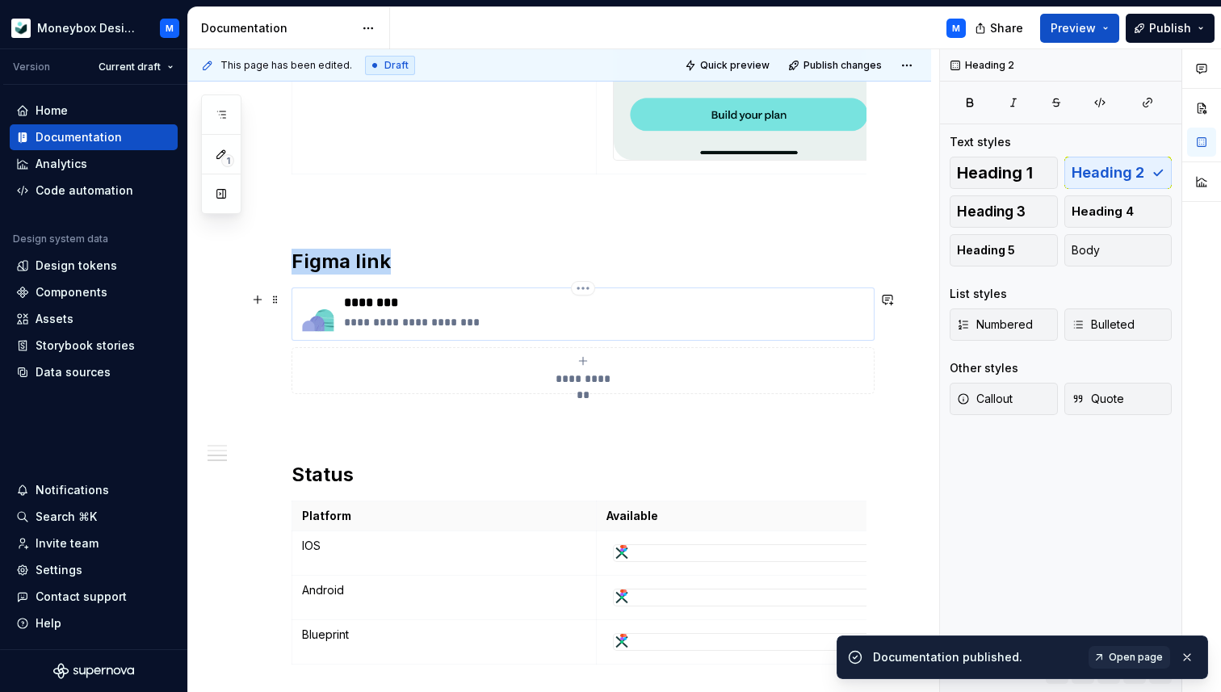
click at [322, 329] on img at bounding box center [318, 314] width 39 height 39
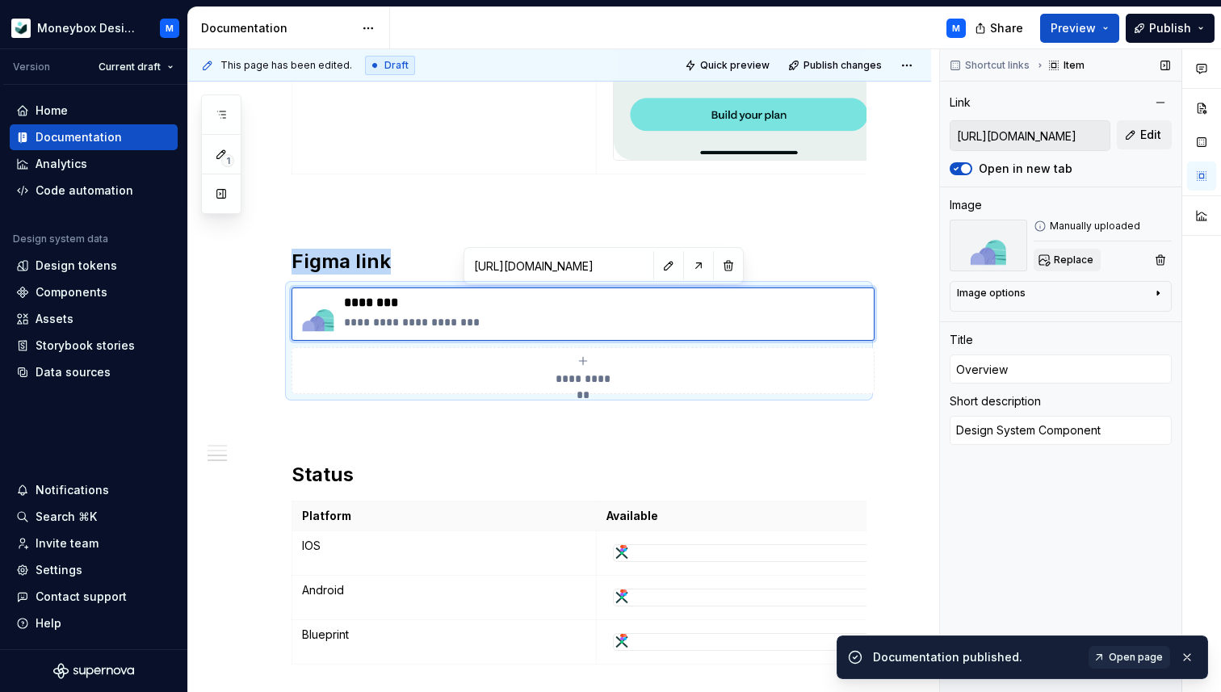
click at [1079, 254] on span "Replace" at bounding box center [1074, 260] width 40 height 13
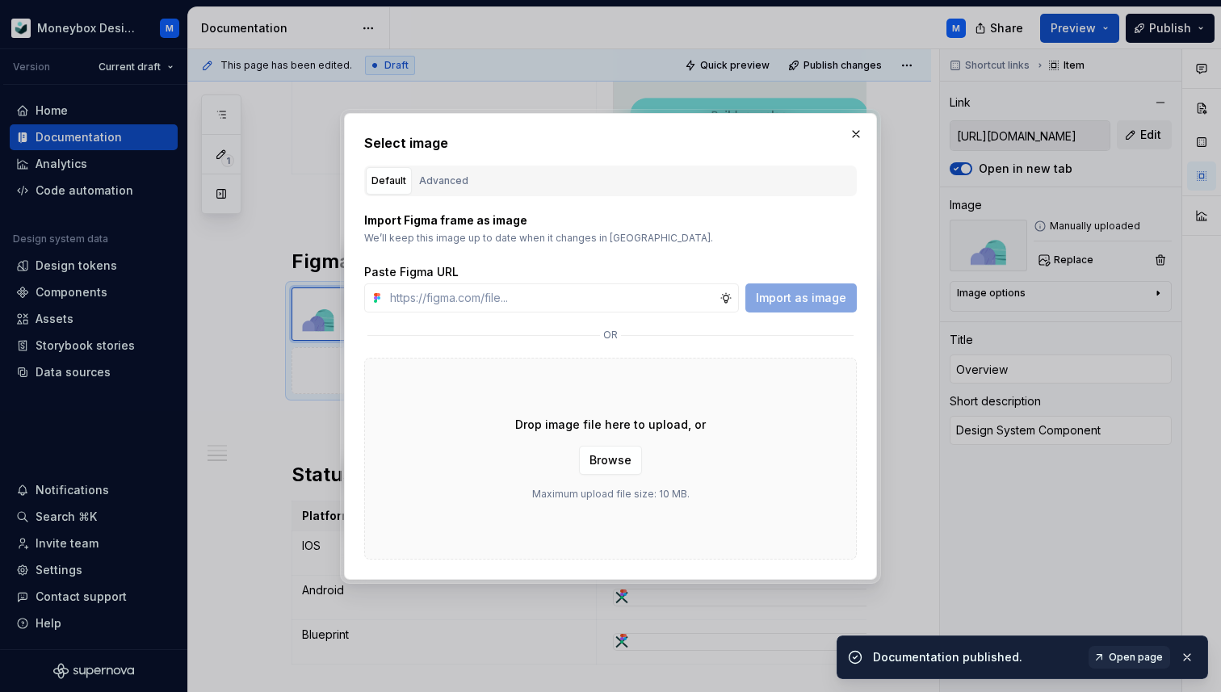
type textarea "*"
type input "[URL][DOMAIN_NAME]"
click at [780, 298] on span "Import as image" at bounding box center [801, 298] width 90 height 16
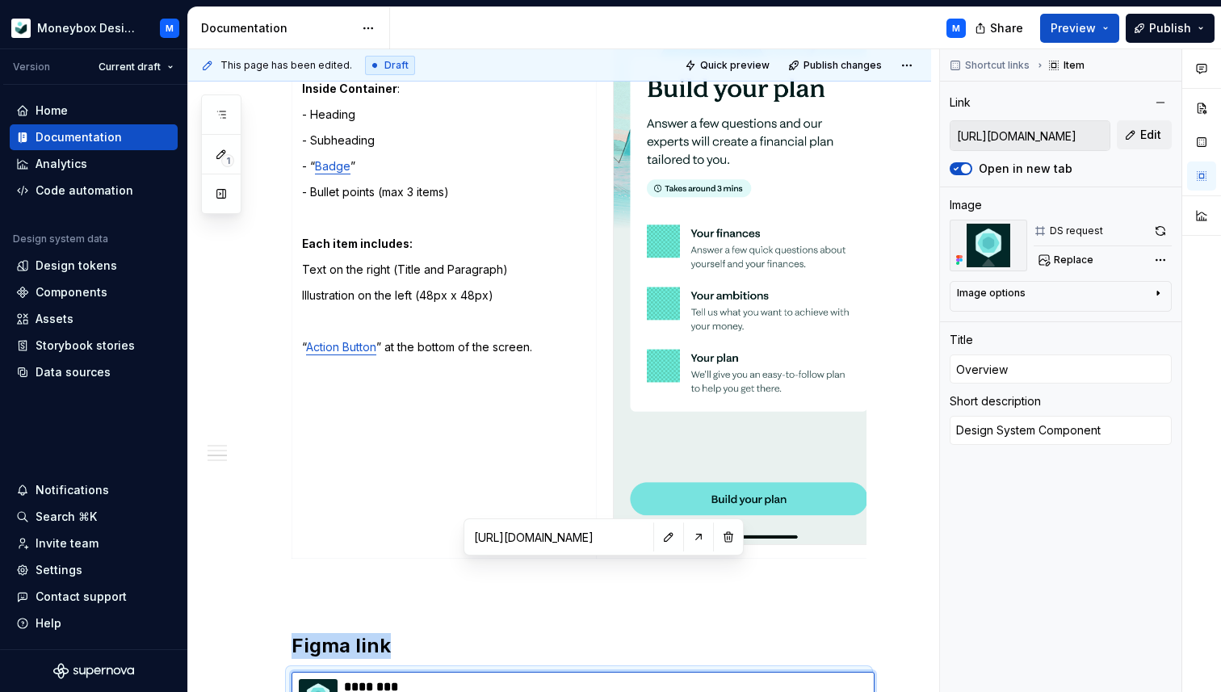
scroll to position [614, 0]
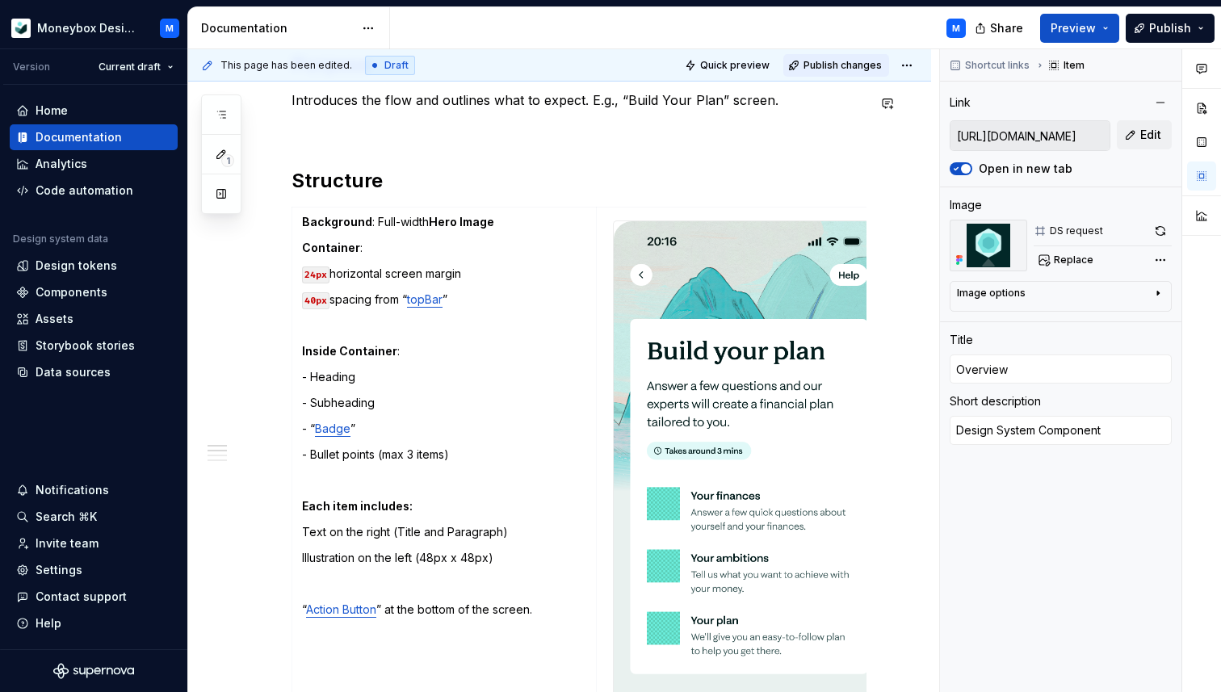
click at [850, 62] on span "Publish changes" at bounding box center [843, 65] width 78 height 13
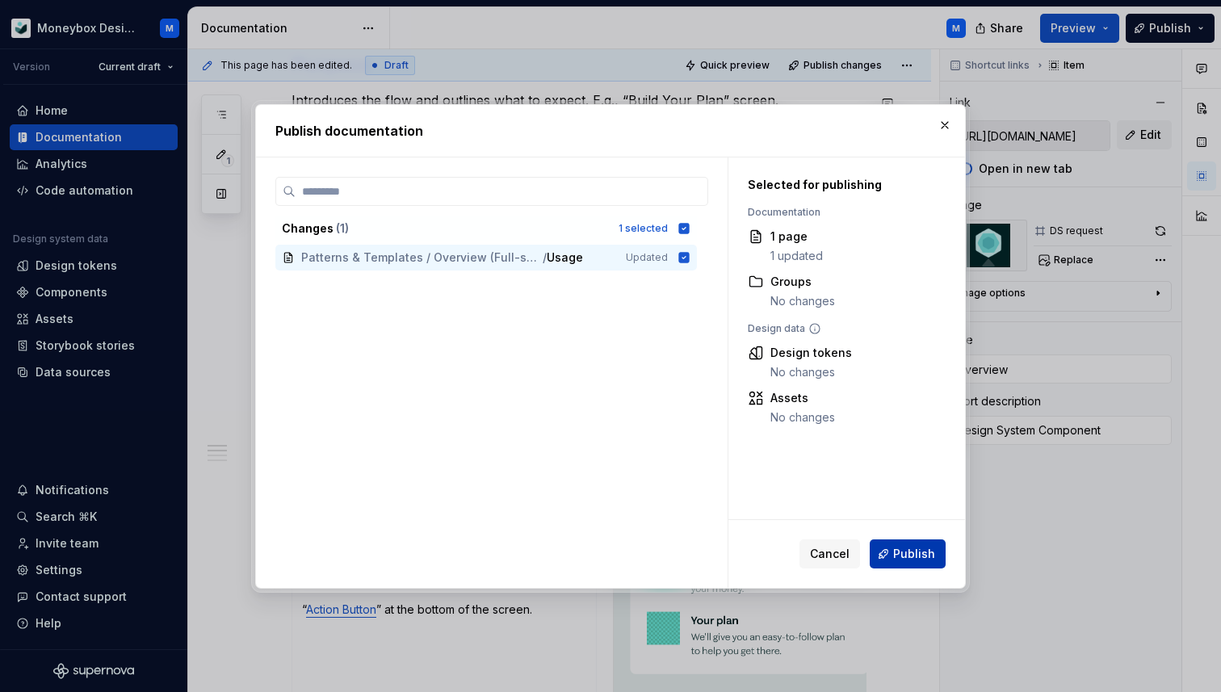
click at [913, 555] on span "Publish" at bounding box center [914, 554] width 42 height 16
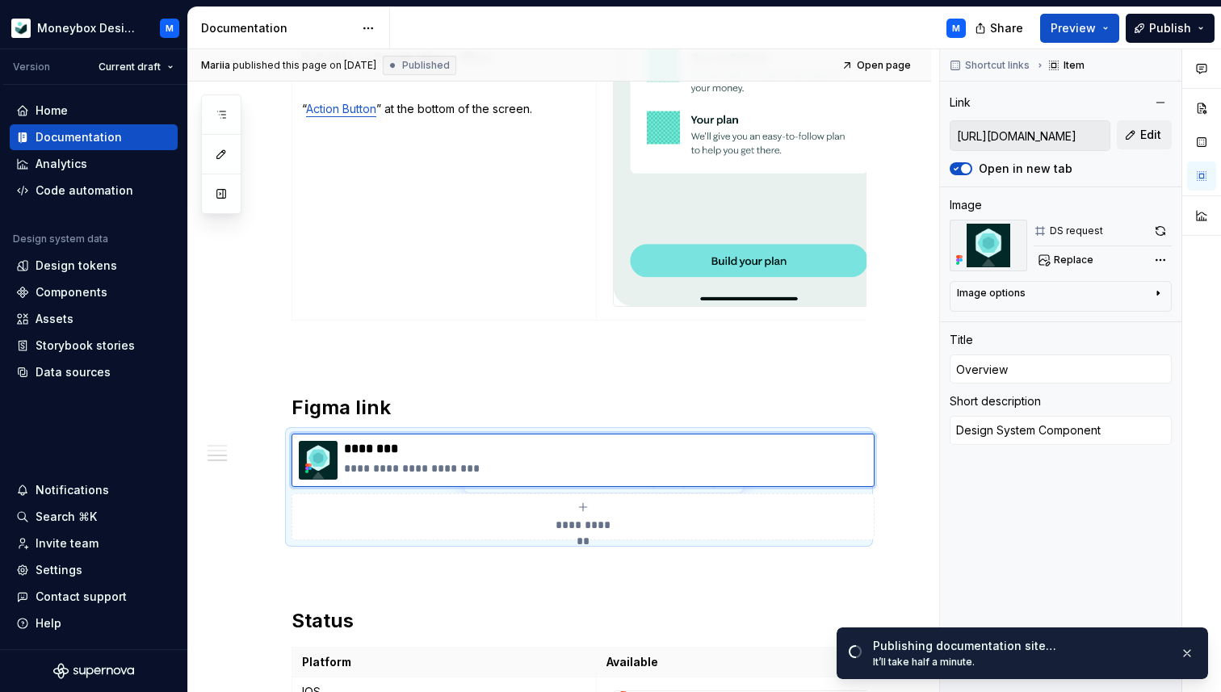
scroll to position [1052, 0]
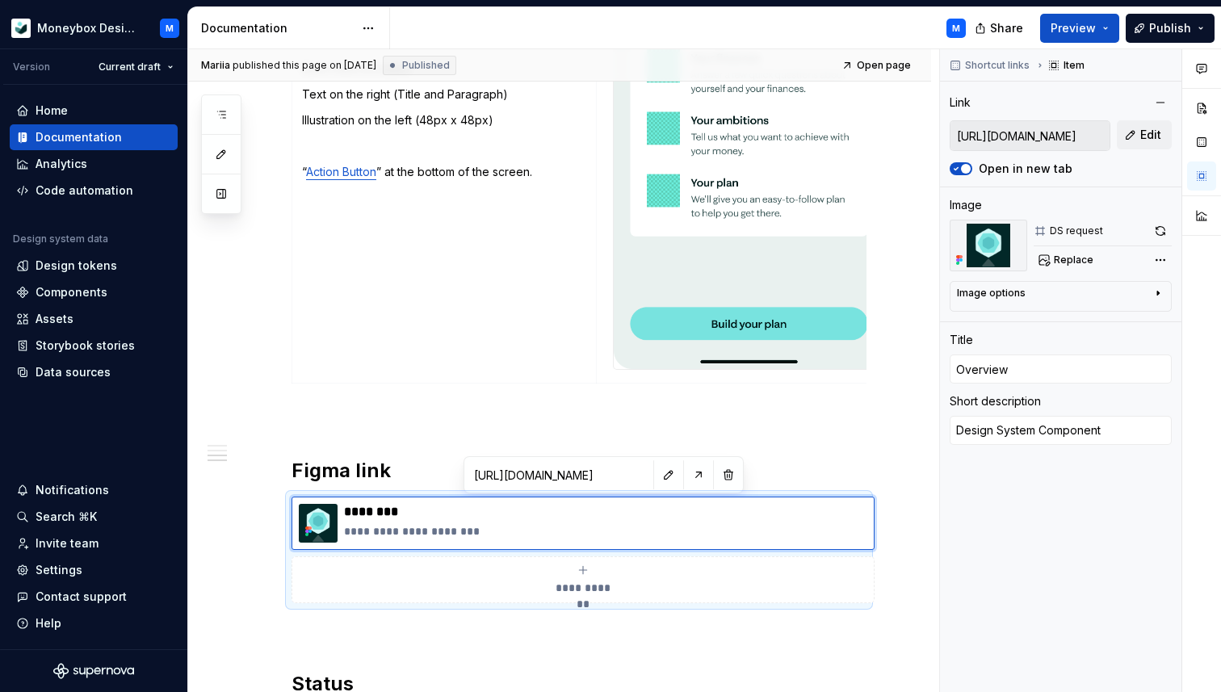
type textarea "*"
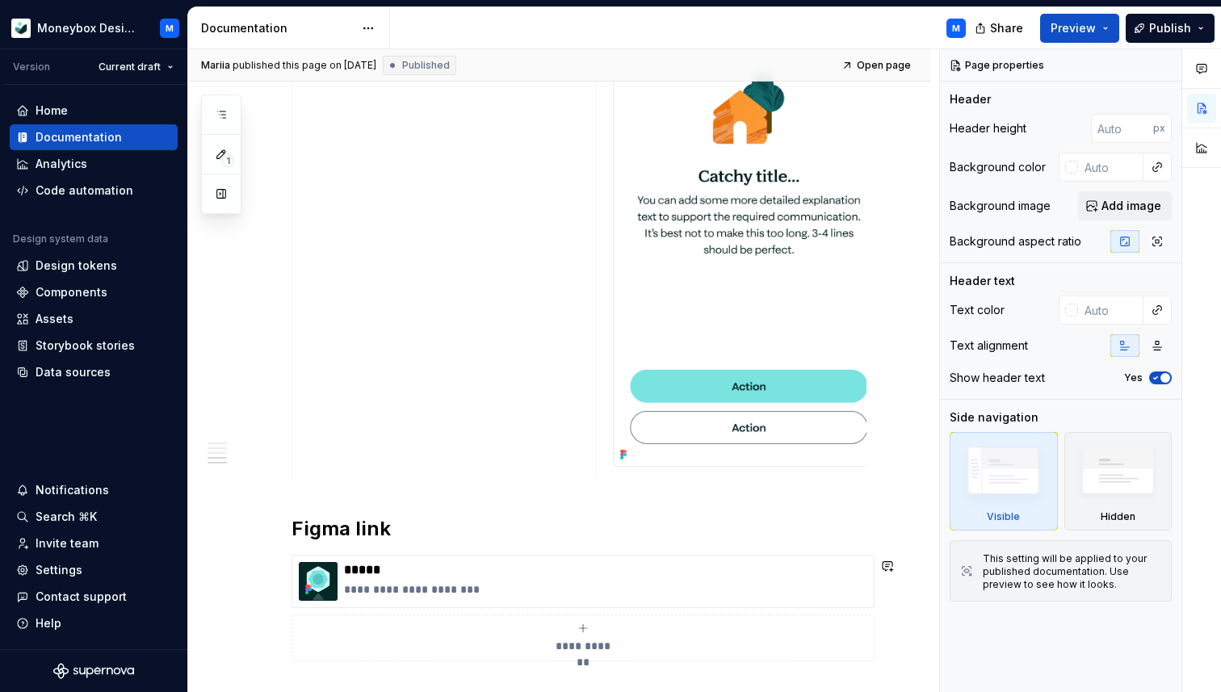
scroll to position [2331, 0]
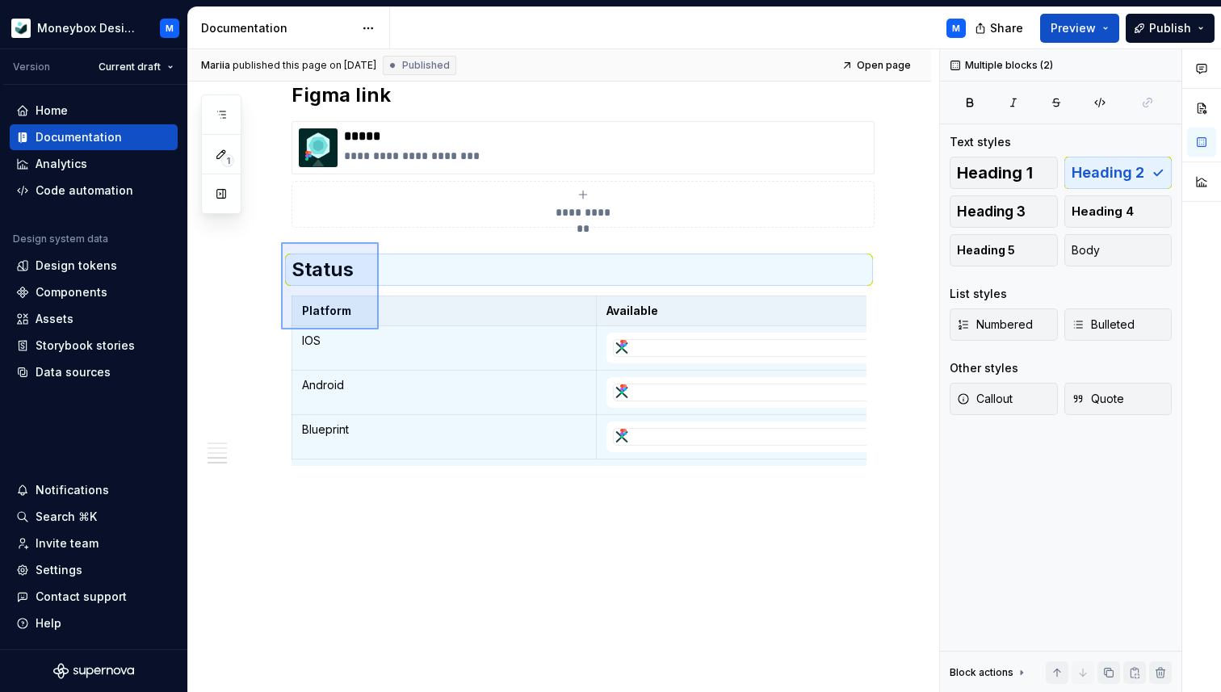
drag, startPoint x: 281, startPoint y: 242, endPoint x: 379, endPoint y: 330, distance: 131.0
click at [379, 330] on div "**********" at bounding box center [563, 371] width 751 height 644
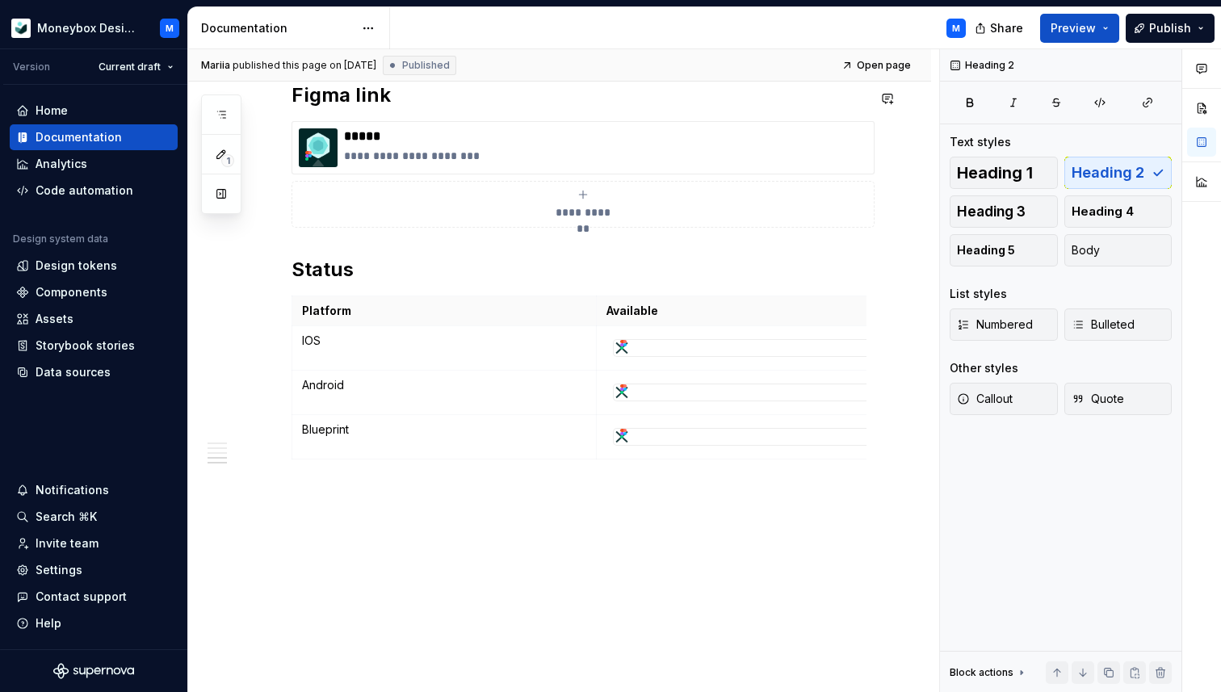
type textarea "*"
